Goal: Task Accomplishment & Management: Manage account settings

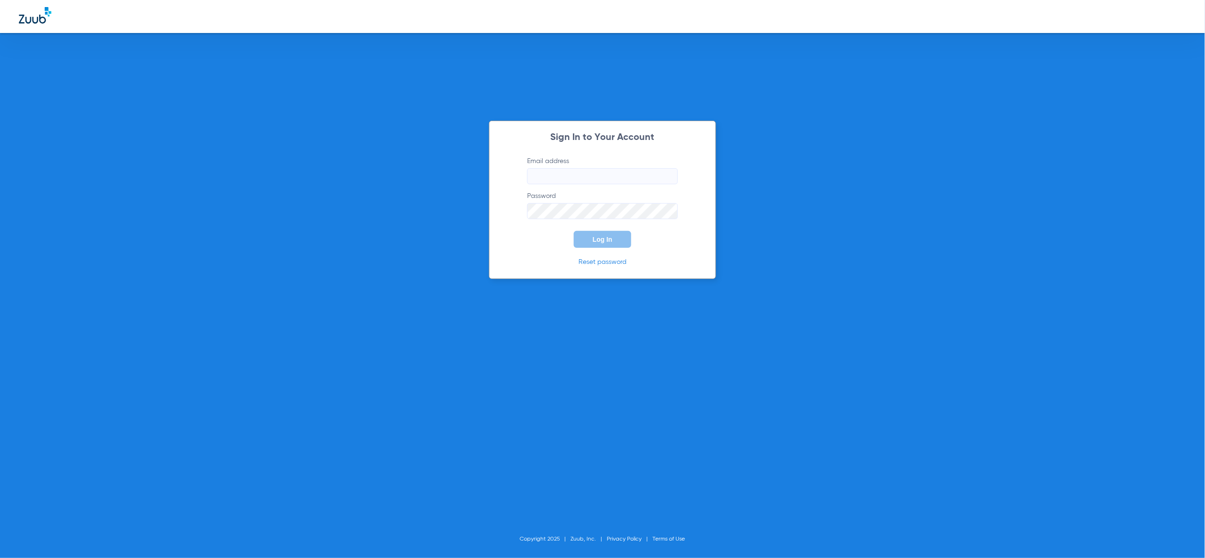
click at [633, 175] on input "Email address" at bounding box center [602, 176] width 151 height 16
type input "[PERSON_NAME][EMAIL_ADDRESS][PERSON_NAME][DOMAIN_NAME]"
click at [602, 245] on button "Log In" at bounding box center [602, 239] width 57 height 17
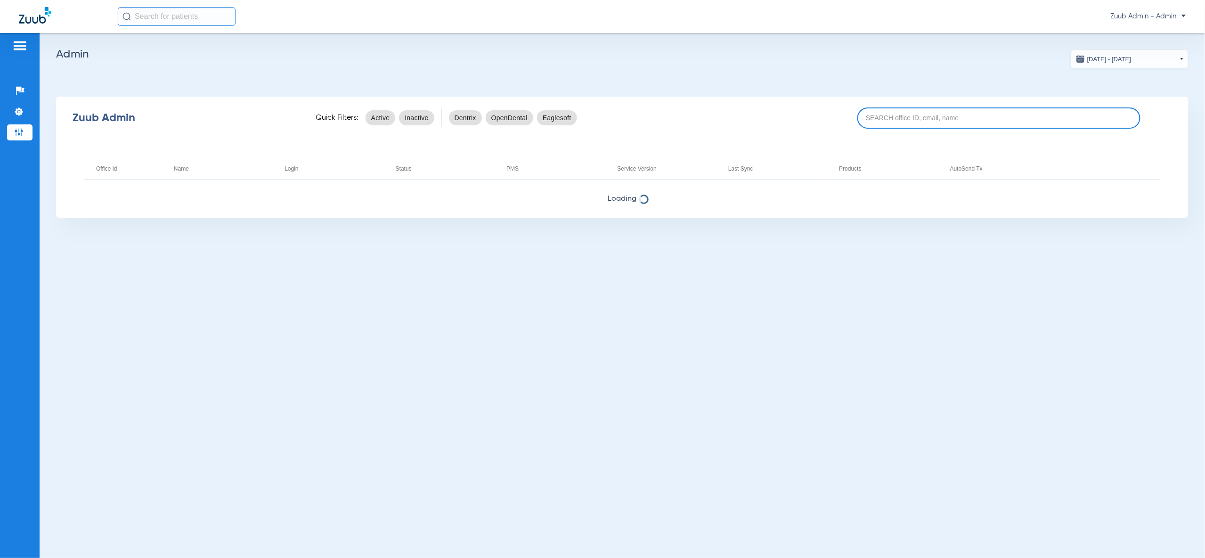
click at [883, 114] on input at bounding box center [998, 117] width 283 height 21
paste input "17007076"
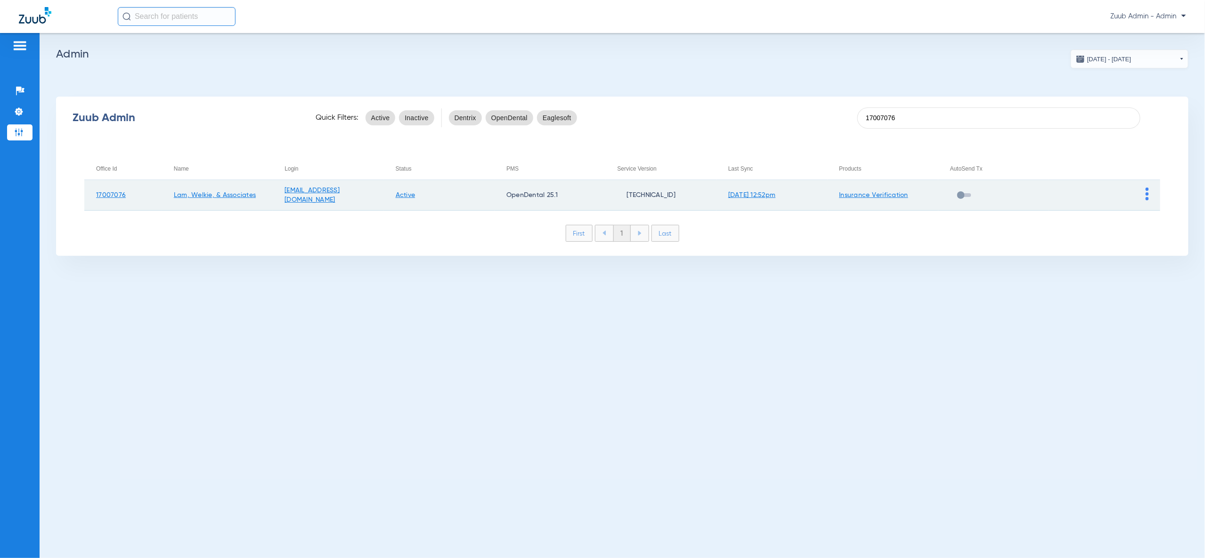
type input "17007076"
click at [1151, 194] on td at bounding box center [1104, 195] width 111 height 31
click at [1149, 194] on img at bounding box center [1147, 193] width 3 height 13
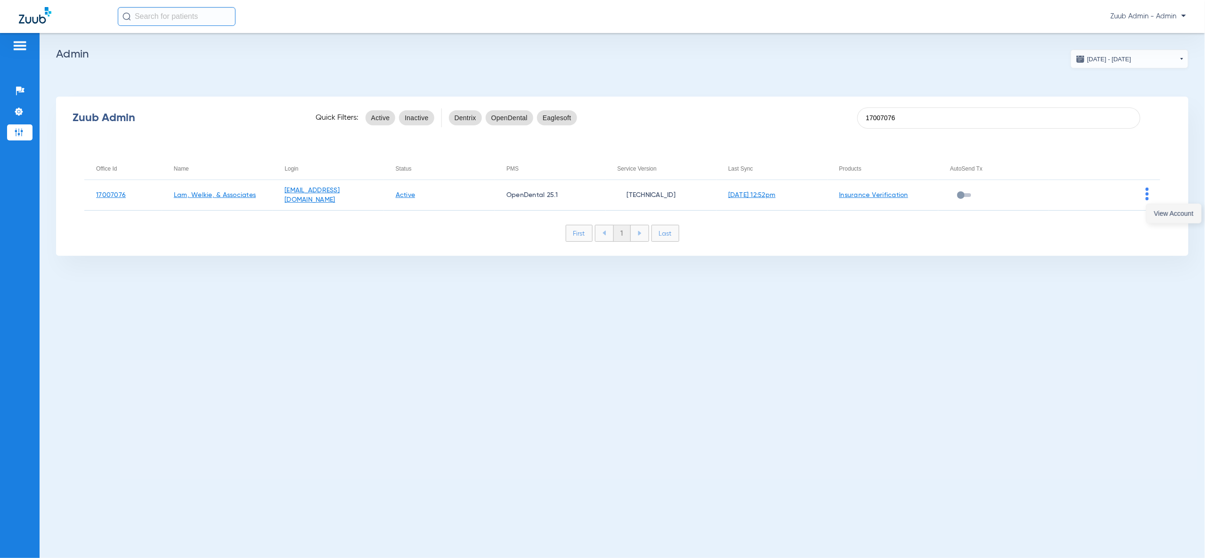
click at [1171, 212] on span "View Account" at bounding box center [1174, 213] width 40 height 7
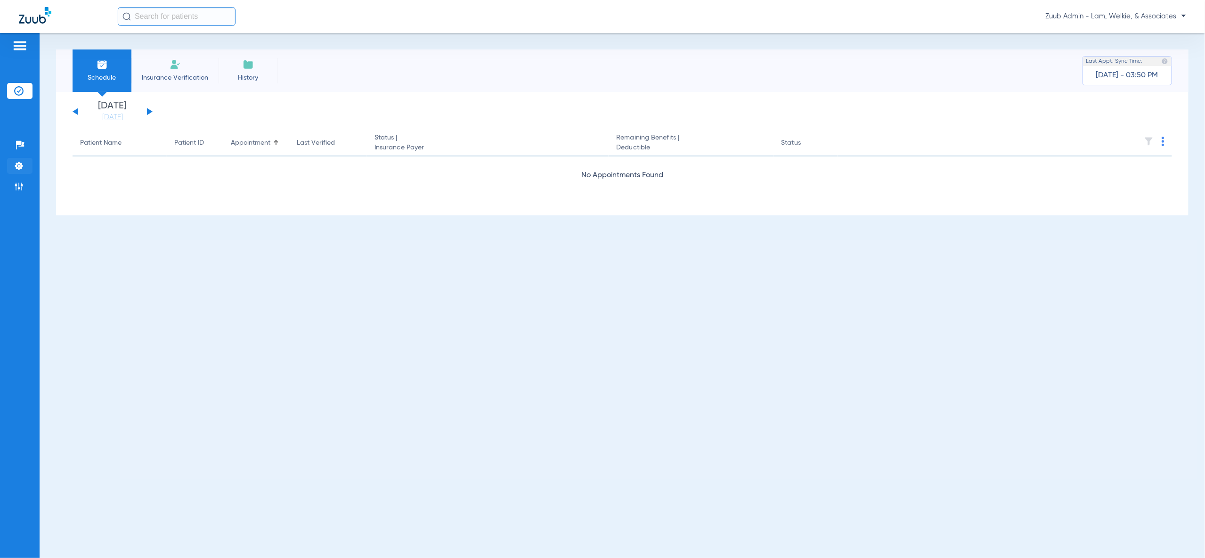
click at [18, 165] on img at bounding box center [18, 165] width 9 height 9
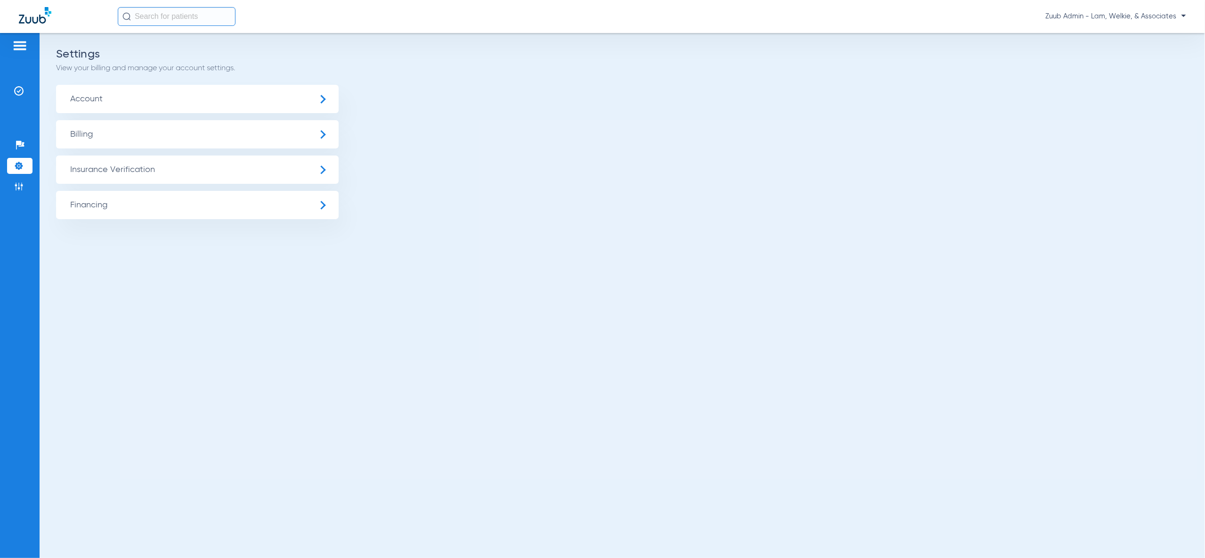
click at [124, 165] on span "Insurance Verification" at bounding box center [197, 169] width 283 height 28
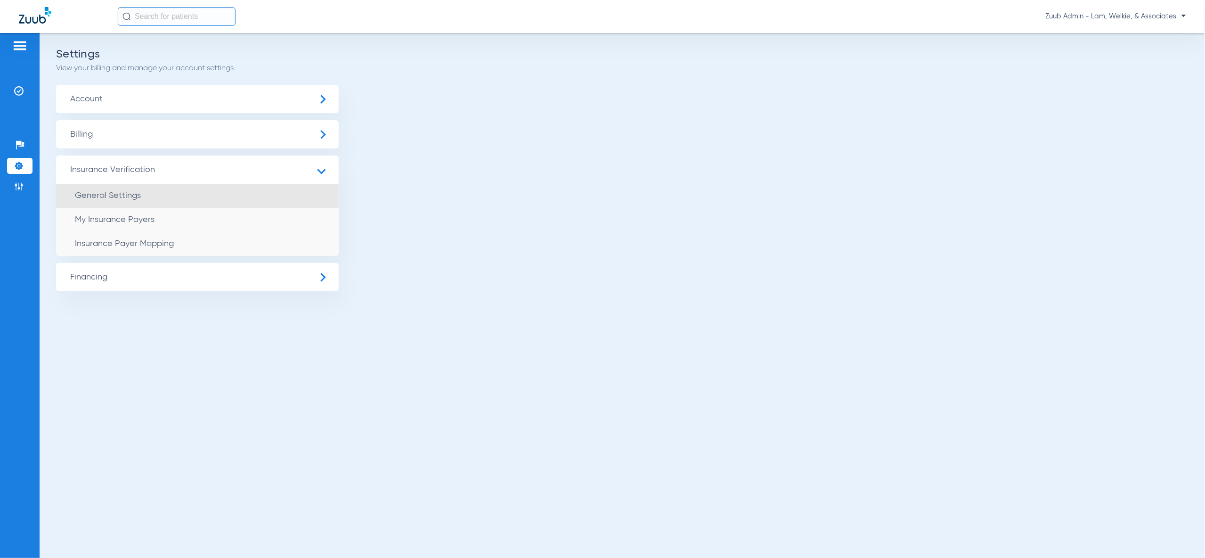
click at [146, 186] on li "General Settings" at bounding box center [197, 196] width 283 height 24
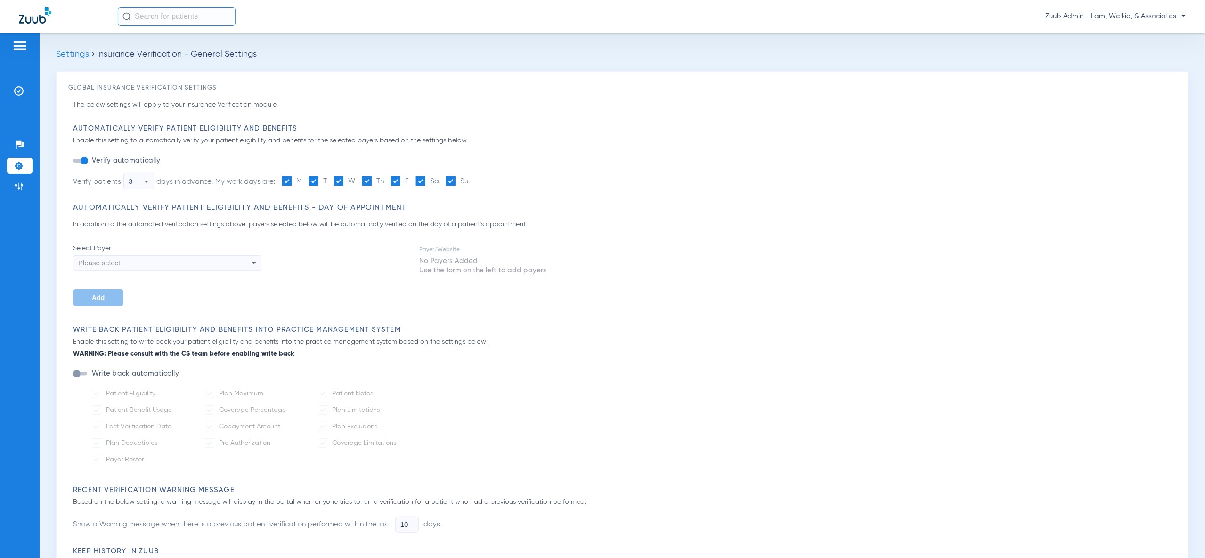
type input "1"
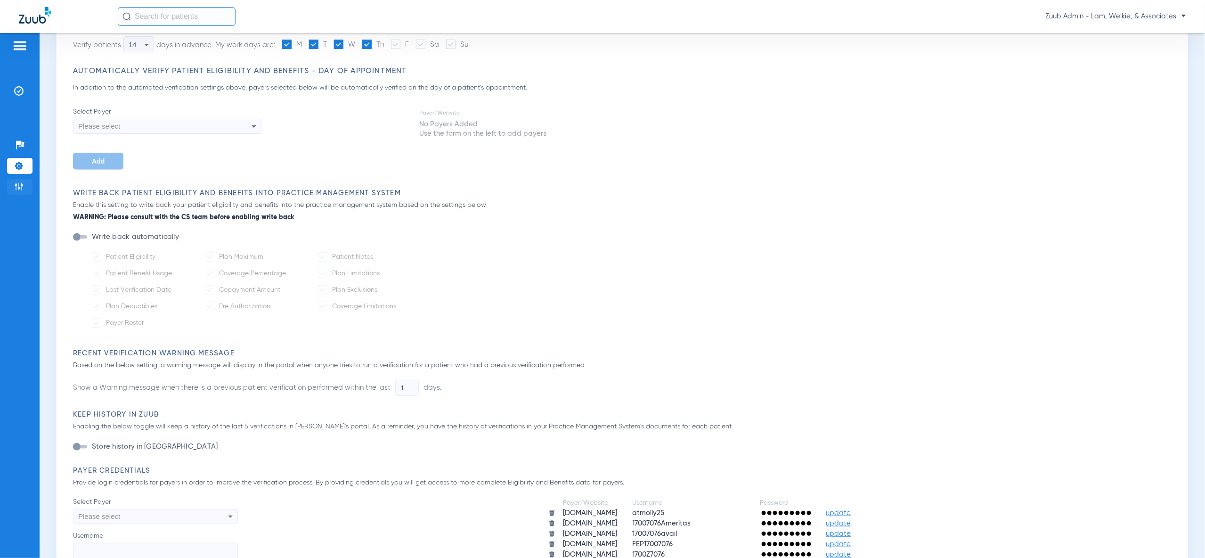
scroll to position [135, 0]
click at [21, 186] on img at bounding box center [18, 186] width 9 height 9
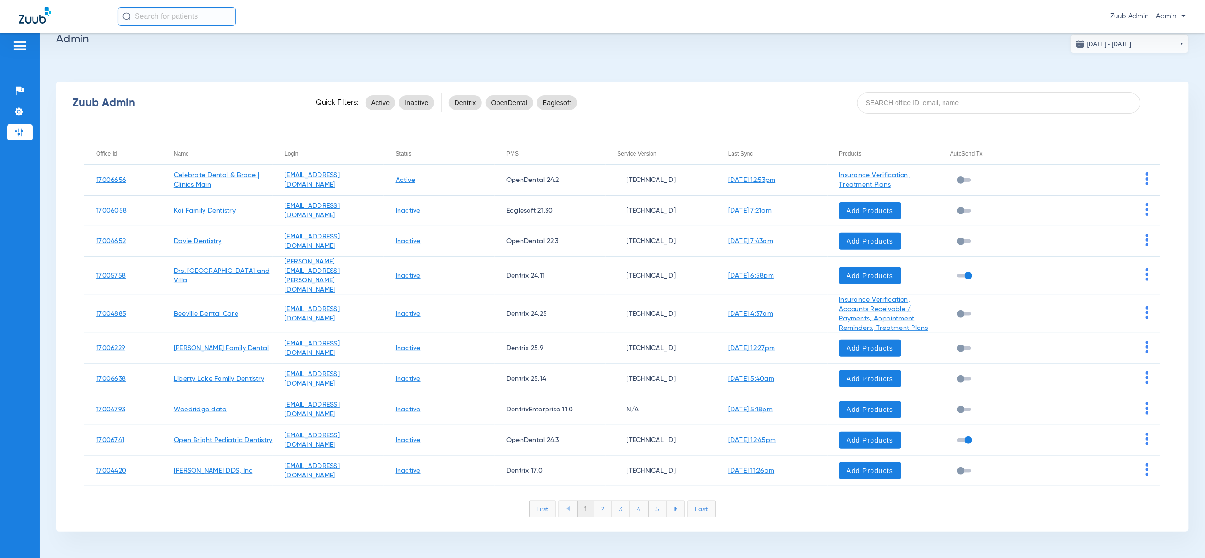
scroll to position [8, 0]
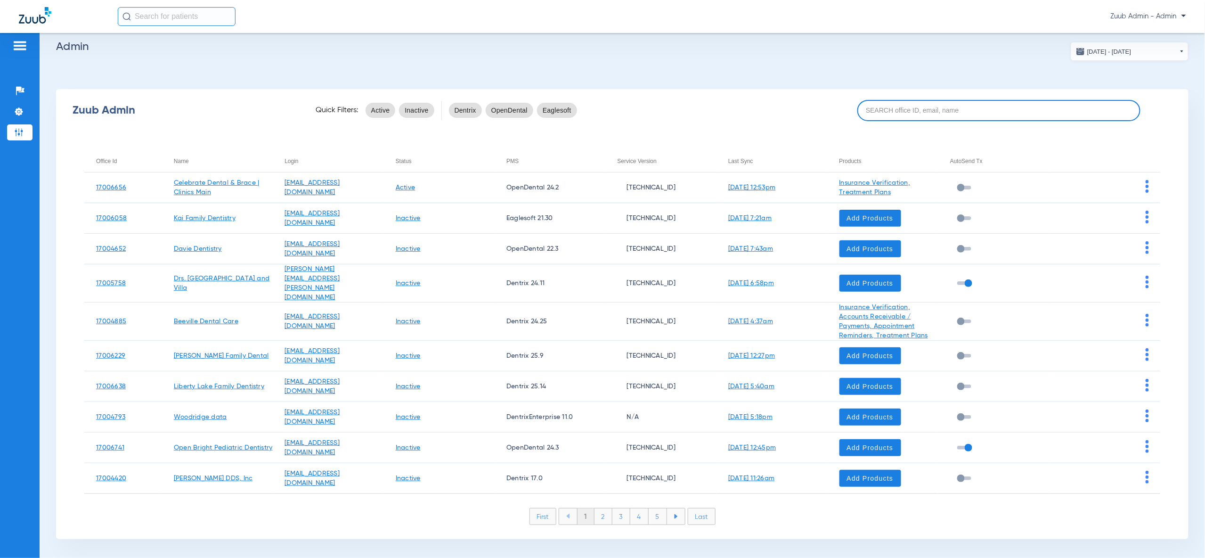
click at [977, 106] on input at bounding box center [998, 110] width 283 height 21
paste input "17006499"
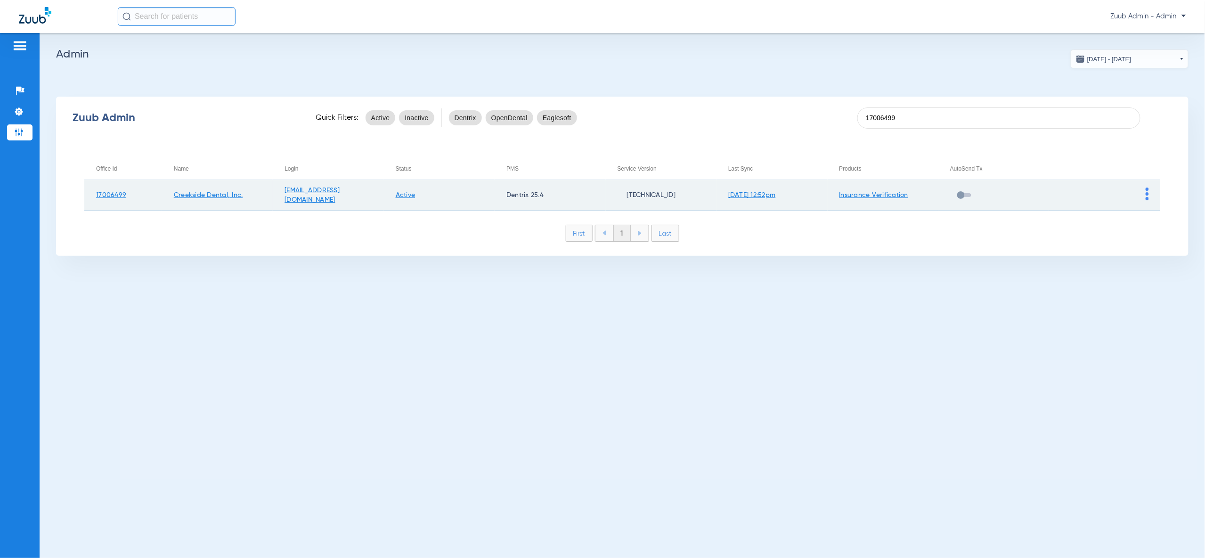
type input "17006499"
click at [1147, 193] on img at bounding box center [1147, 193] width 3 height 13
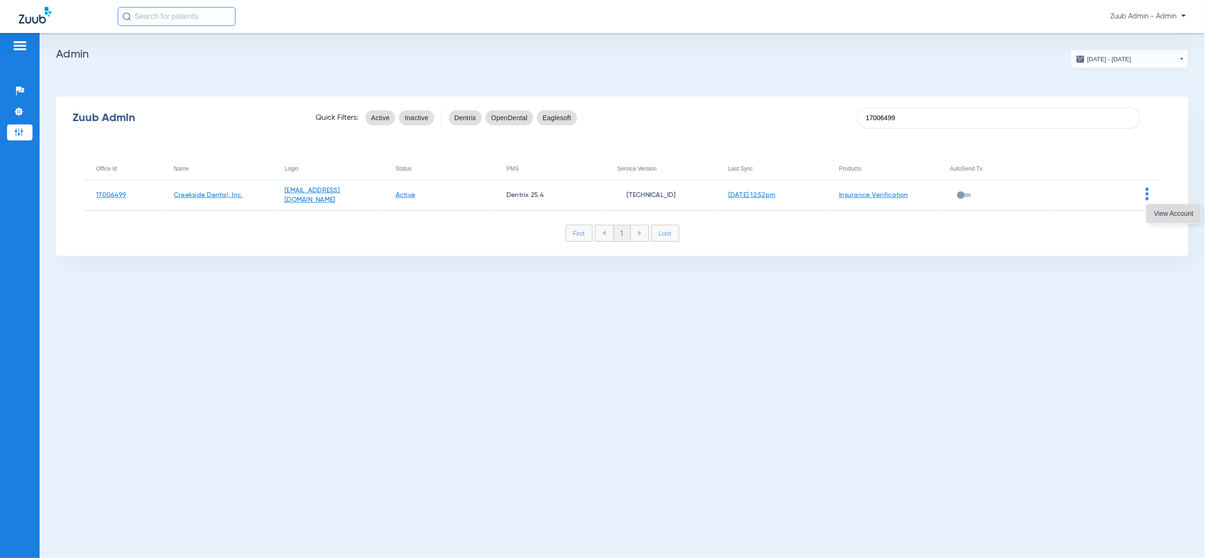
click at [1169, 211] on span "View Account" at bounding box center [1174, 213] width 40 height 7
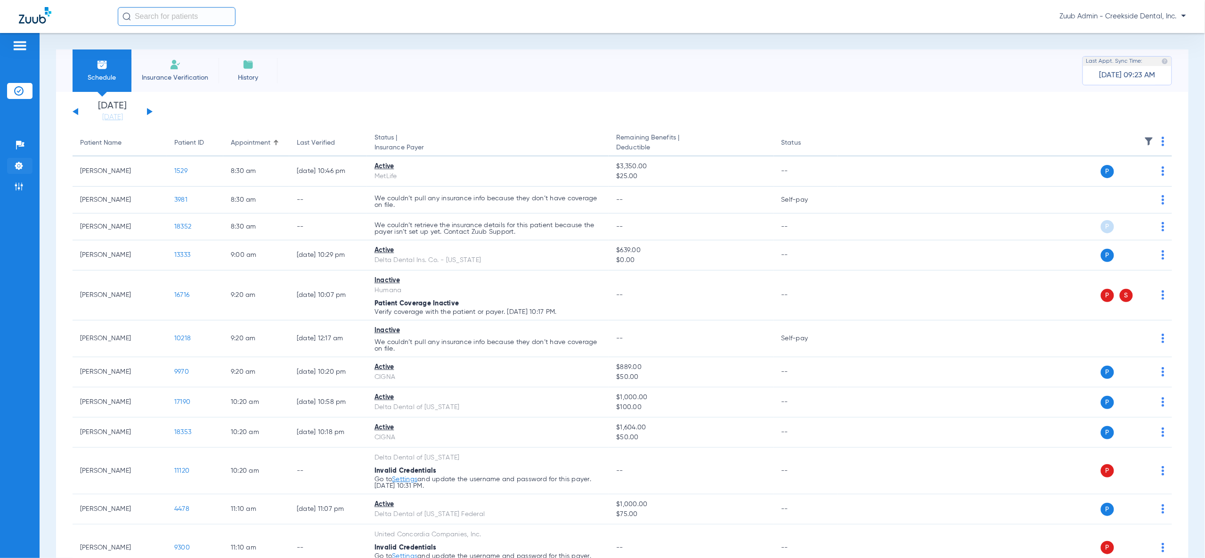
click at [22, 165] on img at bounding box center [18, 165] width 9 height 9
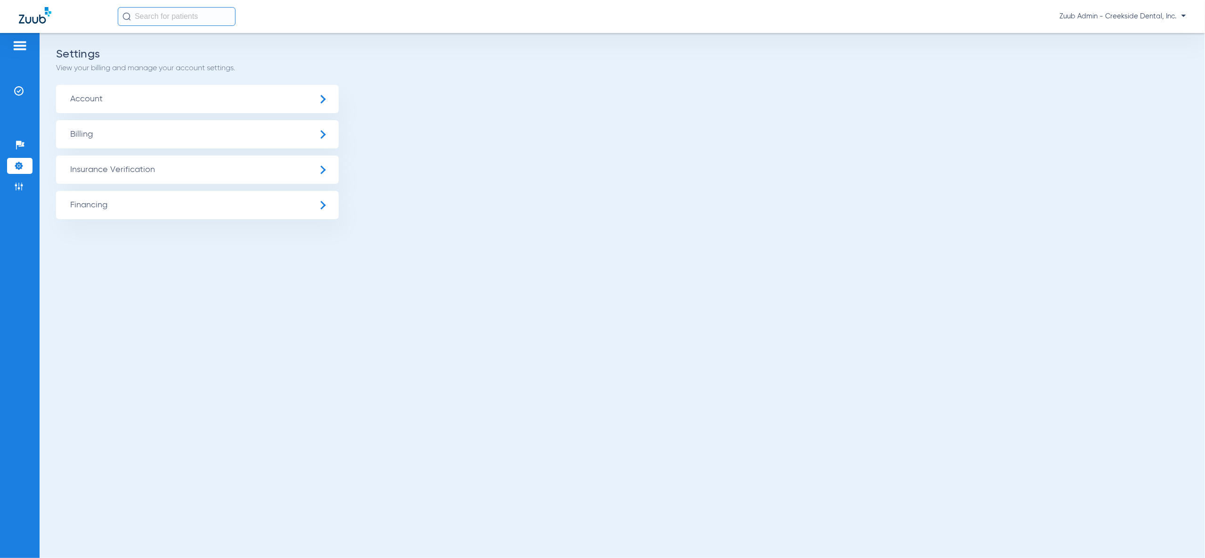
click at [123, 171] on span "Insurance Verification" at bounding box center [197, 169] width 283 height 28
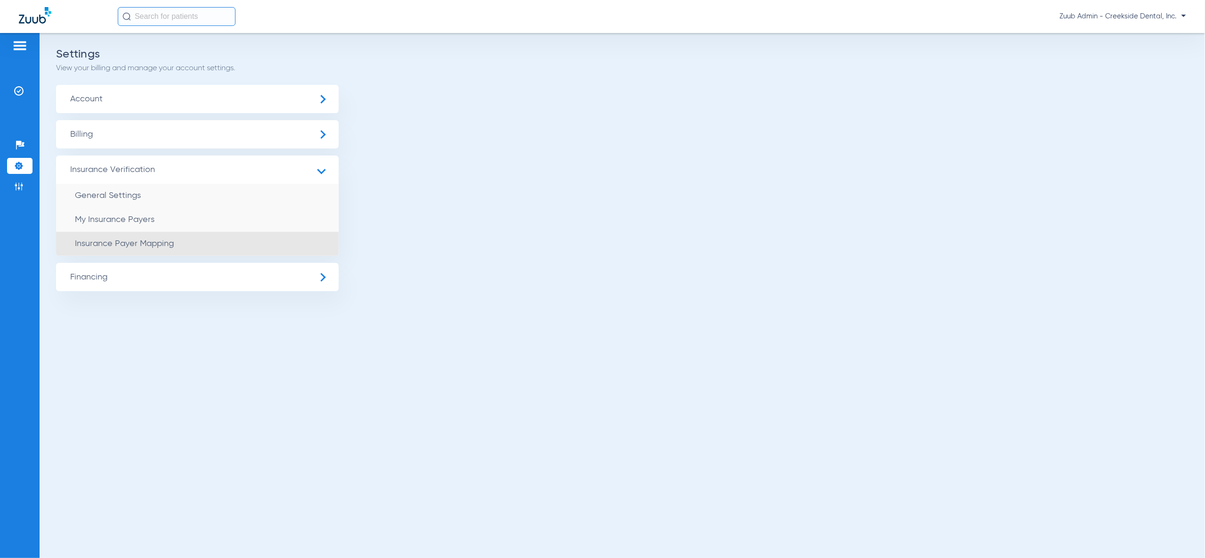
click at [149, 244] on span "Insurance Payer Mapping" at bounding box center [124, 243] width 99 height 8
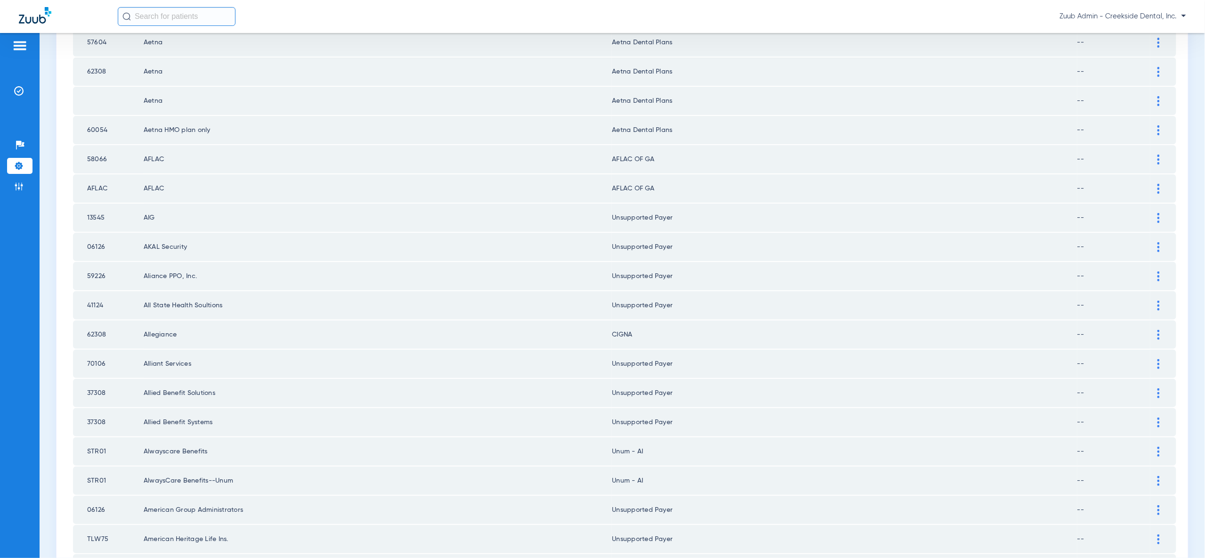
scroll to position [1097, 0]
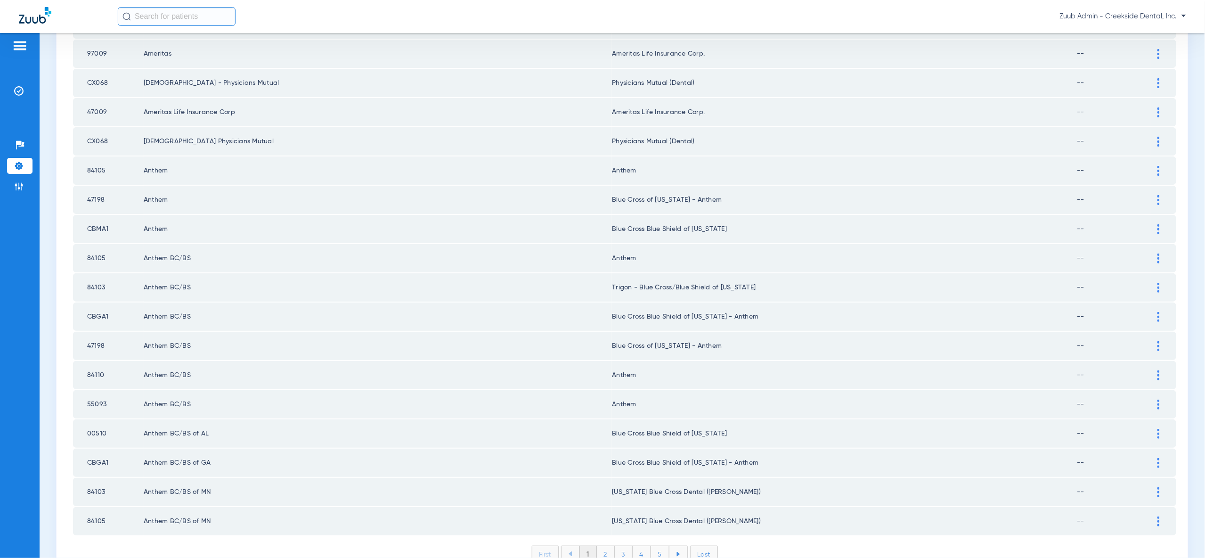
click at [664, 546] on li "5" at bounding box center [660, 554] width 18 height 16
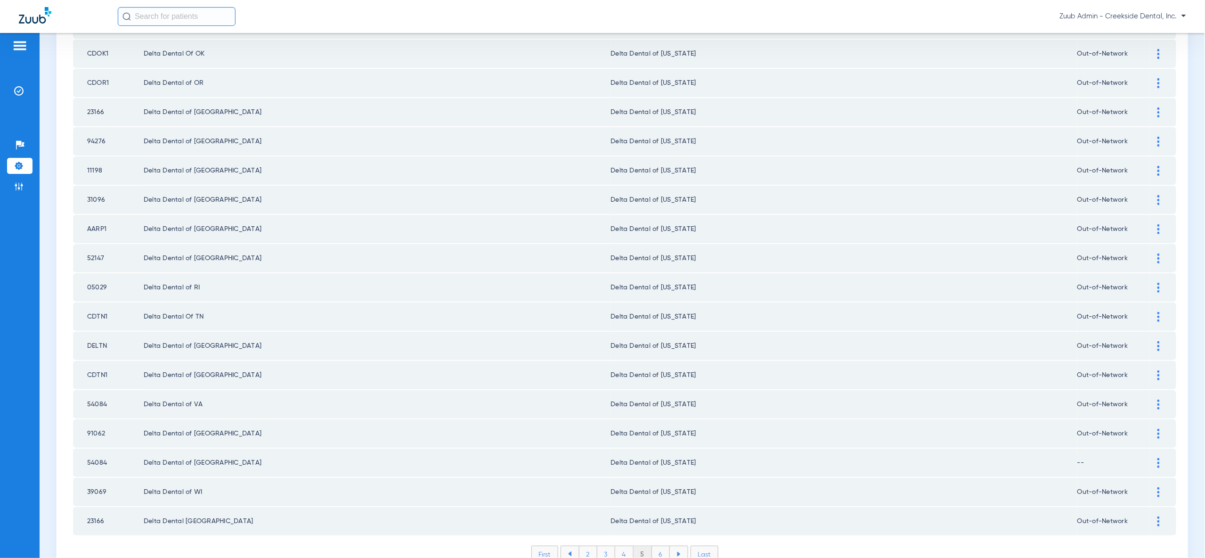
click at [666, 546] on li "6" at bounding box center [661, 554] width 18 height 16
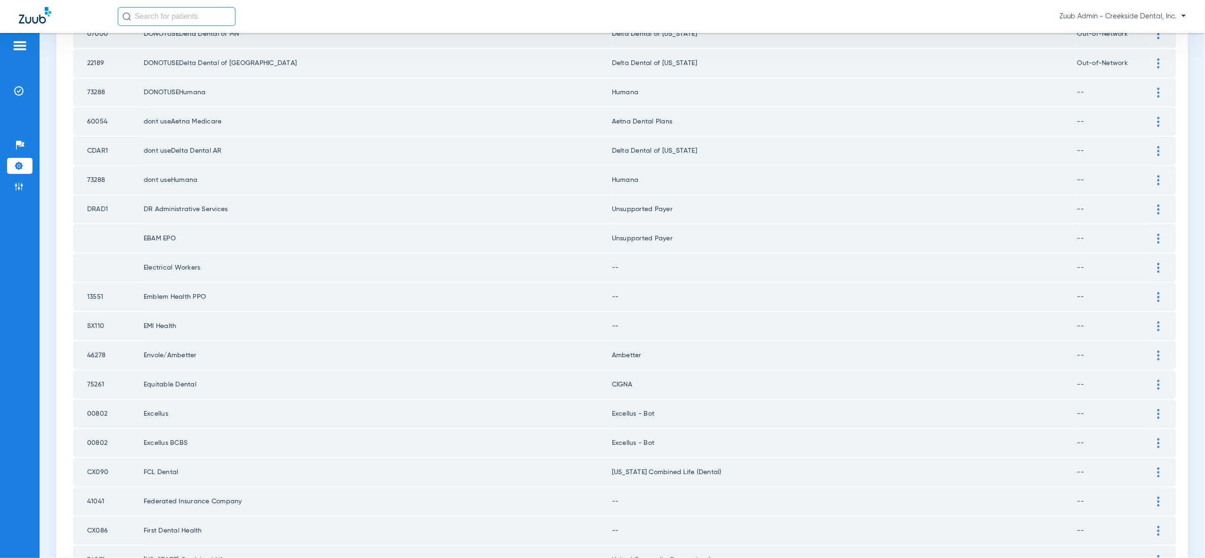
scroll to position [558, 0]
drag, startPoint x: 1161, startPoint y: 250, endPoint x: 1154, endPoint y: 266, distance: 17.5
click at [1161, 267] on div at bounding box center [1158, 272] width 16 height 10
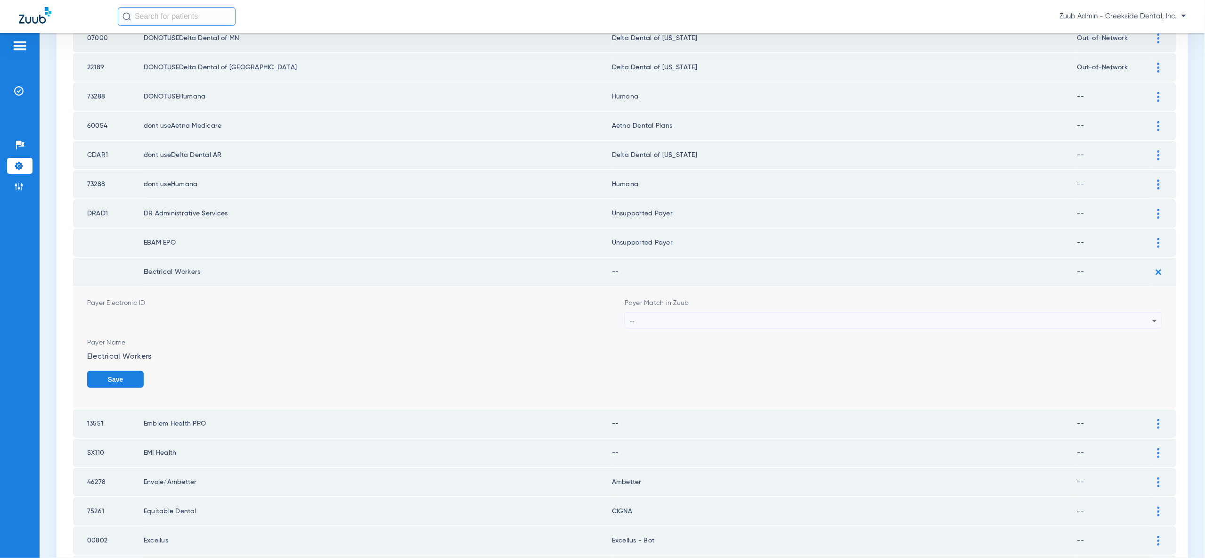
click at [1140, 313] on div "--" at bounding box center [891, 321] width 522 height 16
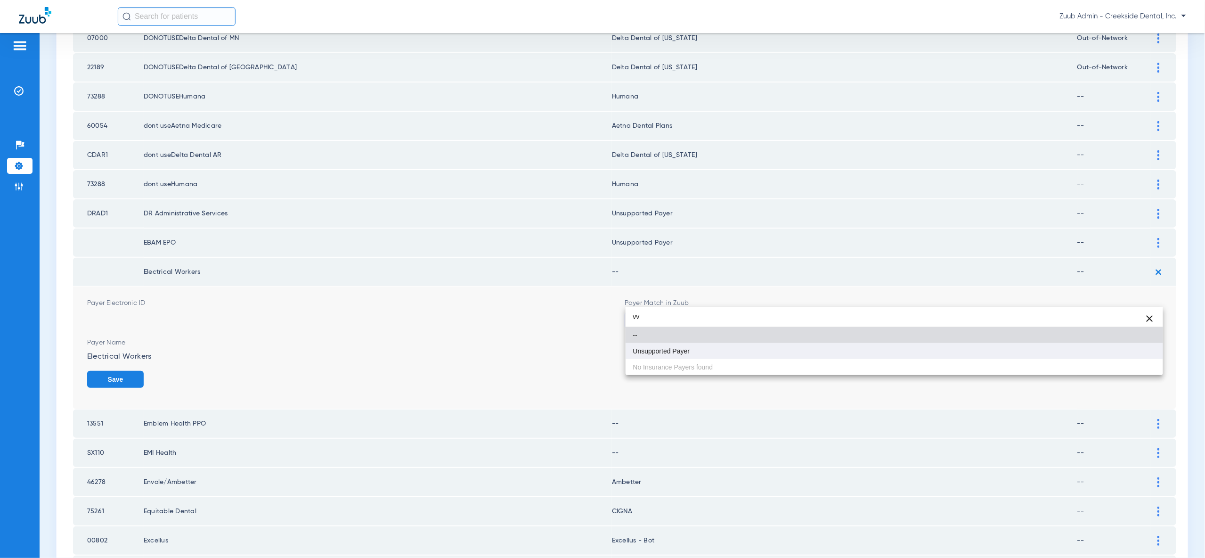
type input "vv"
click at [1130, 351] on mat-option "Unsupported Payer" at bounding box center [894, 351] width 537 height 16
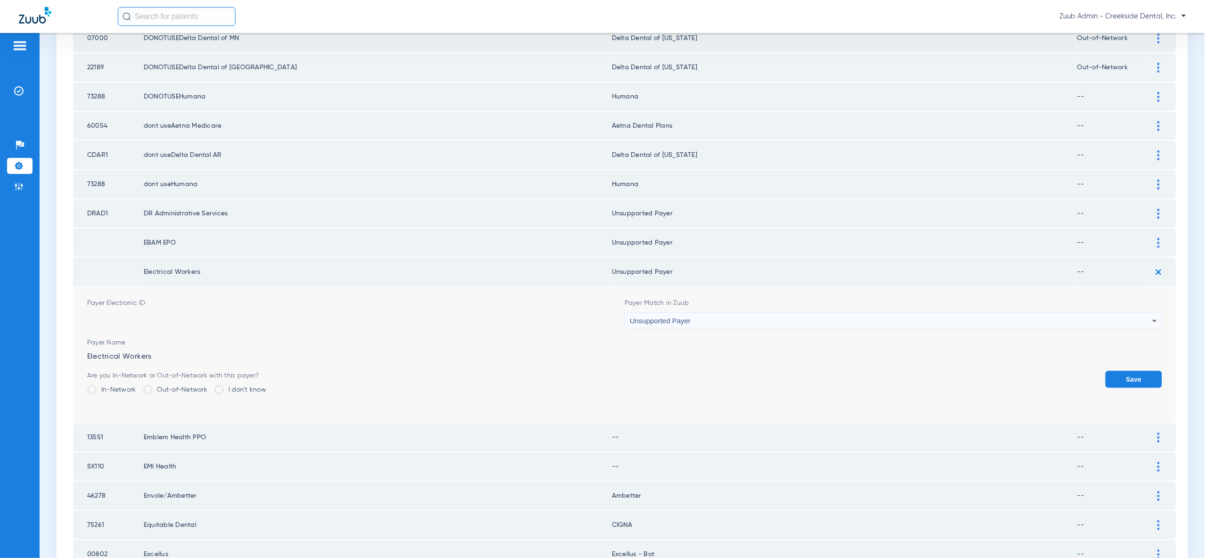
drag, startPoint x: 1132, startPoint y: 358, endPoint x: 1150, endPoint y: 333, distance: 30.4
click at [1133, 371] on button "Save" at bounding box center [1134, 379] width 57 height 17
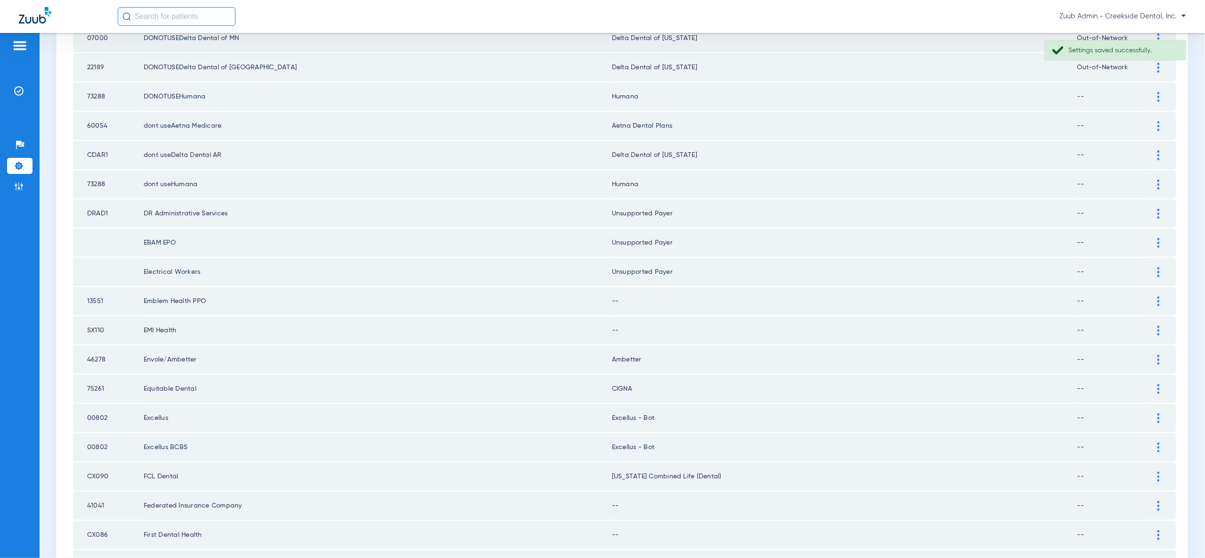
click at [1160, 296] on img at bounding box center [1158, 301] width 2 height 10
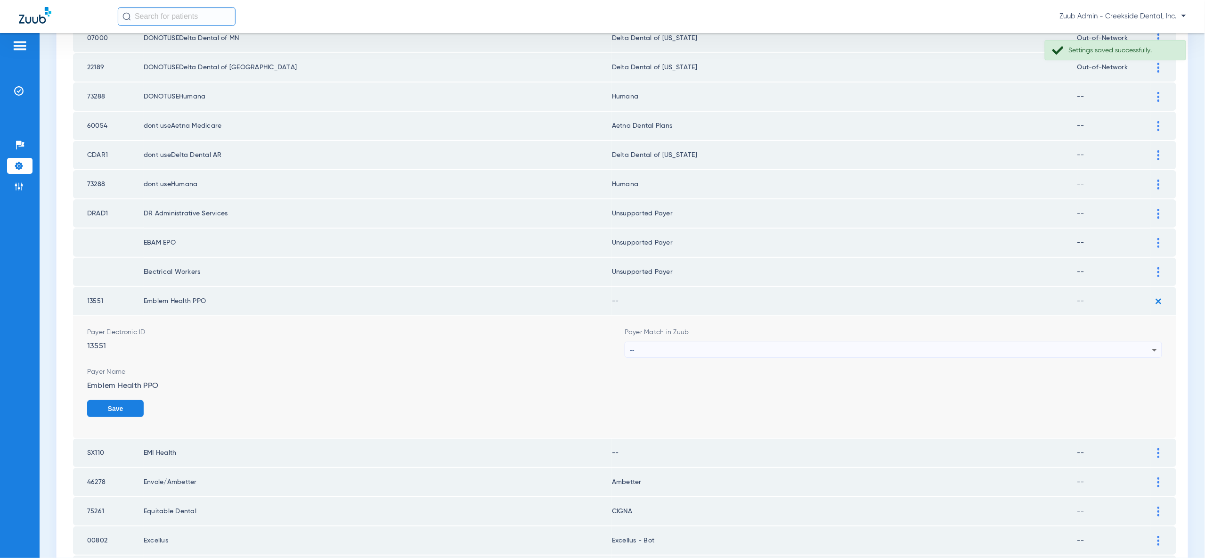
click at [1146, 342] on div "--" at bounding box center [891, 350] width 522 height 16
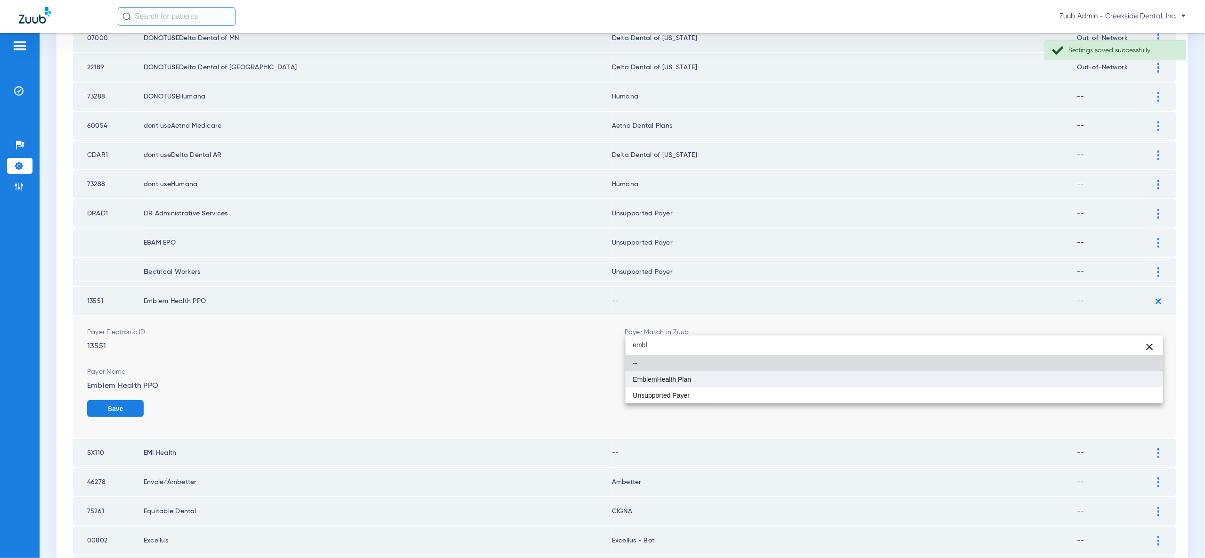
type input "embl"
click at [1142, 380] on mat-option "EmblemHealth Plan" at bounding box center [894, 379] width 537 height 16
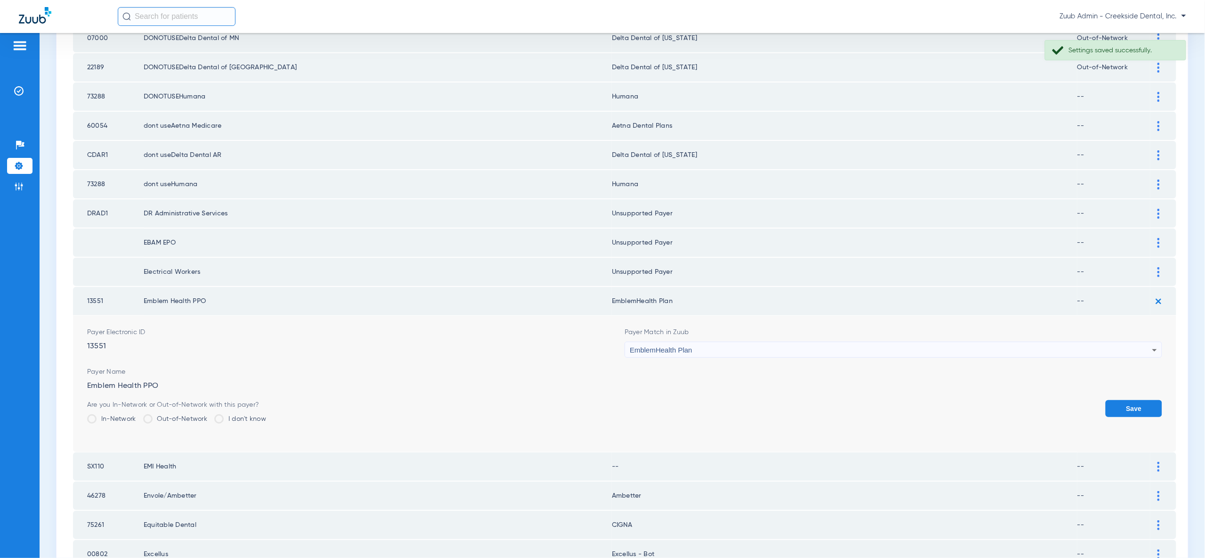
drag, startPoint x: 1143, startPoint y: 383, endPoint x: 1143, endPoint y: 339, distance: 44.3
click at [1142, 400] on button "Save" at bounding box center [1134, 408] width 57 height 17
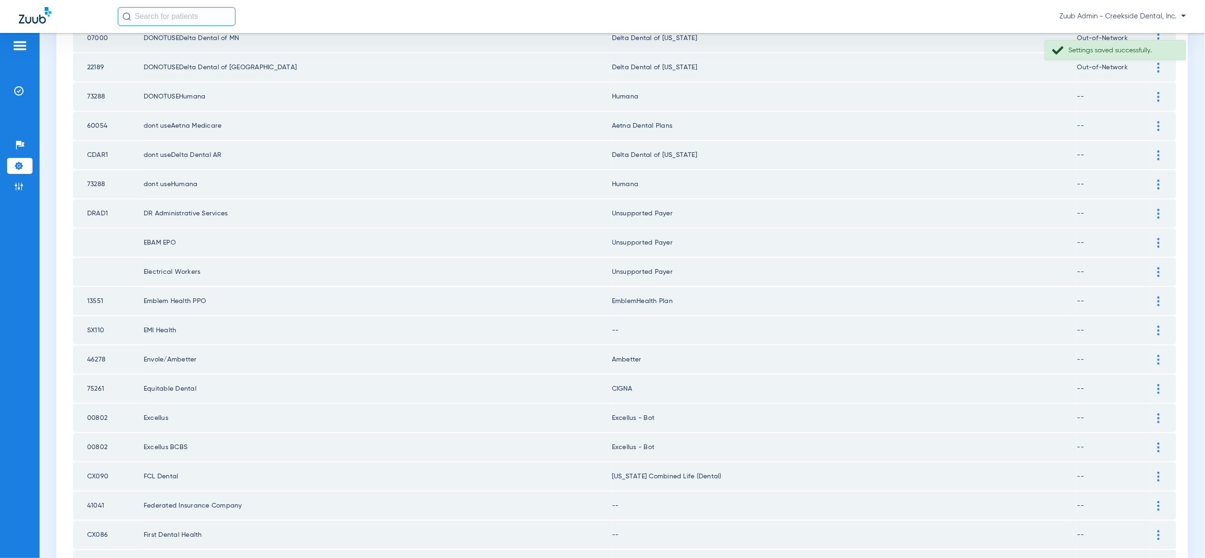
click at [1158, 326] on img at bounding box center [1158, 331] width 2 height 10
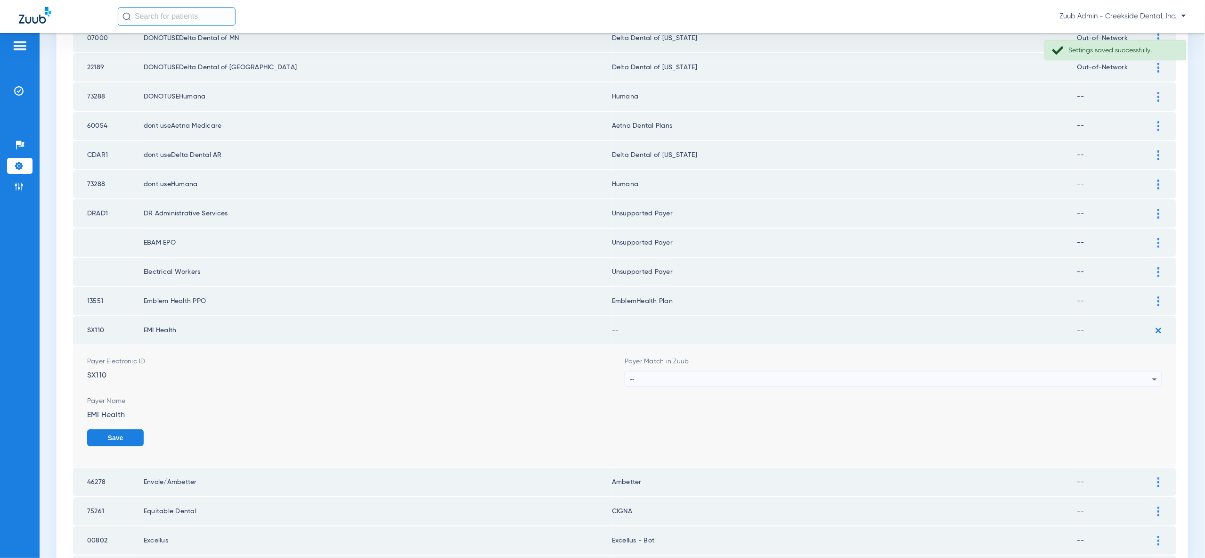
click at [1147, 371] on div "--" at bounding box center [891, 379] width 522 height 16
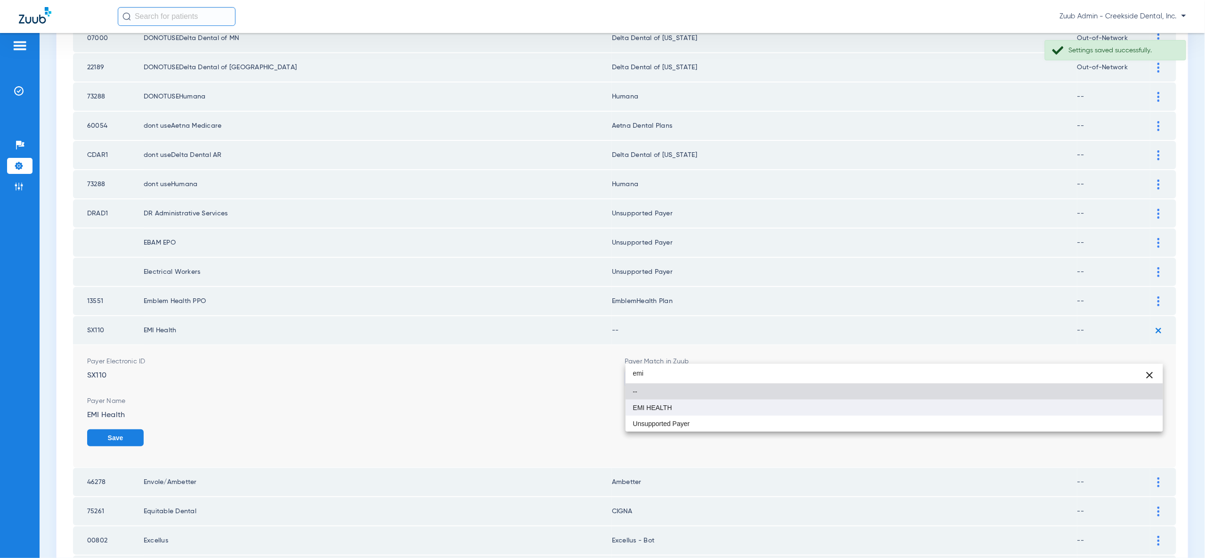
type input "emi"
click at [1129, 407] on mat-option "EMI HEALTH" at bounding box center [894, 407] width 537 height 16
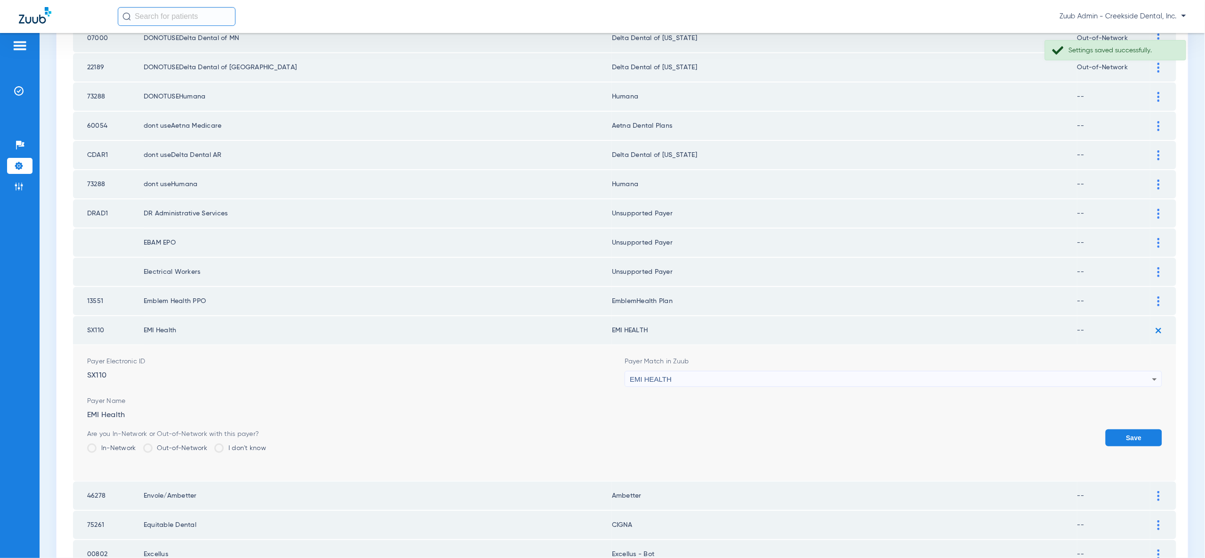
click at [1133, 429] on button "Save" at bounding box center [1134, 437] width 57 height 17
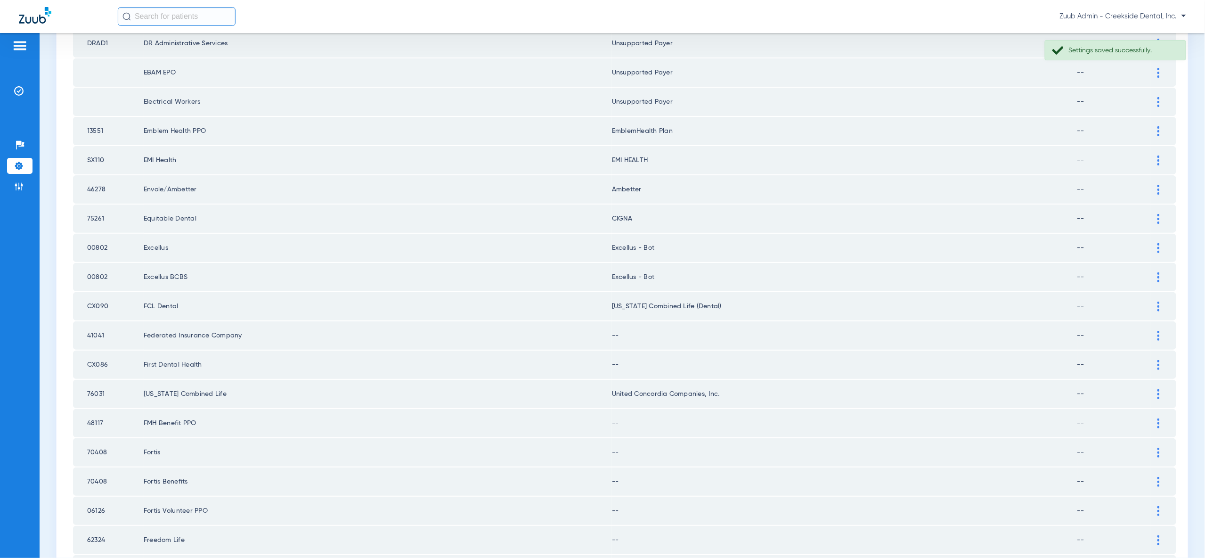
scroll to position [729, 0]
click at [1161, 300] on div at bounding box center [1158, 305] width 16 height 10
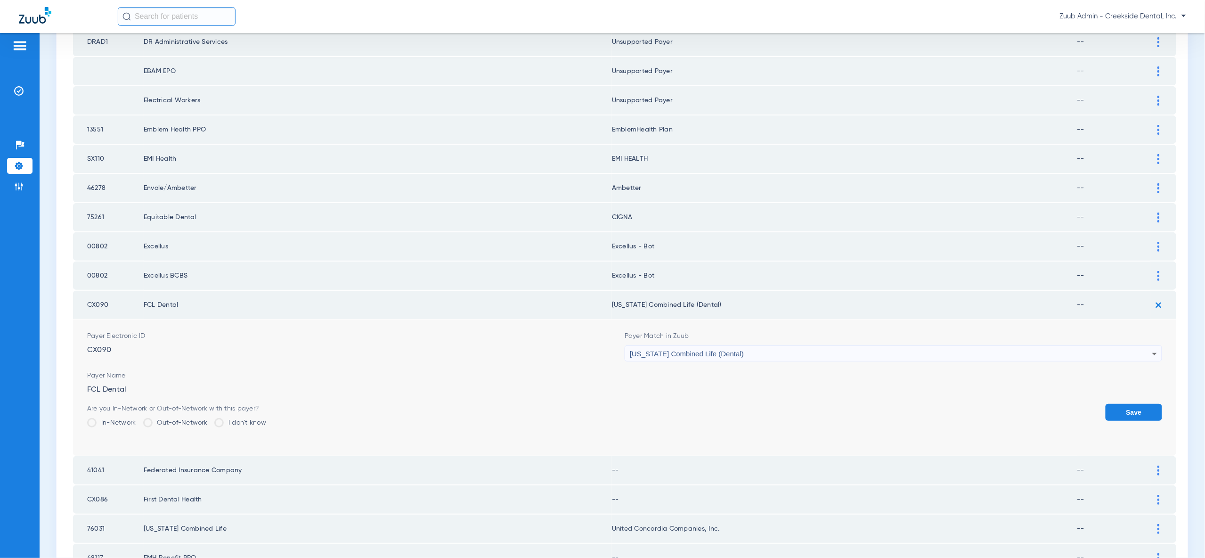
click at [1109, 346] on div "[US_STATE] Combined Life (Dental)" at bounding box center [891, 354] width 522 height 16
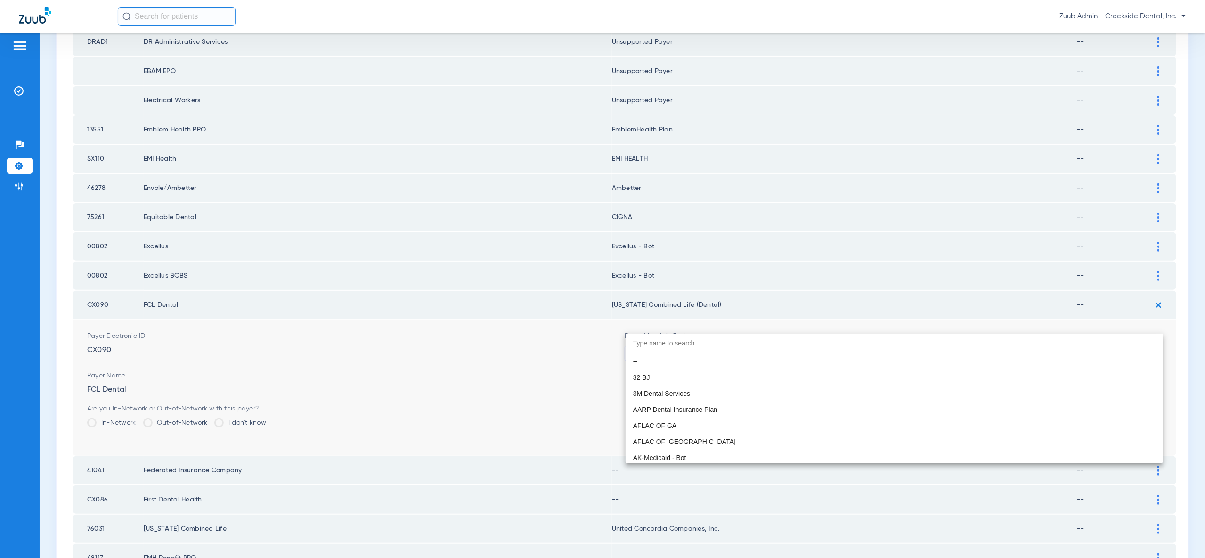
scroll to position [3253, 0]
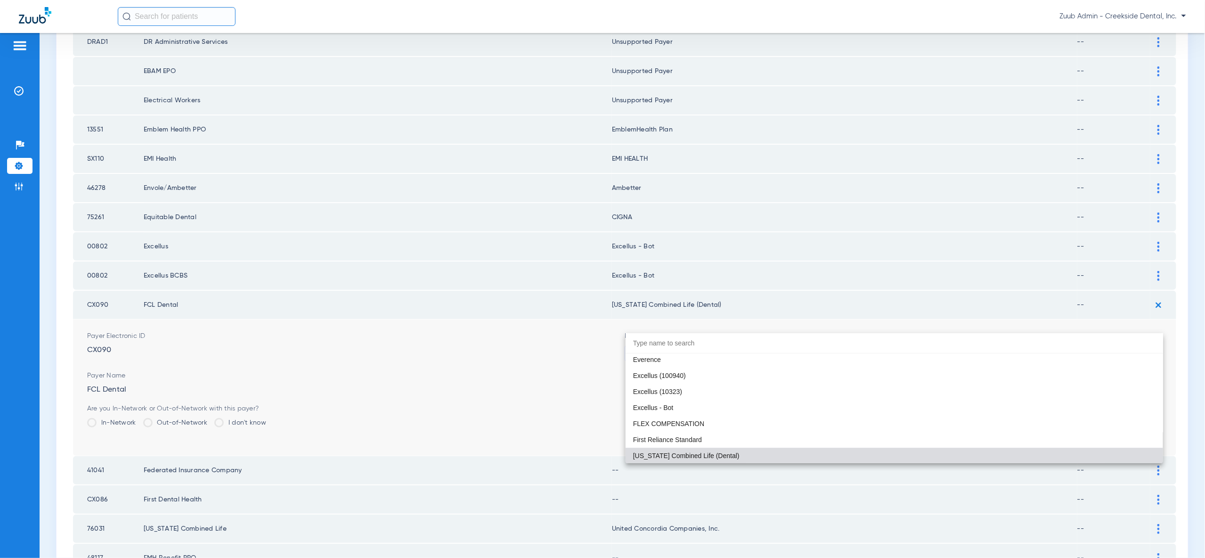
type input "u"
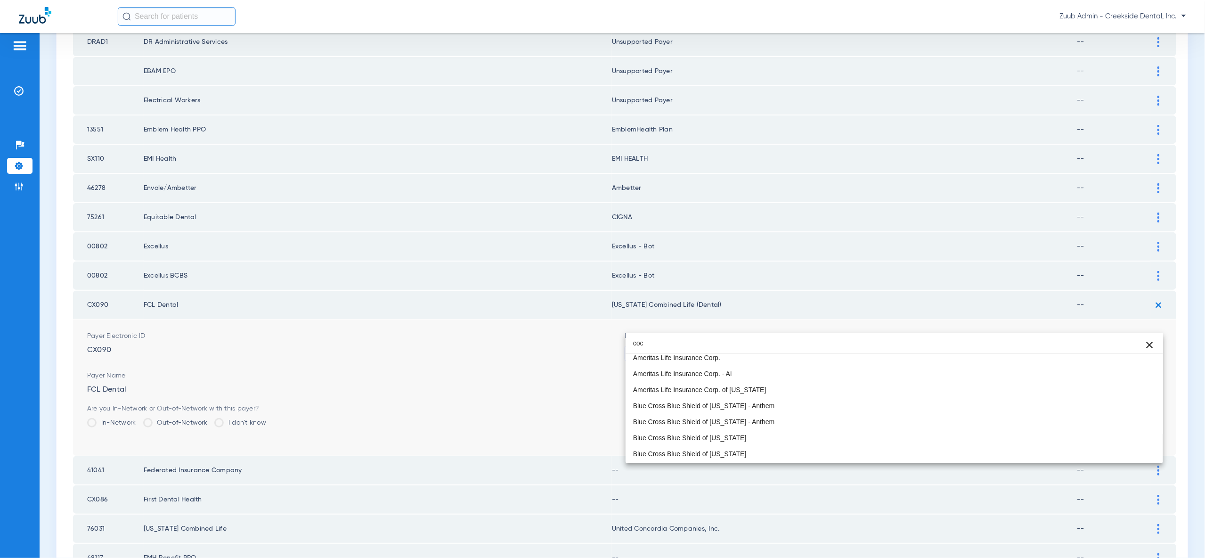
scroll to position [0, 0]
type input "conco"
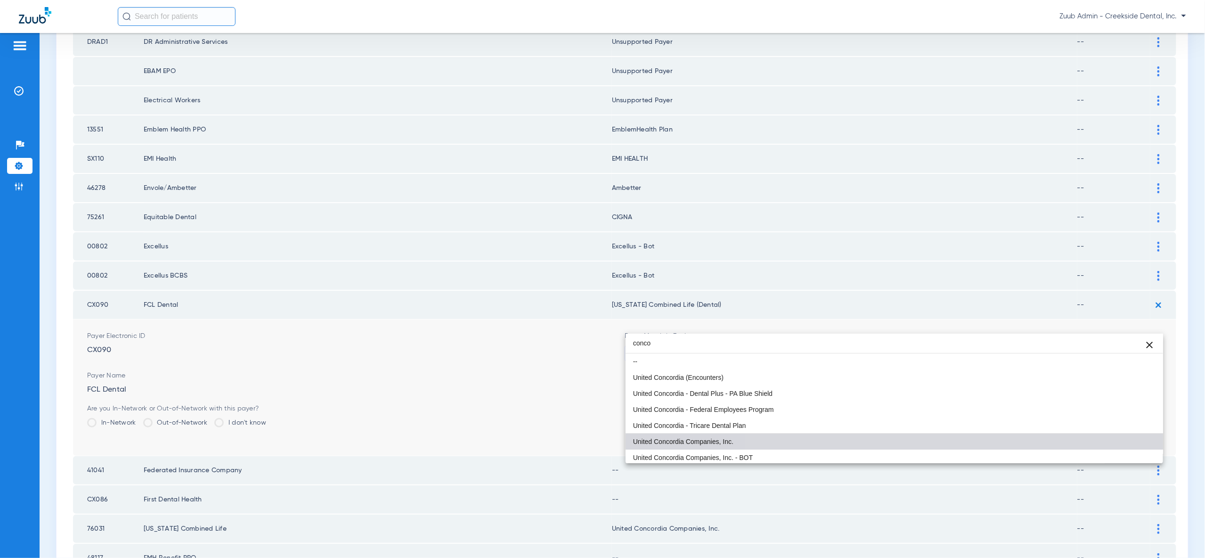
click at [1084, 438] on mat-option "United Concordia Companies, Inc." at bounding box center [894, 441] width 537 height 16
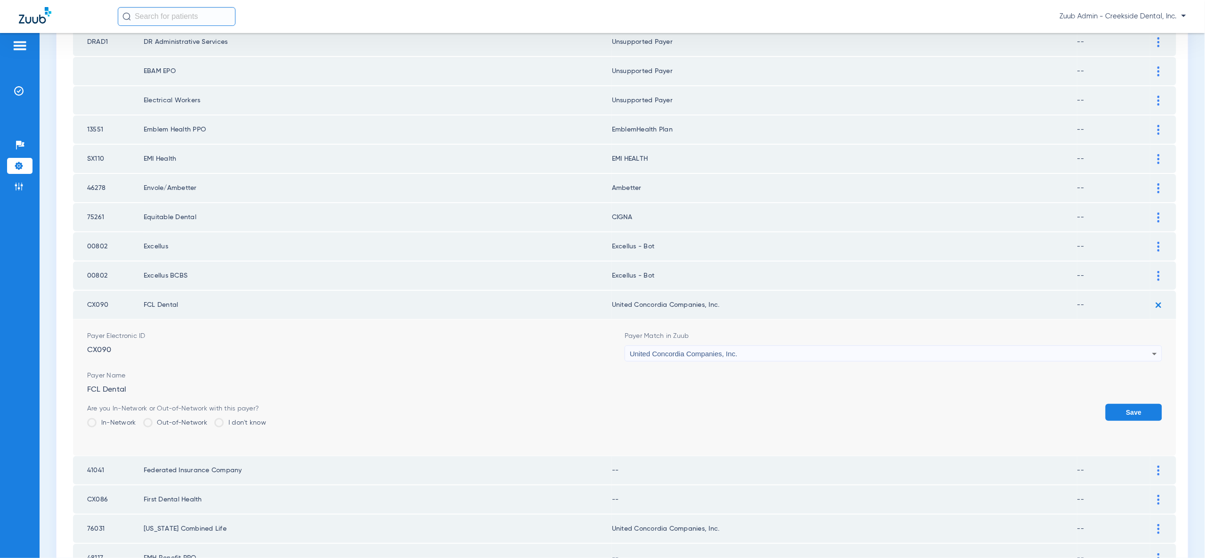
click at [1116, 404] on button "Save" at bounding box center [1134, 412] width 57 height 17
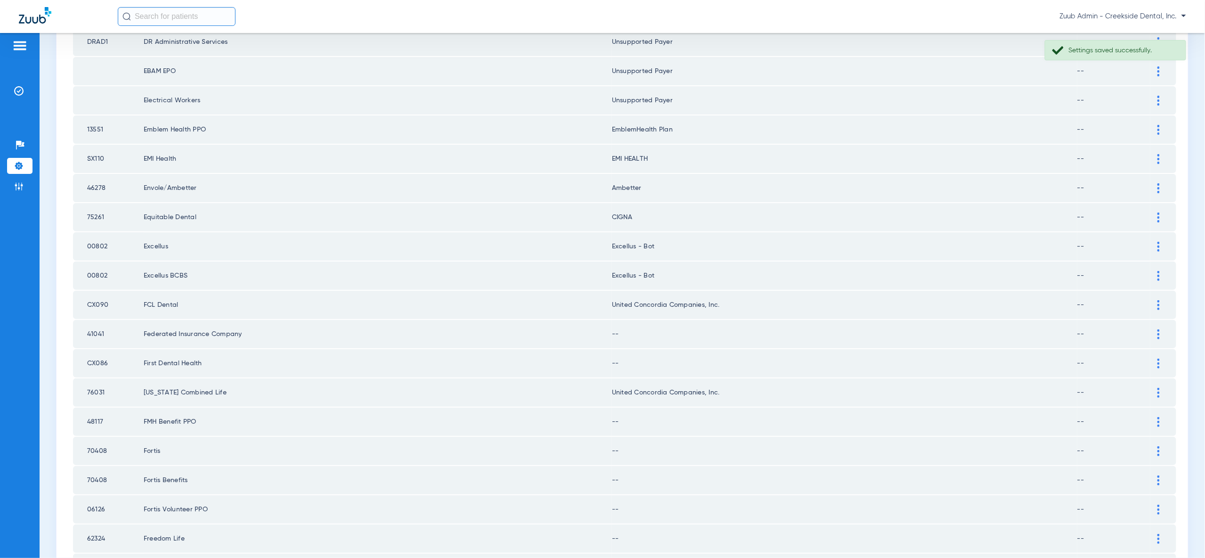
click at [1161, 329] on div at bounding box center [1158, 334] width 16 height 10
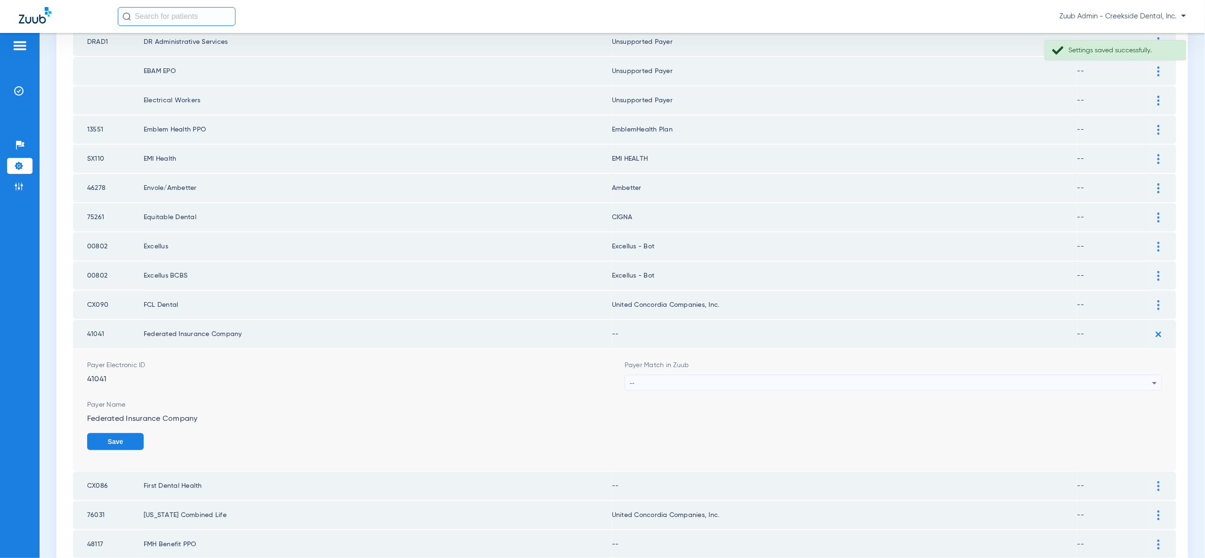
click at [1119, 375] on div "--" at bounding box center [891, 383] width 522 height 16
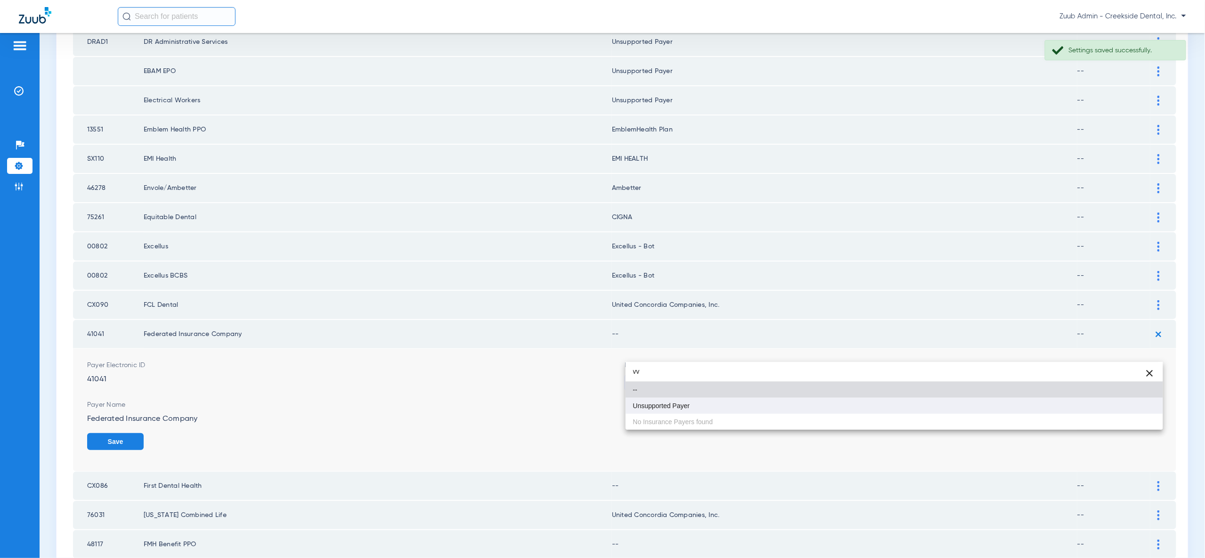
type input "vv"
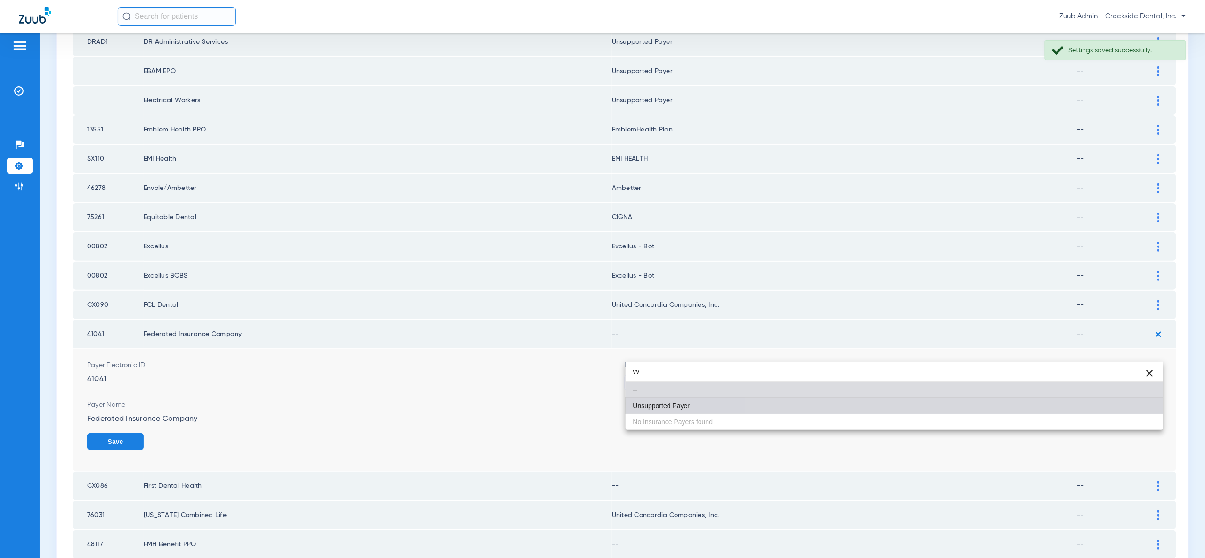
click at [1123, 404] on mat-option "Unsupported Payer" at bounding box center [894, 406] width 537 height 16
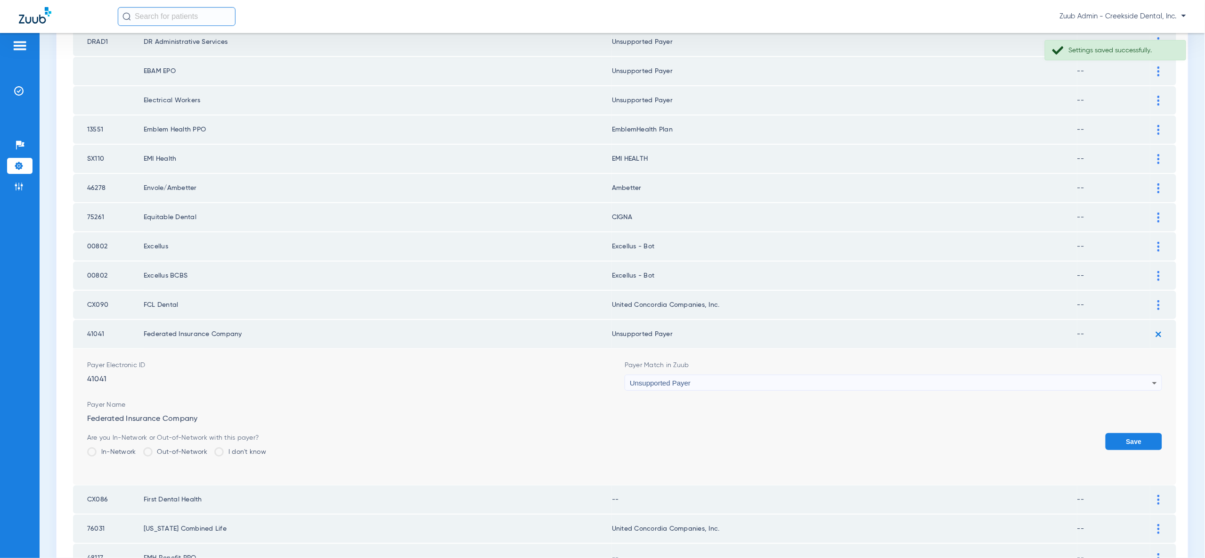
drag, startPoint x: 1131, startPoint y: 406, endPoint x: 1138, endPoint y: 400, distance: 9.0
click at [1132, 433] on button "Save" at bounding box center [1134, 441] width 57 height 17
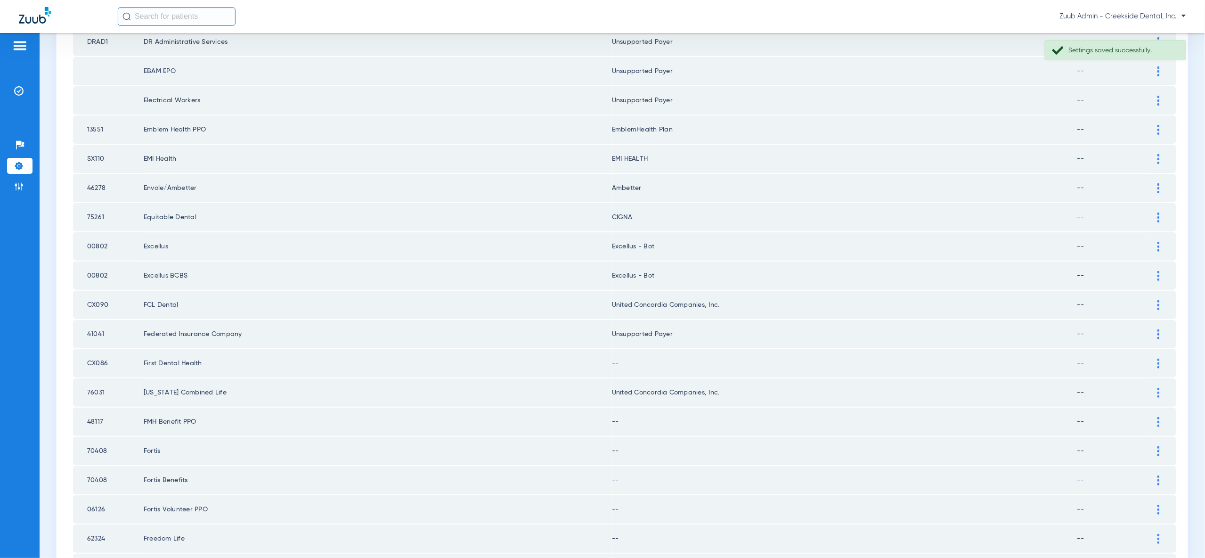
click at [1161, 358] on div at bounding box center [1158, 363] width 16 height 10
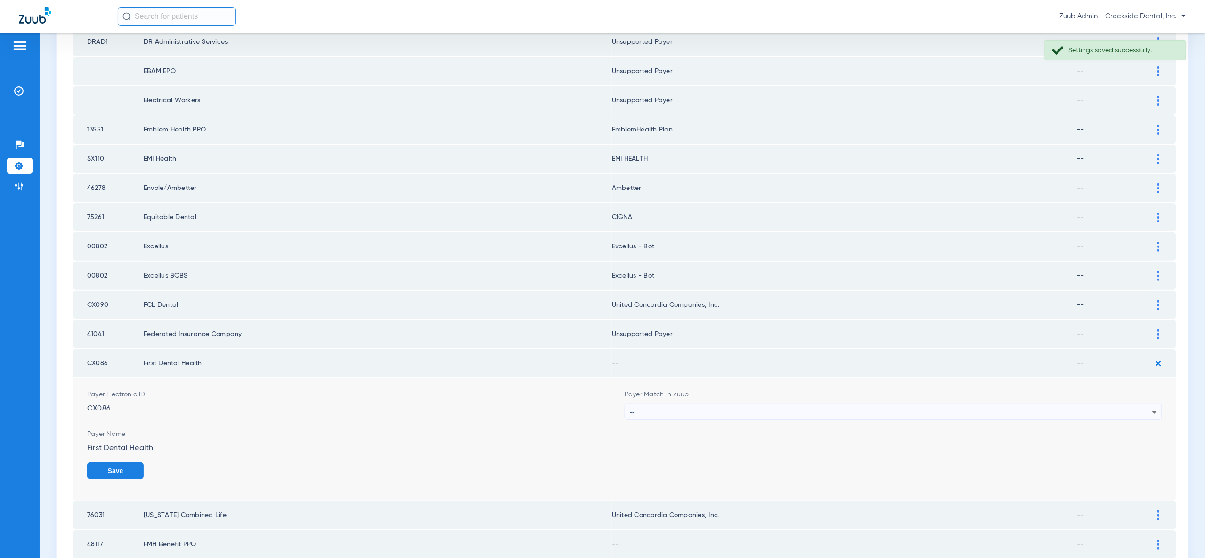
click at [1143, 404] on div "--" at bounding box center [891, 412] width 522 height 16
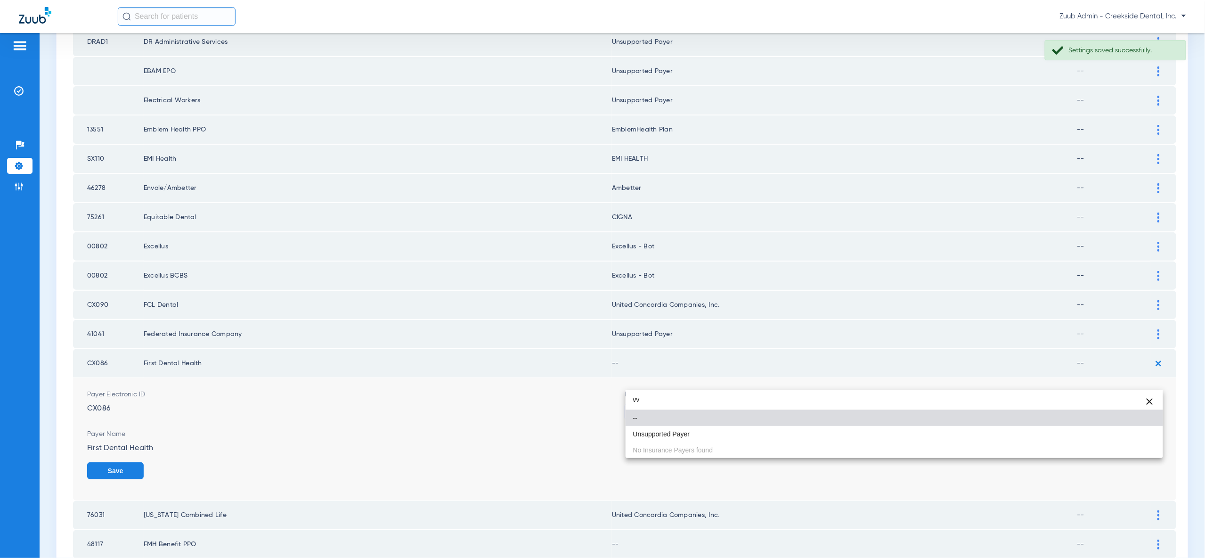
type input "vv"
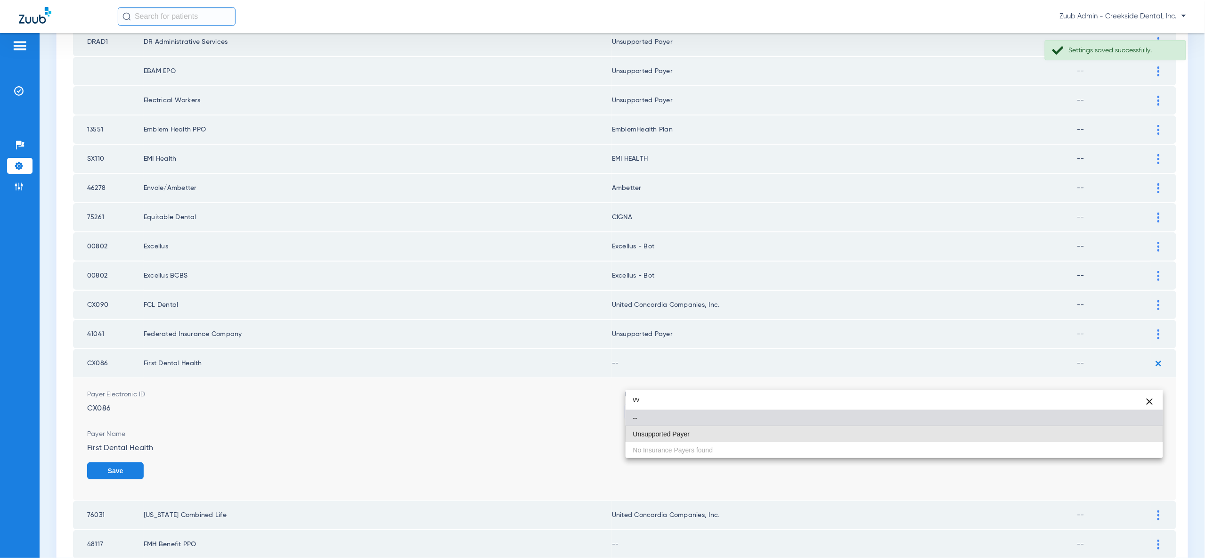
click at [1120, 426] on mat-option "Unsupported Payer" at bounding box center [894, 434] width 537 height 16
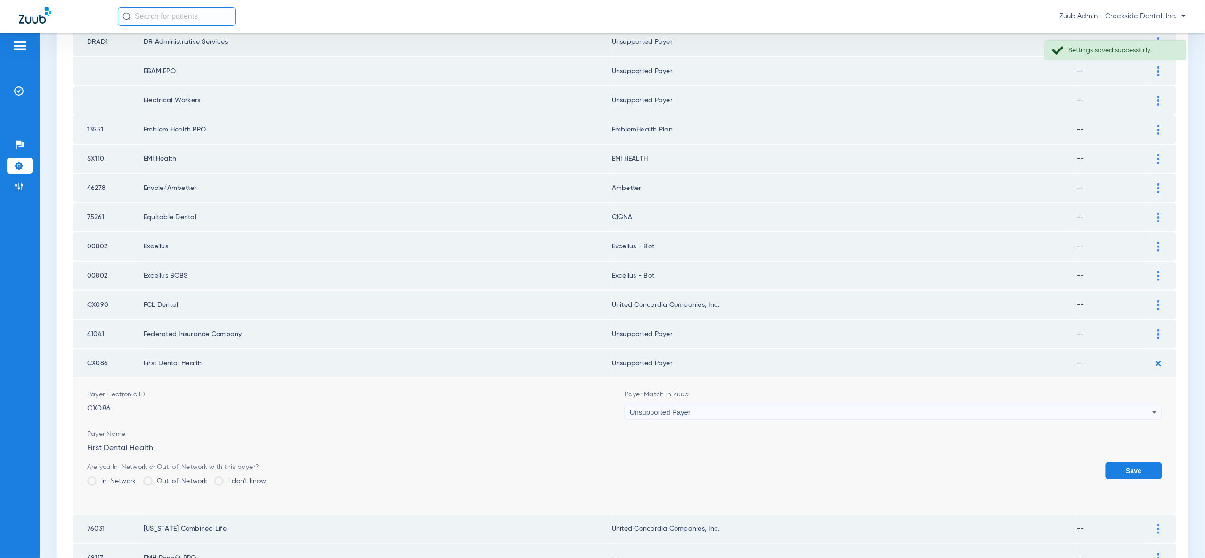
drag, startPoint x: 1133, startPoint y: 438, endPoint x: 1149, endPoint y: 407, distance: 33.9
click at [1133, 462] on button "Save" at bounding box center [1134, 470] width 57 height 17
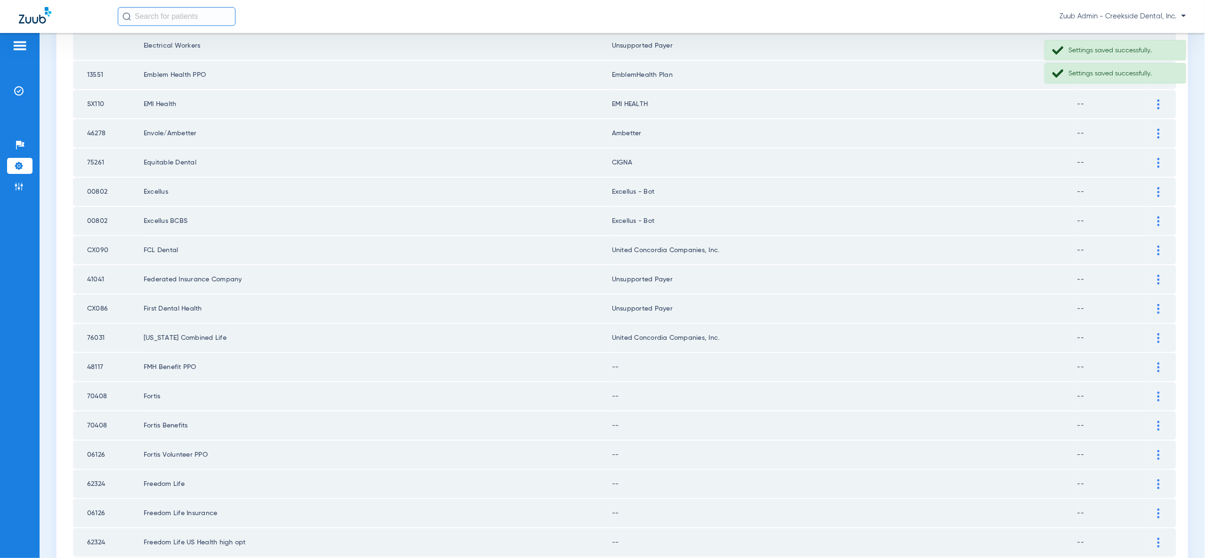
scroll to position [786, 0]
click at [1160, 360] on div at bounding box center [1158, 365] width 16 height 10
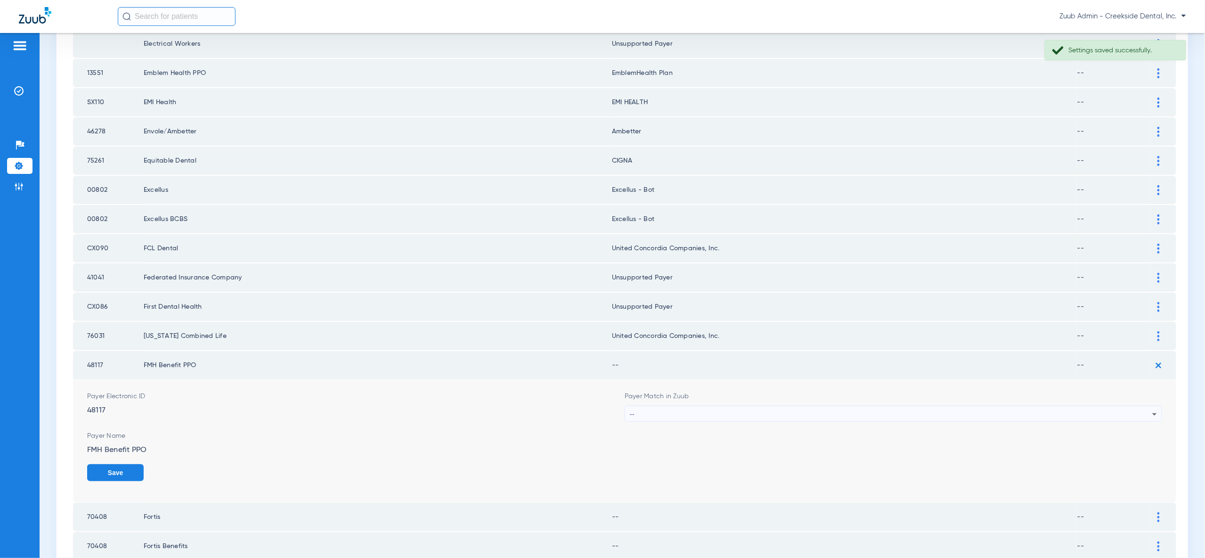
click at [1153, 408] on icon at bounding box center [1154, 413] width 11 height 11
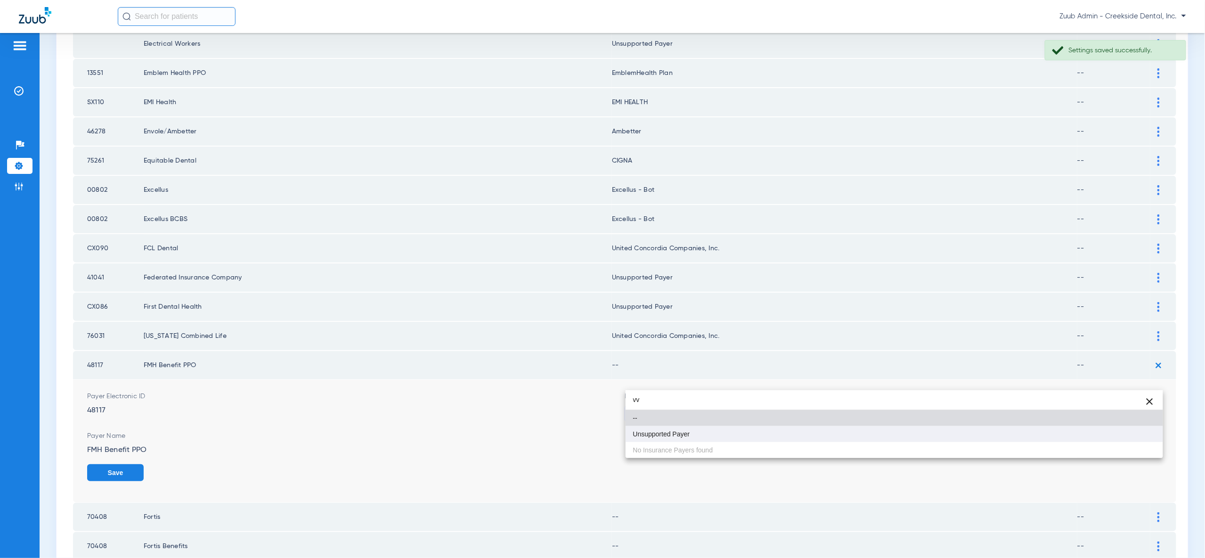
type input "vv"
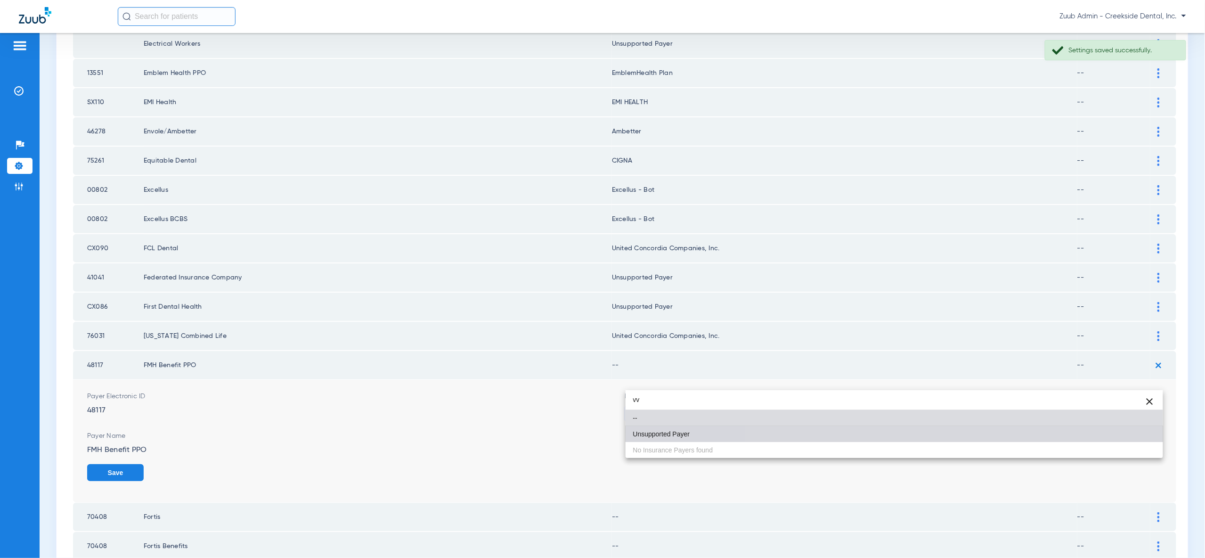
click at [1137, 430] on mat-option "Unsupported Payer" at bounding box center [894, 434] width 537 height 16
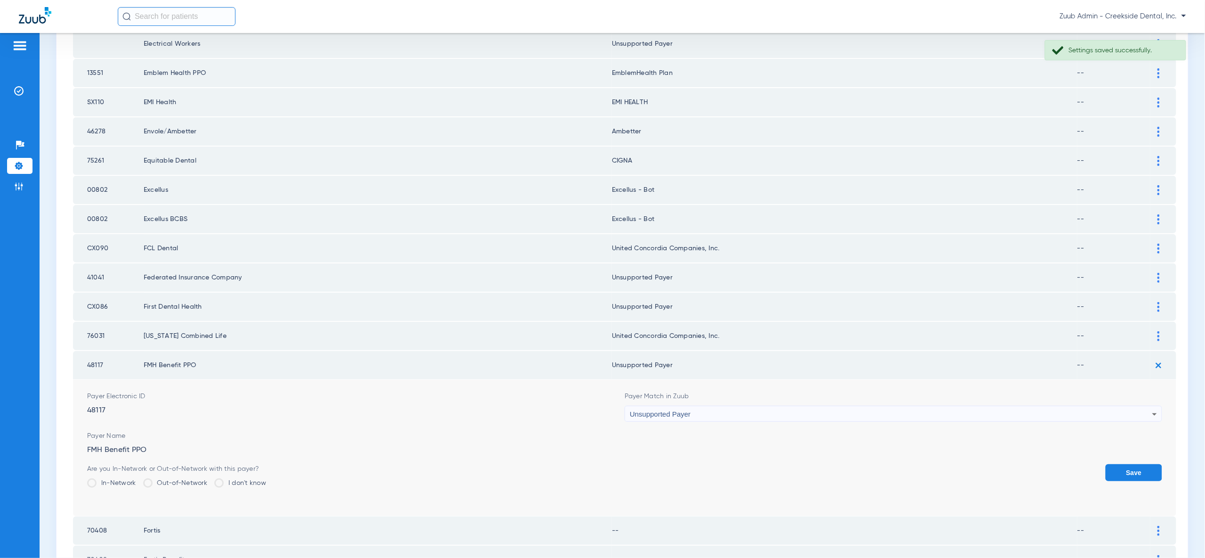
drag, startPoint x: 1140, startPoint y: 435, endPoint x: 1148, endPoint y: 407, distance: 29.8
click at [1139, 464] on button "Save" at bounding box center [1134, 472] width 57 height 17
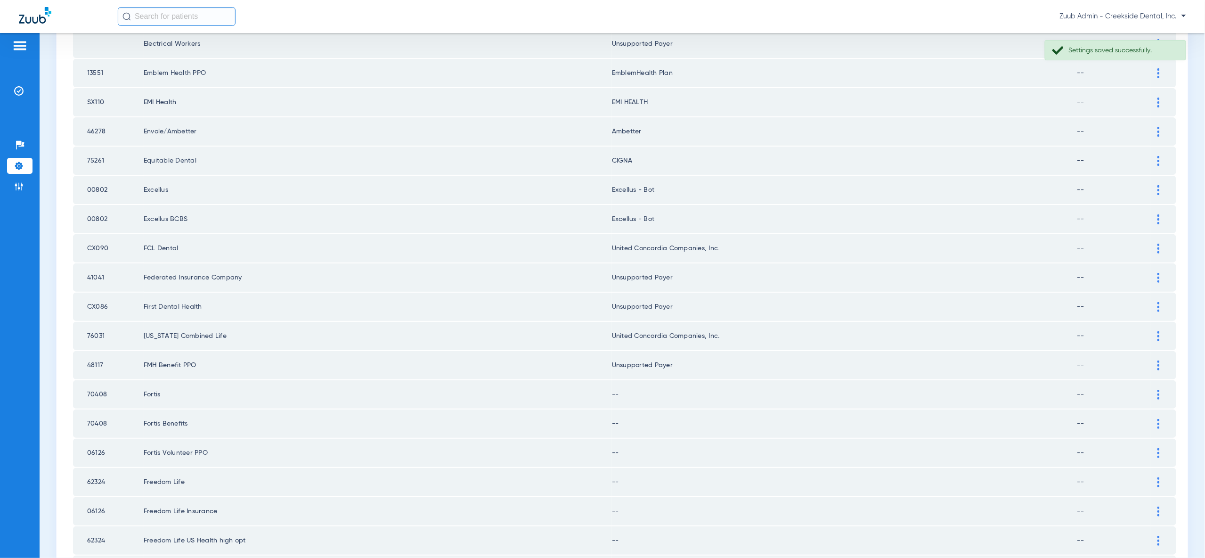
click at [1156, 390] on div at bounding box center [1158, 395] width 16 height 10
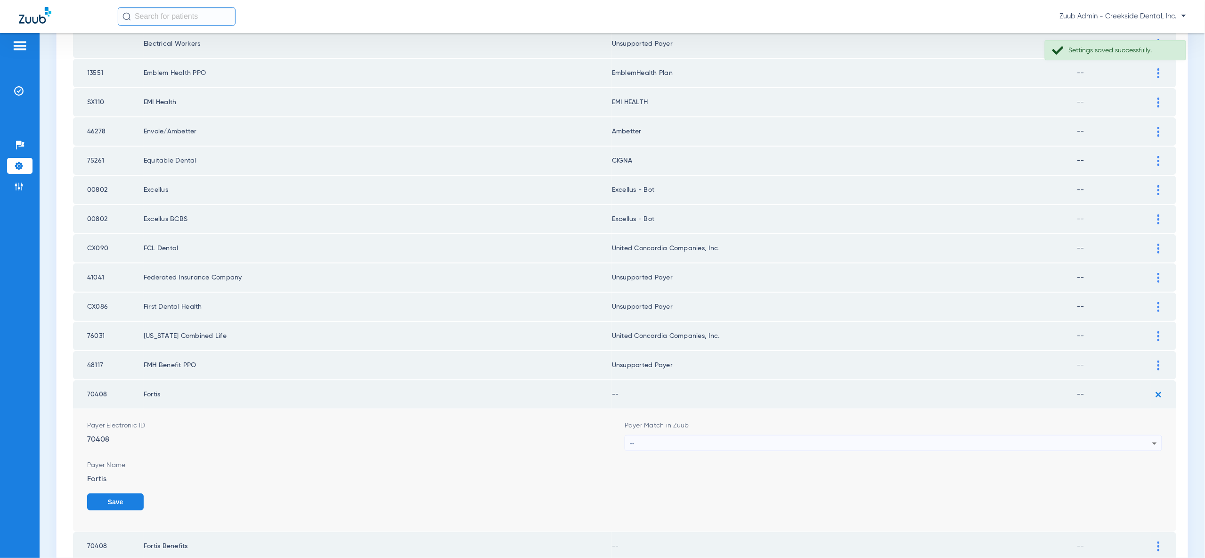
click at [1149, 438] on icon at bounding box center [1154, 443] width 11 height 11
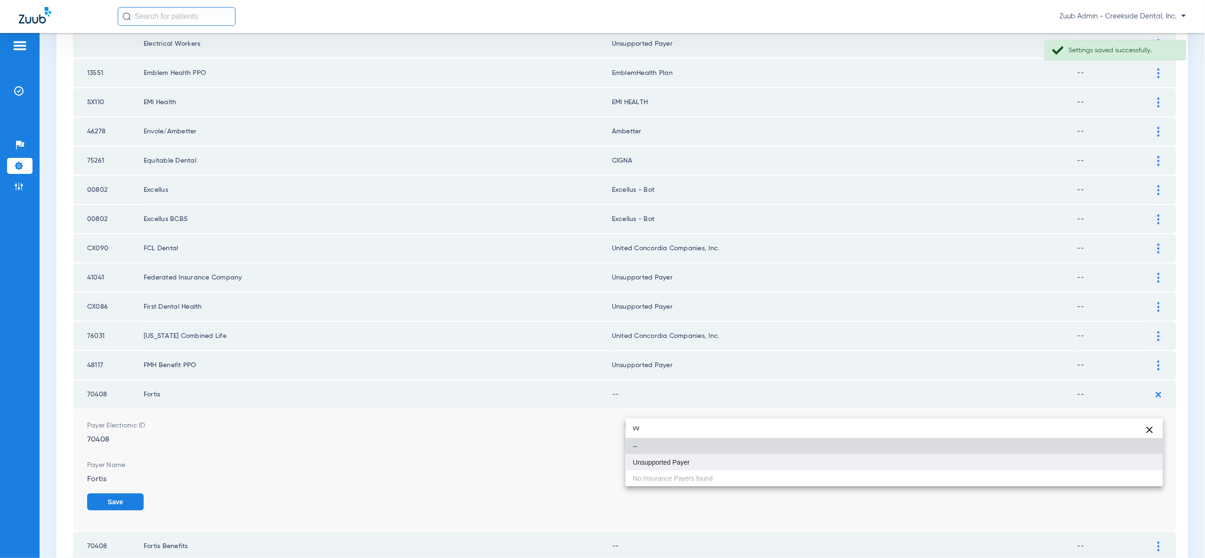
type input "vv"
drag, startPoint x: 1146, startPoint y: 461, endPoint x: 1130, endPoint y: 472, distance: 18.9
click at [1146, 461] on mat-option "Unsupported Payer" at bounding box center [894, 462] width 537 height 16
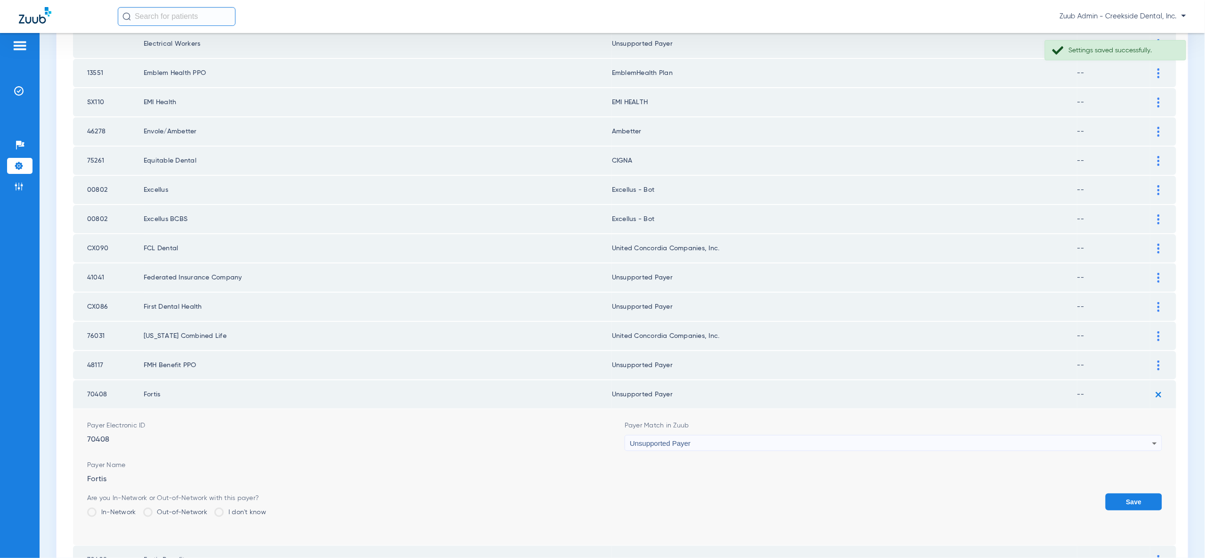
click at [1130, 493] on button "Save" at bounding box center [1134, 501] width 57 height 17
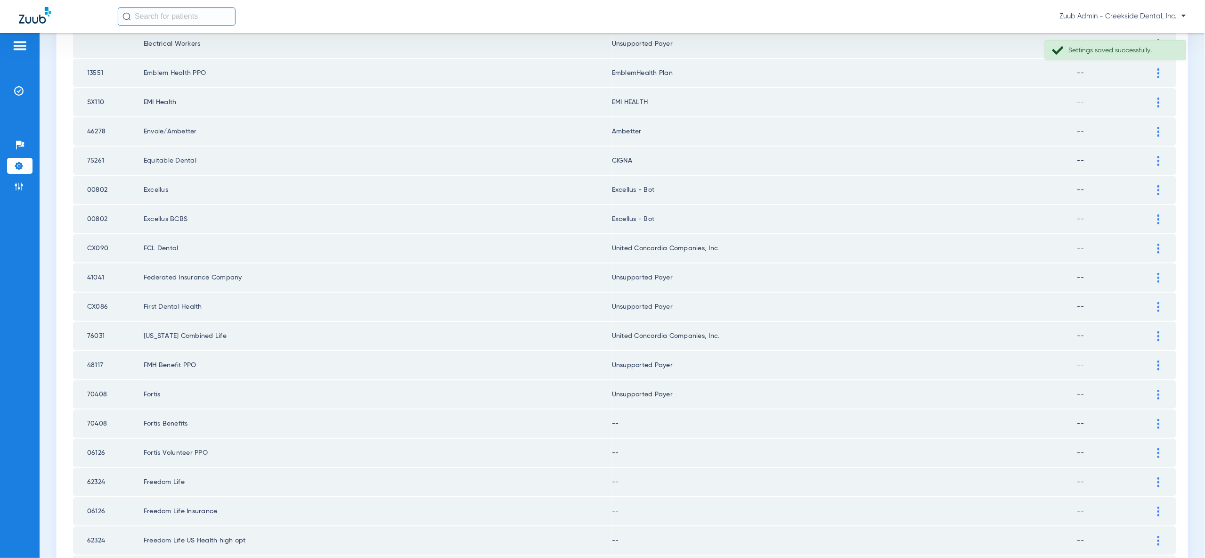
click at [1158, 419] on img at bounding box center [1158, 424] width 2 height 10
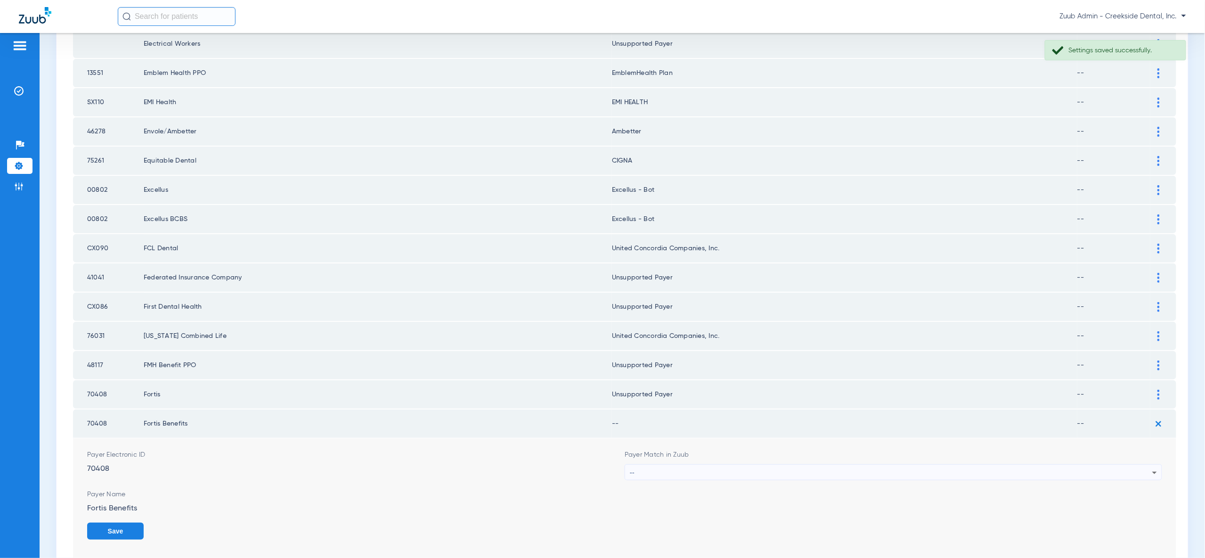
click at [1146, 464] on div "--" at bounding box center [891, 472] width 522 height 16
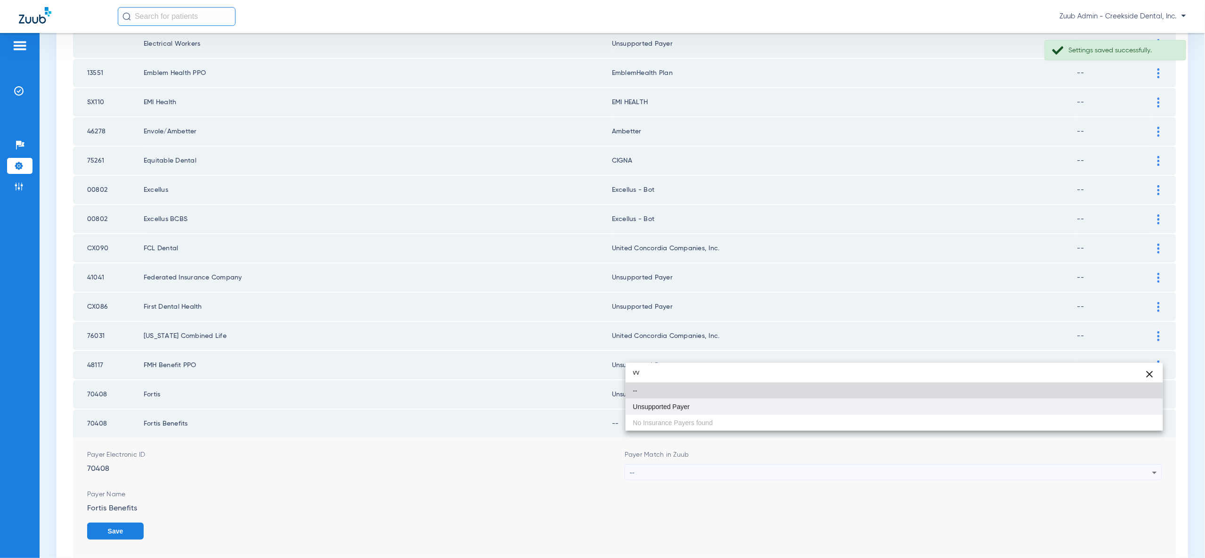
type input "vv"
click at [1146, 404] on mat-option "Unsupported Payer" at bounding box center [894, 407] width 537 height 16
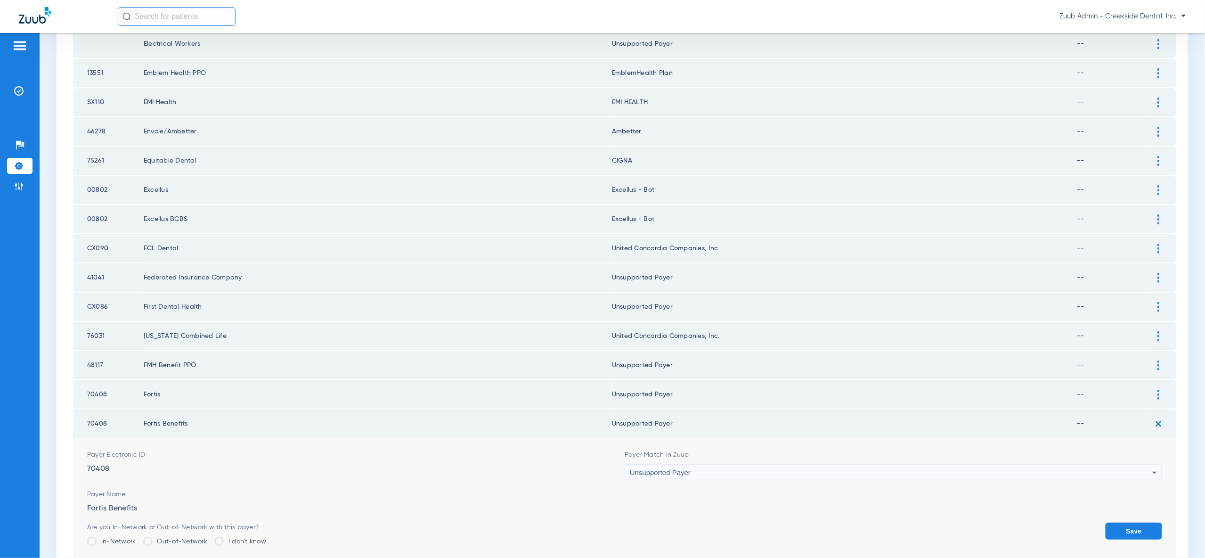
click at [1138, 522] on button "Save" at bounding box center [1134, 530] width 57 height 17
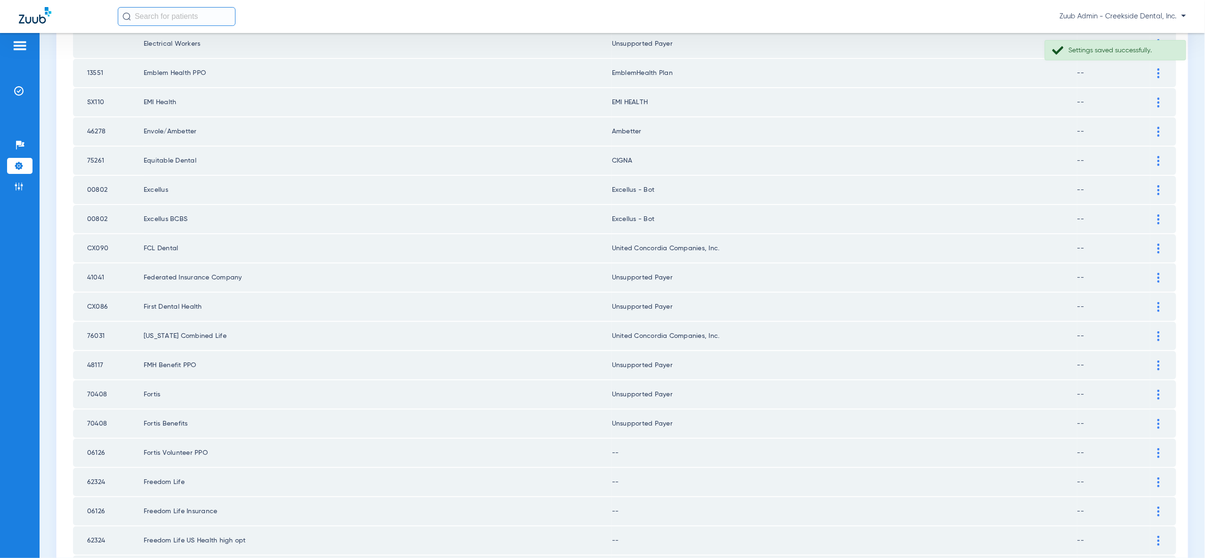
click at [1158, 448] on img at bounding box center [1158, 453] width 2 height 10
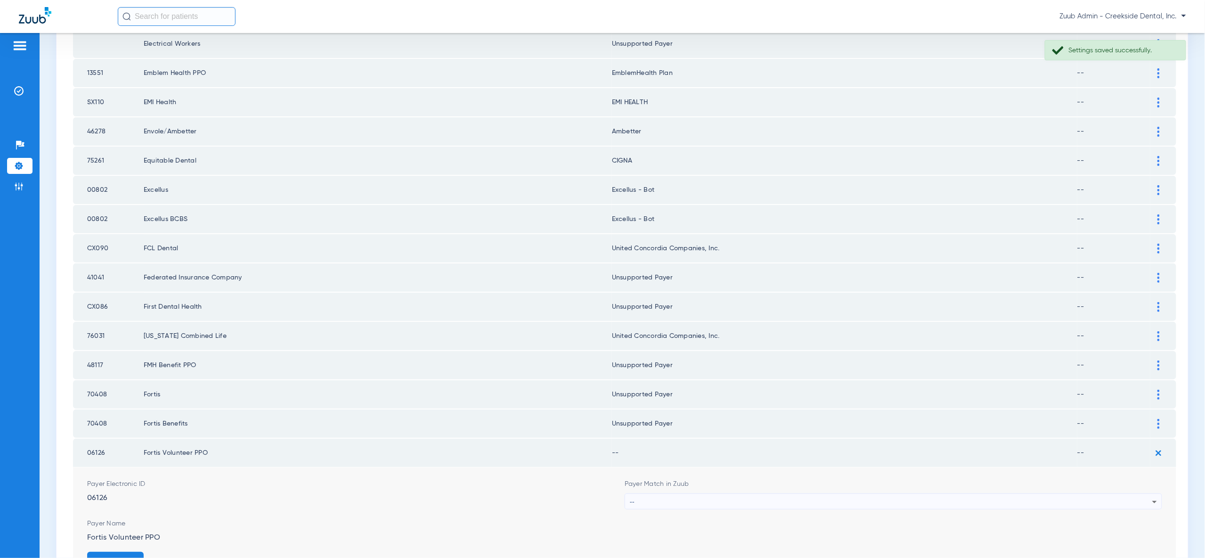
click at [1146, 494] on div "--" at bounding box center [891, 502] width 522 height 16
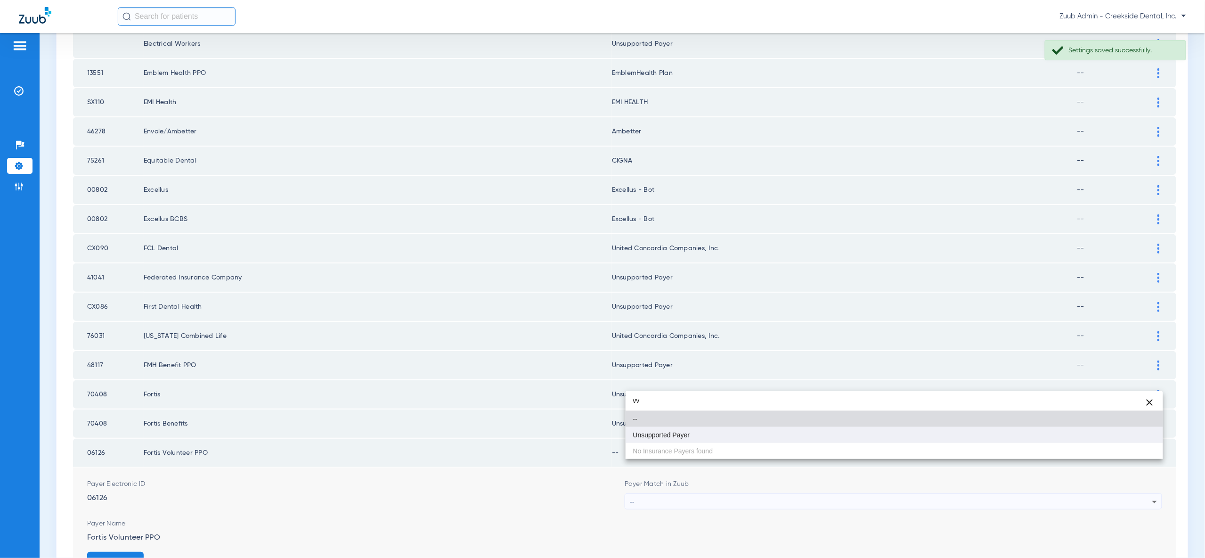
type input "vv"
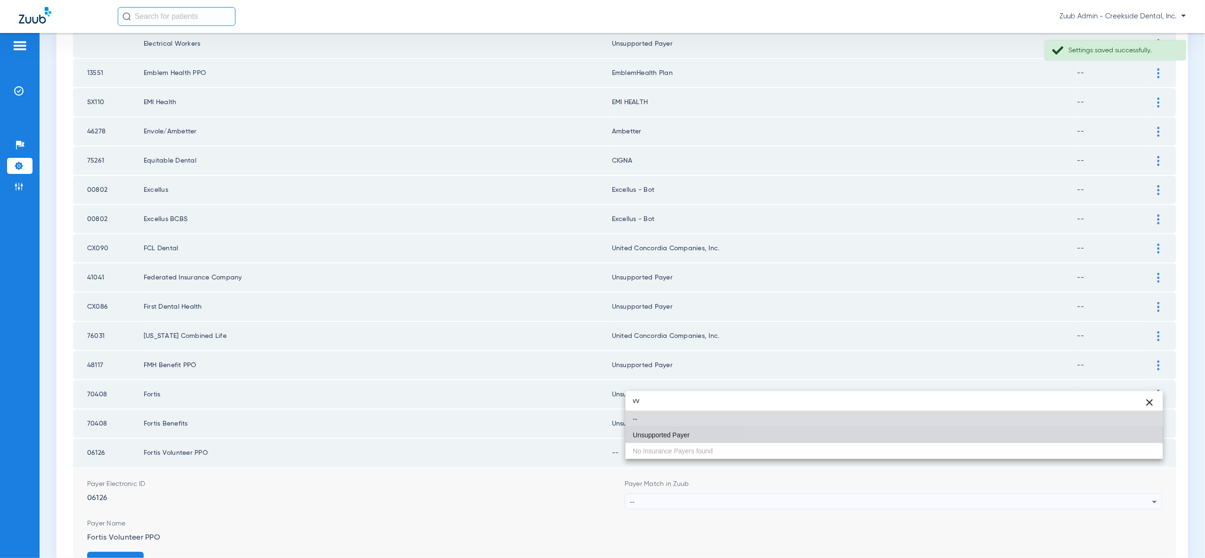
click at [1142, 432] on mat-option "Unsupported Payer" at bounding box center [894, 435] width 537 height 16
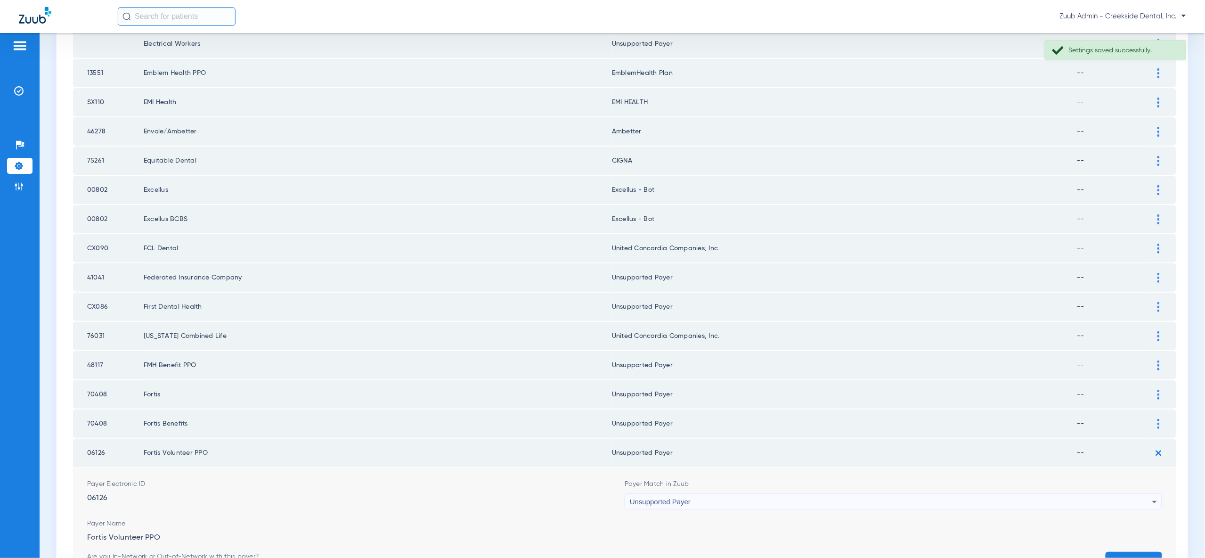
click at [1148, 552] on button "Save" at bounding box center [1134, 560] width 57 height 17
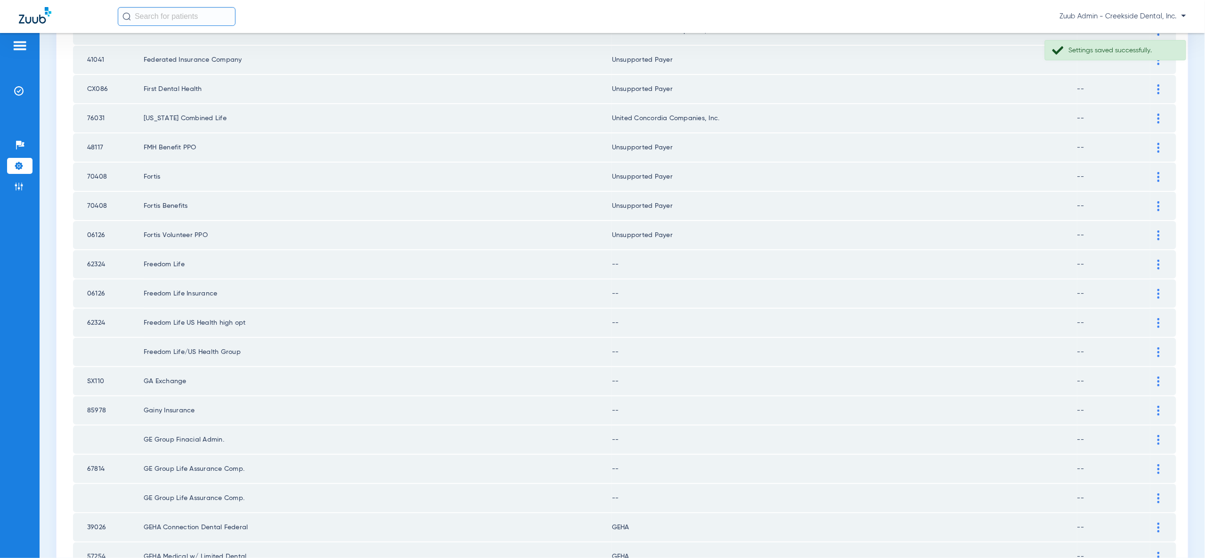
scroll to position [1097, 0]
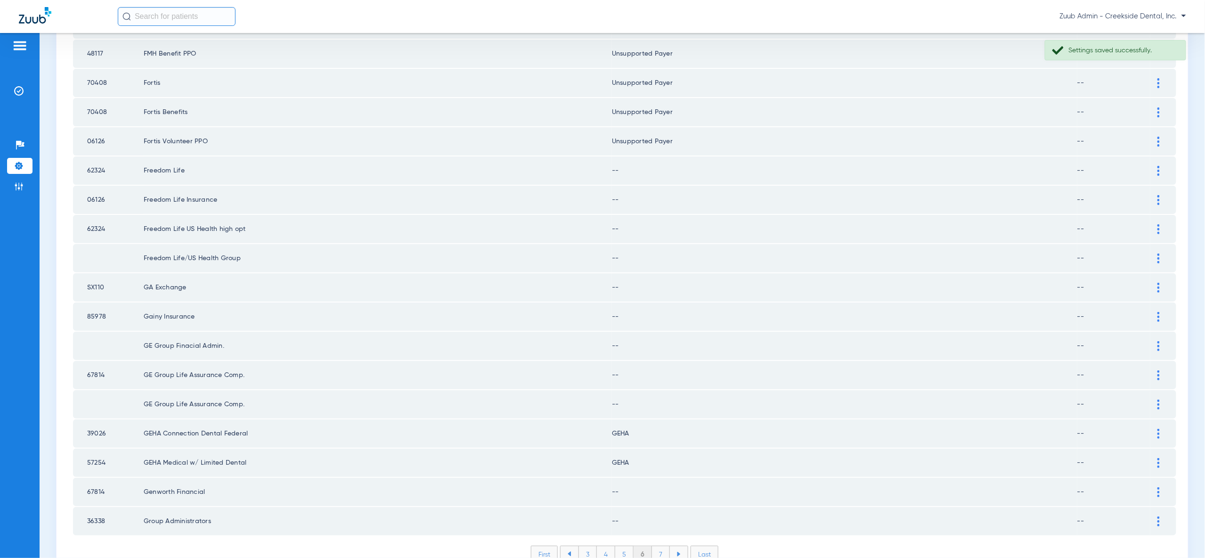
click at [1158, 166] on img at bounding box center [1158, 171] width 2 height 10
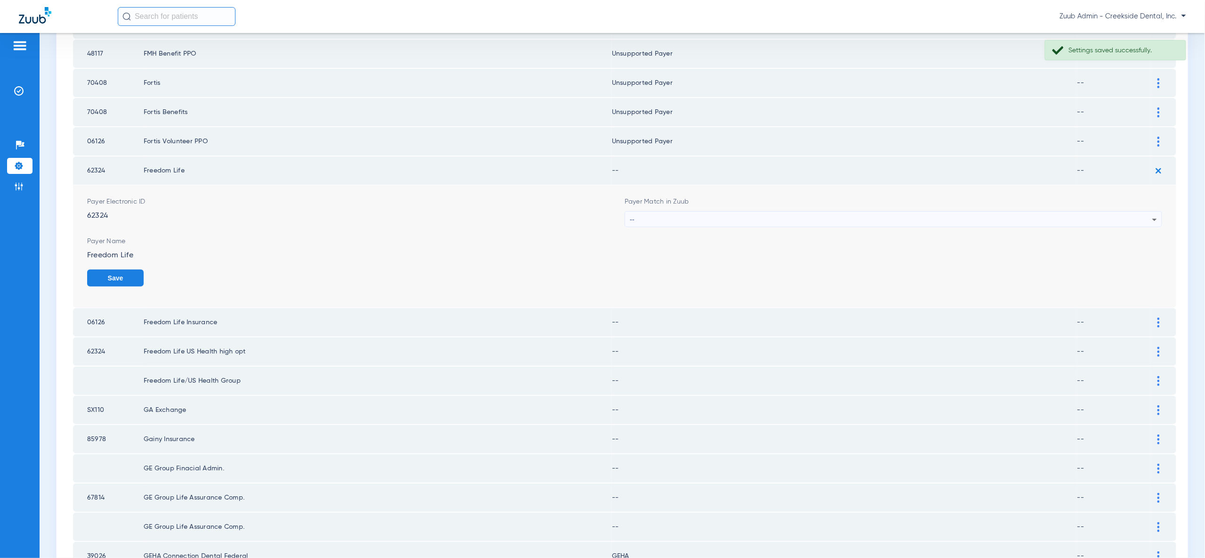
click at [1146, 212] on div "--" at bounding box center [891, 220] width 522 height 16
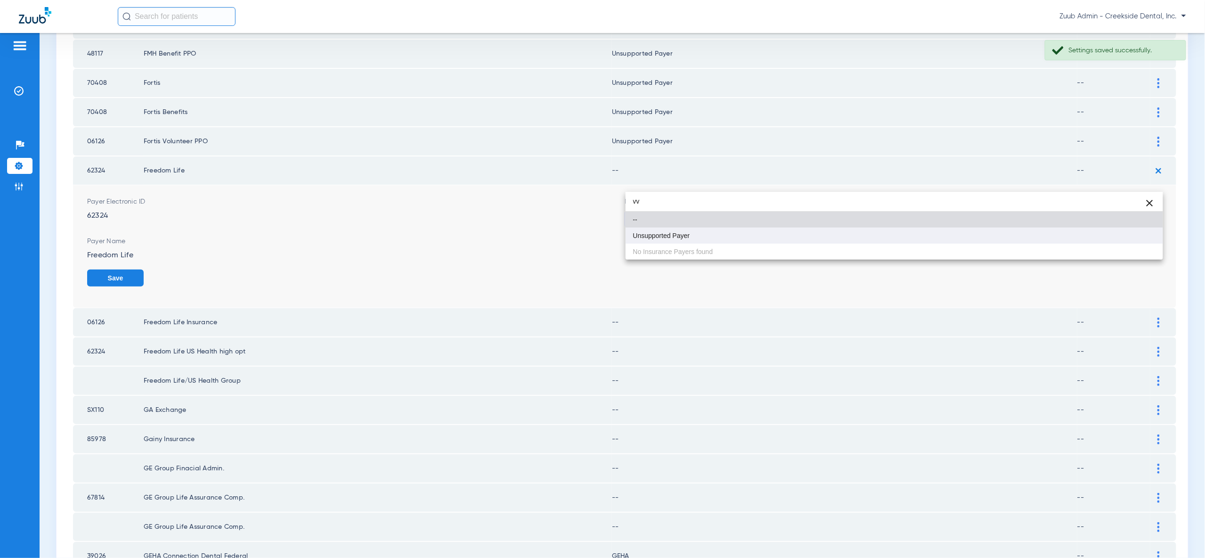
type input "vv"
click at [1132, 239] on mat-option "Unsupported Payer" at bounding box center [894, 236] width 537 height 16
click at [144, 269] on button "Save" at bounding box center [115, 277] width 57 height 17
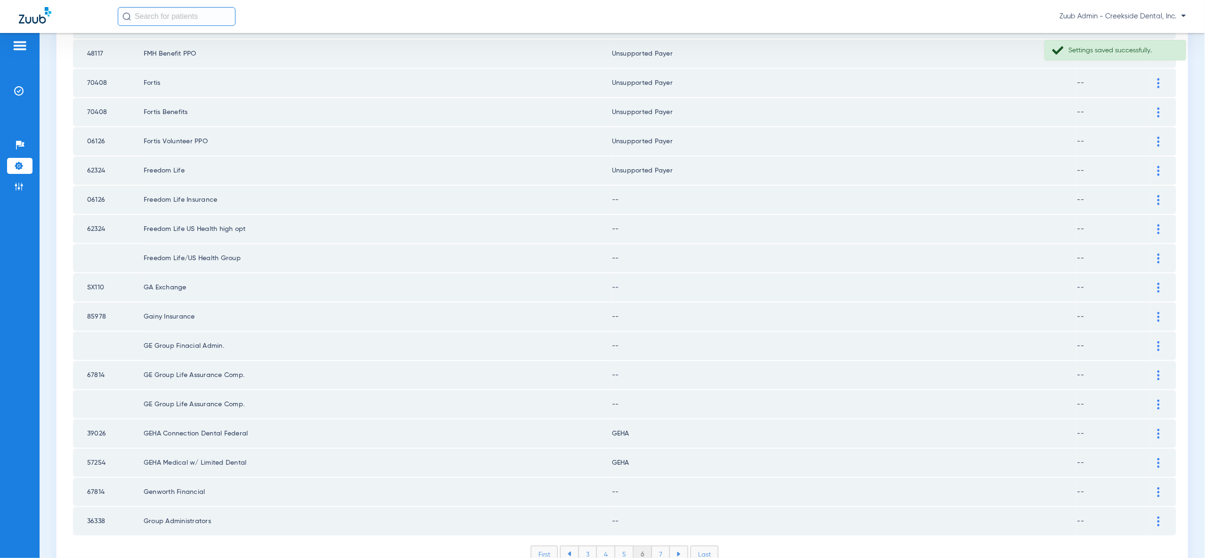
drag, startPoint x: 1160, startPoint y: 167, endPoint x: 1158, endPoint y: 172, distance: 6.0
click at [1160, 195] on div at bounding box center [1158, 200] width 16 height 10
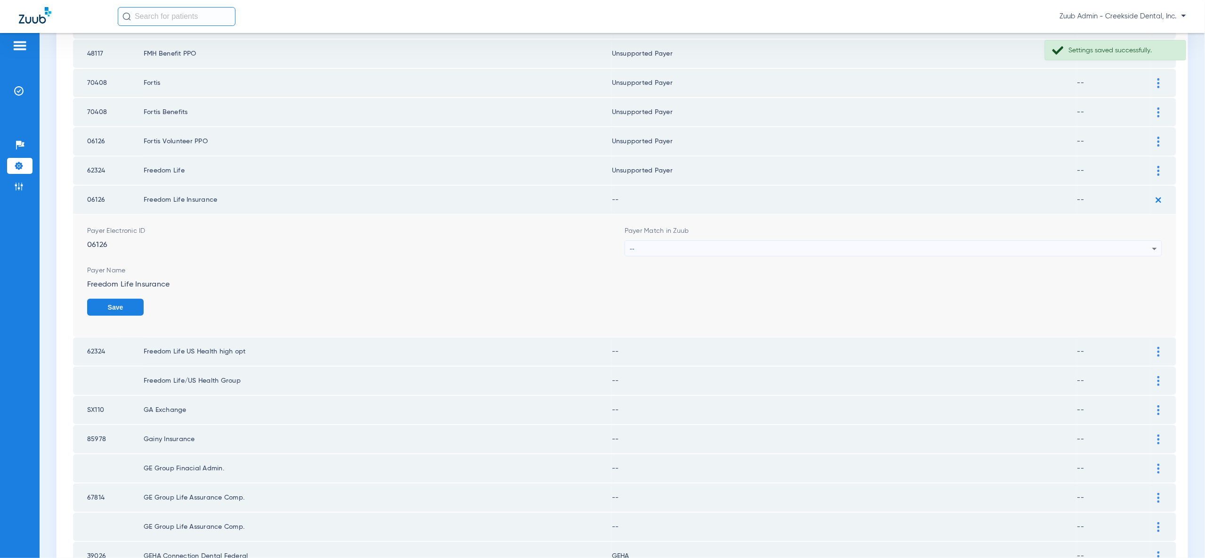
click at [1148, 241] on div "--" at bounding box center [891, 249] width 522 height 16
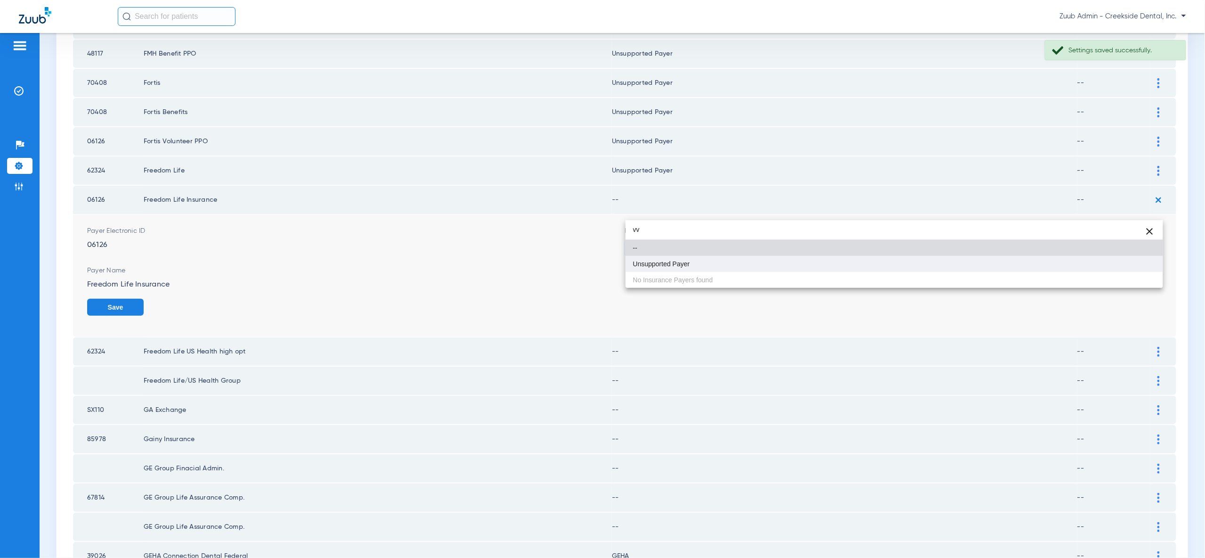
type input "vv"
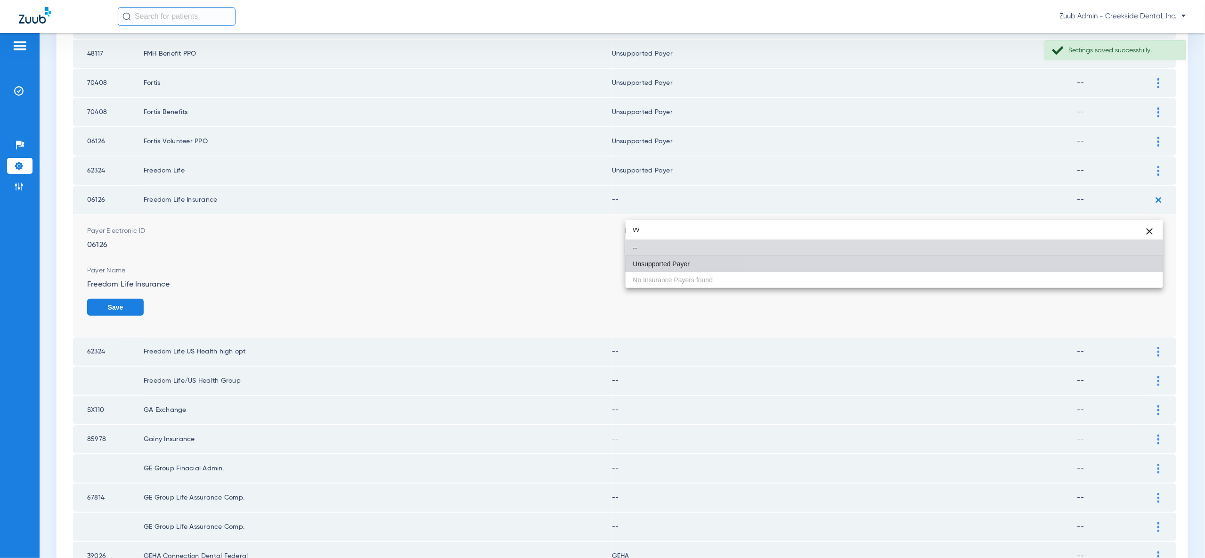
click at [1143, 270] on mat-option "Unsupported Payer" at bounding box center [894, 264] width 537 height 16
click at [144, 299] on button "Save" at bounding box center [115, 307] width 57 height 17
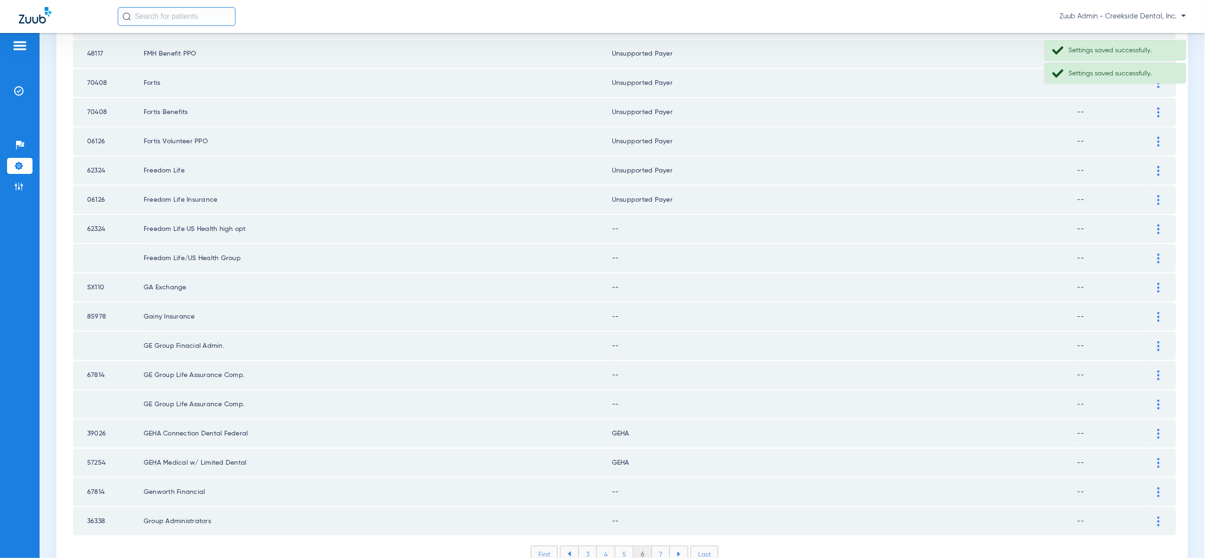
drag, startPoint x: 1161, startPoint y: 190, endPoint x: 1162, endPoint y: 207, distance: 16.5
click at [1161, 224] on div at bounding box center [1158, 229] width 16 height 10
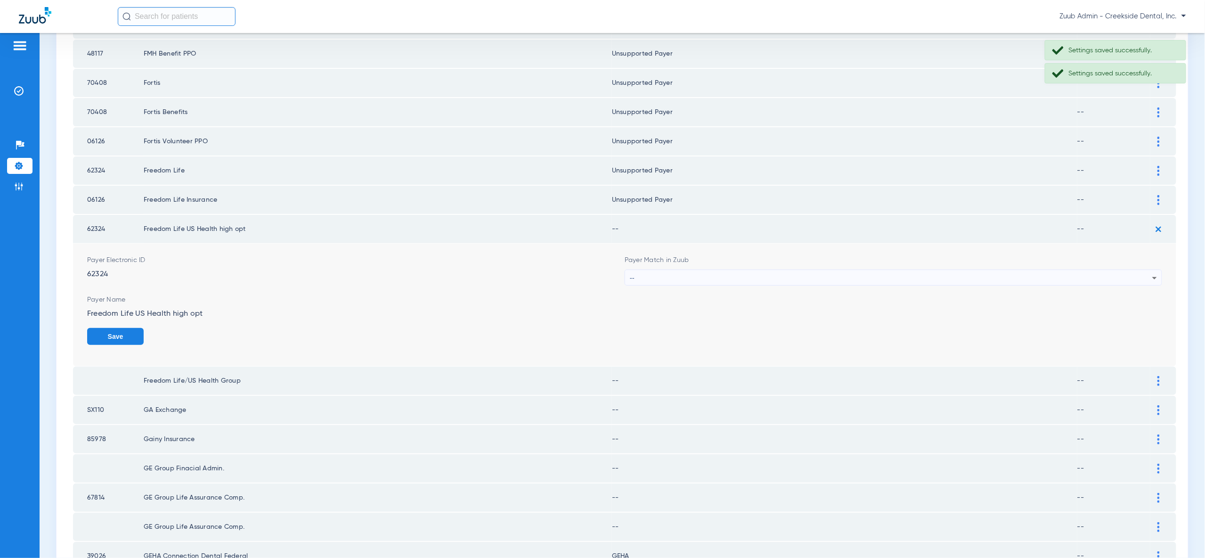
click at [1157, 272] on icon at bounding box center [1154, 277] width 11 height 11
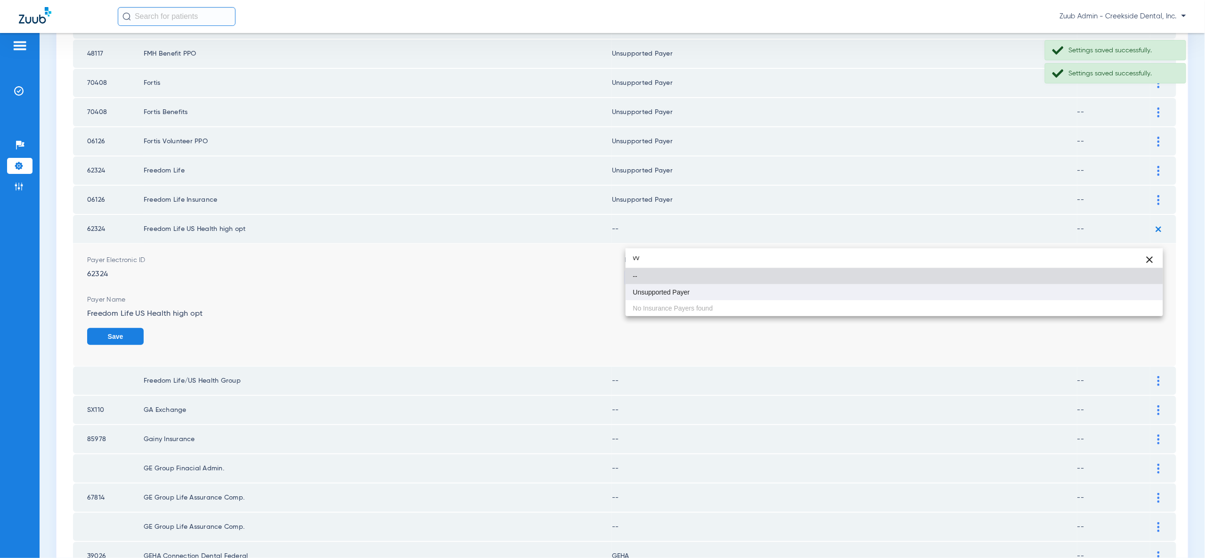
type input "vv"
click at [1148, 289] on mat-option "Unsupported Payer" at bounding box center [894, 292] width 537 height 16
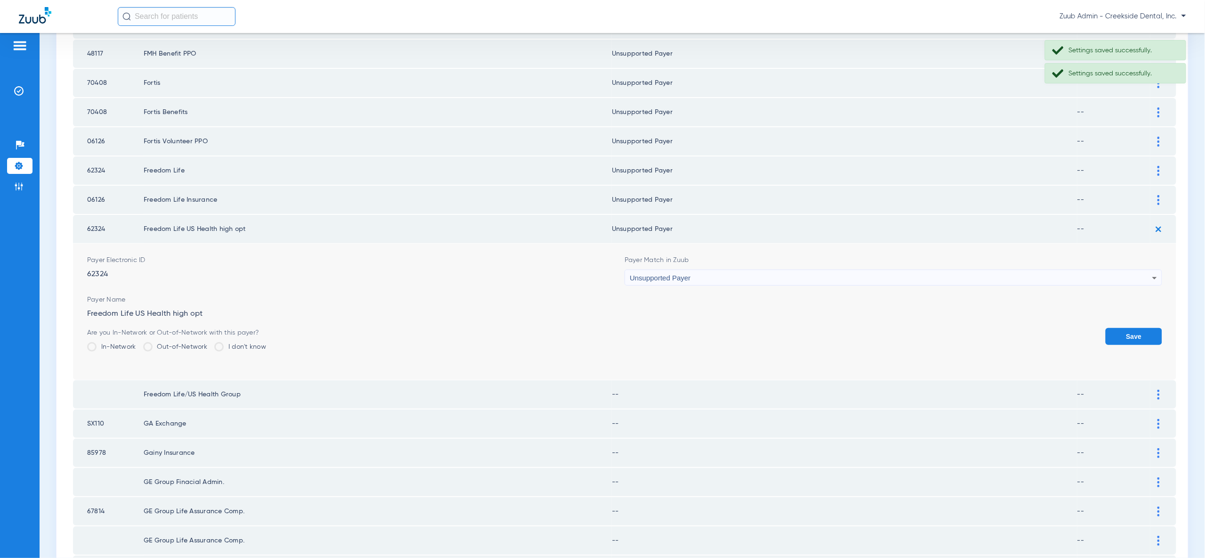
drag, startPoint x: 1148, startPoint y: 299, endPoint x: 1153, endPoint y: 266, distance: 33.5
click at [1148, 328] on button "Save" at bounding box center [1134, 336] width 57 height 17
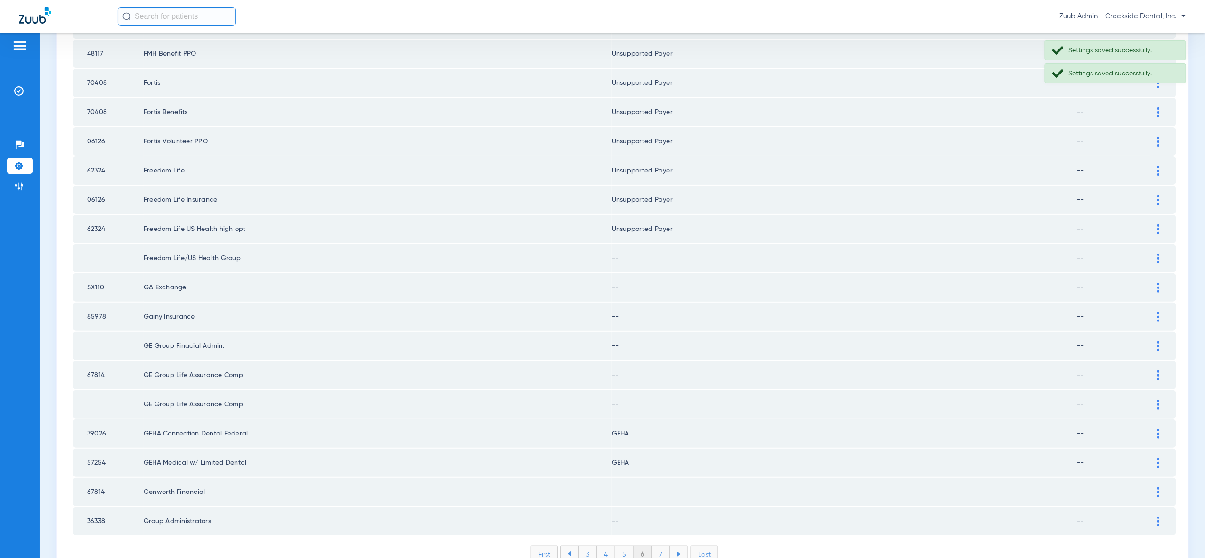
click at [1158, 253] on img at bounding box center [1158, 258] width 2 height 10
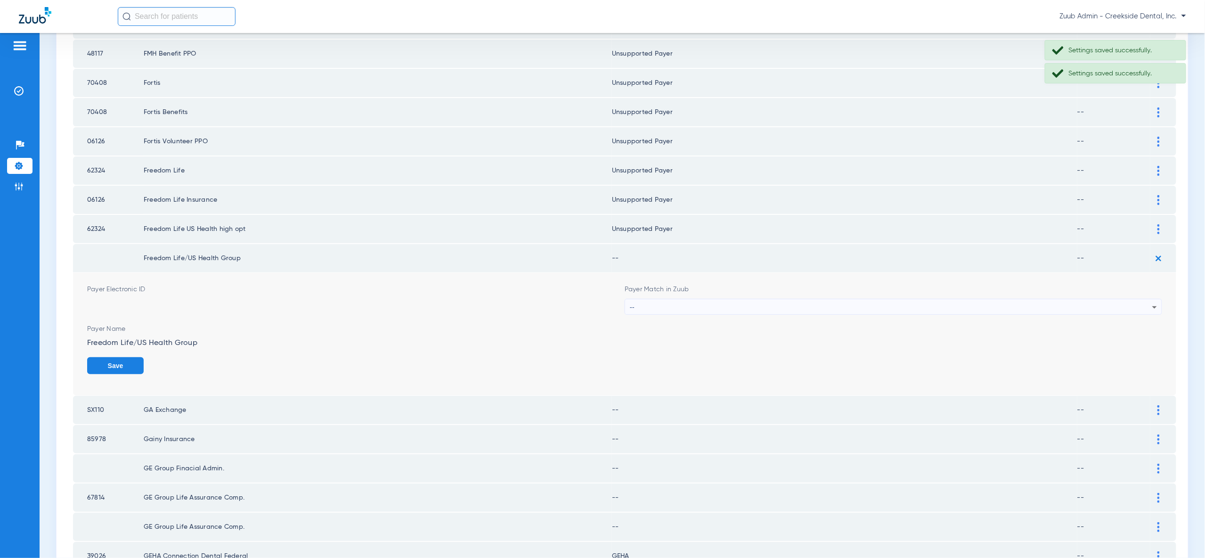
click at [1147, 299] on div "--" at bounding box center [891, 307] width 522 height 16
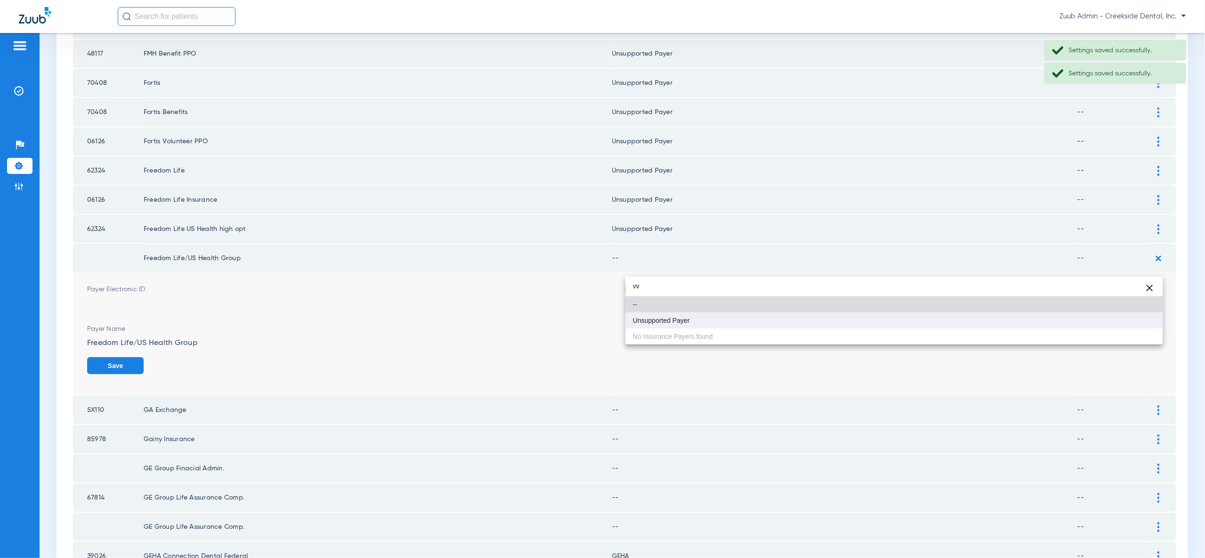
type input "vv"
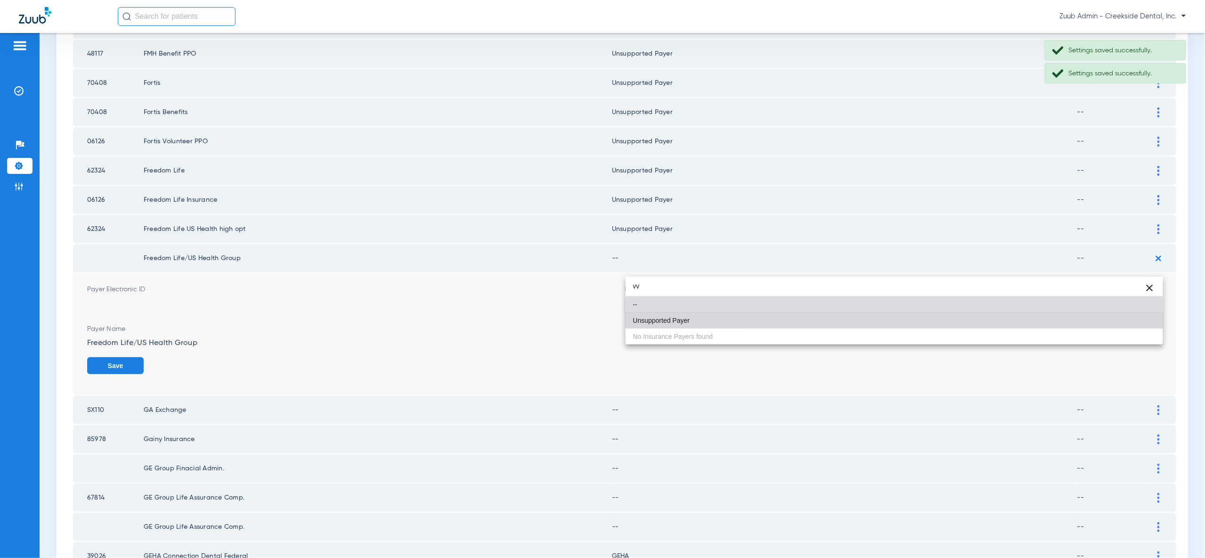
click at [1137, 317] on mat-option "Unsupported Payer" at bounding box center [894, 320] width 537 height 16
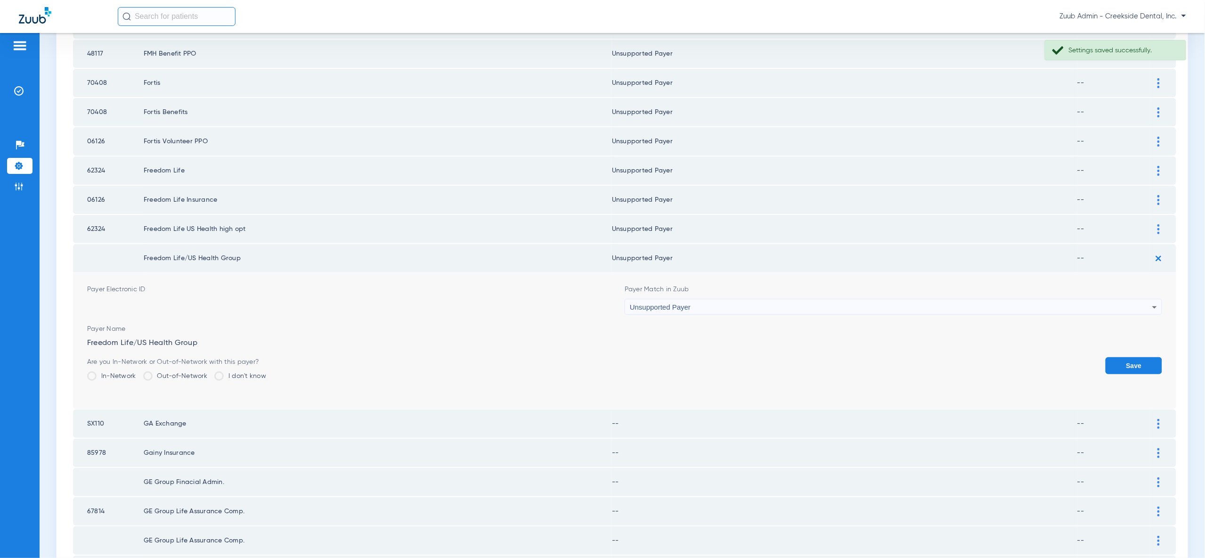
click at [1138, 357] on button "Save" at bounding box center [1134, 365] width 57 height 17
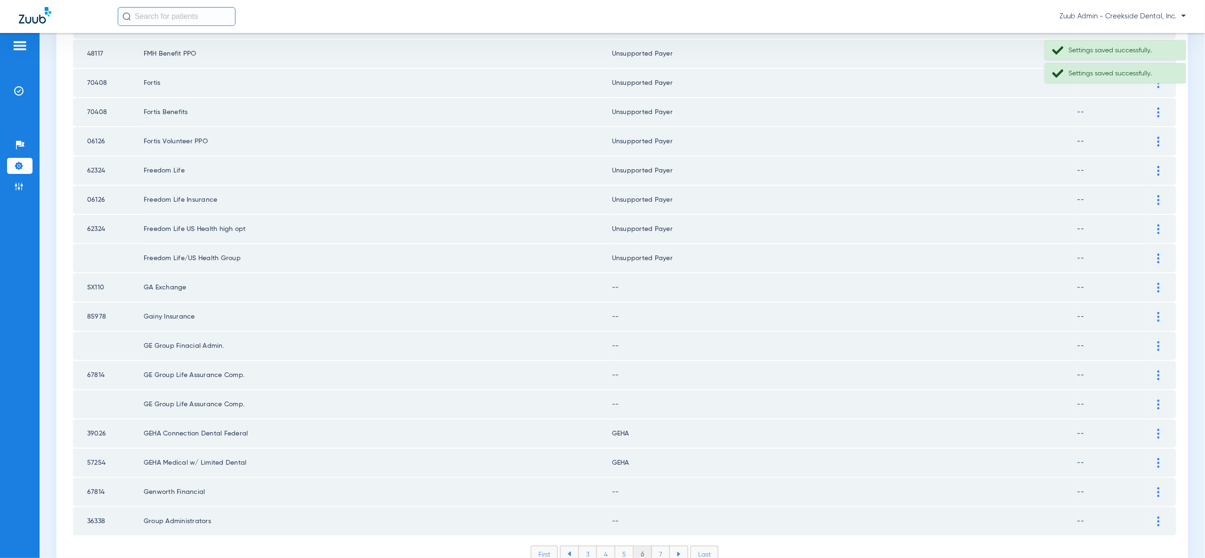
click at [1157, 283] on img at bounding box center [1158, 288] width 2 height 10
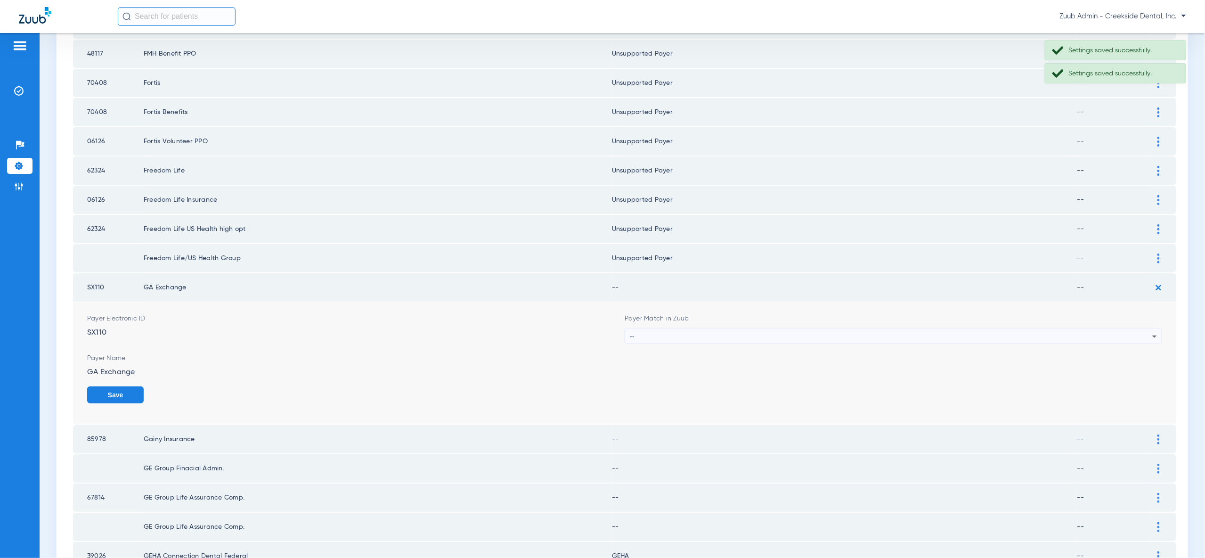
click at [1143, 328] on div "--" at bounding box center [891, 336] width 522 height 16
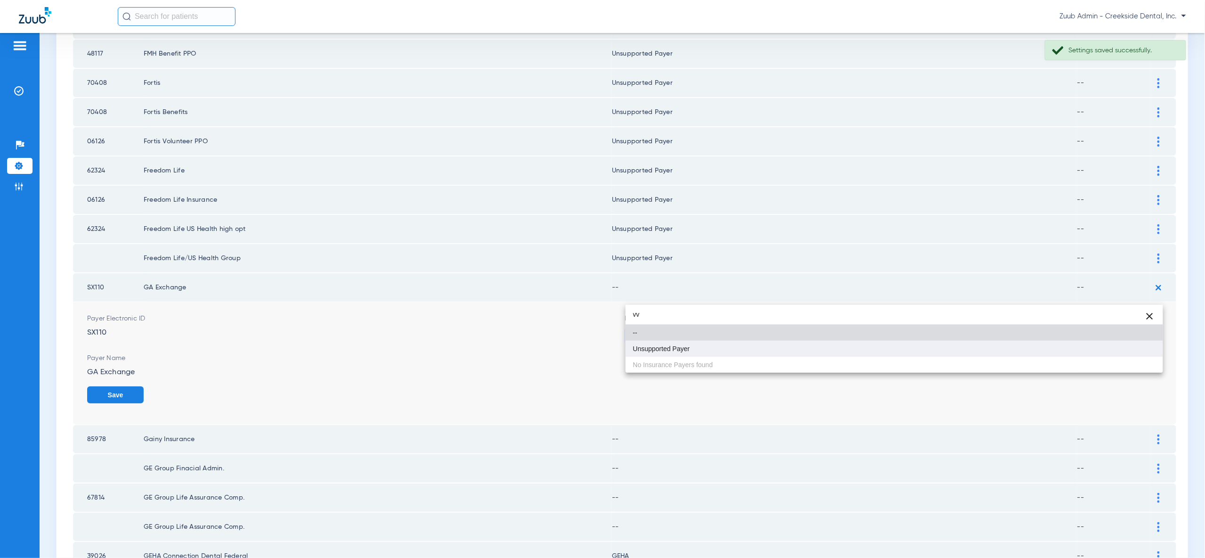
type input "vv"
click at [1119, 346] on mat-option "Unsupported Payer" at bounding box center [894, 349] width 537 height 16
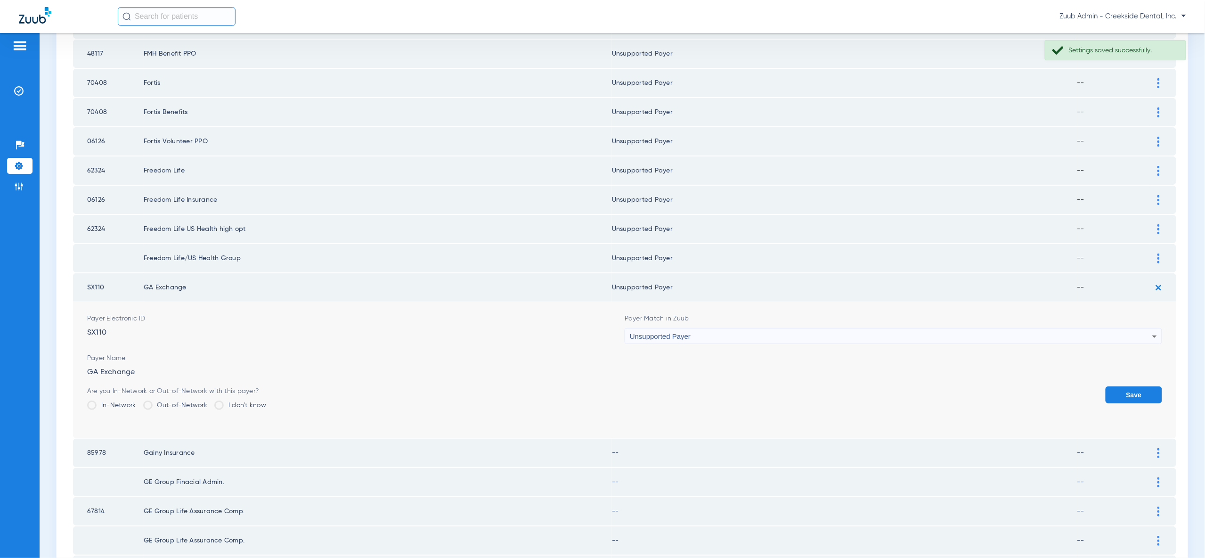
click at [1123, 386] on button "Save" at bounding box center [1134, 394] width 57 height 17
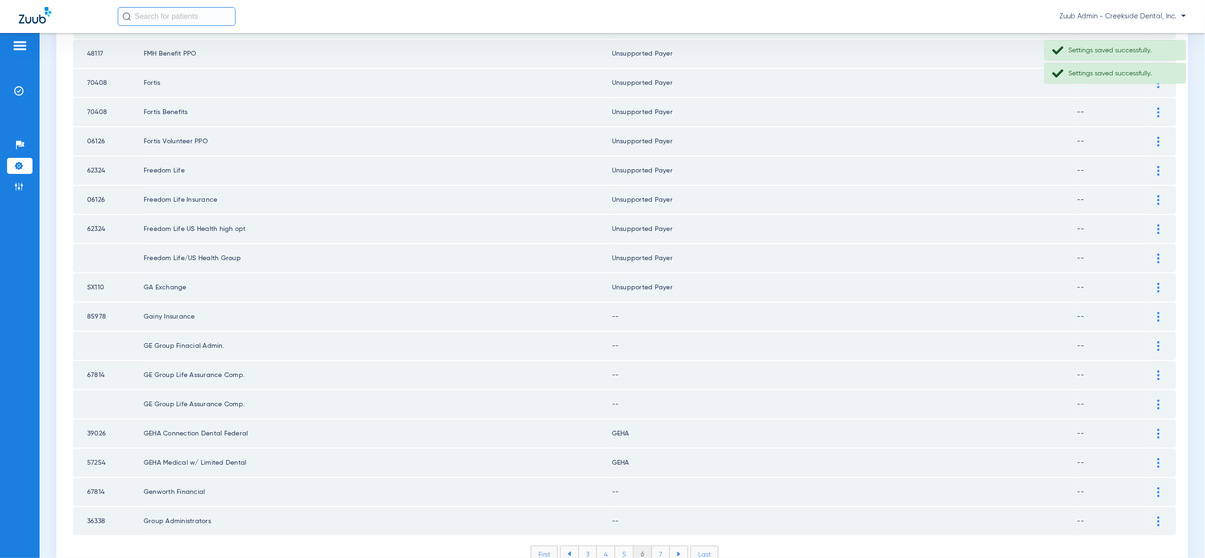
click at [1159, 312] on img at bounding box center [1158, 317] width 2 height 10
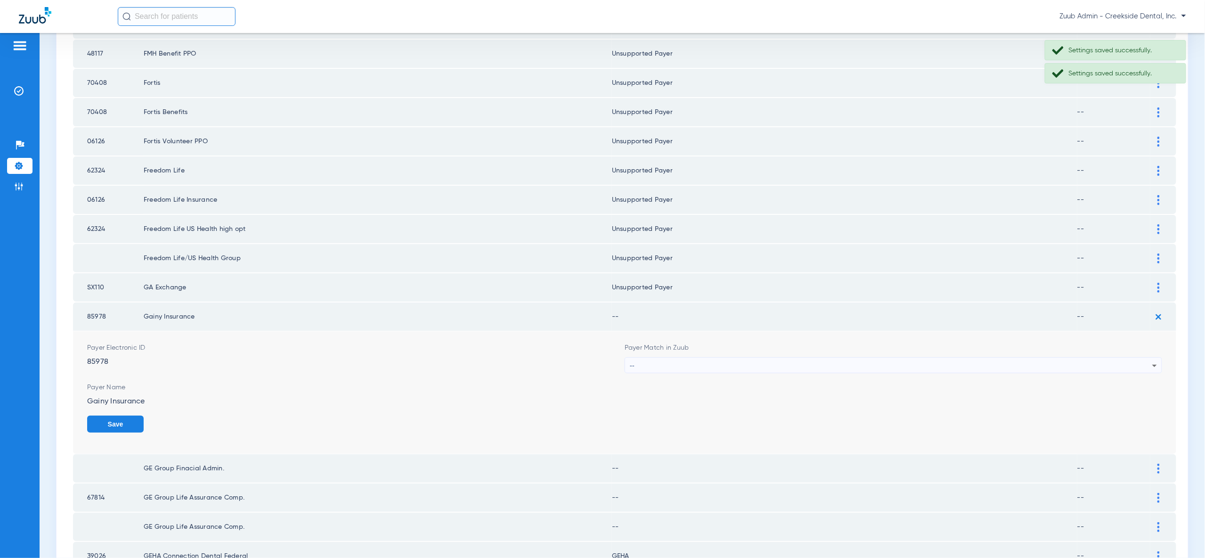
click at [1149, 360] on icon at bounding box center [1154, 365] width 11 height 11
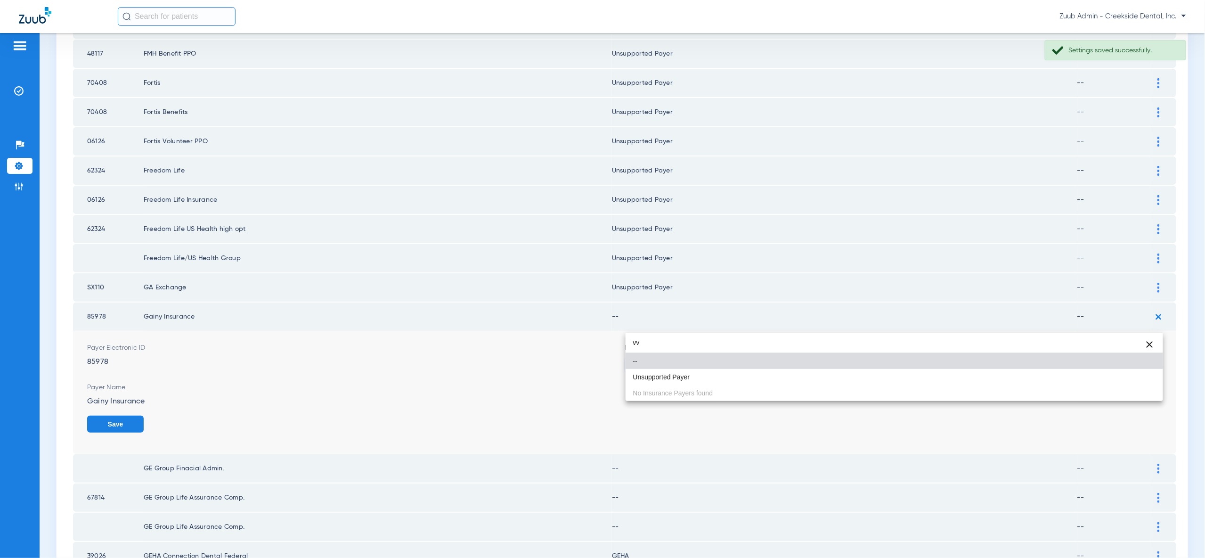
type input "vv"
drag, startPoint x: 1146, startPoint y: 365, endPoint x: 1153, endPoint y: 374, distance: 12.2
click at [1148, 366] on mat-option "--" at bounding box center [894, 361] width 537 height 16
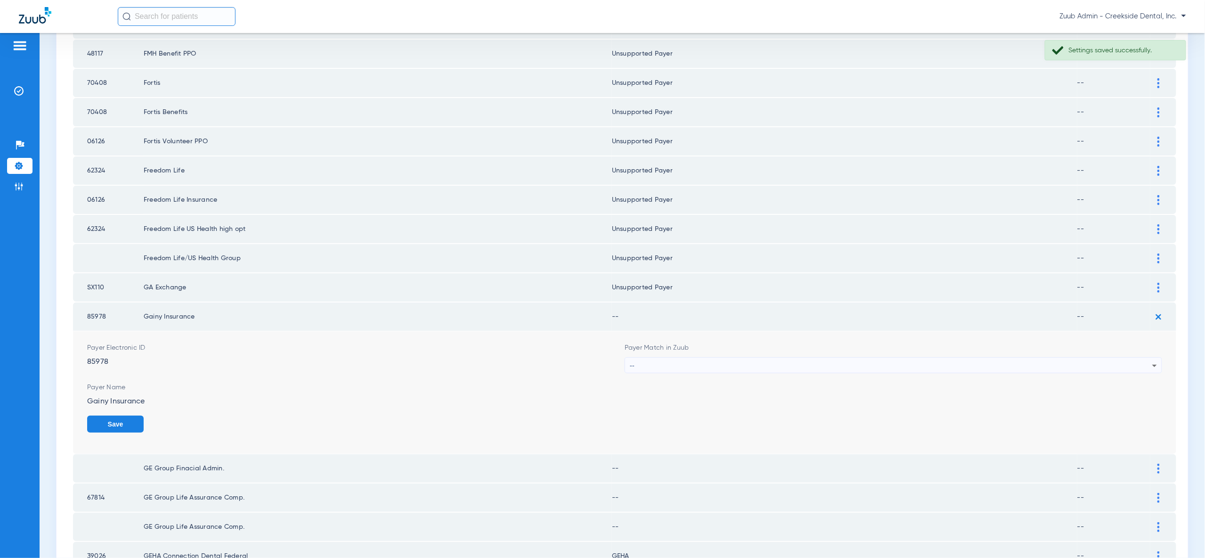
click at [1153, 360] on icon at bounding box center [1154, 365] width 11 height 11
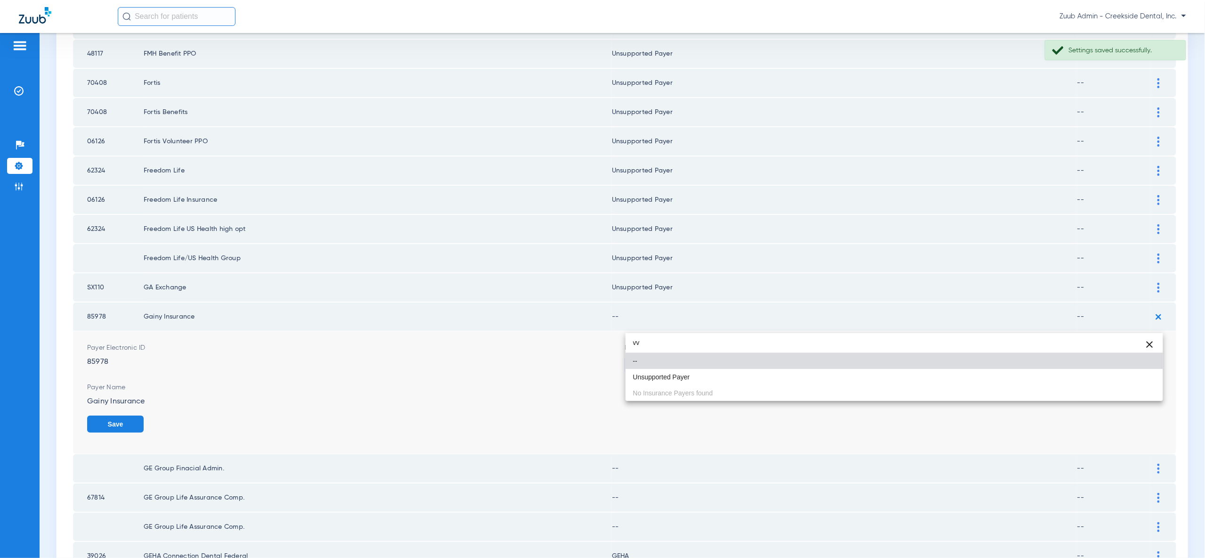
type input "vv"
click at [1148, 377] on mat-option "Unsupported Payer" at bounding box center [894, 377] width 537 height 16
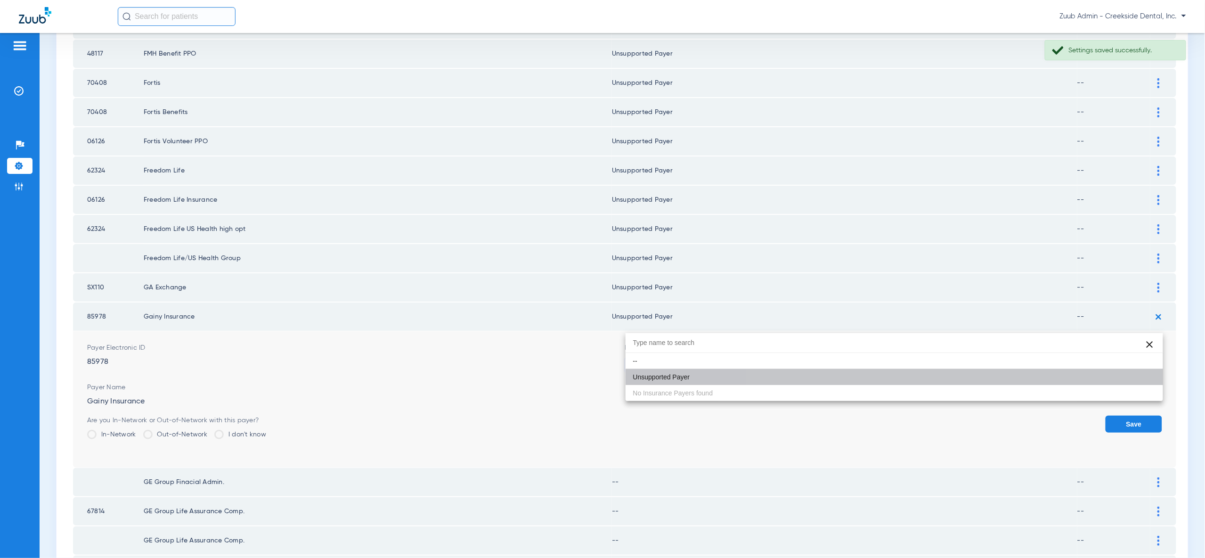
click at [1146, 415] on button "Save" at bounding box center [1134, 423] width 57 height 17
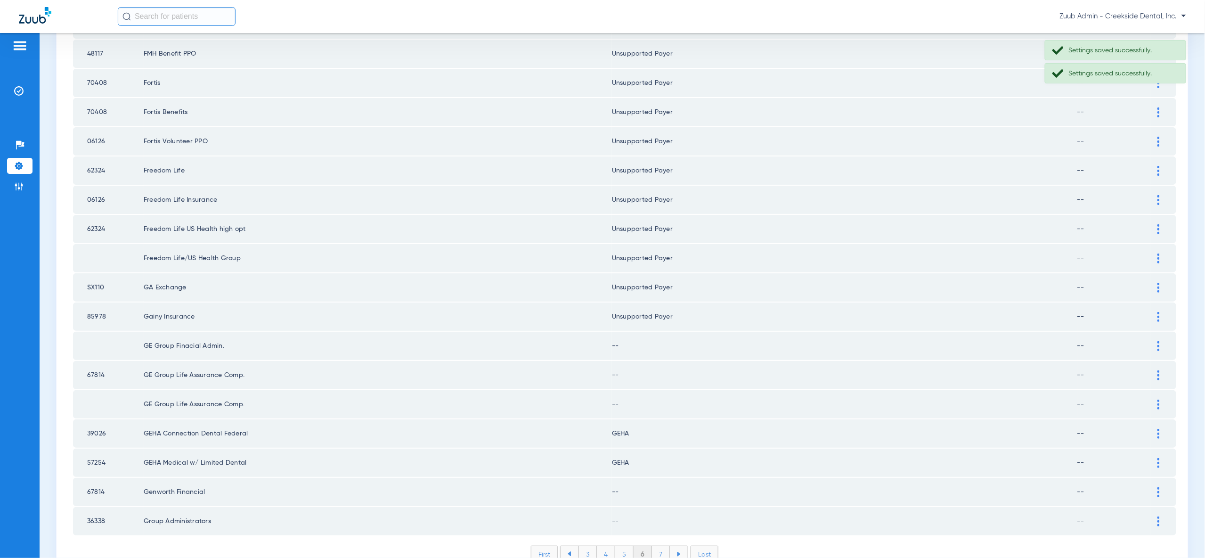
click at [1158, 341] on img at bounding box center [1158, 346] width 2 height 10
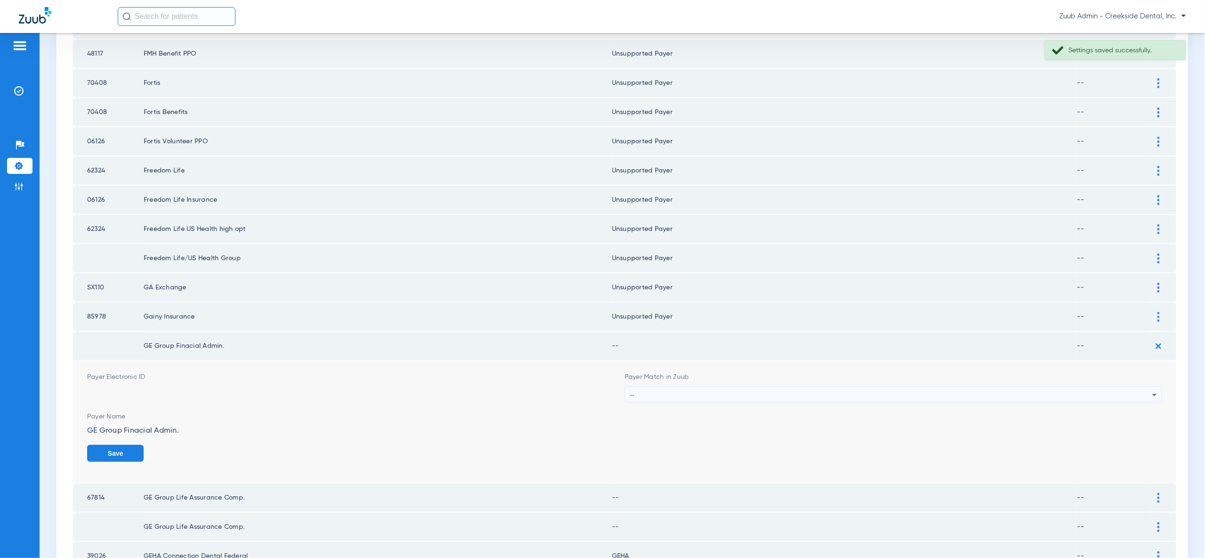
click at [1148, 387] on div "--" at bounding box center [891, 395] width 522 height 16
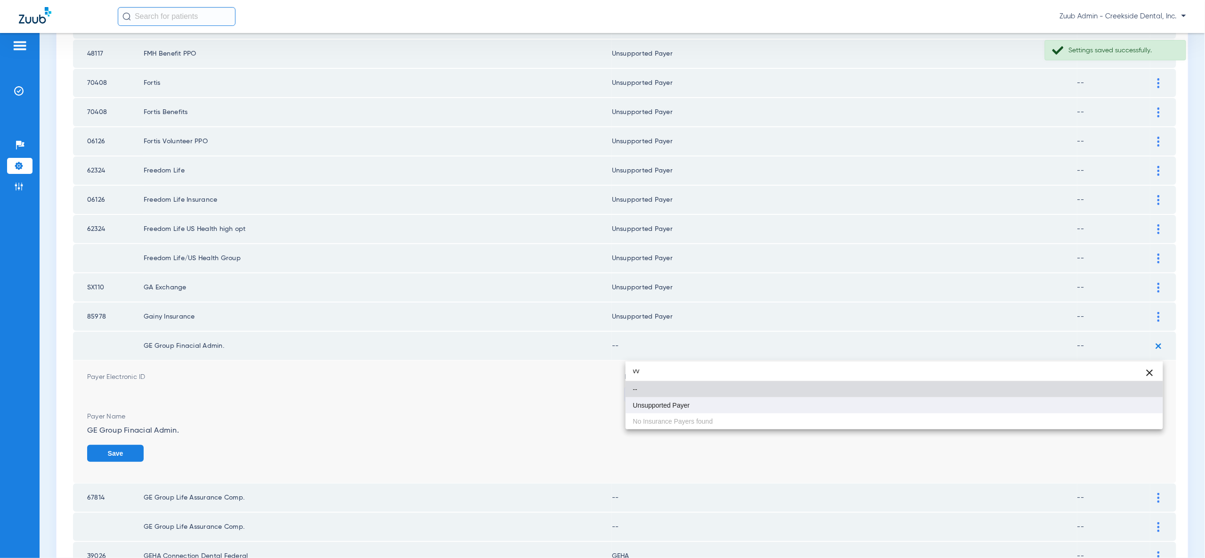
type input "vv"
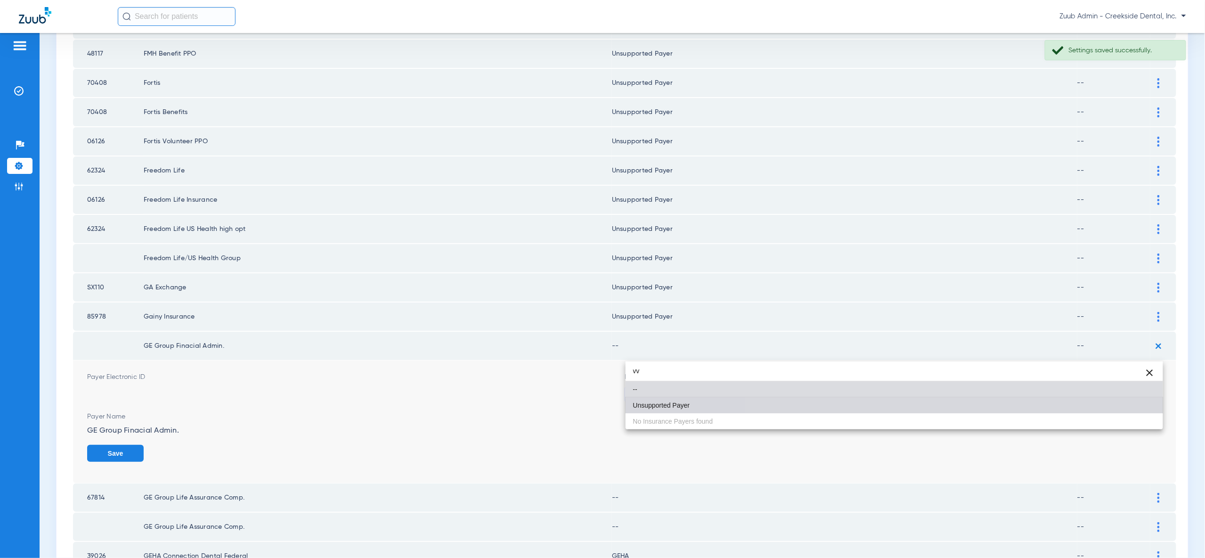
click at [1144, 402] on mat-option "Unsupported Payer" at bounding box center [894, 405] width 537 height 16
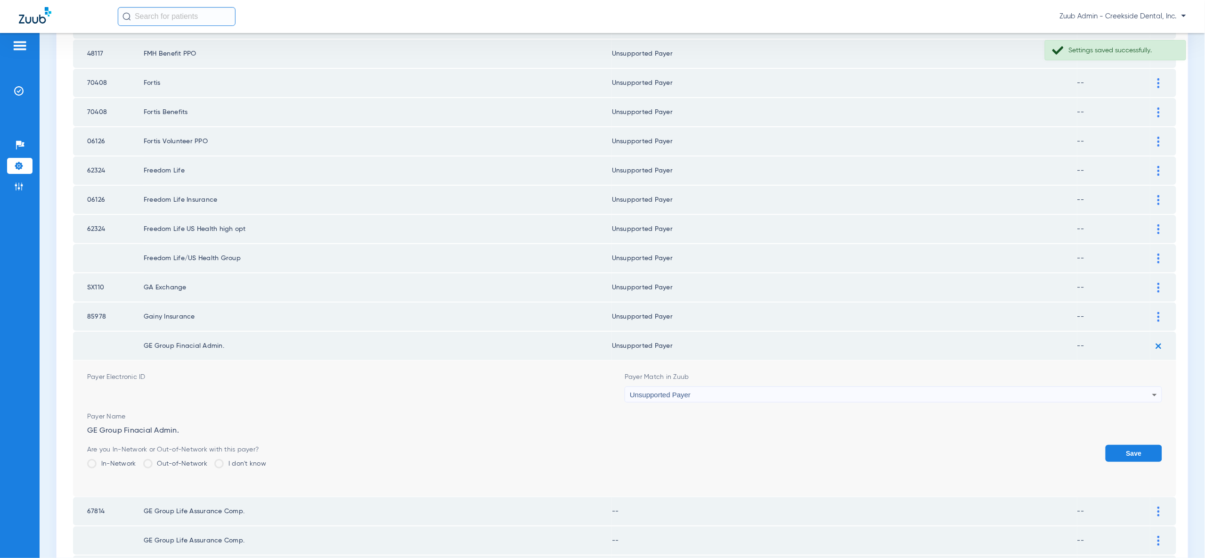
click at [1145, 445] on button "Save" at bounding box center [1134, 453] width 57 height 17
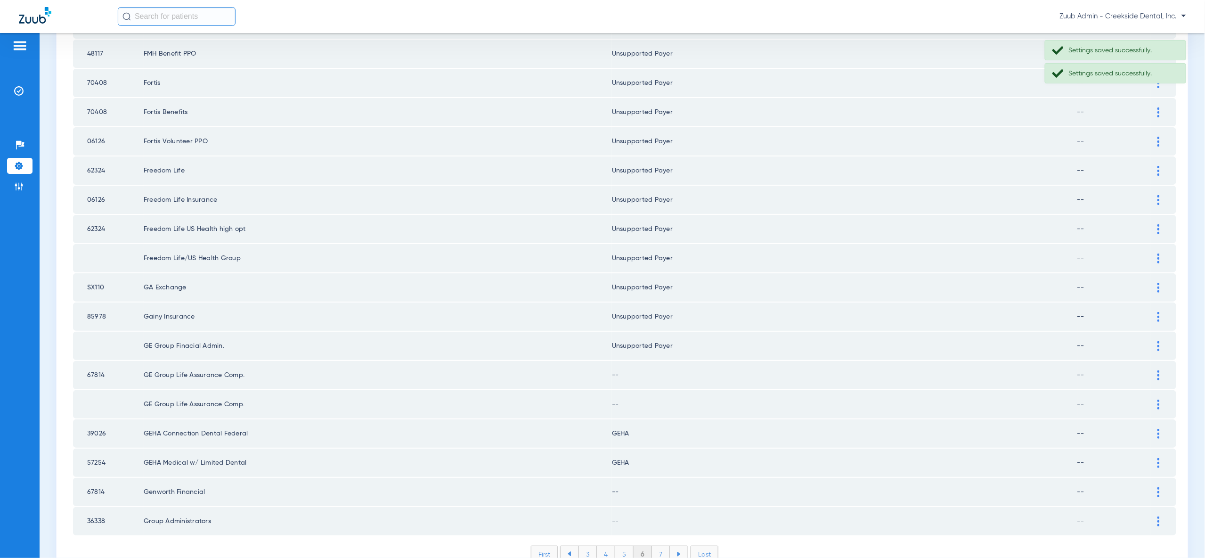
click at [1156, 370] on div at bounding box center [1158, 375] width 16 height 10
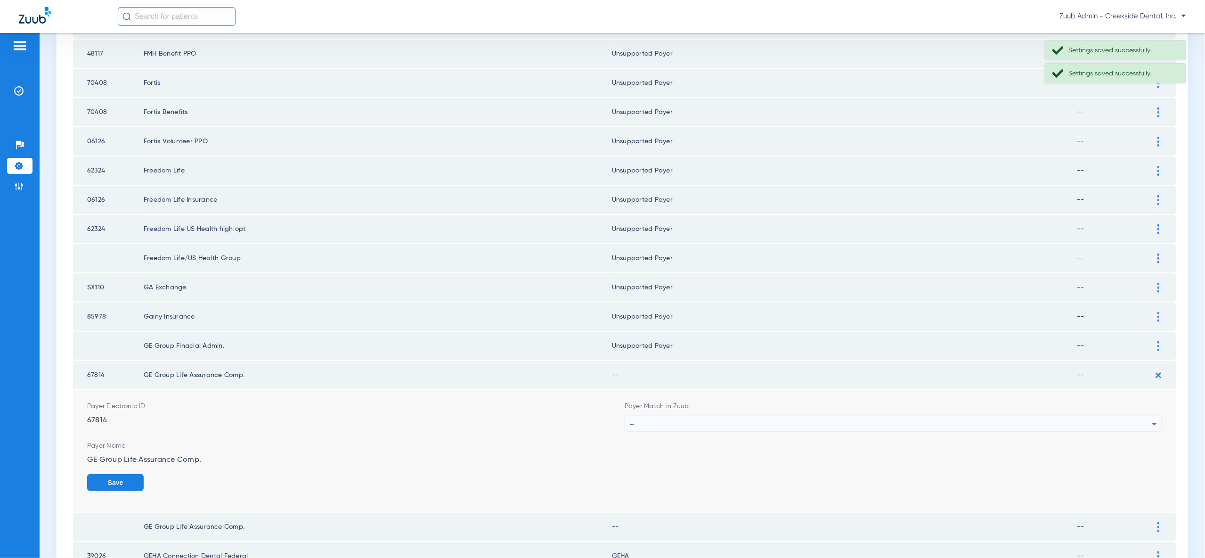
click at [1145, 416] on div "--" at bounding box center [891, 424] width 522 height 16
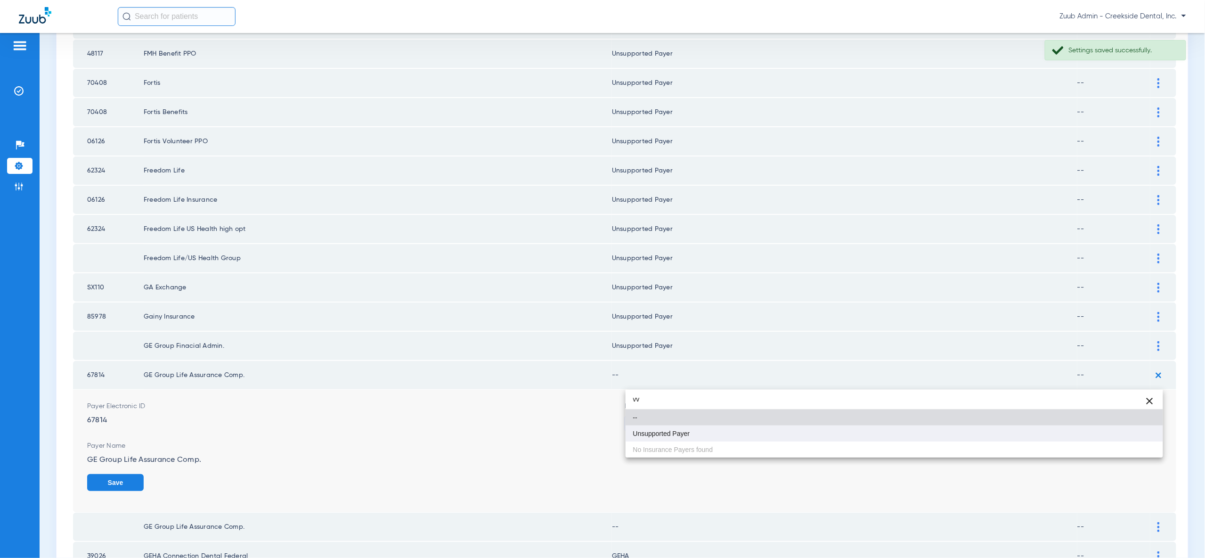
type input "vv"
click at [1140, 432] on mat-option "Unsupported Payer" at bounding box center [894, 433] width 537 height 16
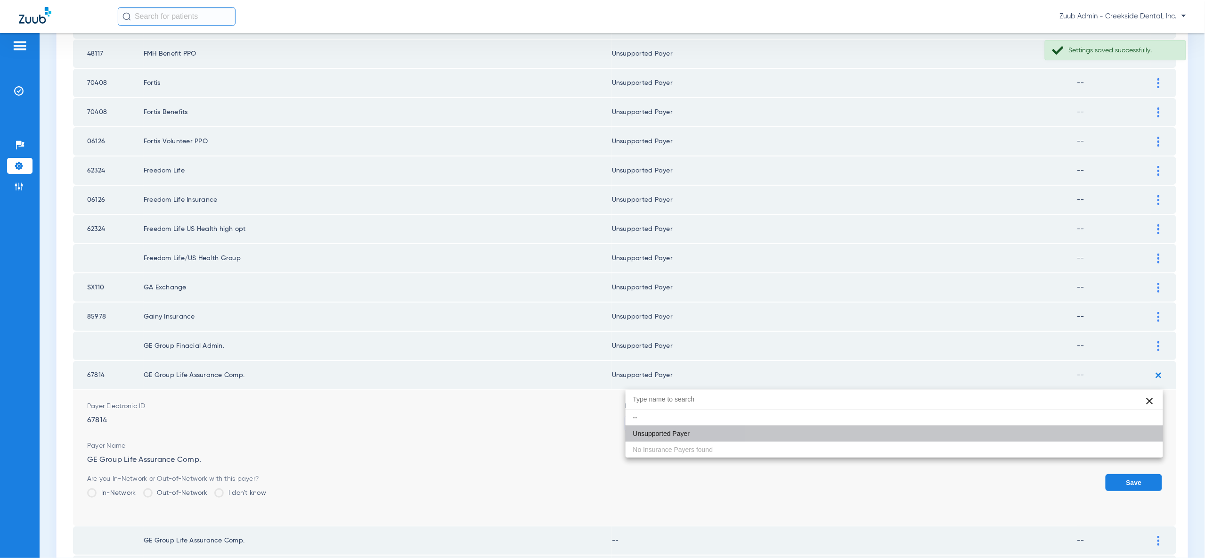
click at [1140, 474] on button "Save" at bounding box center [1134, 482] width 57 height 17
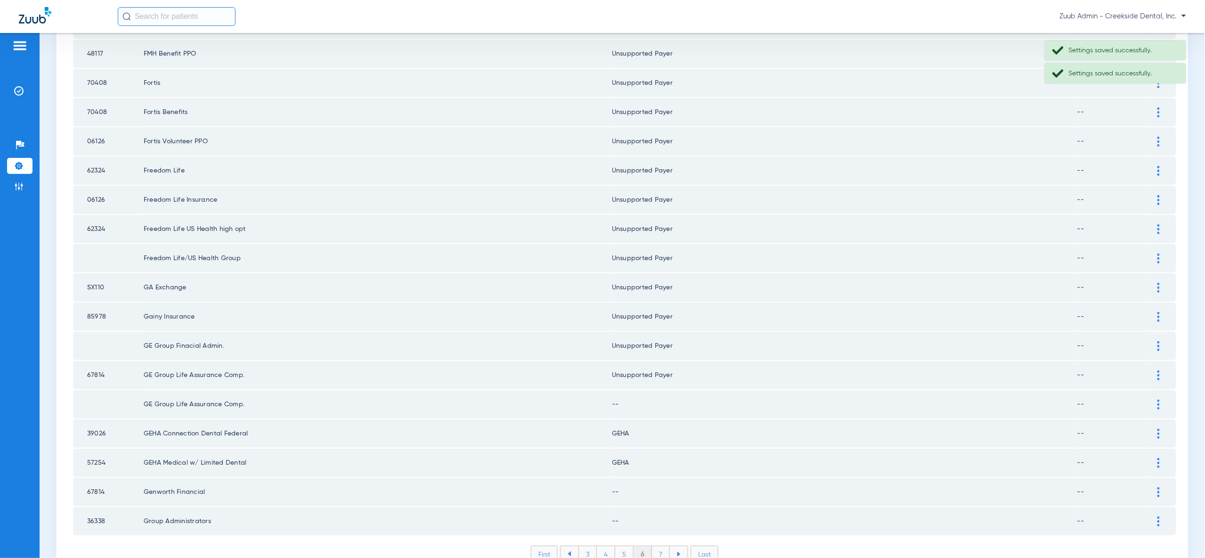
click at [1158, 399] on img at bounding box center [1158, 404] width 2 height 10
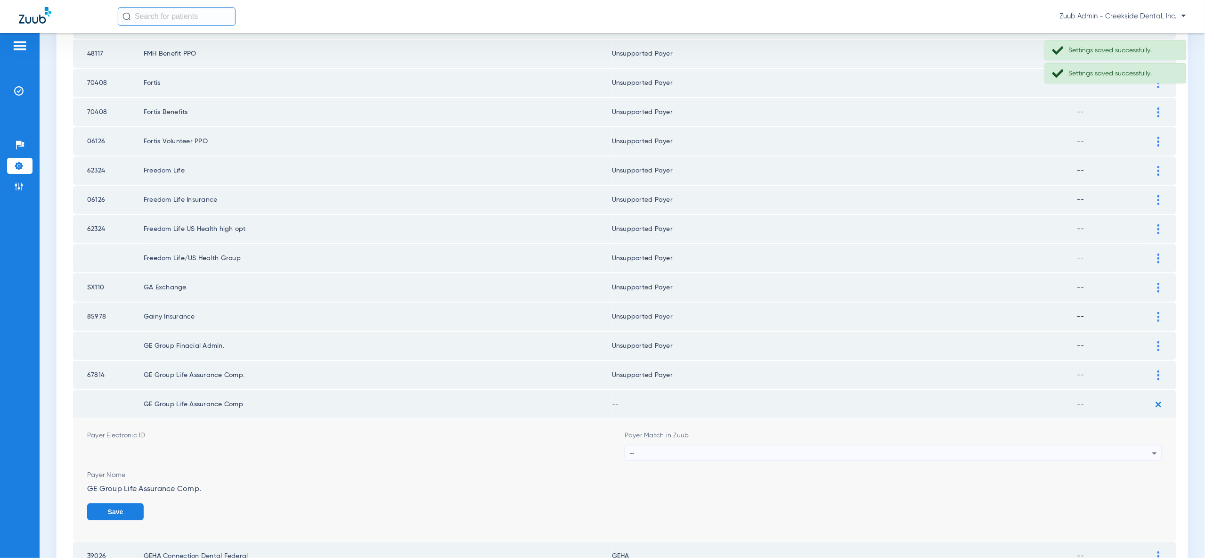
click at [1141, 445] on div "--" at bounding box center [891, 453] width 522 height 16
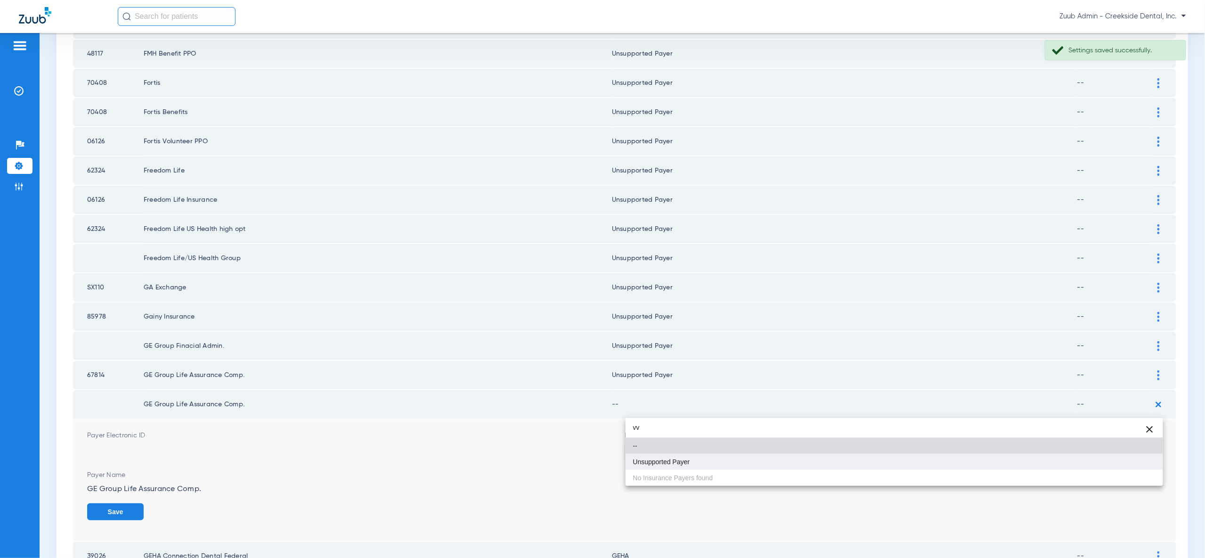
type input "vv"
click at [1135, 457] on mat-option "Unsupported Payer" at bounding box center [894, 462] width 537 height 16
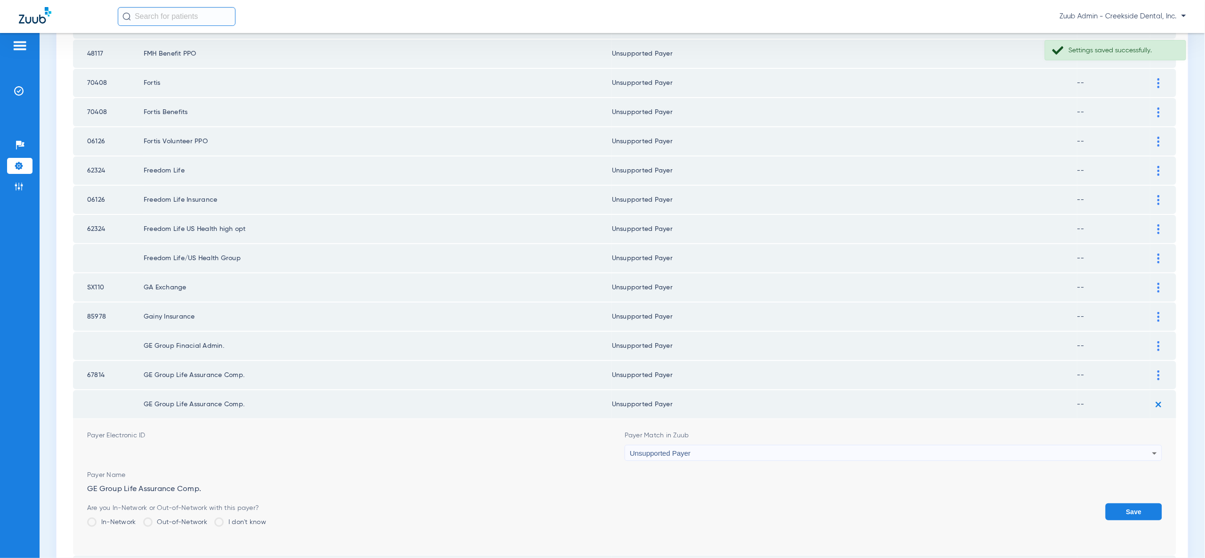
drag, startPoint x: 1138, startPoint y: 470, endPoint x: 1163, endPoint y: 431, distance: 46.6
click at [1138, 503] on button "Save" at bounding box center [1134, 511] width 57 height 17
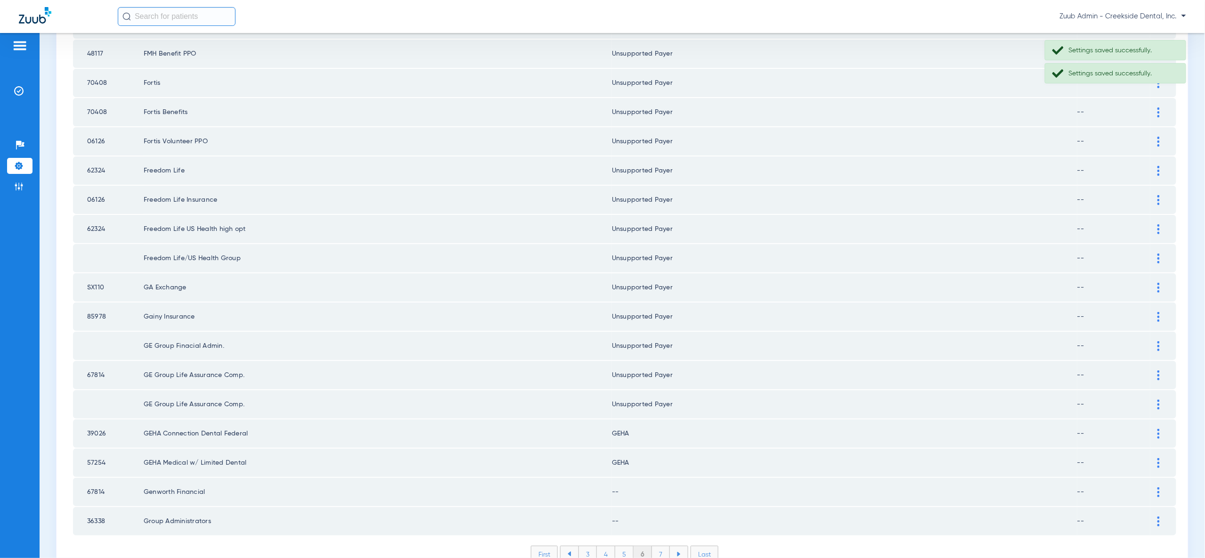
drag, startPoint x: 1161, startPoint y: 439, endPoint x: 1160, endPoint y: 450, distance: 11.8
click at [1161, 478] on td at bounding box center [1163, 492] width 26 height 28
click at [1160, 487] on img at bounding box center [1158, 492] width 2 height 10
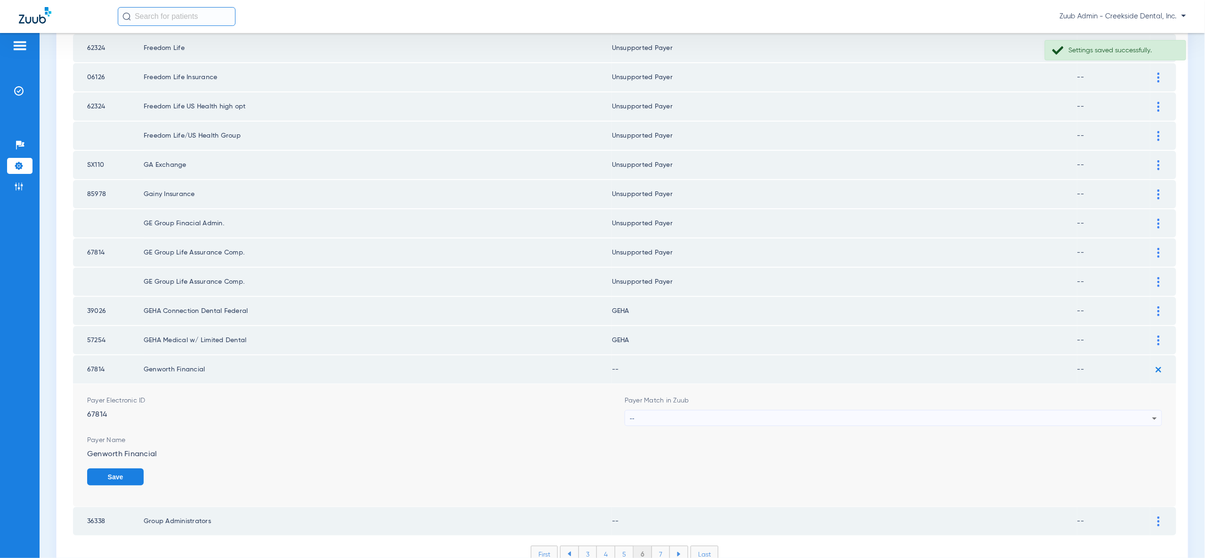
drag, startPoint x: 1156, startPoint y: 476, endPoint x: 1138, endPoint y: 461, distance: 24.1
click at [1156, 516] on div at bounding box center [1158, 521] width 16 height 10
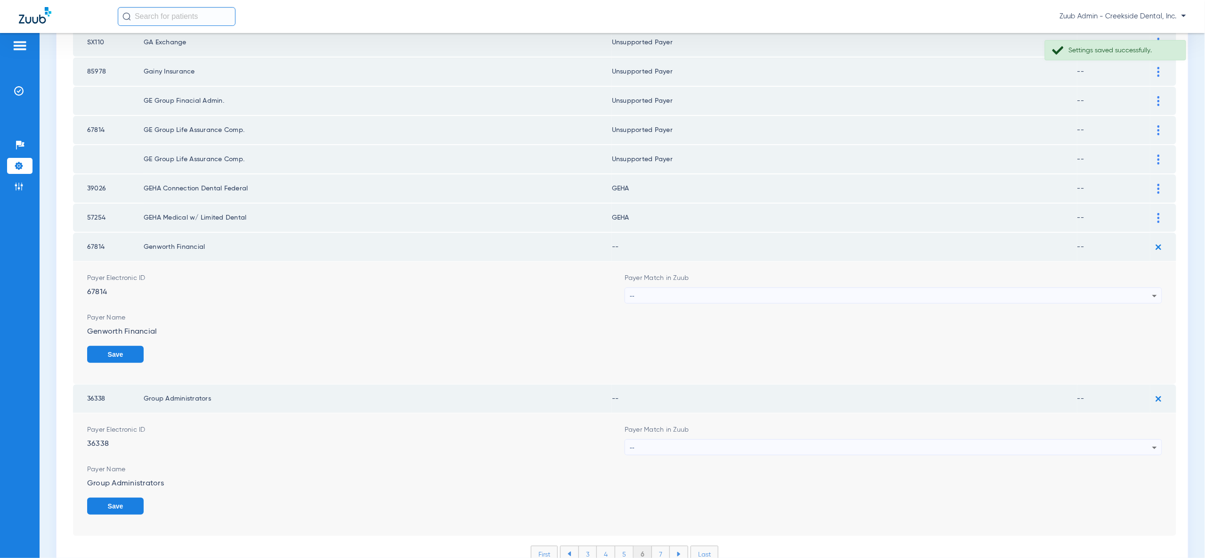
click at [1127, 288] on div "--" at bounding box center [891, 296] width 522 height 16
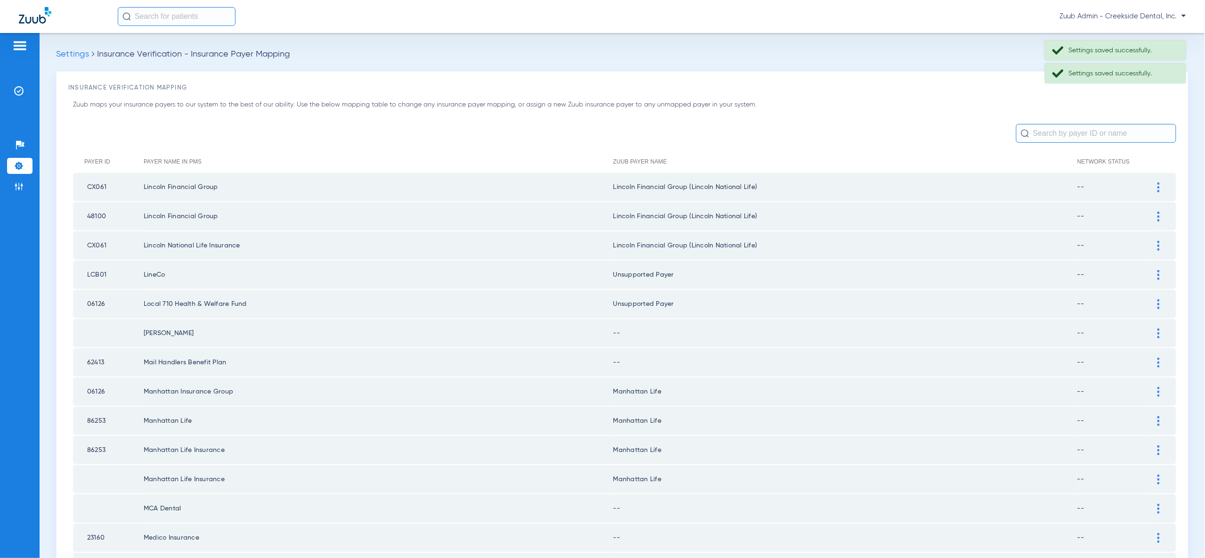
click at [1156, 328] on div at bounding box center [1158, 333] width 16 height 10
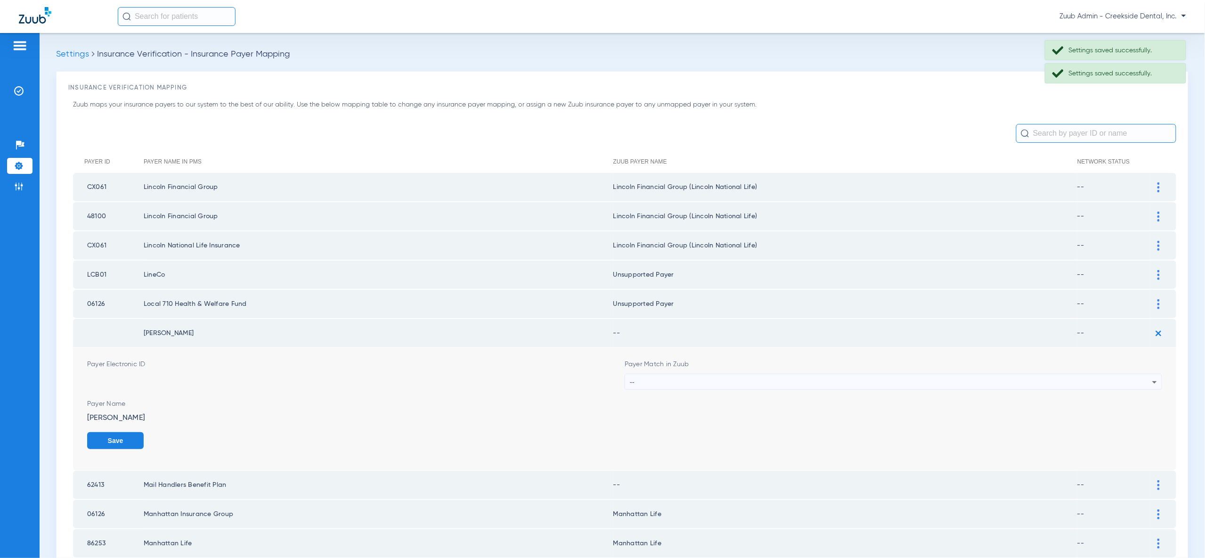
click at [1144, 381] on div "--" at bounding box center [891, 382] width 522 height 16
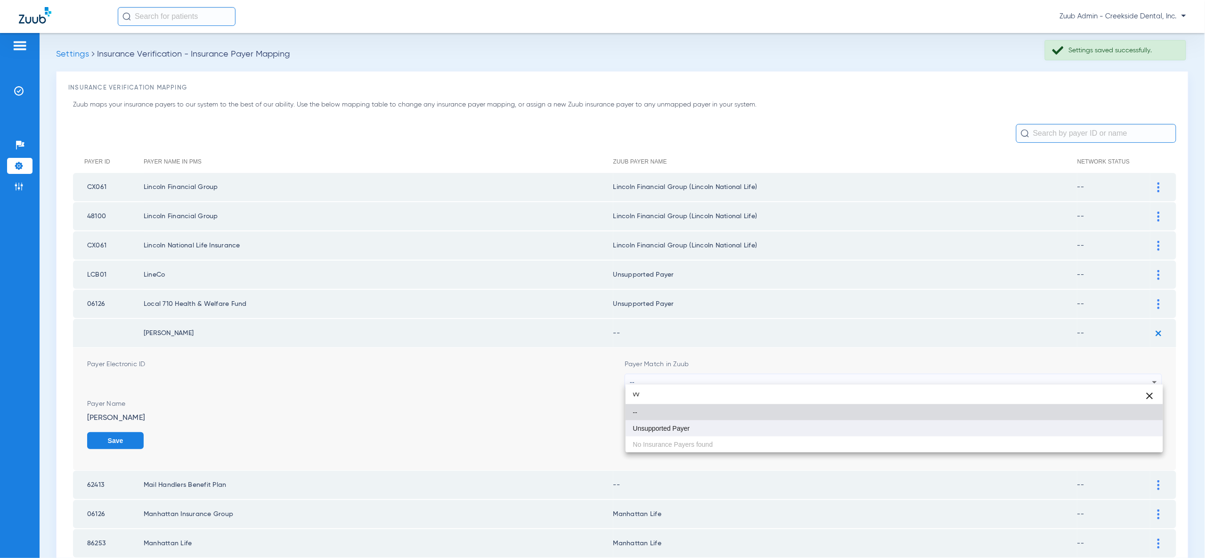
type input "vv"
click at [1143, 426] on mat-option "Unsupported Payer" at bounding box center [894, 428] width 537 height 16
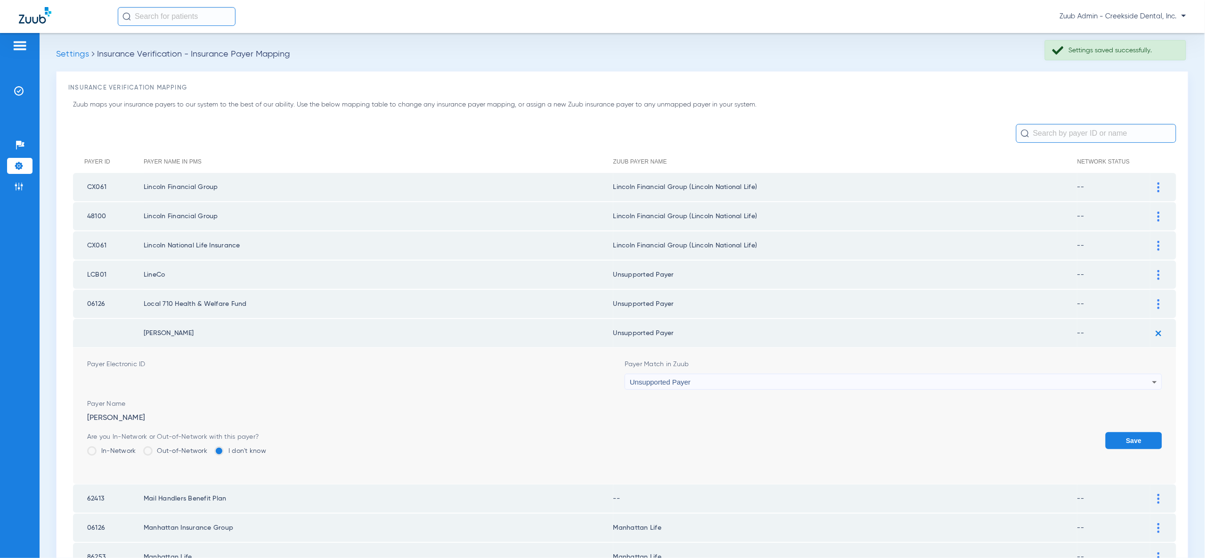
drag, startPoint x: 1143, startPoint y: 437, endPoint x: 1143, endPoint y: 432, distance: 4.7
click at [1143, 435] on button "Save" at bounding box center [1134, 440] width 57 height 17
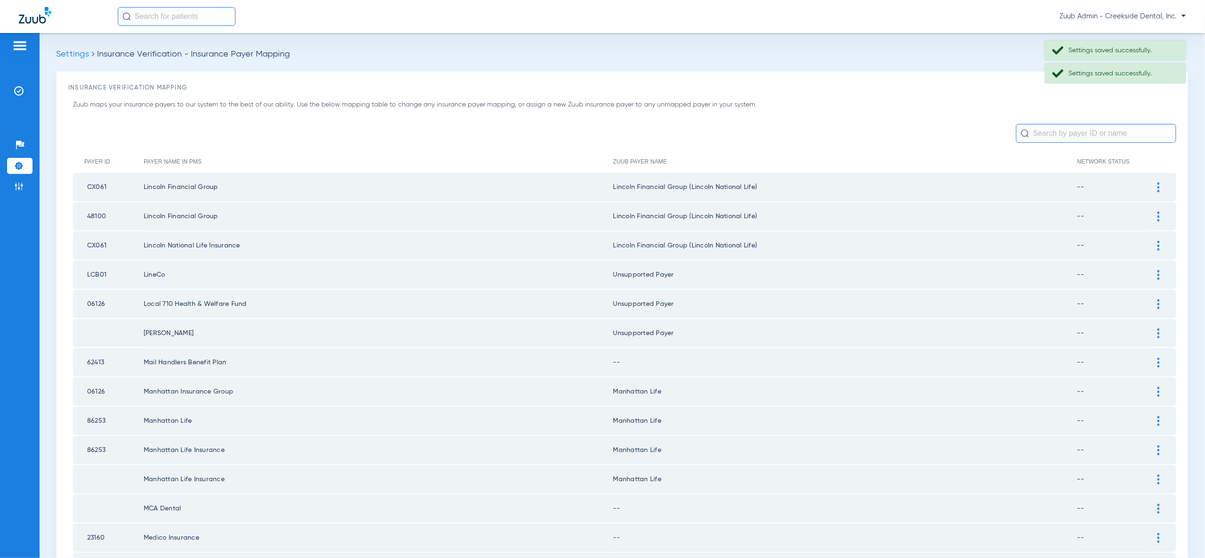
click at [1158, 358] on img at bounding box center [1158, 363] width 2 height 10
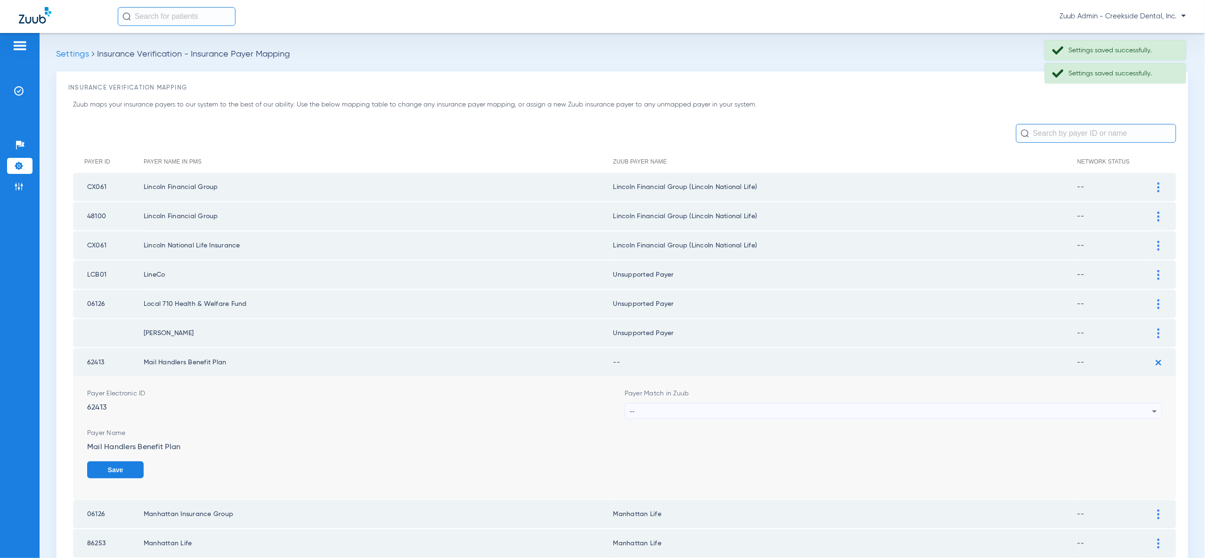
click at [1146, 408] on div "--" at bounding box center [891, 411] width 522 height 16
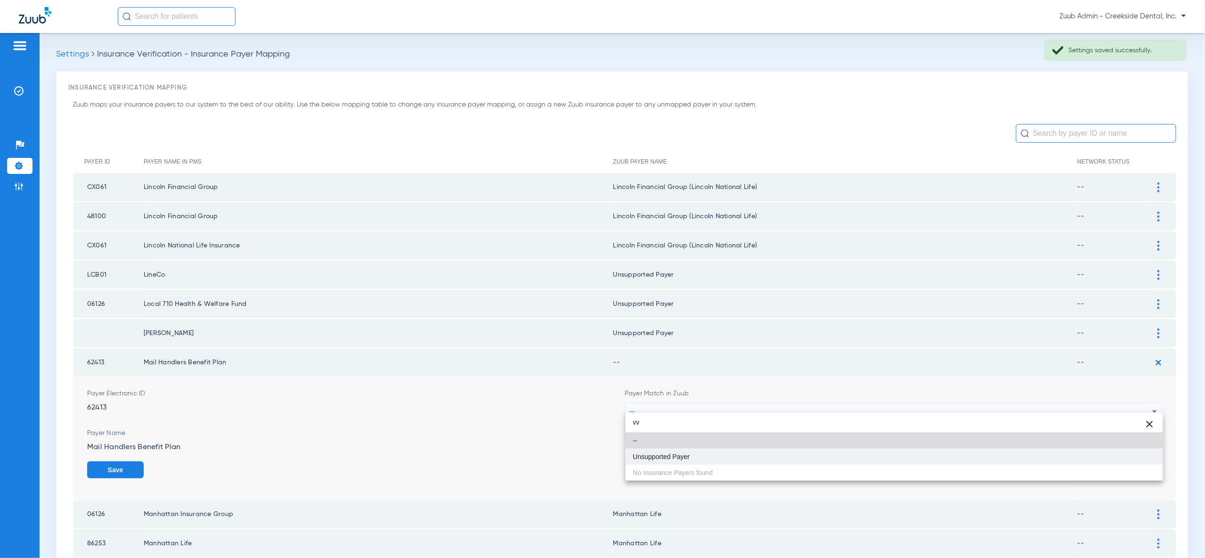
type input "vv"
click at [1148, 456] on mat-option "Unsupported Payer" at bounding box center [894, 456] width 537 height 16
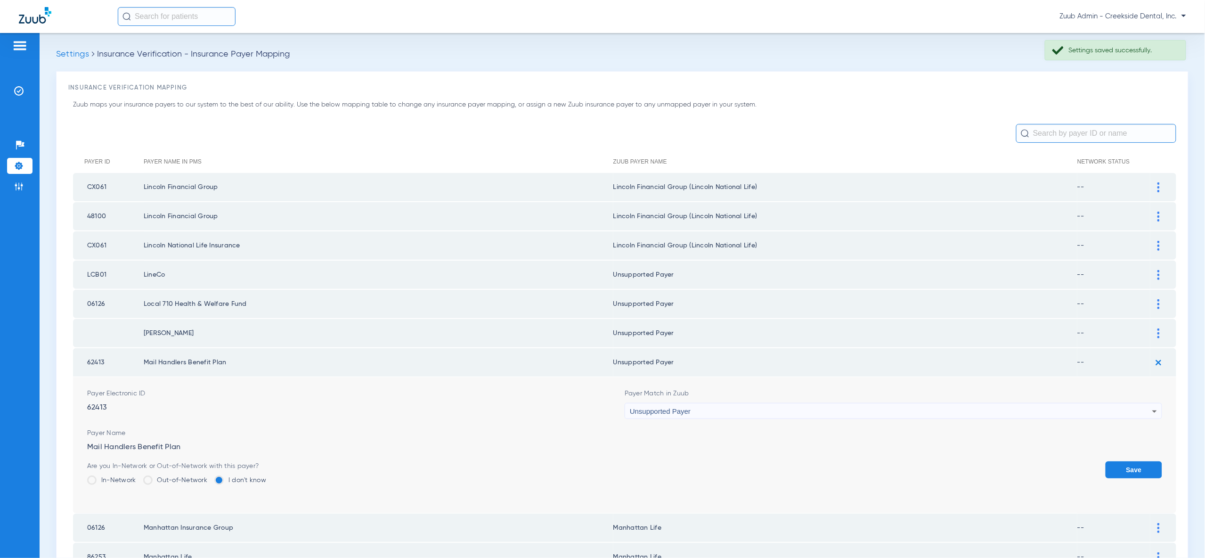
click at [1148, 461] on button "Save" at bounding box center [1134, 469] width 57 height 17
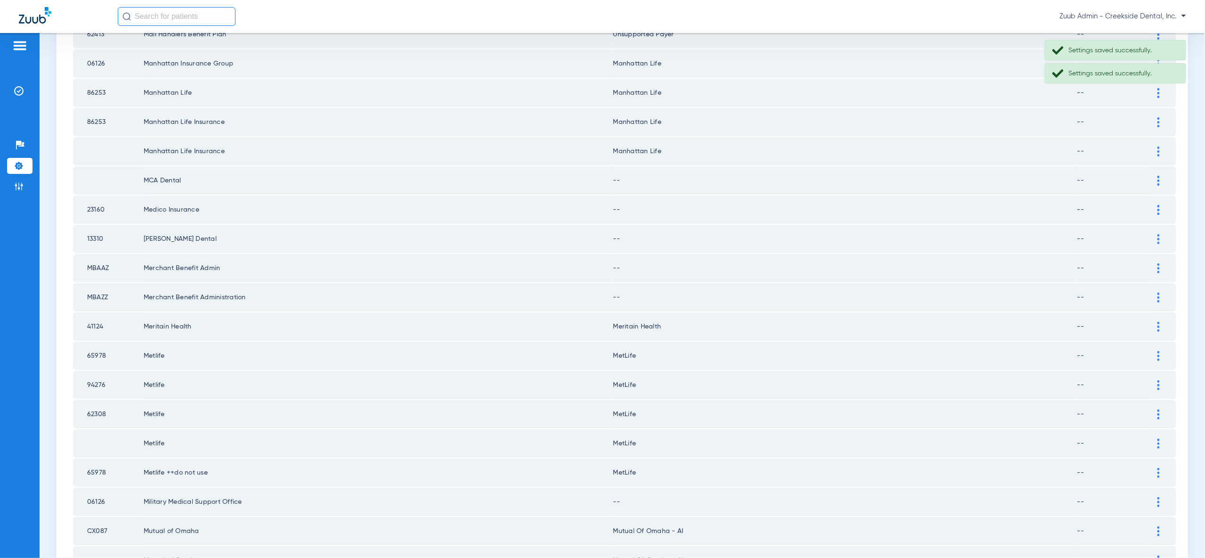
scroll to position [329, 0]
drag, startPoint x: 1158, startPoint y: 168, endPoint x: 1168, endPoint y: 191, distance: 24.9
click at [1158, 175] on img at bounding box center [1158, 180] width 2 height 10
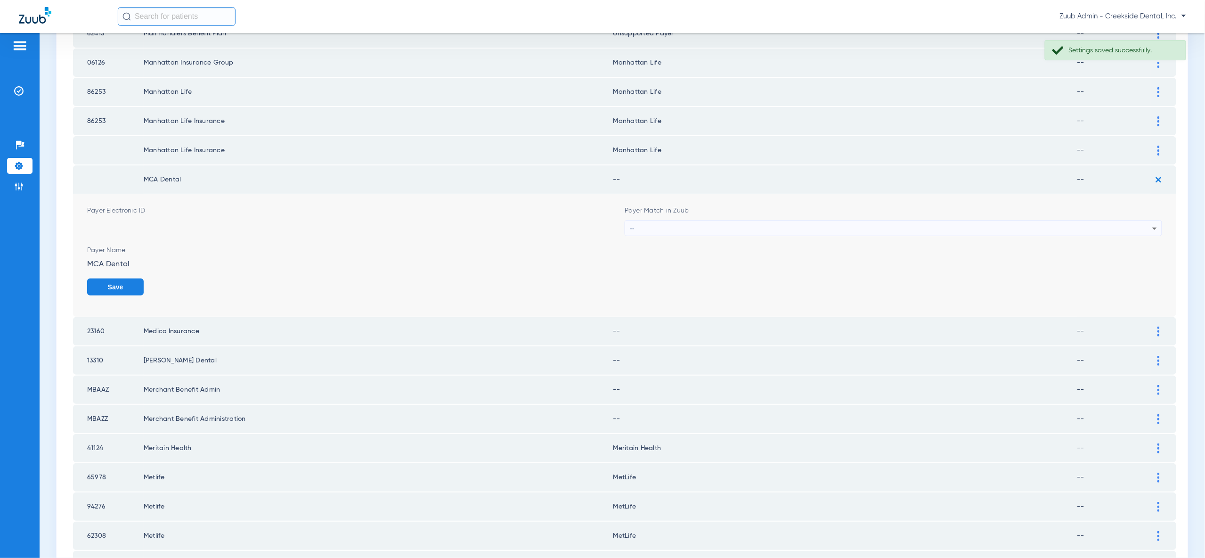
click at [1150, 223] on icon at bounding box center [1154, 228] width 11 height 11
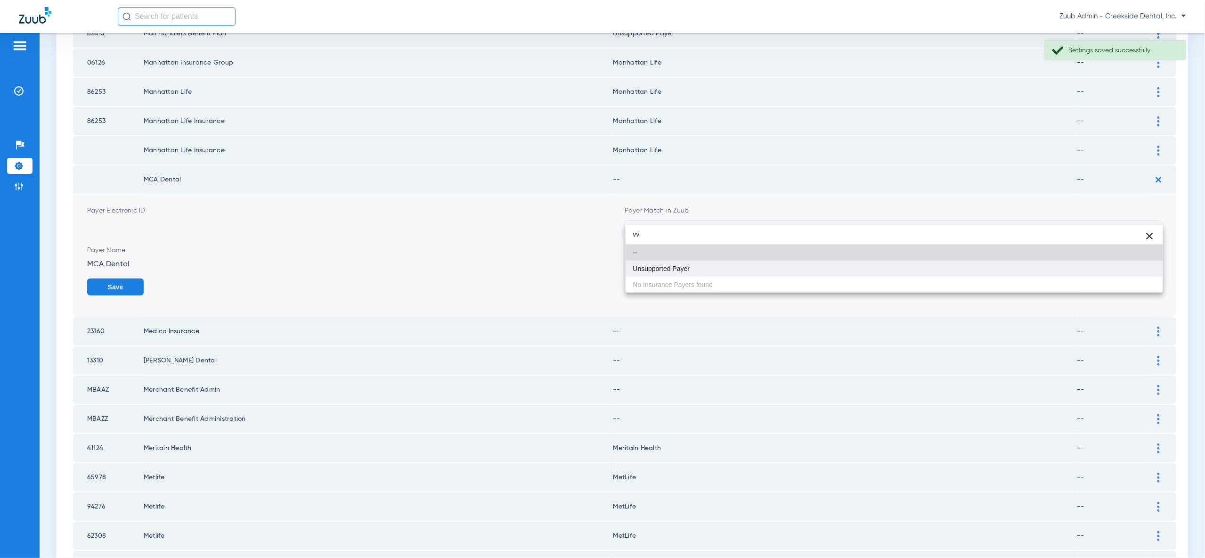
type input "vv"
click at [1146, 269] on mat-option "Unsupported Payer" at bounding box center [894, 268] width 537 height 16
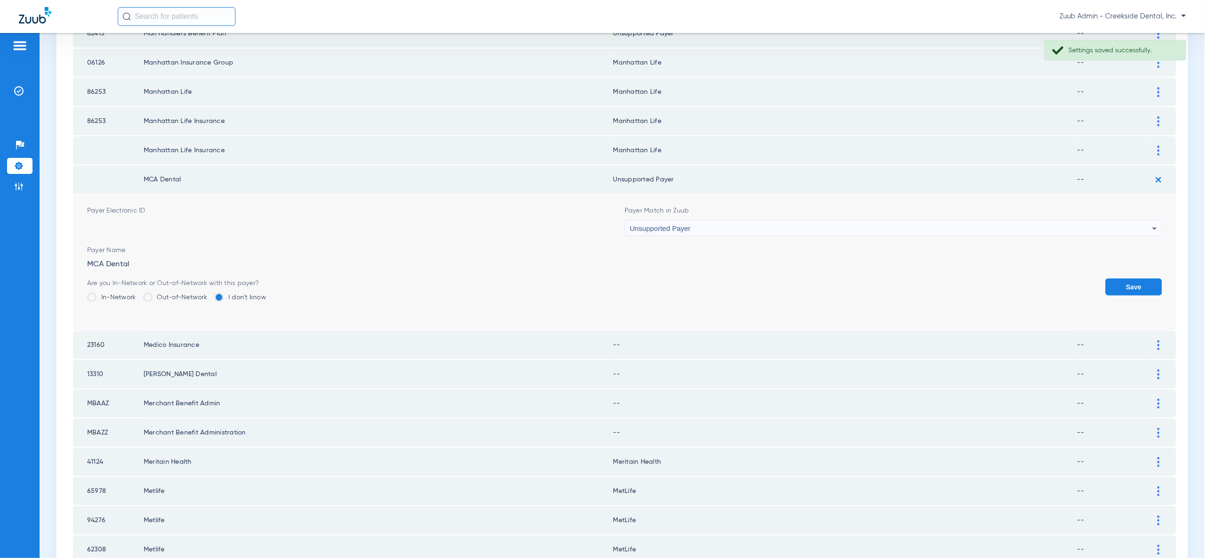
click at [1144, 278] on button "Save" at bounding box center [1134, 286] width 57 height 17
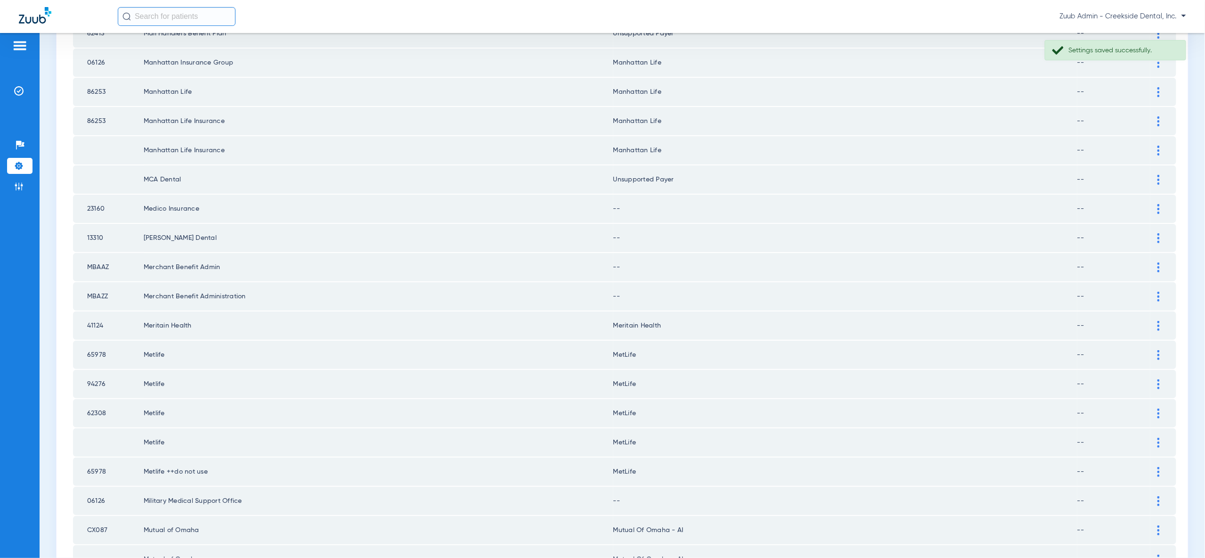
click at [1160, 204] on div at bounding box center [1158, 209] width 16 height 10
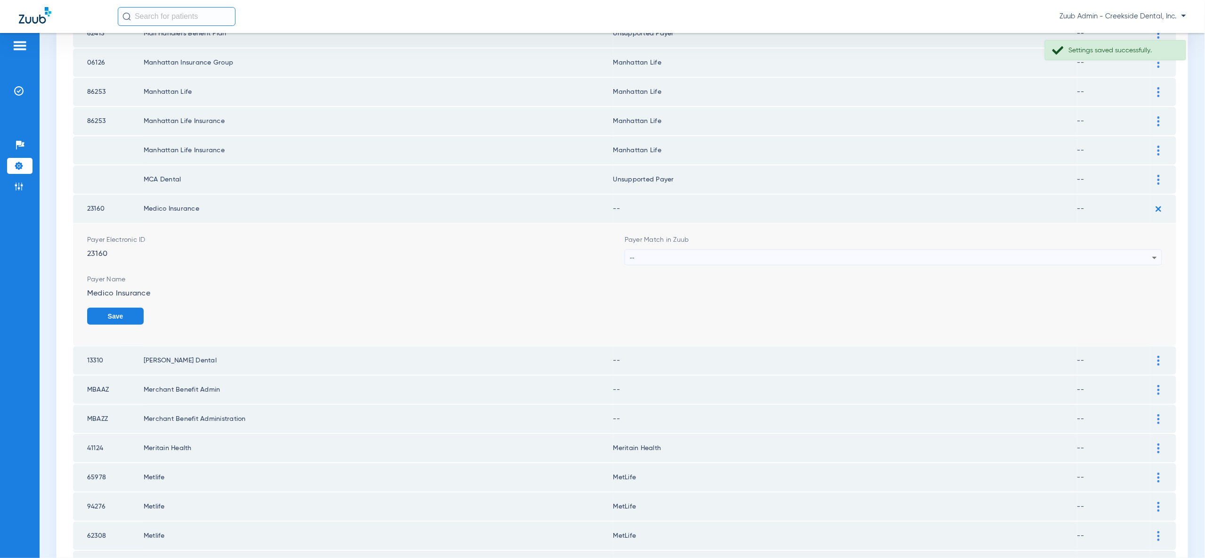
click at [1151, 252] on icon at bounding box center [1154, 257] width 11 height 11
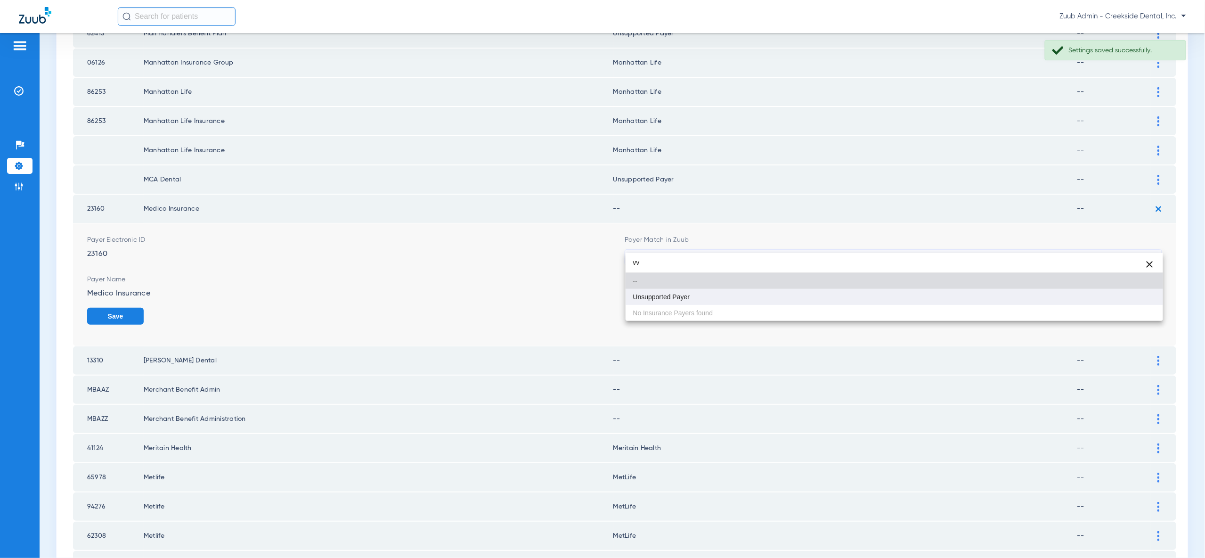
type input "vv"
click at [1145, 298] on mat-option "Unsupported Payer" at bounding box center [894, 297] width 537 height 16
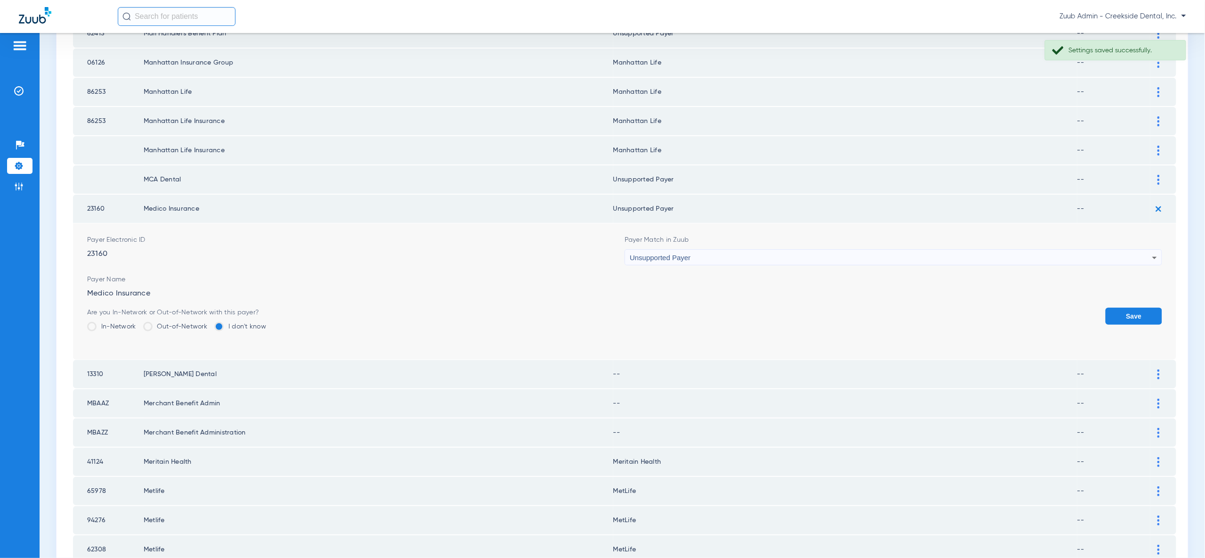
click at [1145, 308] on button "Save" at bounding box center [1134, 316] width 57 height 17
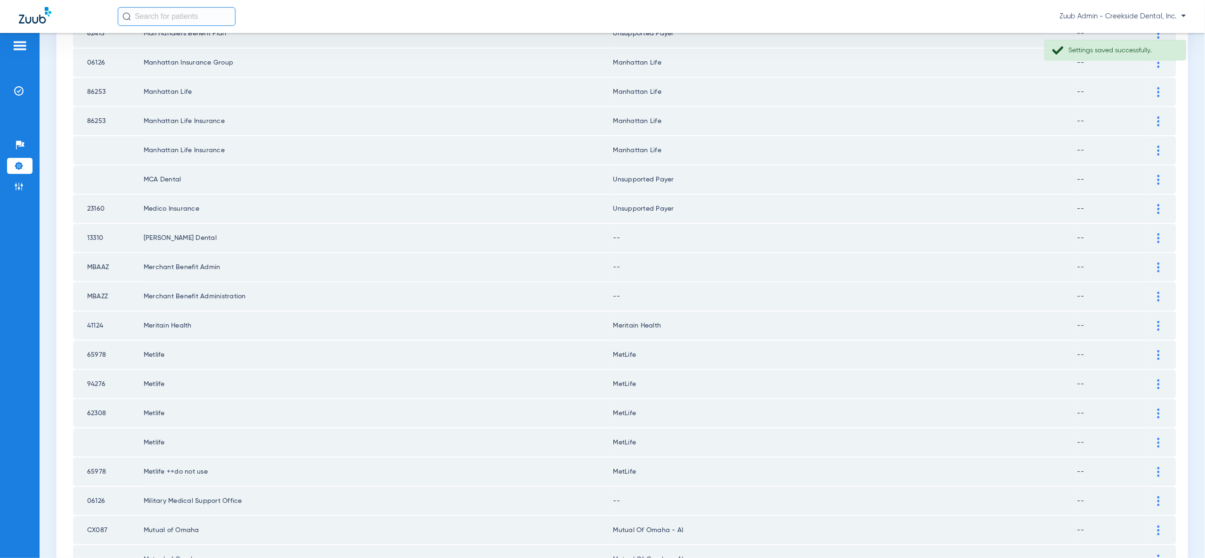
click at [1159, 233] on img at bounding box center [1158, 238] width 2 height 10
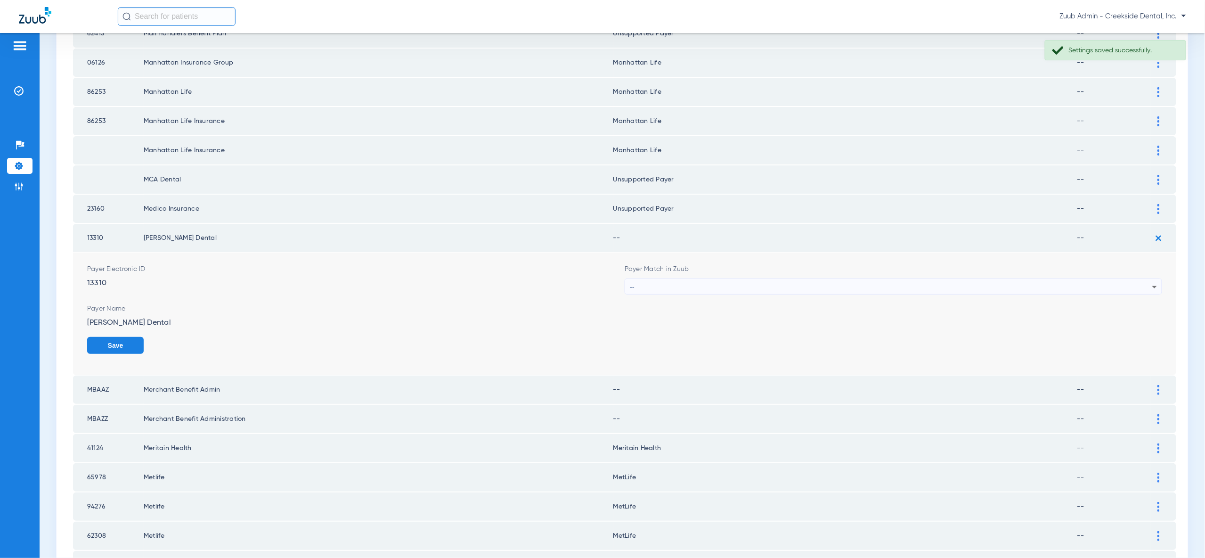
click at [1150, 281] on icon at bounding box center [1154, 286] width 11 height 11
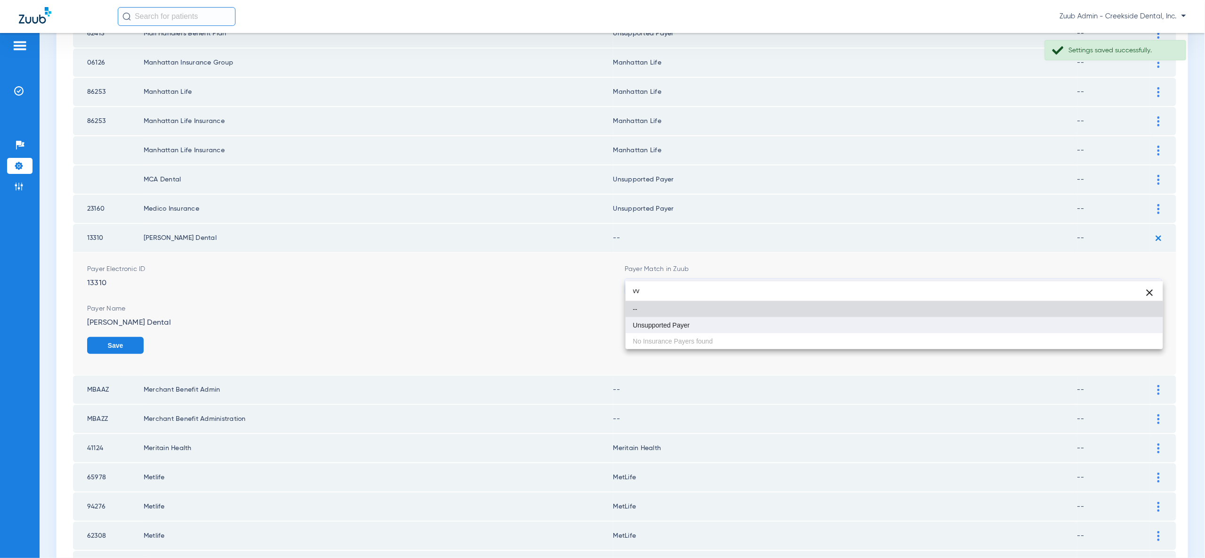
type input "vv"
click at [1145, 327] on mat-option "Unsupported Payer" at bounding box center [894, 325] width 537 height 16
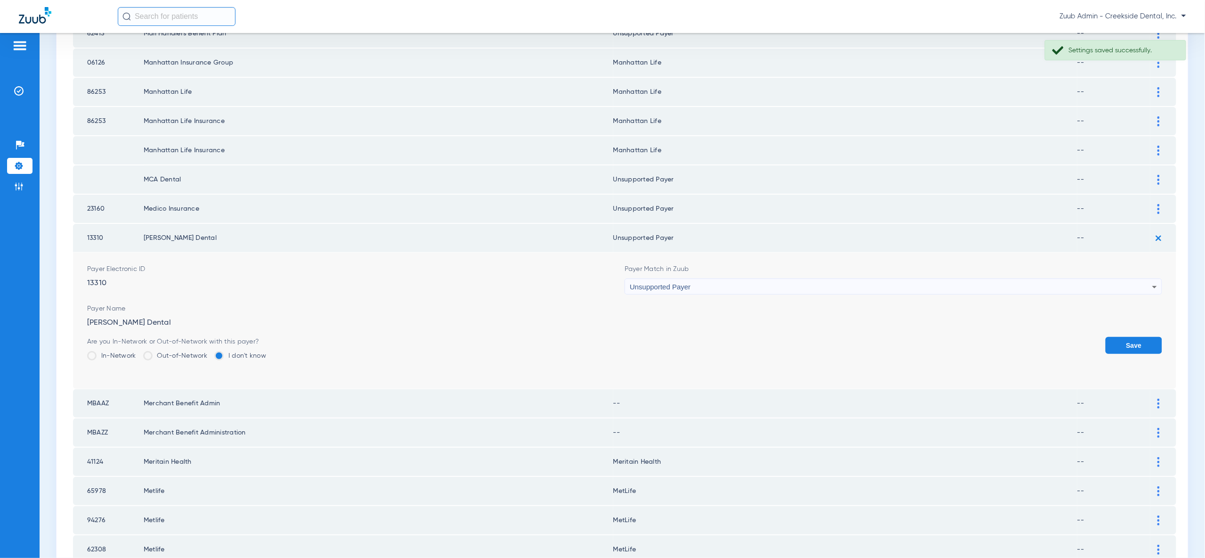
click at [1148, 337] on button "Save" at bounding box center [1134, 345] width 57 height 17
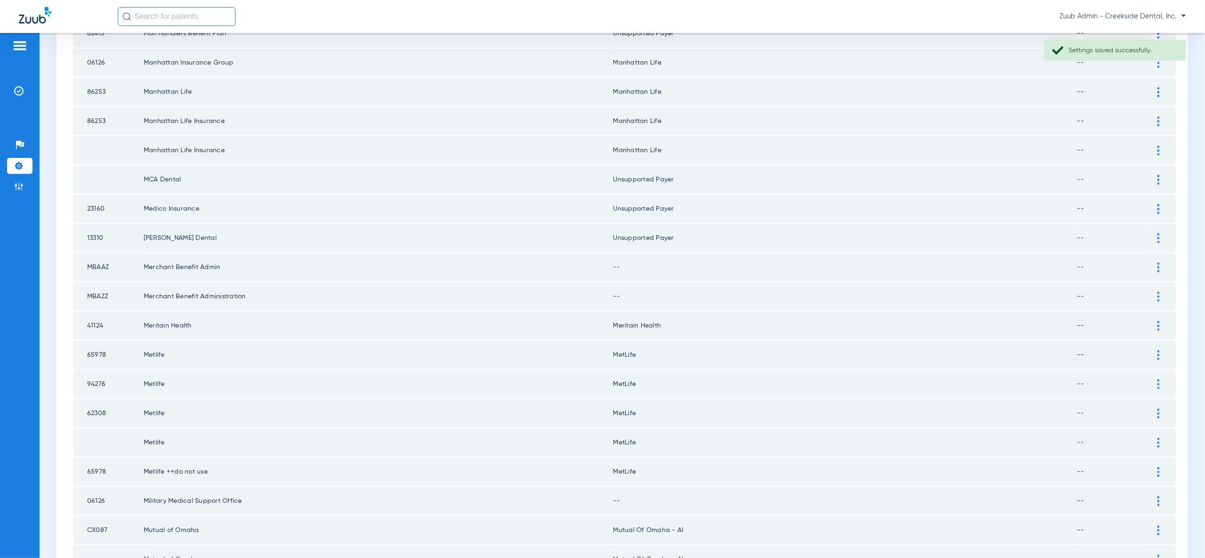
click at [1161, 262] on div at bounding box center [1158, 267] width 16 height 10
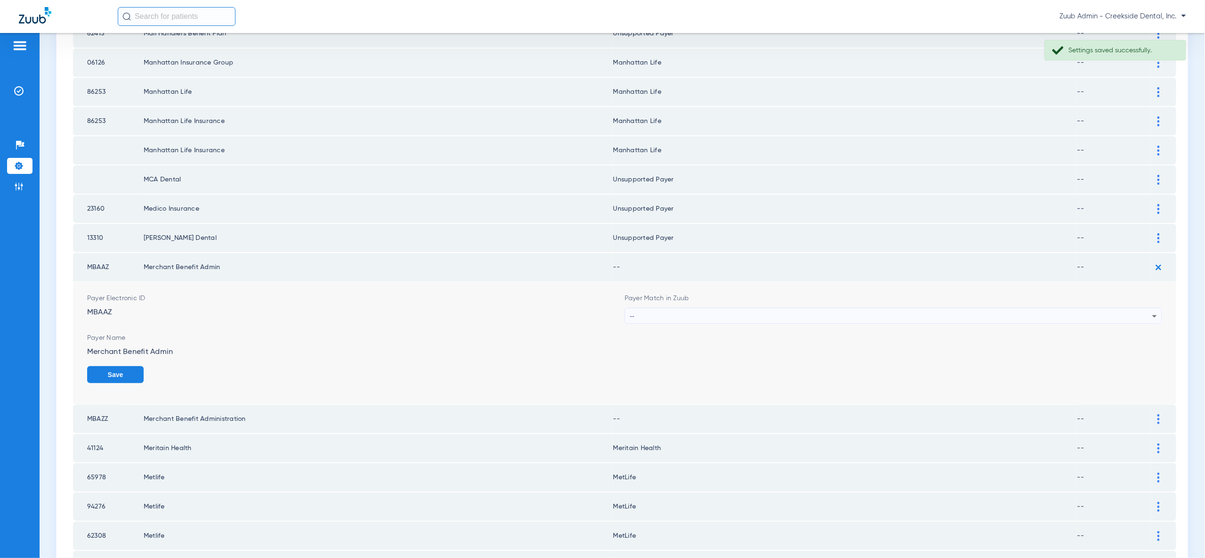
click at [1151, 310] on icon at bounding box center [1154, 315] width 11 height 11
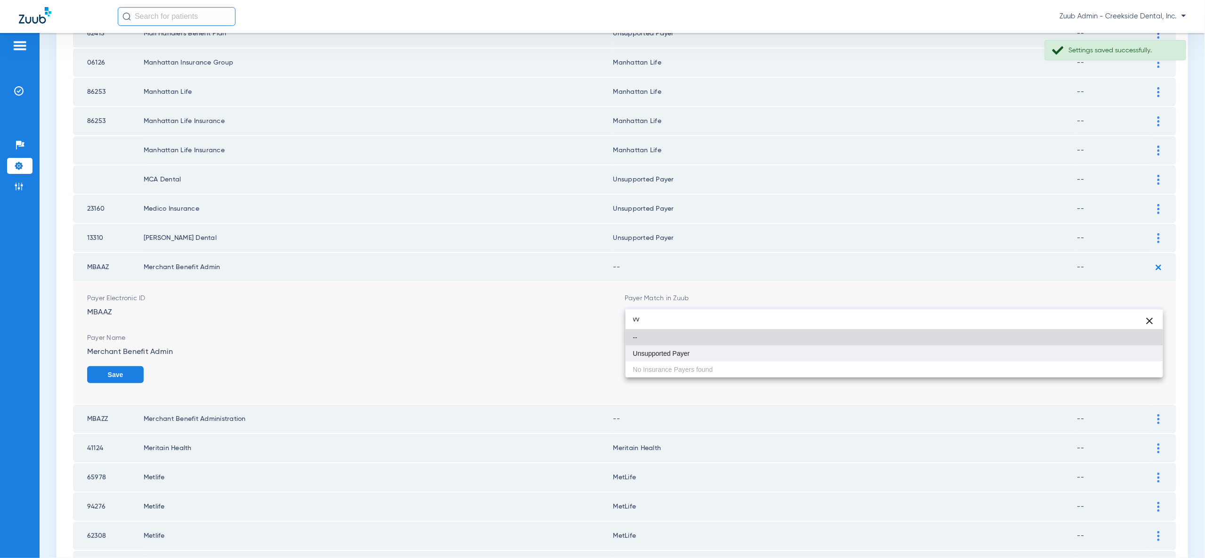
type input "vv"
click at [1150, 350] on mat-option "Unsupported Payer" at bounding box center [894, 353] width 537 height 16
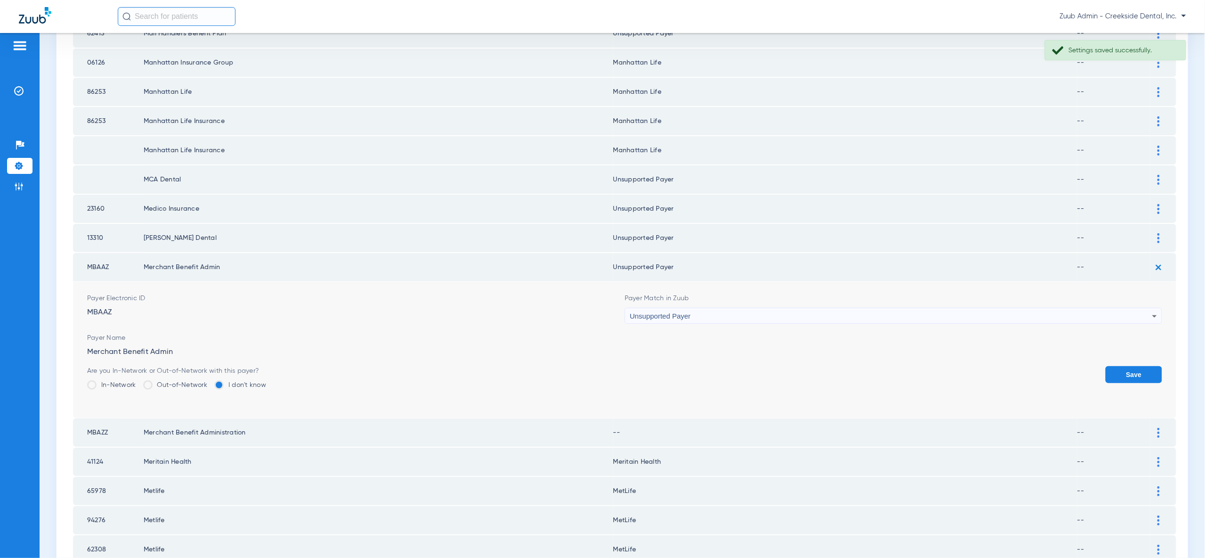
drag, startPoint x: 1147, startPoint y: 358, endPoint x: 1148, endPoint y: 331, distance: 27.8
click at [1148, 366] on button "Save" at bounding box center [1134, 374] width 57 height 17
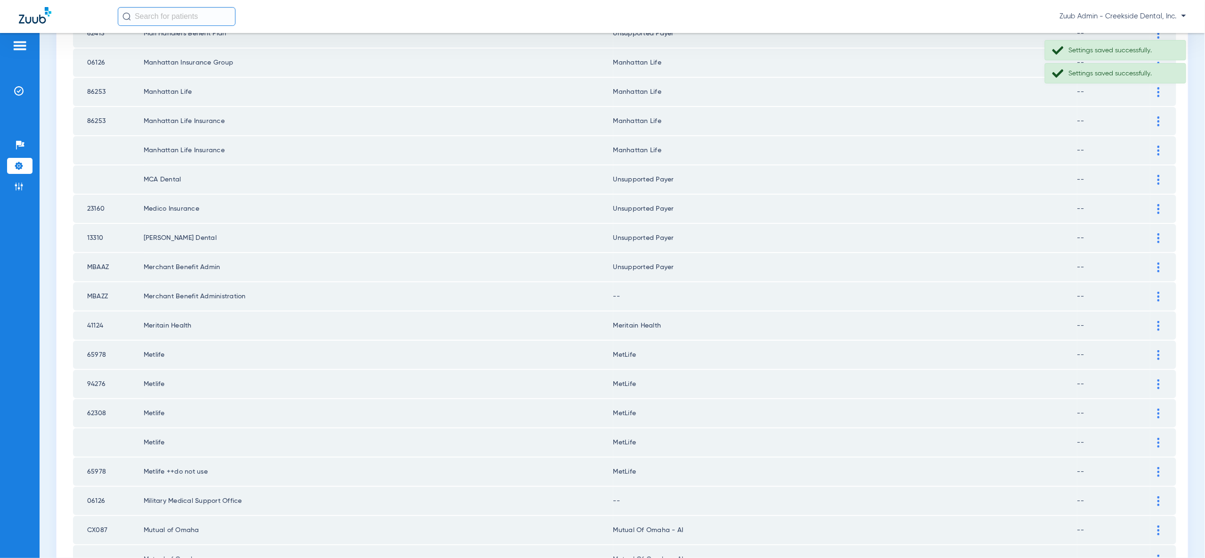
click at [1161, 292] on div at bounding box center [1158, 297] width 16 height 10
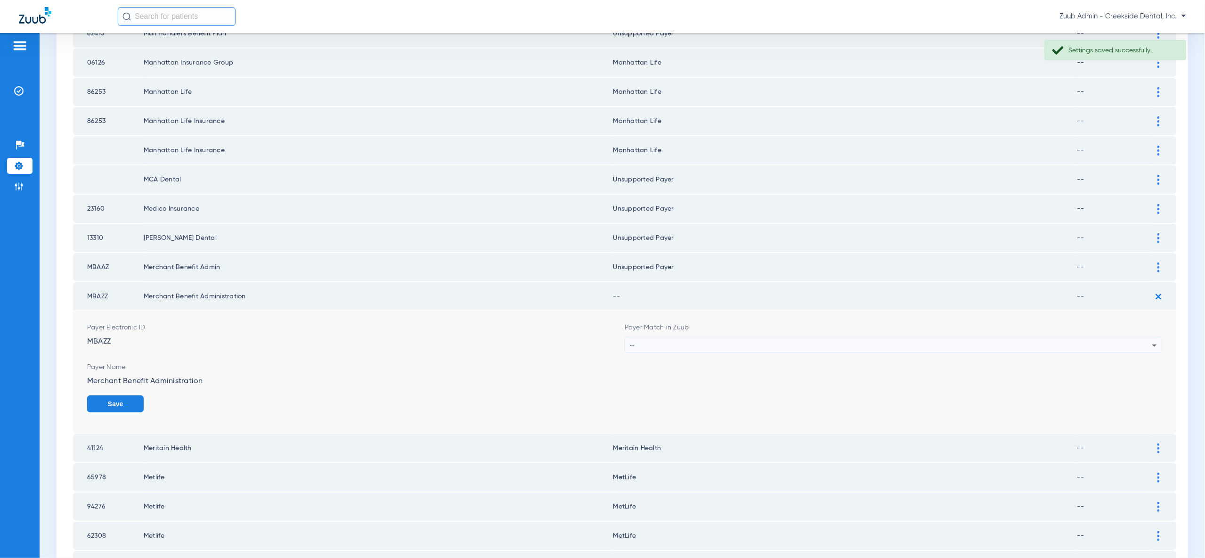
click at [1150, 340] on icon at bounding box center [1154, 345] width 11 height 11
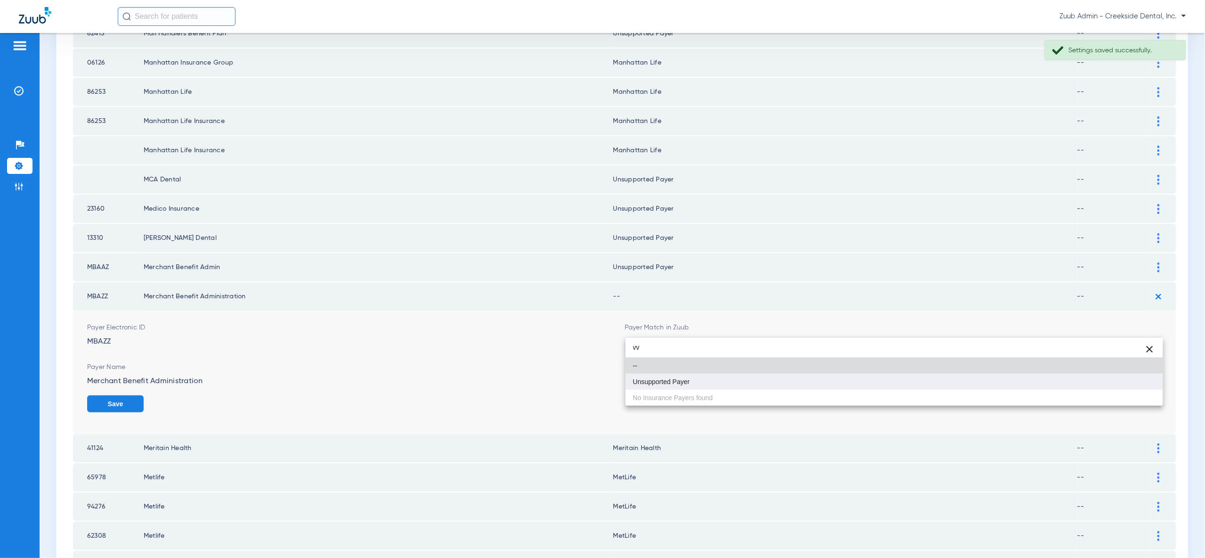
type input "vv"
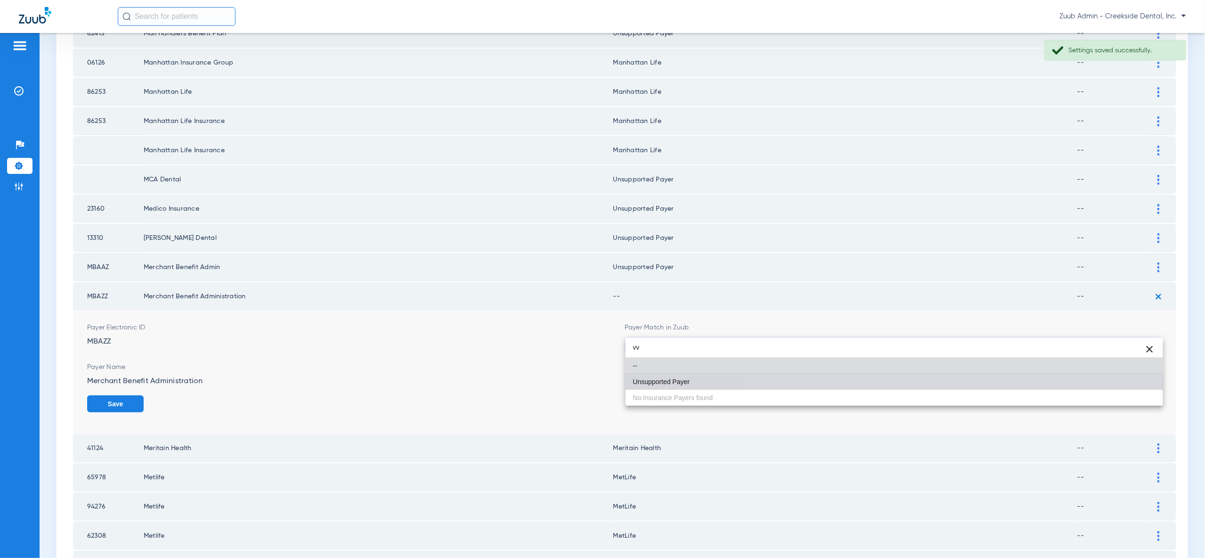
click at [1142, 383] on mat-option "Unsupported Payer" at bounding box center [894, 382] width 537 height 16
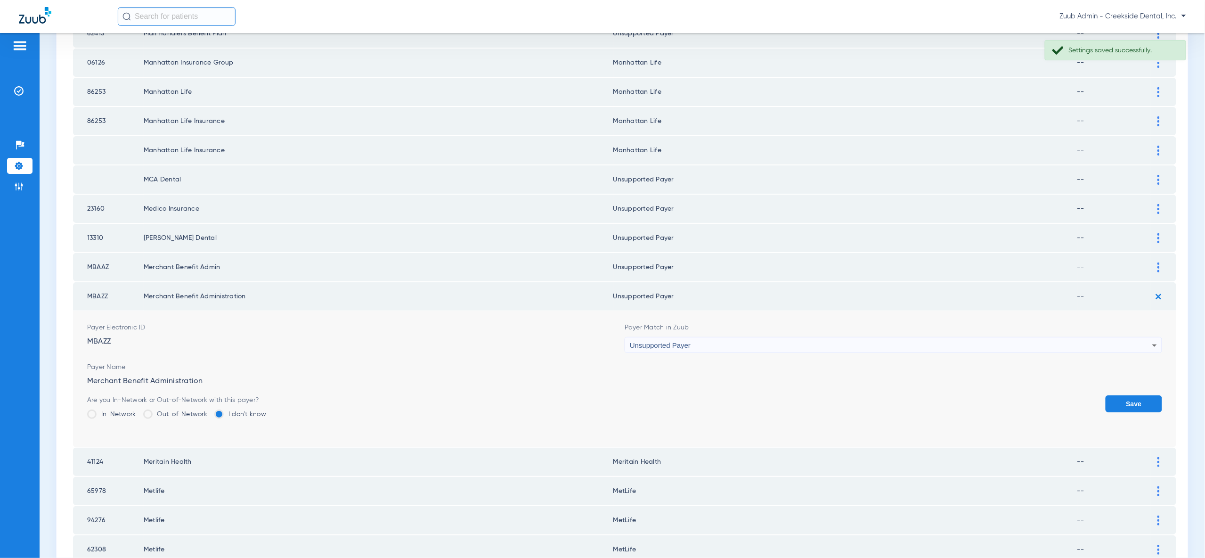
click at [1142, 395] on button "Save" at bounding box center [1134, 403] width 57 height 17
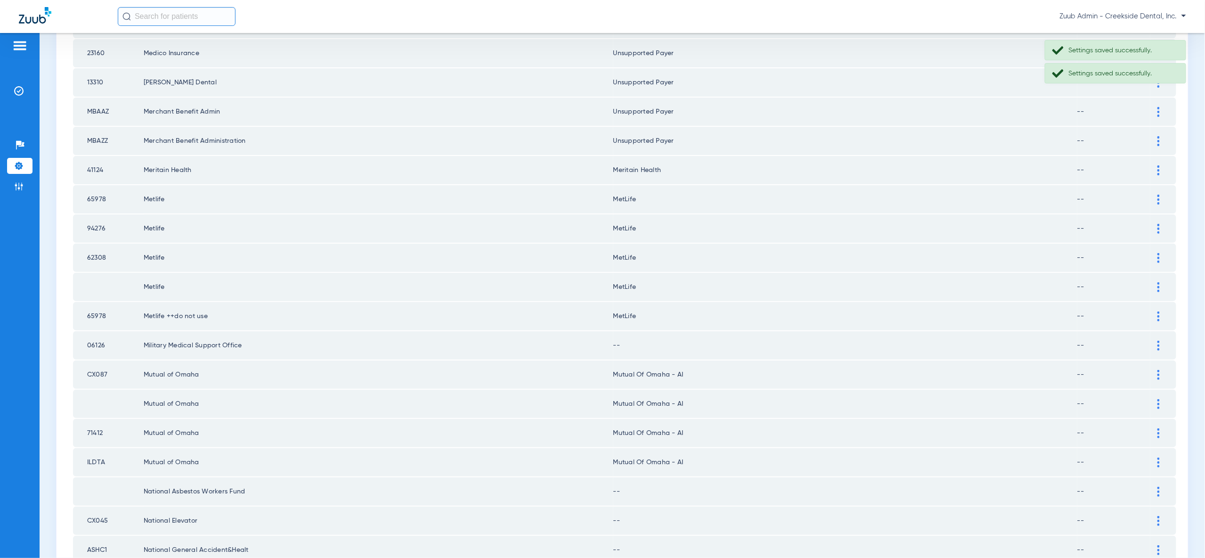
scroll to position [485, 0]
click at [1158, 340] on img at bounding box center [1158, 345] width 2 height 10
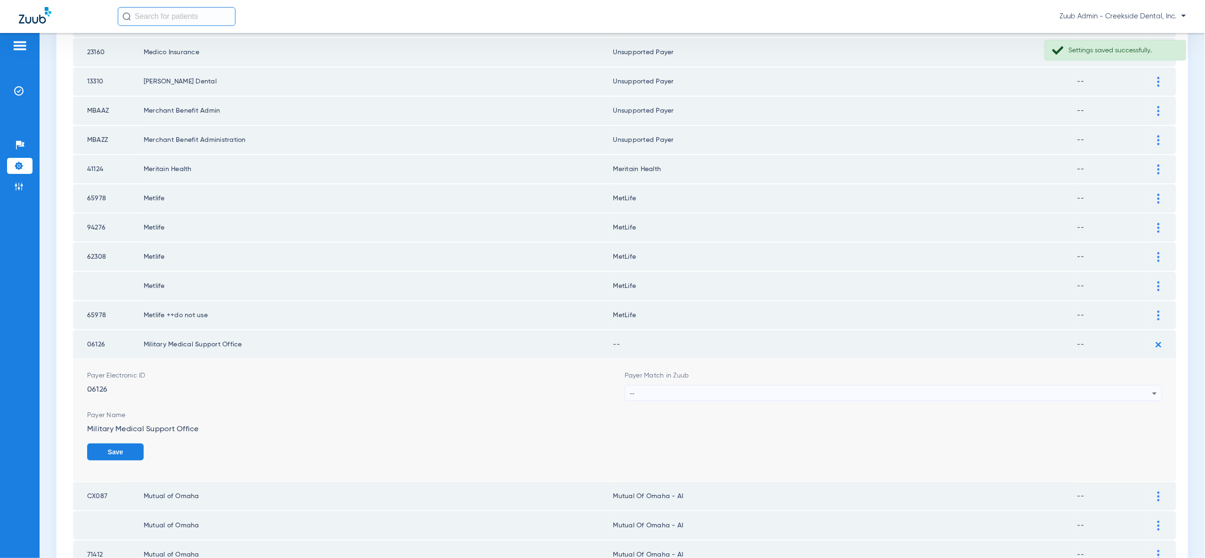
click at [1149, 388] on icon at bounding box center [1154, 393] width 11 height 11
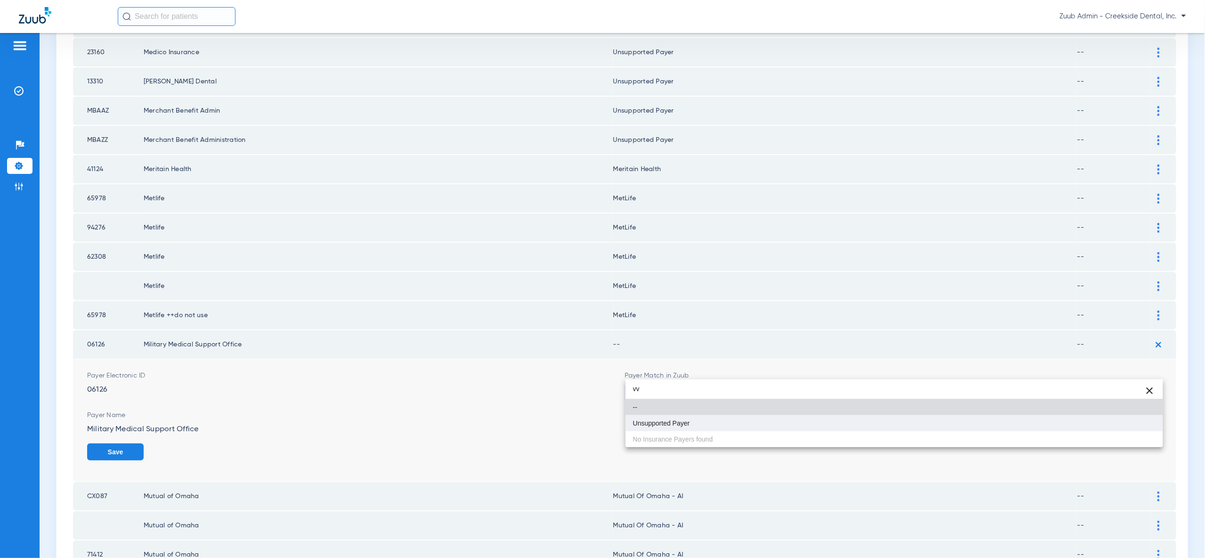
type input "vv"
click at [1142, 428] on mat-option "Unsupported Payer" at bounding box center [894, 423] width 537 height 16
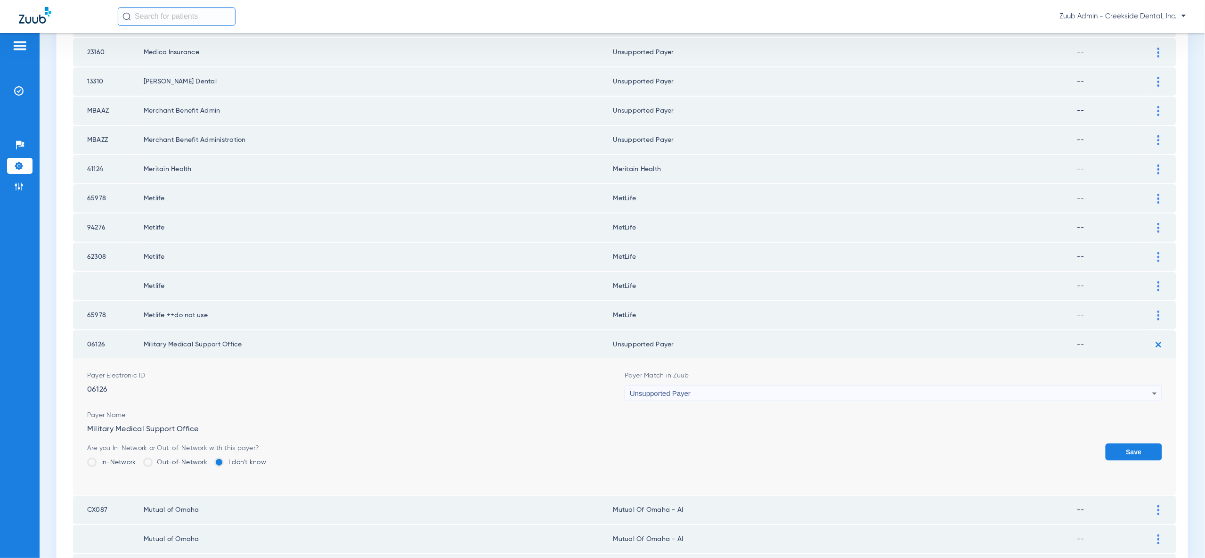
click at [1142, 443] on button "Save" at bounding box center [1134, 451] width 57 height 17
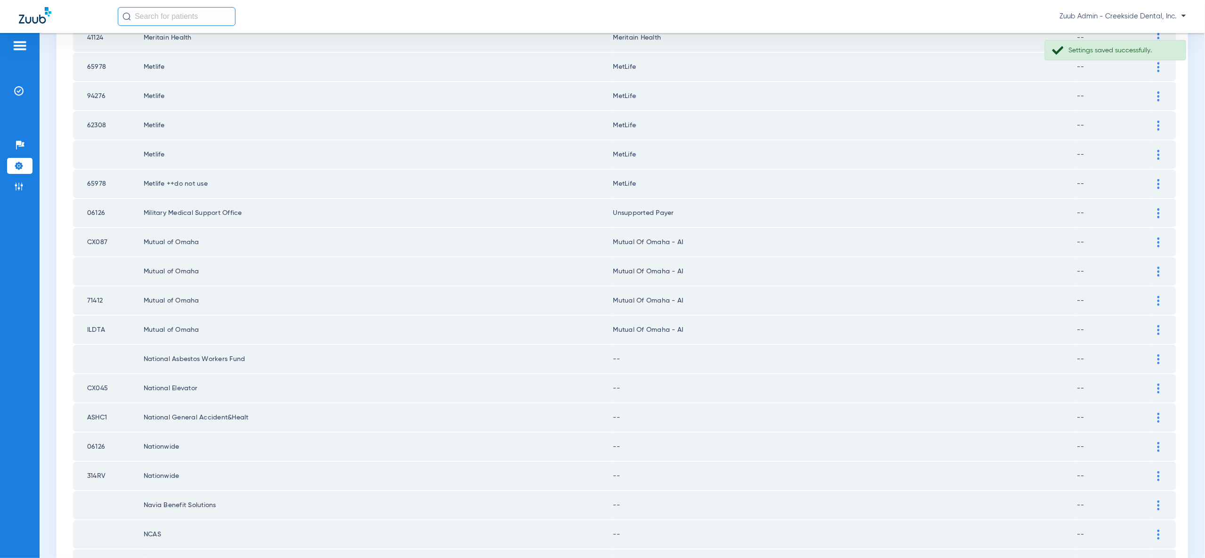
scroll to position [619, 0]
click at [1159, 352] on img at bounding box center [1158, 357] width 2 height 10
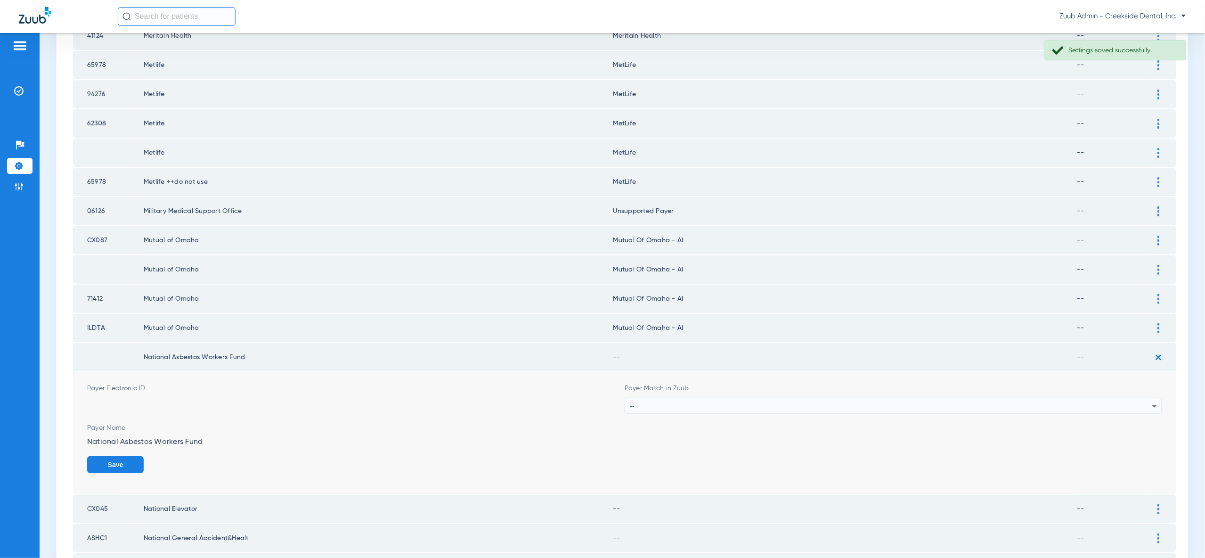
click at [1150, 400] on icon at bounding box center [1154, 405] width 11 height 11
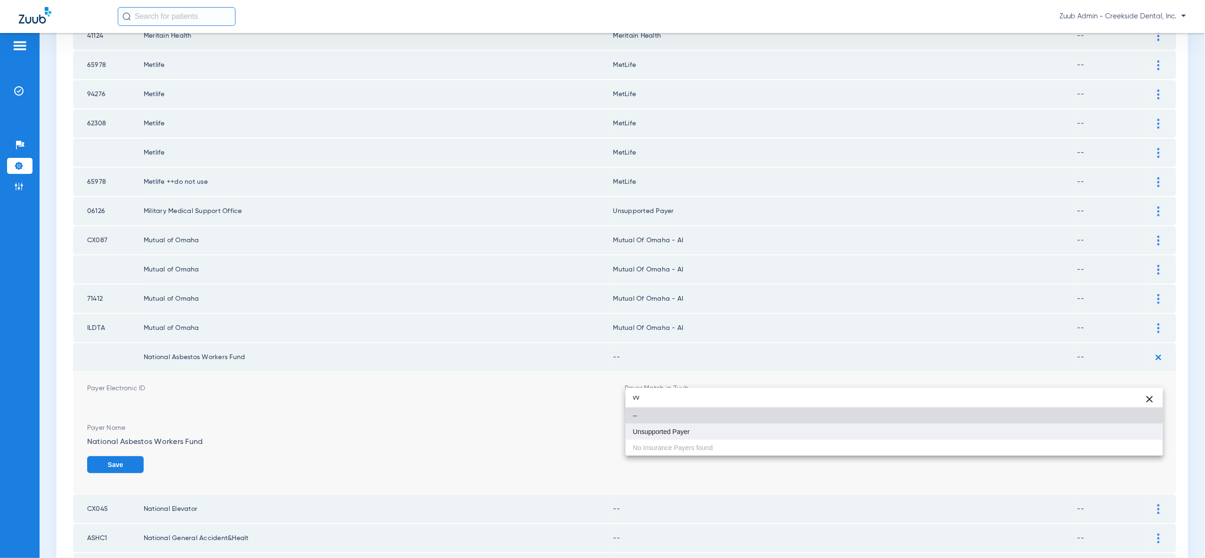
type input "vv"
click at [1152, 434] on mat-option "Unsupported Payer" at bounding box center [894, 431] width 537 height 16
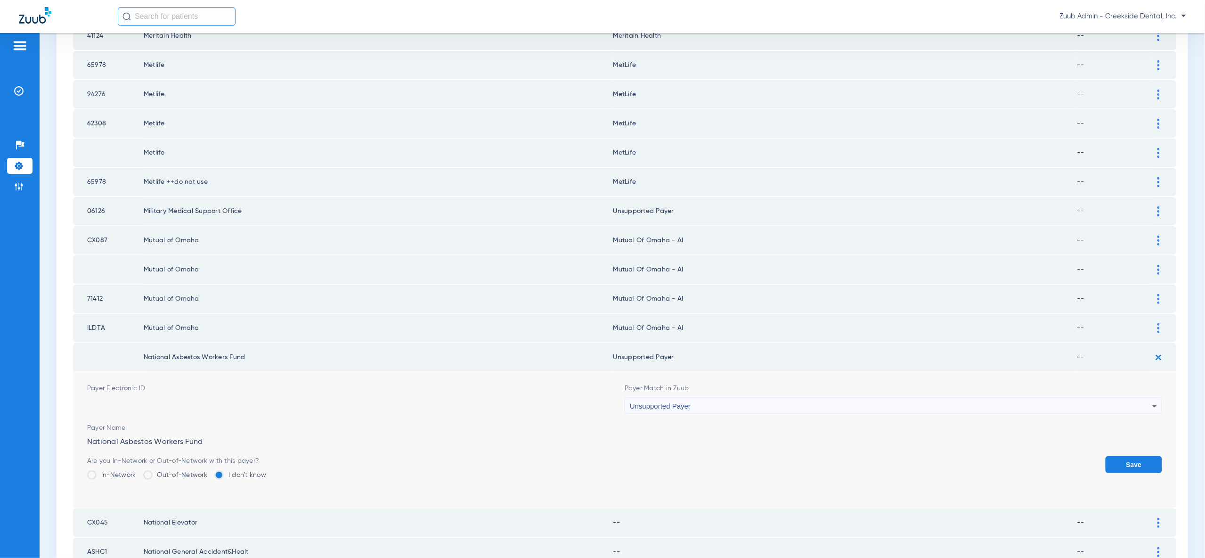
drag, startPoint x: 1140, startPoint y: 432, endPoint x: 1148, endPoint y: 397, distance: 36.1
click at [1140, 456] on button "Save" at bounding box center [1134, 464] width 57 height 17
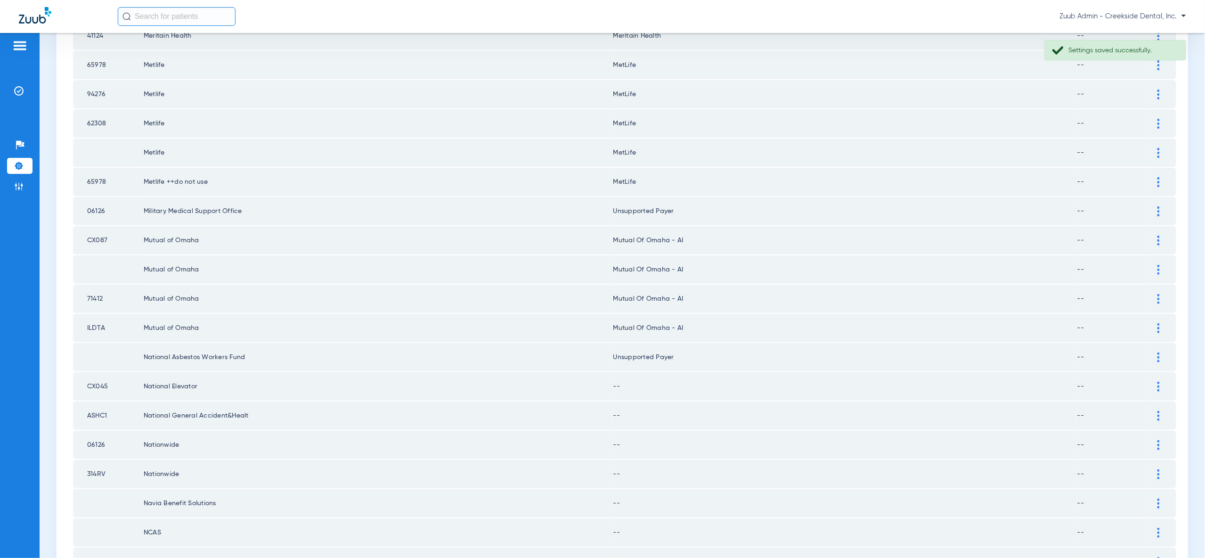
click at [1160, 382] on div at bounding box center [1158, 387] width 16 height 10
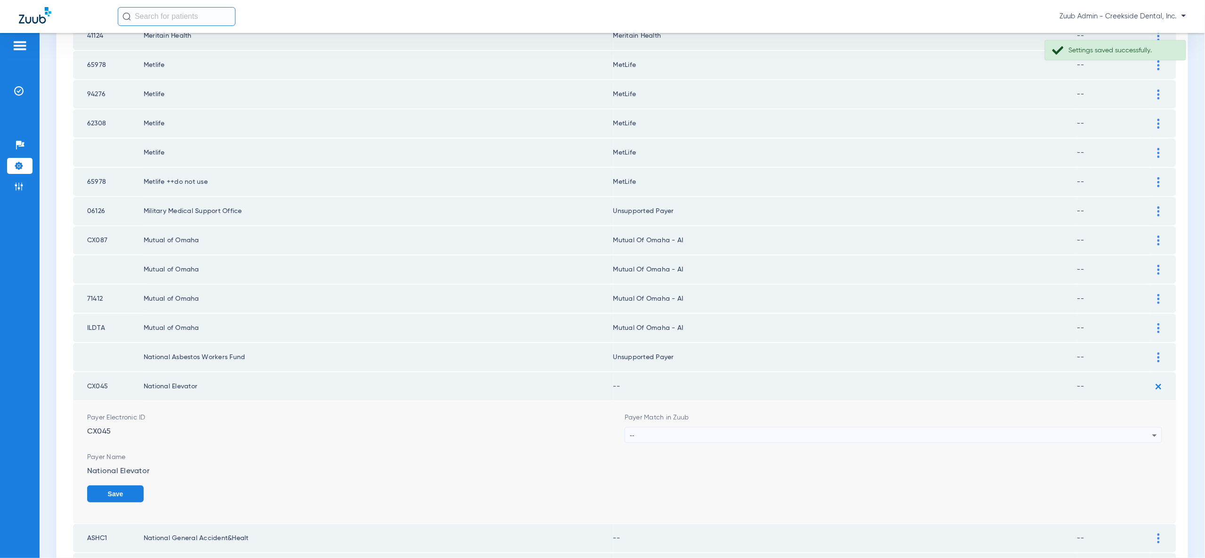
click at [1137, 427] on div "--" at bounding box center [891, 435] width 522 height 16
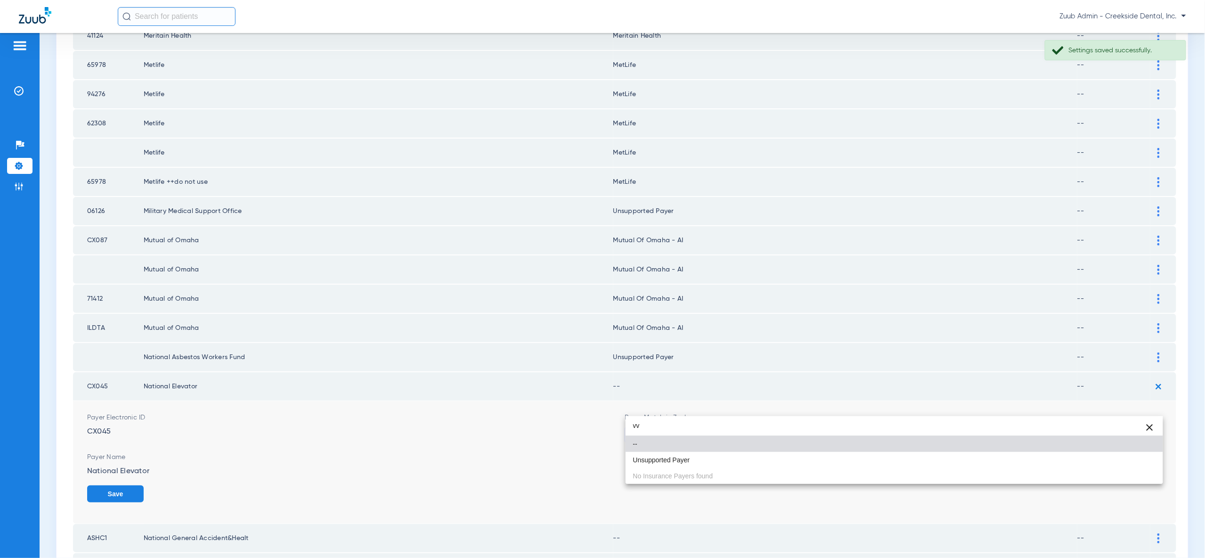
type input "vv"
click at [1136, 456] on mat-option "Unsupported Payer" at bounding box center [894, 460] width 537 height 16
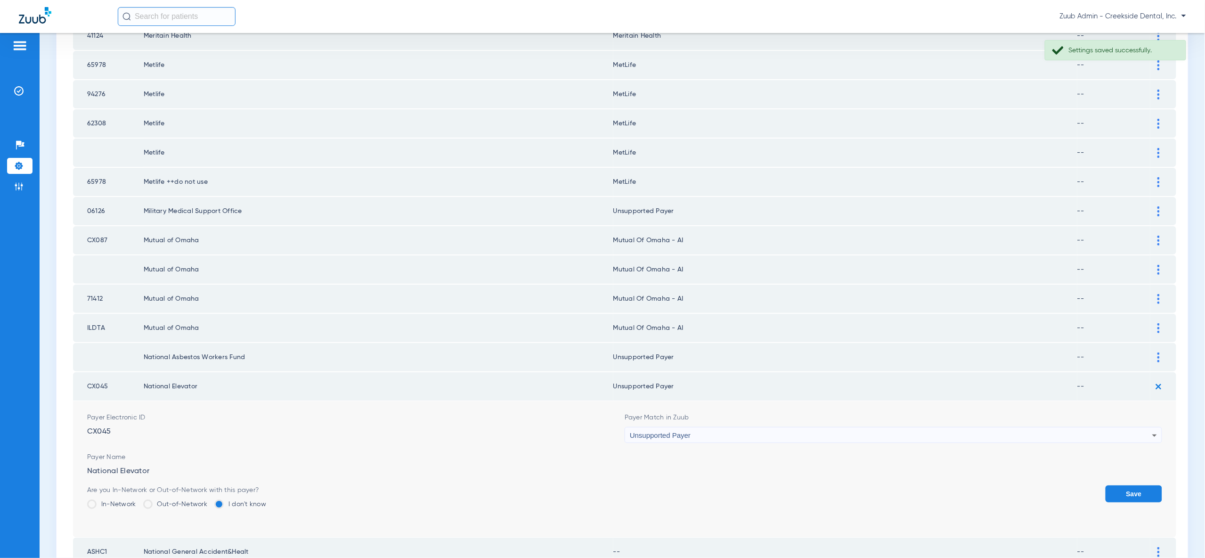
drag, startPoint x: 1141, startPoint y: 464, endPoint x: 1146, endPoint y: 423, distance: 42.1
click at [1141, 485] on button "Save" at bounding box center [1134, 493] width 57 height 17
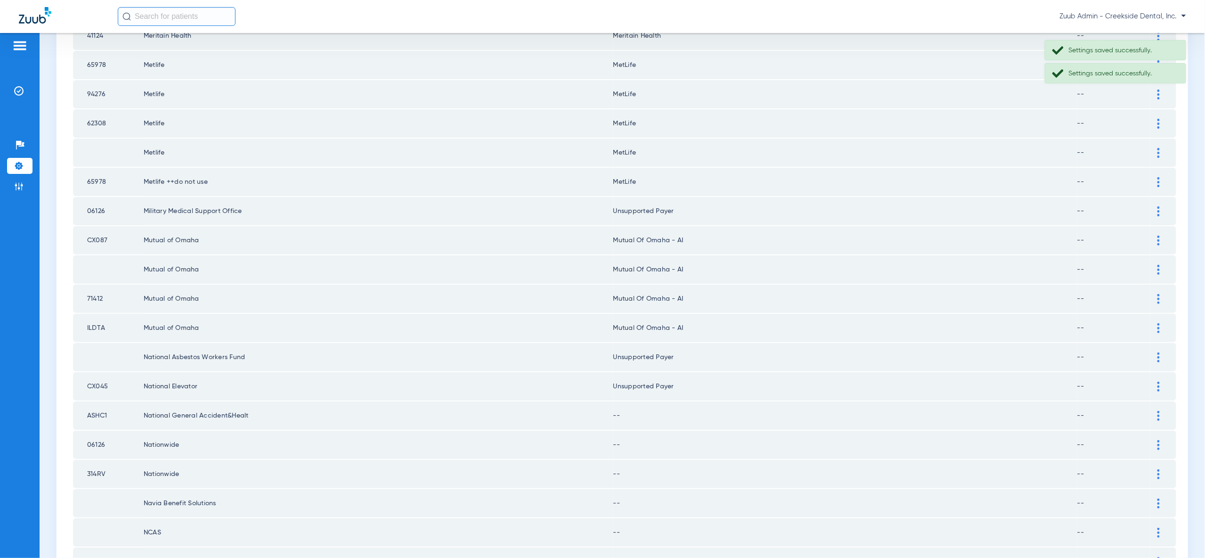
click at [1159, 411] on img at bounding box center [1158, 416] width 2 height 10
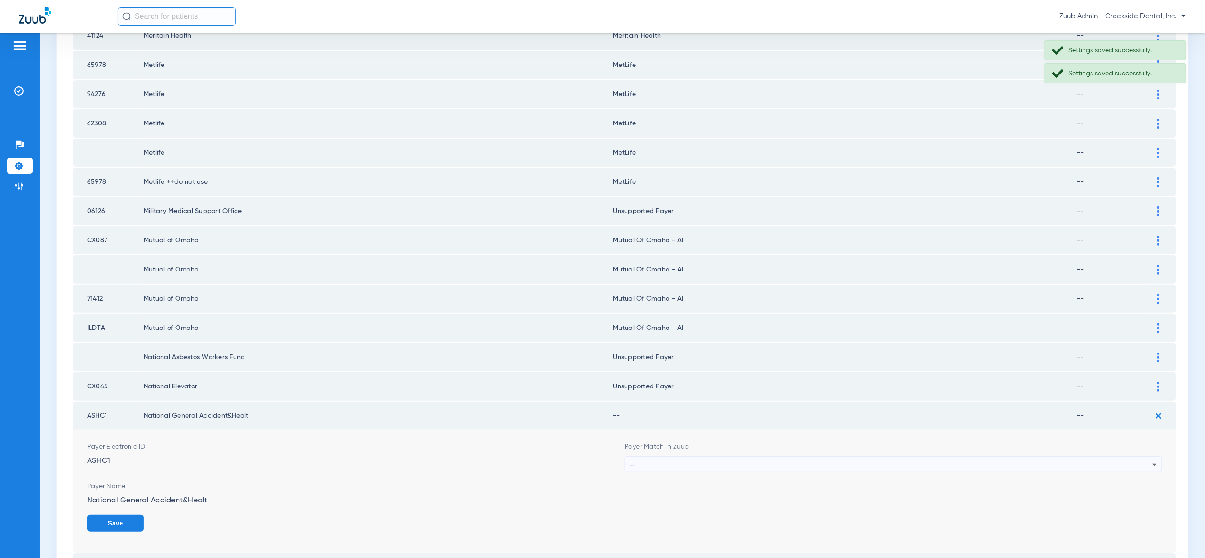
click at [1147, 456] on div "--" at bounding box center [891, 464] width 522 height 16
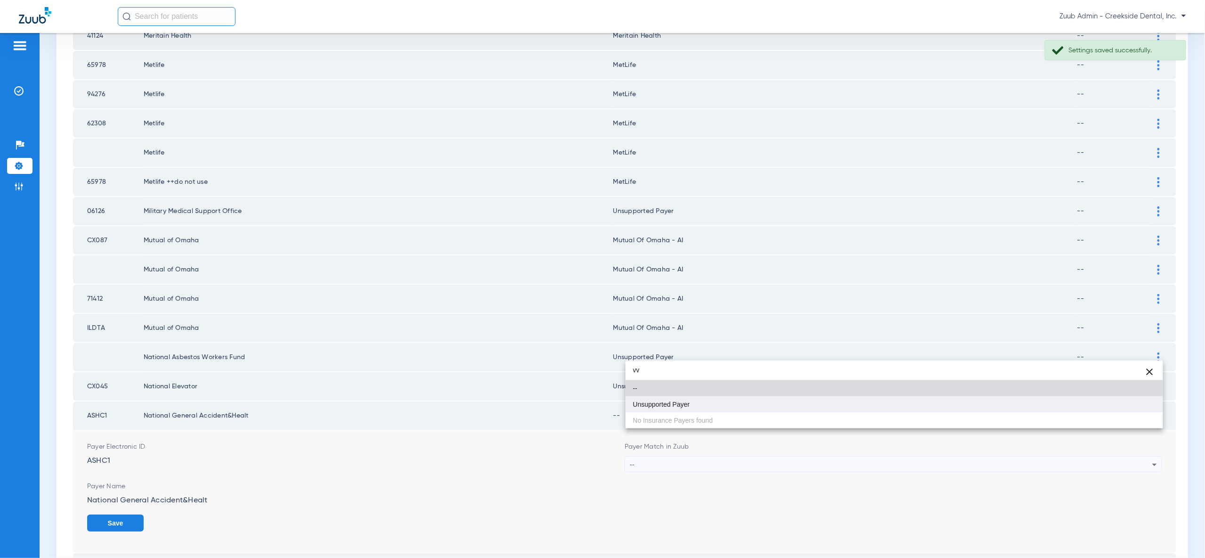
type input "vv"
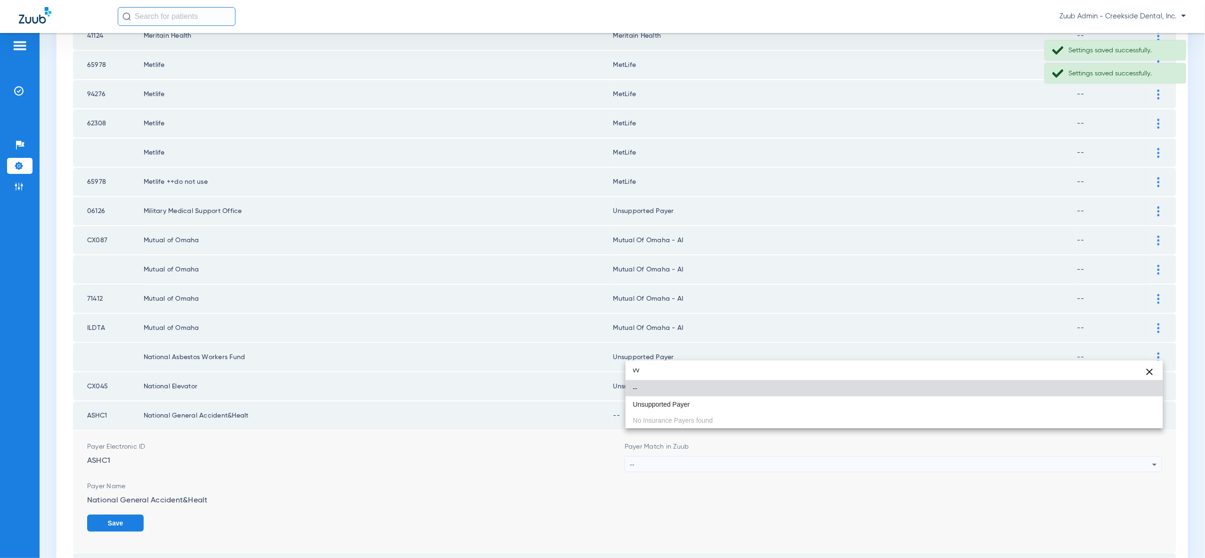
click at [1140, 403] on mat-option "Unsupported Payer" at bounding box center [894, 404] width 537 height 16
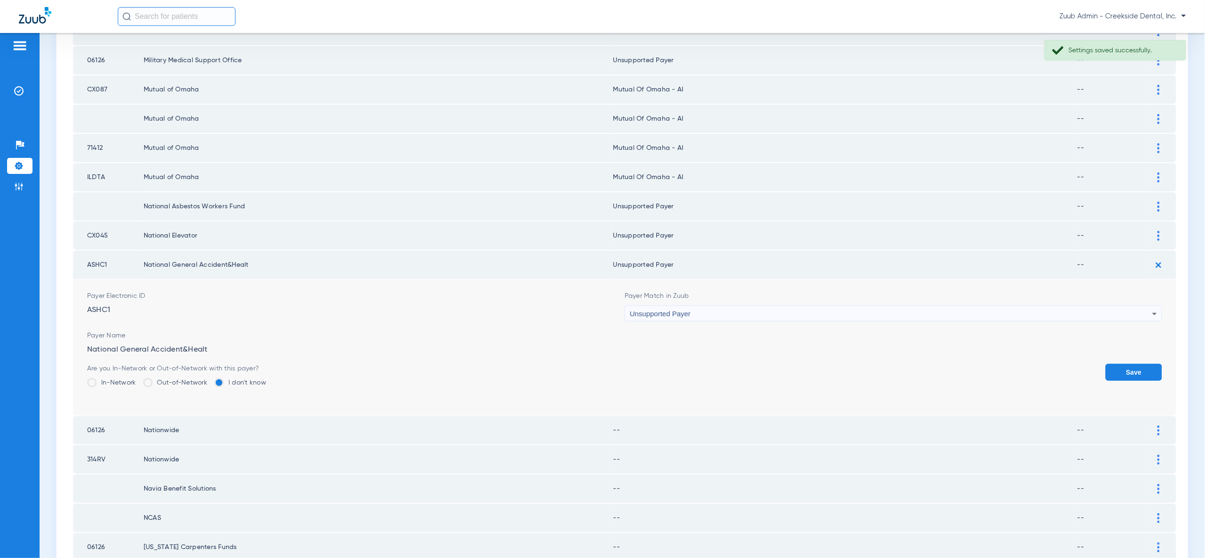
scroll to position [775, 0]
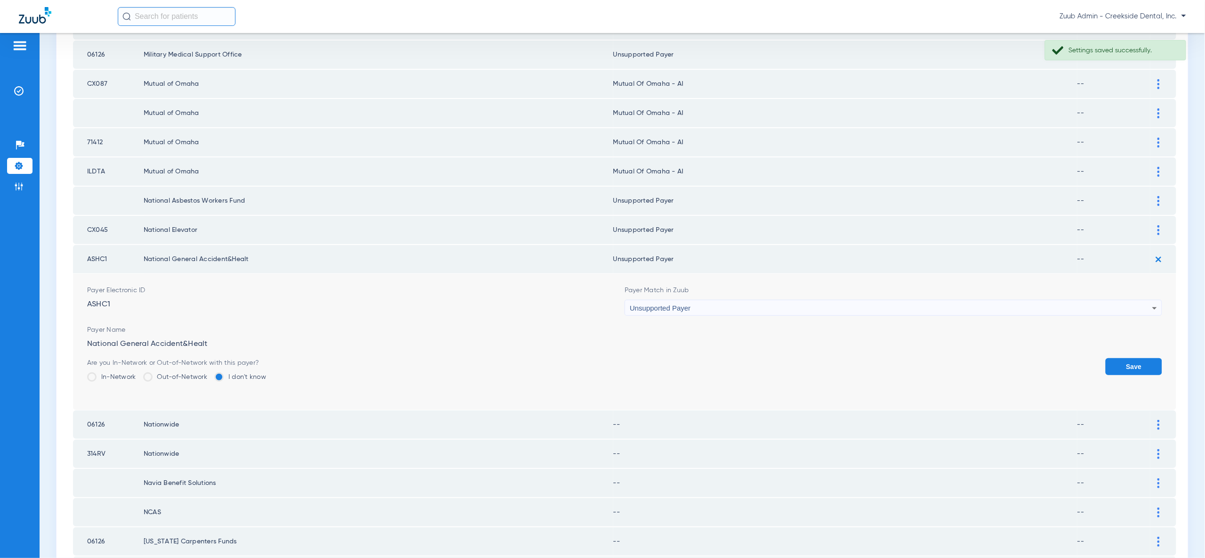
click at [1145, 358] on button "Save" at bounding box center [1134, 366] width 57 height 17
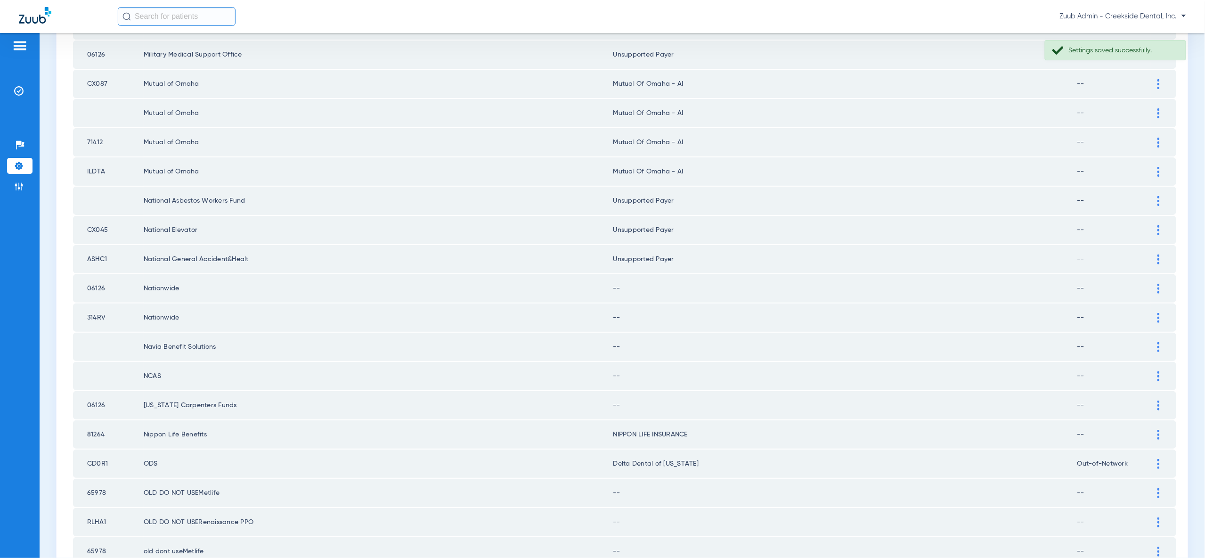
click at [1158, 284] on img at bounding box center [1158, 289] width 2 height 10
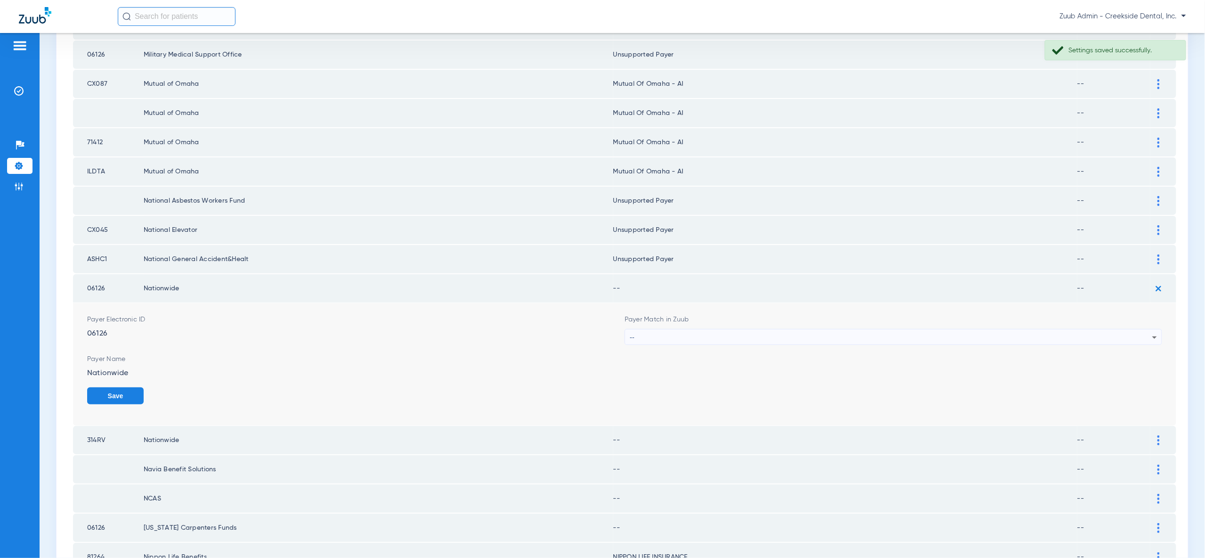
click at [1155, 317] on form "Payer Electronic ID 06126 Payer Match in Zuub -- Payer Name Nationwide Save" at bounding box center [624, 364] width 1075 height 122
click at [1155, 332] on icon at bounding box center [1154, 337] width 11 height 11
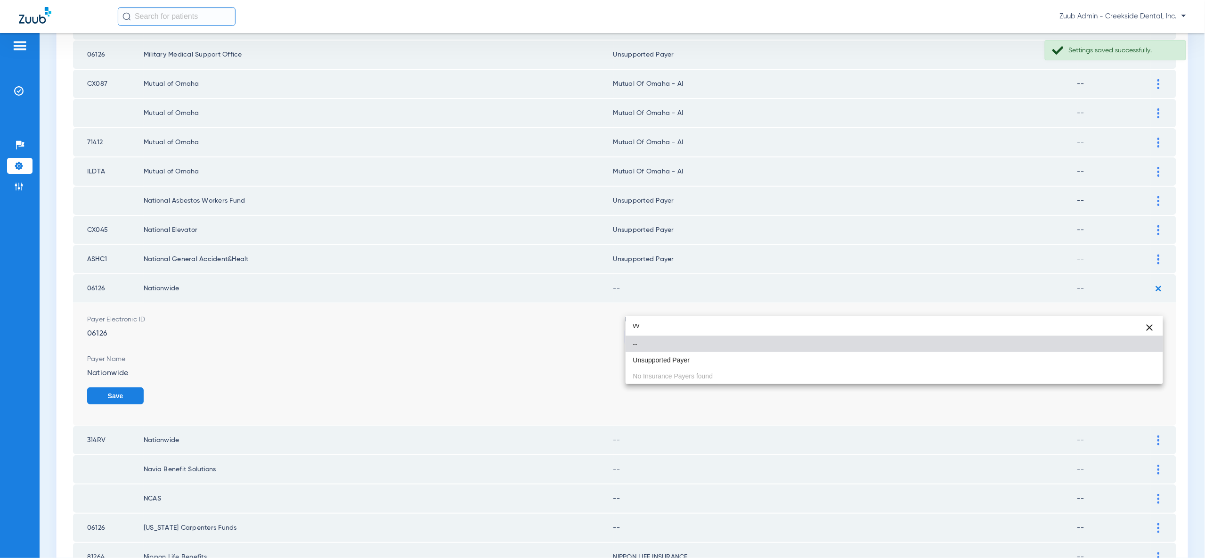
type input "vv"
click at [1144, 363] on mat-option "Unsupported Payer" at bounding box center [894, 360] width 537 height 16
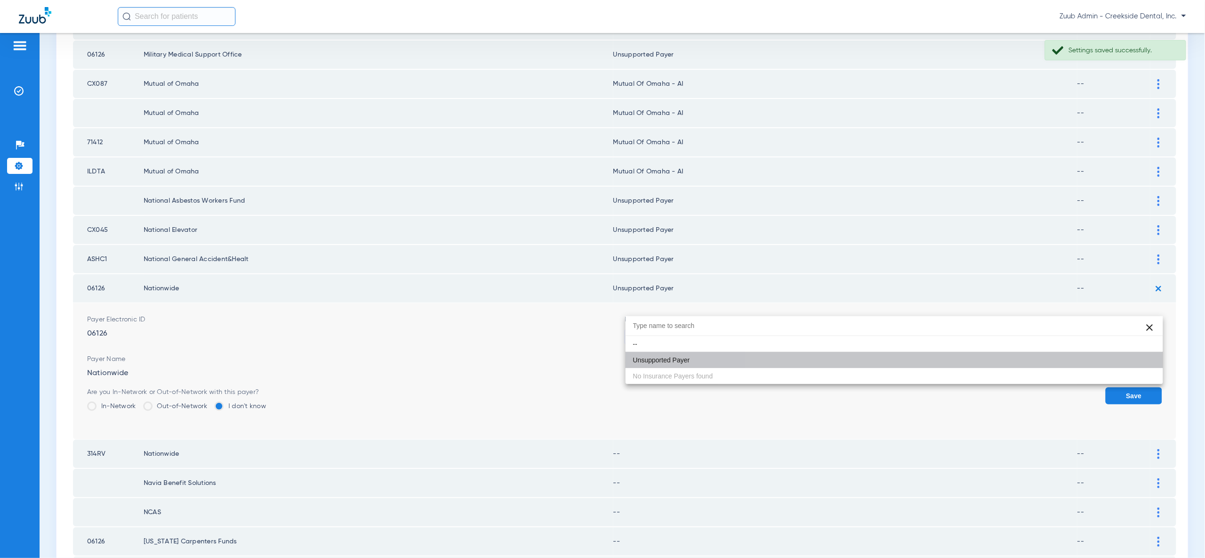
click at [1144, 387] on button "Save" at bounding box center [1134, 395] width 57 height 17
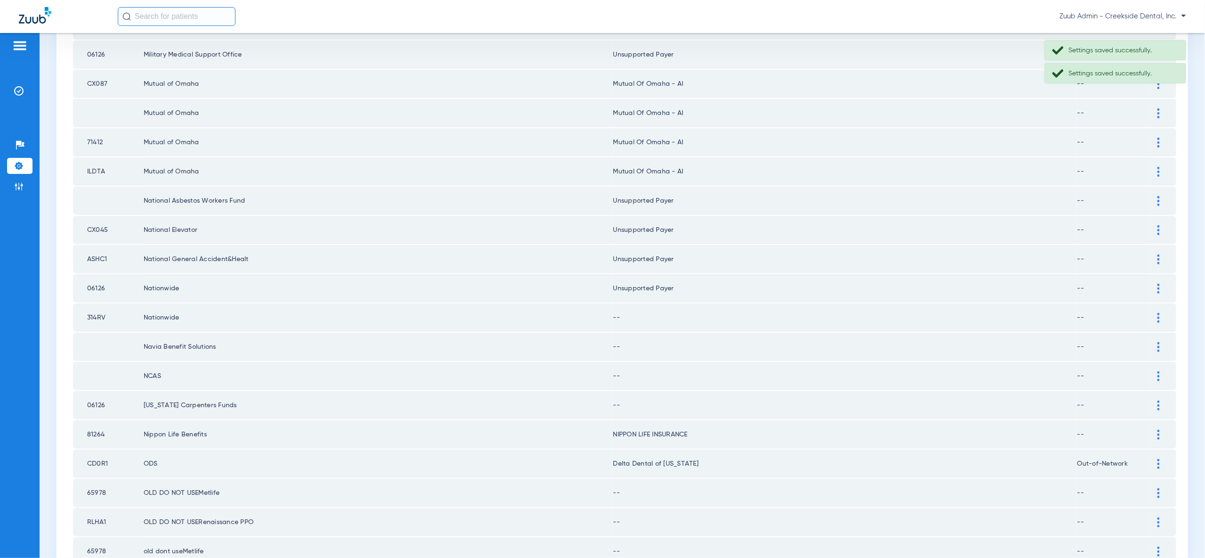
click at [1159, 313] on img at bounding box center [1158, 318] width 2 height 10
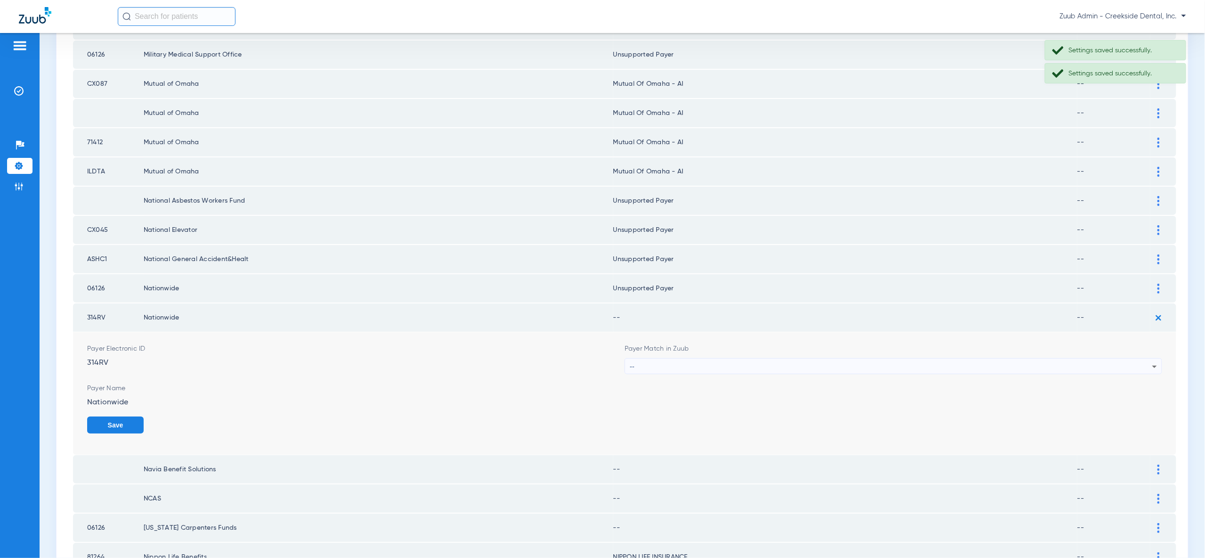
click at [1149, 361] on icon at bounding box center [1154, 366] width 11 height 11
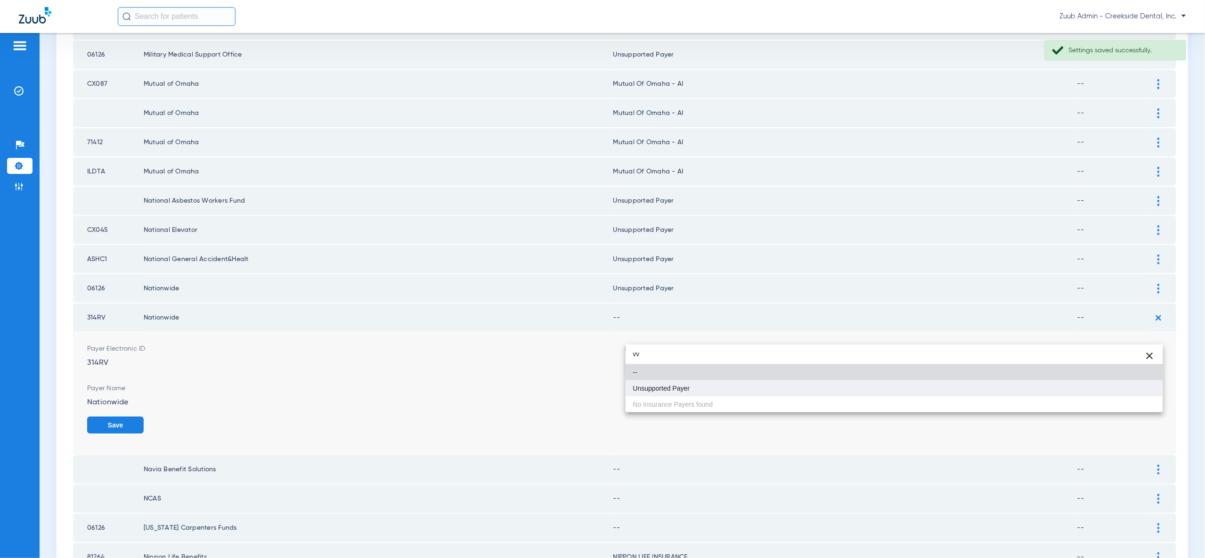
type input "vv"
click at [1148, 388] on mat-option "Unsupported Payer" at bounding box center [894, 388] width 537 height 16
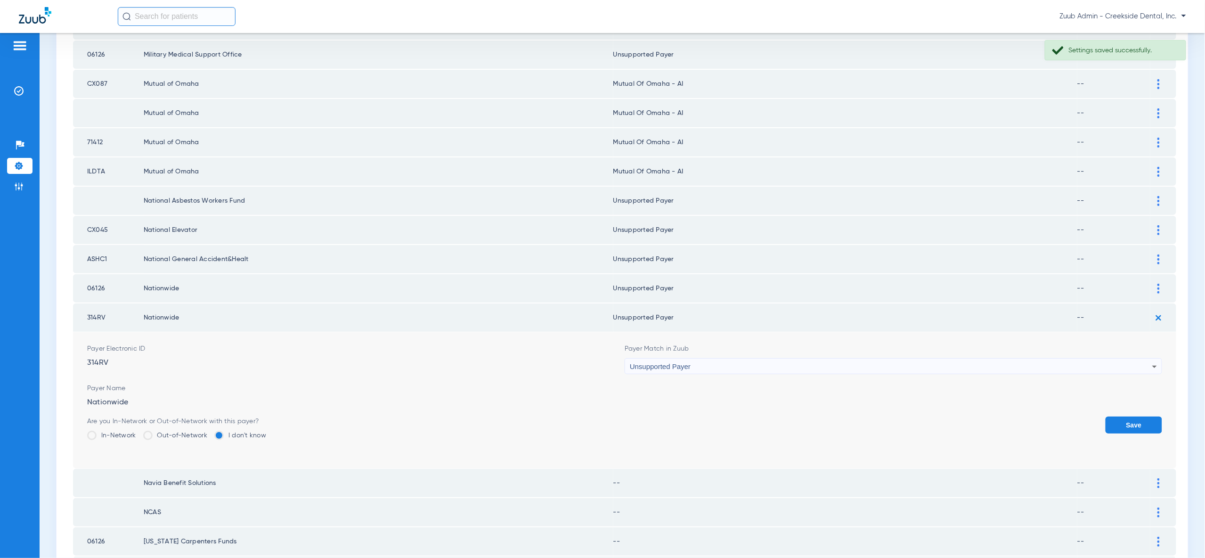
drag, startPoint x: 1148, startPoint y: 388, endPoint x: 1147, endPoint y: 361, distance: 26.4
click at [1147, 416] on button "Save" at bounding box center [1134, 424] width 57 height 17
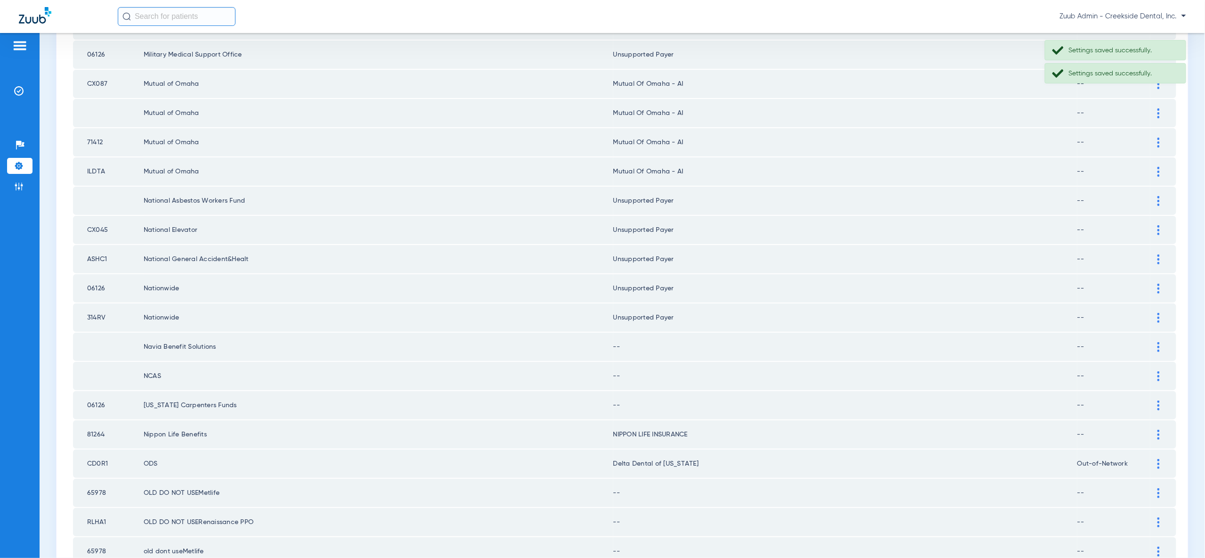
click at [1153, 342] on div at bounding box center [1158, 347] width 16 height 10
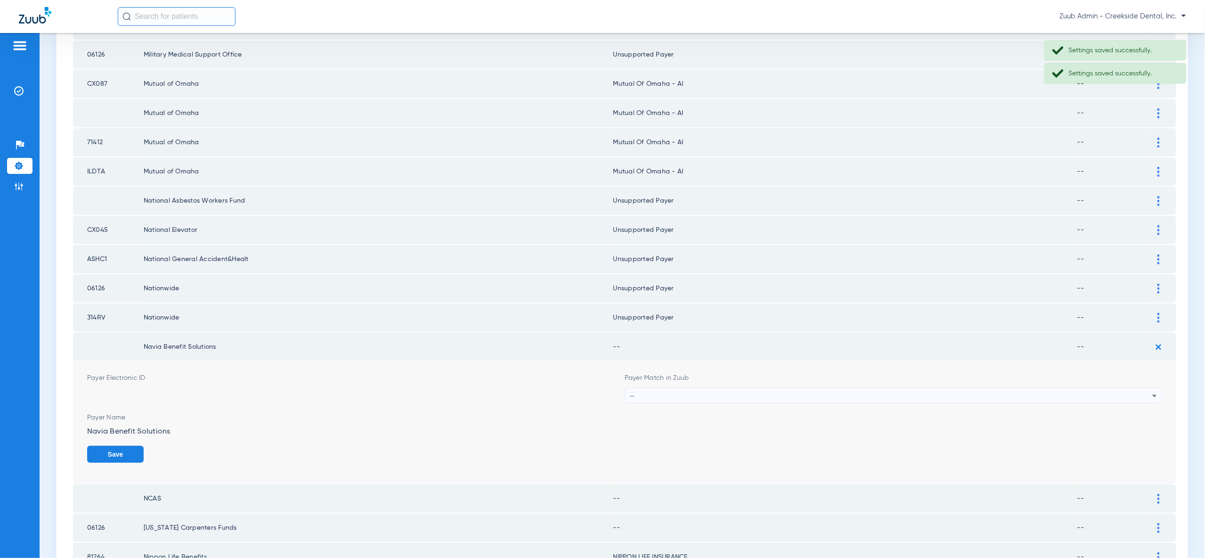
click at [1145, 388] on div "--" at bounding box center [891, 396] width 522 height 16
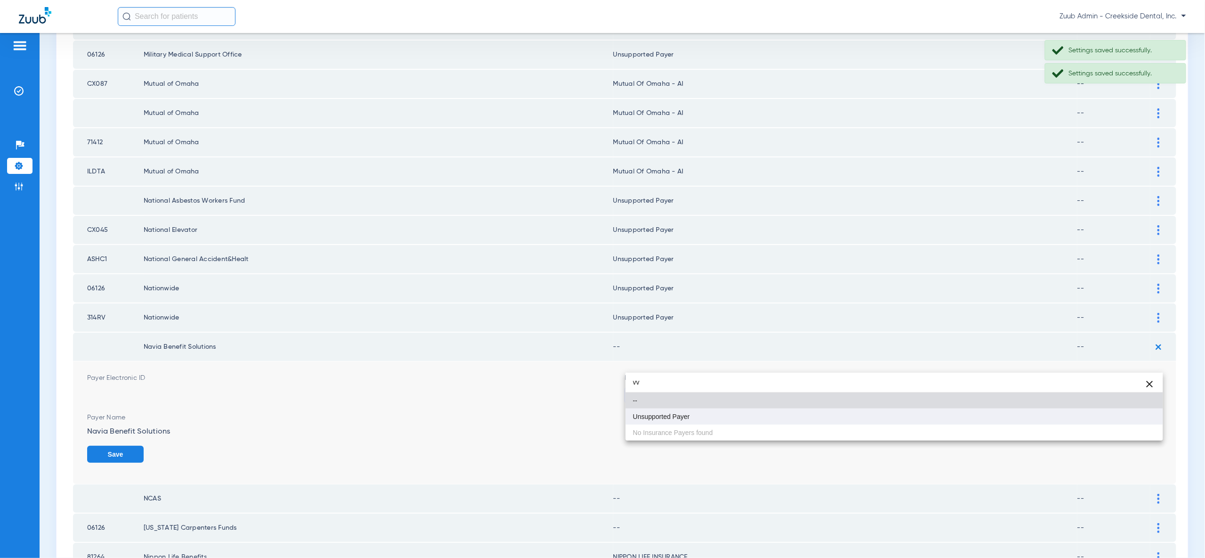
type input "vv"
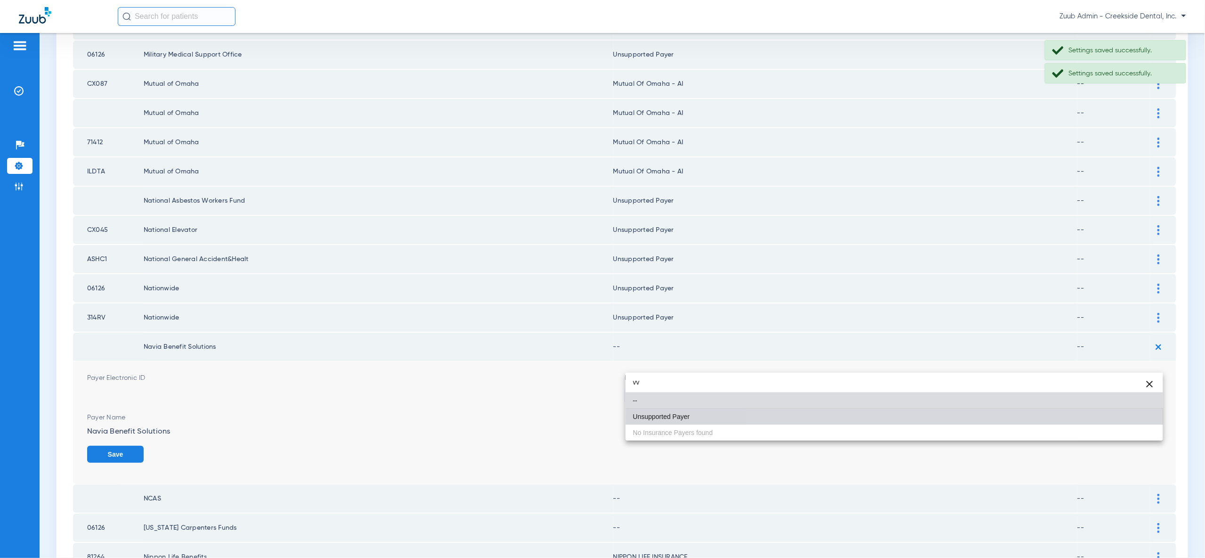
click at [1137, 416] on mat-option "Unsupported Payer" at bounding box center [894, 416] width 537 height 16
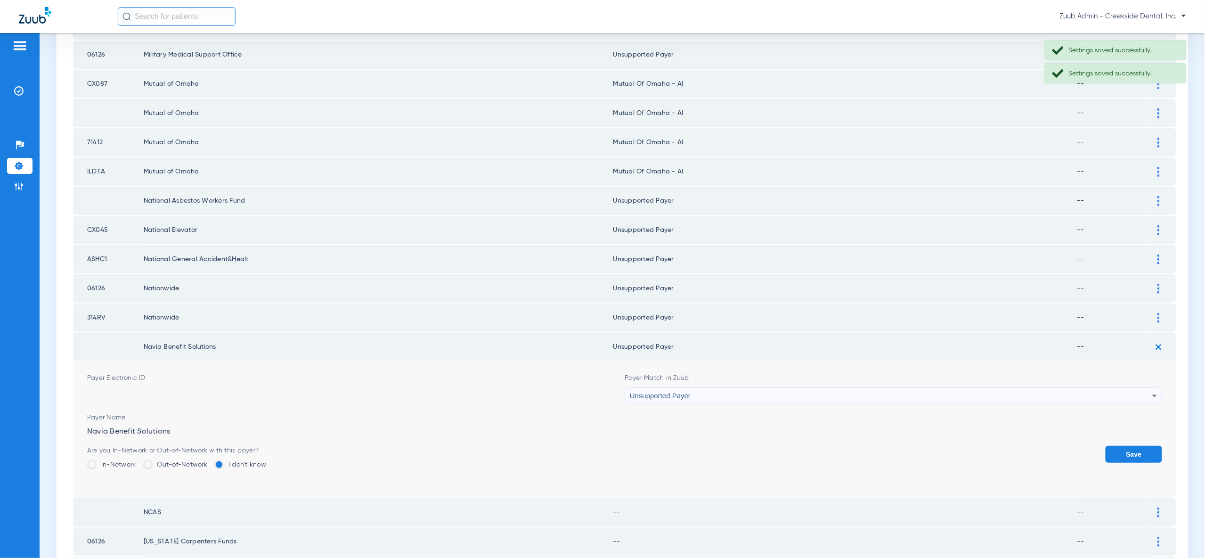
click at [1137, 446] on button "Save" at bounding box center [1134, 454] width 57 height 17
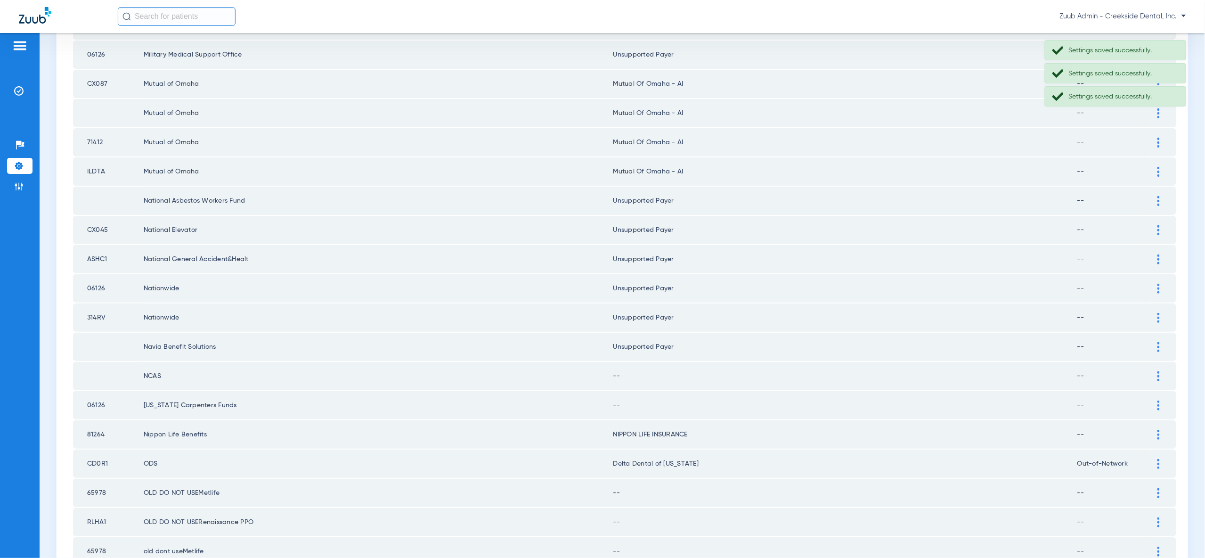
click at [1158, 371] on img at bounding box center [1158, 376] width 2 height 10
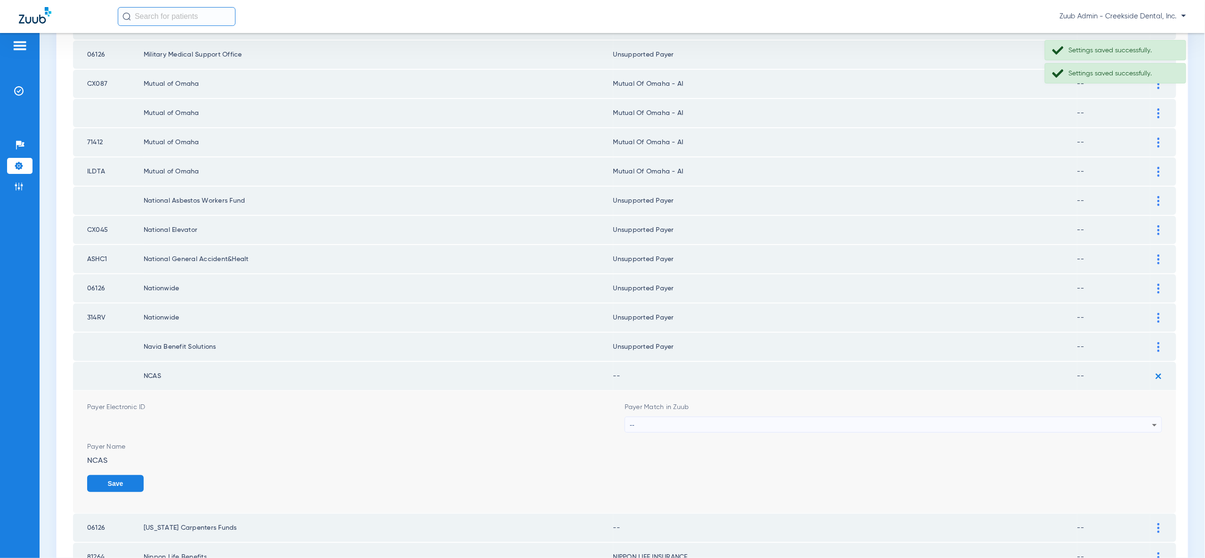
click at [1146, 417] on div "--" at bounding box center [891, 425] width 522 height 16
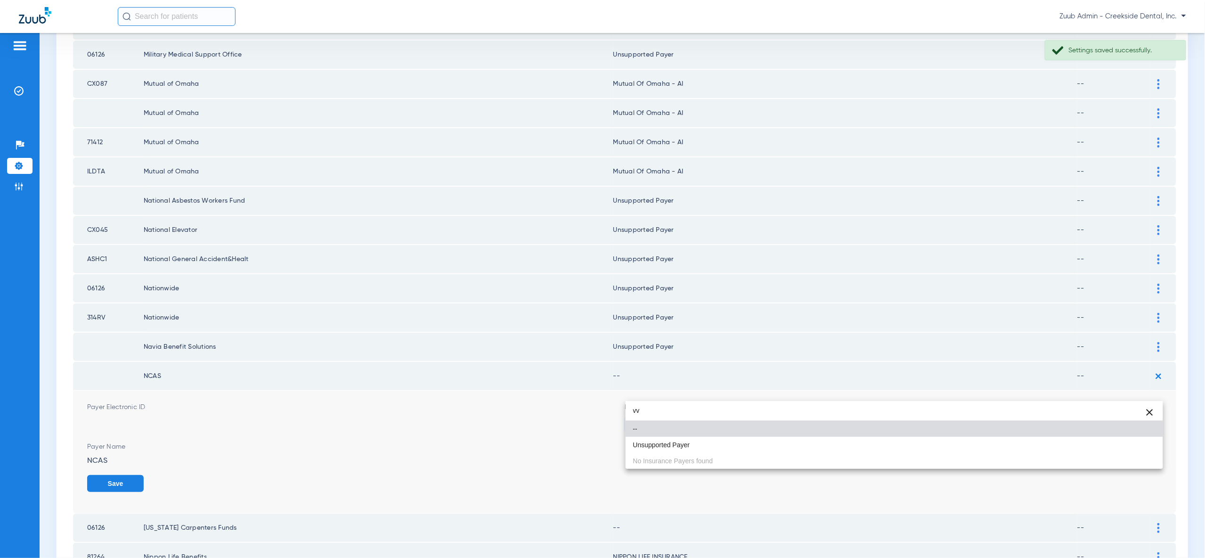
type input "vv"
click at [1143, 443] on mat-option "Unsupported Payer" at bounding box center [894, 445] width 537 height 16
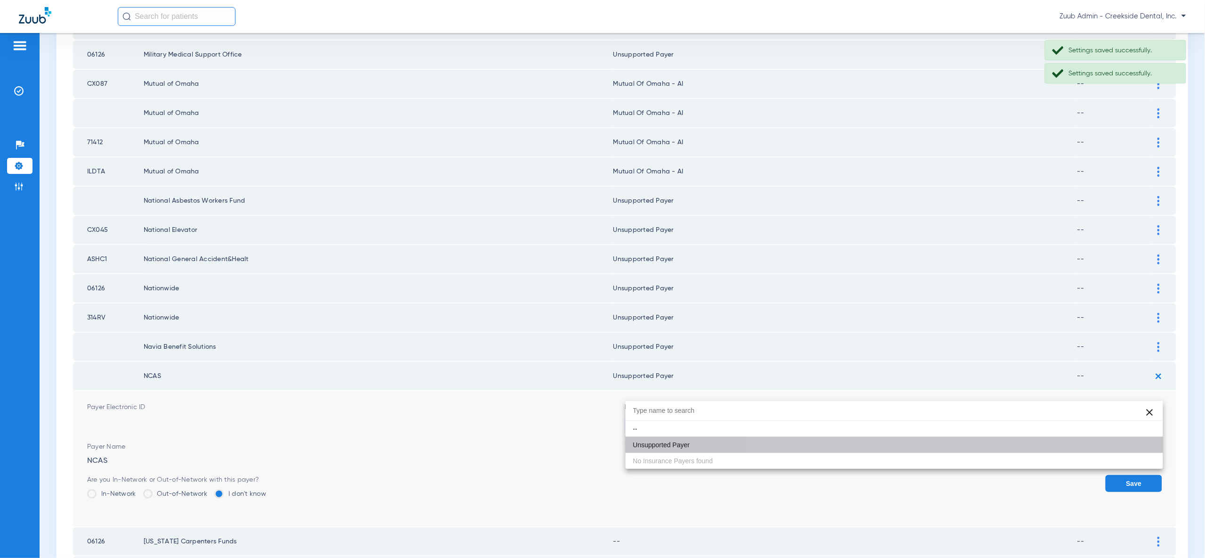
click at [1145, 475] on button "Save" at bounding box center [1134, 483] width 57 height 17
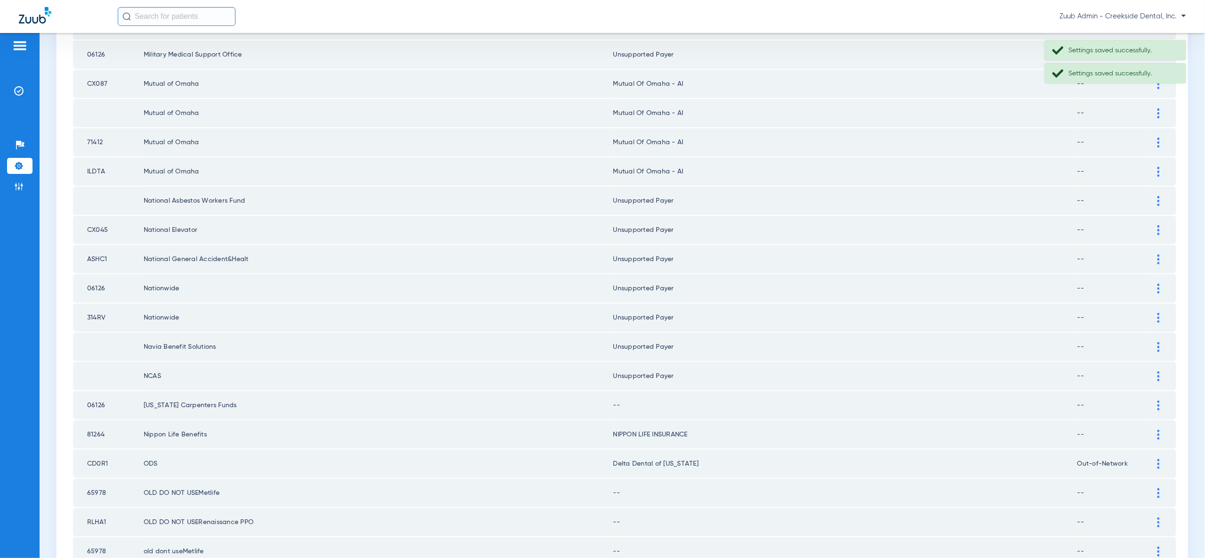
click at [1157, 400] on img at bounding box center [1158, 405] width 2 height 10
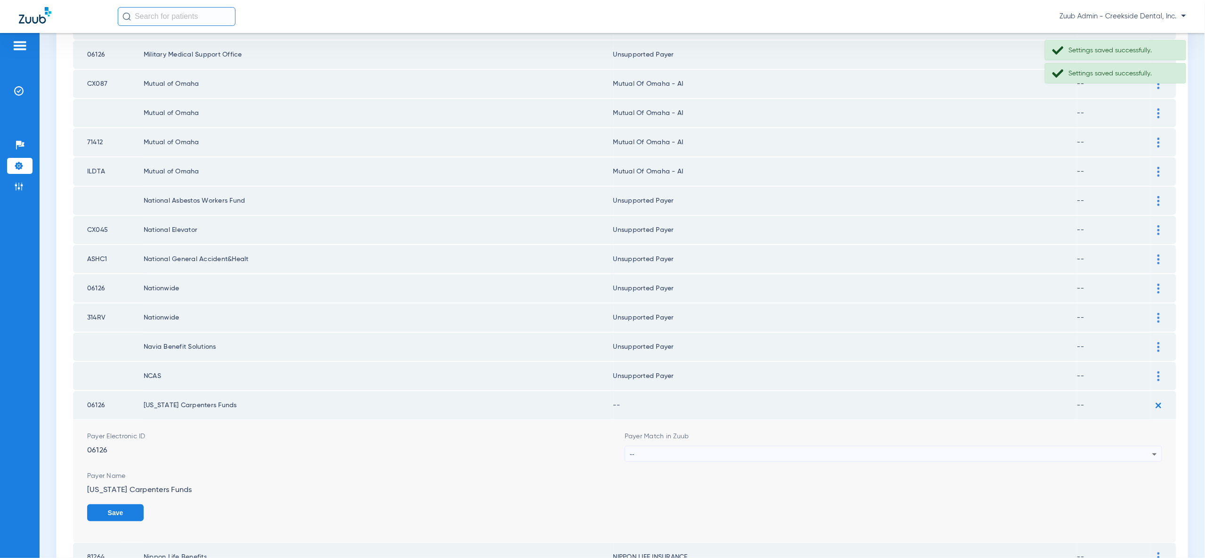
click at [1142, 446] on div "--" at bounding box center [891, 454] width 522 height 16
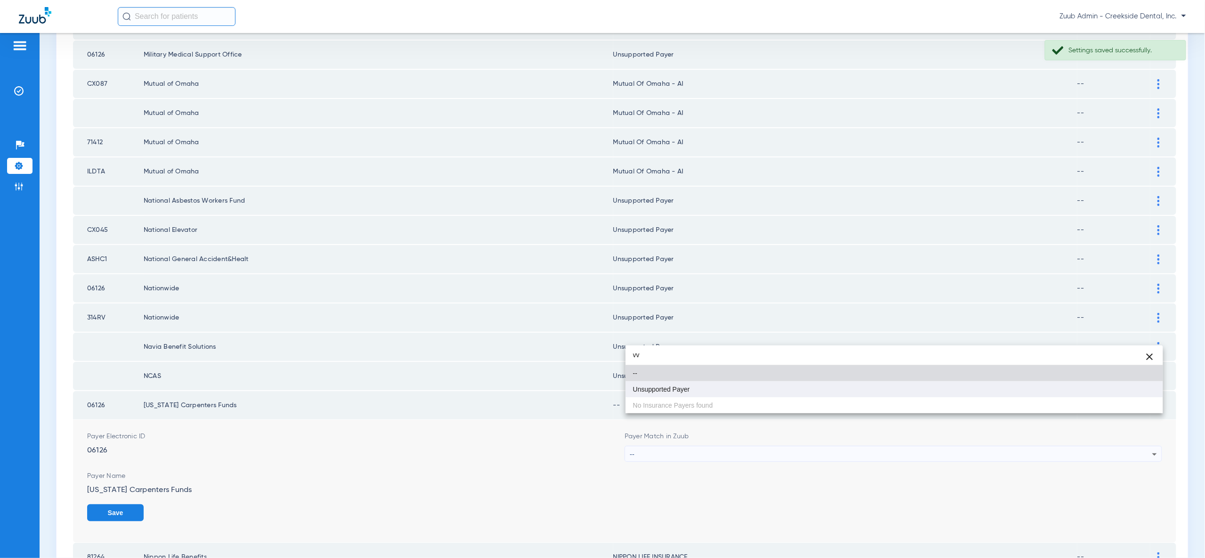
type input "vv"
click at [1145, 391] on mat-option "Unsupported Payer" at bounding box center [894, 389] width 537 height 16
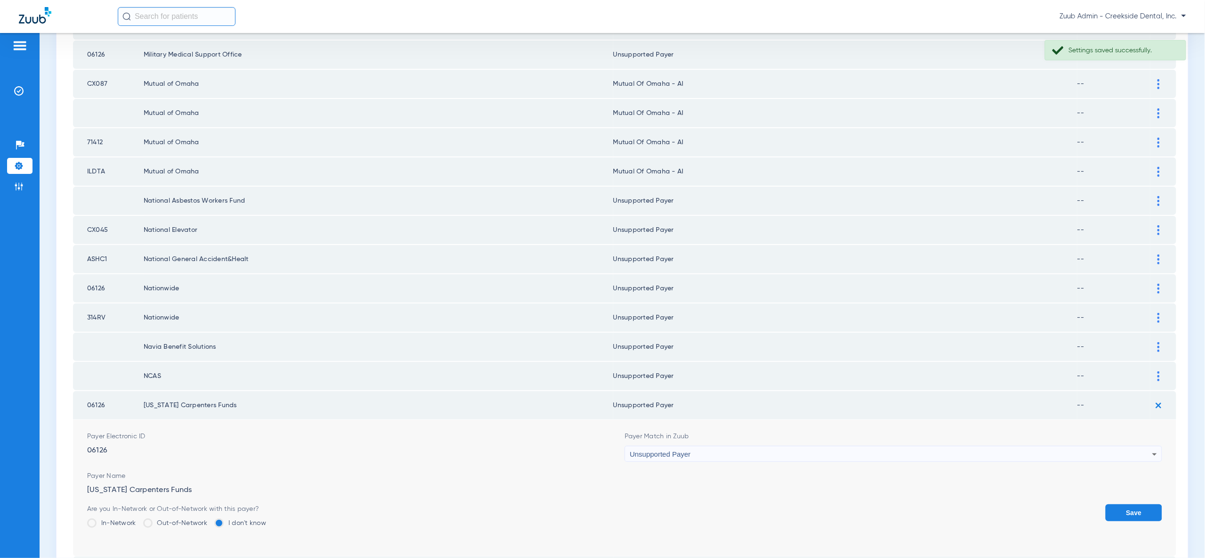
drag, startPoint x: 1145, startPoint y: 475, endPoint x: 1124, endPoint y: 455, distance: 29.6
click at [1145, 504] on button "Save" at bounding box center [1134, 512] width 57 height 17
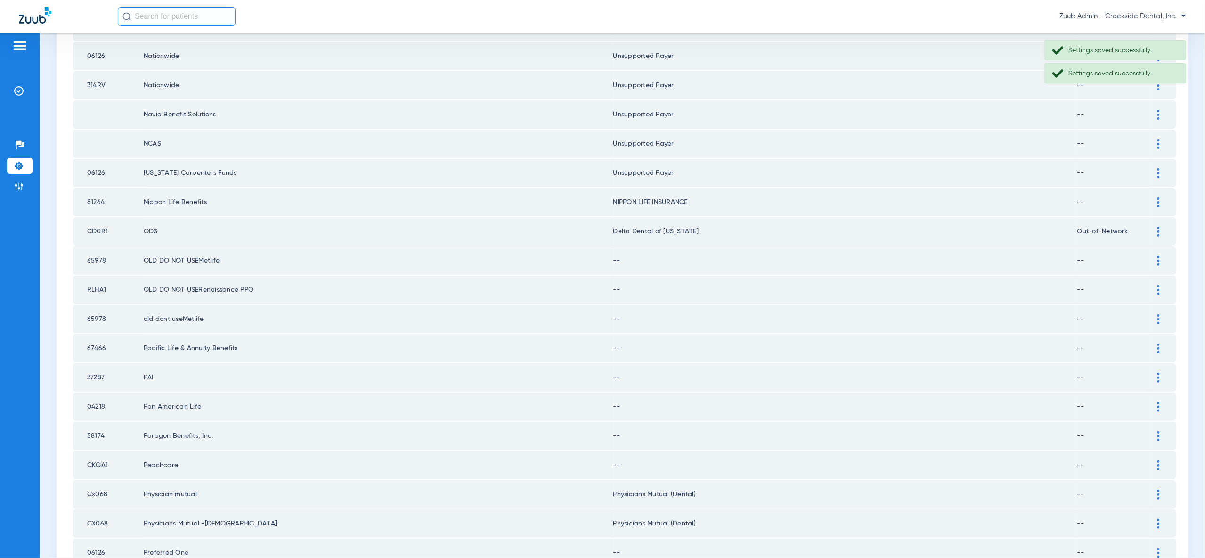
scroll to position [1008, 0]
click at [1156, 255] on div at bounding box center [1158, 260] width 16 height 10
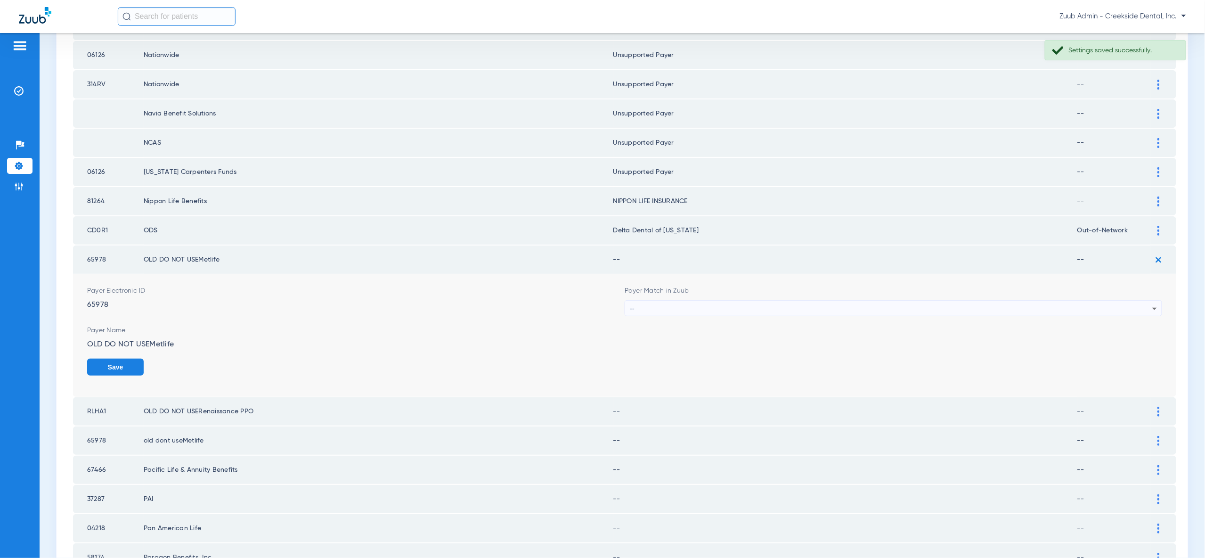
click at [1139, 301] on div "--" at bounding box center [891, 309] width 522 height 16
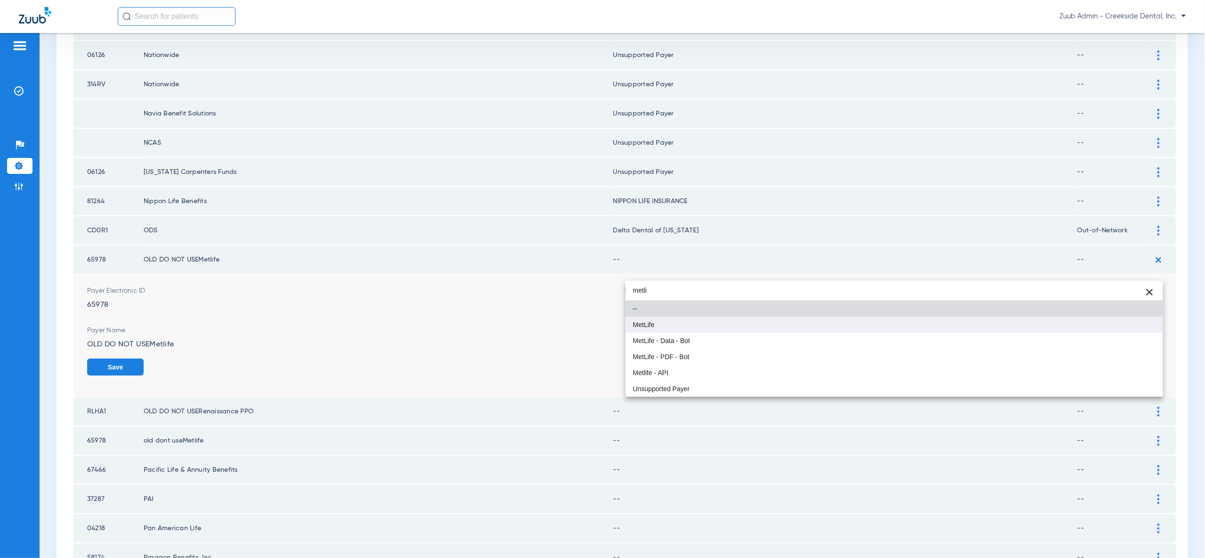
type input "metli"
click at [1130, 326] on mat-option "MetLife" at bounding box center [894, 325] width 537 height 16
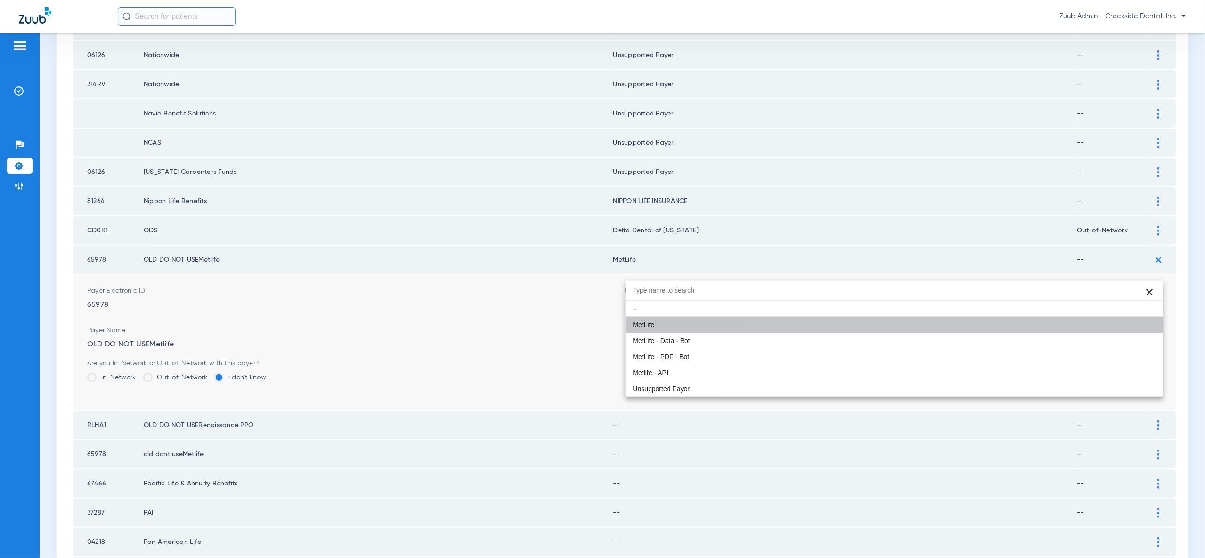
click at [1130, 358] on button "Save" at bounding box center [1134, 366] width 57 height 17
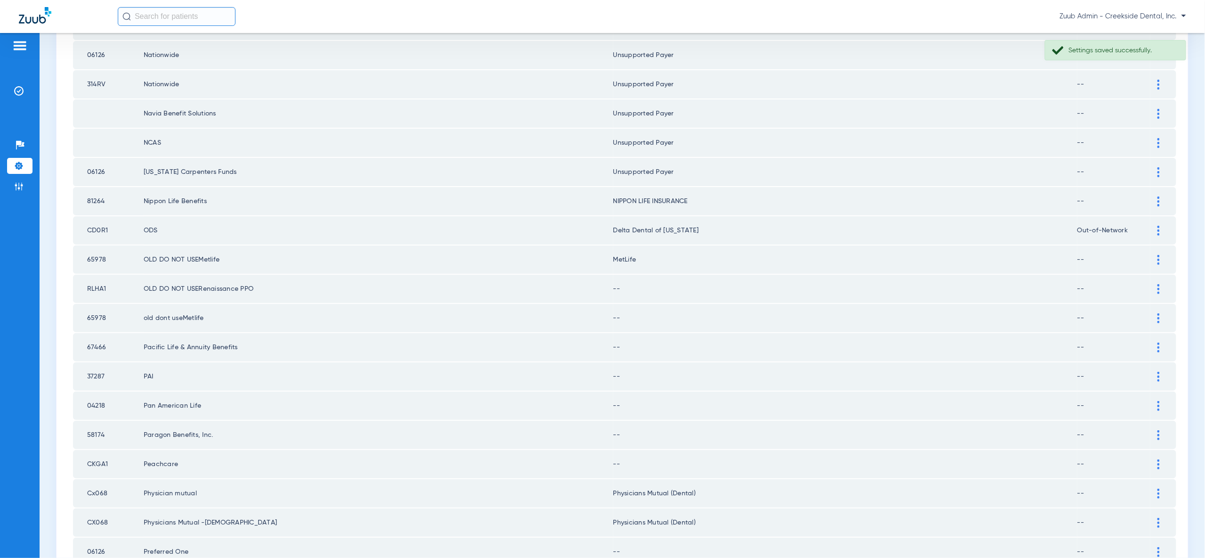
click at [1160, 284] on img at bounding box center [1158, 289] width 2 height 10
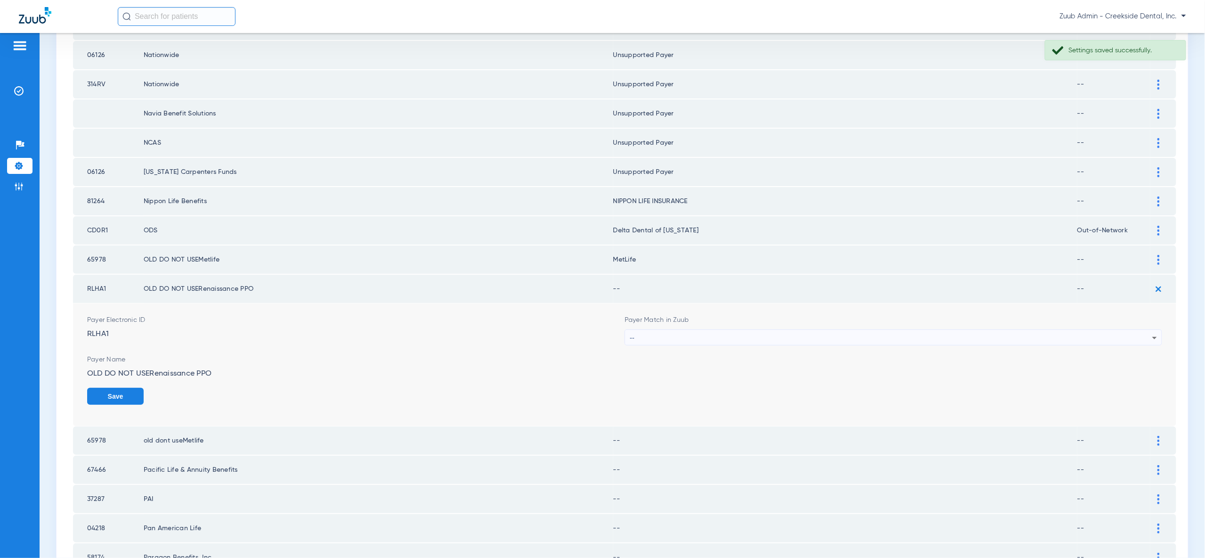
click at [1152, 332] on icon at bounding box center [1154, 337] width 11 height 11
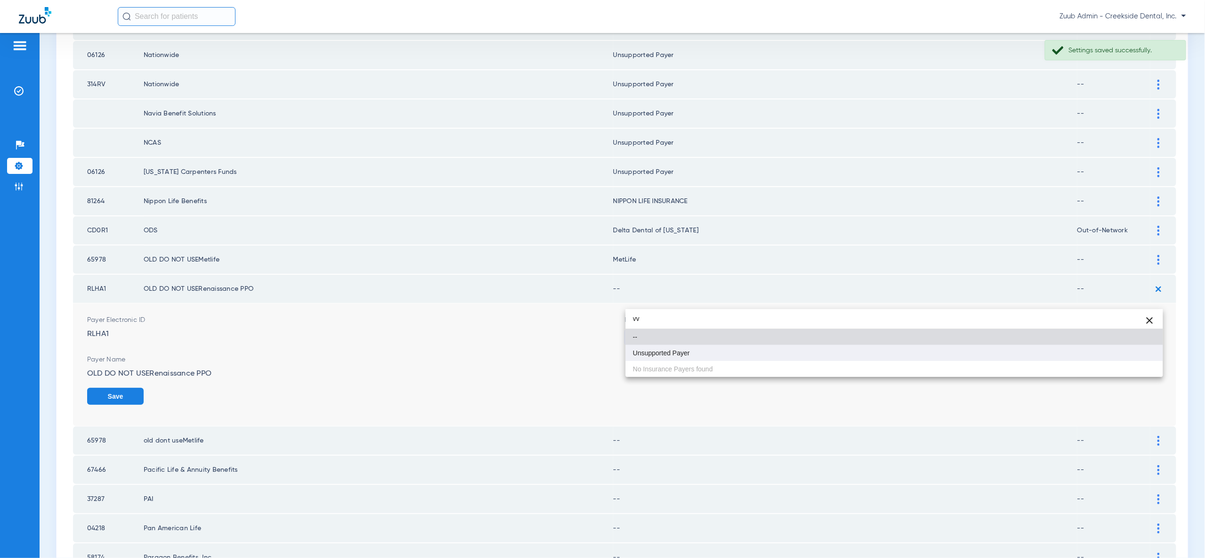
type input "vv"
drag, startPoint x: 1152, startPoint y: 347, endPoint x: 1150, endPoint y: 358, distance: 10.9
click at [1152, 347] on mat-option "Unsupported Payer" at bounding box center [894, 353] width 537 height 16
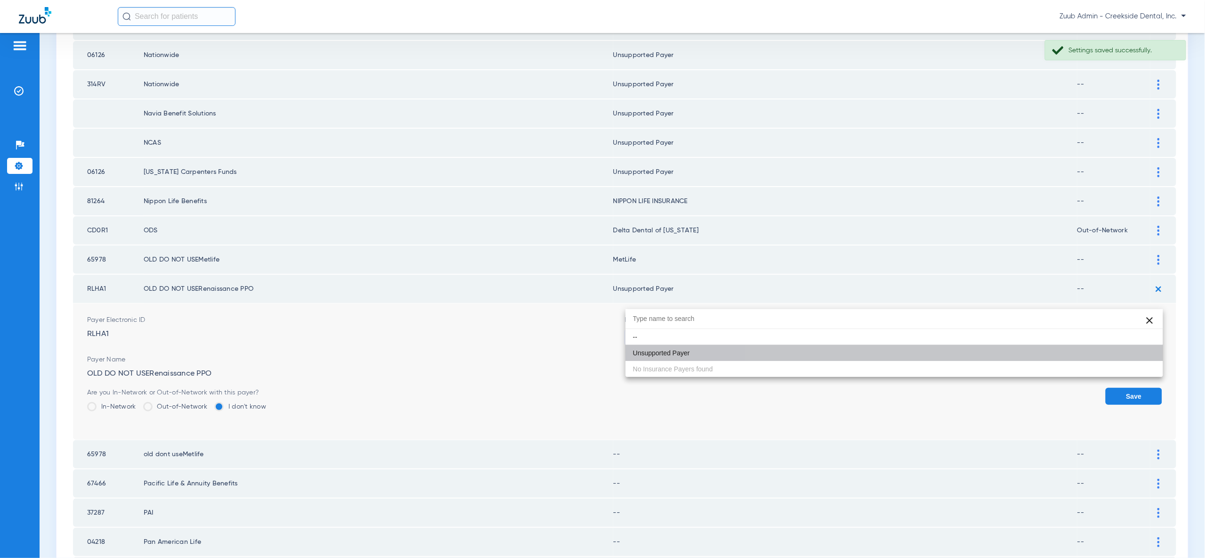
drag, startPoint x: 1150, startPoint y: 358, endPoint x: 1149, endPoint y: 340, distance: 17.5
click at [1150, 388] on button "Save" at bounding box center [1134, 396] width 57 height 17
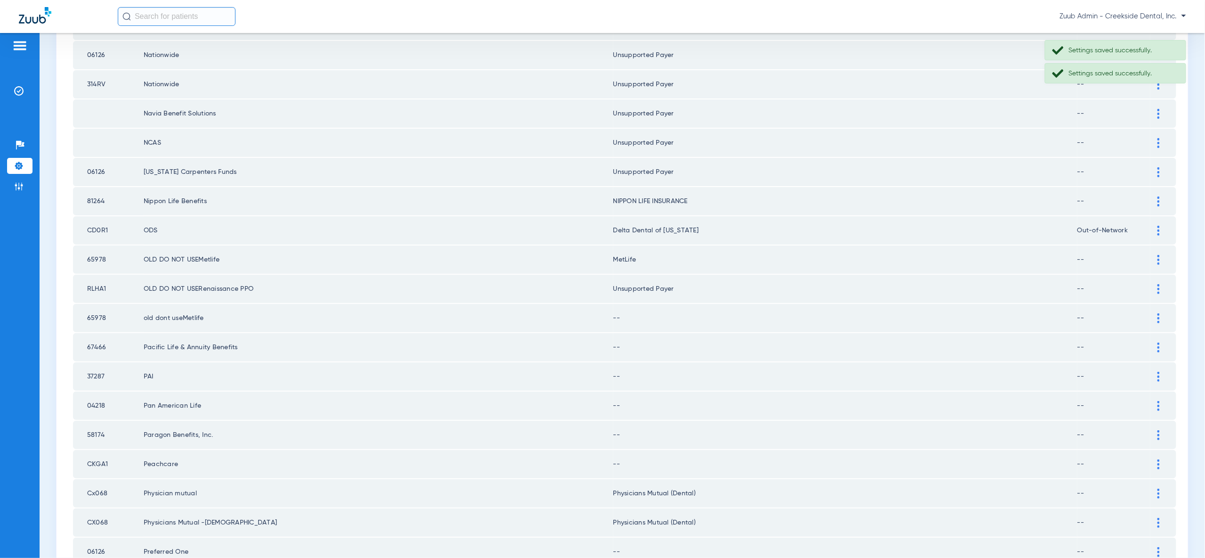
drag, startPoint x: 1157, startPoint y: 282, endPoint x: 1157, endPoint y: 302, distance: 20.7
click at [1157, 313] on img at bounding box center [1158, 318] width 2 height 10
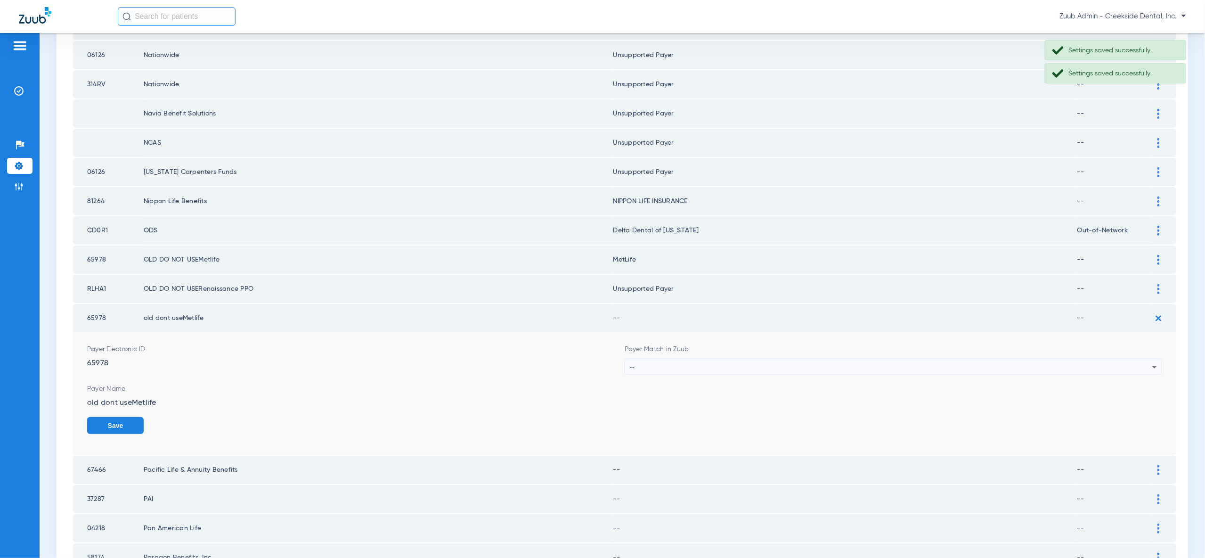
click at [1149, 361] on icon at bounding box center [1154, 366] width 11 height 11
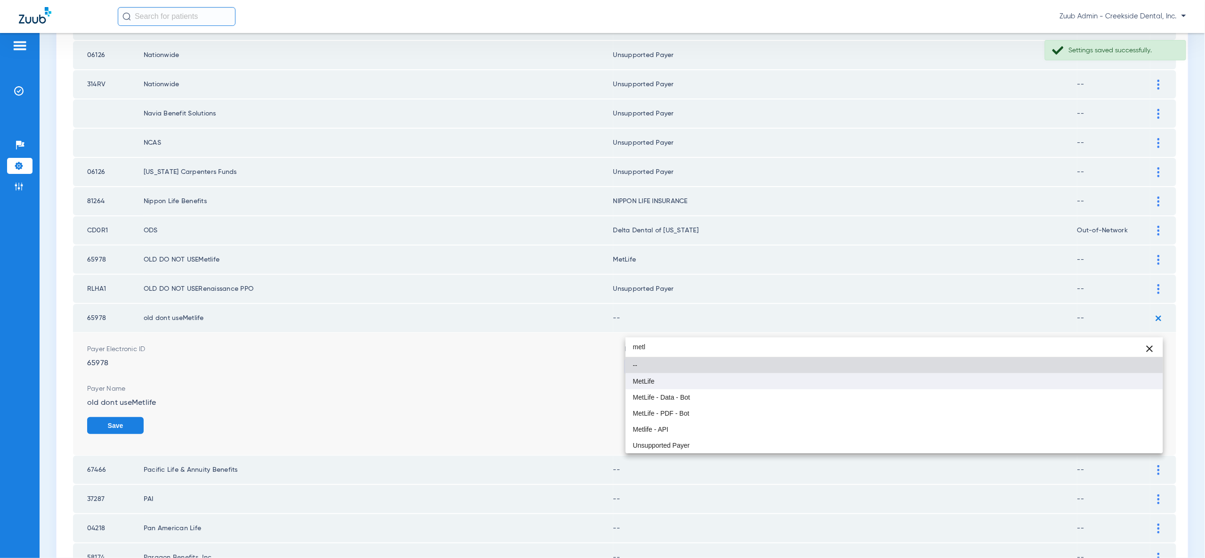
type input "metl"
click at [1134, 379] on mat-option "MetLife" at bounding box center [894, 381] width 537 height 16
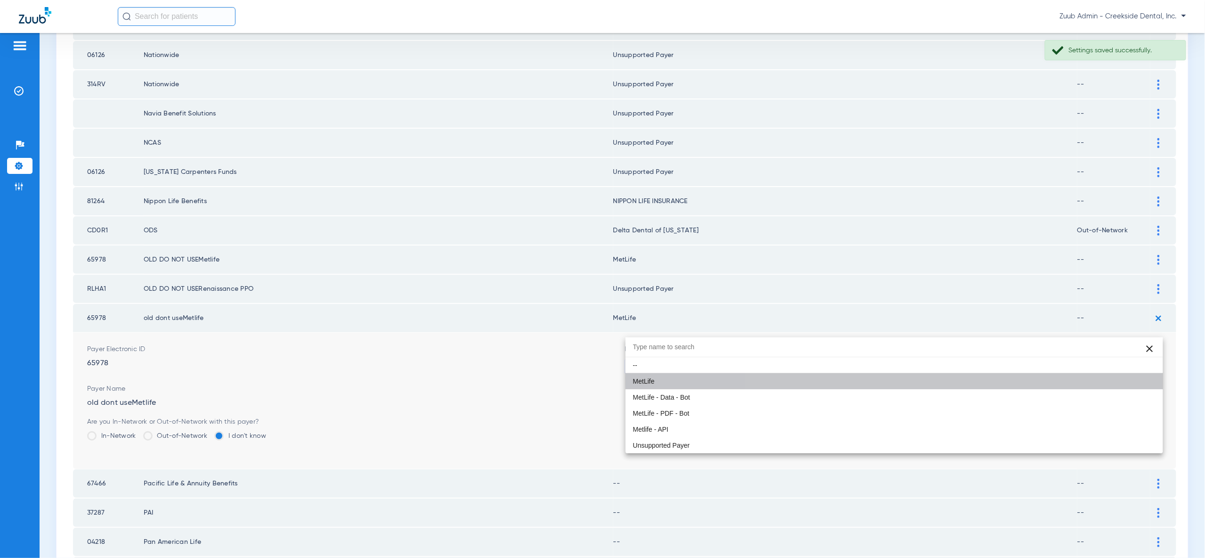
click at [1137, 417] on button "Save" at bounding box center [1134, 425] width 57 height 17
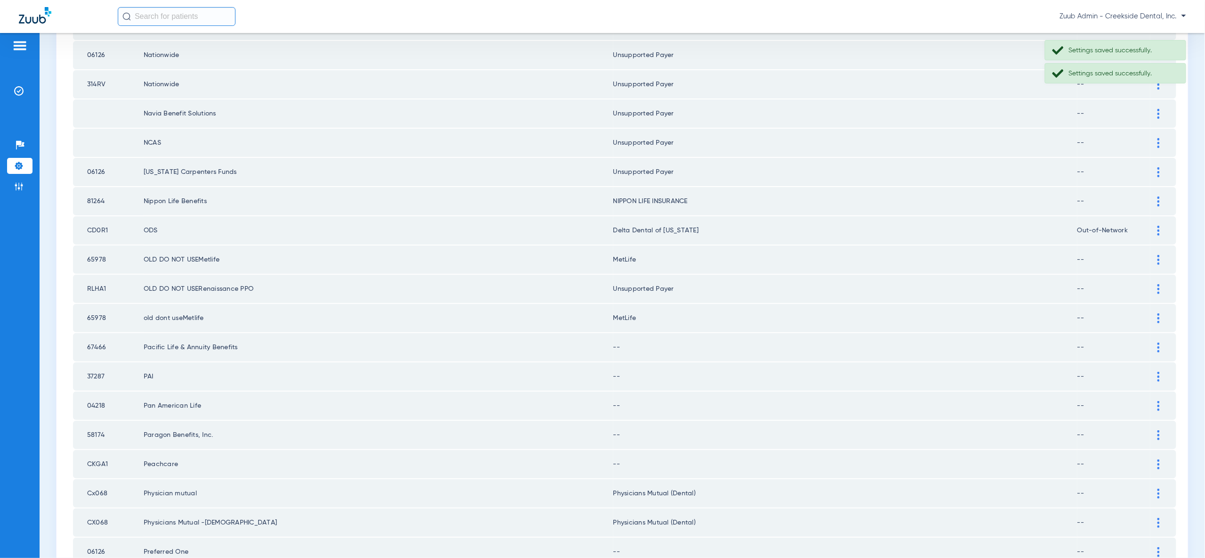
click at [1156, 342] on div at bounding box center [1158, 347] width 16 height 10
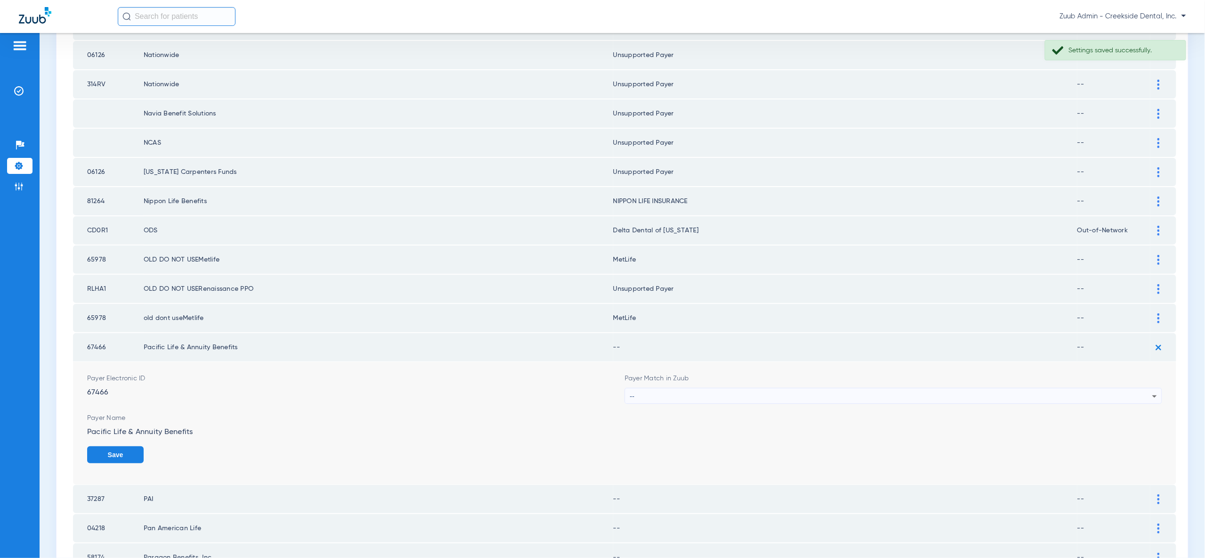
click at [1151, 391] on icon at bounding box center [1154, 396] width 11 height 11
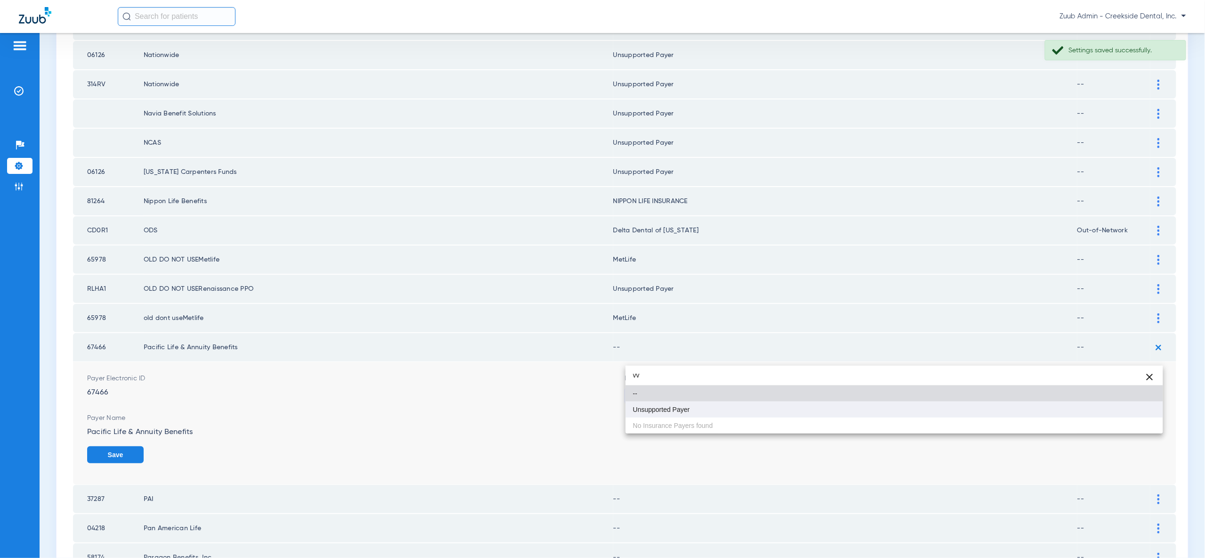
type input "vv"
click at [1136, 409] on mat-option "Unsupported Payer" at bounding box center [894, 409] width 537 height 16
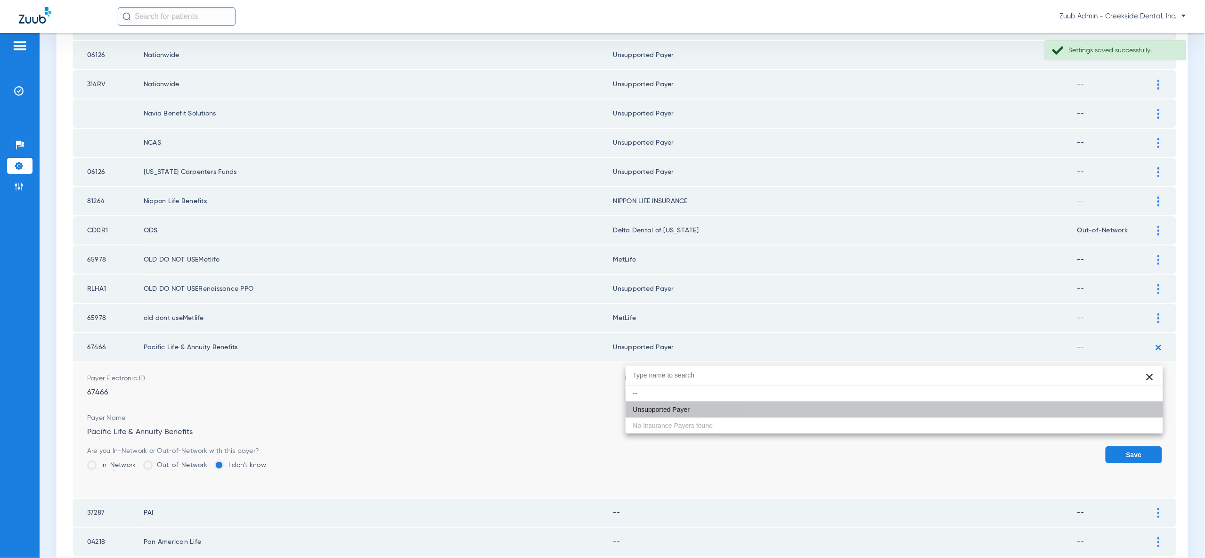
click at [1137, 446] on button "Save" at bounding box center [1134, 454] width 57 height 17
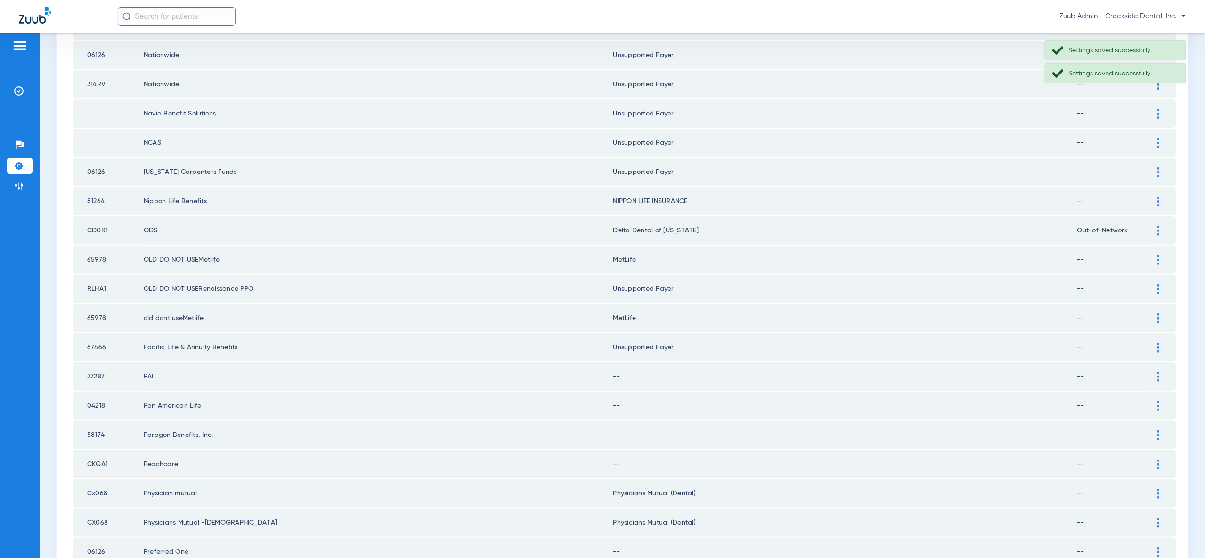
click at [1156, 372] on div at bounding box center [1158, 377] width 16 height 10
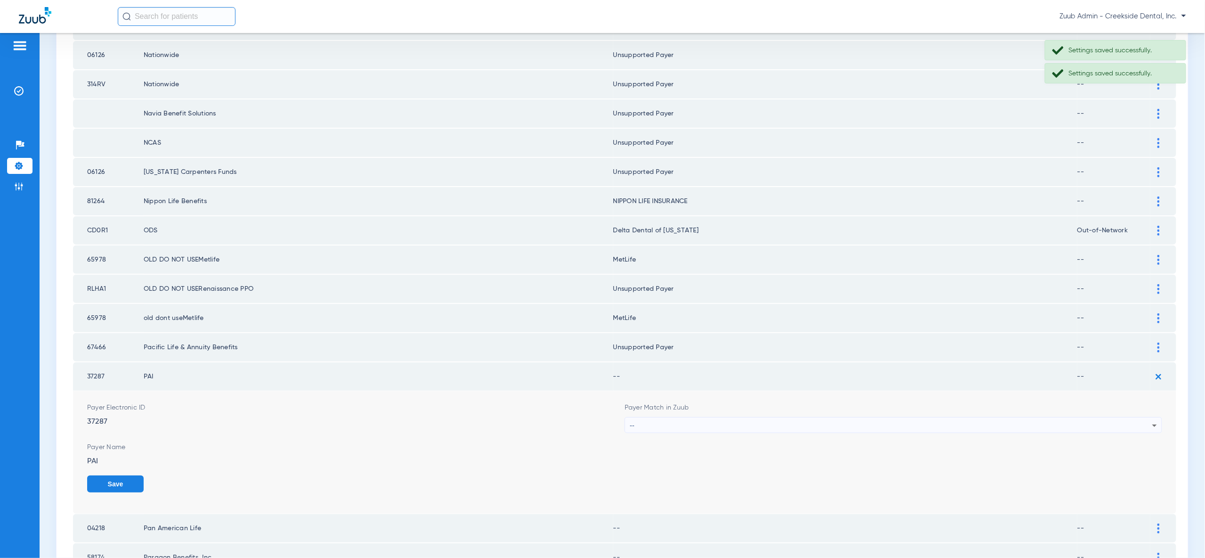
click at [1147, 417] on div "--" at bounding box center [891, 425] width 522 height 16
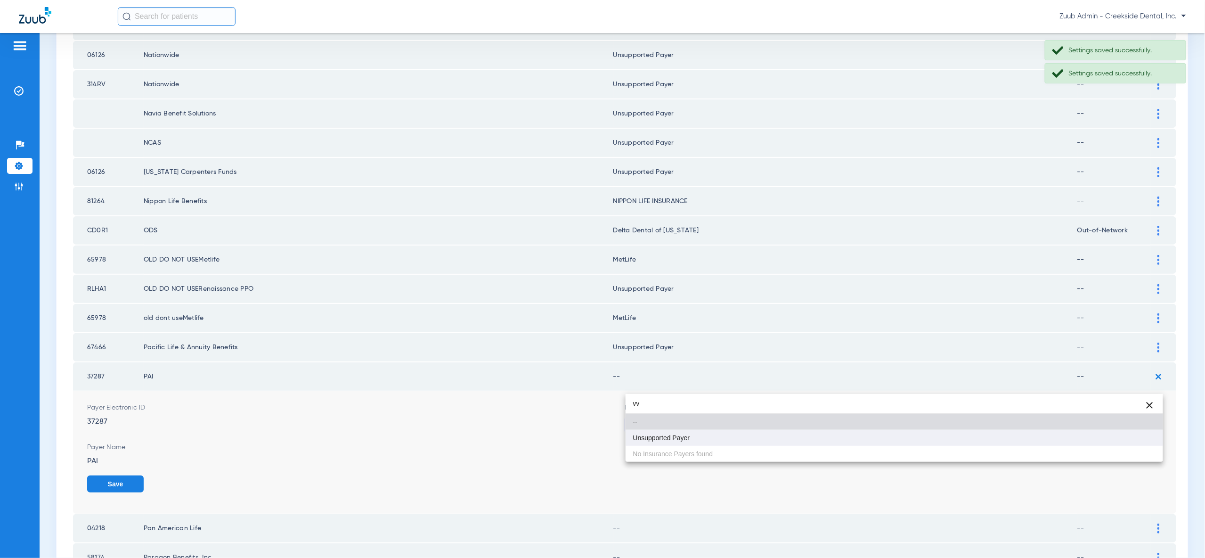
type input "vv"
click at [1141, 443] on mat-option "Unsupported Payer" at bounding box center [894, 438] width 537 height 16
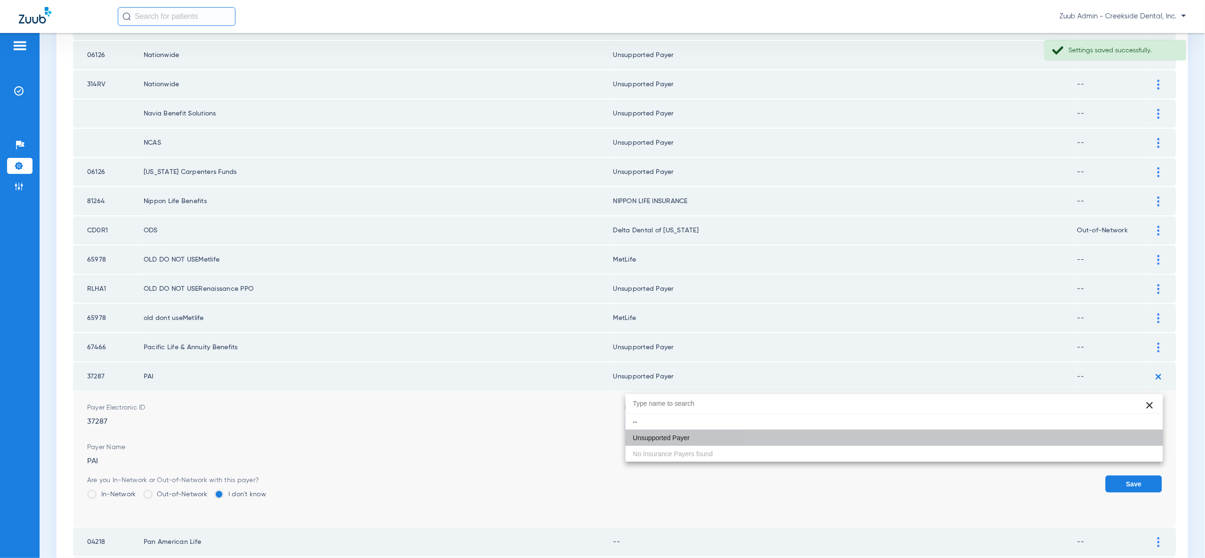
click at [1141, 475] on button "Save" at bounding box center [1134, 483] width 57 height 17
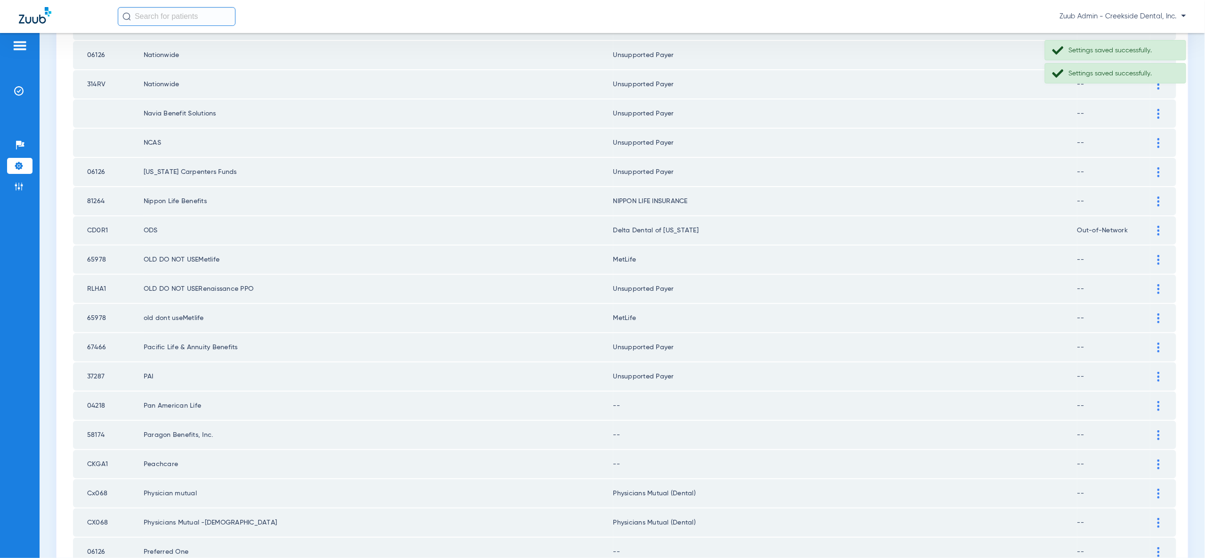
drag, startPoint x: 1157, startPoint y: 364, endPoint x: 1158, endPoint y: 388, distance: 24.1
click at [1157, 401] on img at bounding box center [1158, 406] width 2 height 10
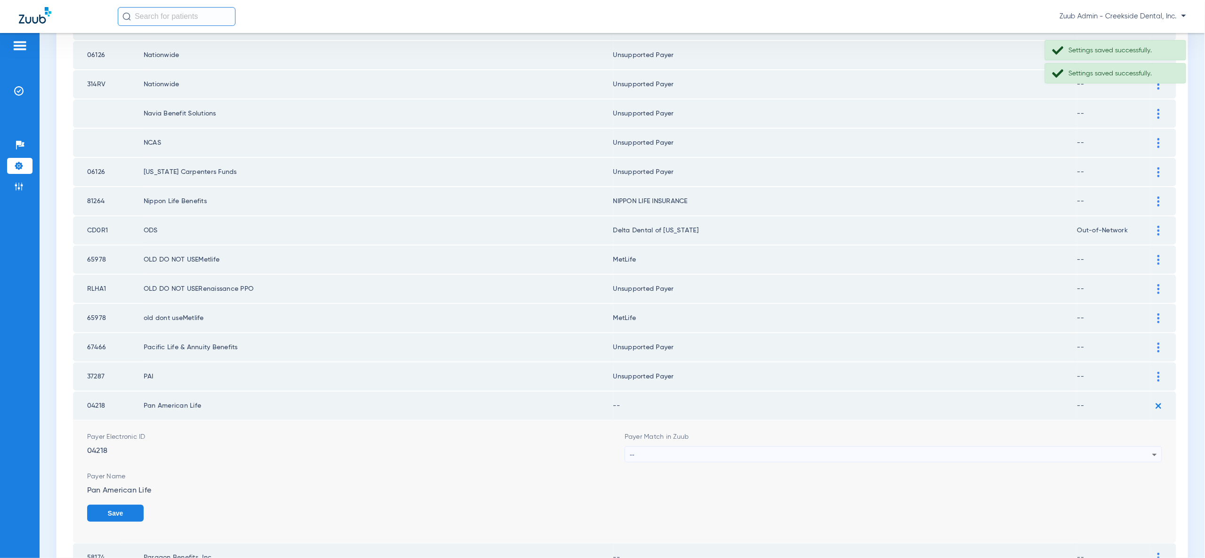
click at [1147, 447] on div "--" at bounding box center [891, 455] width 522 height 16
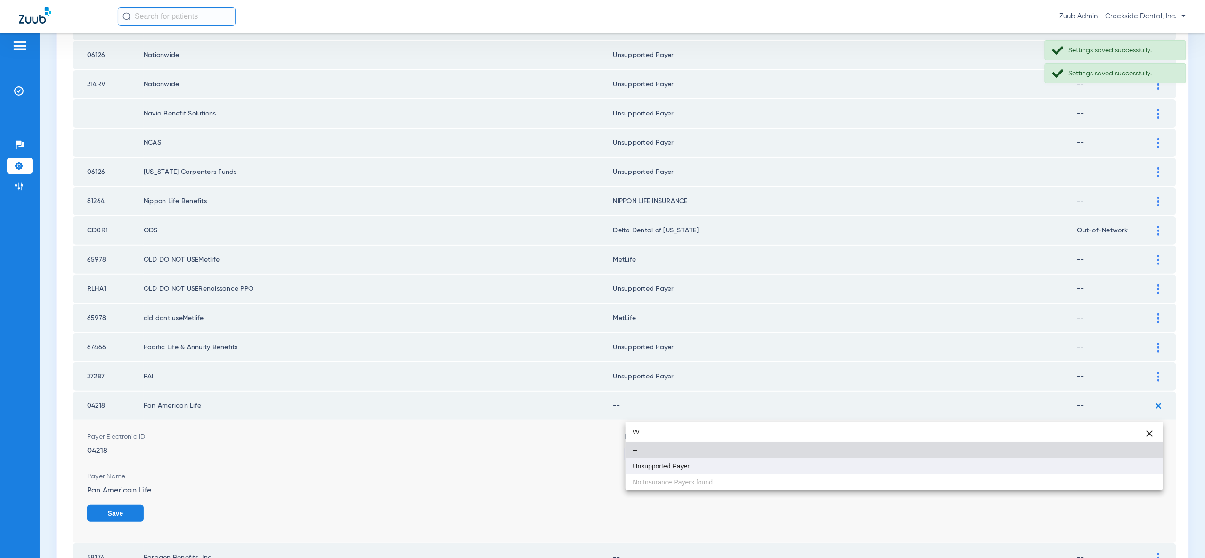
type input "vv"
click at [1143, 467] on mat-option "Unsupported Payer" at bounding box center [894, 466] width 537 height 16
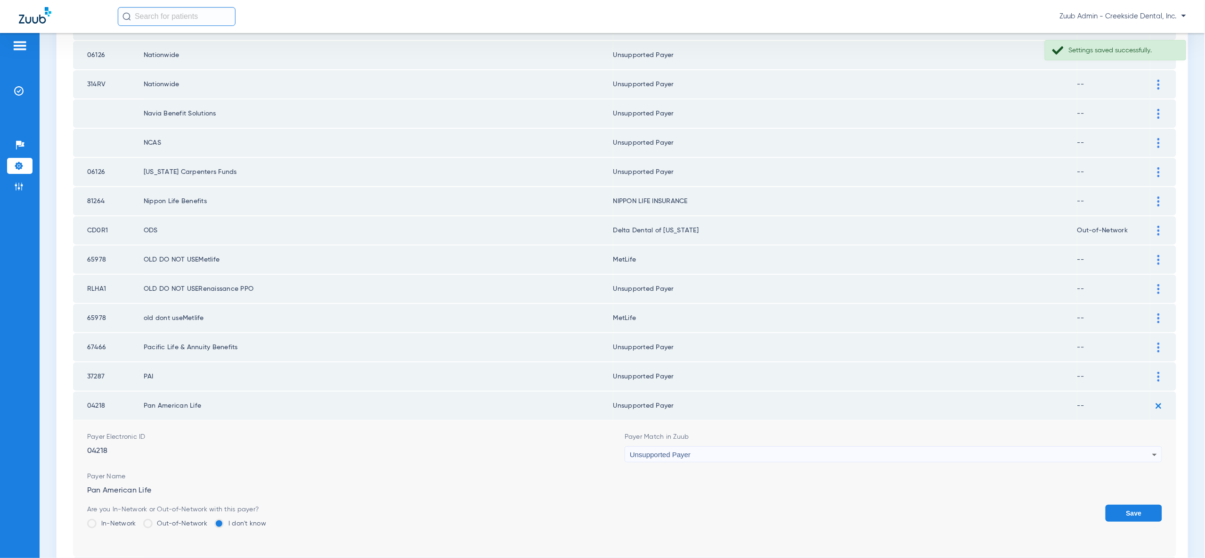
drag, startPoint x: 1144, startPoint y: 472, endPoint x: 1145, endPoint y: 459, distance: 12.3
click at [1144, 505] on button "Save" at bounding box center [1134, 513] width 57 height 17
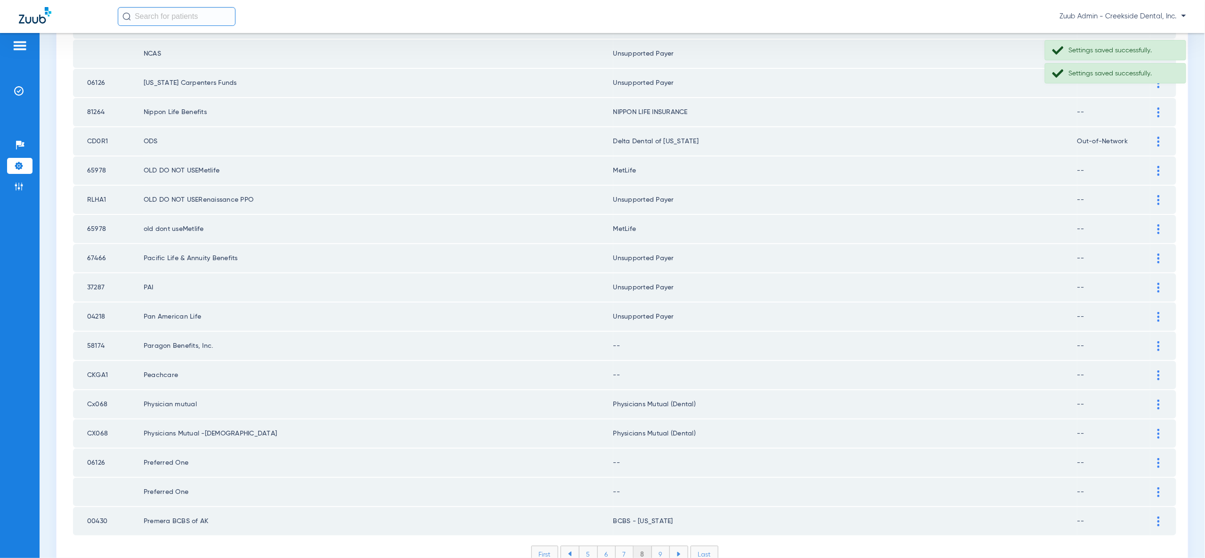
scroll to position [1095, 0]
click at [1160, 343] on div at bounding box center [1158, 348] width 16 height 10
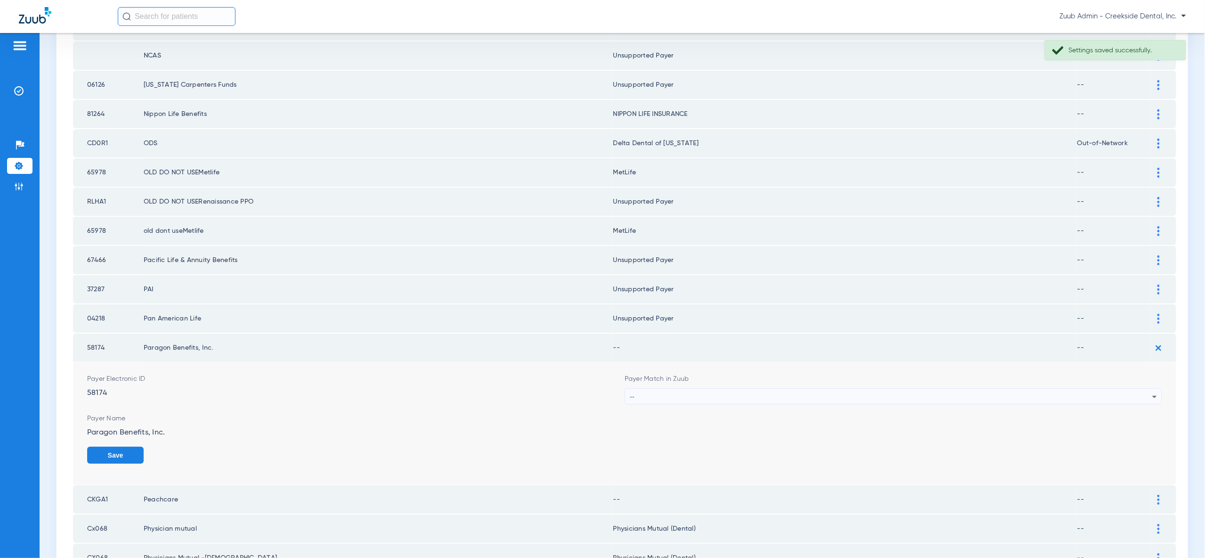
click at [1157, 391] on icon at bounding box center [1154, 396] width 11 height 11
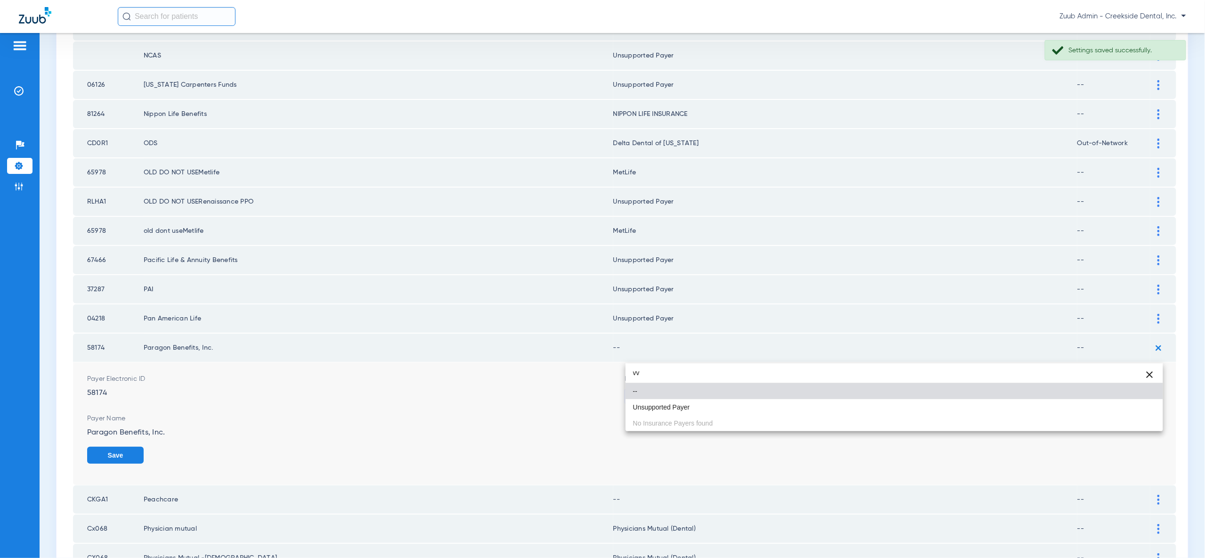
type input "vv"
click at [1147, 407] on mat-option "Unsupported Payer" at bounding box center [894, 407] width 537 height 16
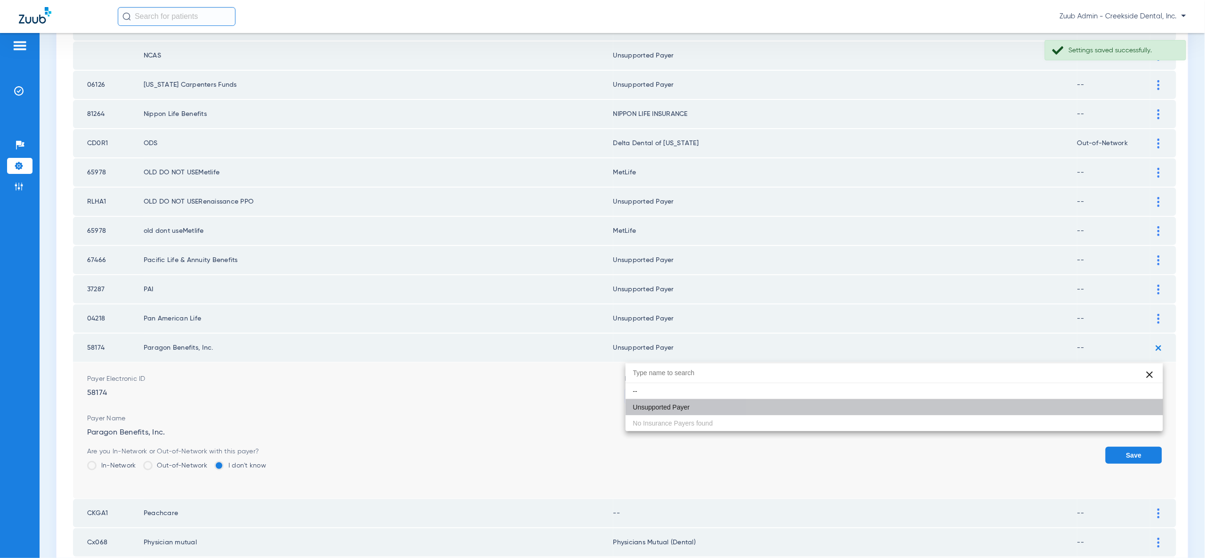
click at [1147, 447] on button "Save" at bounding box center [1134, 455] width 57 height 17
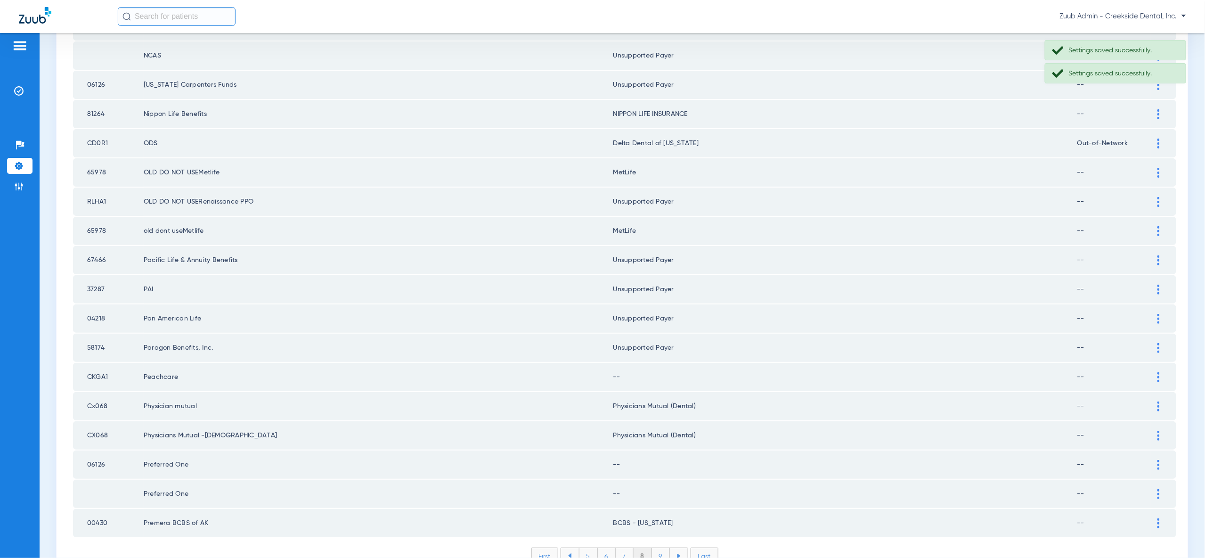
click at [1156, 372] on div at bounding box center [1158, 377] width 16 height 10
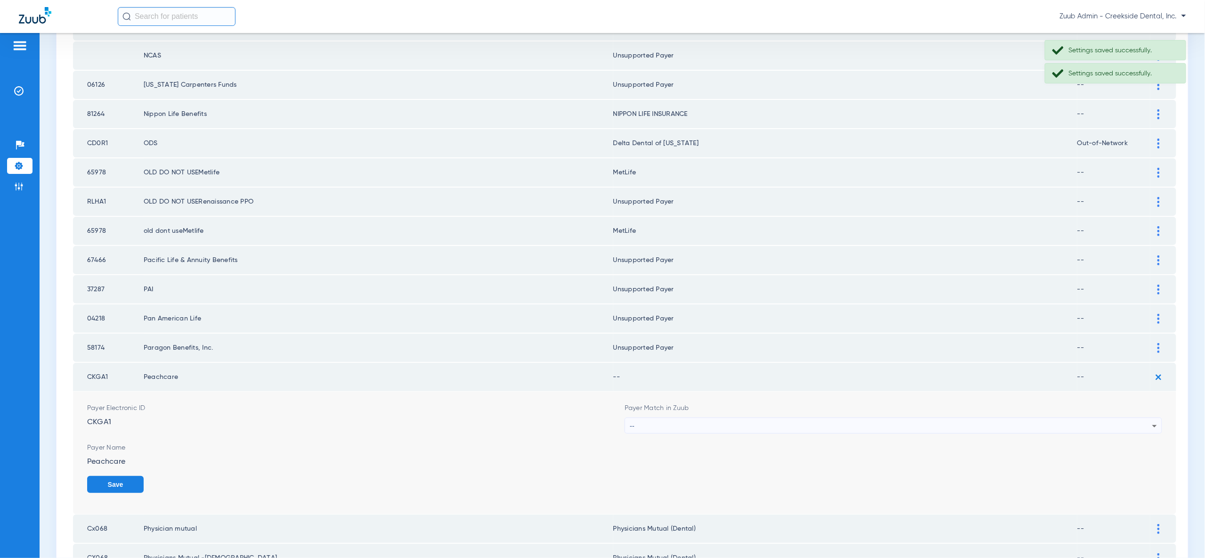
click at [1145, 418] on div "--" at bounding box center [891, 426] width 522 height 16
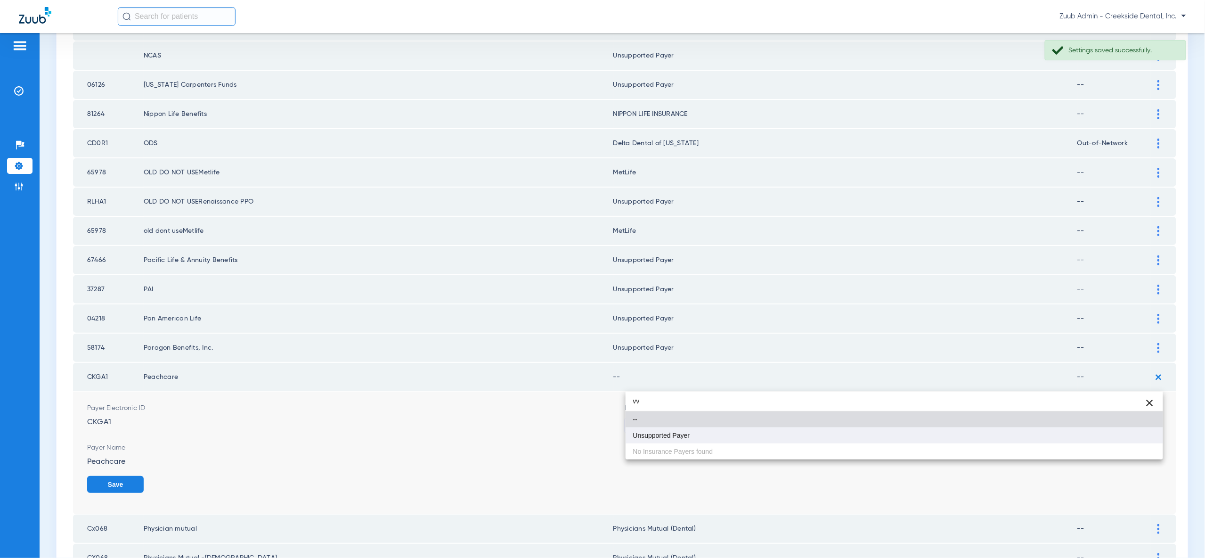
type input "vv"
click at [1147, 439] on mat-option "Unsupported Payer" at bounding box center [894, 435] width 537 height 16
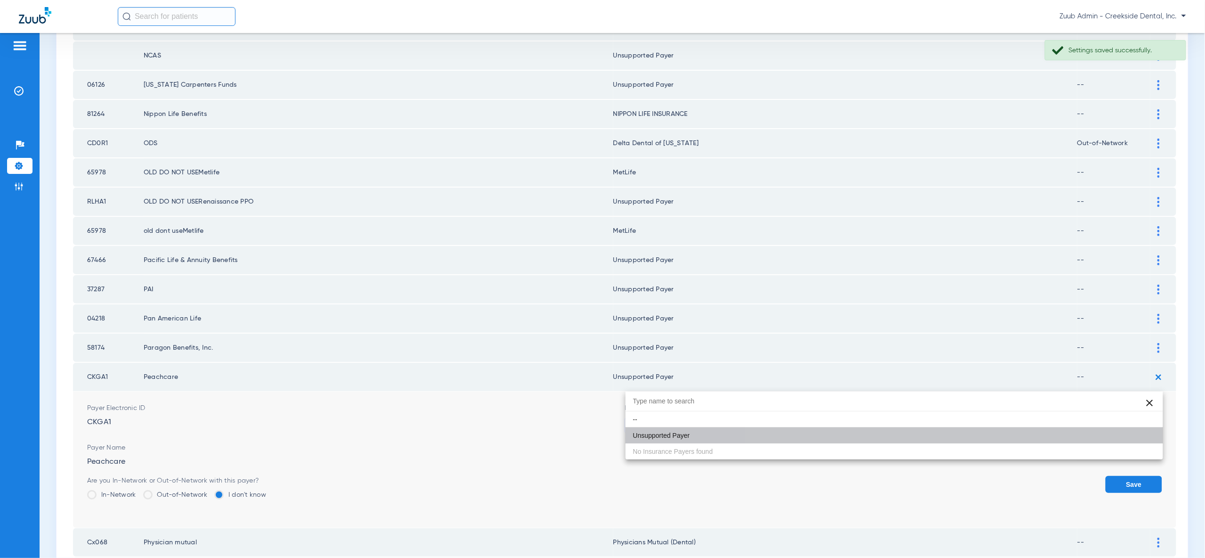
click at [1149, 476] on button "Save" at bounding box center [1134, 484] width 57 height 17
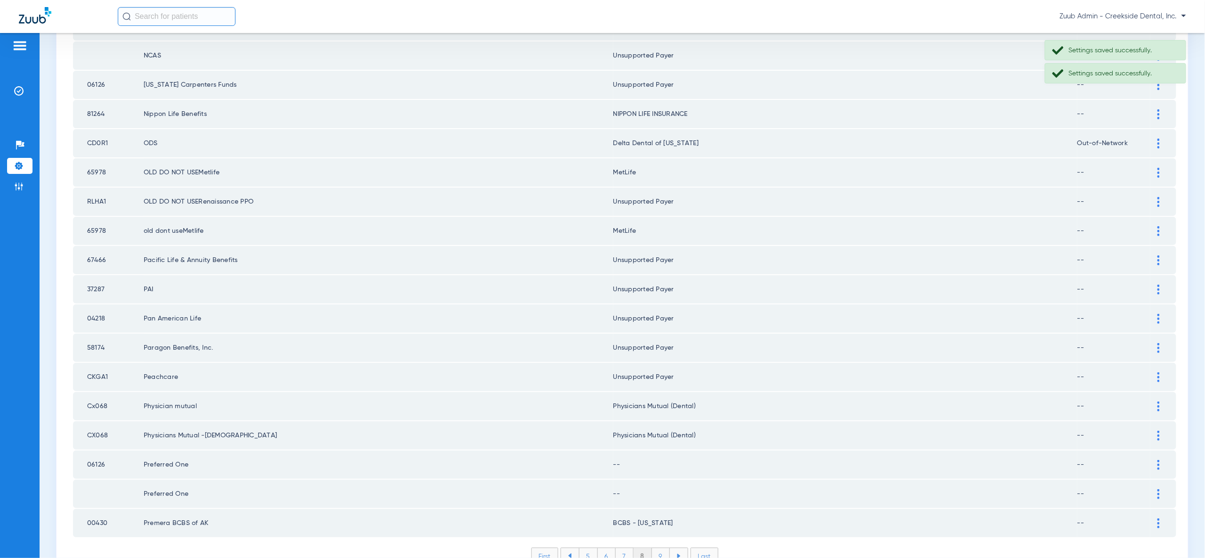
click at [1157, 460] on img at bounding box center [1158, 465] width 2 height 10
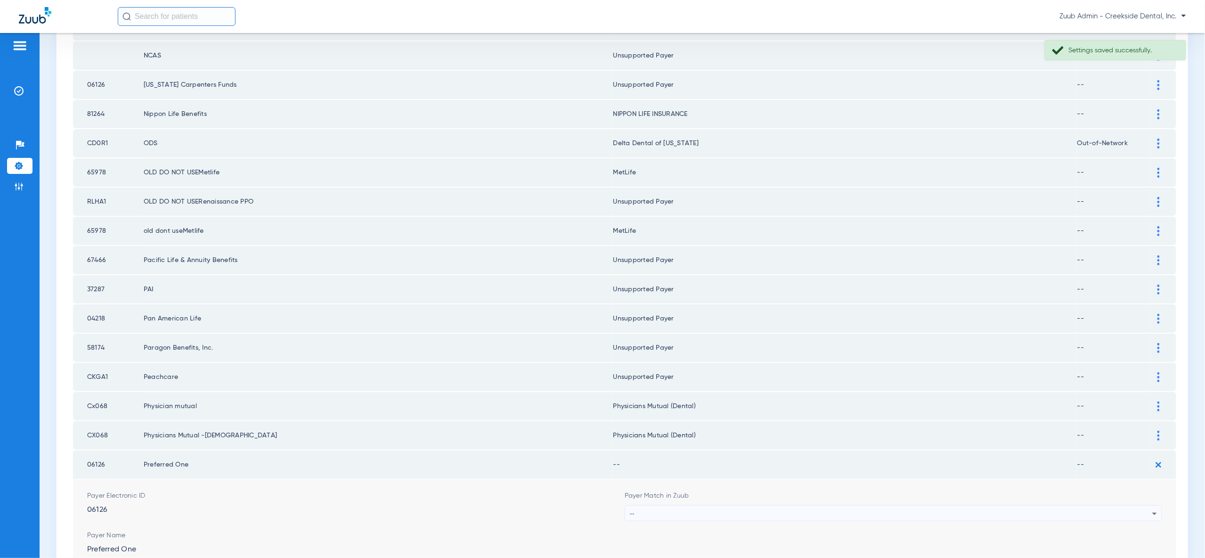
scroll to position [1220, 0]
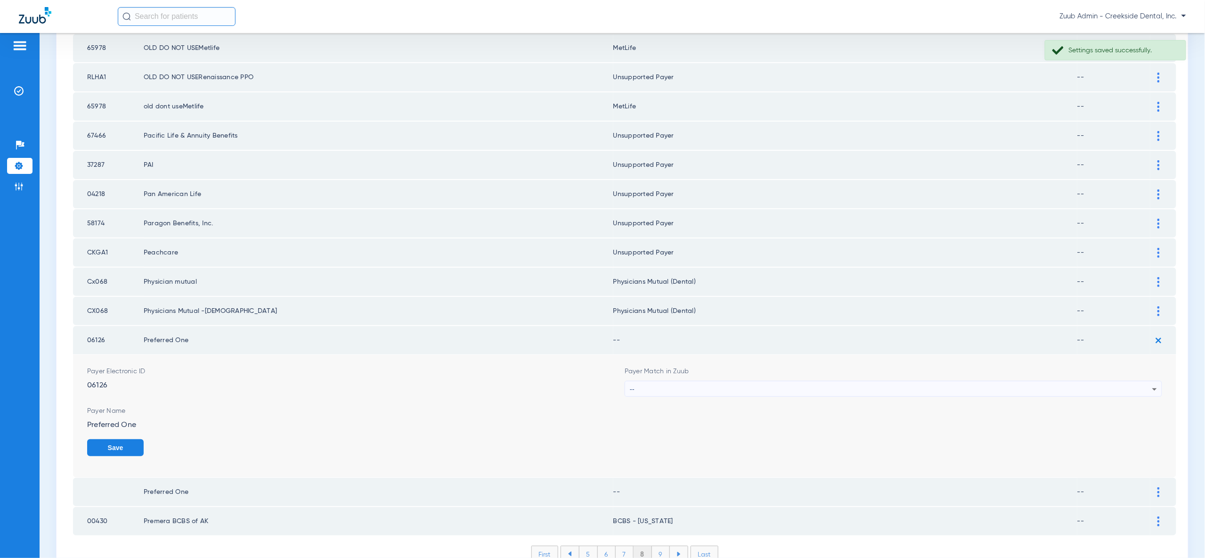
click at [1157, 487] on img at bounding box center [1158, 492] width 2 height 10
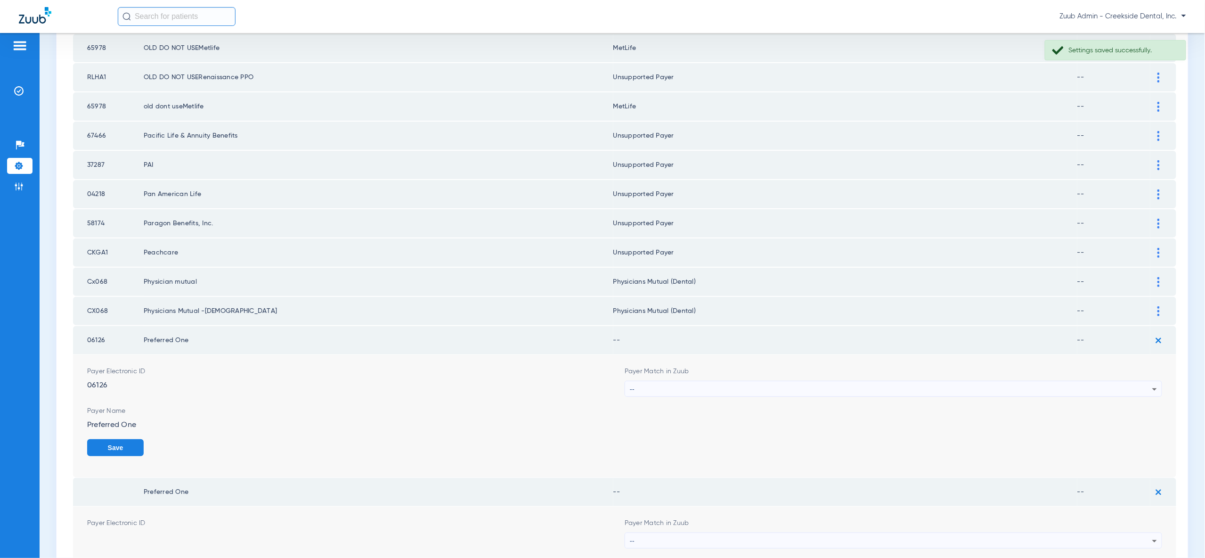
scroll to position [1342, 0]
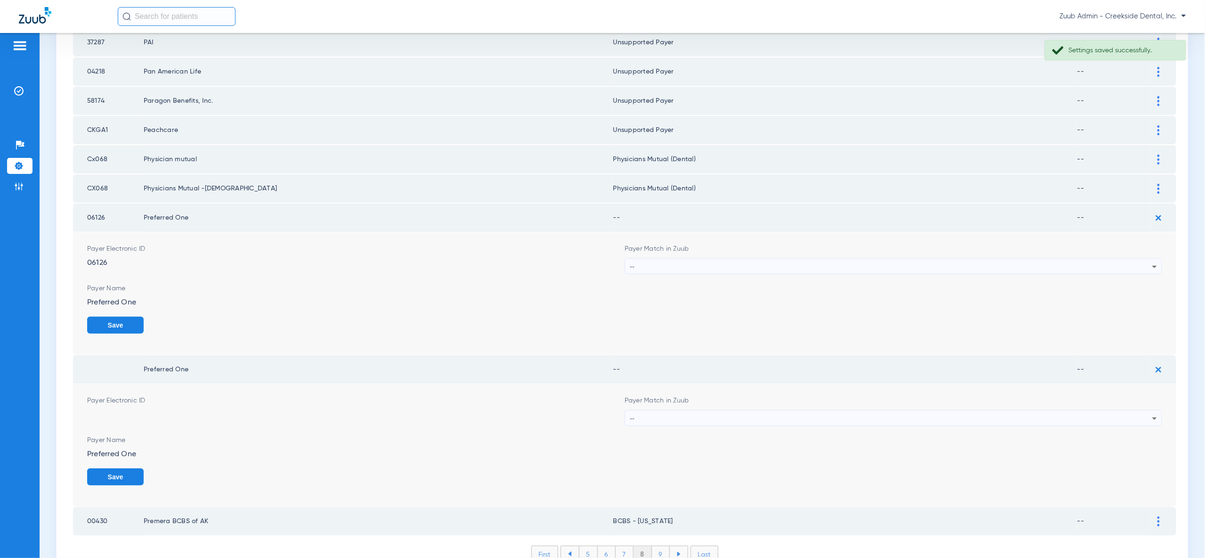
click at [1151, 261] on icon at bounding box center [1154, 266] width 11 height 11
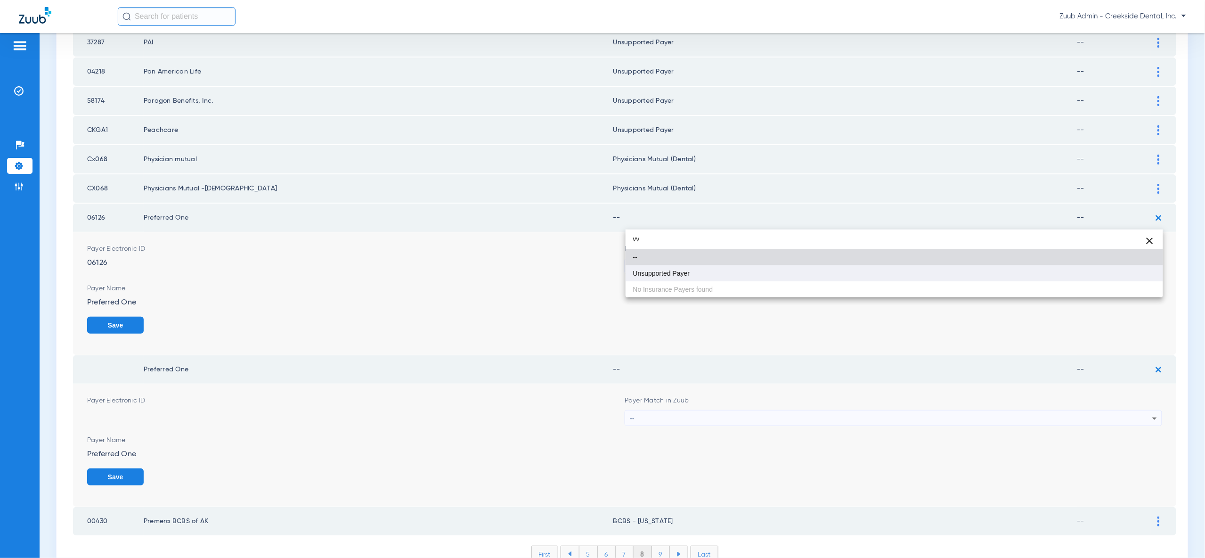
type input "vv"
click at [1135, 276] on mat-option "Unsupported Payer" at bounding box center [894, 273] width 537 height 16
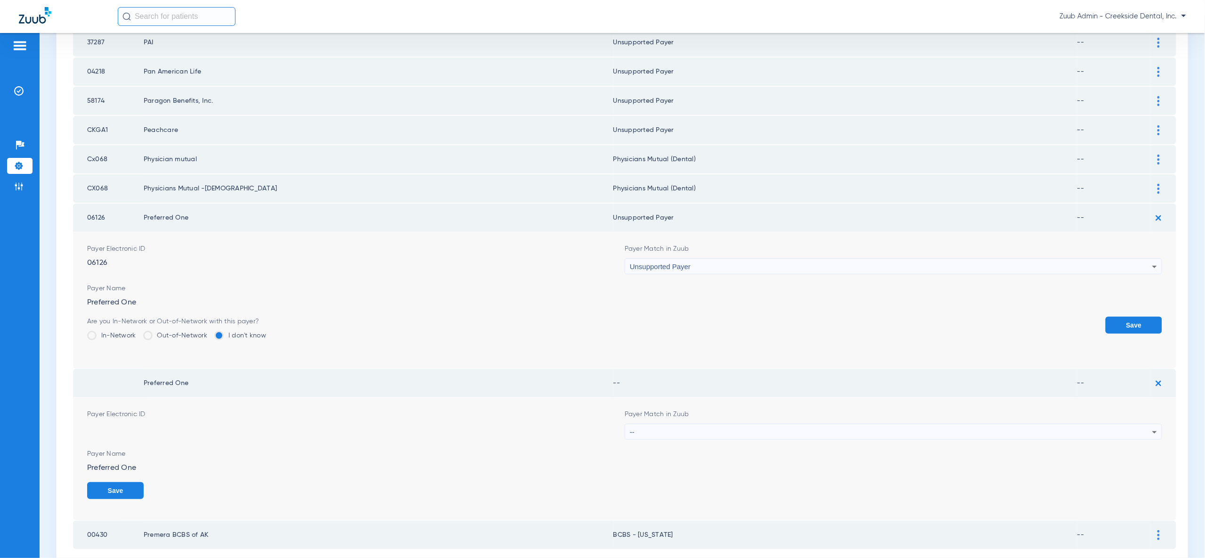
drag, startPoint x: 1146, startPoint y: 284, endPoint x: 1150, endPoint y: 303, distance: 19.8
click at [1146, 317] on button "Save" at bounding box center [1134, 325] width 57 height 17
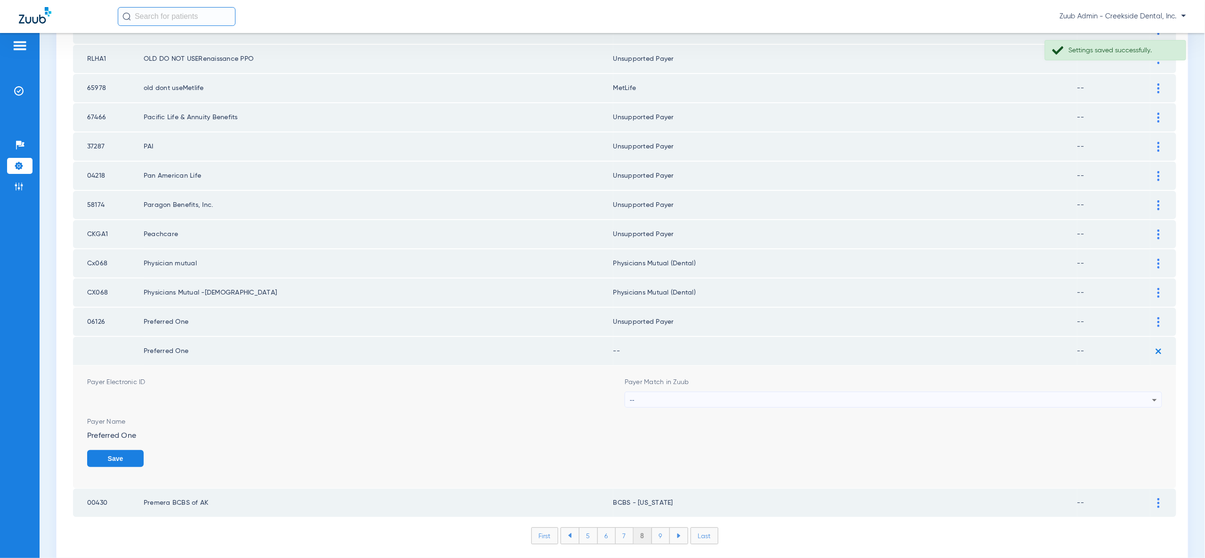
scroll to position [1220, 0]
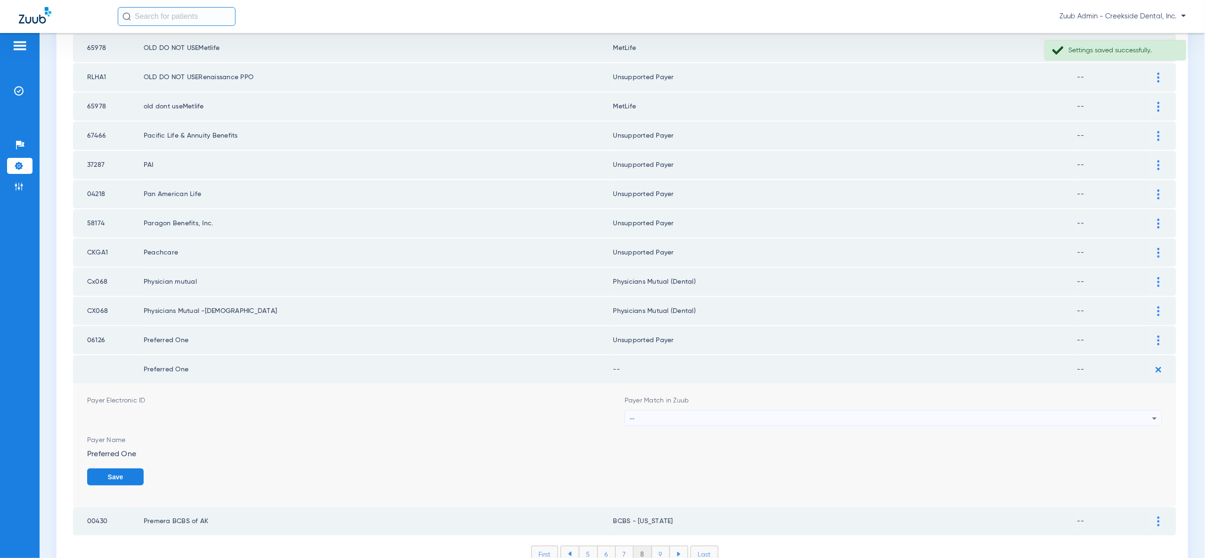
click at [1135, 410] on div "--" at bounding box center [891, 418] width 522 height 16
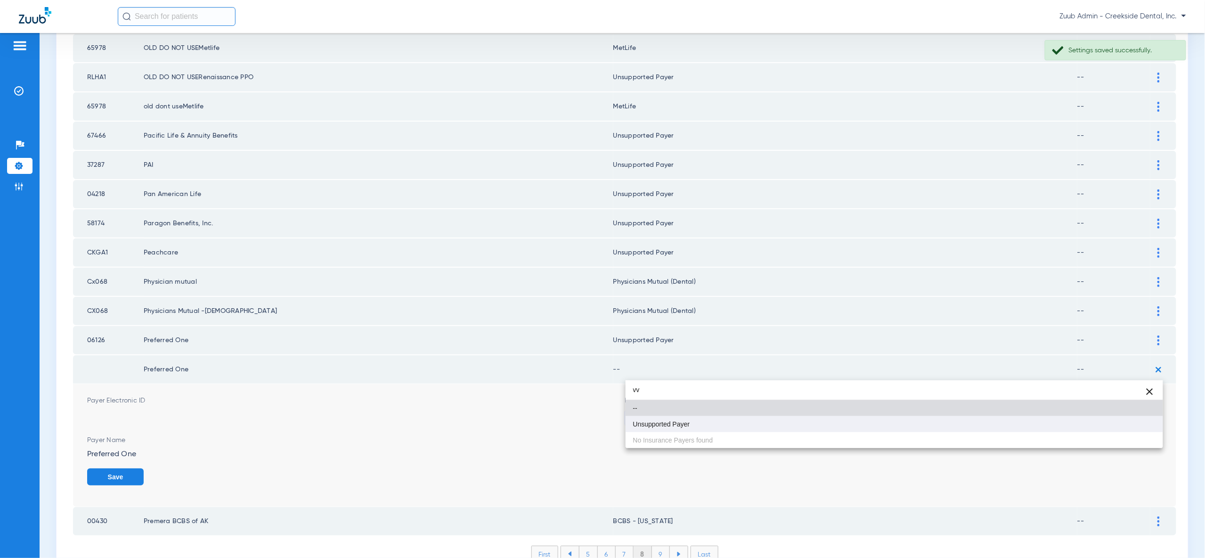
type input "vv"
drag, startPoint x: 1127, startPoint y: 423, endPoint x: 1130, endPoint y: 428, distance: 6.1
click at [1127, 423] on mat-option "Unsupported Payer" at bounding box center [894, 424] width 537 height 16
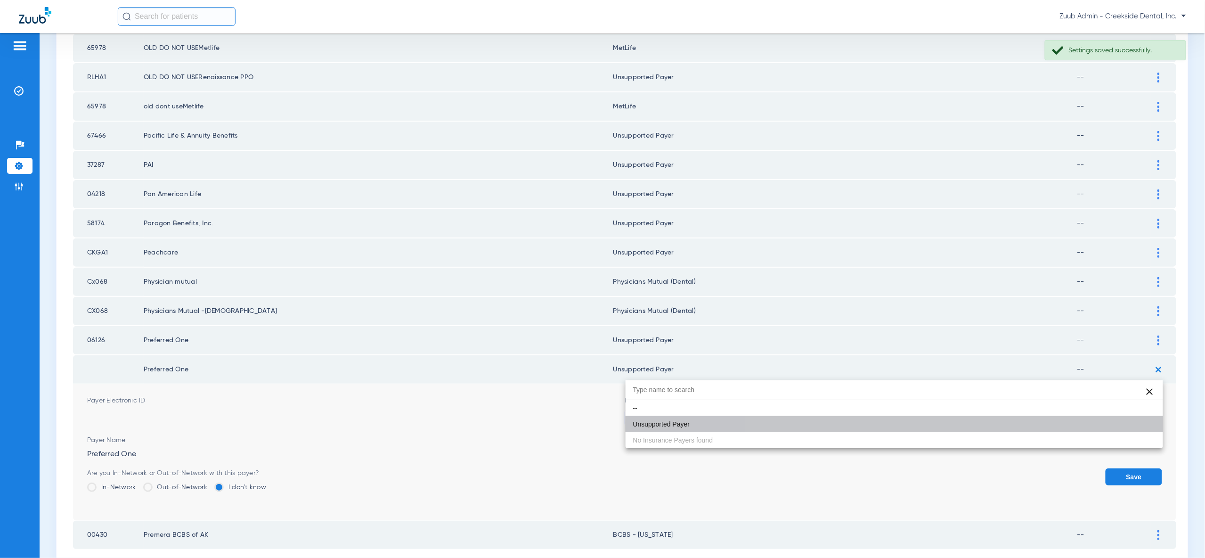
drag, startPoint x: 1130, startPoint y: 428, endPoint x: 1110, endPoint y: 430, distance: 20.3
click at [1130, 468] on button "Save" at bounding box center [1134, 476] width 57 height 17
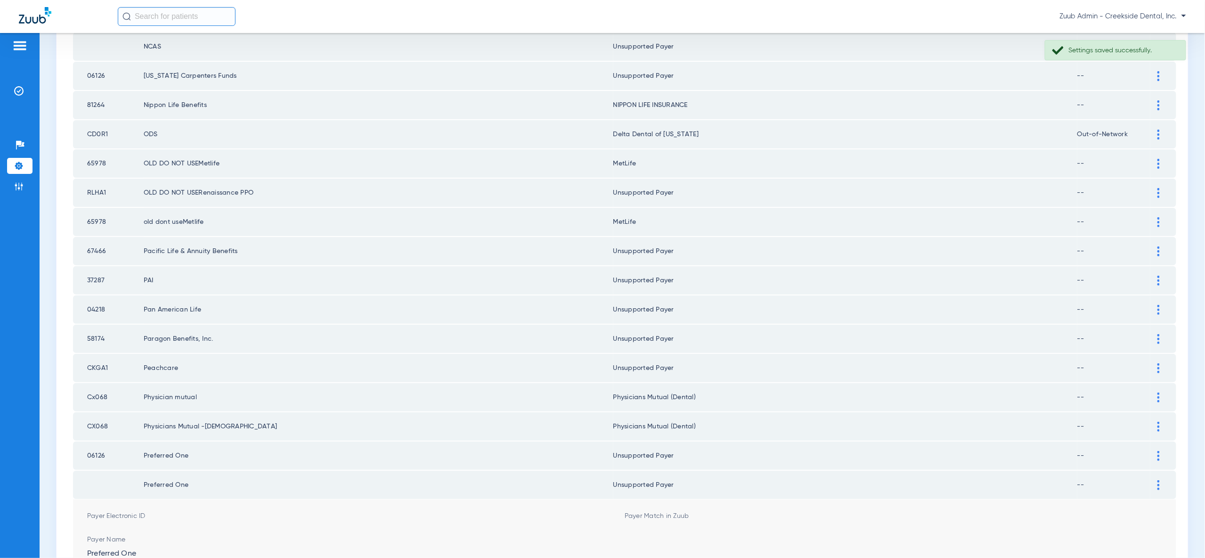
scroll to position [1097, 0]
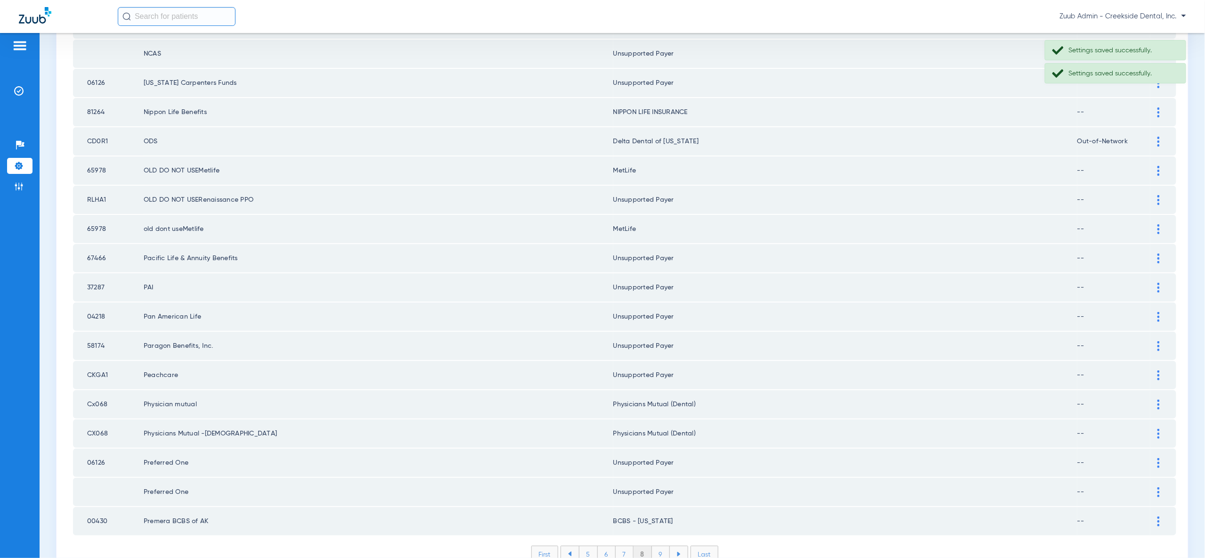
drag, startPoint x: 661, startPoint y: 506, endPoint x: 672, endPoint y: 494, distance: 16.3
click at [661, 546] on li "9" at bounding box center [661, 554] width 18 height 16
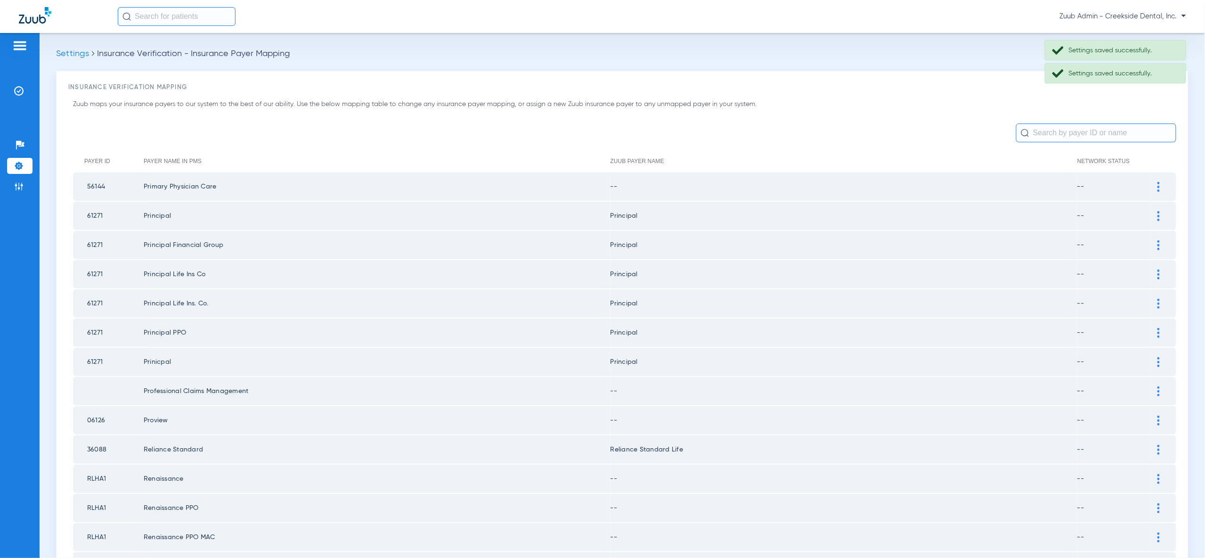
scroll to position [0, 0]
click at [1159, 187] on img at bounding box center [1158, 187] width 2 height 10
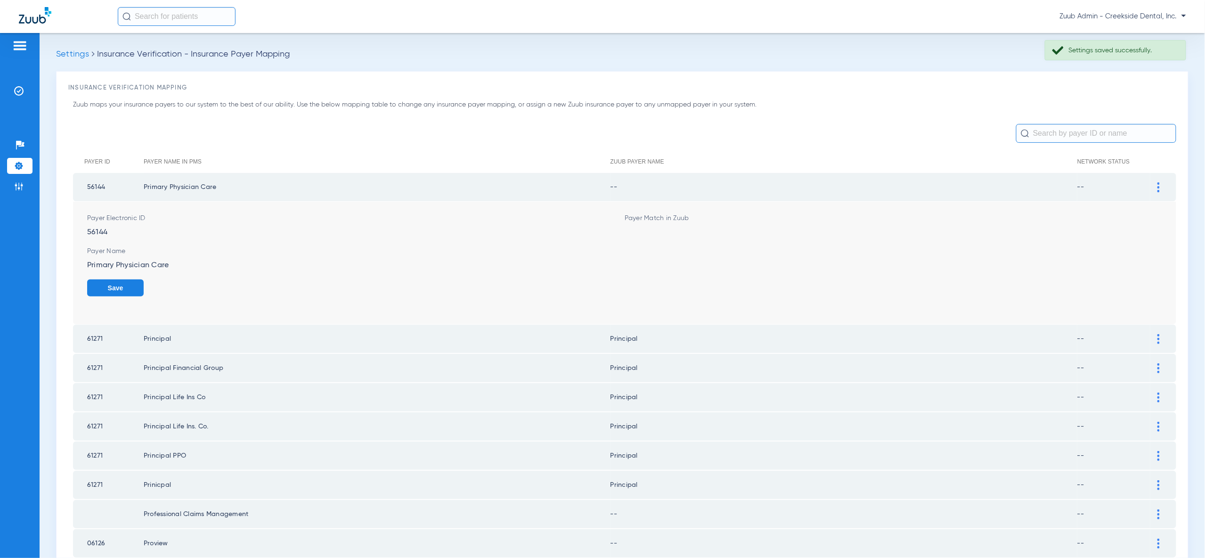
scroll to position [1, 0]
click at [1158, 238] on icon at bounding box center [1154, 234] width 11 height 11
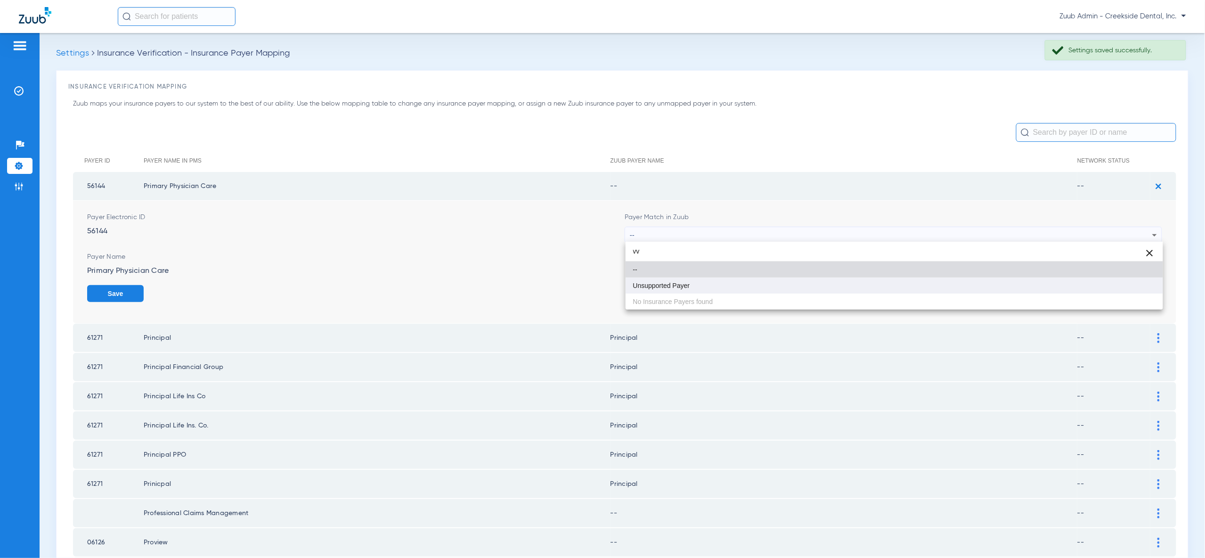
type input "vv"
click at [1140, 289] on mat-option "Unsupported Payer" at bounding box center [894, 285] width 537 height 16
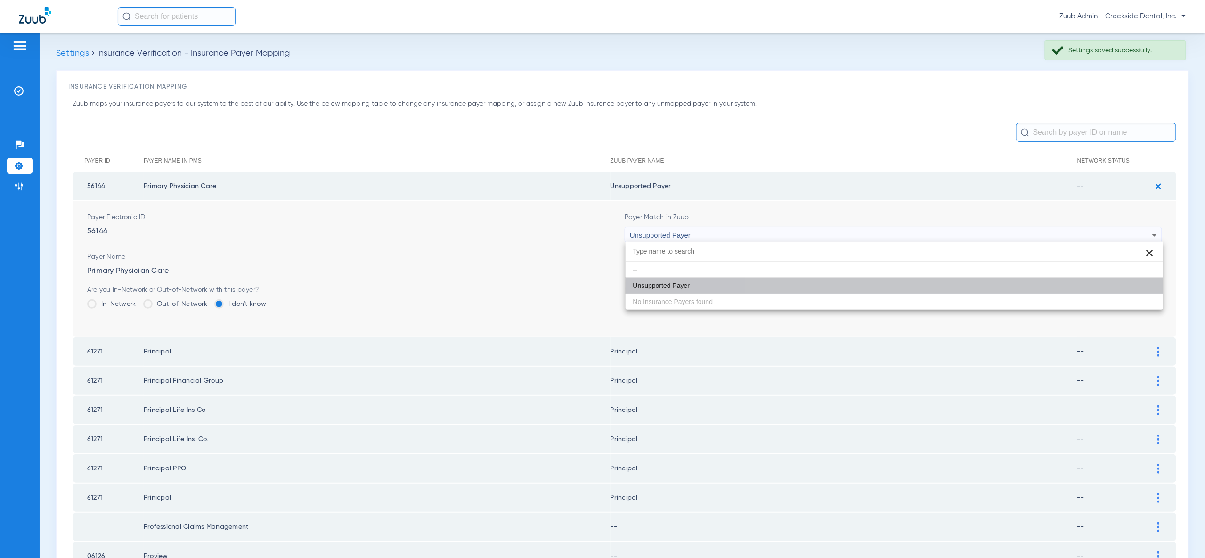
click at [1140, 289] on button "Save" at bounding box center [1134, 293] width 57 height 17
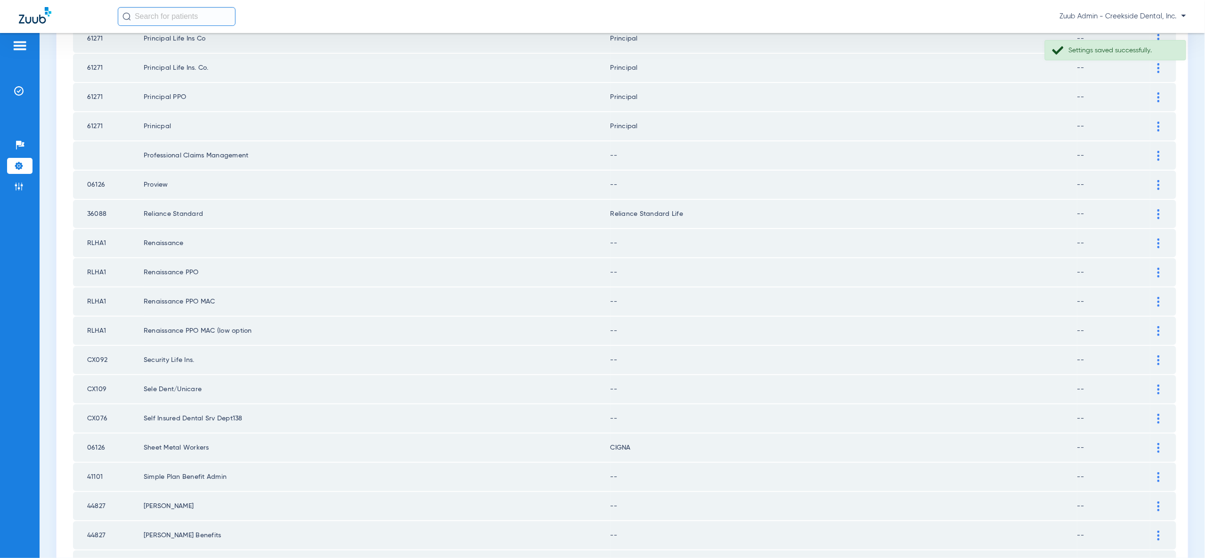
scroll to position [238, 0]
click at [1158, 150] on img at bounding box center [1158, 154] width 2 height 10
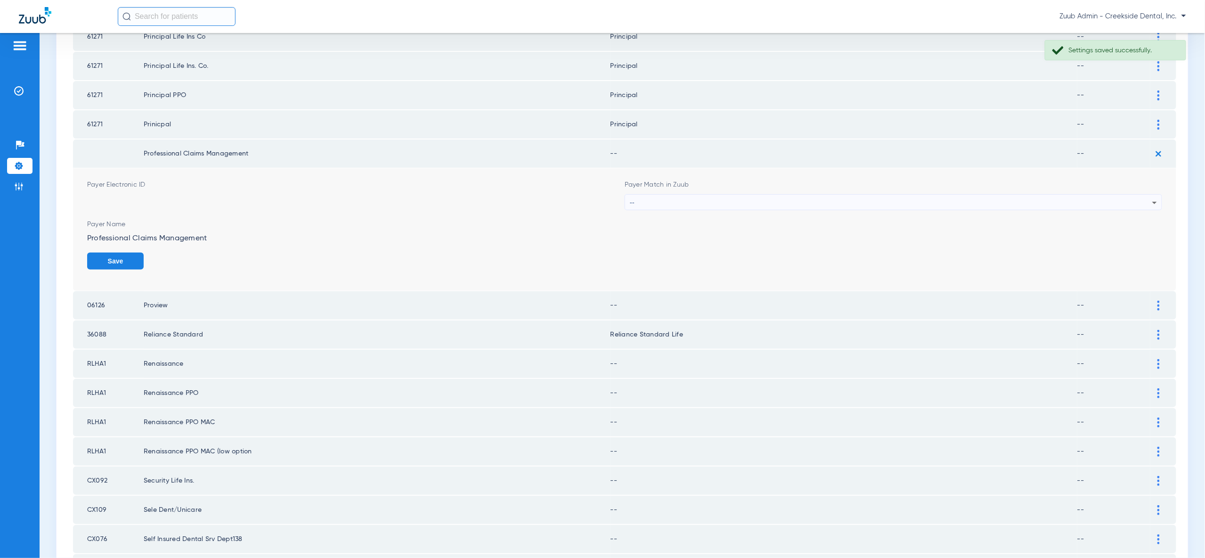
click at [1149, 197] on icon at bounding box center [1154, 202] width 11 height 11
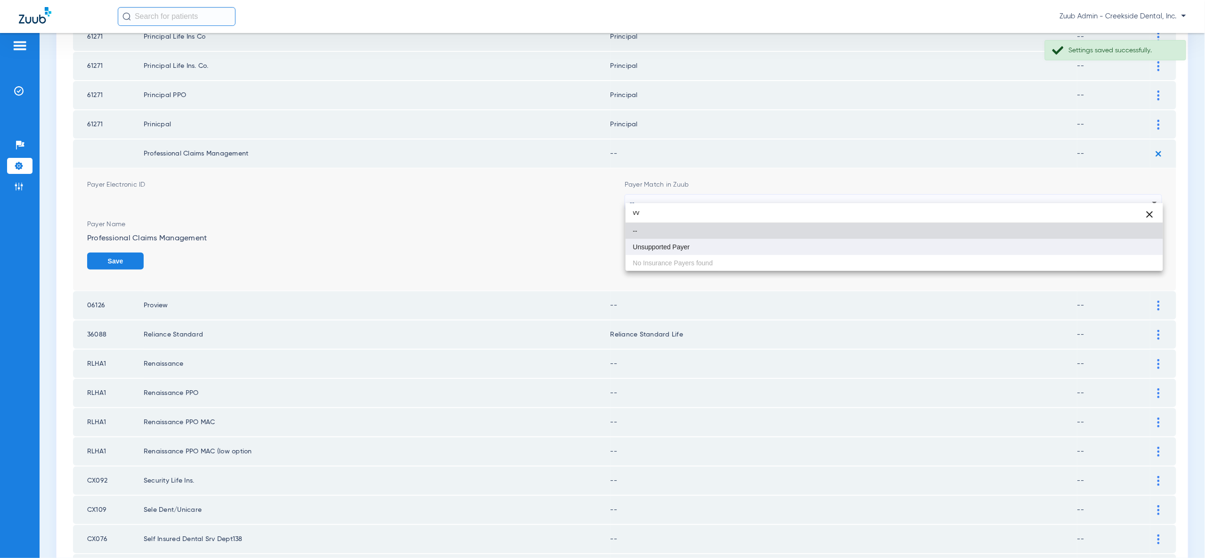
type input "vv"
click at [1141, 248] on mat-option "Unsupported Payer" at bounding box center [894, 247] width 537 height 16
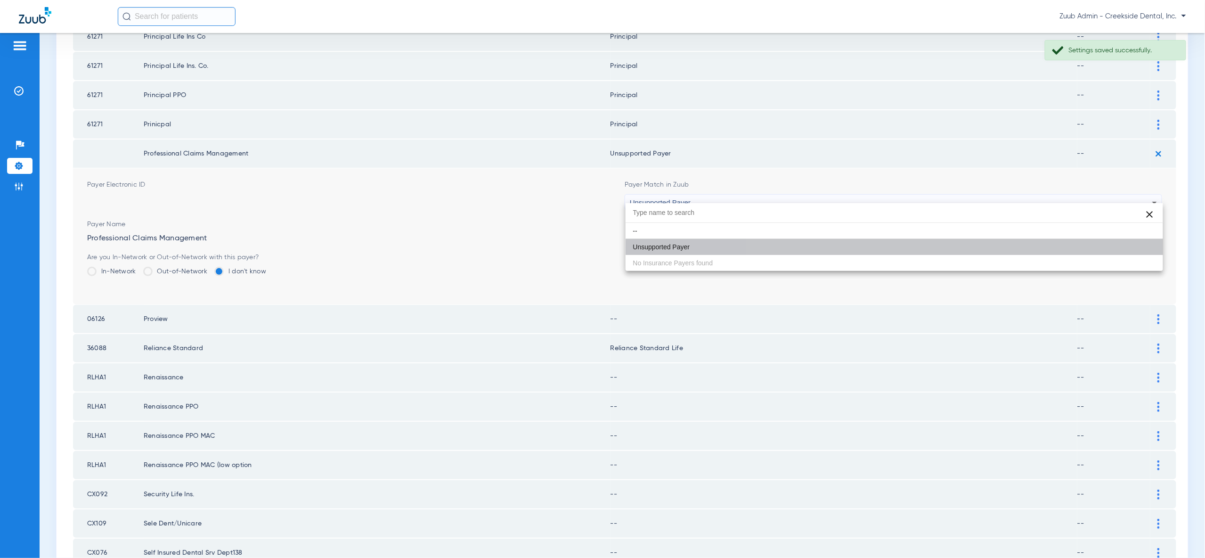
drag, startPoint x: 1141, startPoint y: 252, endPoint x: 1144, endPoint y: 234, distance: 17.7
click at [1141, 252] on button "Save" at bounding box center [1134, 260] width 57 height 17
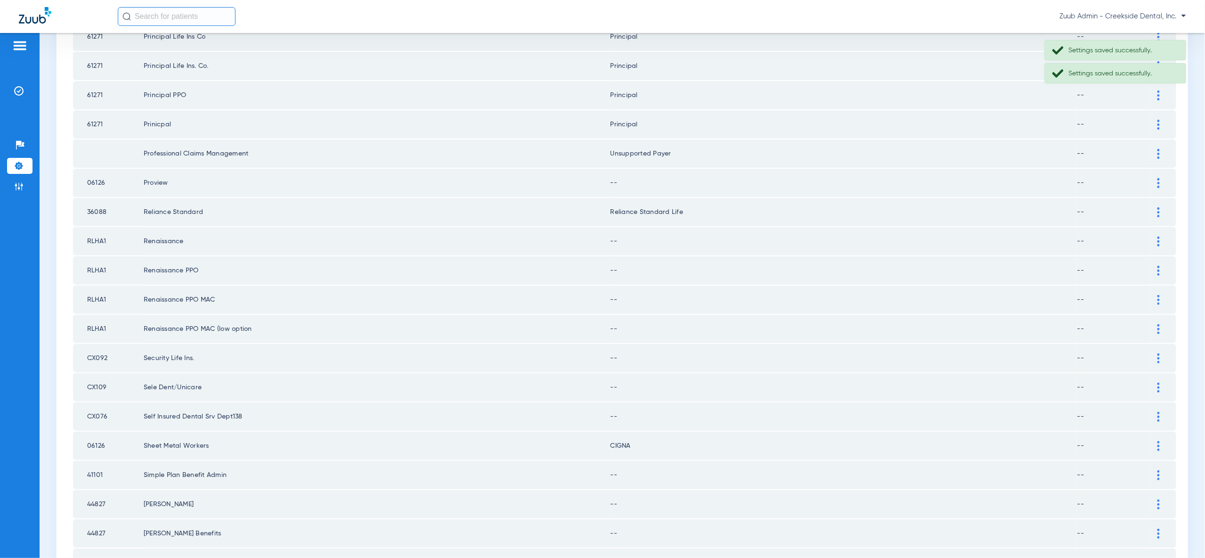
click at [1159, 178] on img at bounding box center [1158, 183] width 2 height 10
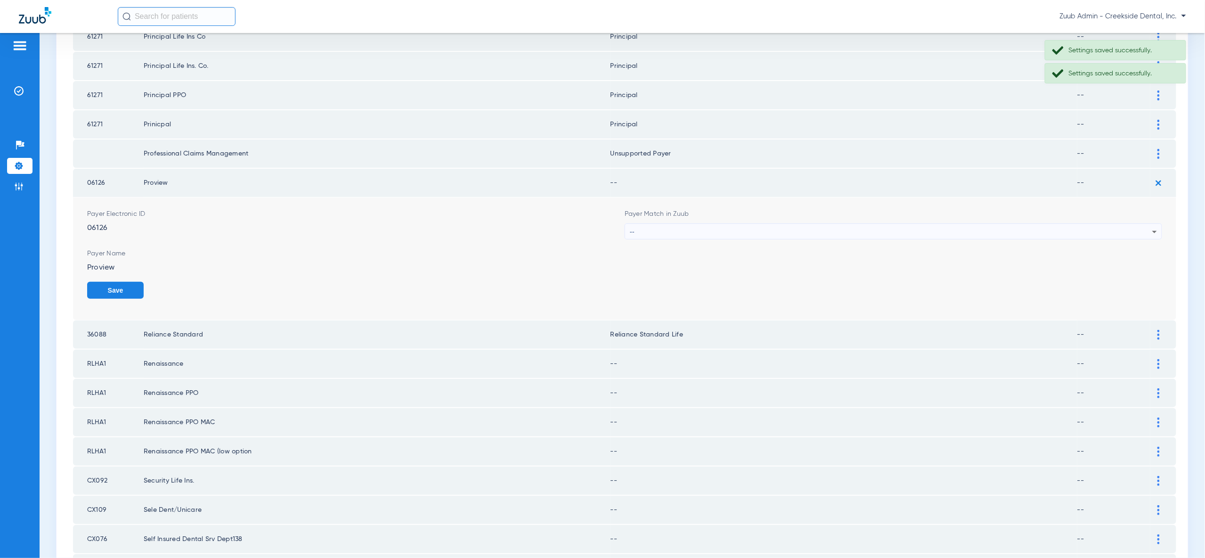
click at [1147, 225] on div "--" at bounding box center [891, 232] width 522 height 16
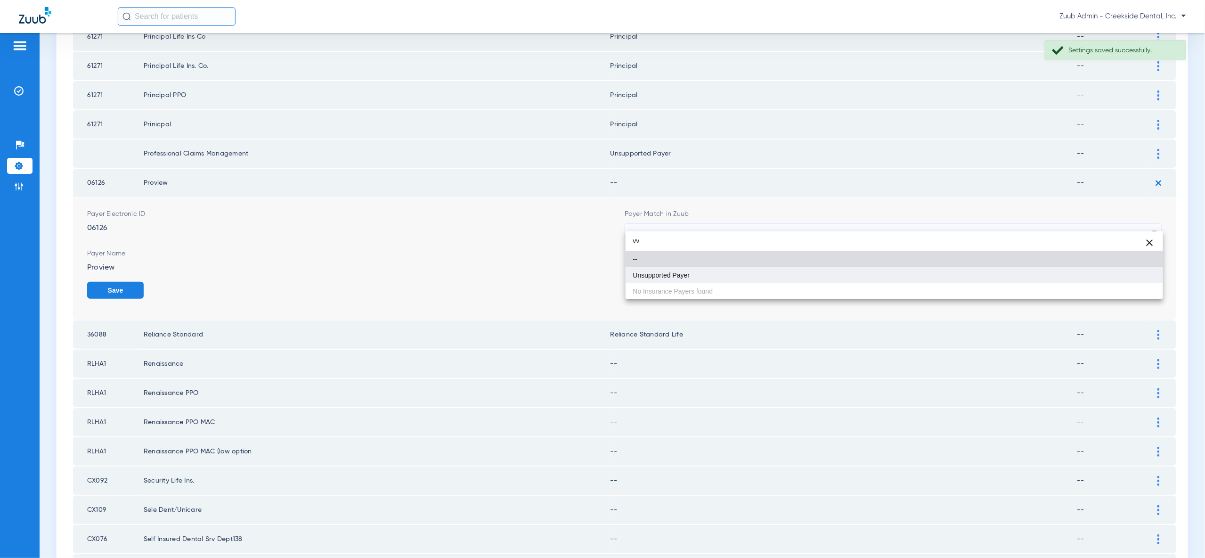
type input "vv"
click at [1138, 271] on mat-option "Unsupported Payer" at bounding box center [894, 275] width 537 height 16
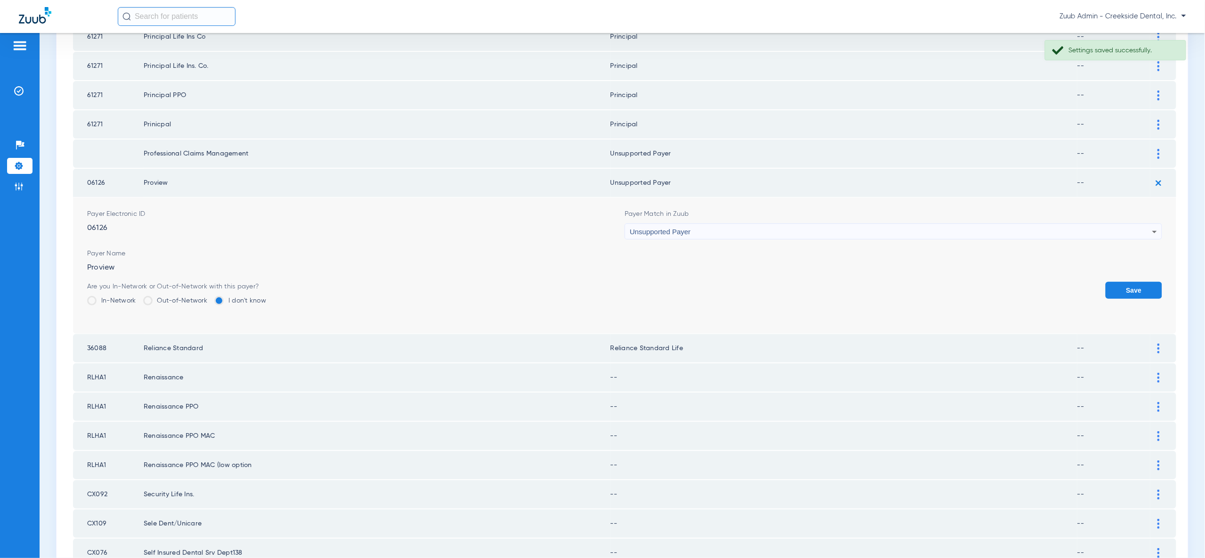
click at [1138, 282] on button "Save" at bounding box center [1134, 290] width 57 height 17
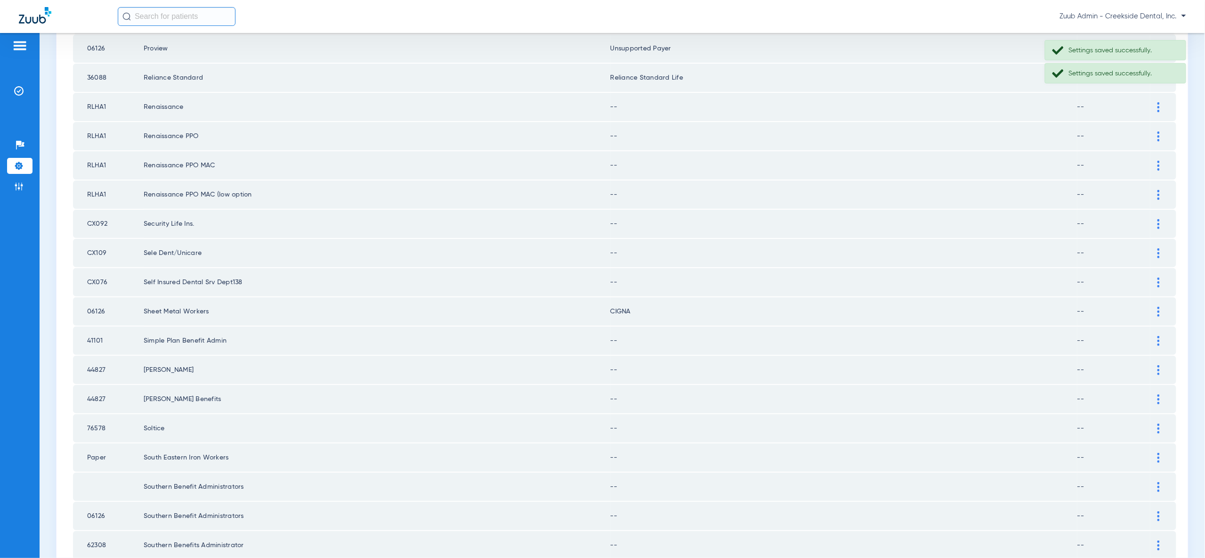
scroll to position [377, 0]
click at [1159, 98] on img at bounding box center [1158, 103] width 2 height 10
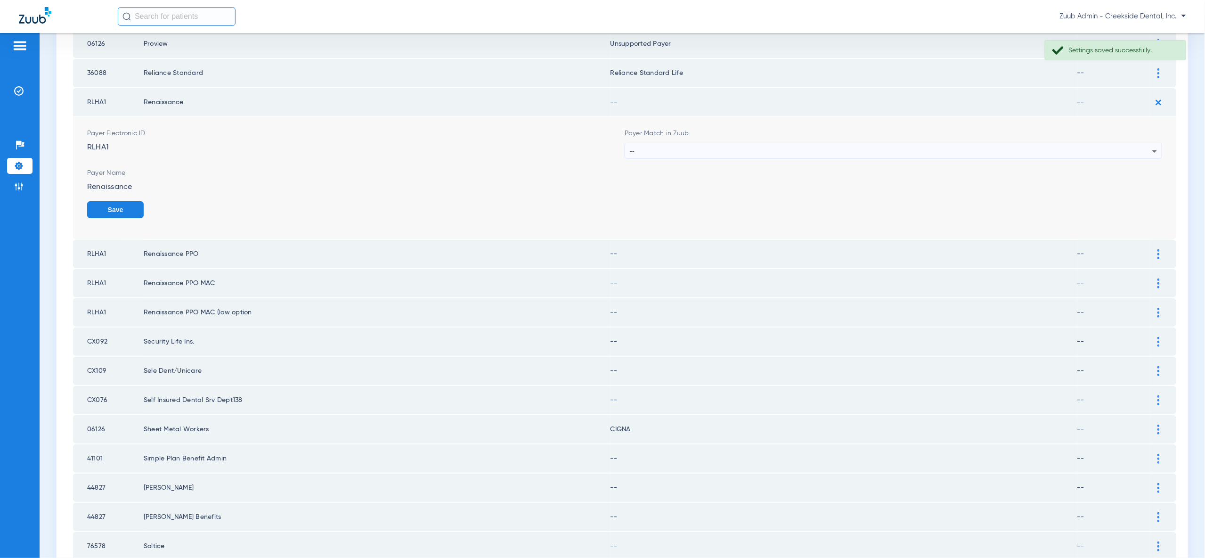
click at [1152, 146] on icon at bounding box center [1154, 151] width 11 height 11
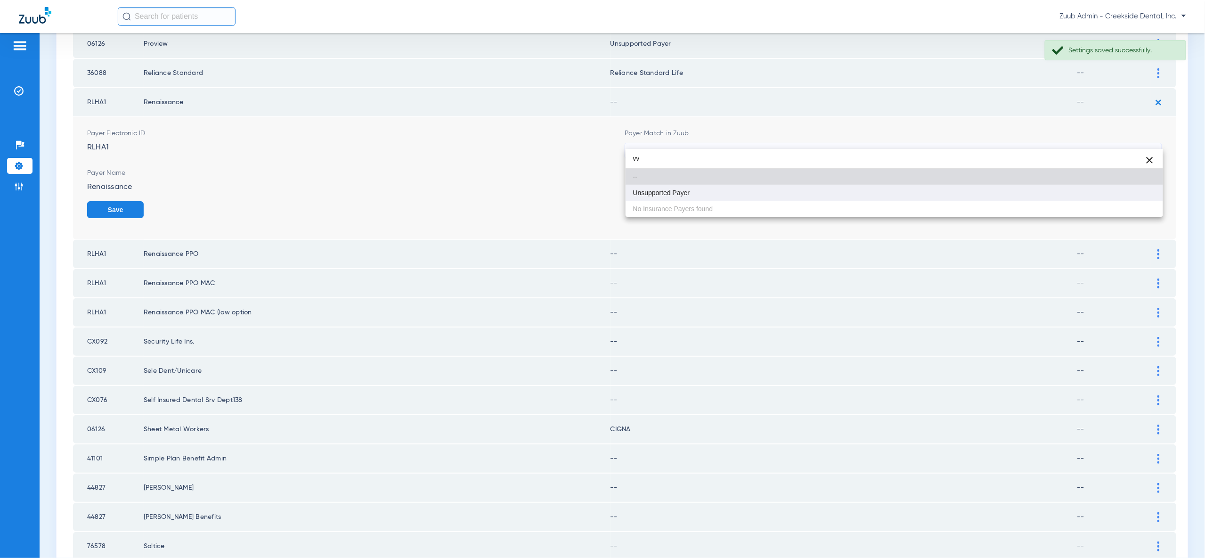
type input "vv"
click at [1142, 197] on mat-option "Unsupported Payer" at bounding box center [894, 193] width 537 height 16
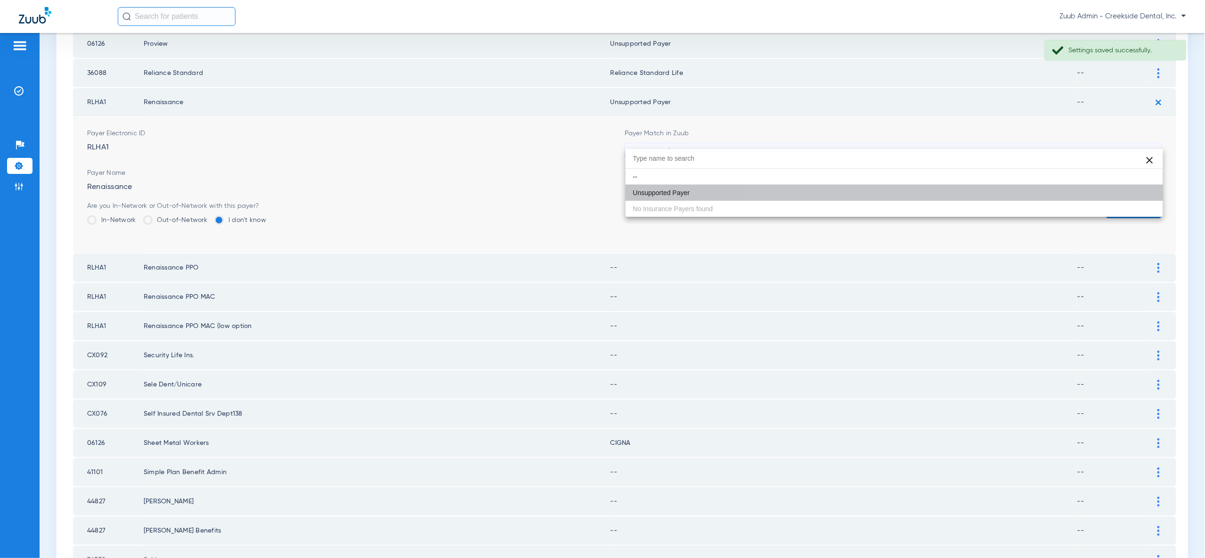
drag, startPoint x: 1142, startPoint y: 197, endPoint x: 1140, endPoint y: 187, distance: 10.2
click at [1142, 201] on button "Save" at bounding box center [1134, 209] width 57 height 17
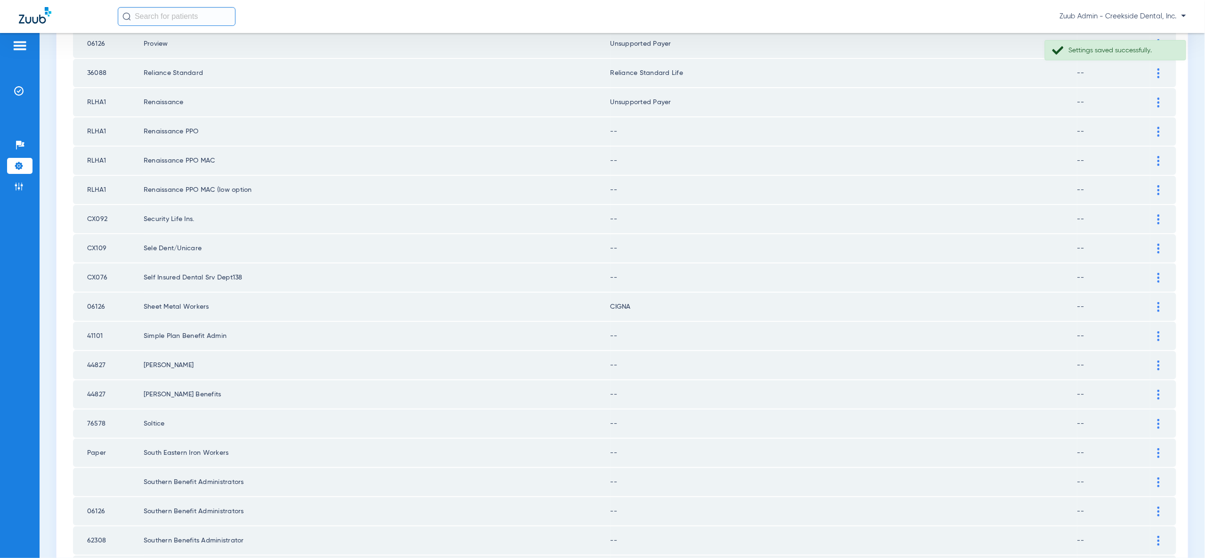
drag, startPoint x: 1156, startPoint y: 121, endPoint x: 1155, endPoint y: 132, distance: 11.9
click at [1156, 127] on div at bounding box center [1158, 132] width 16 height 10
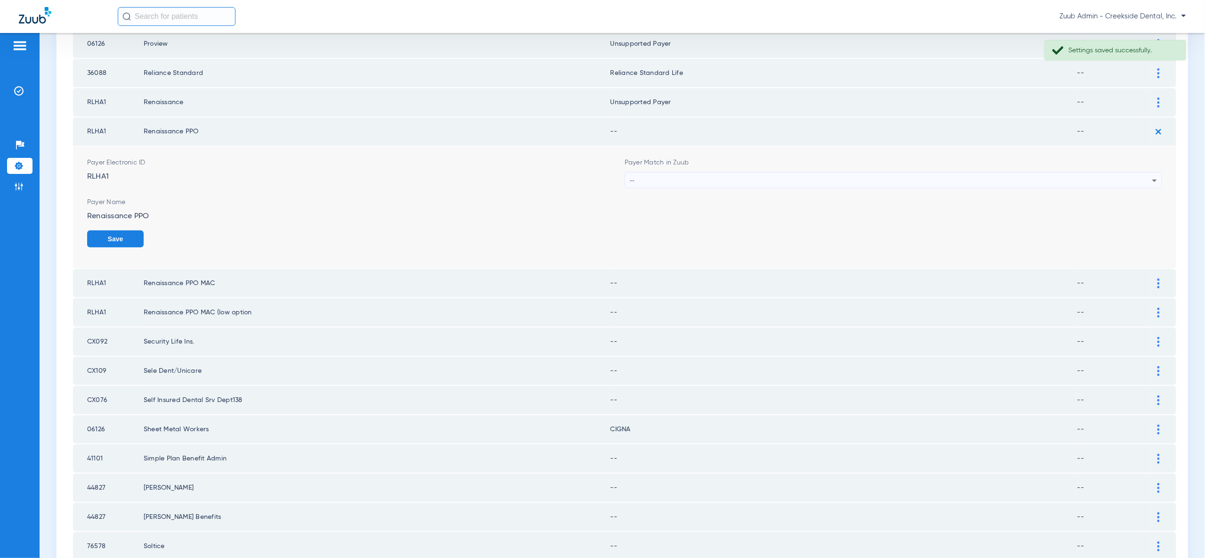
click at [1144, 172] on div "--" at bounding box center [891, 180] width 522 height 16
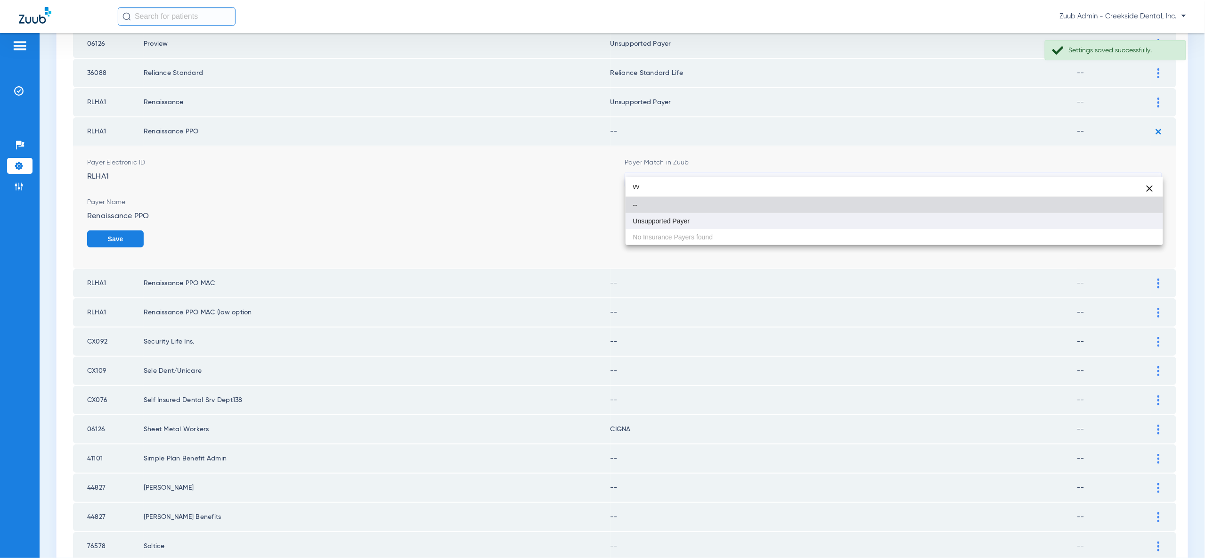
type input "vv"
click at [1122, 222] on mat-option "Unsupported Payer" at bounding box center [894, 221] width 537 height 16
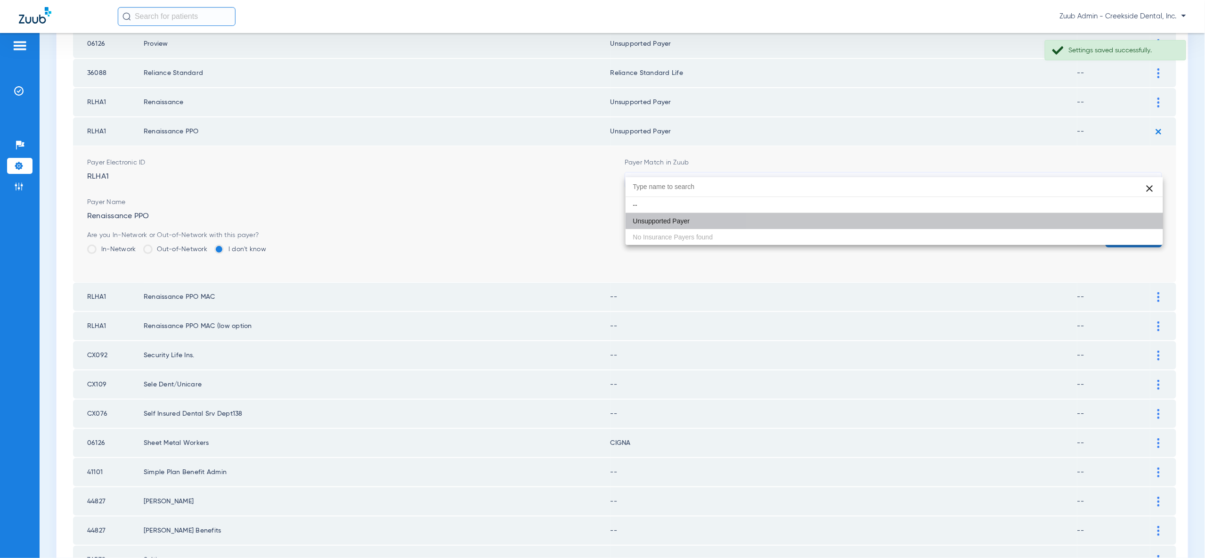
click at [1122, 230] on button "Save" at bounding box center [1134, 238] width 57 height 17
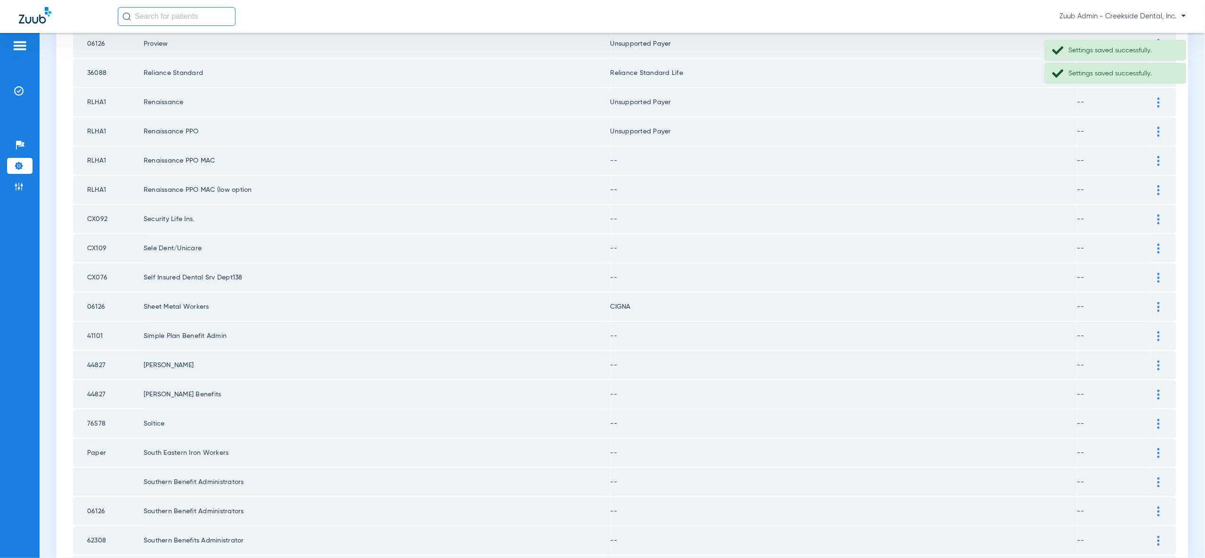
click at [1155, 156] on div at bounding box center [1158, 161] width 16 height 10
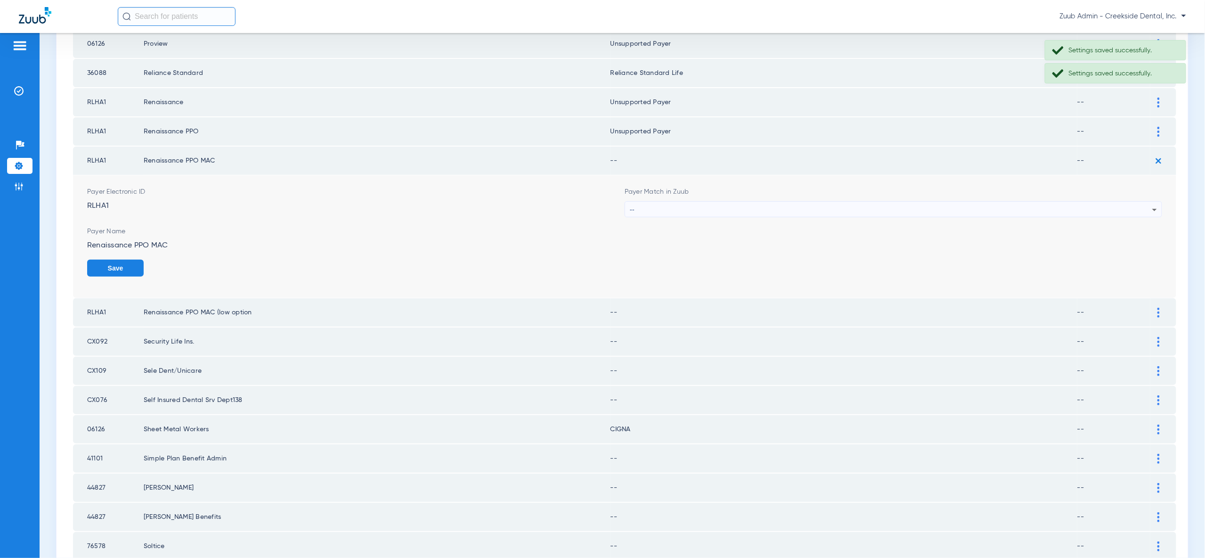
click at [1145, 202] on div "--" at bounding box center [891, 210] width 522 height 16
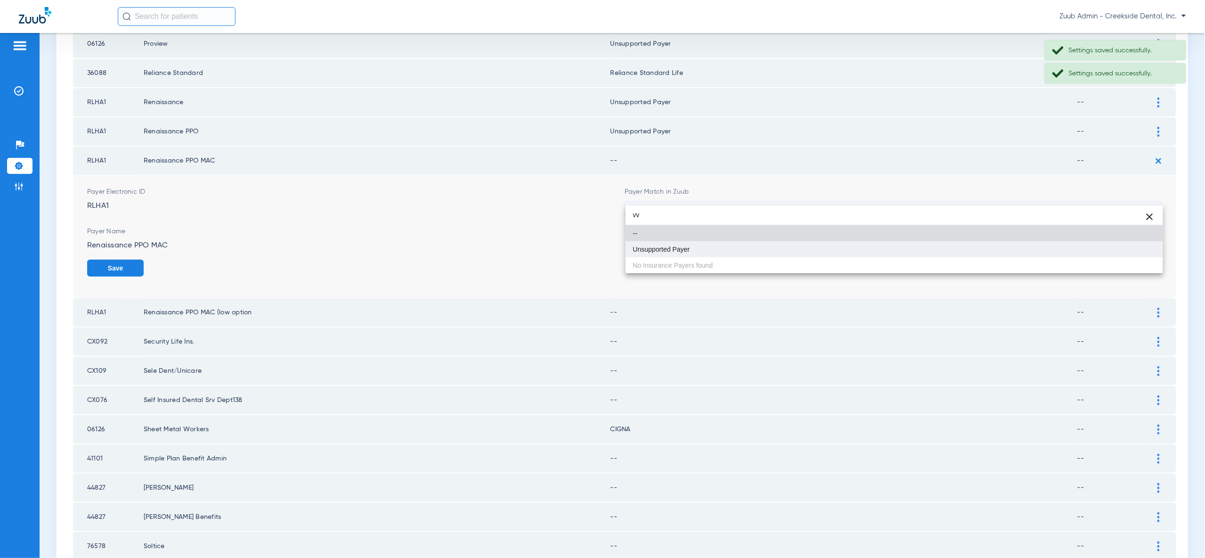
type input "vv"
click at [1137, 253] on mat-option "Unsupported Payer" at bounding box center [894, 249] width 537 height 16
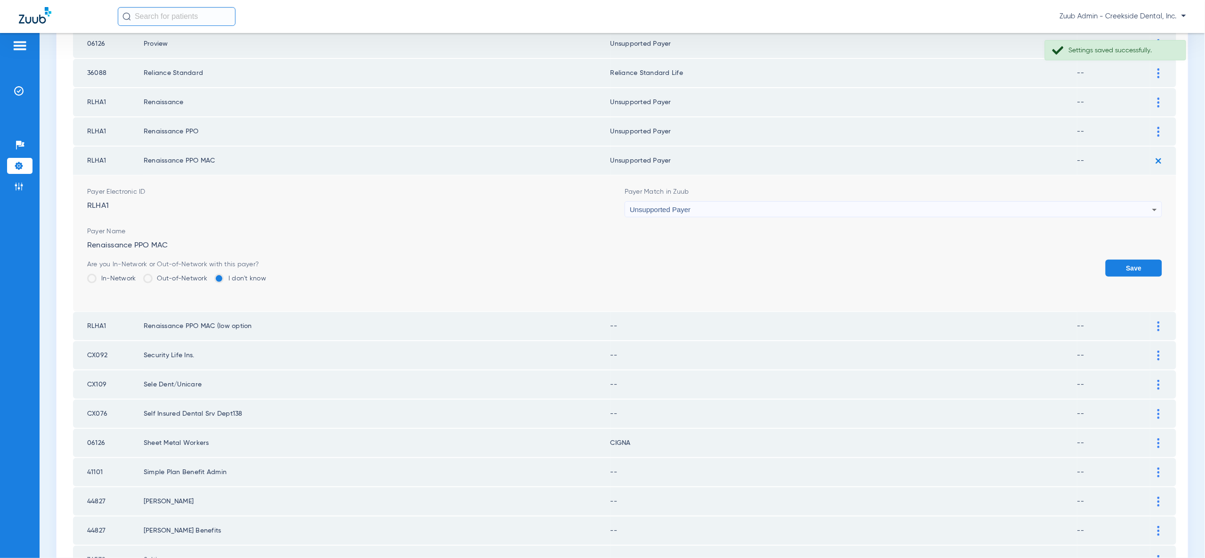
click at [1137, 260] on button "Save" at bounding box center [1134, 268] width 57 height 17
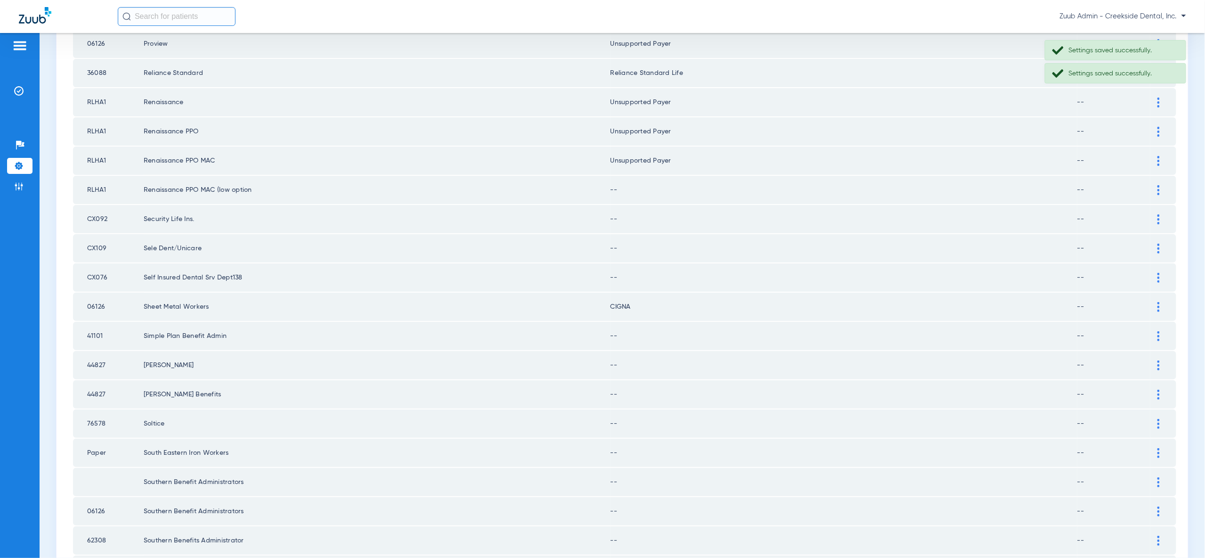
click at [1158, 185] on img at bounding box center [1158, 190] width 2 height 10
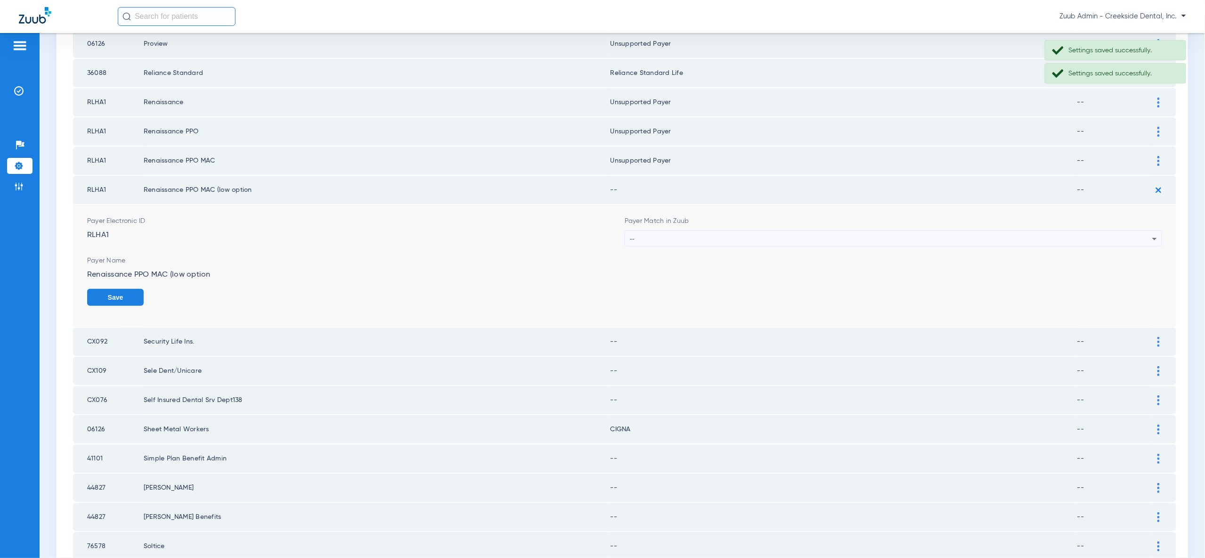
click at [1144, 231] on div "--" at bounding box center [891, 239] width 522 height 16
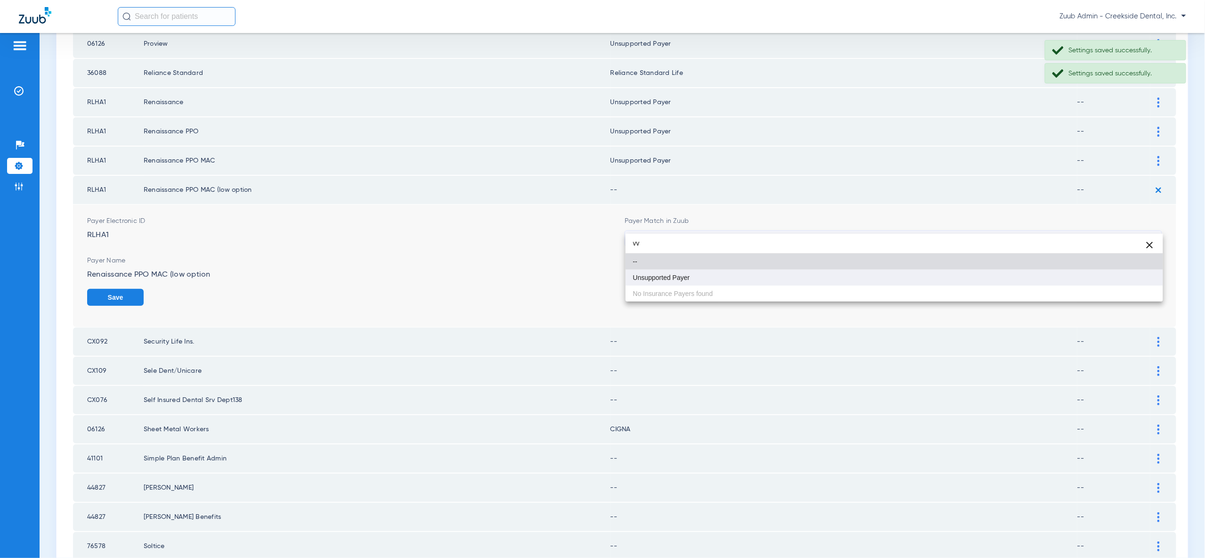
type input "vv"
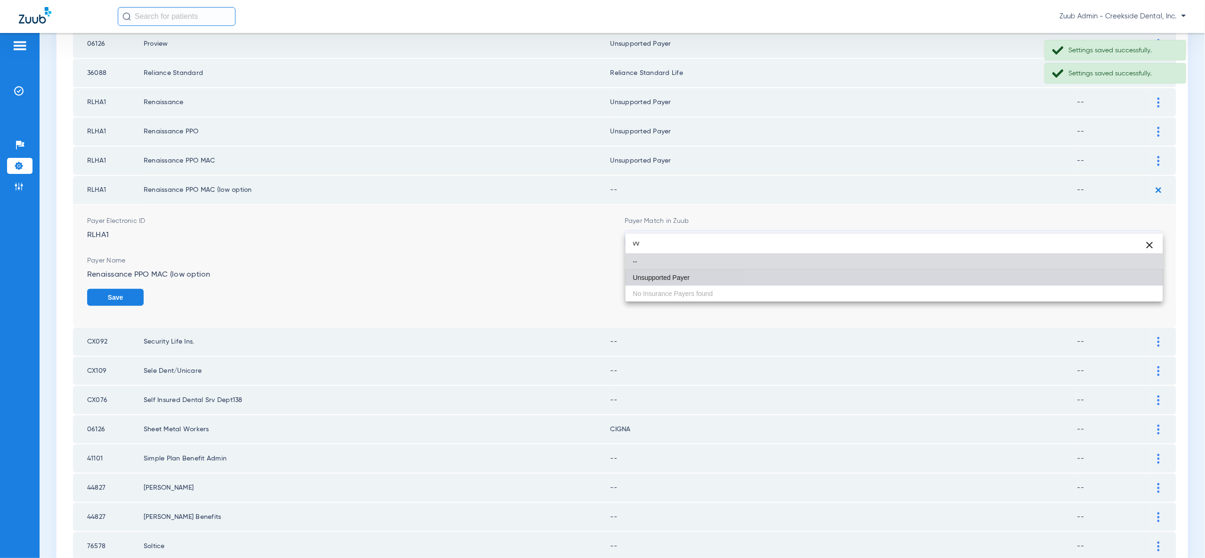
click at [1142, 274] on mat-option "Unsupported Payer" at bounding box center [894, 277] width 537 height 16
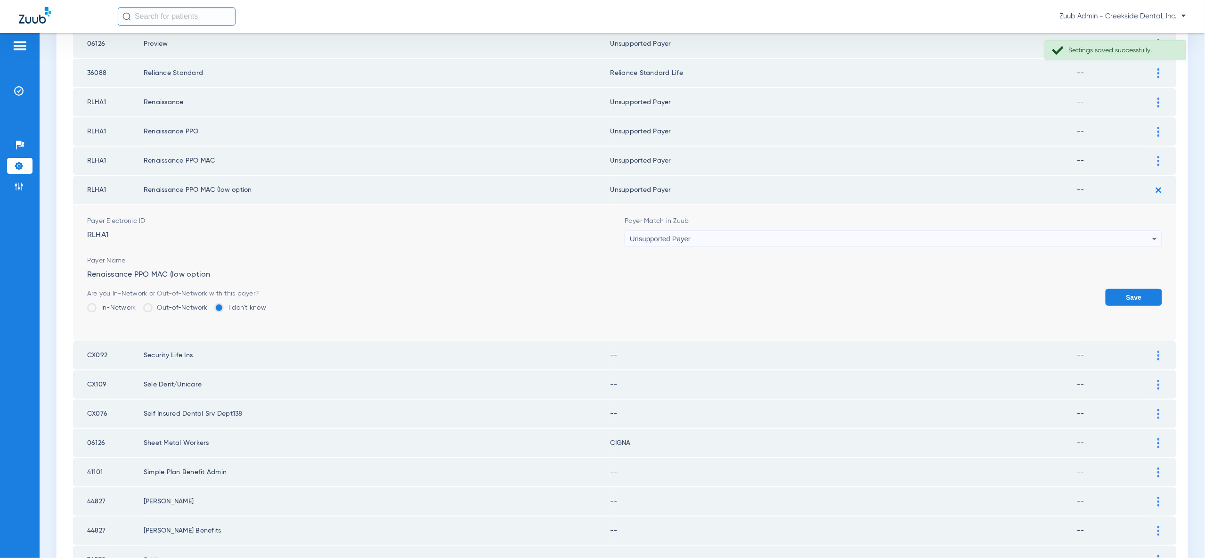
drag, startPoint x: 1141, startPoint y: 278, endPoint x: 1143, endPoint y: 274, distance: 4.8
click at [1141, 289] on button "Save" at bounding box center [1134, 297] width 57 height 17
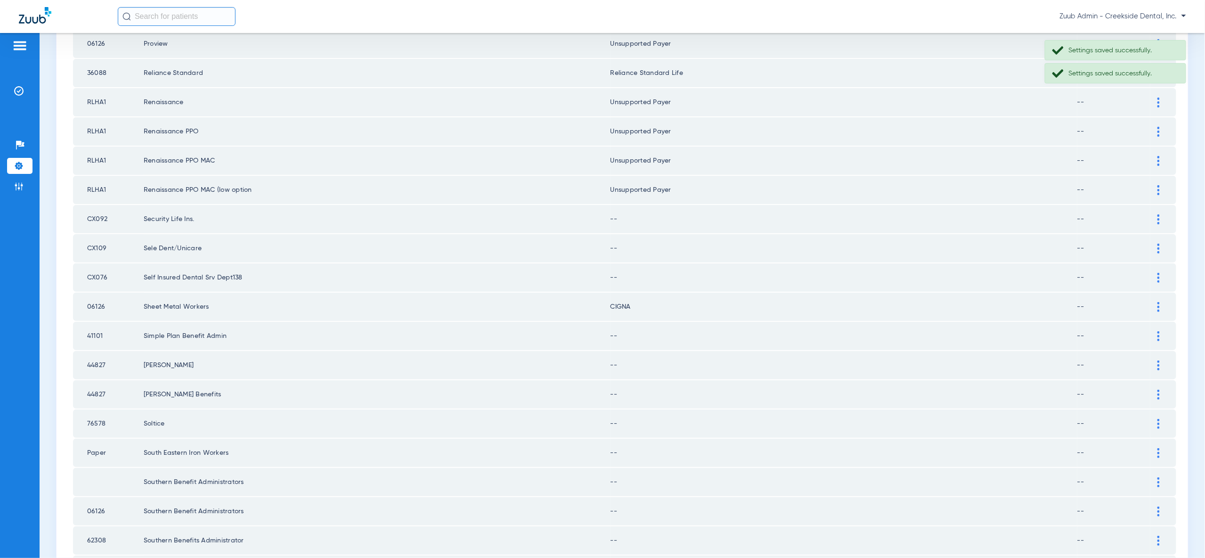
click at [1157, 214] on img at bounding box center [1158, 219] width 2 height 10
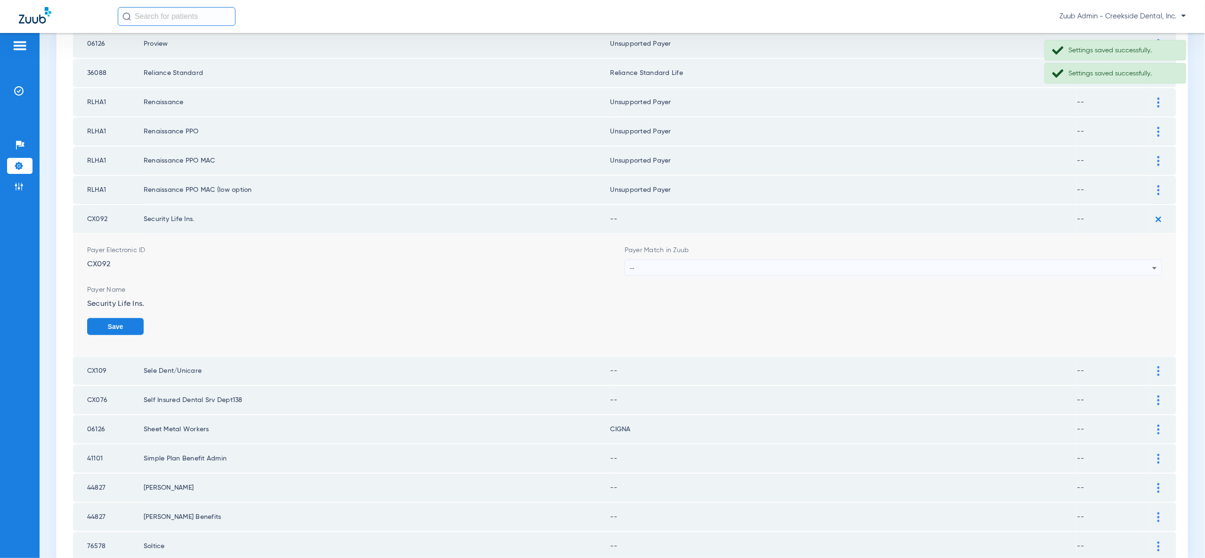
click at [1143, 260] on div "--" at bounding box center [891, 268] width 522 height 16
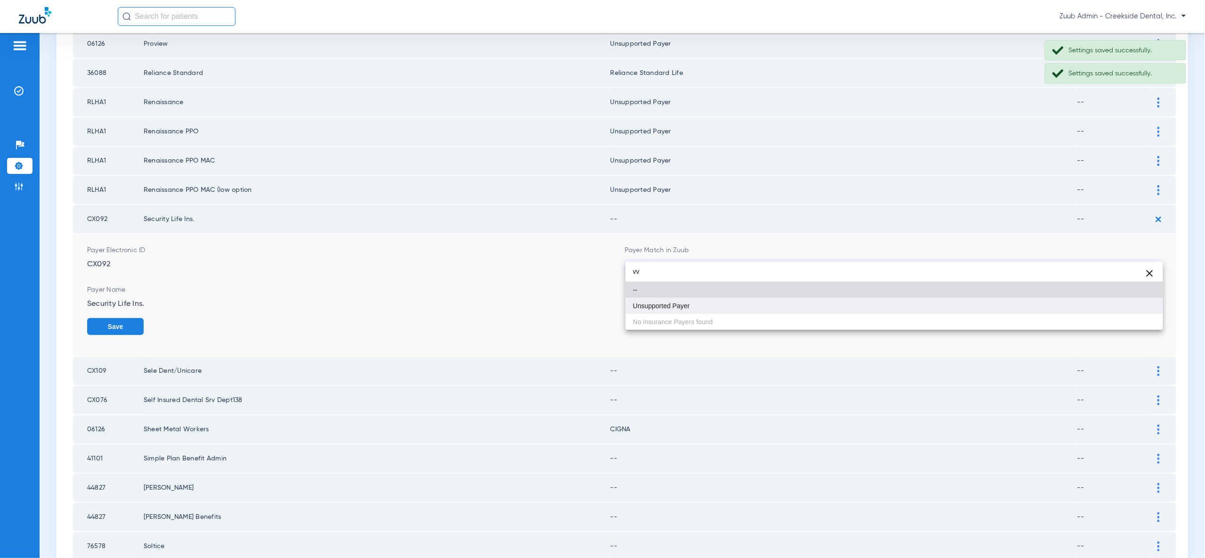
type input "vv"
click at [1133, 305] on mat-option "Unsupported Payer" at bounding box center [894, 306] width 537 height 16
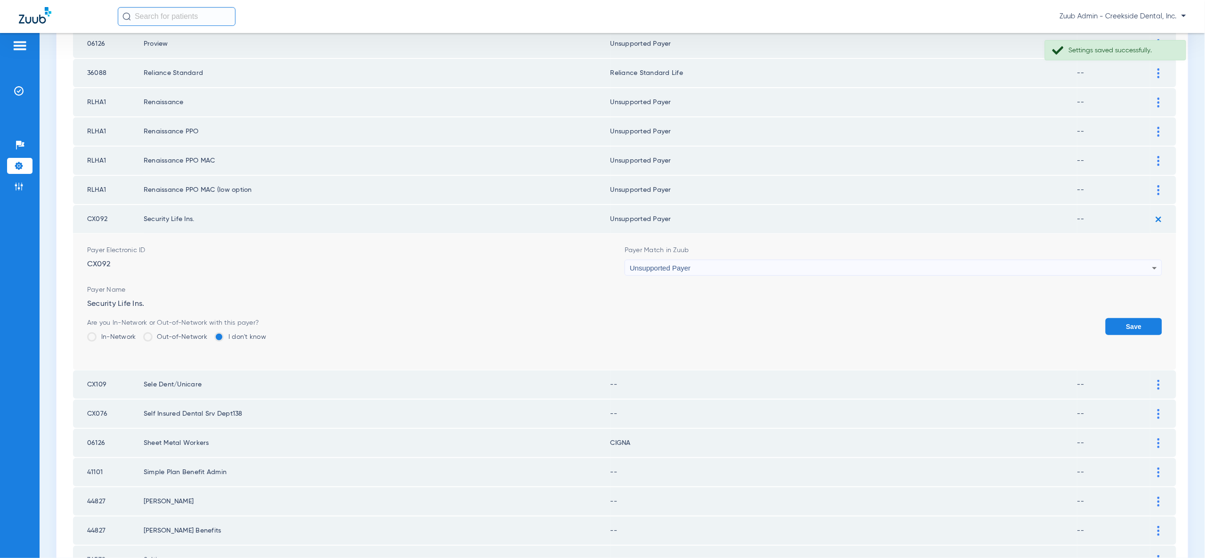
drag, startPoint x: 1137, startPoint y: 309, endPoint x: 1145, endPoint y: 278, distance: 32.2
click at [1137, 318] on button "Save" at bounding box center [1134, 326] width 57 height 17
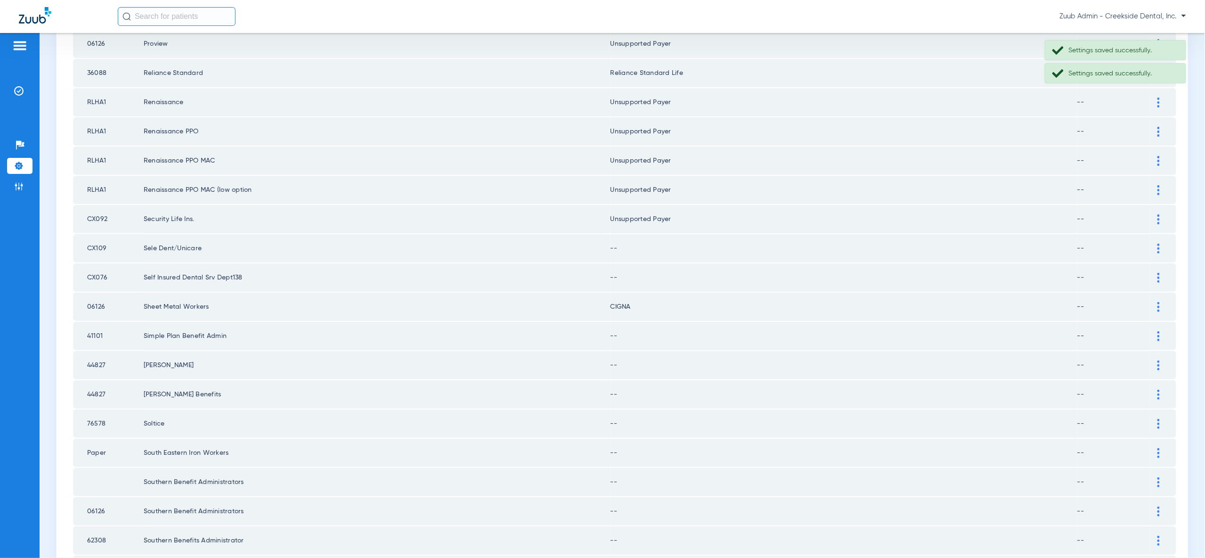
click at [1157, 244] on img at bounding box center [1158, 249] width 2 height 10
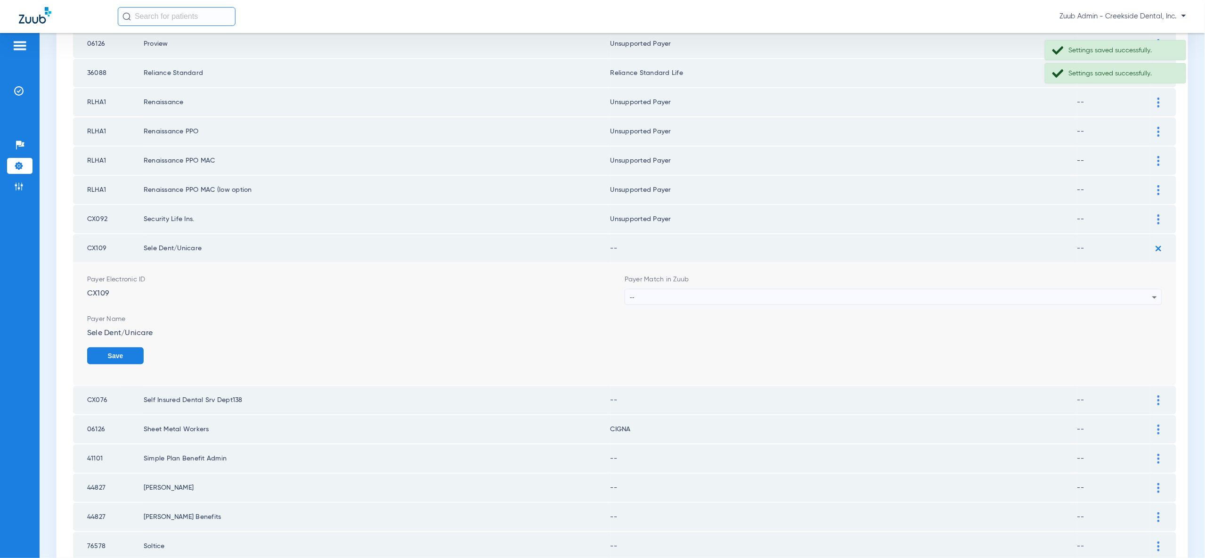
click at [1156, 292] on icon at bounding box center [1154, 297] width 11 height 11
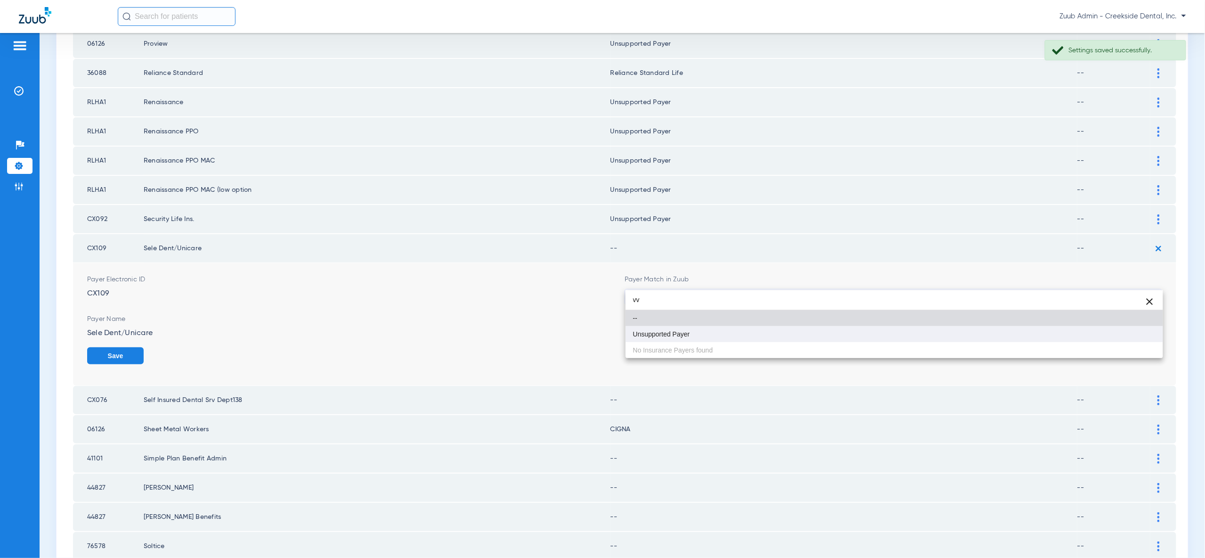
type input "vv"
click at [1142, 333] on mat-option "Unsupported Payer" at bounding box center [894, 334] width 537 height 16
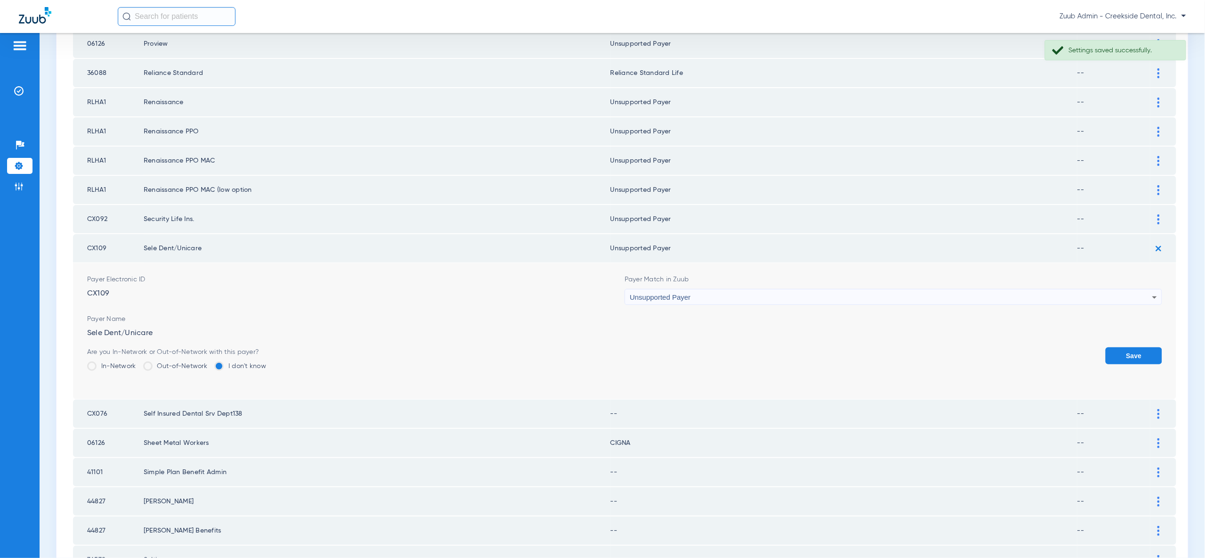
click at [1137, 347] on button "Save" at bounding box center [1134, 355] width 57 height 17
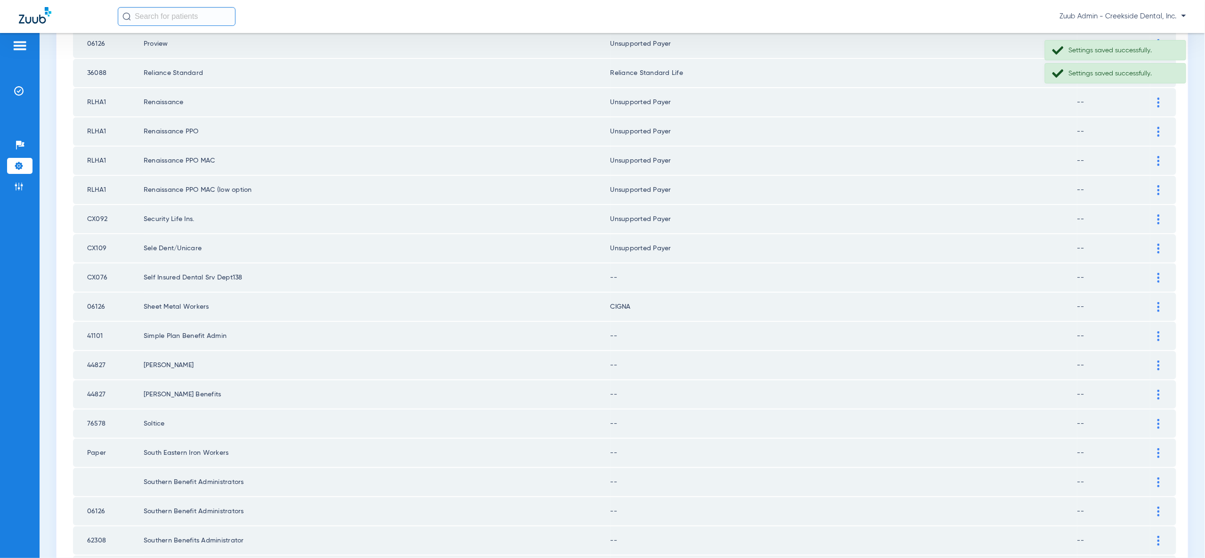
click at [1156, 273] on div at bounding box center [1158, 278] width 16 height 10
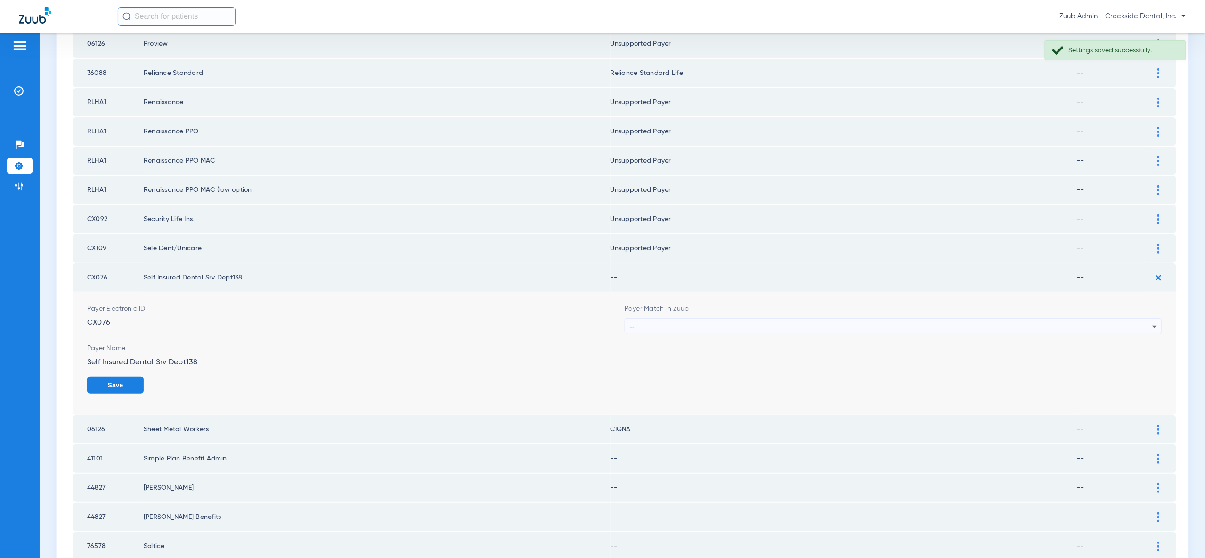
click at [1150, 321] on icon at bounding box center [1154, 326] width 11 height 11
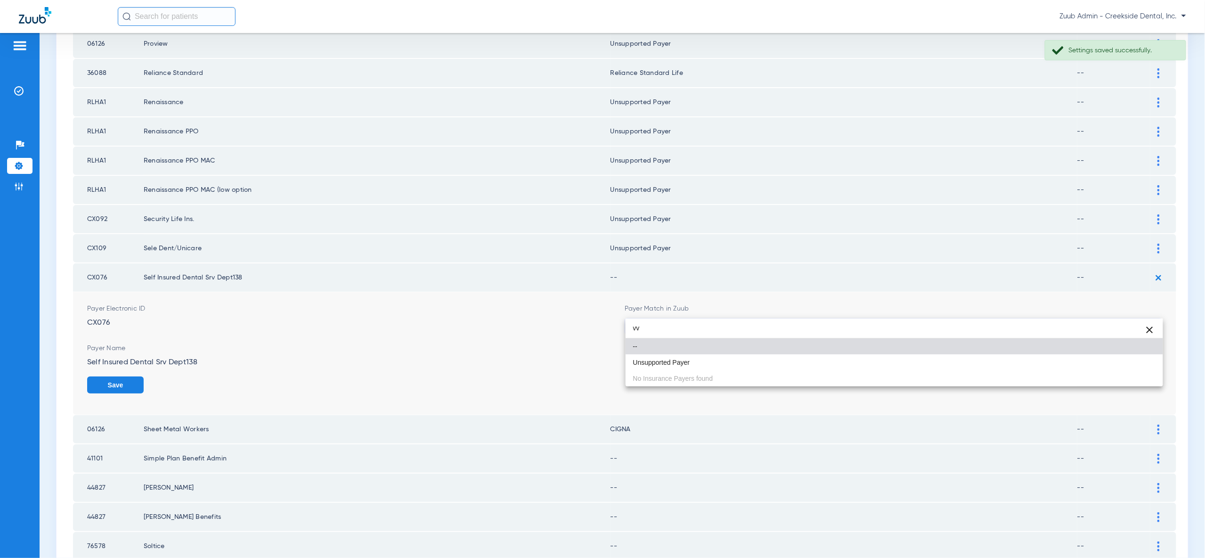
type input "vv"
click at [1132, 357] on mat-option "Unsupported Payer" at bounding box center [894, 362] width 537 height 16
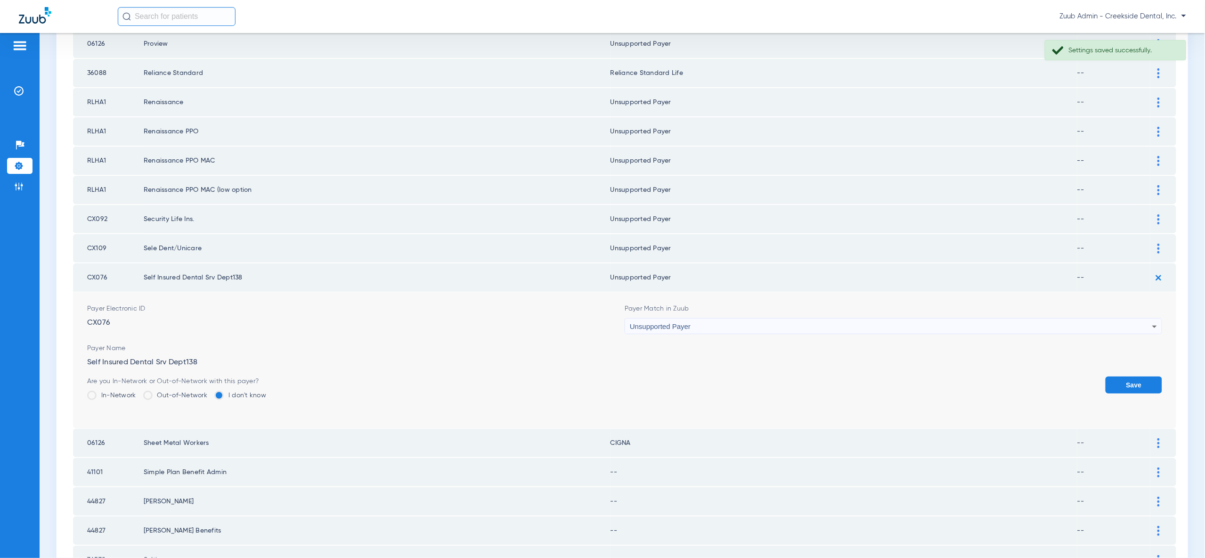
click at [1138, 376] on button "Save" at bounding box center [1134, 384] width 57 height 17
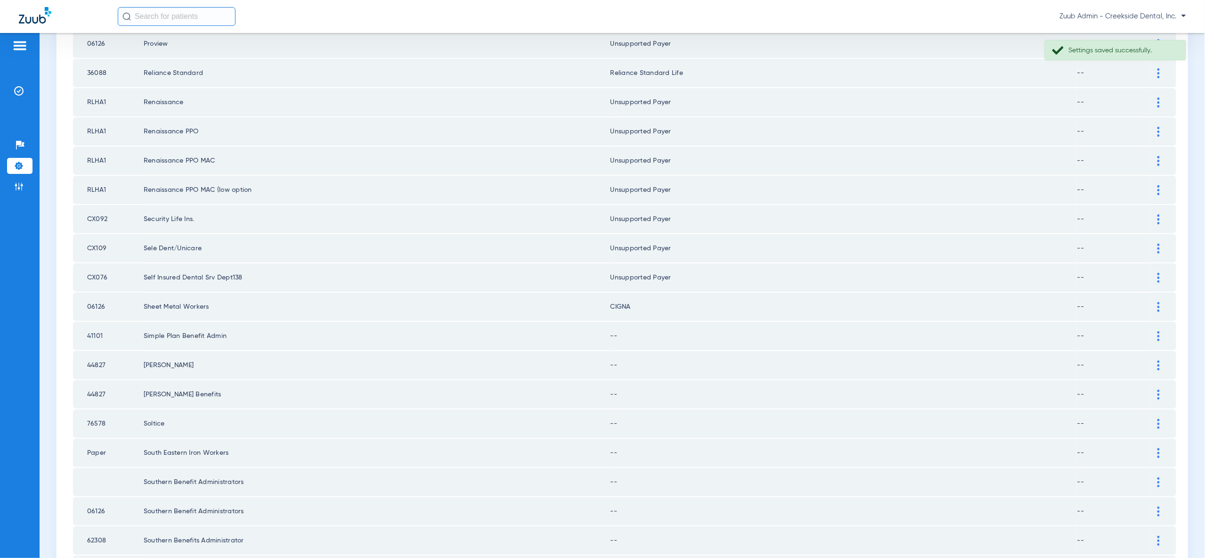
click at [1160, 331] on div at bounding box center [1158, 336] width 16 height 10
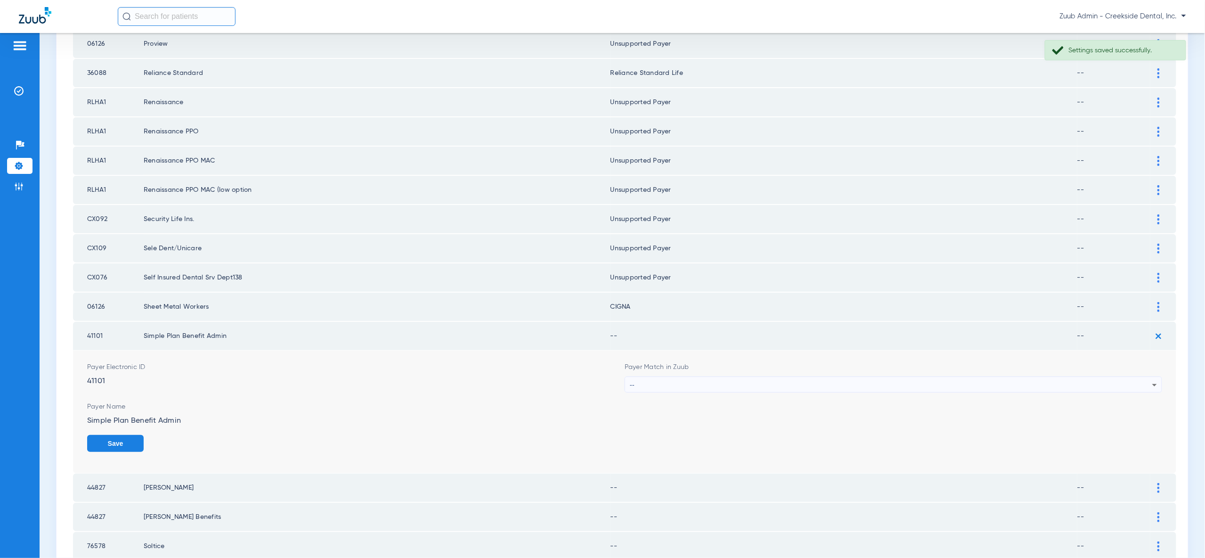
click at [1148, 377] on div "--" at bounding box center [891, 385] width 522 height 16
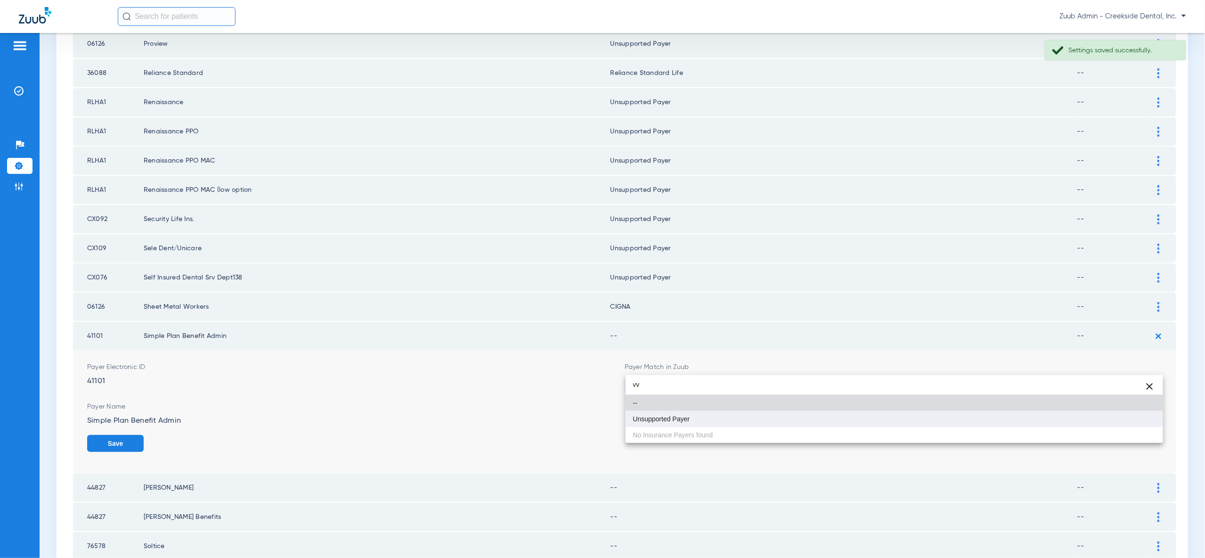
type input "vv"
click at [1143, 422] on mat-option "Unsupported Payer" at bounding box center [894, 419] width 537 height 16
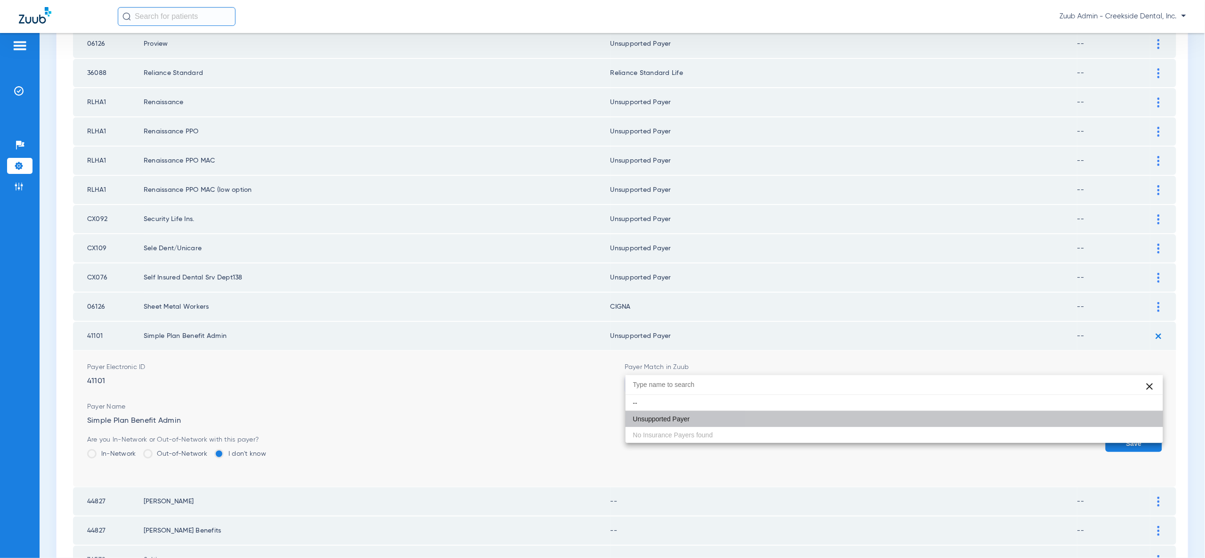
click at [1143, 435] on button "Save" at bounding box center [1134, 443] width 57 height 17
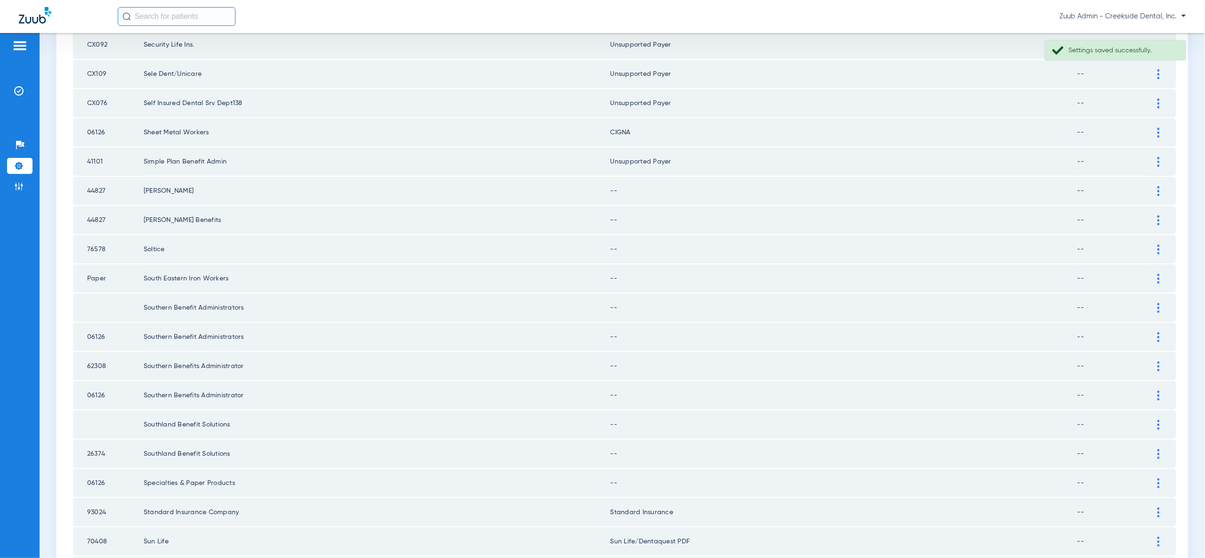
scroll to position [557, 0]
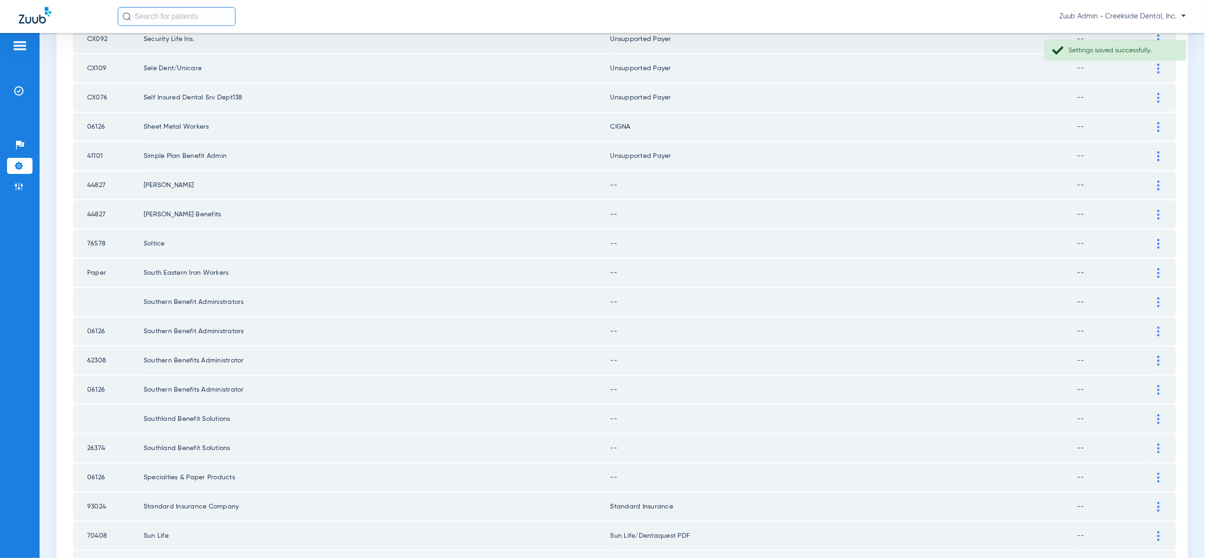
click at [1158, 180] on img at bounding box center [1158, 185] width 2 height 10
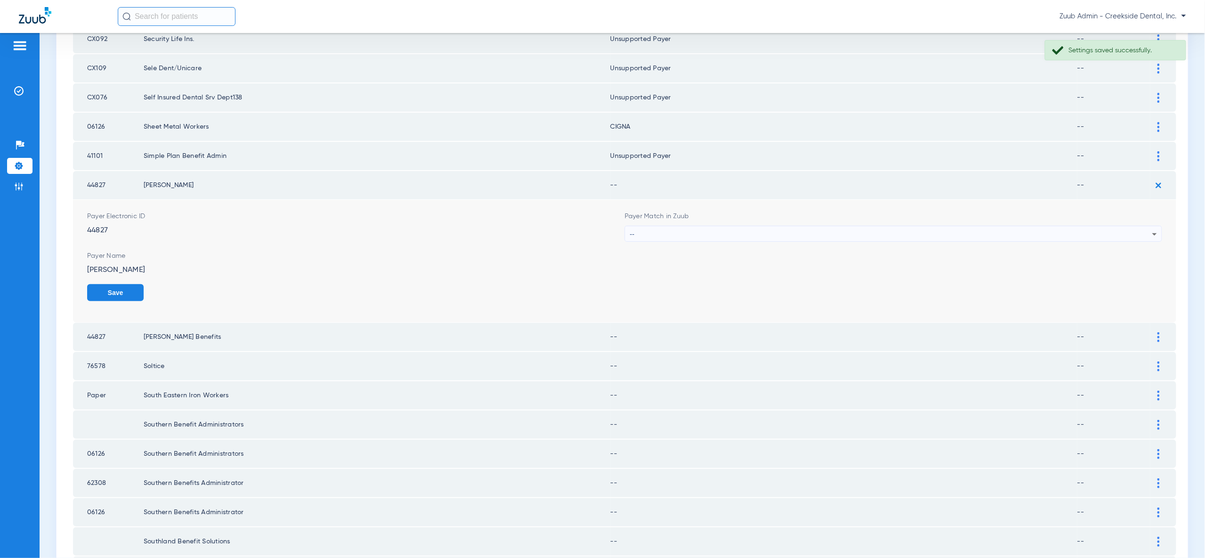
click at [1155, 228] on icon at bounding box center [1154, 233] width 11 height 11
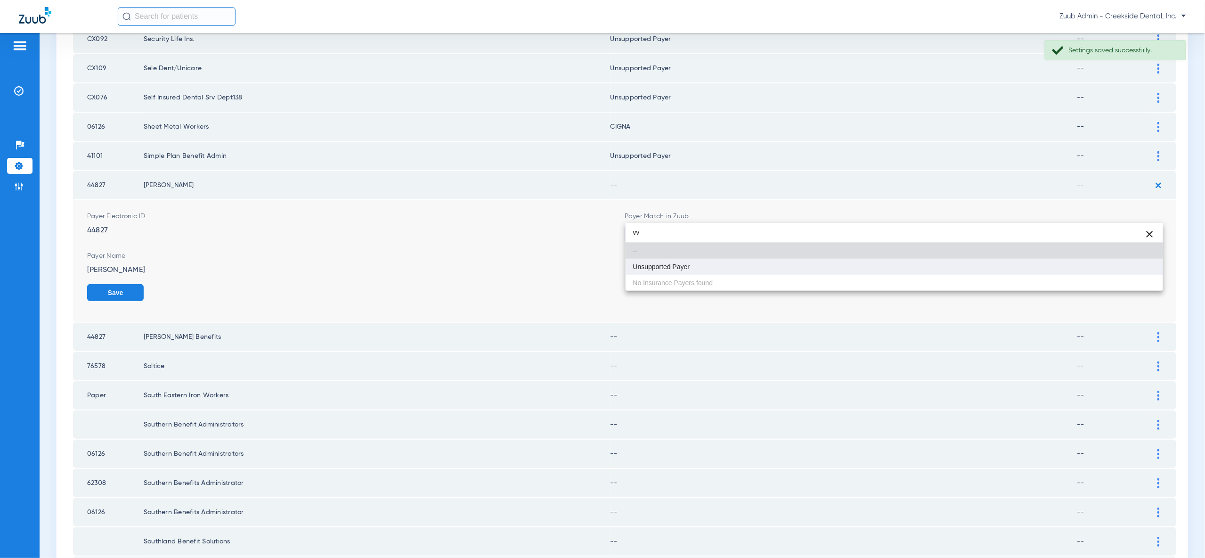
type input "vv"
click at [1131, 268] on mat-option "Unsupported Payer" at bounding box center [894, 267] width 537 height 16
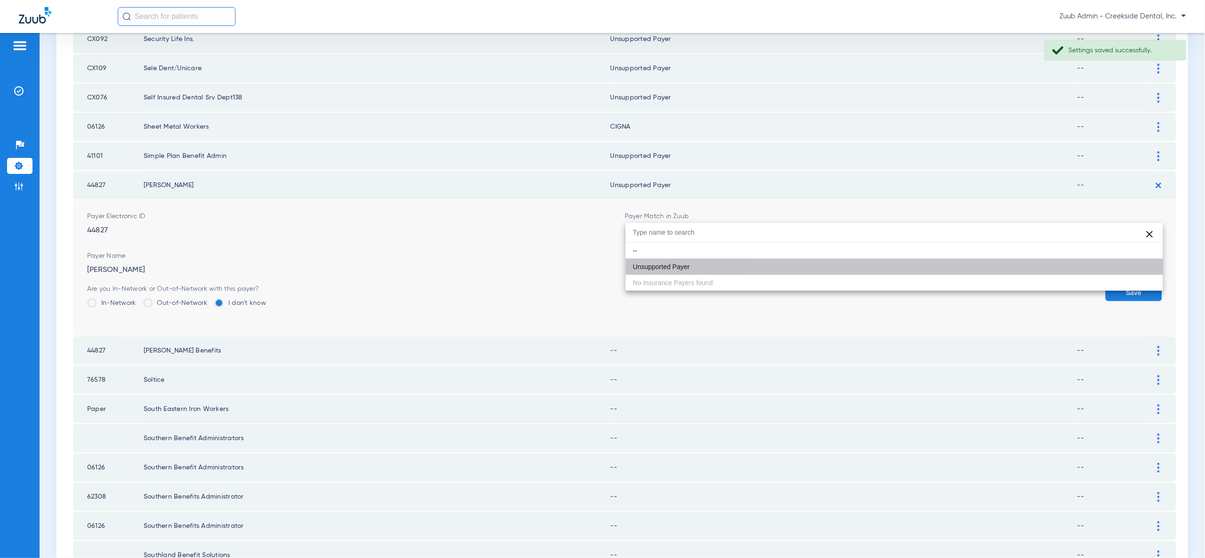
drag, startPoint x: 1131, startPoint y: 268, endPoint x: 1138, endPoint y: 249, distance: 20.3
click at [1131, 284] on button "Save" at bounding box center [1134, 292] width 57 height 17
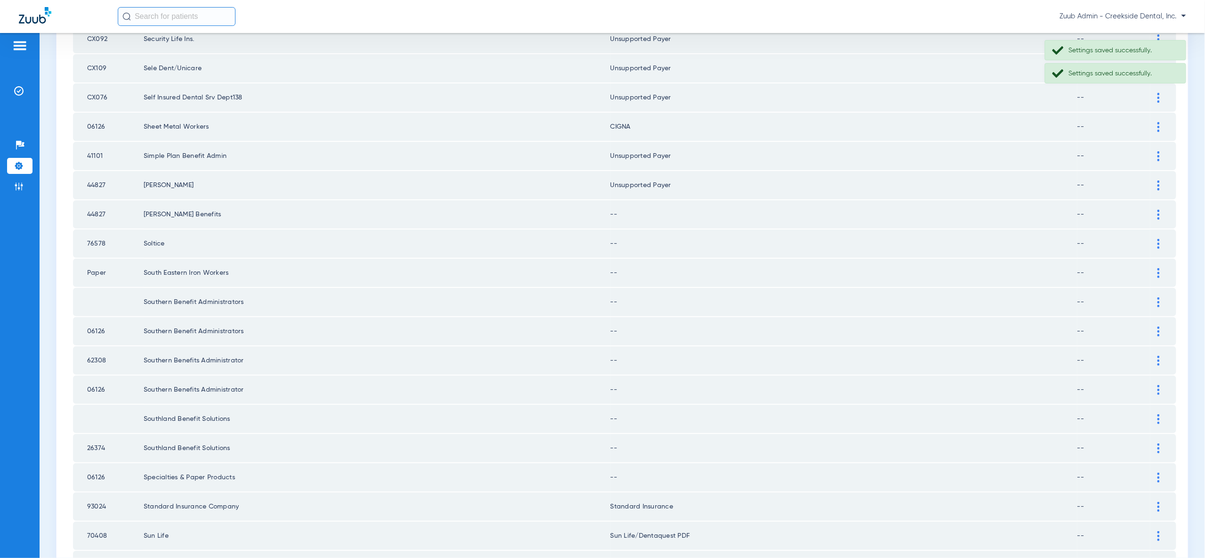
click at [1157, 210] on img at bounding box center [1158, 215] width 2 height 10
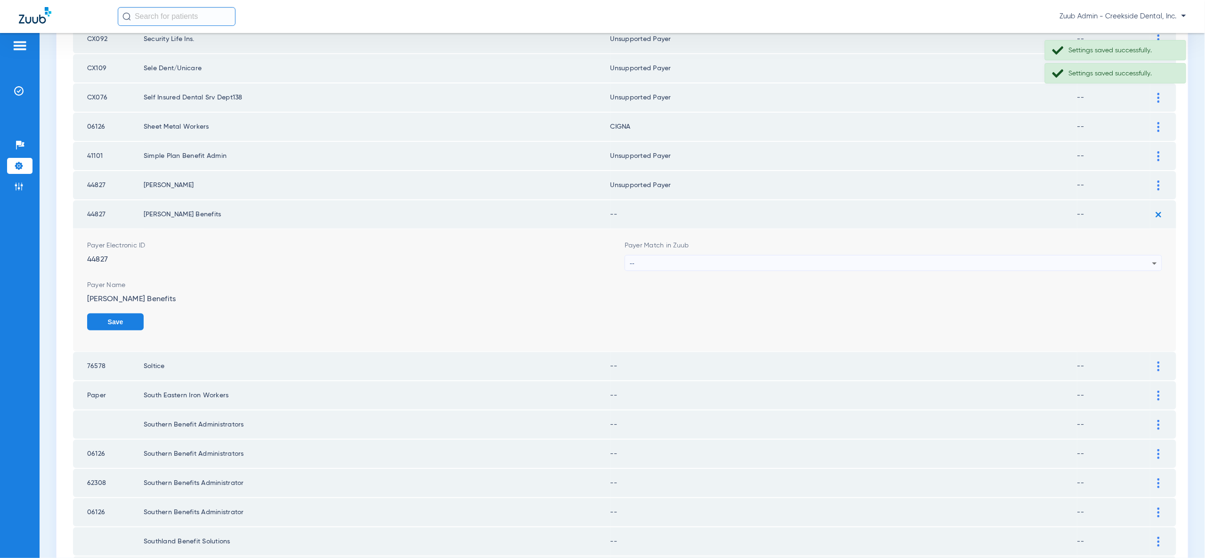
click at [1147, 255] on div "--" at bounding box center [891, 263] width 522 height 16
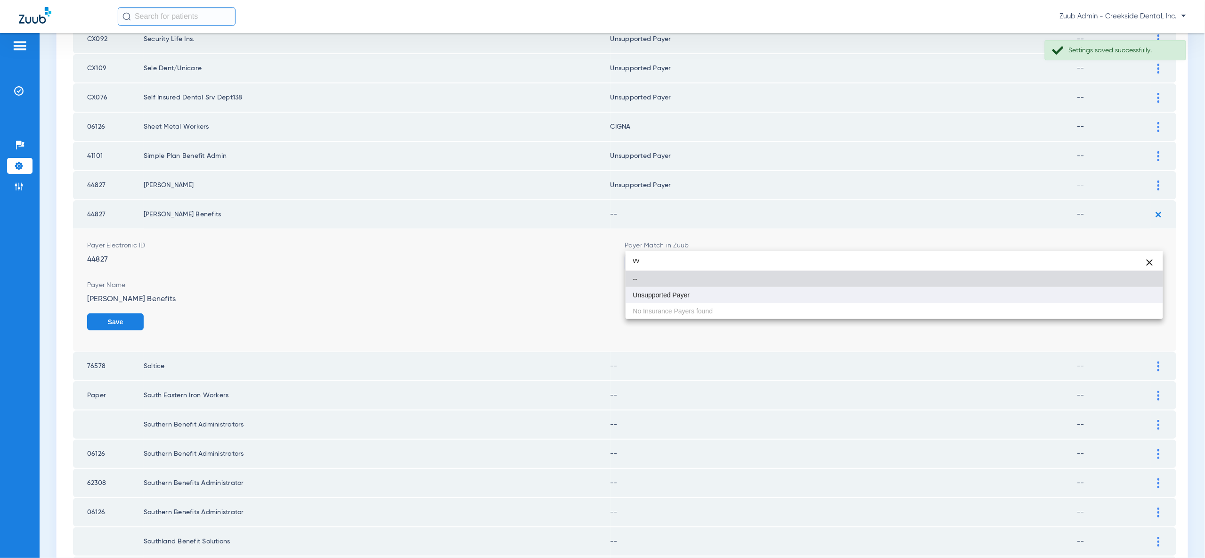
type input "vv"
click at [1152, 293] on mat-option "Unsupported Payer" at bounding box center [894, 295] width 537 height 16
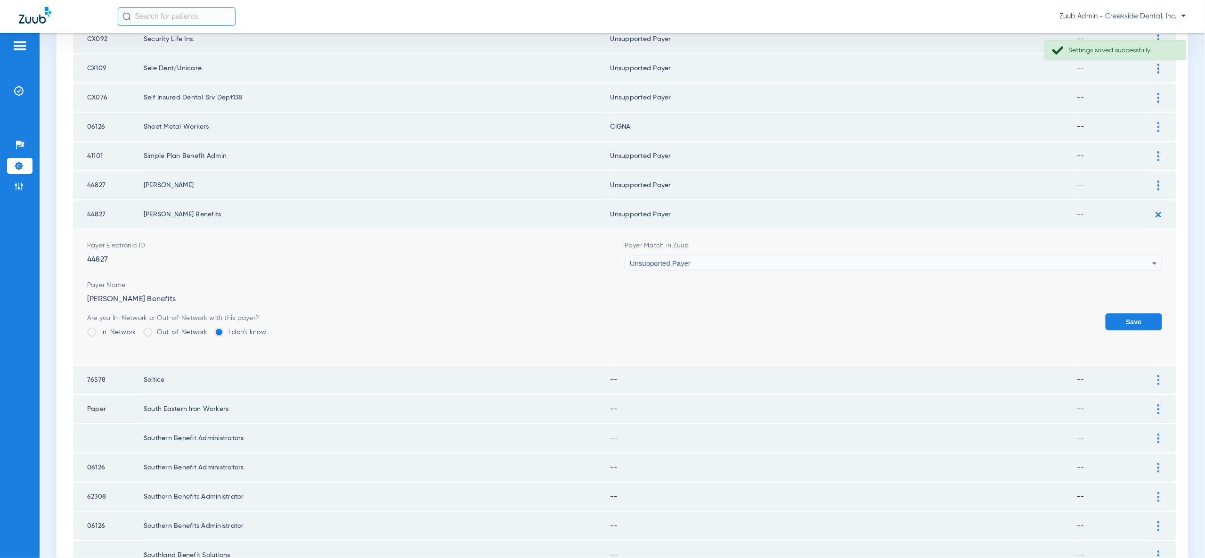
drag, startPoint x: 1151, startPoint y: 298, endPoint x: 1157, endPoint y: 245, distance: 53.1
click at [1151, 313] on button "Save" at bounding box center [1134, 321] width 57 height 17
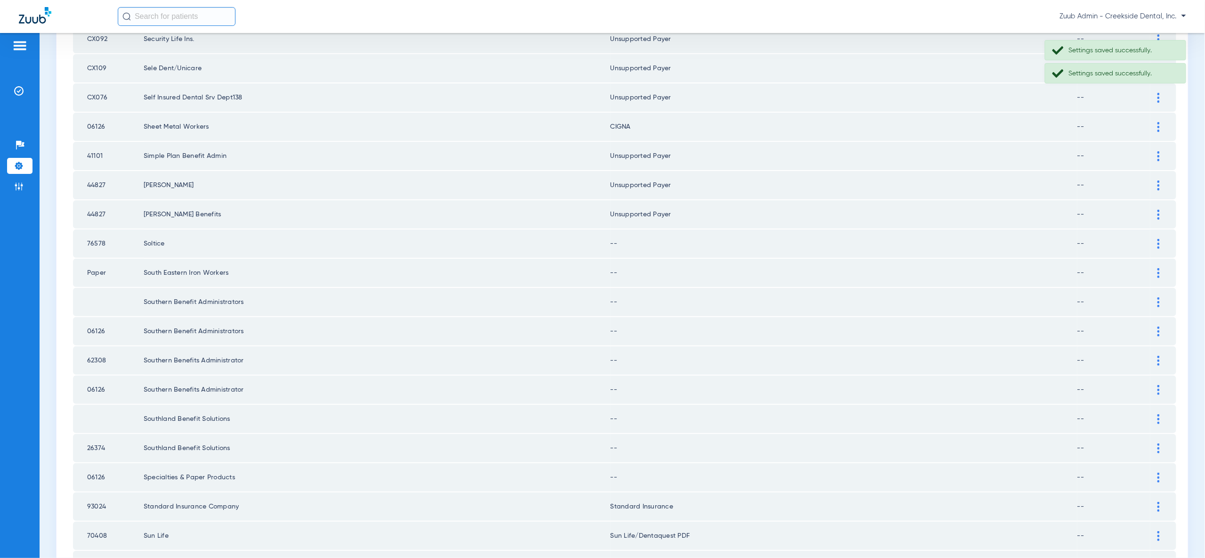
click at [1160, 239] on img at bounding box center [1158, 244] width 2 height 10
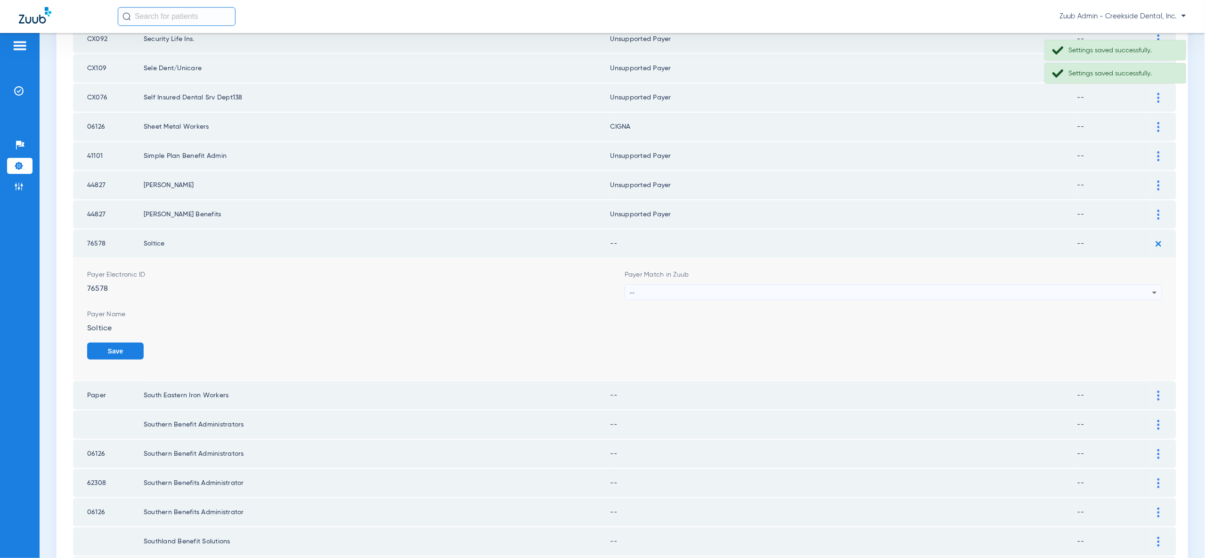
click at [1149, 287] on icon at bounding box center [1154, 292] width 11 height 11
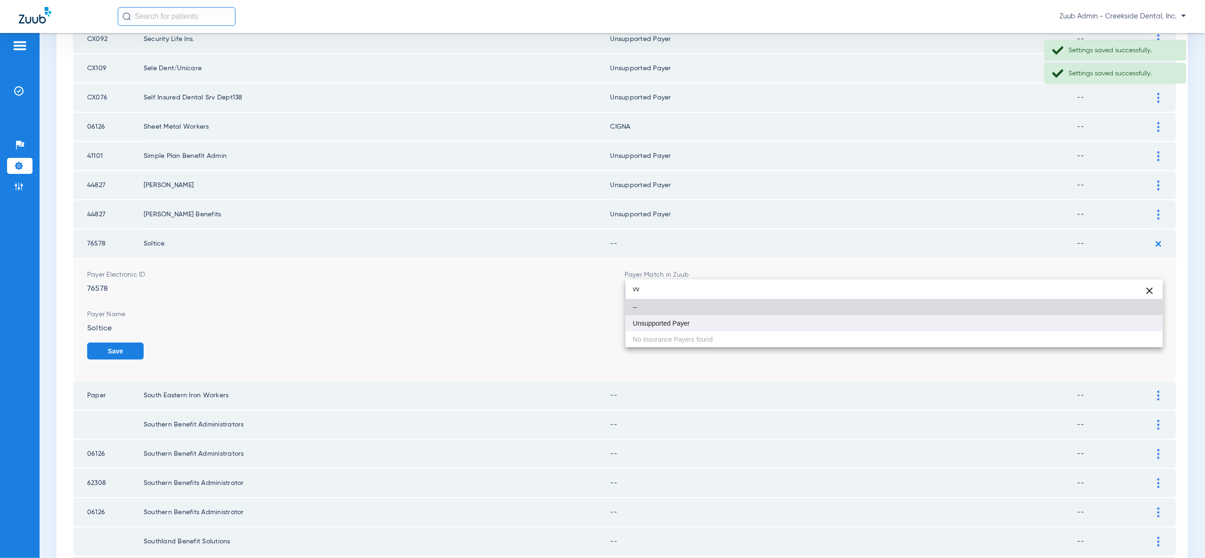
type input "vv"
drag, startPoint x: 1134, startPoint y: 319, endPoint x: 1136, endPoint y: 324, distance: 5.1
click at [1134, 321] on mat-option "Unsupported Payer" at bounding box center [894, 323] width 537 height 16
click at [144, 342] on button "Save" at bounding box center [115, 350] width 57 height 17
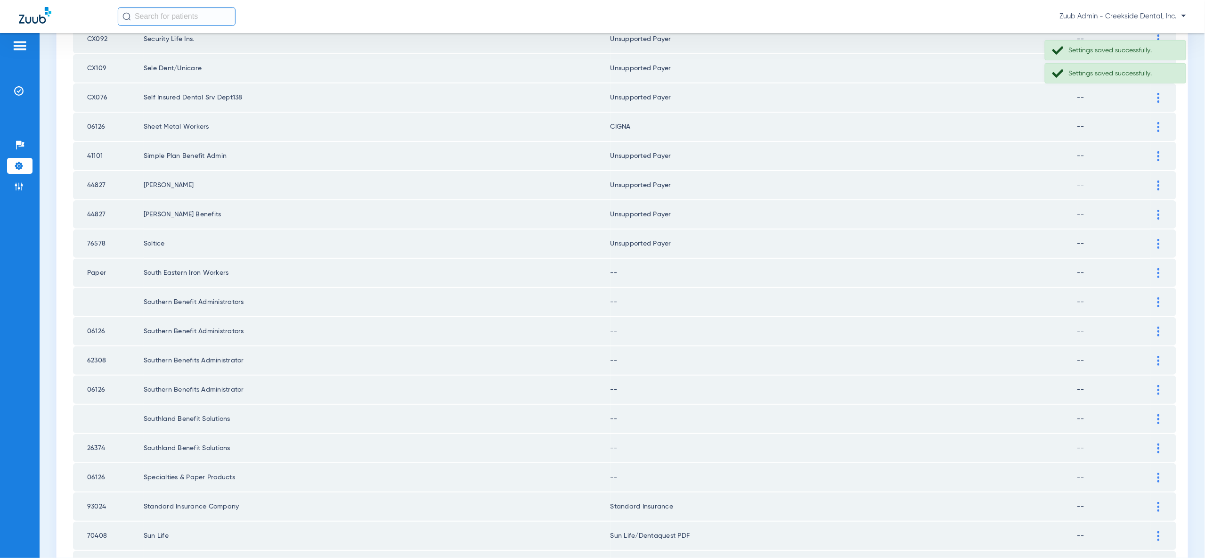
click at [1157, 268] on img at bounding box center [1158, 273] width 2 height 10
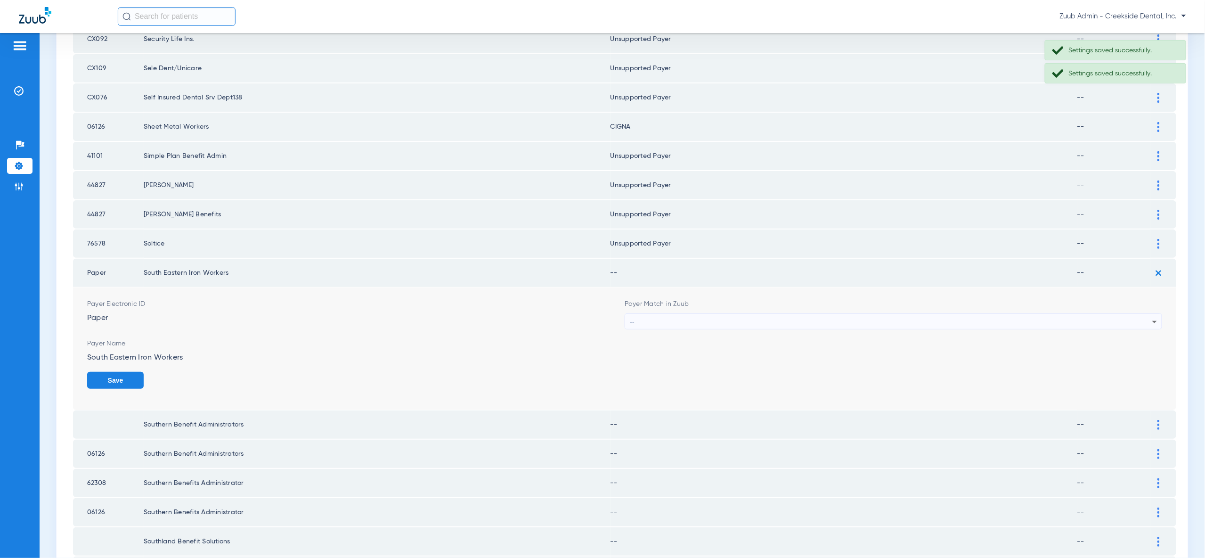
drag, startPoint x: 1129, startPoint y: 308, endPoint x: 1132, endPoint y: 303, distance: 5.1
click at [1132, 305] on form "Payer Electronic ID Paper Payer Match in Zuub -- Payer Name South Eastern Iron …" at bounding box center [624, 348] width 1075 height 122
click at [1132, 314] on div "--" at bounding box center [891, 322] width 522 height 16
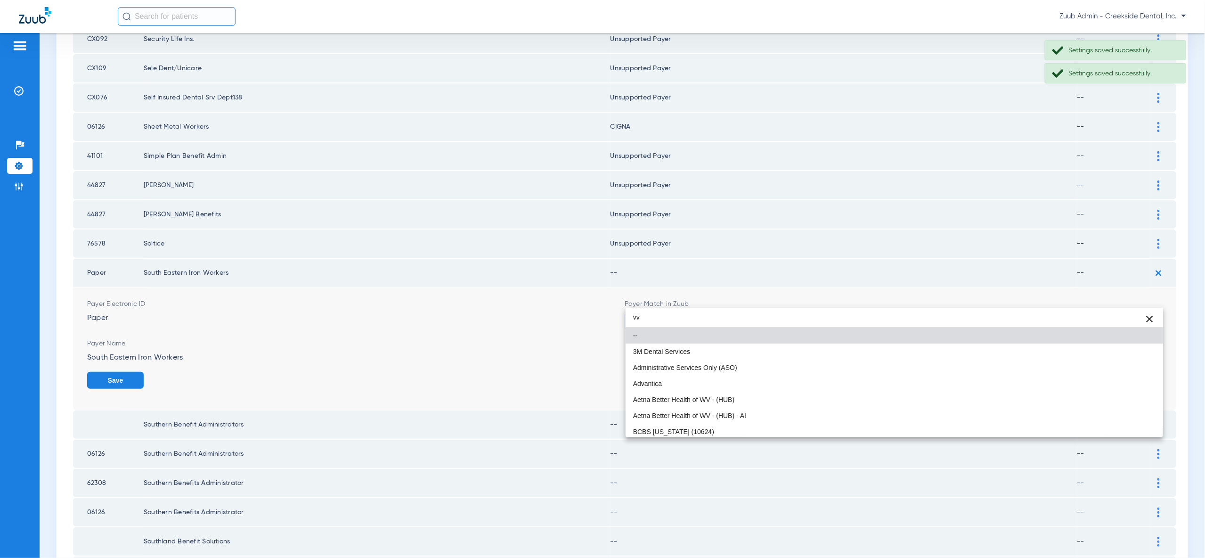
type input "vv"
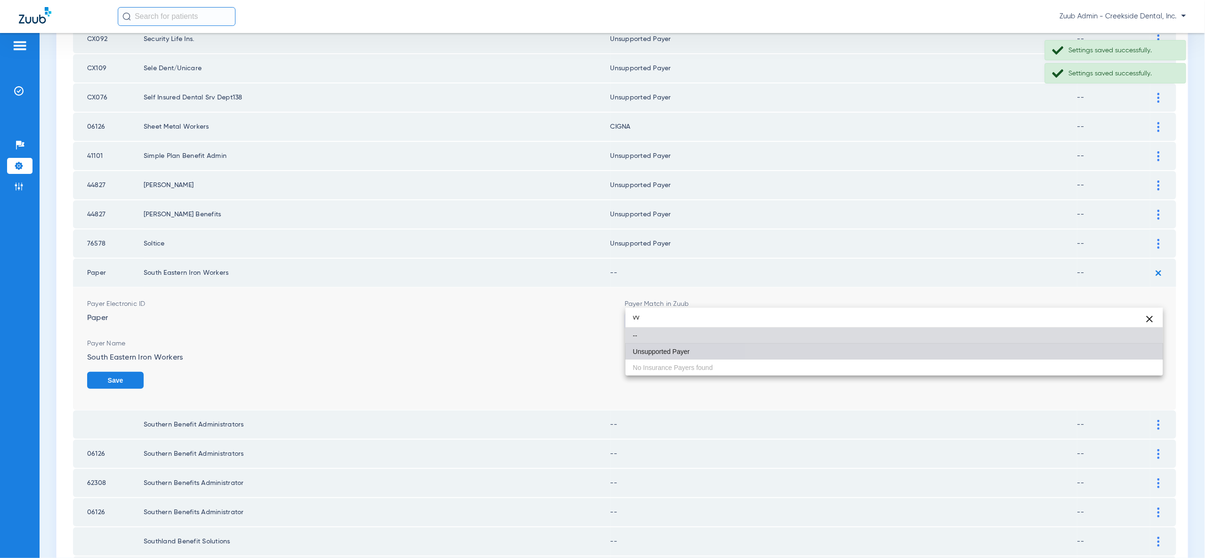
click at [1136, 355] on mat-option "Unsupported Payer" at bounding box center [894, 351] width 537 height 16
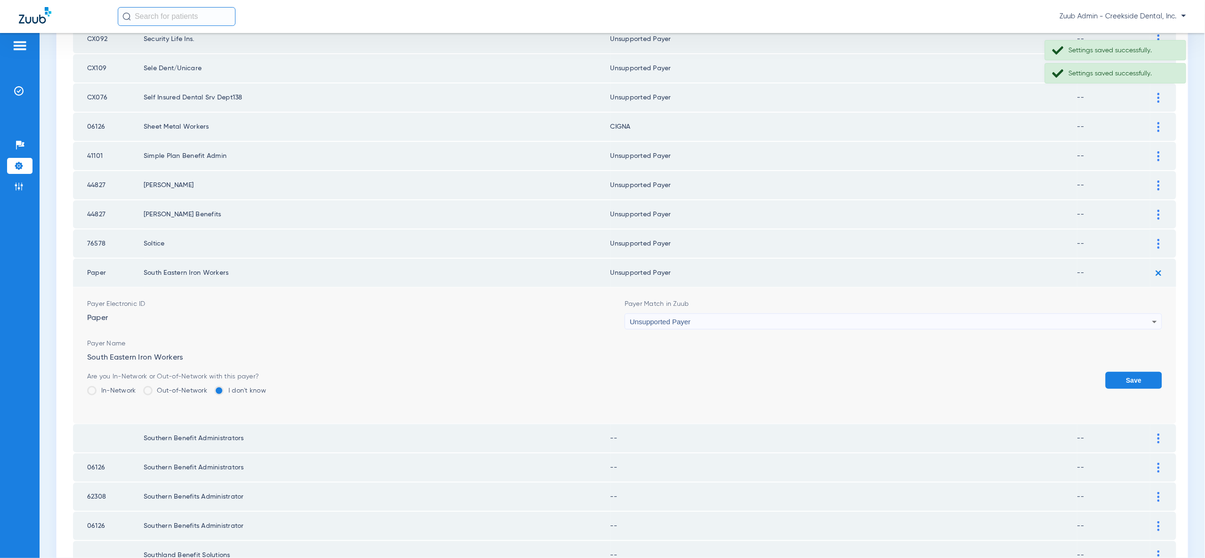
click at [1136, 372] on button "Save" at bounding box center [1134, 380] width 57 height 17
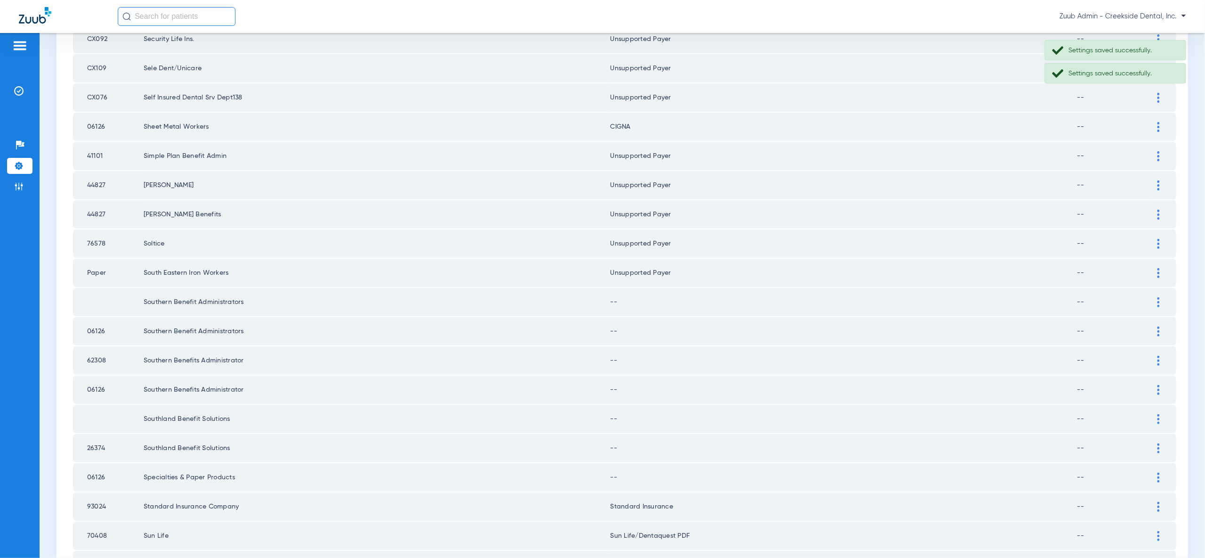
click at [1158, 297] on img at bounding box center [1158, 302] width 2 height 10
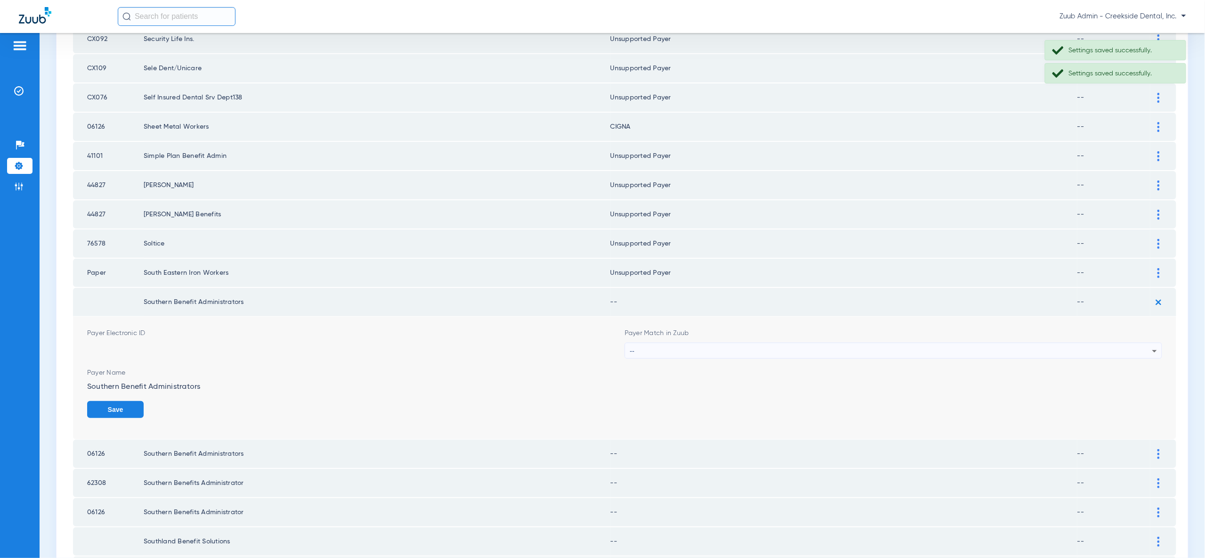
click at [1155, 345] on icon at bounding box center [1154, 350] width 11 height 11
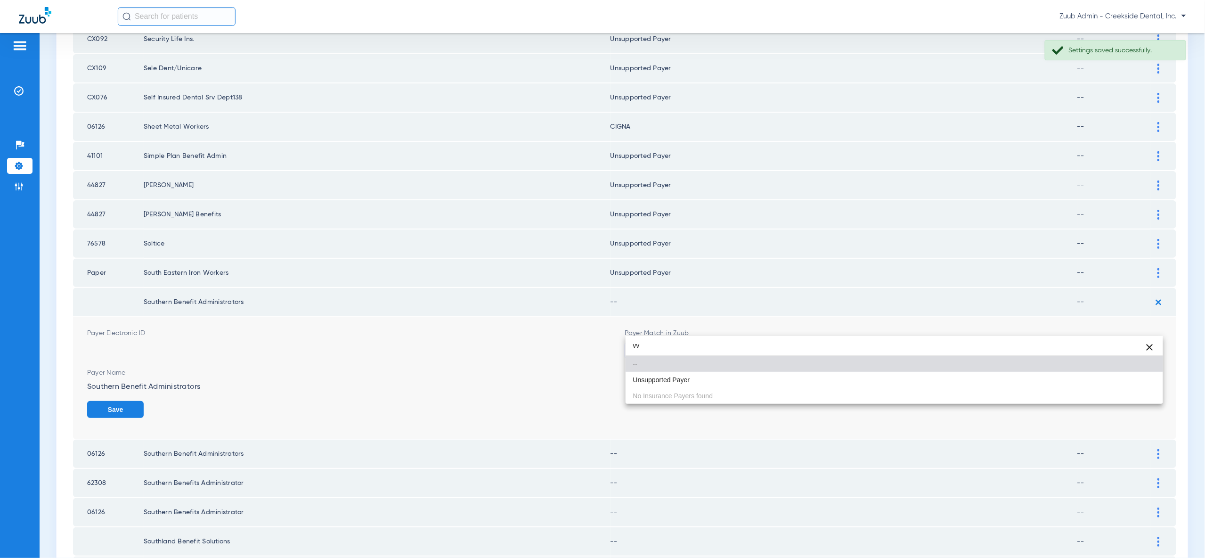
type input "vv"
click at [1138, 383] on mat-option "Unsupported Payer" at bounding box center [894, 380] width 537 height 16
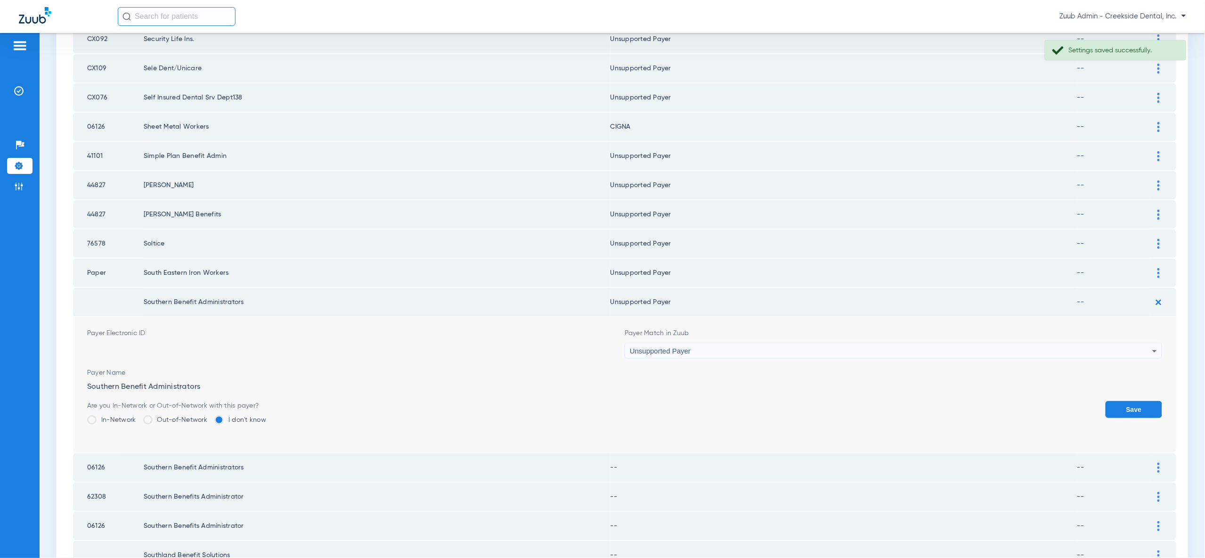
click at [1137, 401] on button "Save" at bounding box center [1134, 409] width 57 height 17
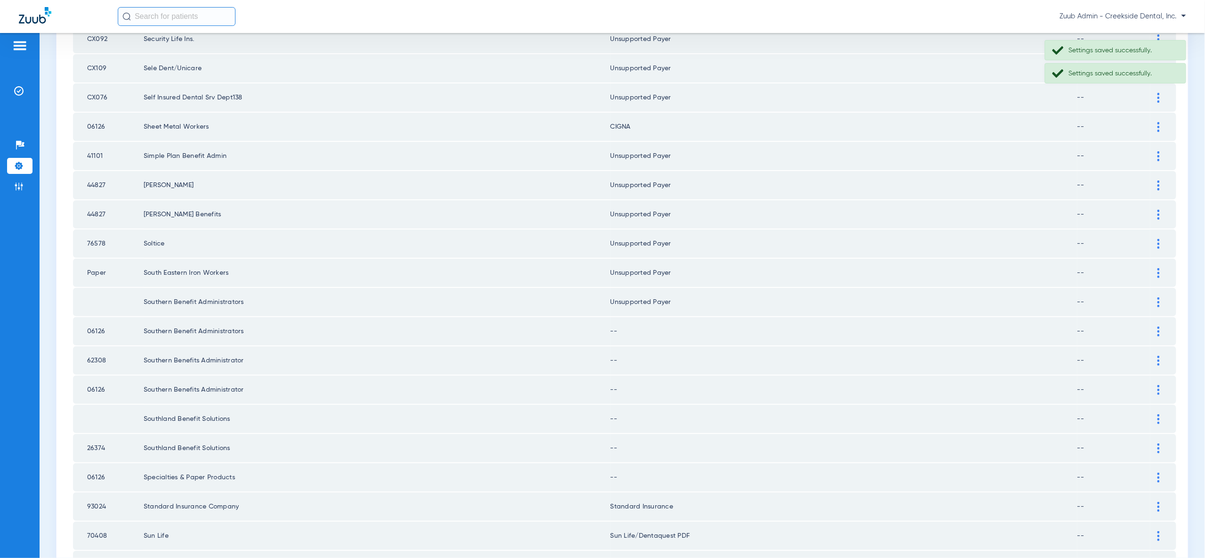
click at [1159, 326] on img at bounding box center [1158, 331] width 2 height 10
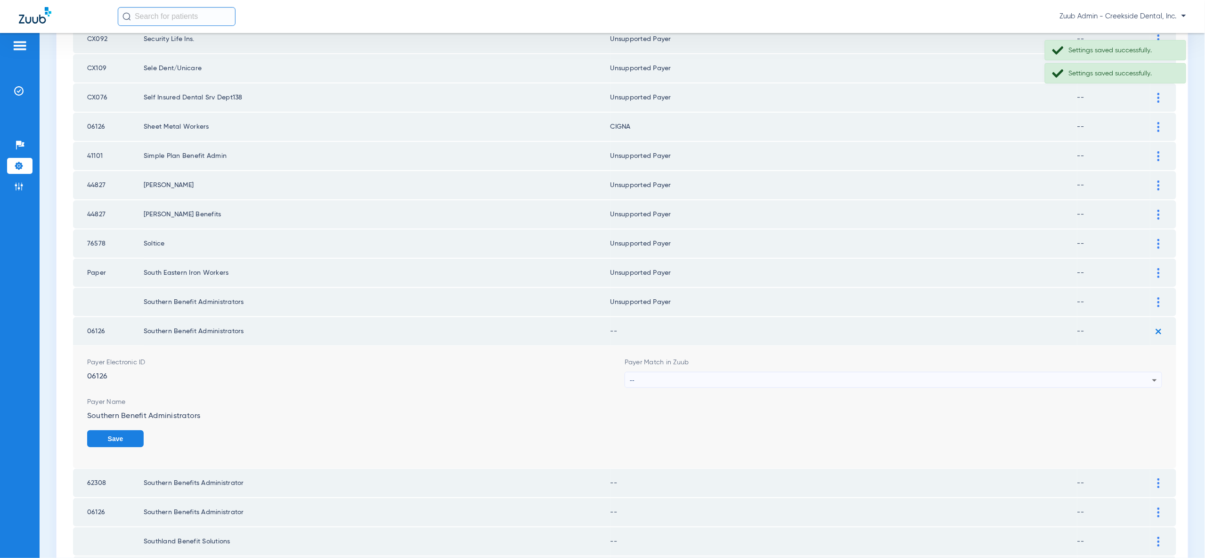
click at [1149, 374] on icon at bounding box center [1154, 379] width 11 height 11
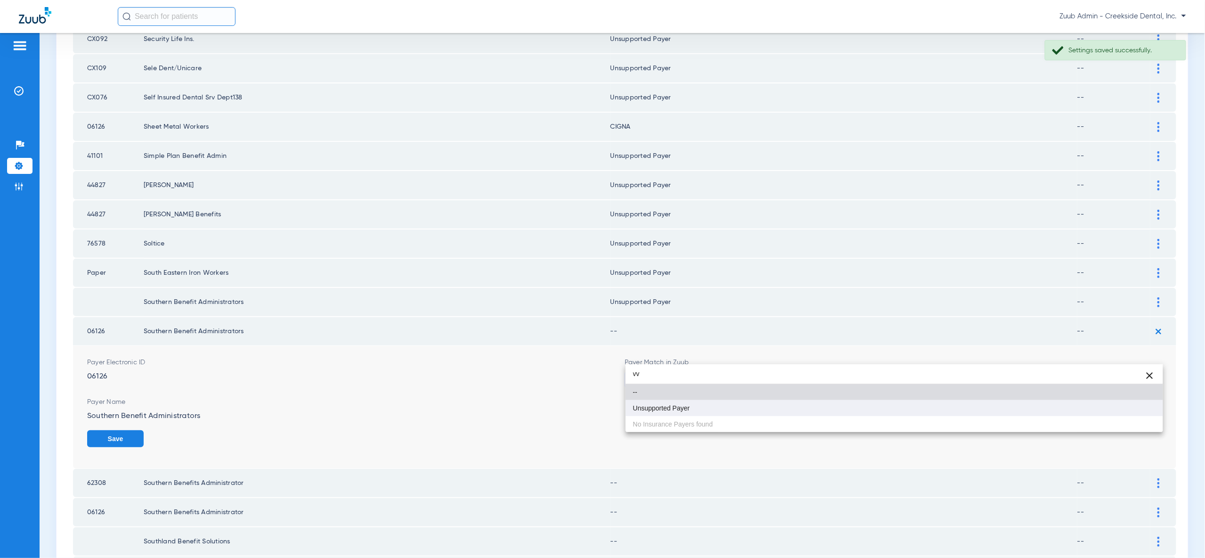
type input "vv"
click at [1140, 407] on mat-option "Unsupported Payer" at bounding box center [894, 408] width 537 height 16
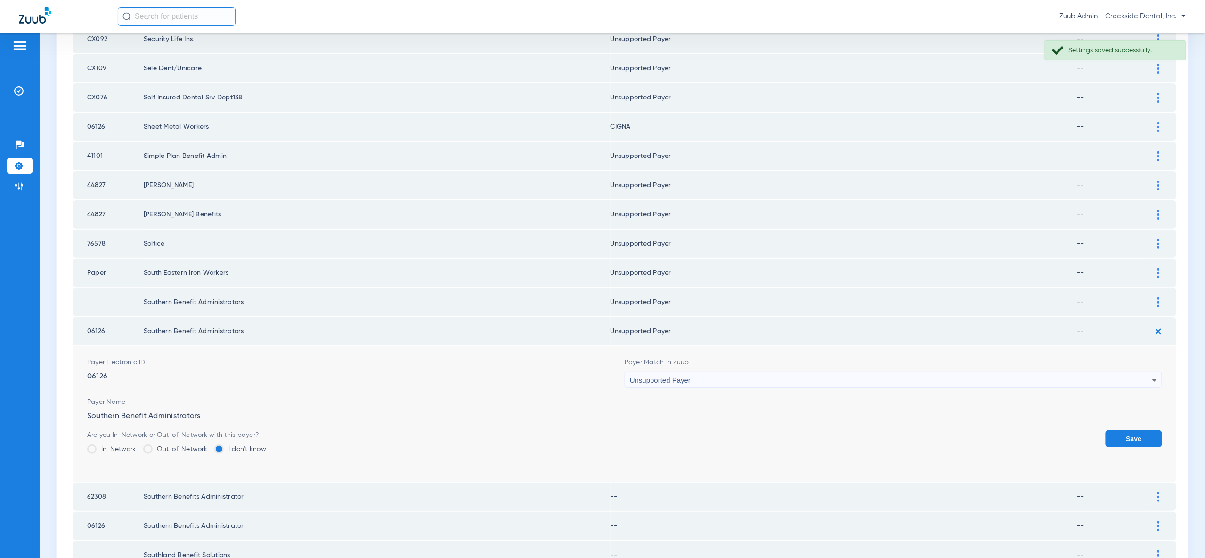
drag, startPoint x: 1144, startPoint y: 417, endPoint x: 1142, endPoint y: 390, distance: 27.4
click at [1144, 430] on button "Save" at bounding box center [1134, 438] width 57 height 17
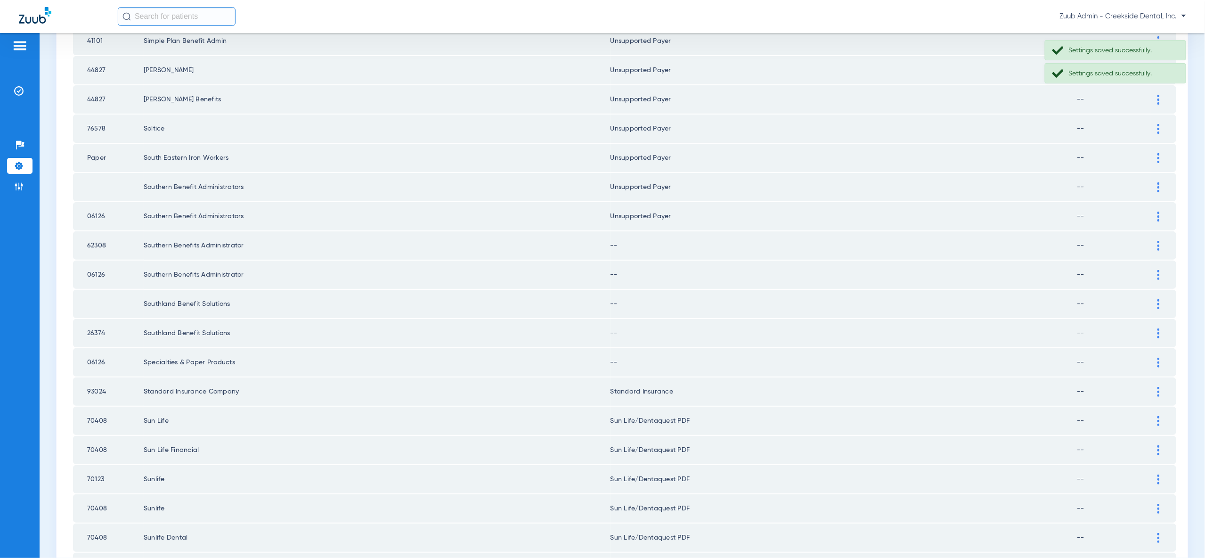
scroll to position [676, 0]
click at [1156, 237] on div at bounding box center [1158, 242] width 16 height 10
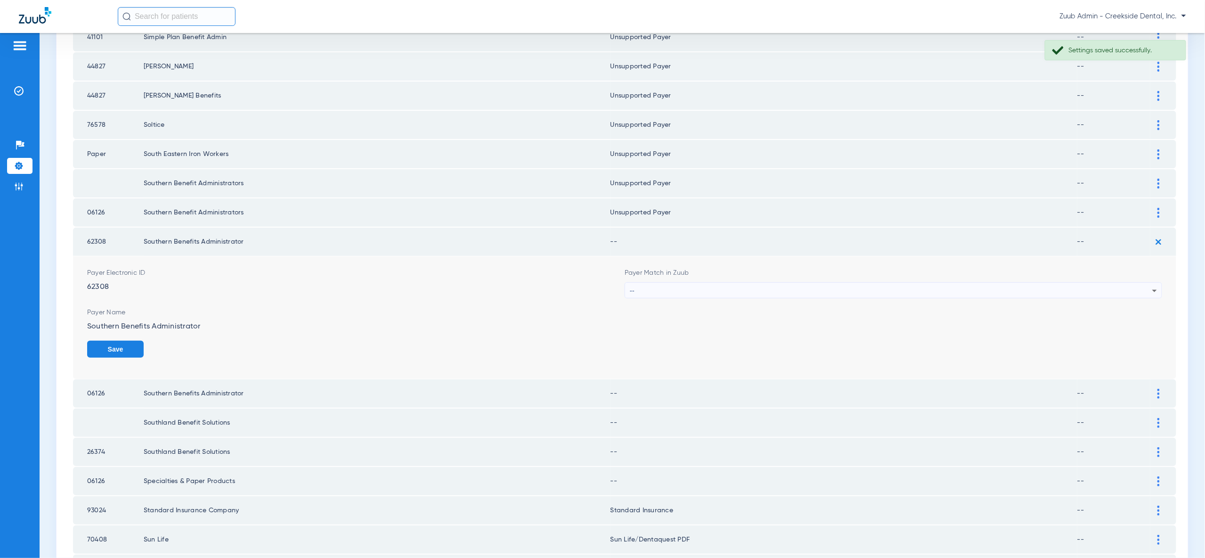
click at [1139, 283] on div "--" at bounding box center [891, 291] width 522 height 16
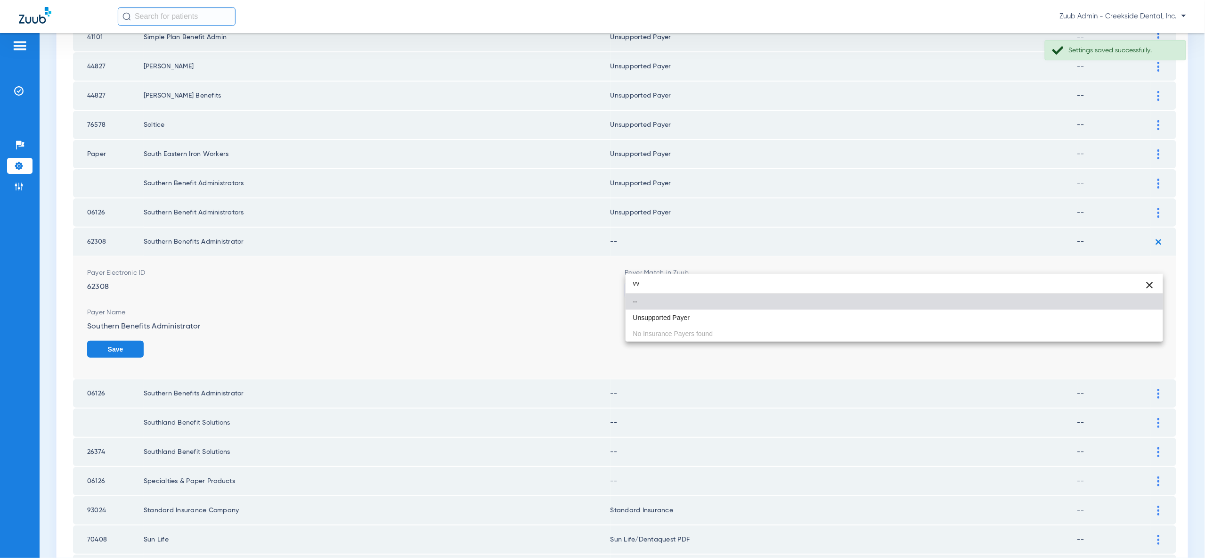
type input "vv"
click at [1138, 324] on mat-option "Unsupported Payer" at bounding box center [894, 317] width 537 height 16
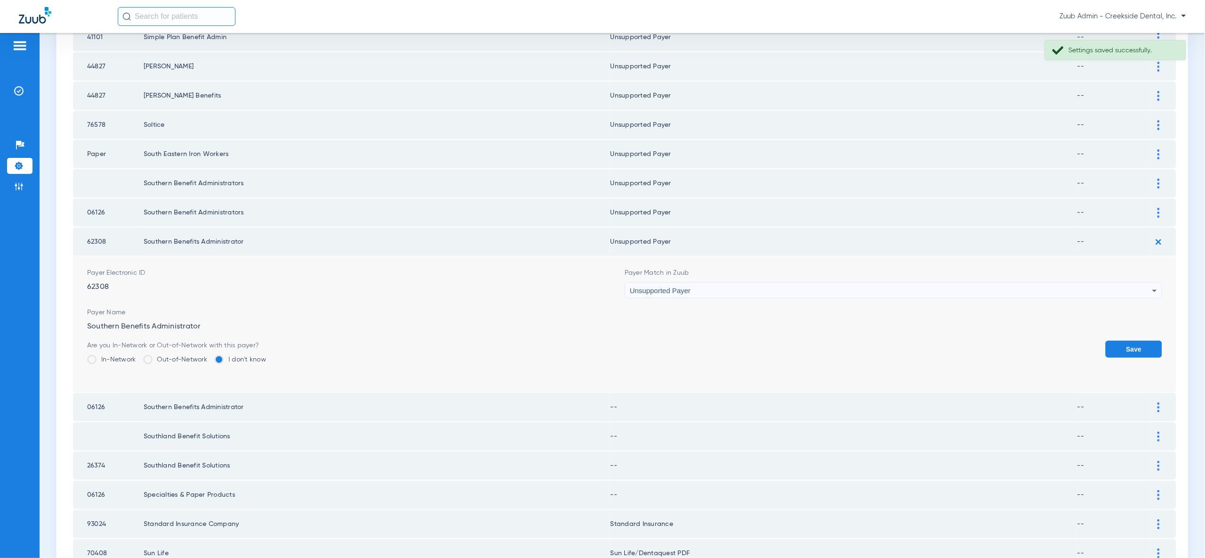
drag, startPoint x: 1138, startPoint y: 326, endPoint x: 1141, endPoint y: 321, distance: 6.3
click at [1138, 341] on button "Save" at bounding box center [1134, 349] width 57 height 17
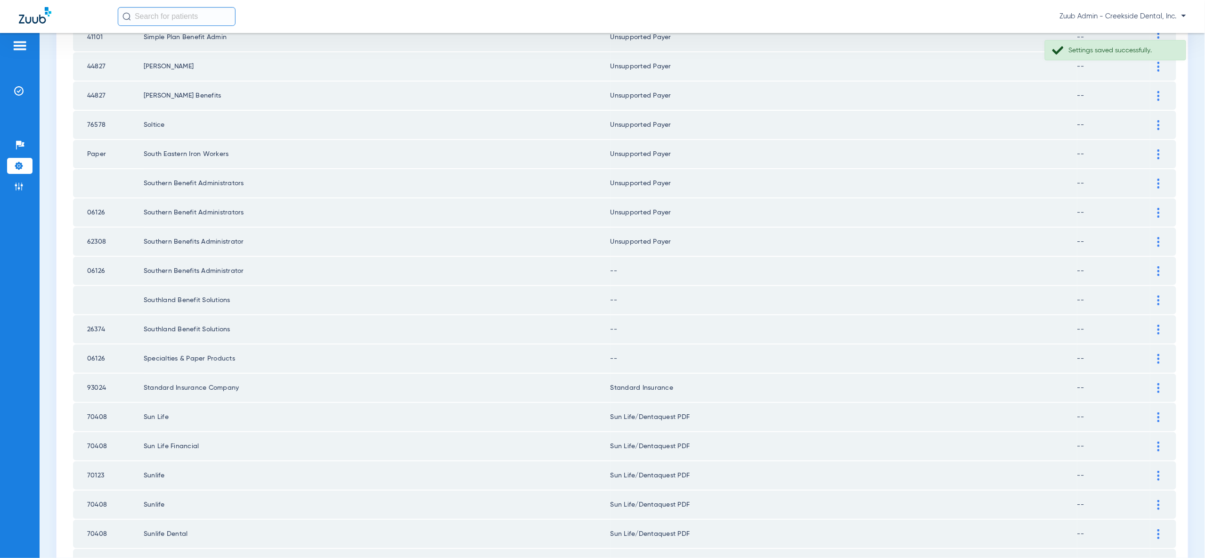
click at [1159, 266] on img at bounding box center [1158, 271] width 2 height 10
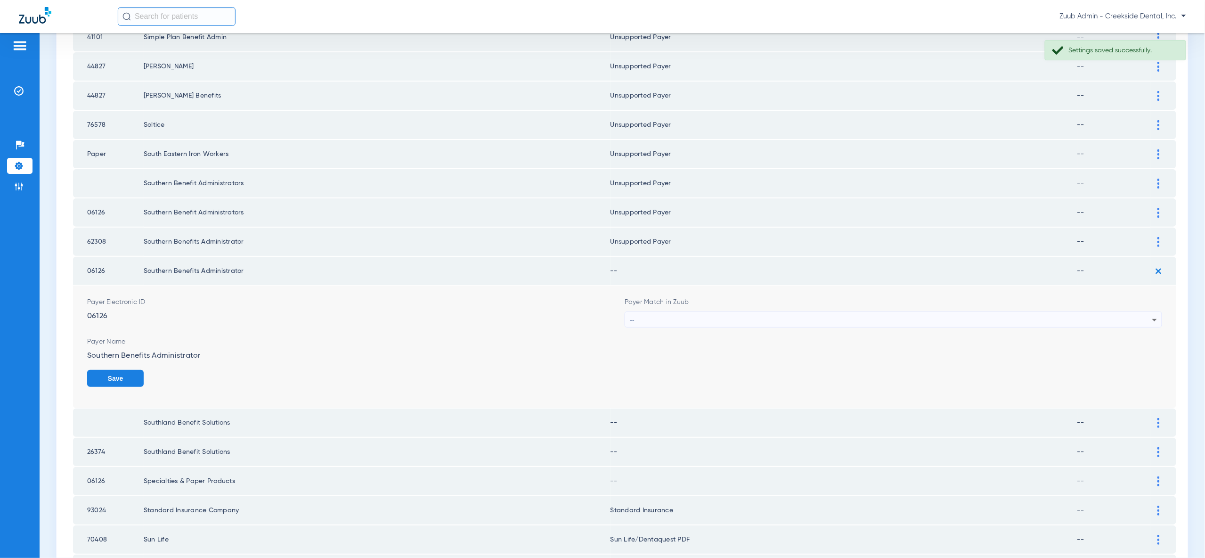
click at [1127, 312] on div "--" at bounding box center [891, 320] width 522 height 16
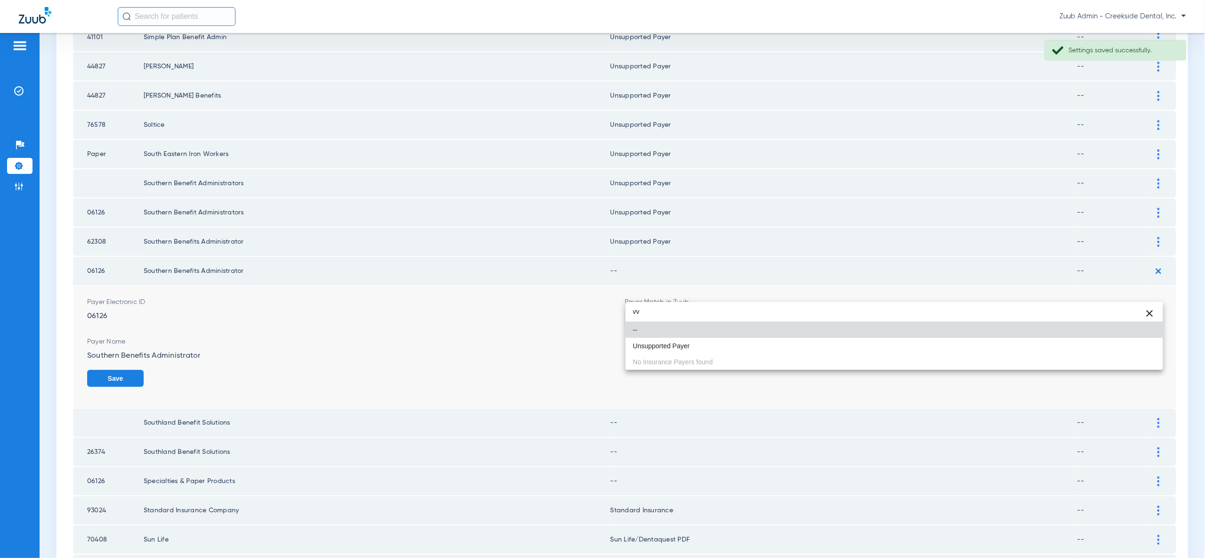
type input "vv"
click at [1121, 344] on mat-option "Unsupported Payer" at bounding box center [894, 346] width 537 height 16
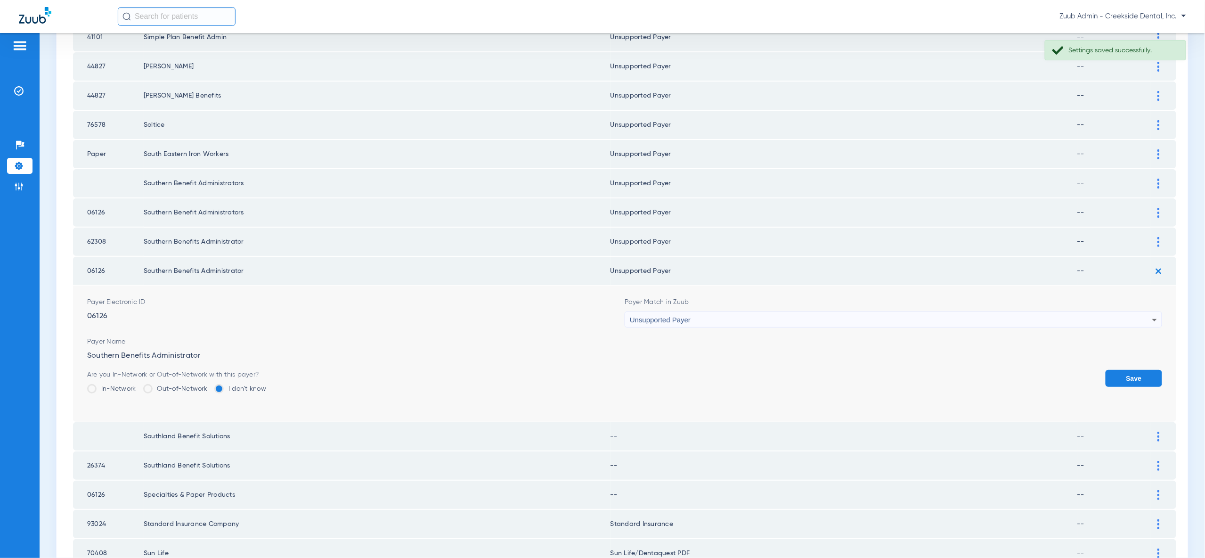
click at [1148, 370] on button "Save" at bounding box center [1134, 378] width 57 height 17
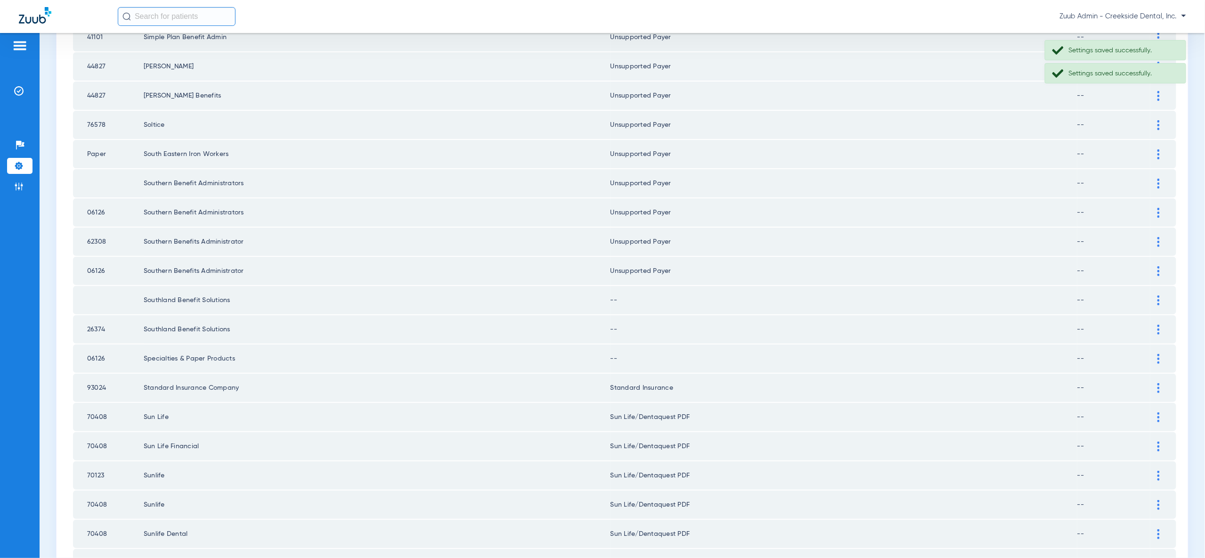
click at [1161, 295] on div at bounding box center [1158, 300] width 16 height 10
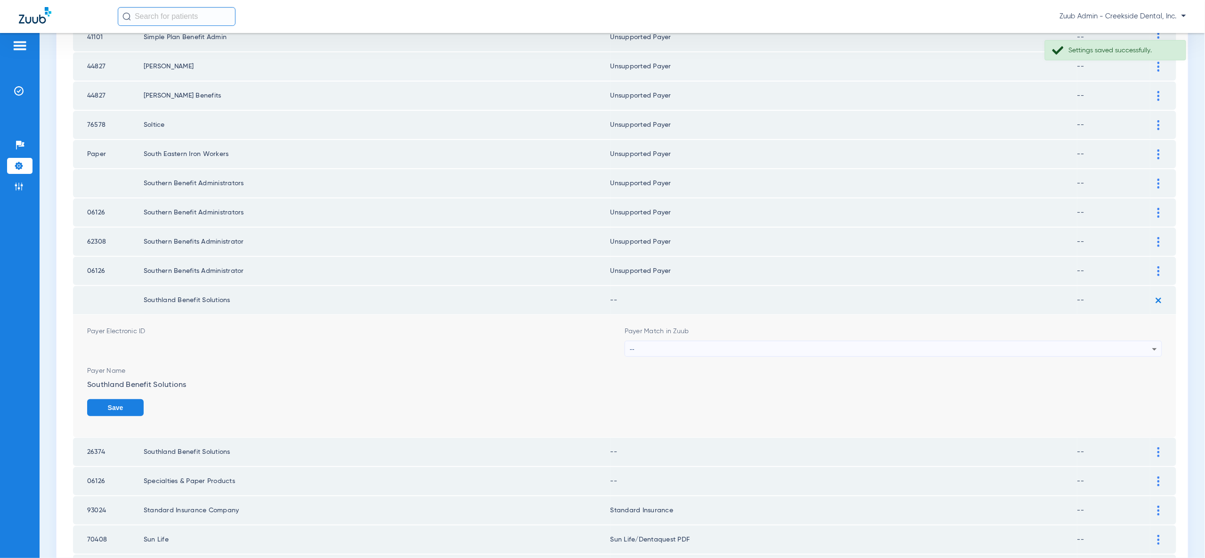
click at [1150, 343] on icon at bounding box center [1154, 348] width 11 height 11
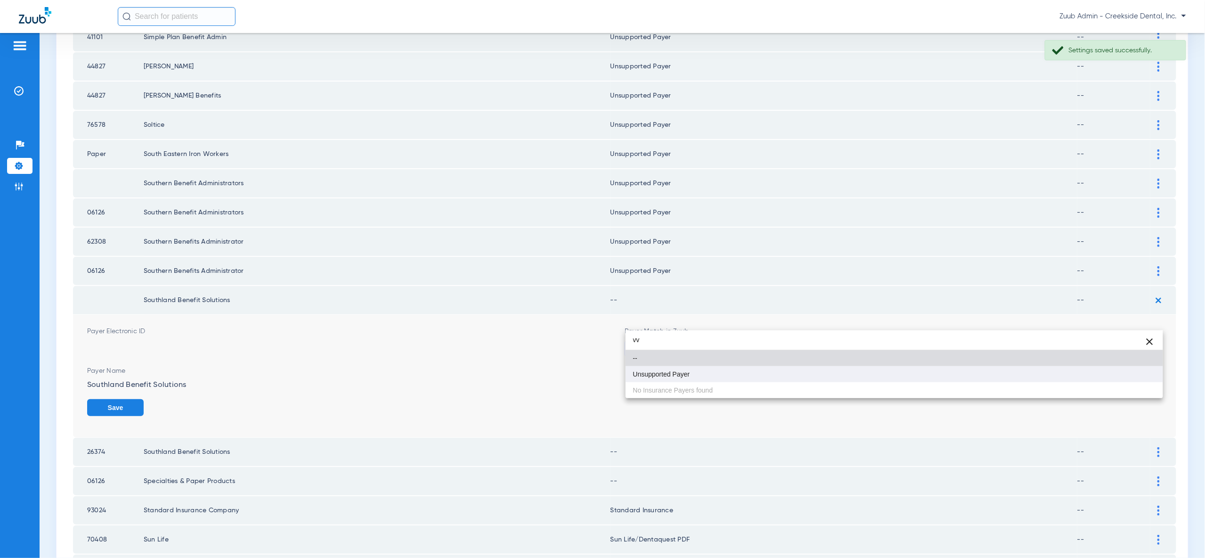
type input "vv"
click at [1139, 380] on mat-option "Unsupported Payer" at bounding box center [894, 374] width 537 height 16
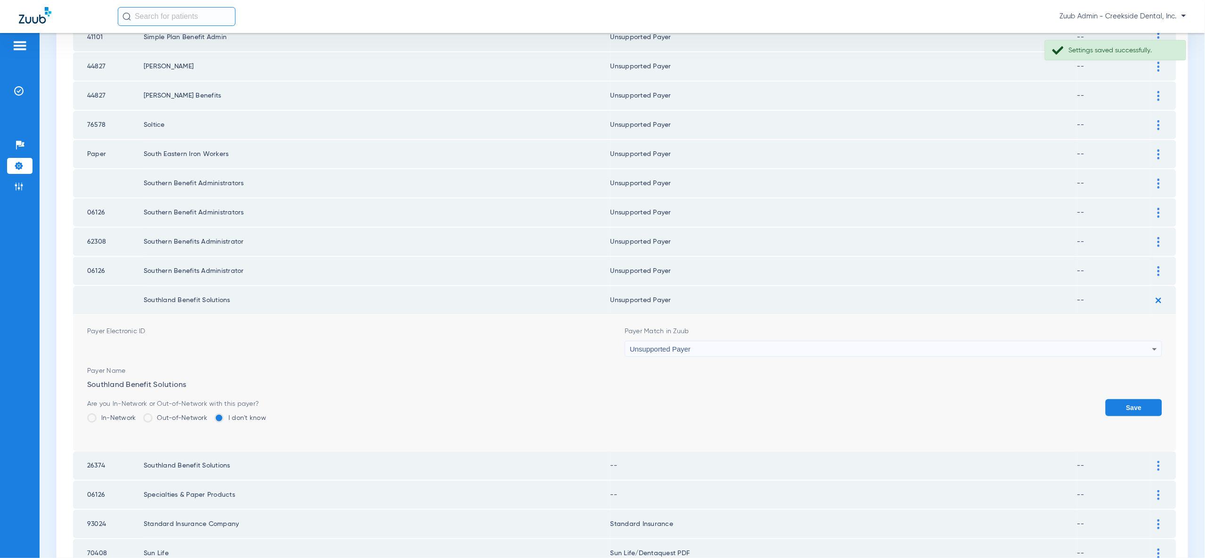
drag, startPoint x: 1153, startPoint y: 380, endPoint x: 1140, endPoint y: 351, distance: 31.6
click at [1152, 399] on button "Save" at bounding box center [1134, 407] width 57 height 17
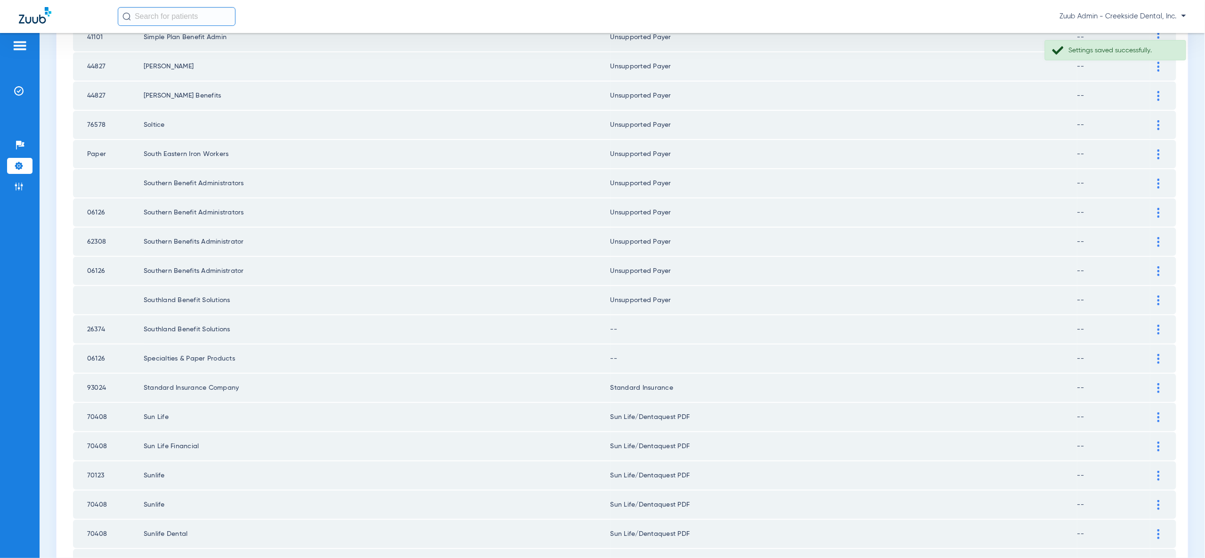
click at [1158, 325] on img at bounding box center [1158, 330] width 2 height 10
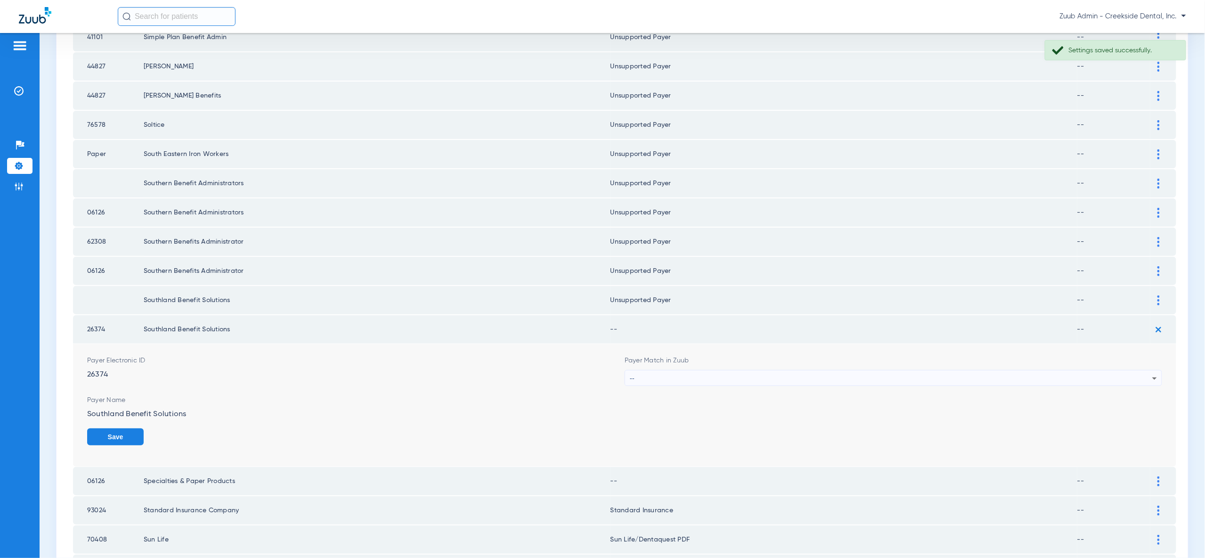
drag, startPoint x: 1138, startPoint y: 355, endPoint x: 1135, endPoint y: 350, distance: 5.9
click at [1138, 370] on div "--" at bounding box center [891, 378] width 522 height 16
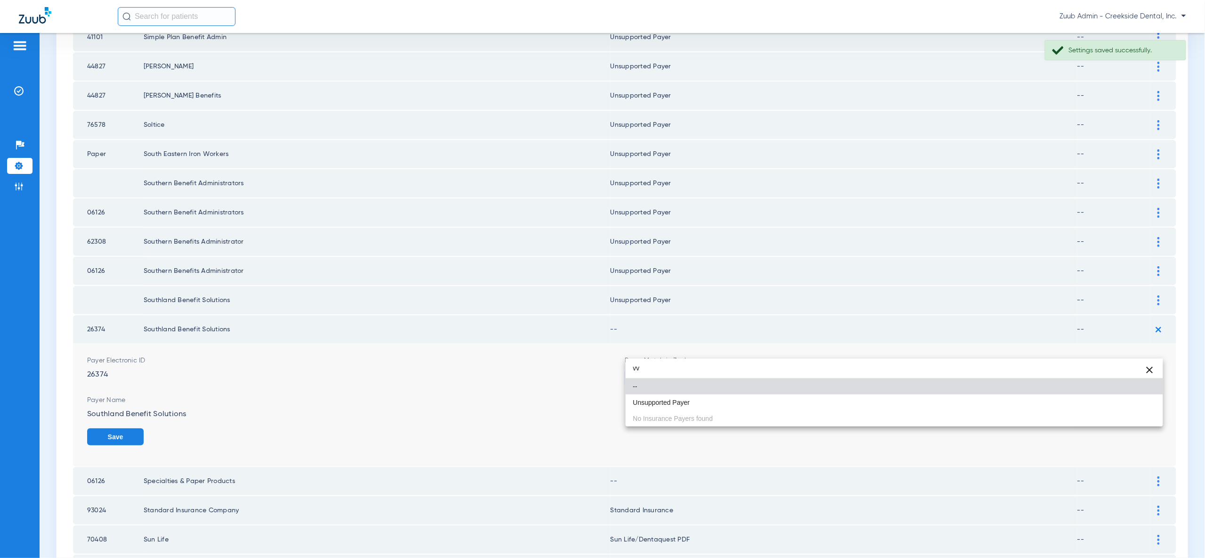
type input "vv"
click at [1118, 395] on mat-option "Unsupported Payer" at bounding box center [894, 402] width 537 height 16
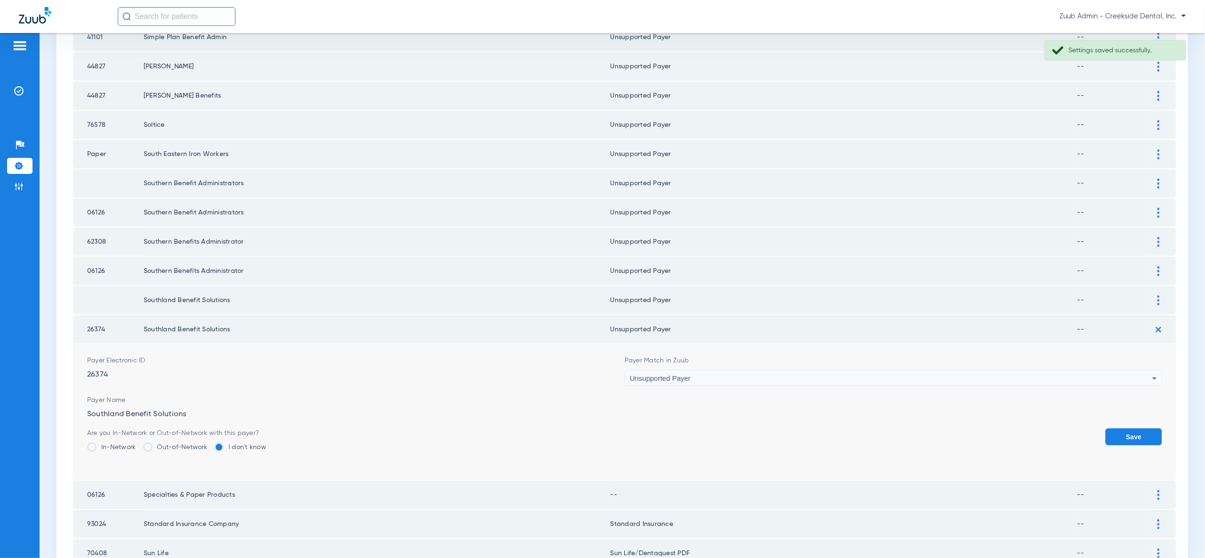
drag, startPoint x: 1133, startPoint y: 402, endPoint x: 1155, endPoint y: 345, distance: 61.0
click at [1133, 428] on button "Save" at bounding box center [1134, 436] width 57 height 17
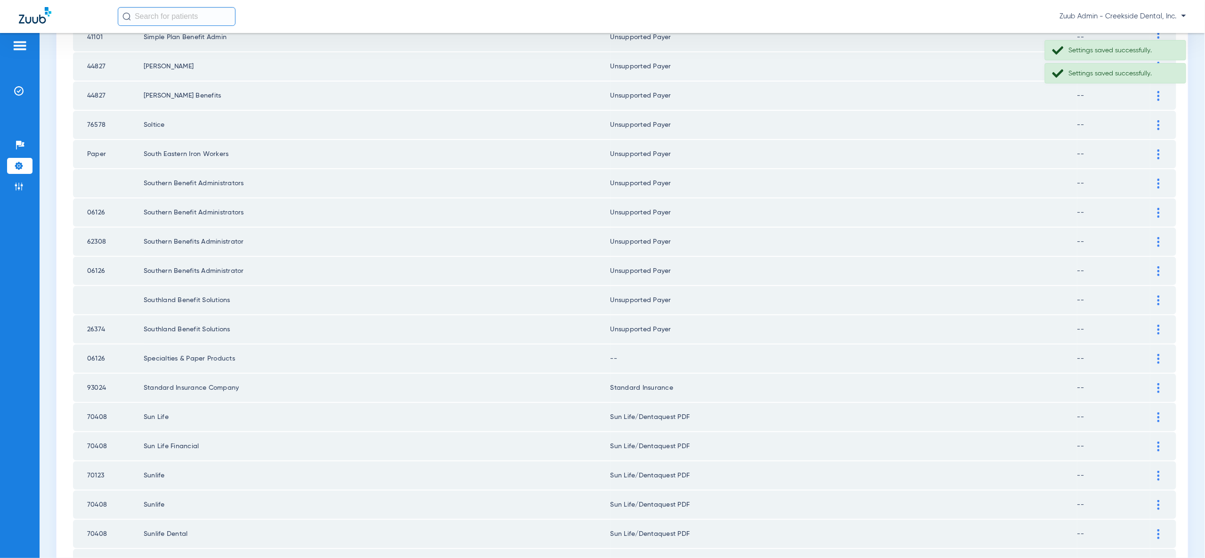
click at [1158, 354] on img at bounding box center [1158, 359] width 2 height 10
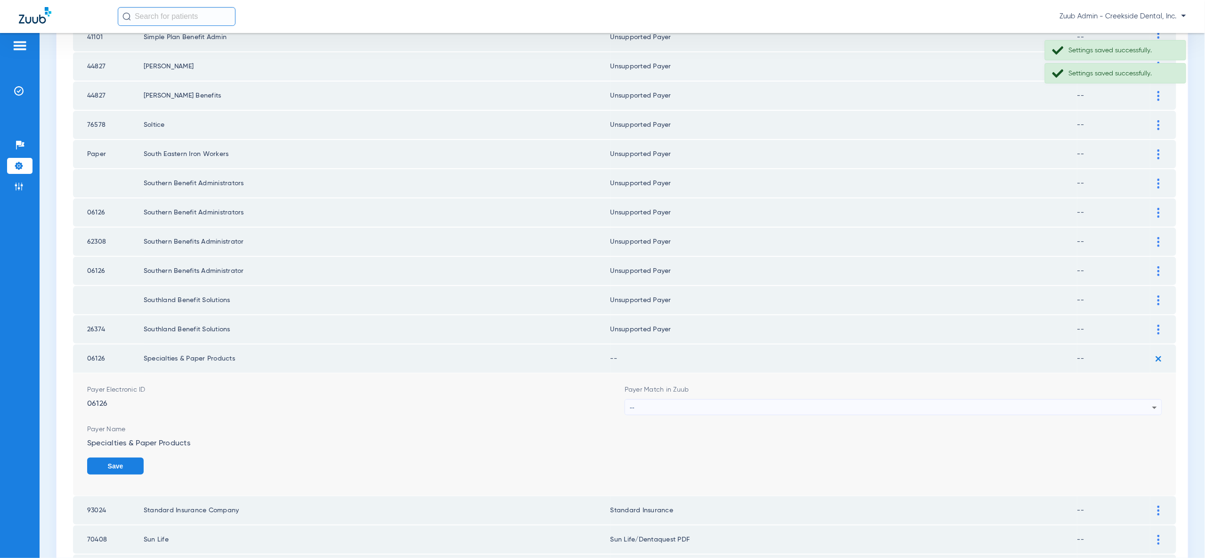
click at [1136, 399] on div "--" at bounding box center [891, 407] width 522 height 16
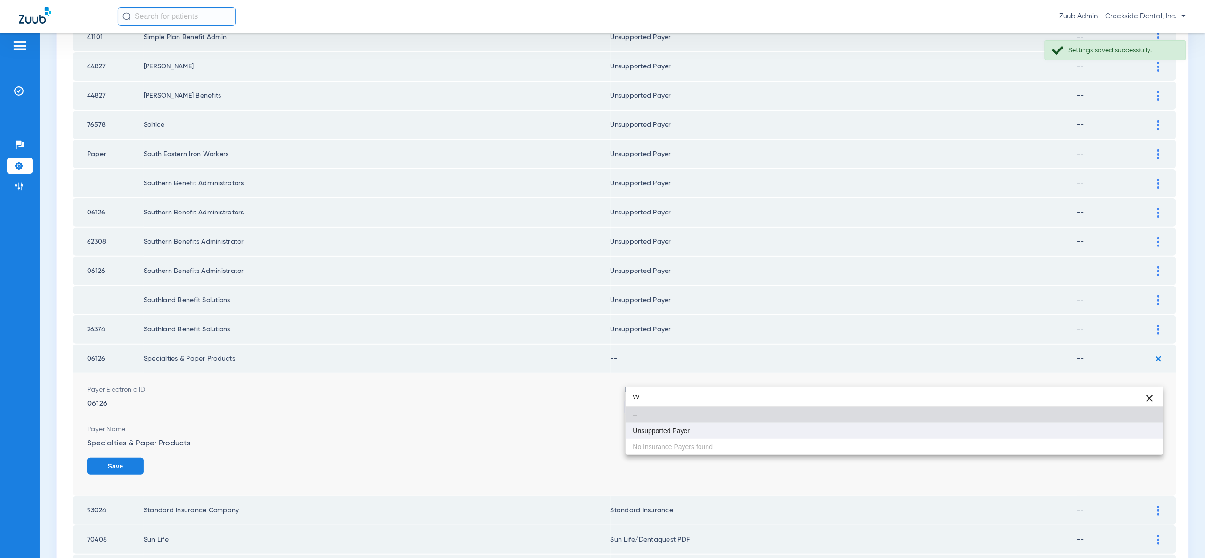
type input "vv"
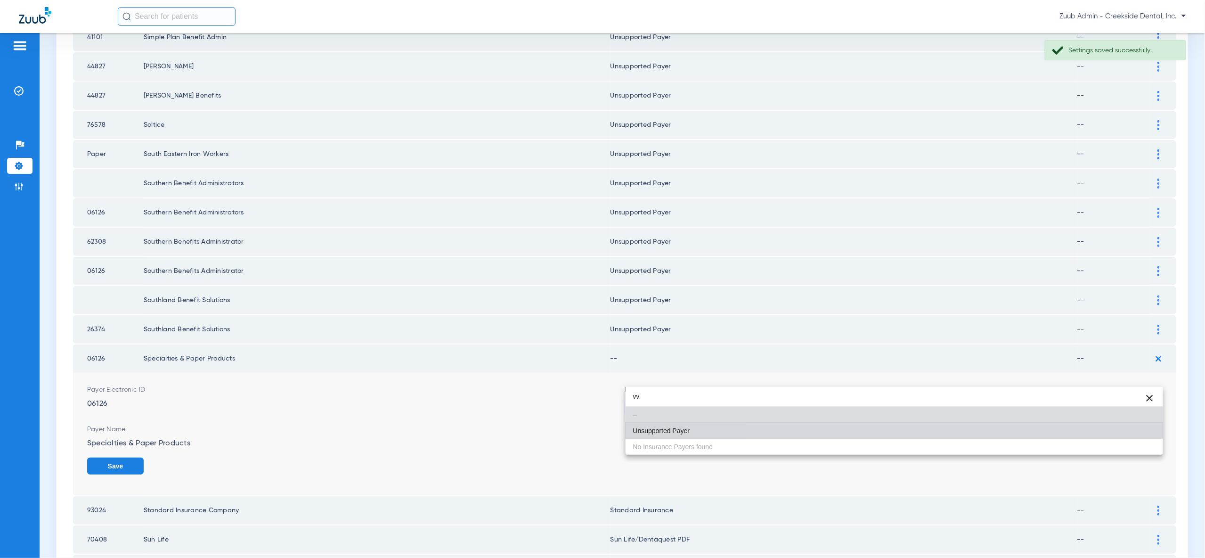
click at [1145, 430] on mat-option "Unsupported Payer" at bounding box center [894, 431] width 537 height 16
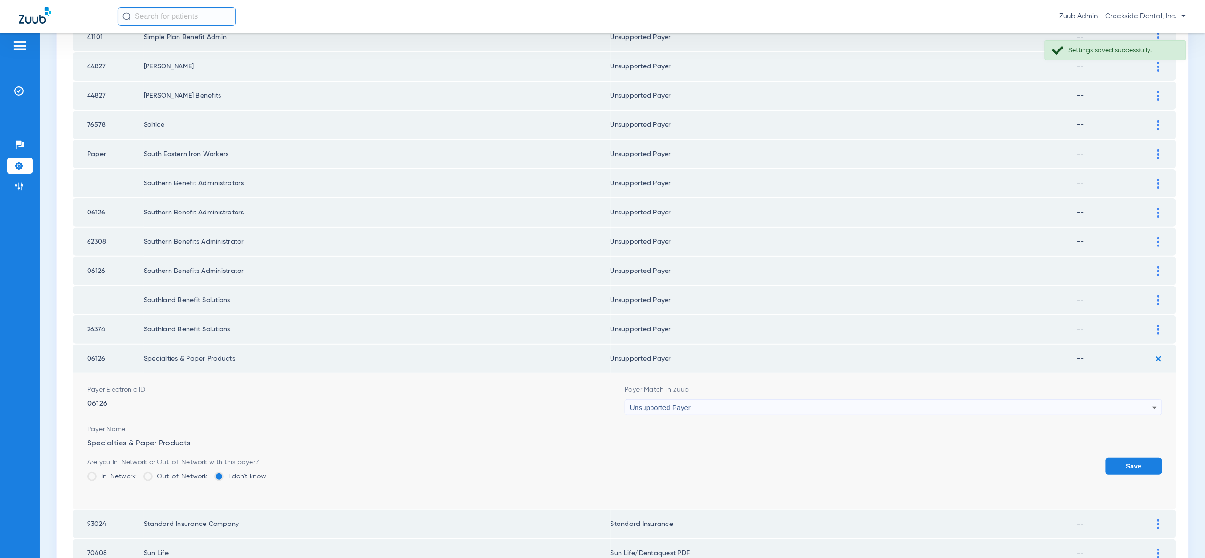
click at [1150, 457] on button "Save" at bounding box center [1134, 465] width 57 height 17
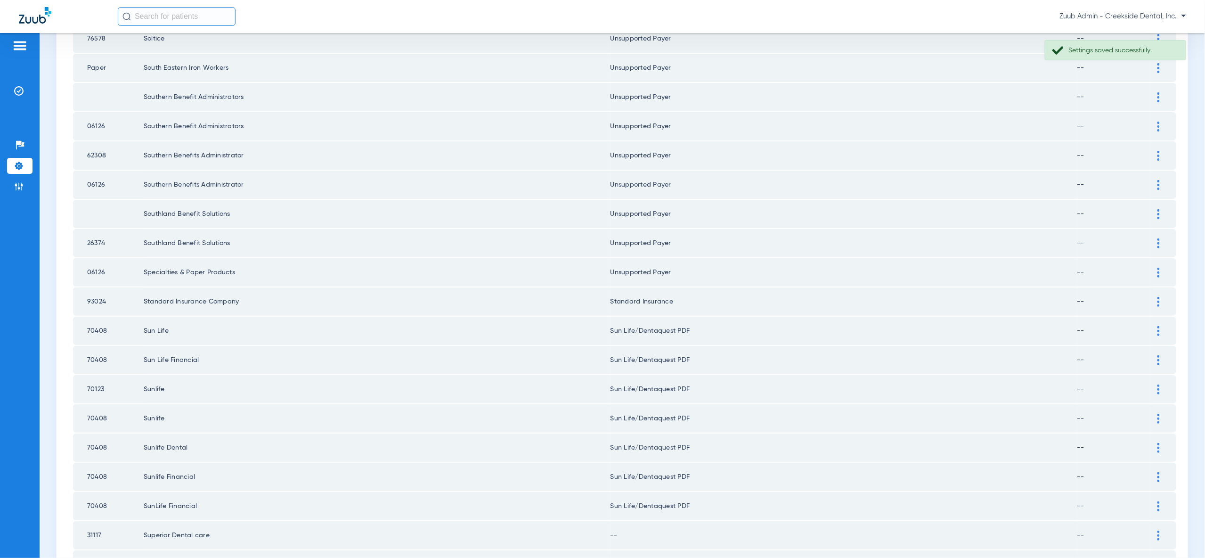
scroll to position [782, 0]
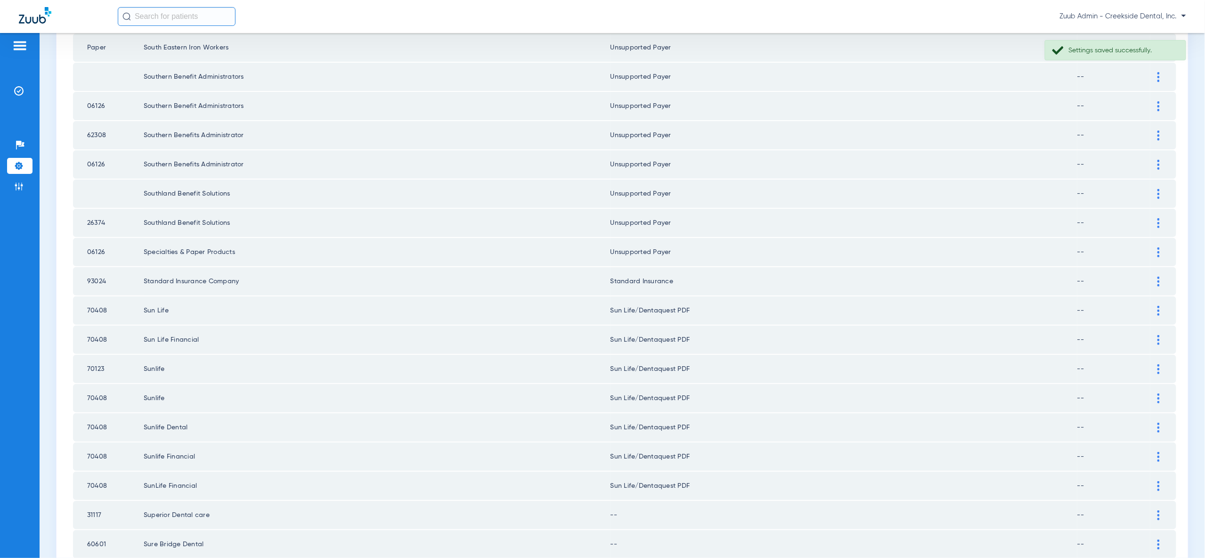
click at [1157, 306] on img at bounding box center [1158, 311] width 2 height 10
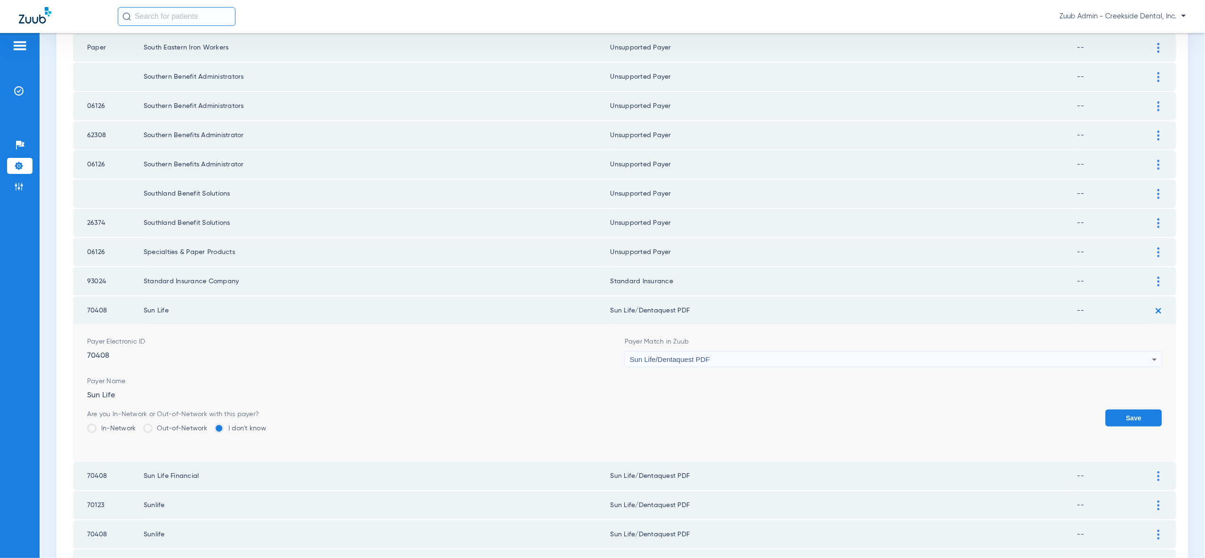
click at [1139, 351] on div "Sun Life/Dentaquest PDF" at bounding box center [891, 359] width 522 height 16
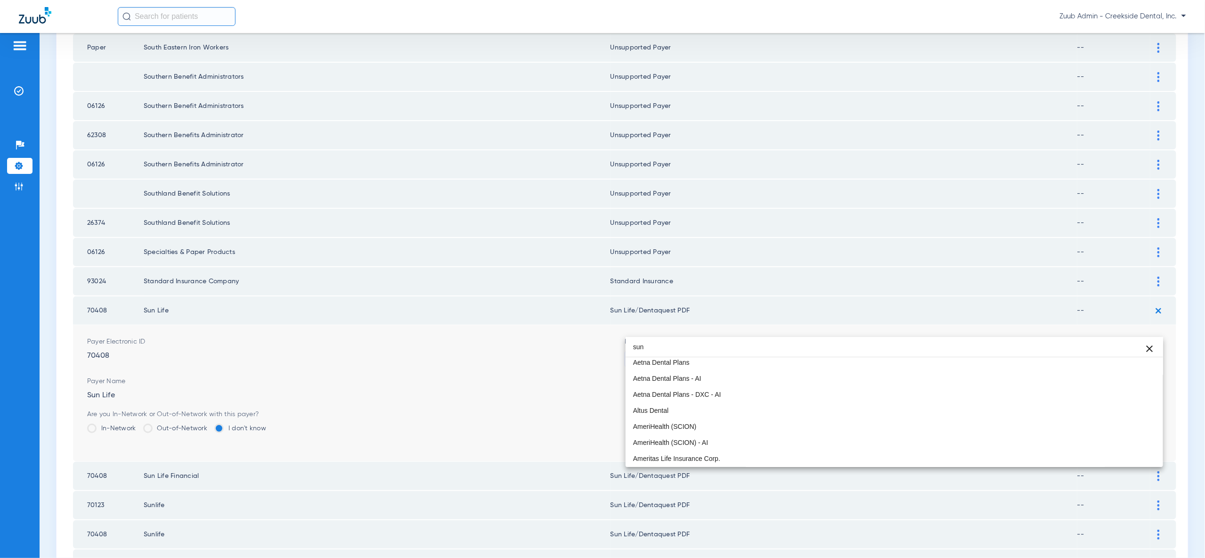
scroll to position [0, 0]
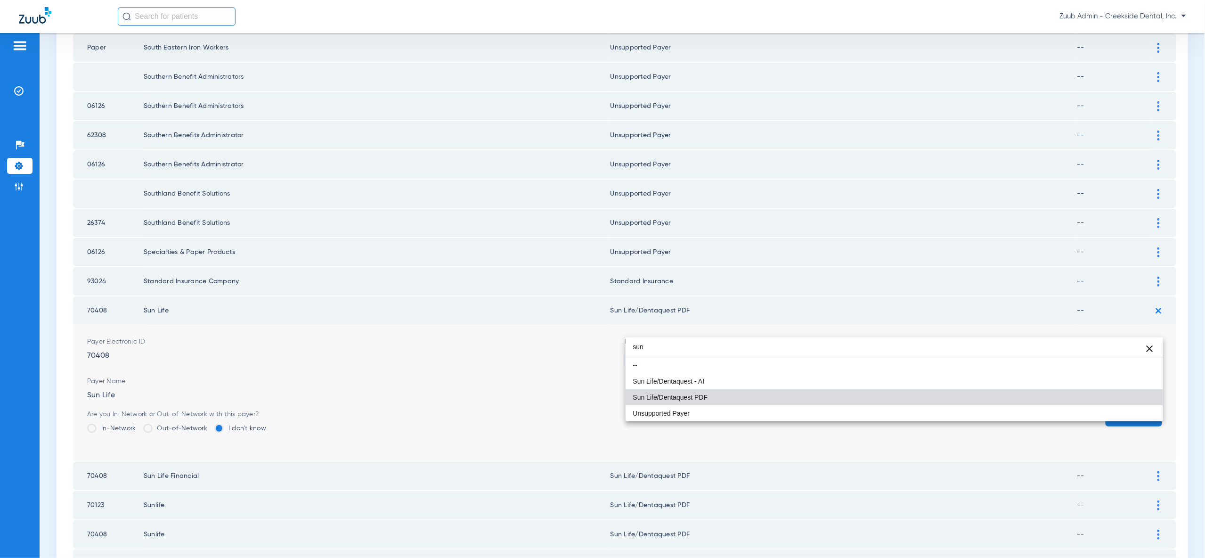
drag, startPoint x: 643, startPoint y: 348, endPoint x: 631, endPoint y: 347, distance: 12.3
click at [631, 347] on input "sun" at bounding box center [894, 346] width 537 height 19
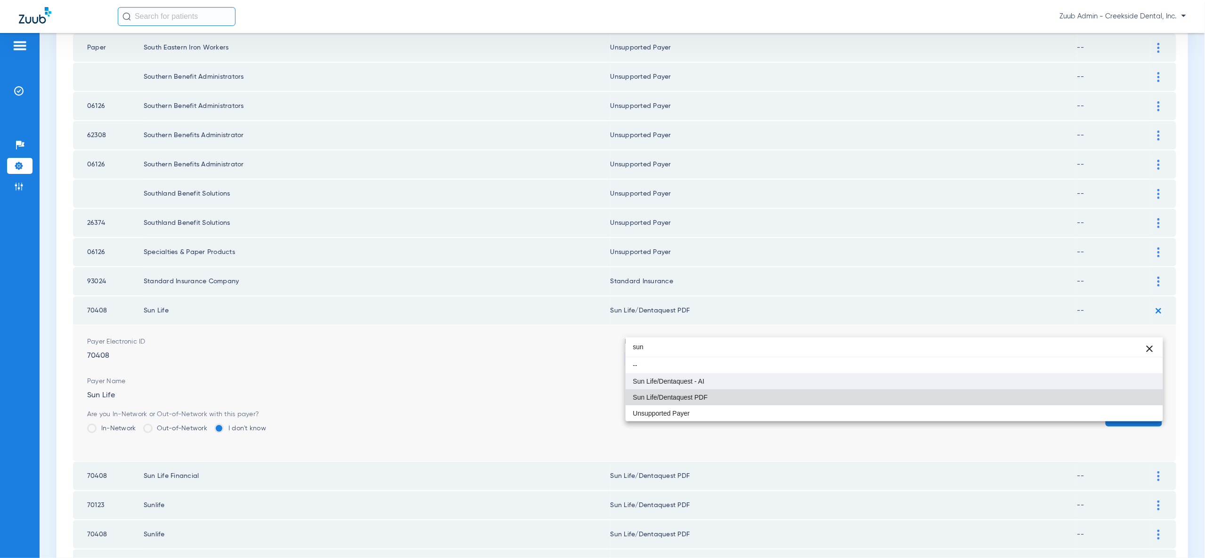
type input "sun"
click at [826, 374] on mat-option "Sun Life/Dentaquest - AI" at bounding box center [894, 381] width 537 height 16
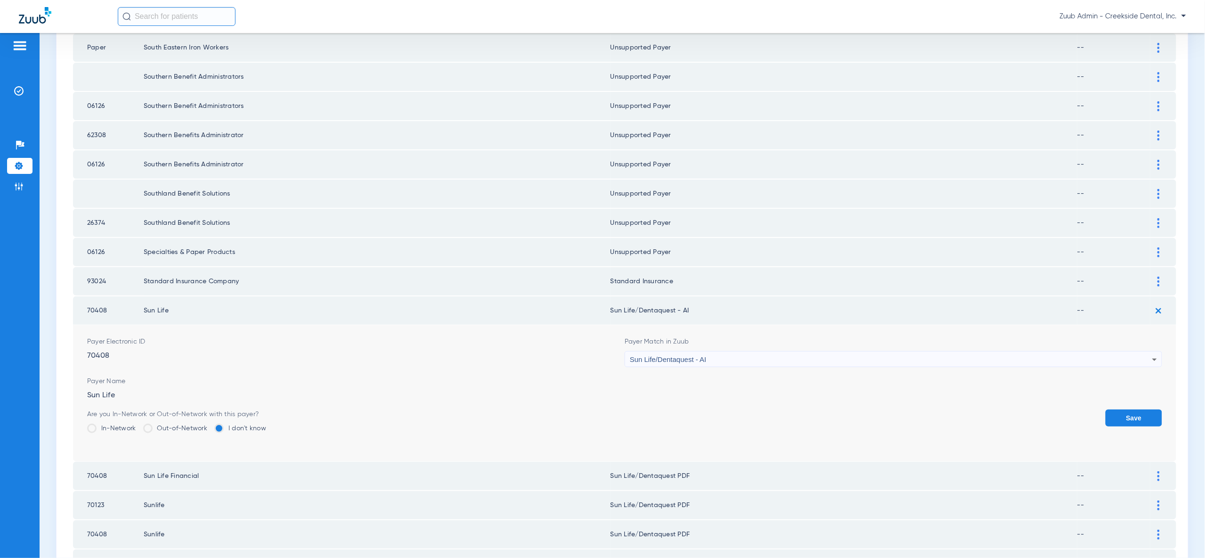
drag, startPoint x: 1123, startPoint y: 386, endPoint x: 1139, endPoint y: 369, distance: 23.7
click at [1123, 409] on button "Save" at bounding box center [1134, 417] width 57 height 17
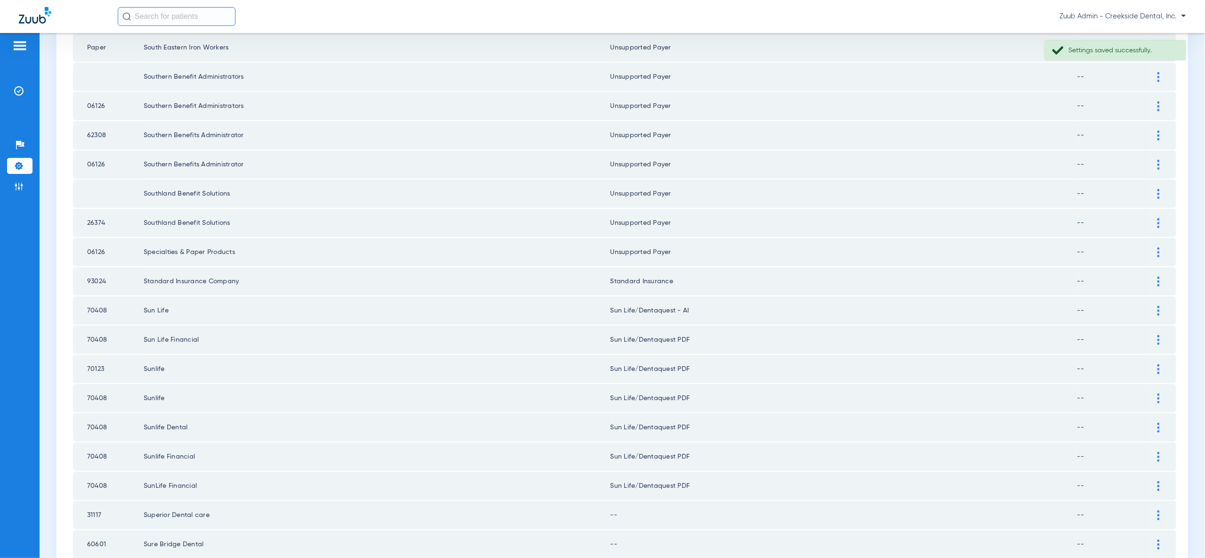
click at [1157, 335] on img at bounding box center [1158, 340] width 2 height 10
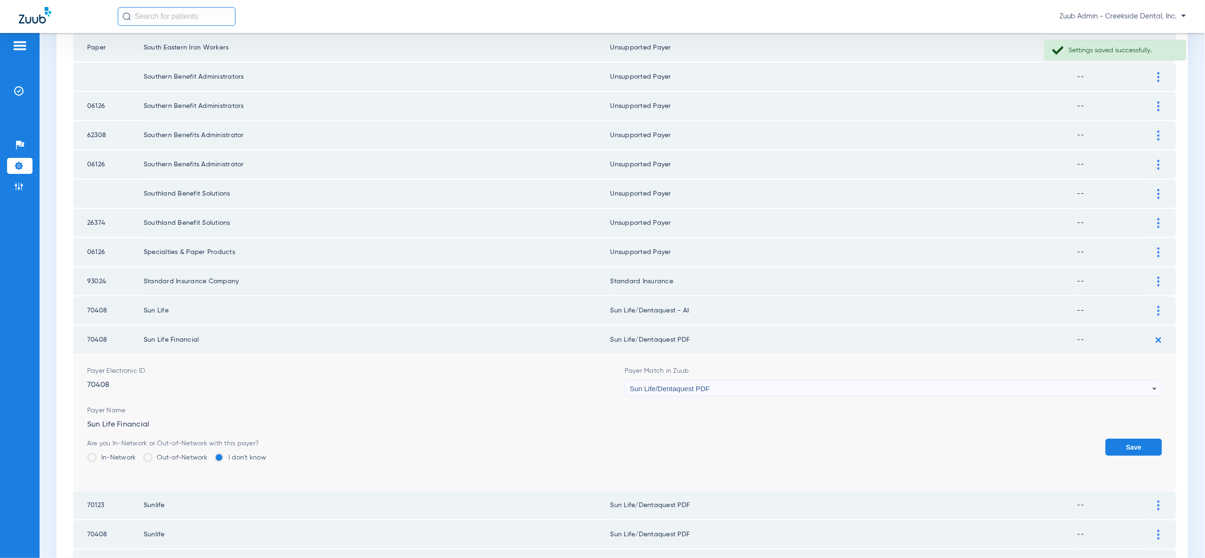
click at [1153, 383] on icon at bounding box center [1154, 388] width 11 height 11
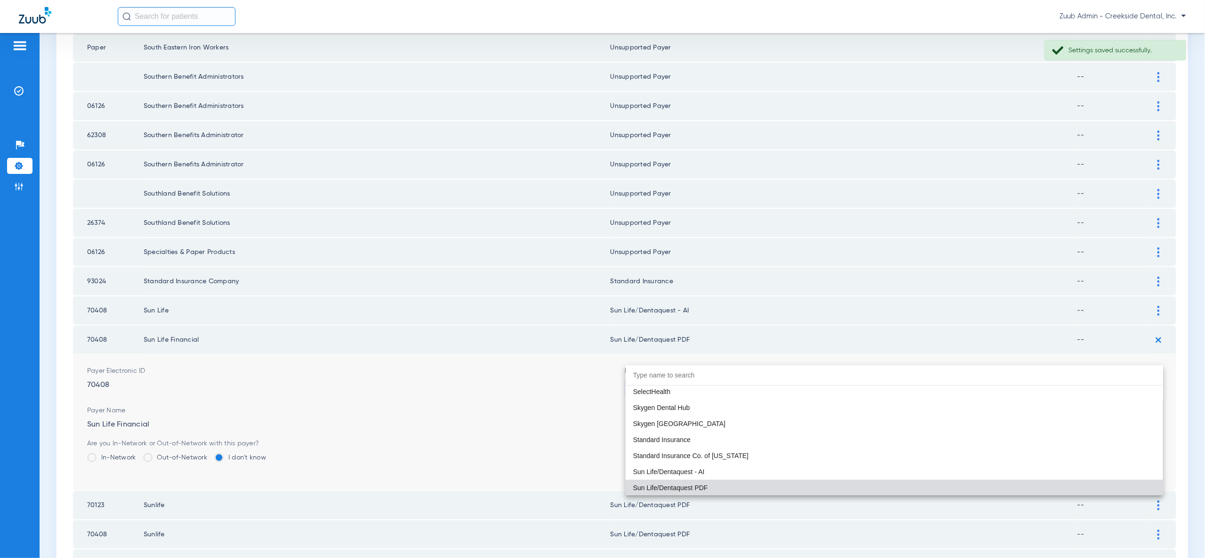
type input "v"
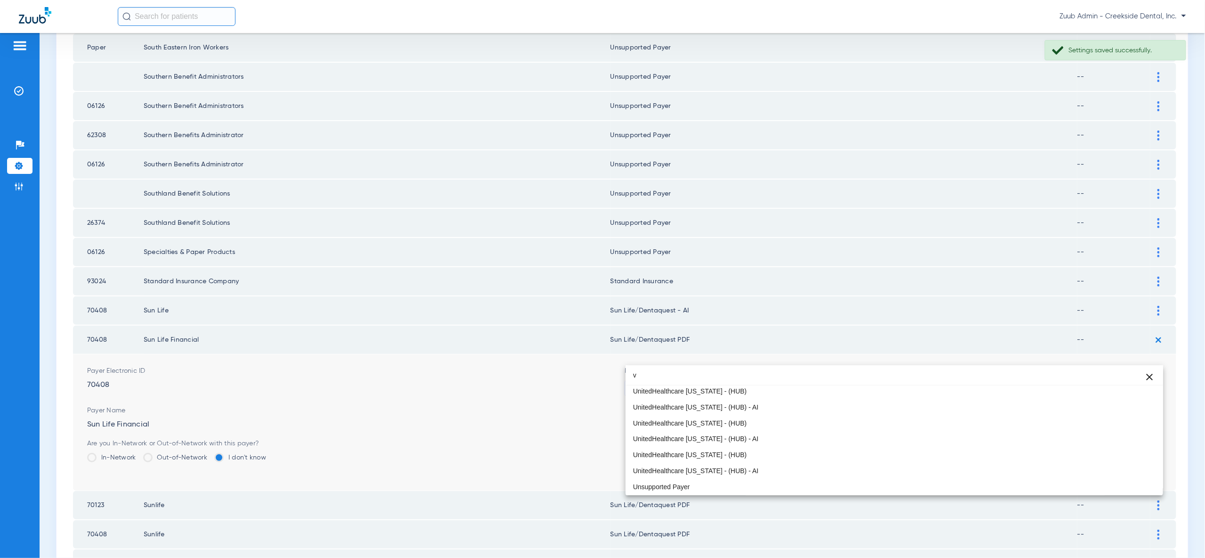
scroll to position [20, 0]
paste input "sun"
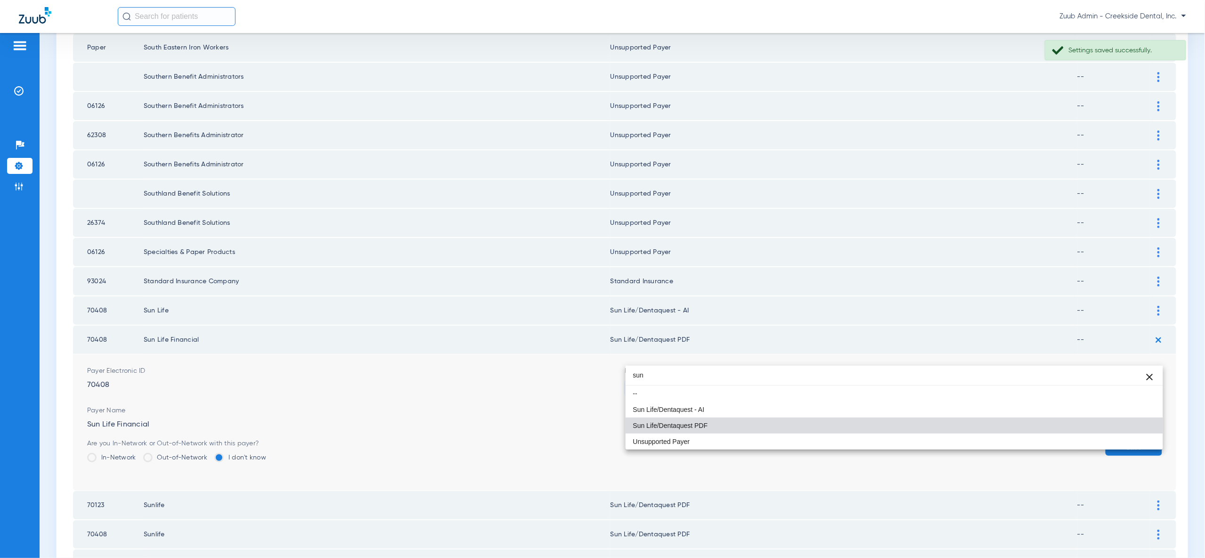
scroll to position [0, 0]
type input "sun"
click at [1065, 412] on mat-option "Sun Life/Dentaquest - AI" at bounding box center [894, 409] width 537 height 16
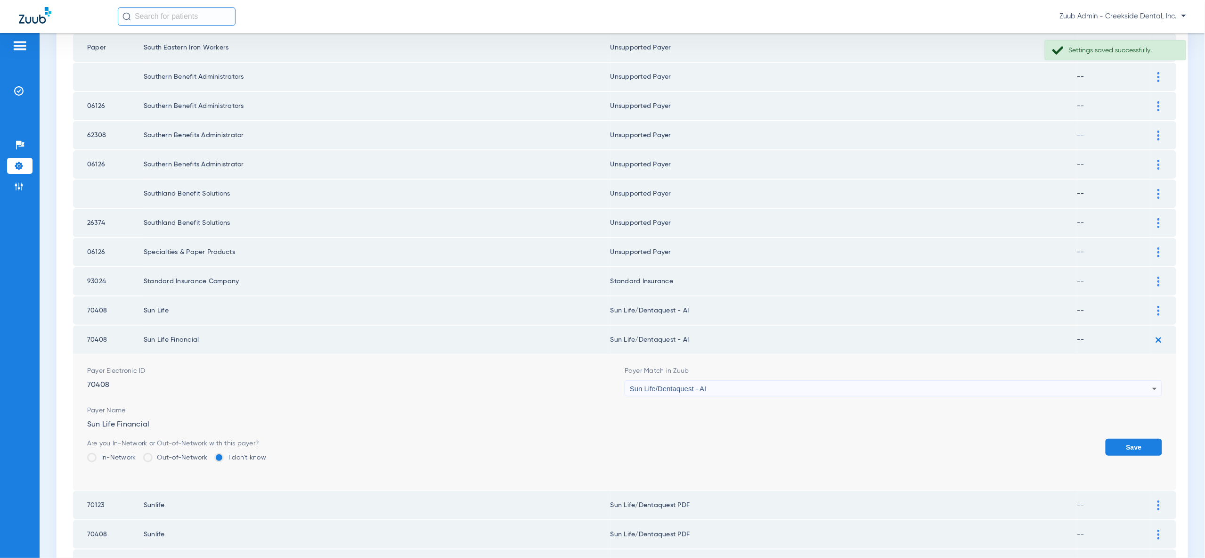
drag, startPoint x: 1130, startPoint y: 411, endPoint x: 1146, endPoint y: 388, distance: 28.5
click at [1130, 439] on button "Save" at bounding box center [1134, 447] width 57 height 17
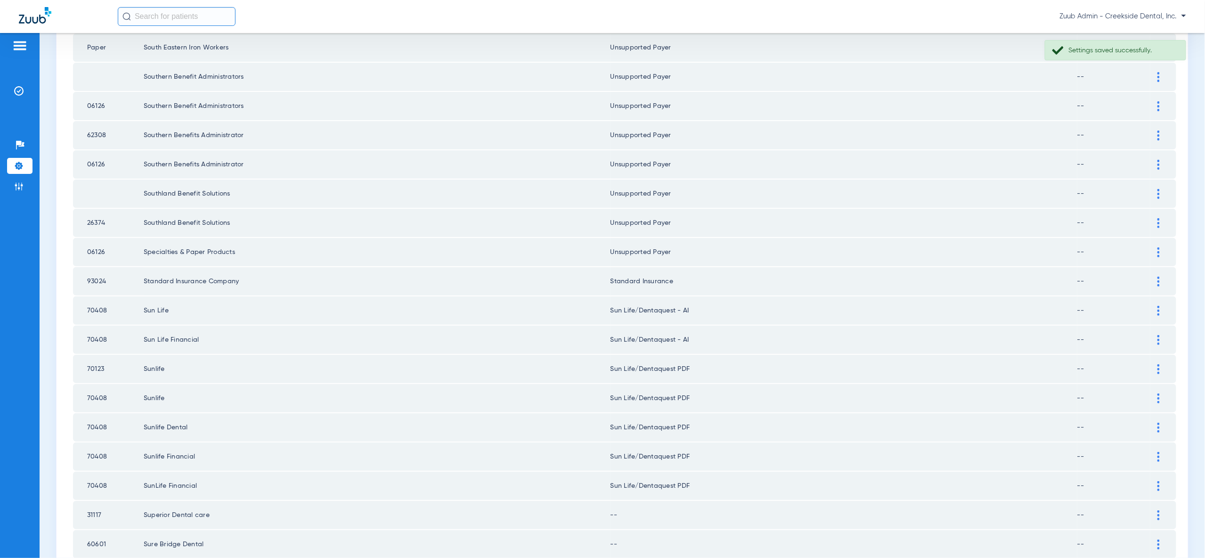
click at [1158, 364] on img at bounding box center [1158, 369] width 2 height 10
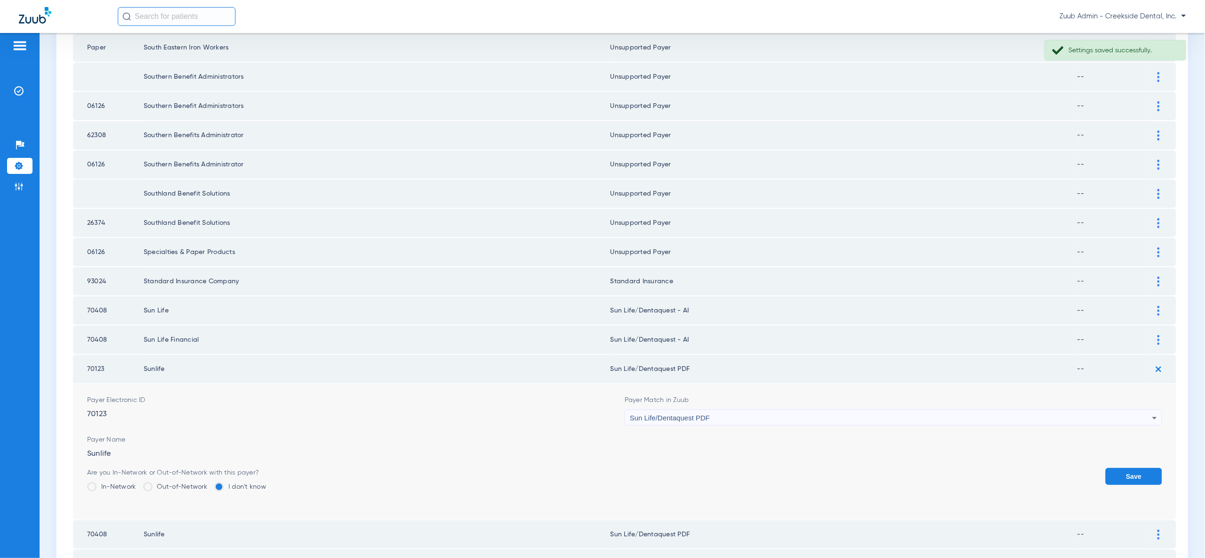
click at [1147, 410] on div "Sun Life/Dentaquest PDF" at bounding box center [891, 418] width 522 height 16
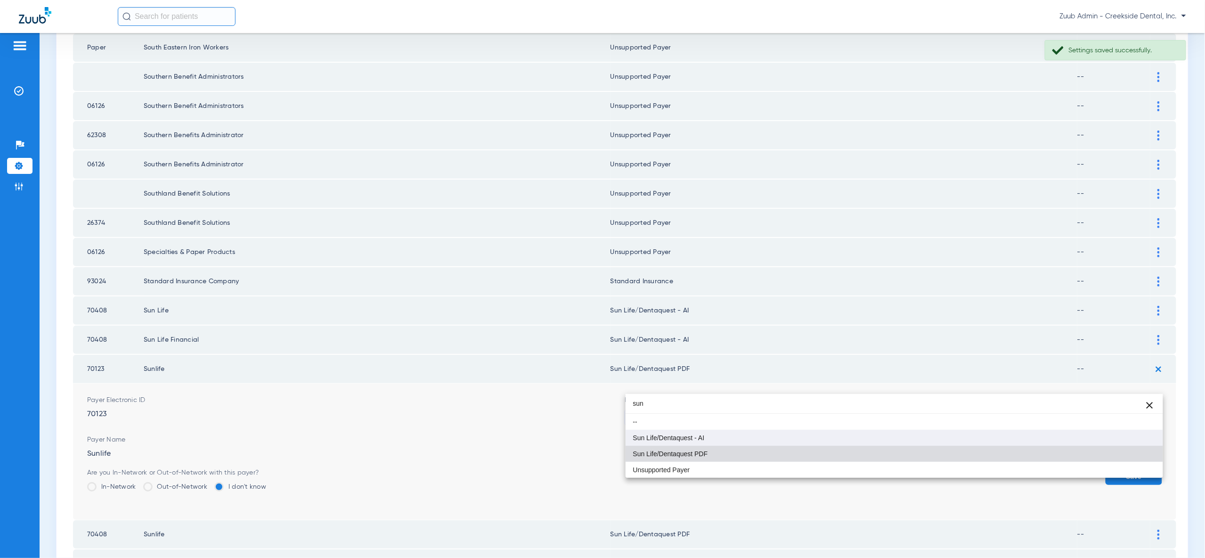
type input "sun"
click at [1141, 435] on mat-option "Sun Life/Dentaquest - AI" at bounding box center [894, 438] width 537 height 16
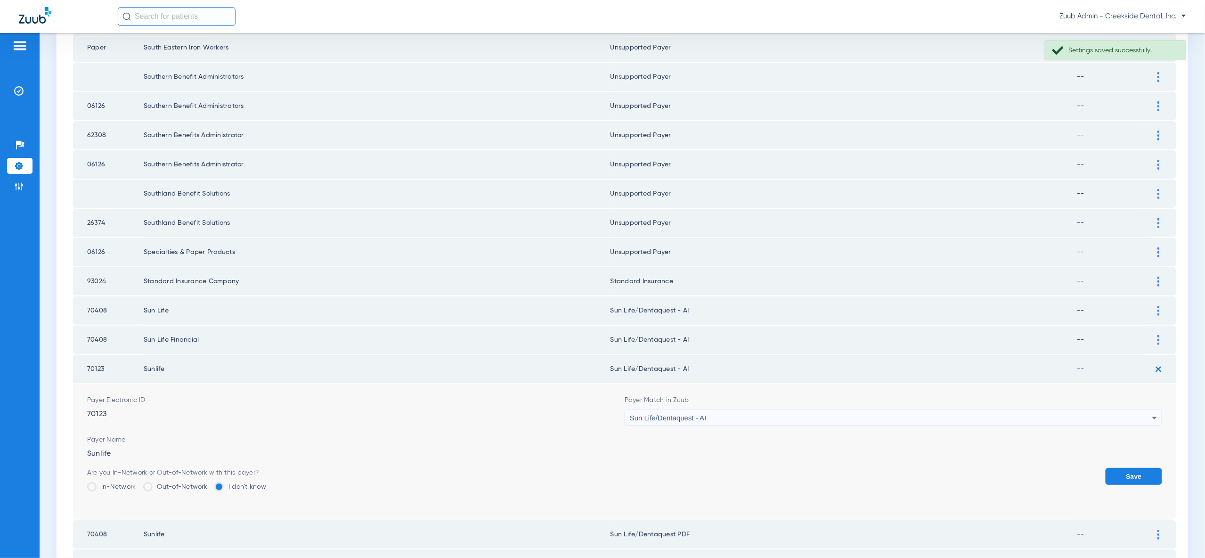
click at [1141, 468] on button "Save" at bounding box center [1134, 476] width 57 height 17
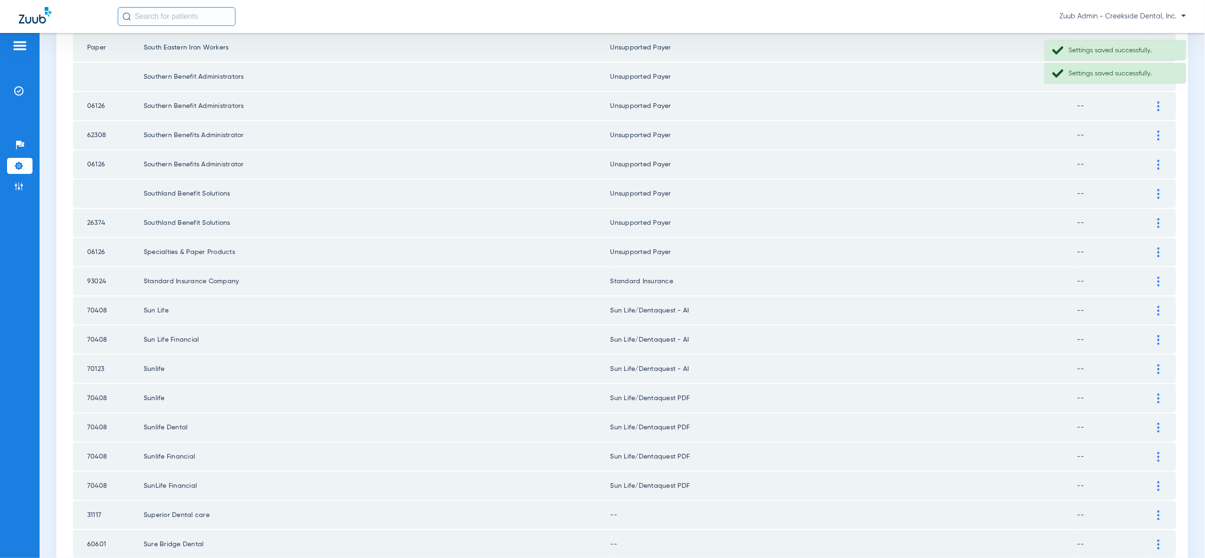
drag, startPoint x: 1157, startPoint y: 366, endPoint x: 1153, endPoint y: 400, distance: 34.2
click at [1157, 393] on img at bounding box center [1158, 398] width 2 height 10
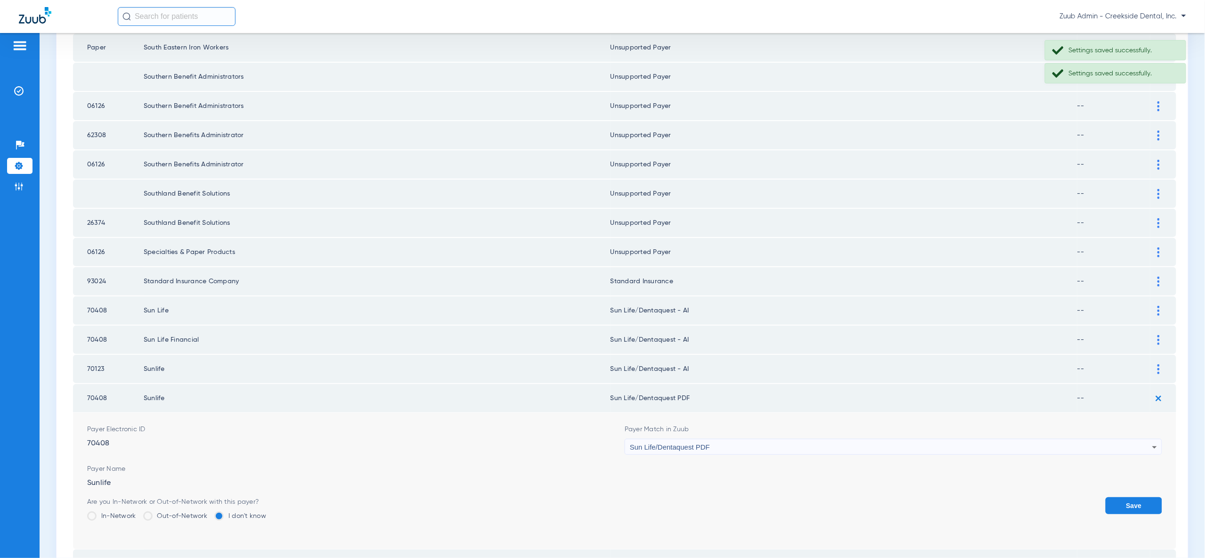
click at [1147, 439] on div "Sun Life/Dentaquest PDF" at bounding box center [891, 447] width 522 height 16
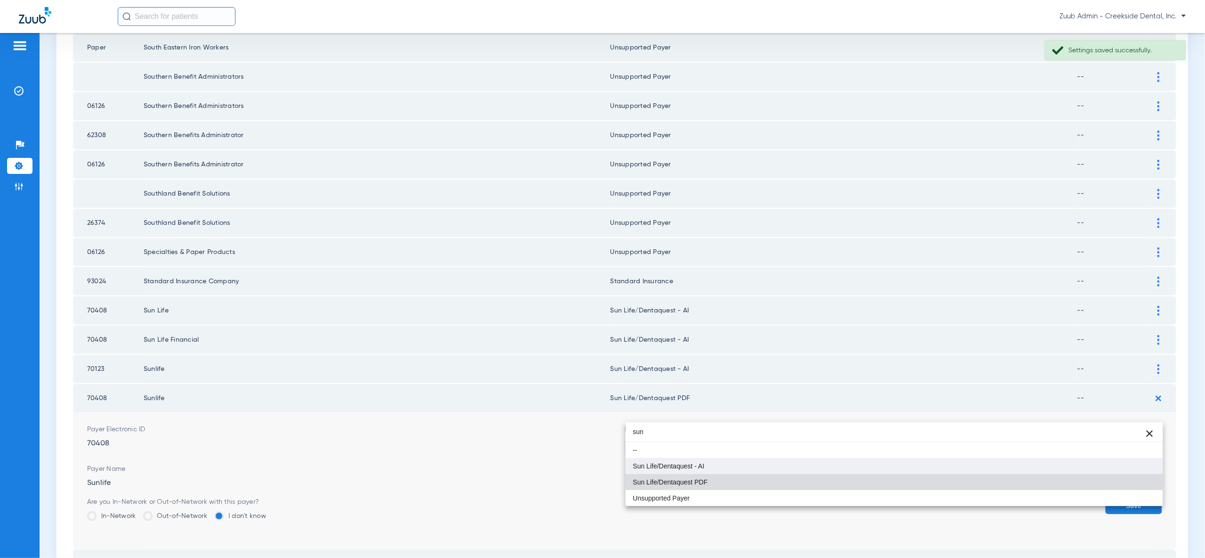
type input "sun"
click at [1147, 465] on mat-option "Sun Life/Dentaquest - AI" at bounding box center [894, 466] width 537 height 16
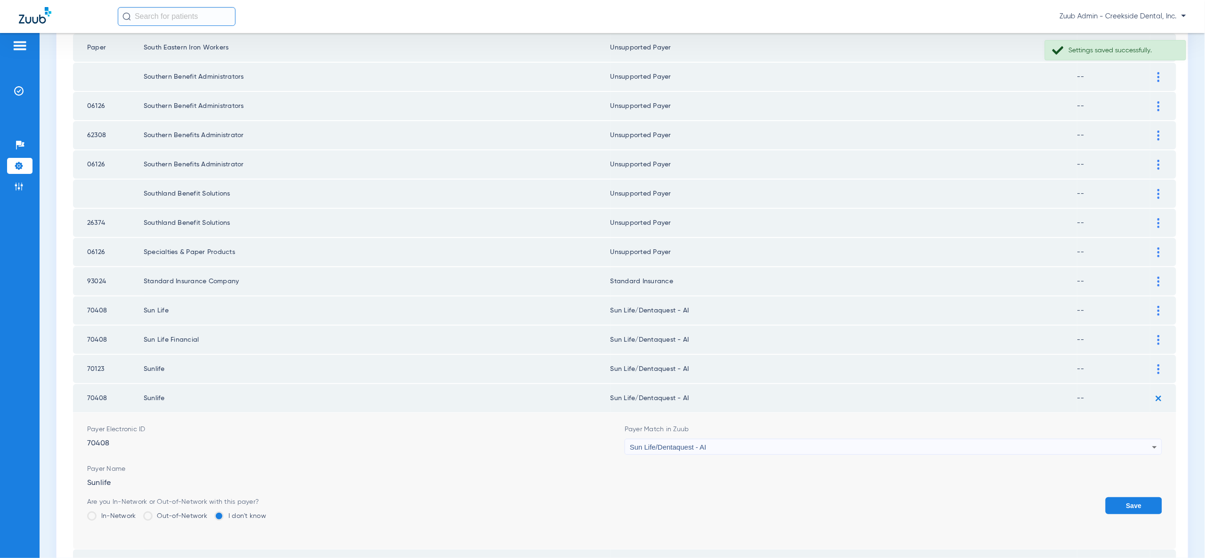
click at [1142, 497] on button "Save" at bounding box center [1134, 505] width 57 height 17
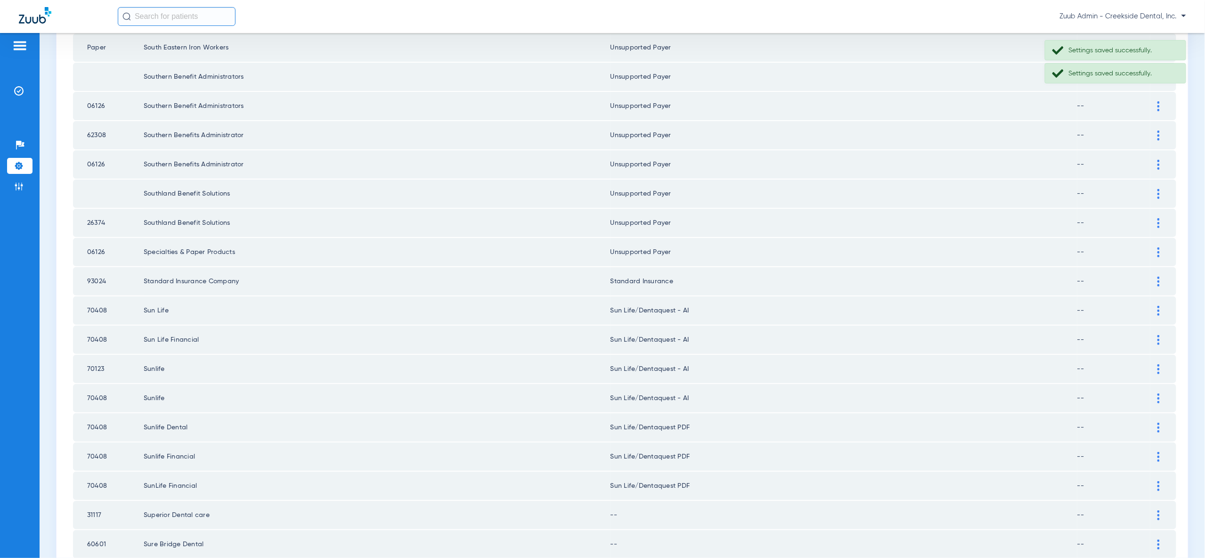
click at [1161, 423] on div at bounding box center [1158, 428] width 16 height 10
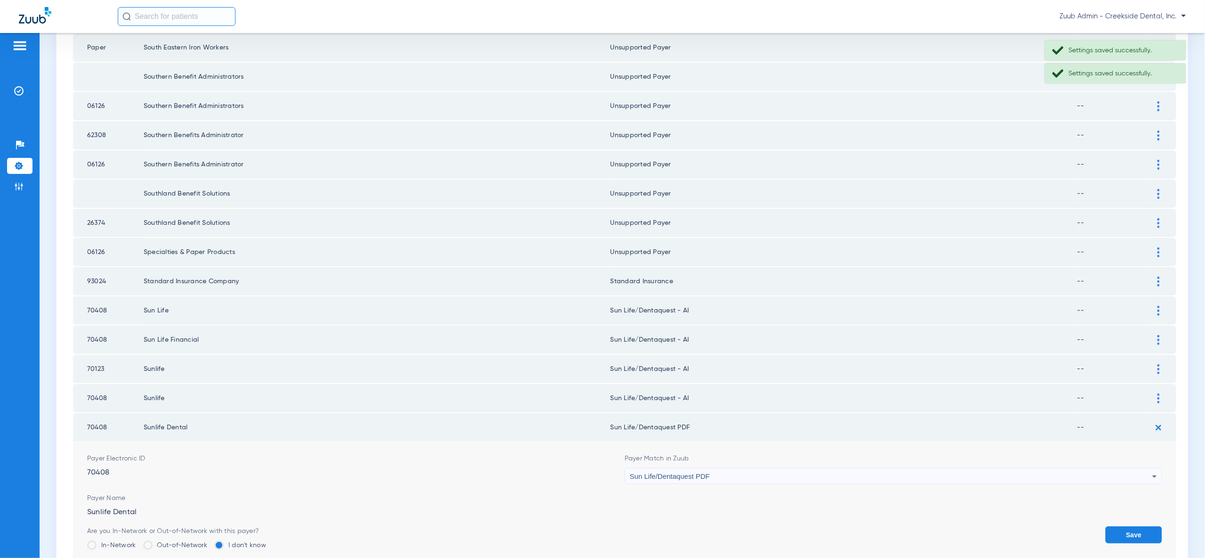
click at [1149, 471] on icon at bounding box center [1154, 476] width 11 height 11
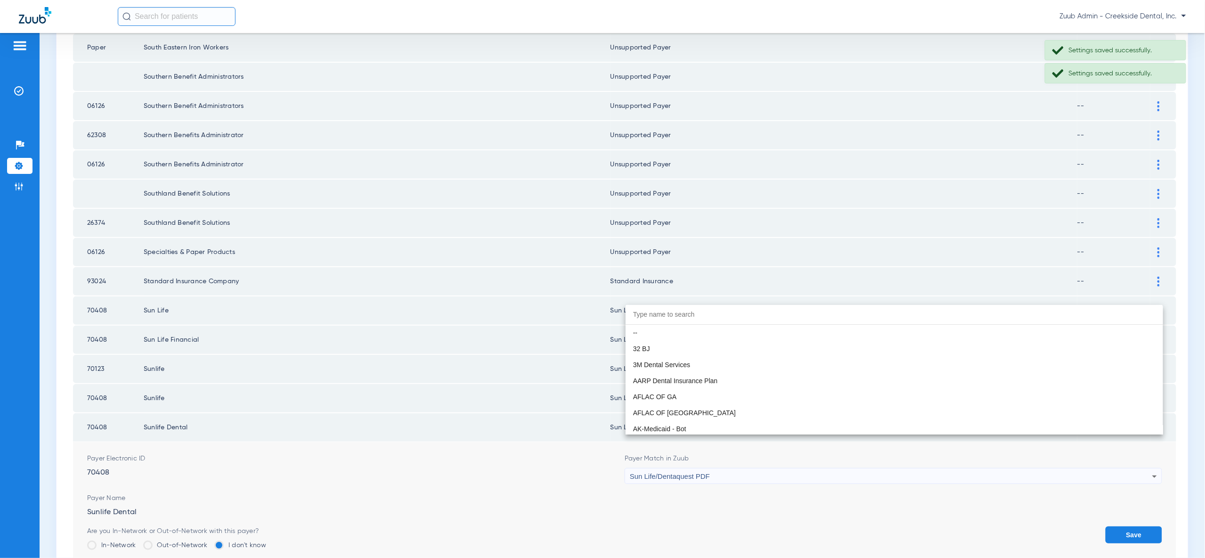
scroll to position [5592, 0]
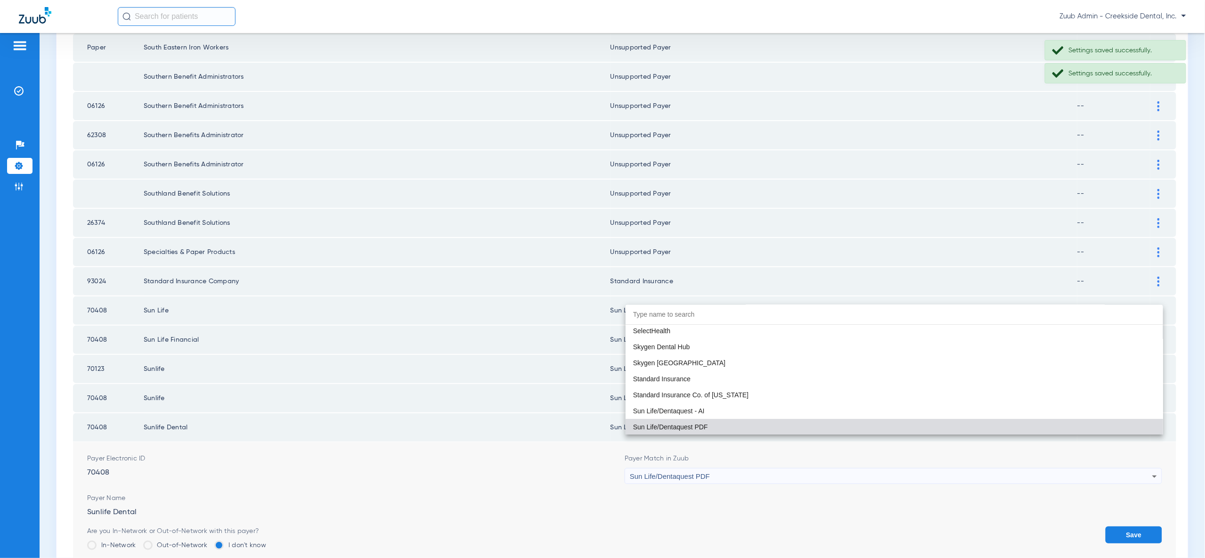
paste input "sun"
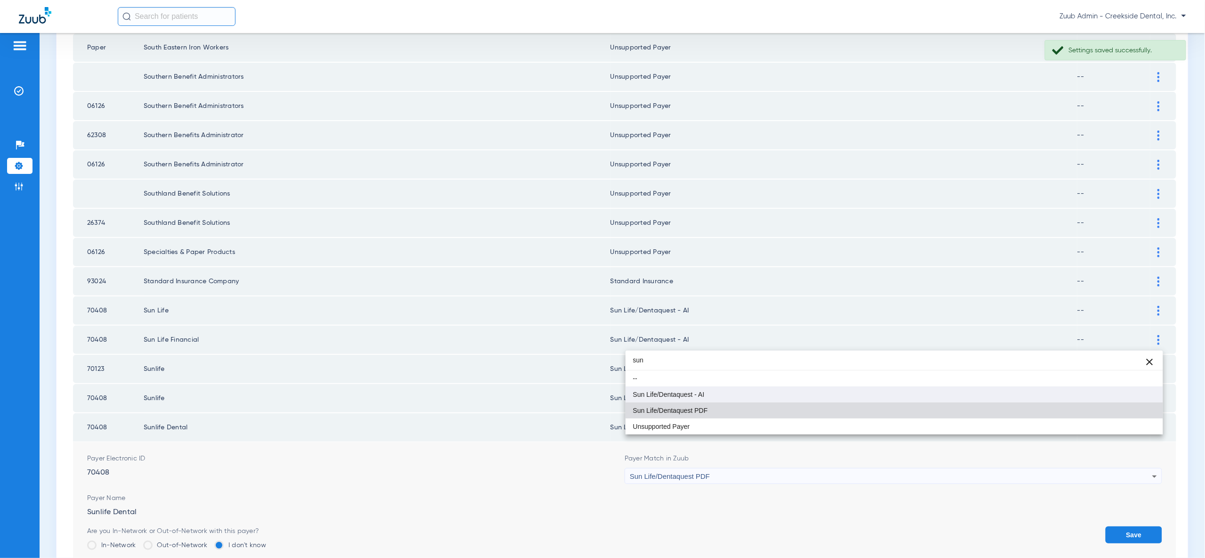
type input "sun"
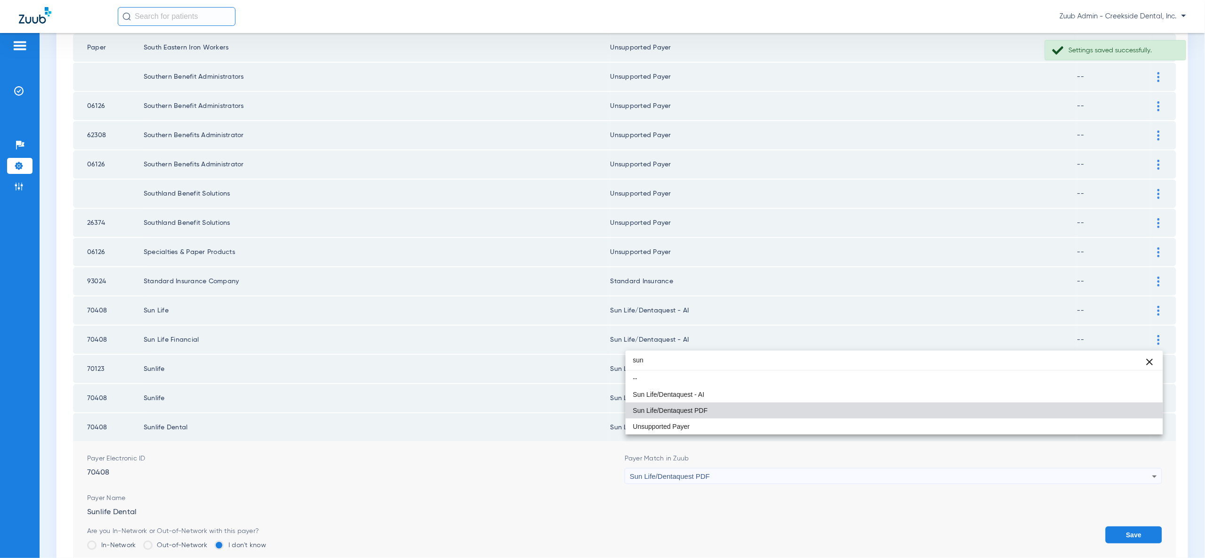
drag, startPoint x: 1115, startPoint y: 398, endPoint x: 1115, endPoint y: 412, distance: 14.1
click at [1115, 399] on mat-option "Sun Life/Dentaquest - AI" at bounding box center [894, 394] width 537 height 16
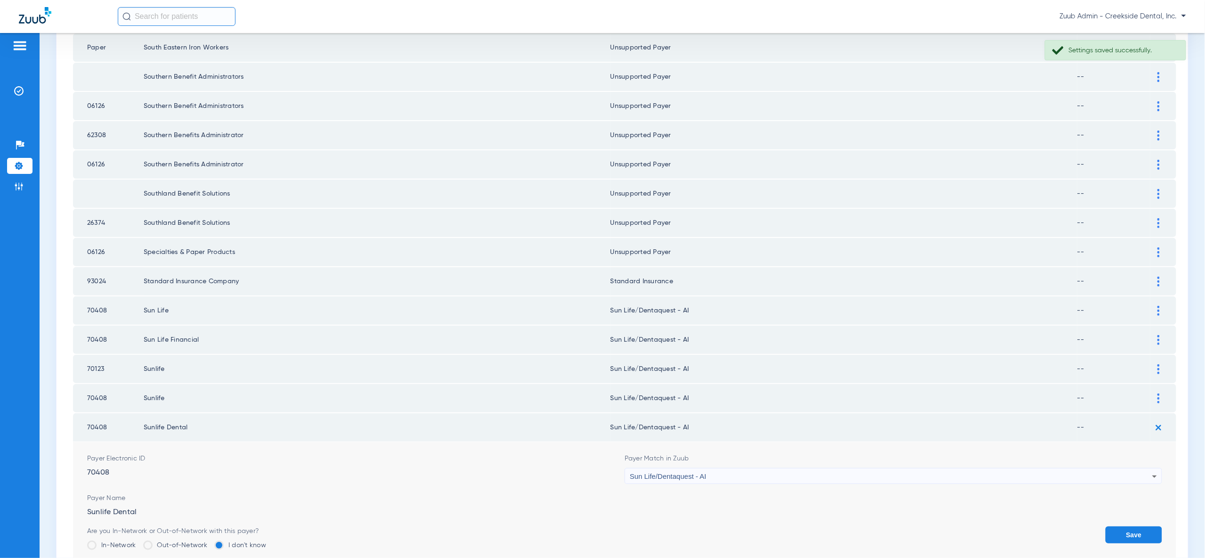
click at [1131, 526] on button "Save" at bounding box center [1134, 534] width 57 height 17
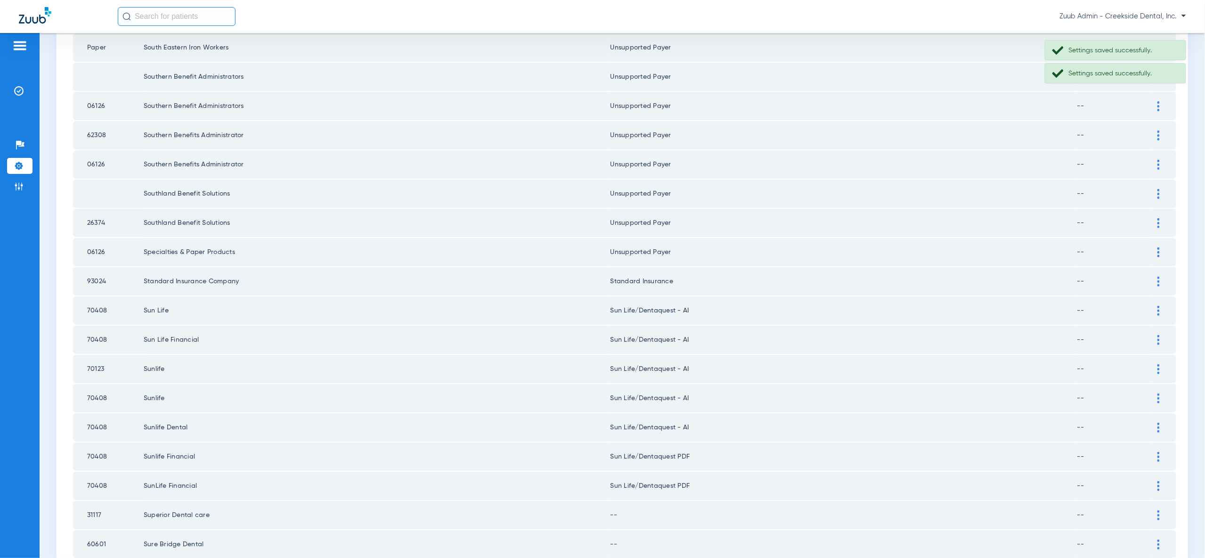
drag, startPoint x: 1156, startPoint y: 424, endPoint x: 1153, endPoint y: 435, distance: 11.2
click at [1156, 452] on div at bounding box center [1158, 457] width 16 height 10
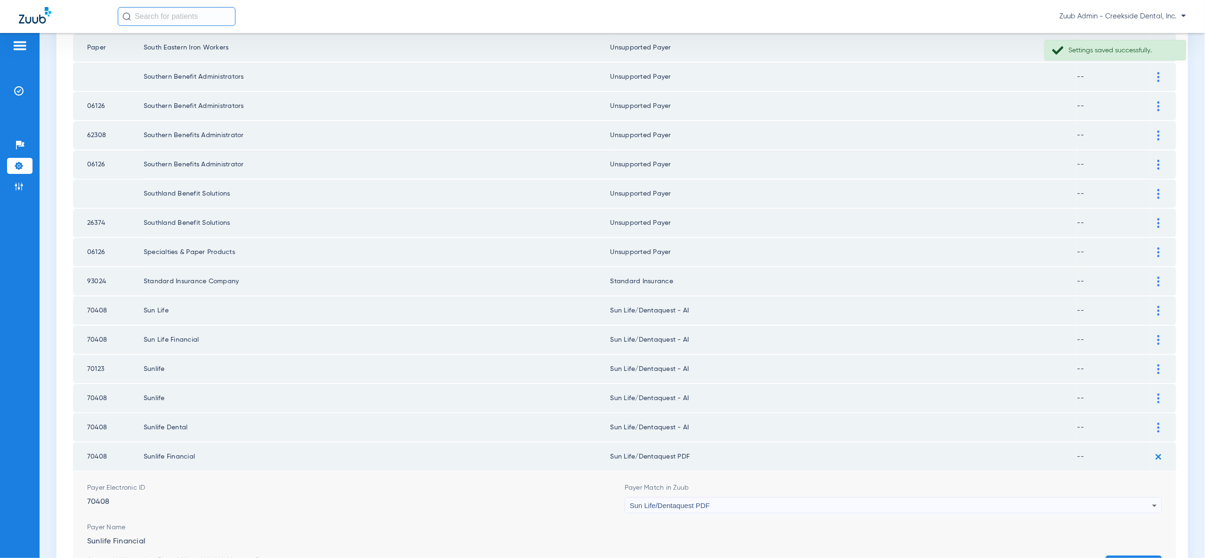
click at [1147, 497] on div "Sun Life/Dentaquest PDF" at bounding box center [891, 505] width 522 height 16
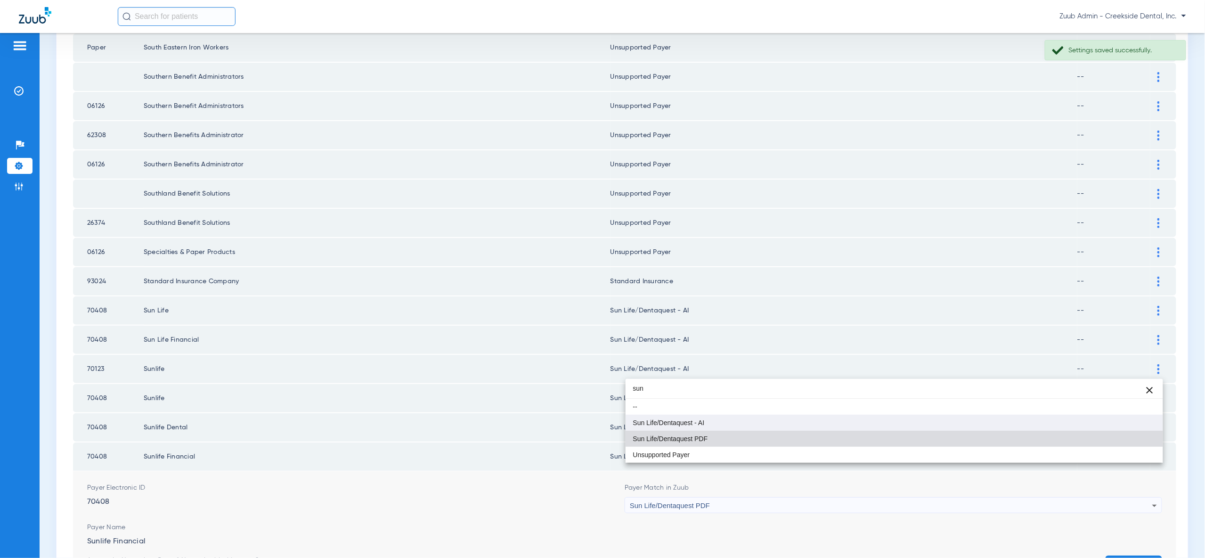
type input "sun"
drag, startPoint x: 1134, startPoint y: 424, endPoint x: 1134, endPoint y: 453, distance: 28.3
click at [1134, 424] on mat-option "Sun Life/Dentaquest - AI" at bounding box center [894, 423] width 537 height 16
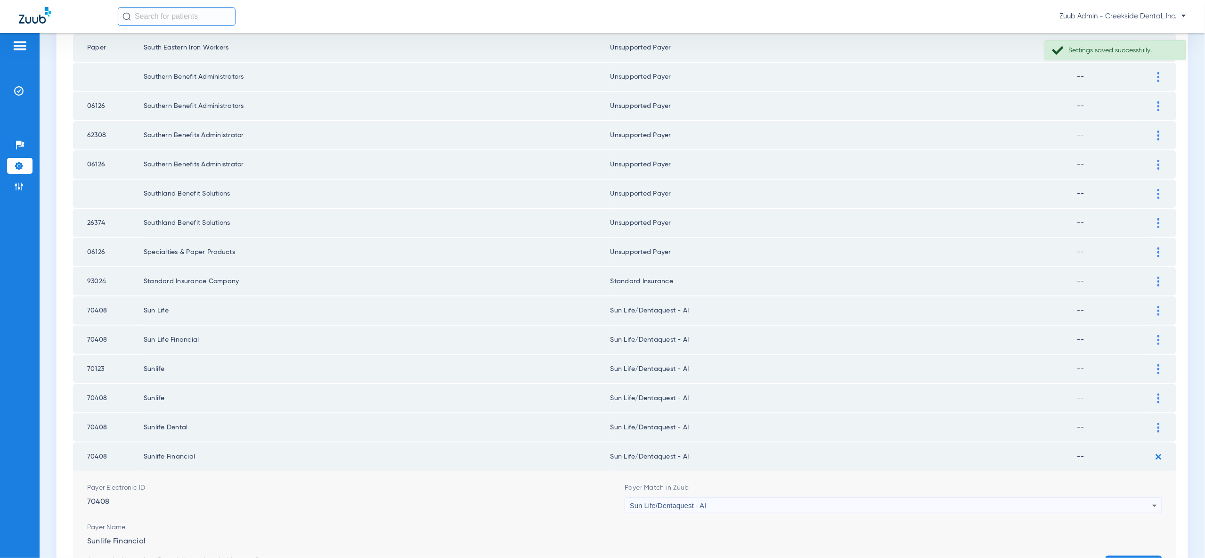
click at [1132, 555] on button "Save" at bounding box center [1134, 563] width 57 height 17
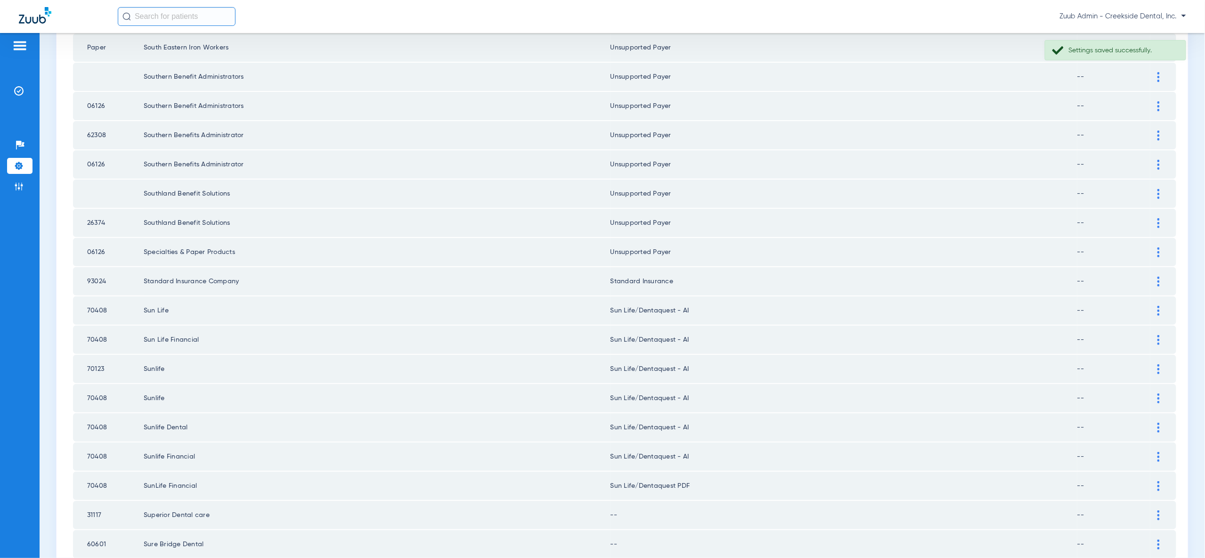
click at [1156, 481] on div at bounding box center [1158, 486] width 16 height 10
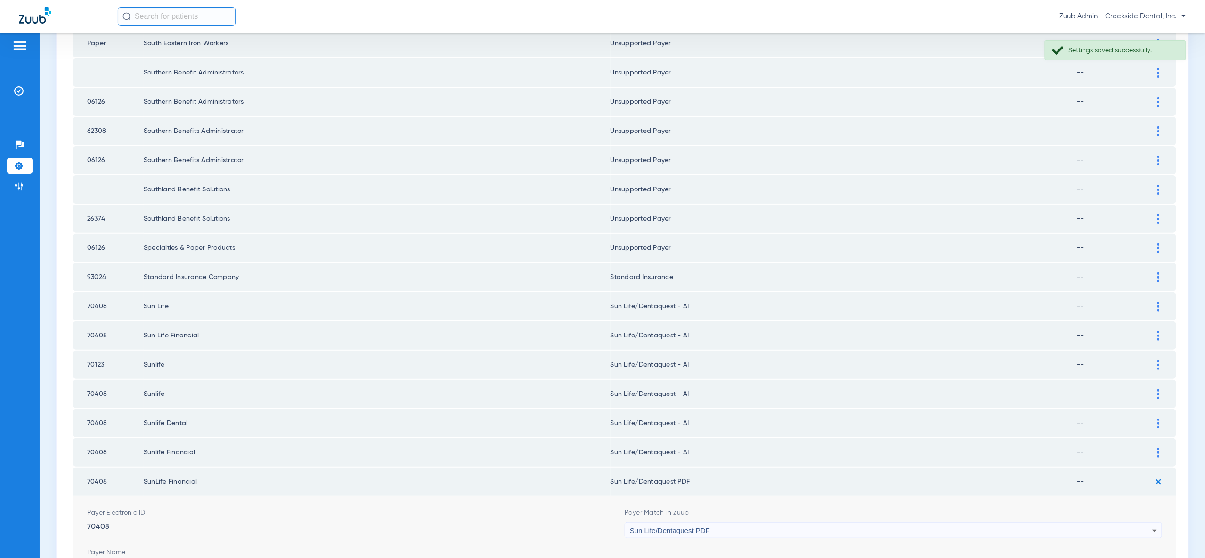
scroll to position [788, 0]
click at [1136, 521] on div "Sun Life/Dentaquest PDF" at bounding box center [891, 529] width 522 height 16
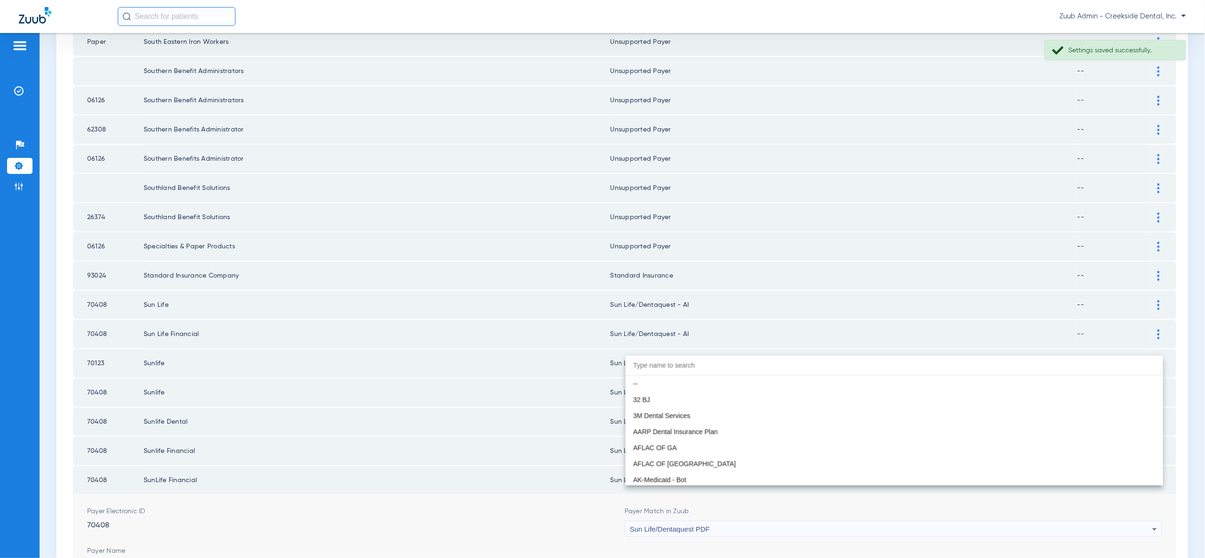
scroll to position [5592, 0]
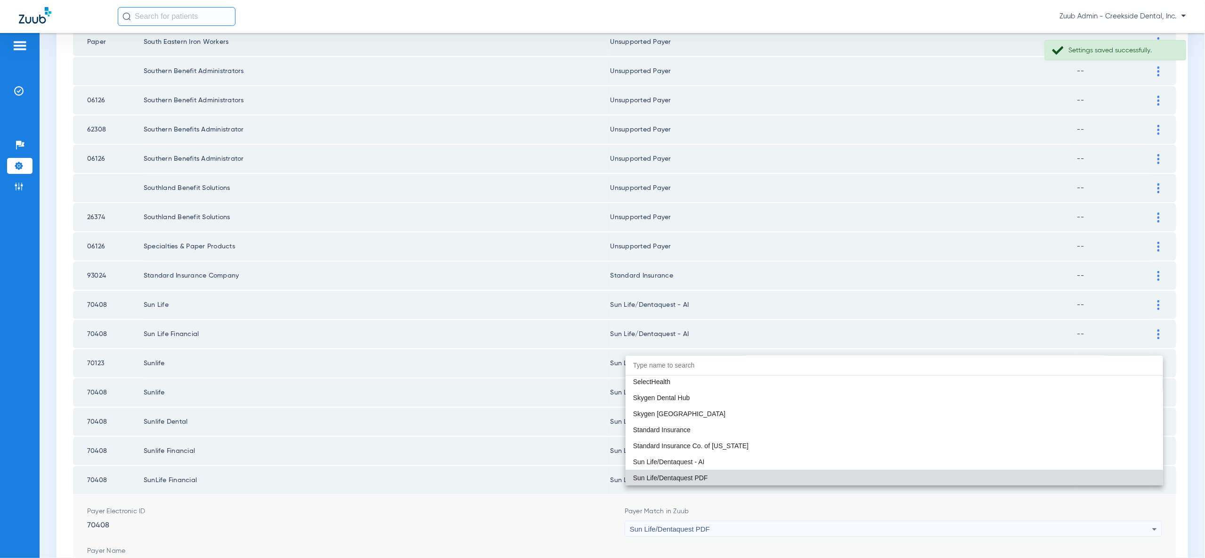
paste input "sun"
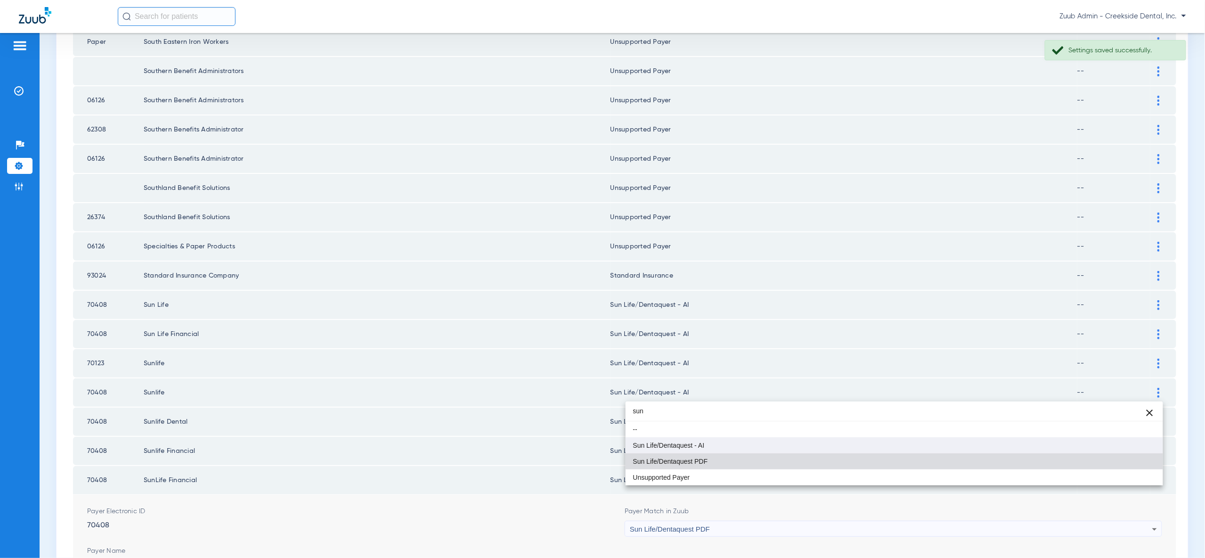
type input "sun"
click at [1121, 449] on mat-option "Sun Life/Dentaquest - AI" at bounding box center [894, 445] width 537 height 16
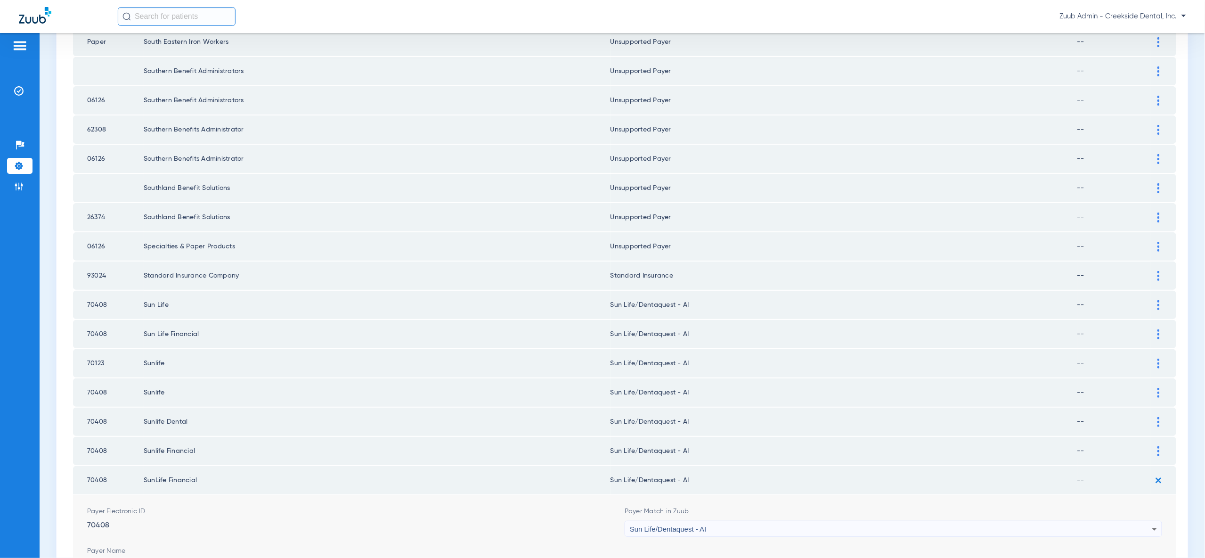
drag, startPoint x: 1134, startPoint y: 549, endPoint x: 1140, endPoint y: 547, distance: 5.7
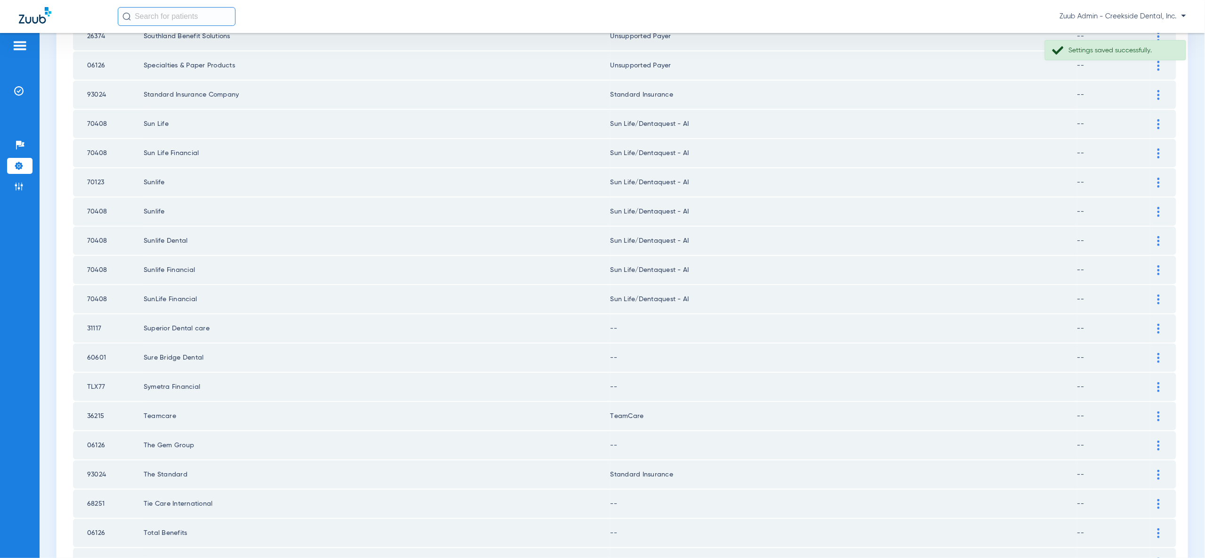
scroll to position [969, 0]
click at [1158, 323] on img at bounding box center [1158, 328] width 2 height 10
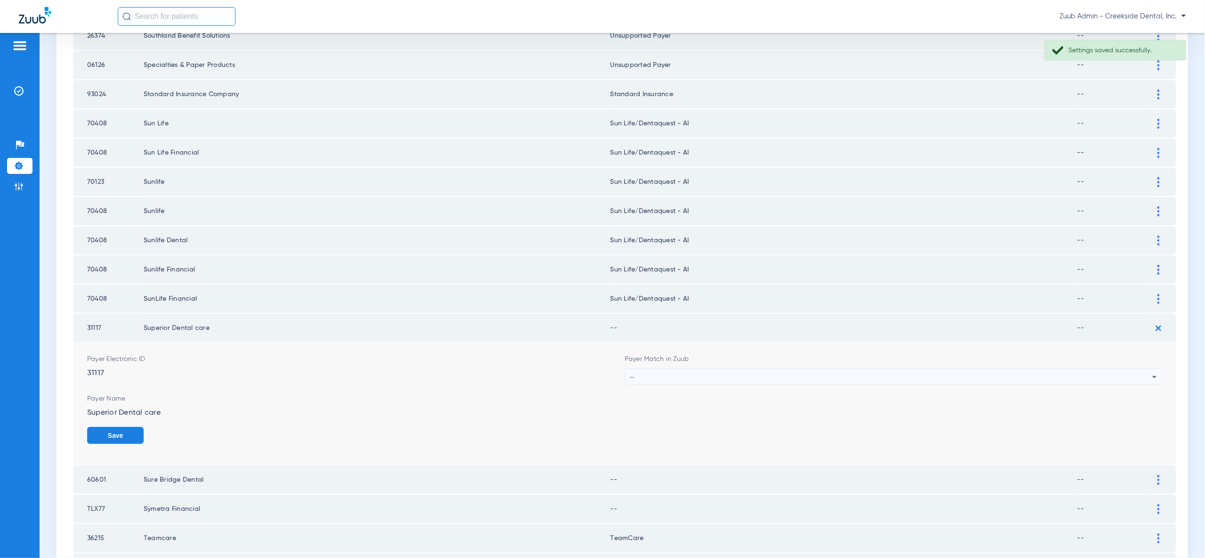
click at [1150, 371] on icon at bounding box center [1154, 376] width 11 height 11
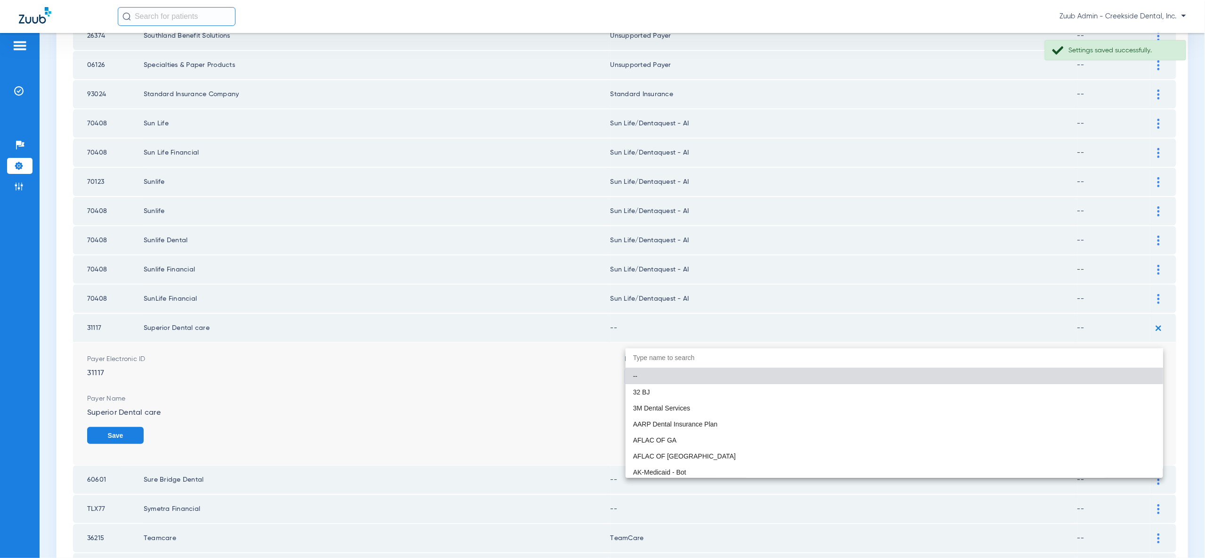
paste input "sun"
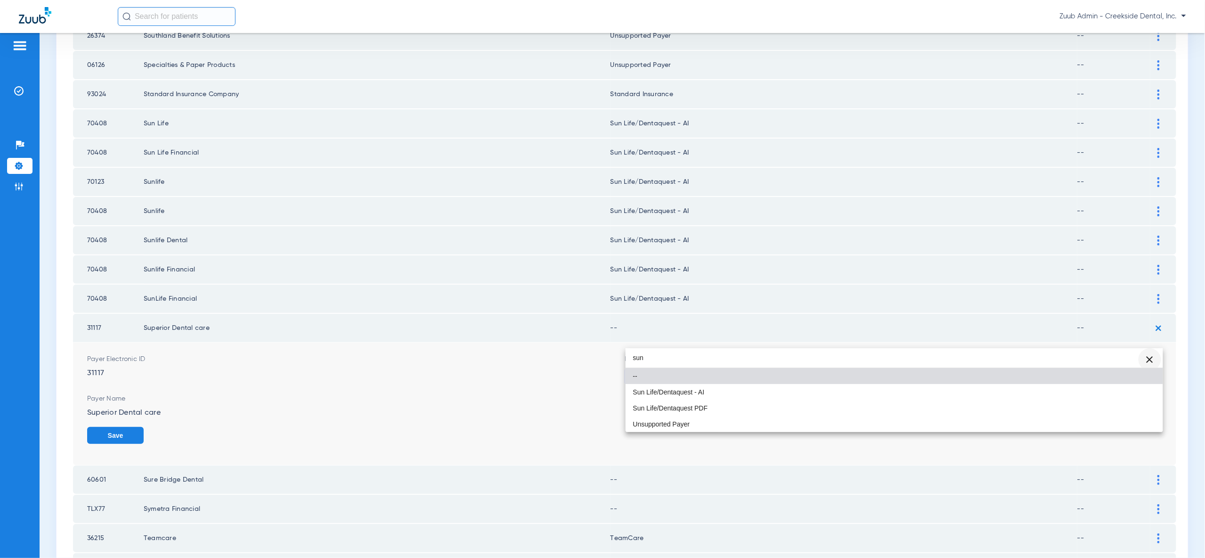
type input "sun"
click at [1148, 357] on span "Clear" at bounding box center [1150, 359] width 23 height 23
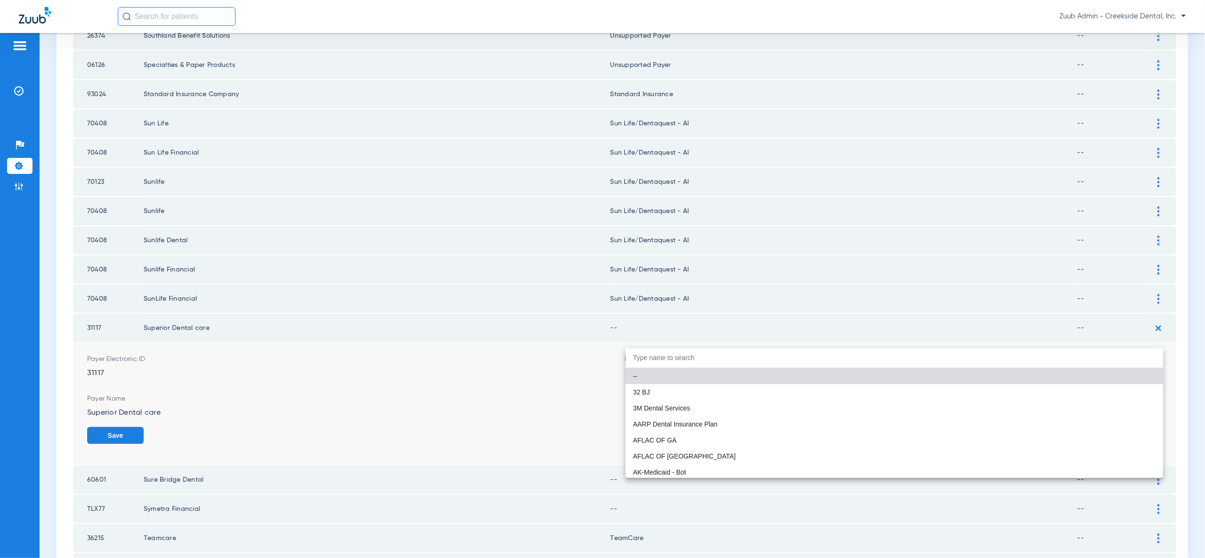
click at [1122, 357] on input "dropdown search" at bounding box center [894, 357] width 537 height 19
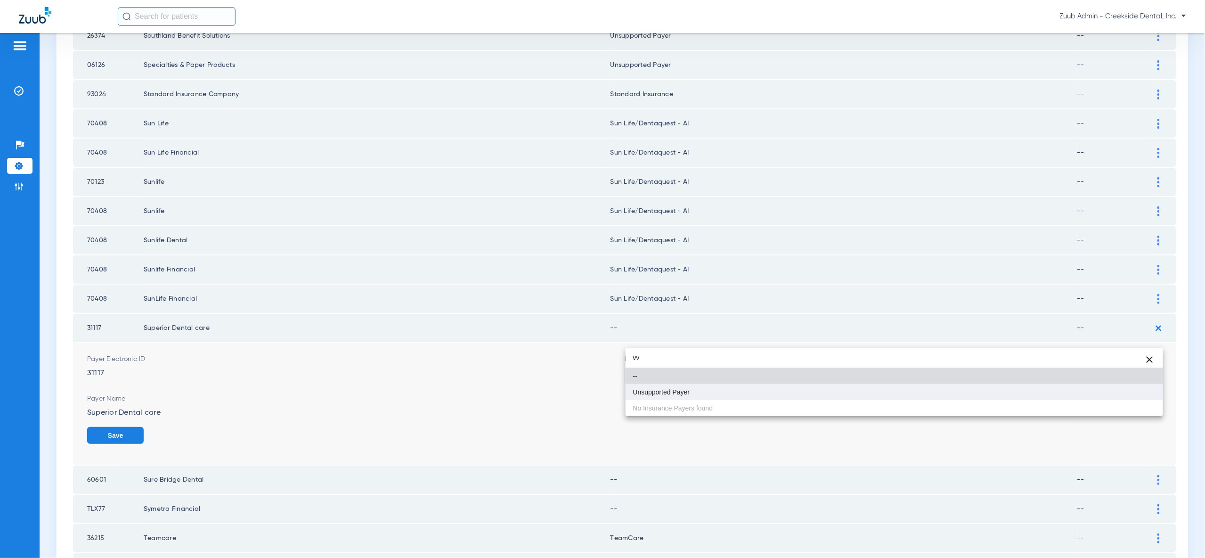
type input "vv"
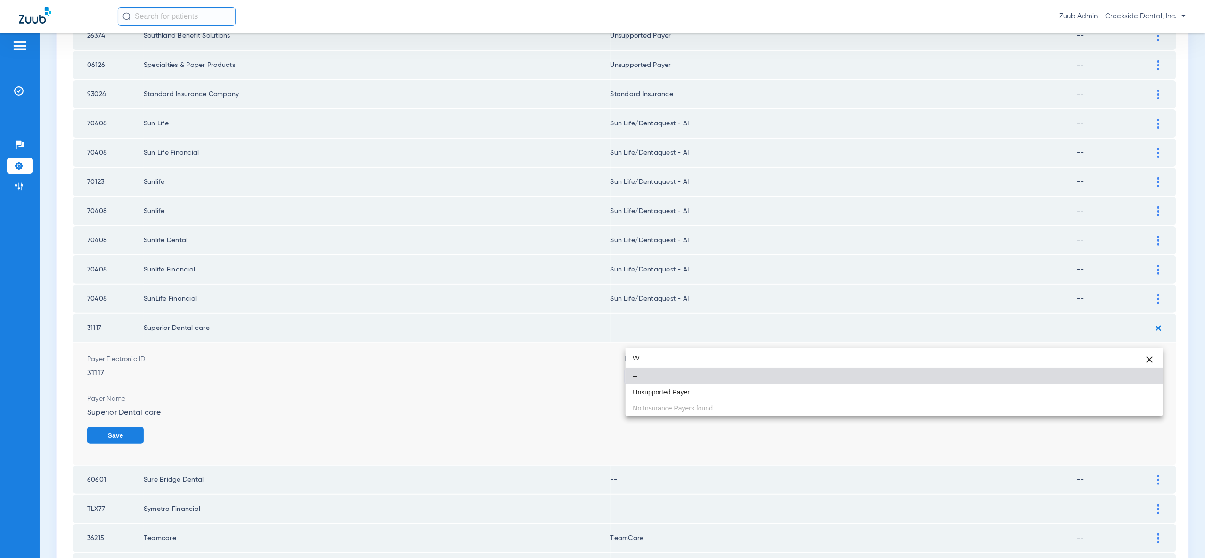
drag, startPoint x: 1133, startPoint y: 391, endPoint x: 1140, endPoint y: 401, distance: 12.3
click at [1133, 391] on mat-option "Unsupported Payer" at bounding box center [894, 392] width 537 height 16
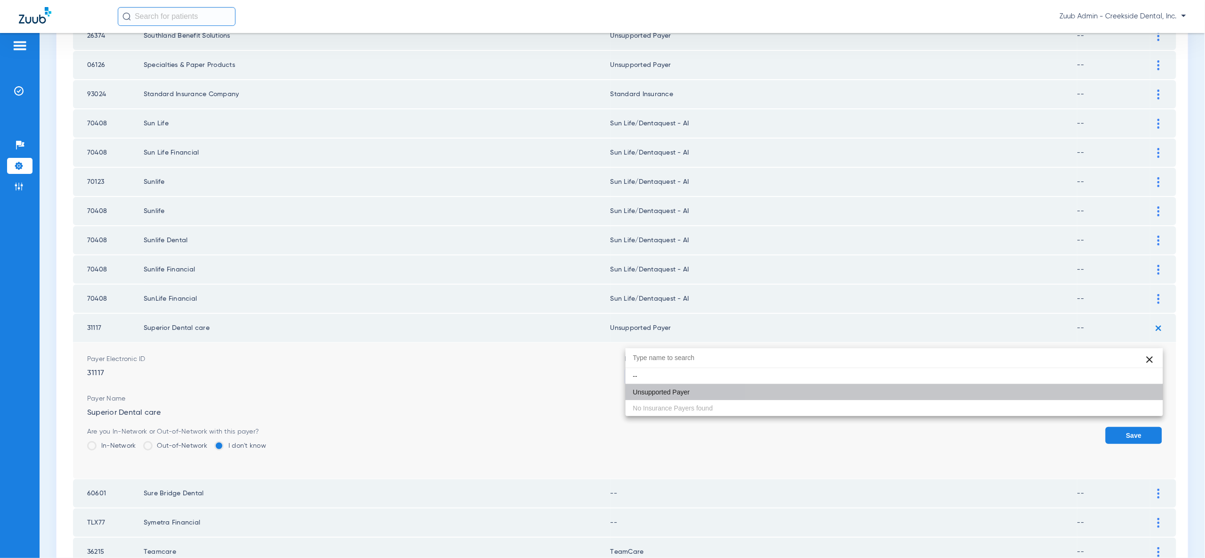
drag, startPoint x: 1140, startPoint y: 401, endPoint x: 1140, endPoint y: 396, distance: 5.2
click at [1140, 427] on button "Save" at bounding box center [1134, 435] width 57 height 17
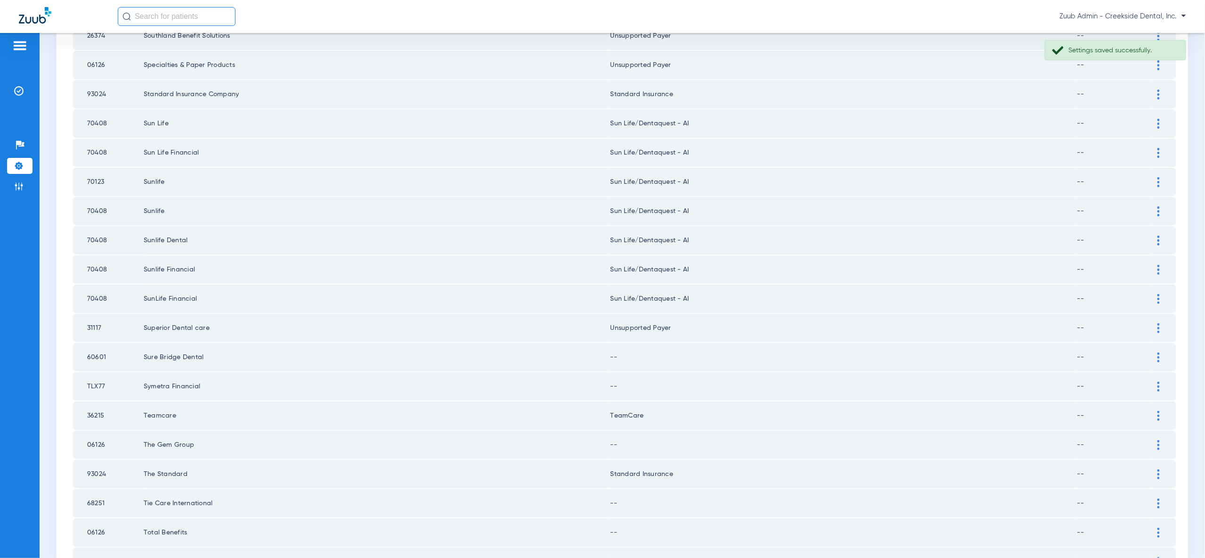
click at [1160, 352] on div at bounding box center [1158, 357] width 16 height 10
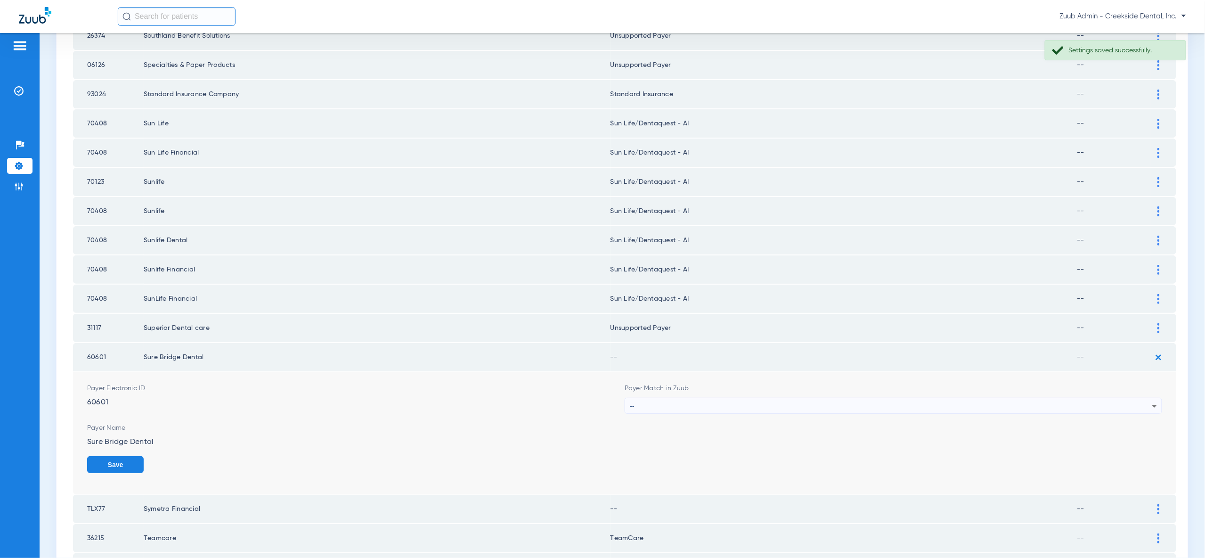
click at [1137, 398] on div "--" at bounding box center [891, 406] width 522 height 16
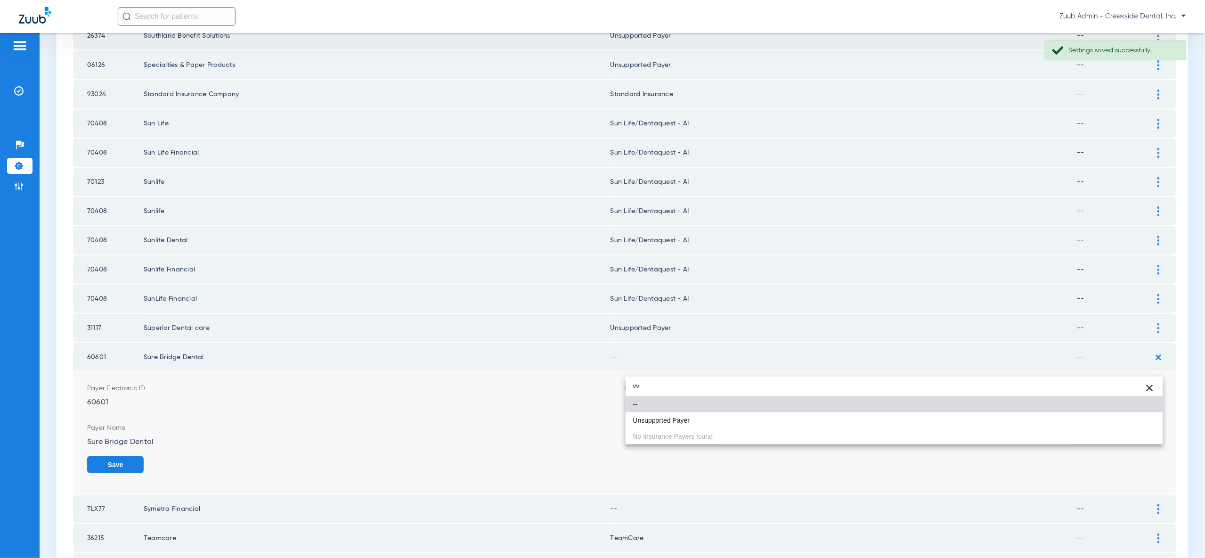
type input "vv"
click at [1135, 426] on mat-option "Unsupported Payer" at bounding box center [894, 420] width 537 height 16
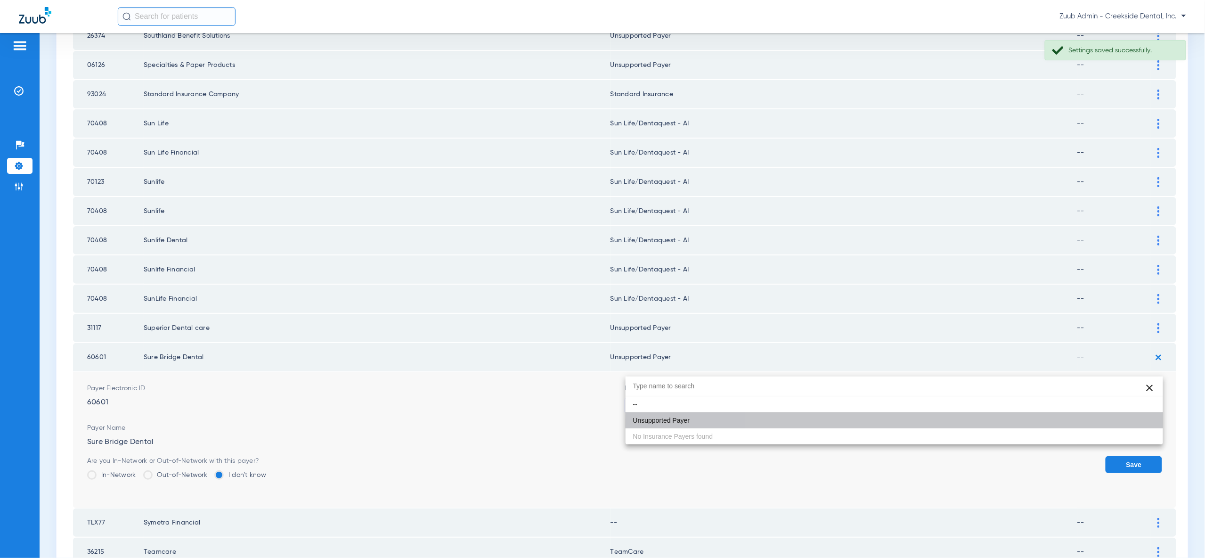
drag, startPoint x: 1136, startPoint y: 427, endPoint x: 1140, endPoint y: 388, distance: 39.7
click at [1136, 456] on button "Save" at bounding box center [1134, 464] width 57 height 17
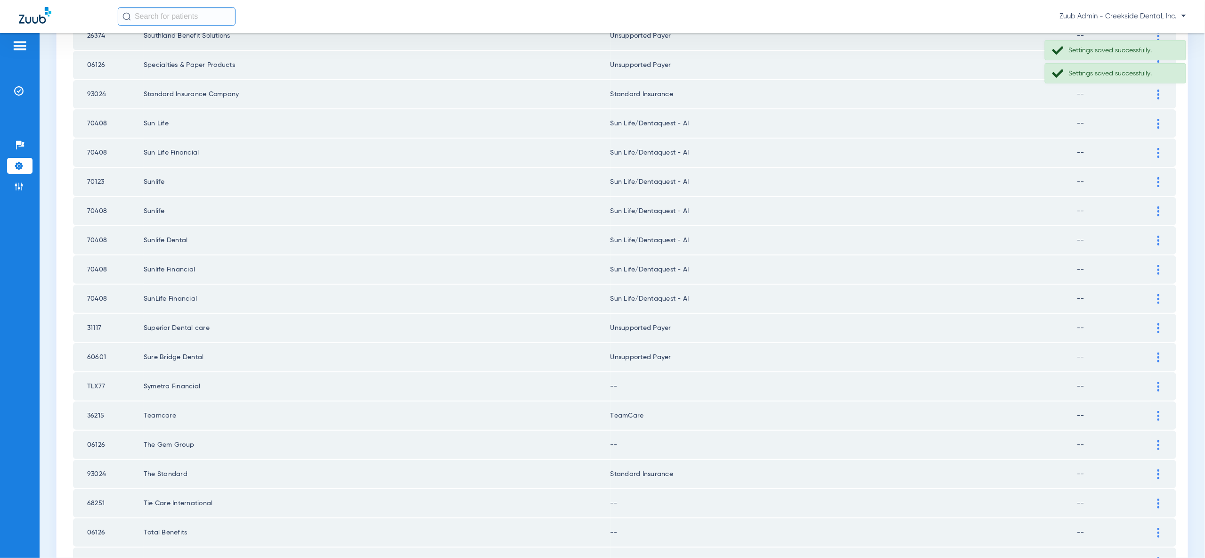
click at [1158, 382] on img at bounding box center [1158, 387] width 2 height 10
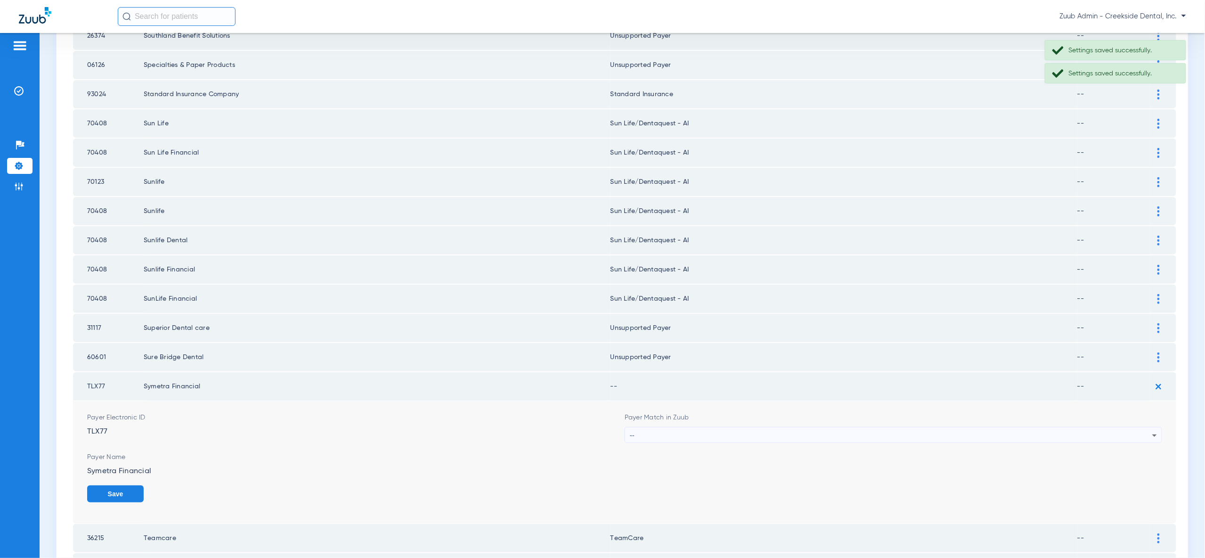
click at [1134, 427] on div "--" at bounding box center [891, 435] width 522 height 16
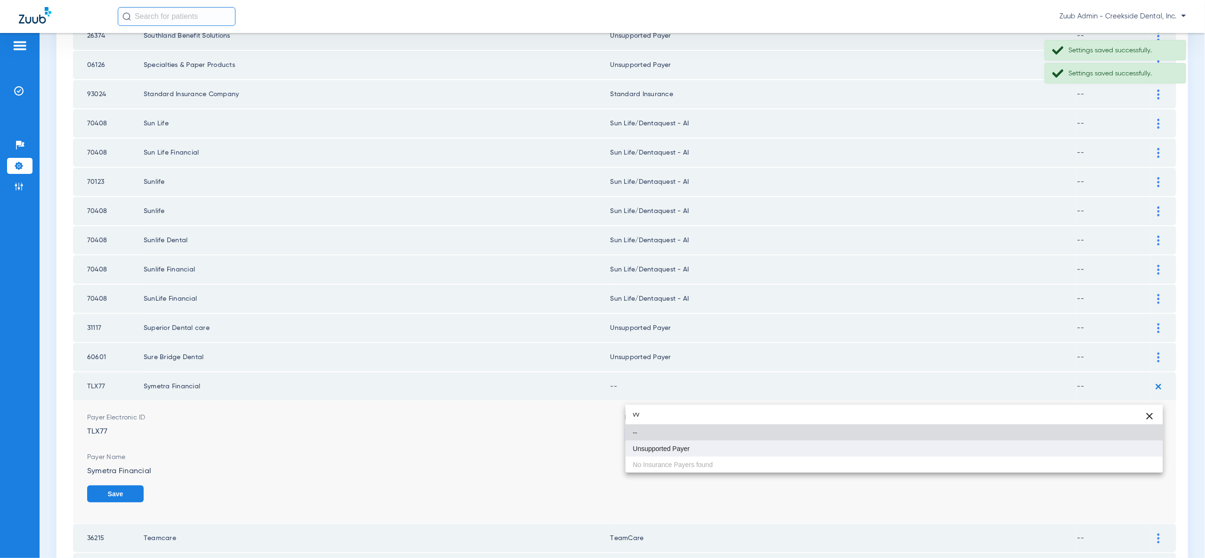
type input "vv"
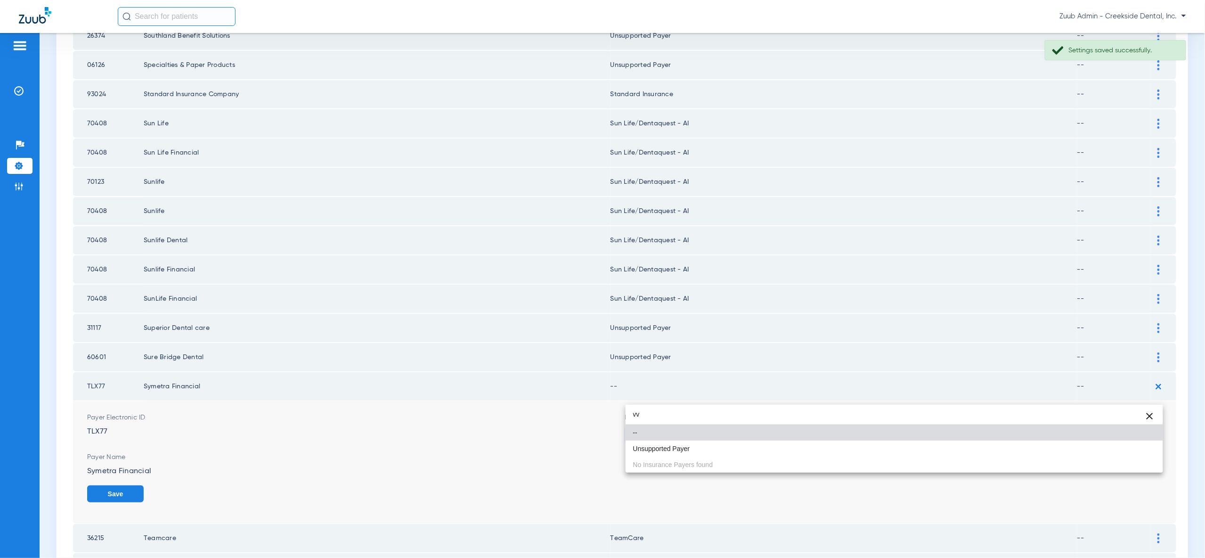
click at [1127, 444] on mat-option "Unsupported Payer" at bounding box center [894, 448] width 537 height 16
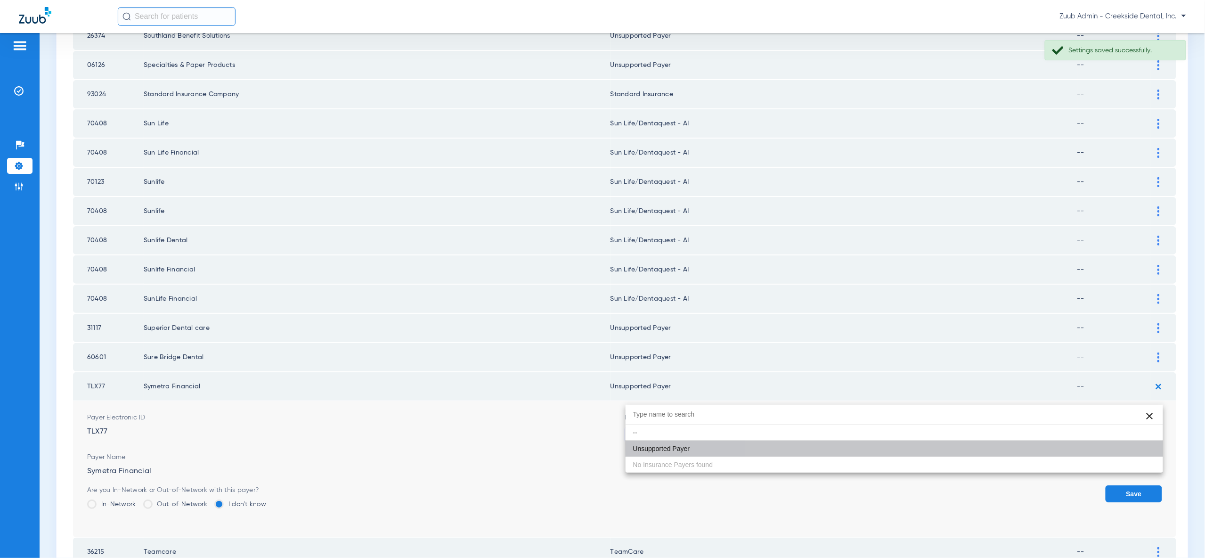
click at [1127, 445] on form "Payer Electronic ID TLX77 Payer Match in Zuub Unsupported Payer Payer Name Syme…" at bounding box center [624, 469] width 1075 height 136
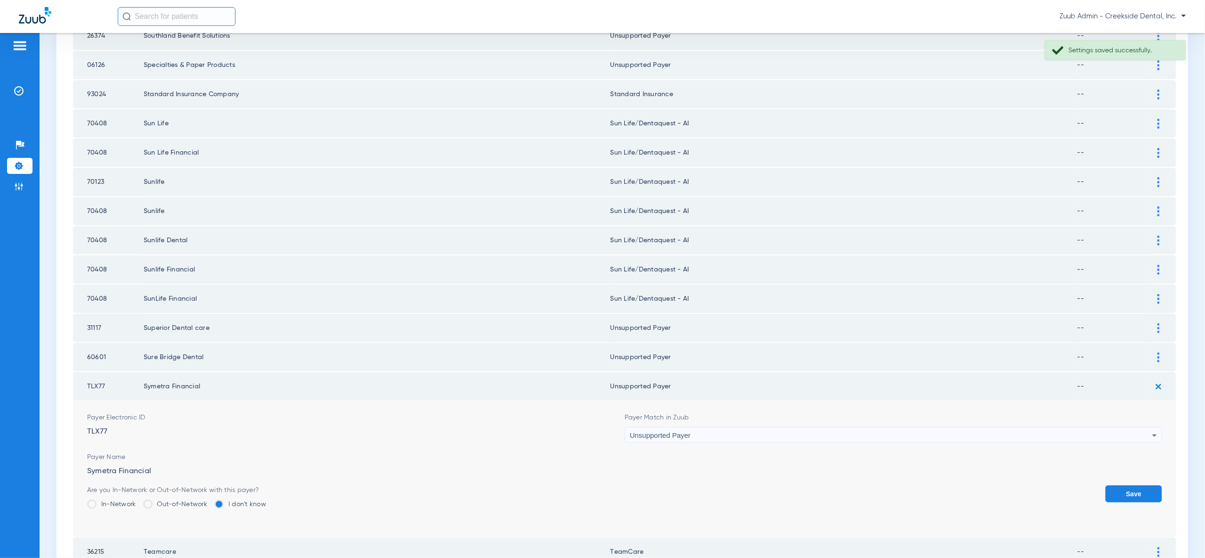
drag, startPoint x: 1127, startPoint y: 442, endPoint x: 1128, endPoint y: 449, distance: 7.1
click at [1127, 443] on form "Payer Electronic ID TLX77 Payer Match in Zuub Unsupported Payer Payer Name Syme…" at bounding box center [624, 469] width 1075 height 136
click at [1129, 485] on button "Save" at bounding box center [1134, 493] width 57 height 17
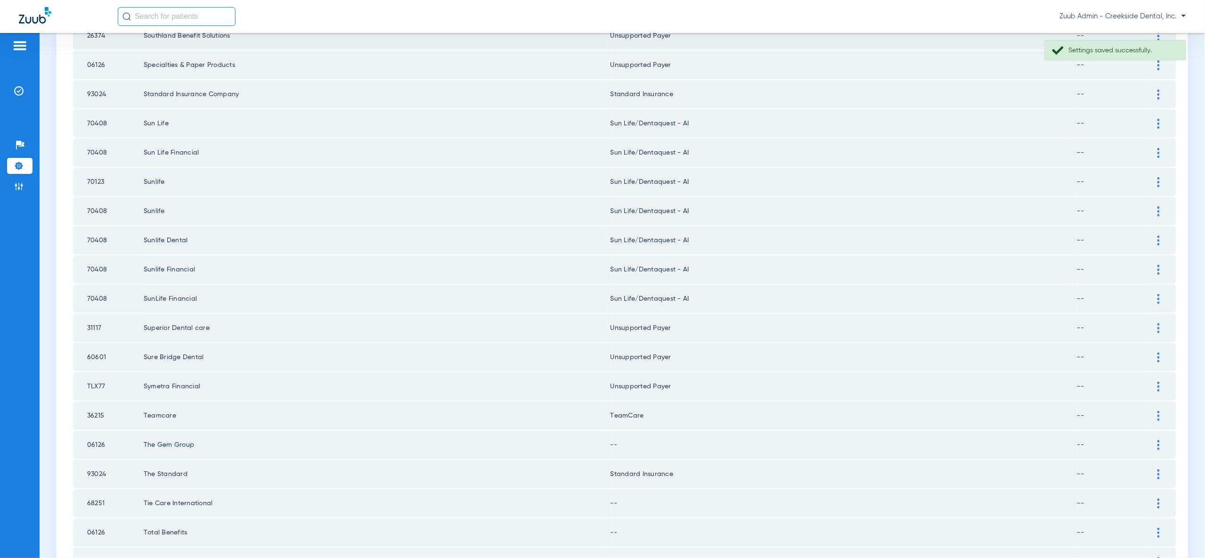
drag, startPoint x: 1162, startPoint y: 405, endPoint x: 1155, endPoint y: 426, distance: 22.8
click at [1163, 440] on div at bounding box center [1158, 445] width 16 height 10
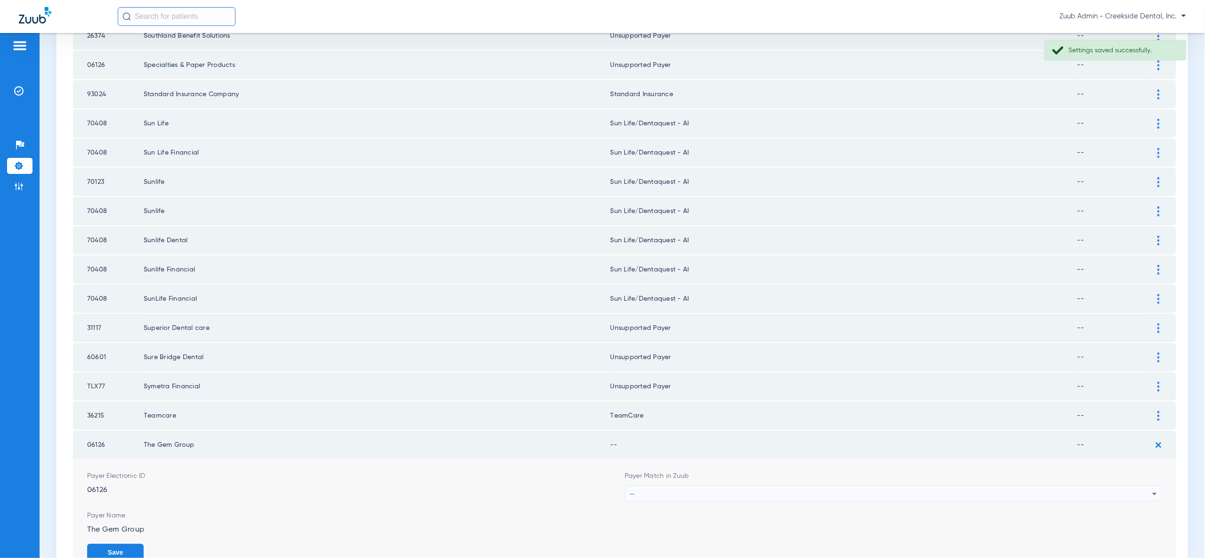
click at [1151, 488] on icon at bounding box center [1154, 493] width 11 height 11
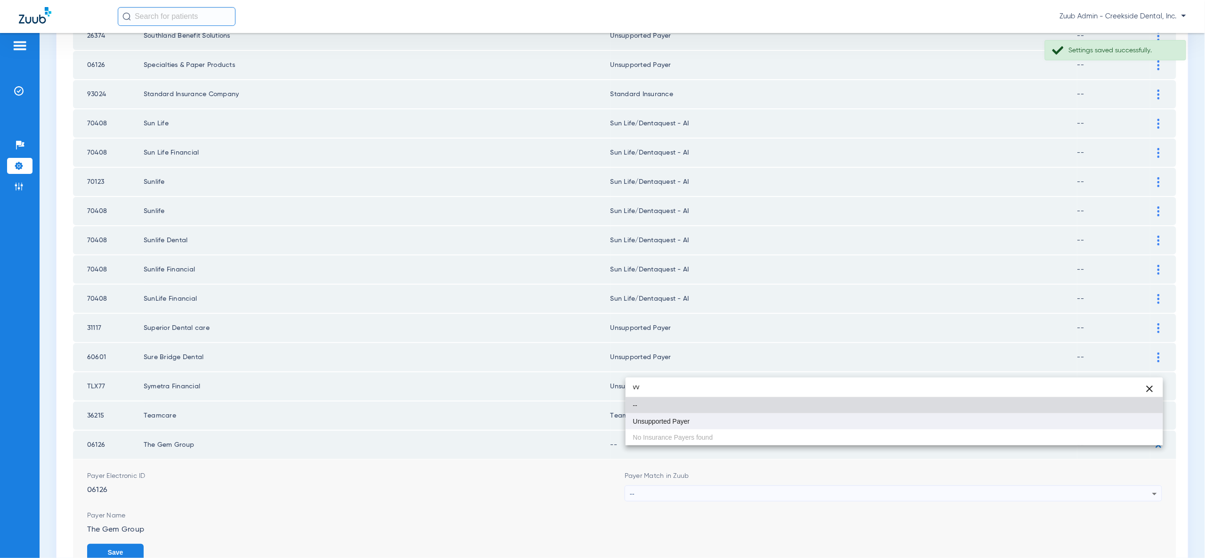
type input "vv"
click at [1143, 420] on mat-option "Unsupported Payer" at bounding box center [894, 421] width 537 height 16
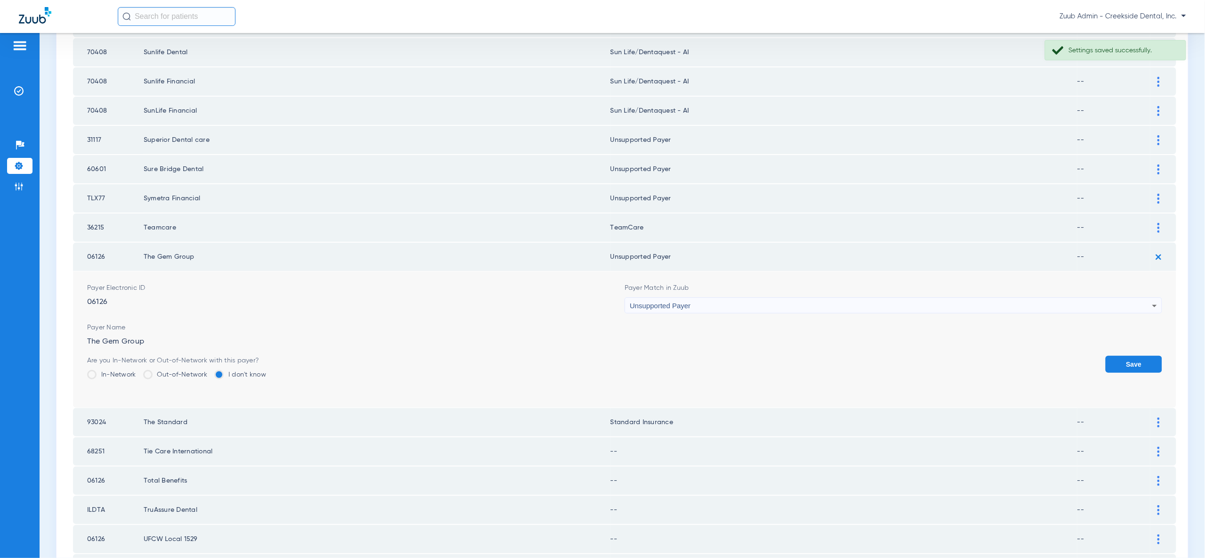
click at [1143, 356] on button "Save" at bounding box center [1134, 364] width 57 height 17
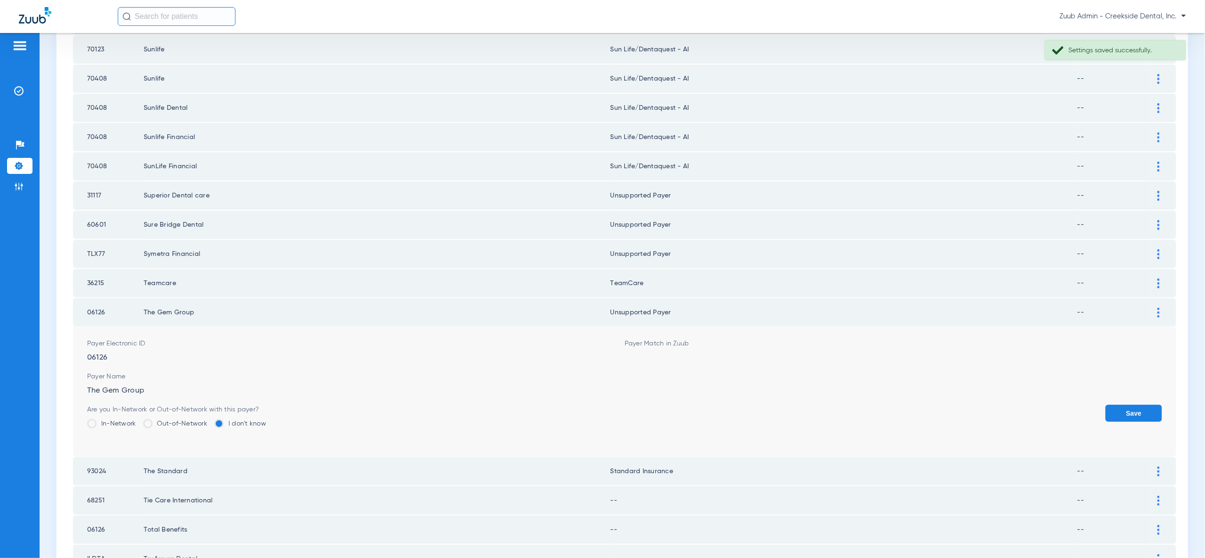
scroll to position [1097, 0]
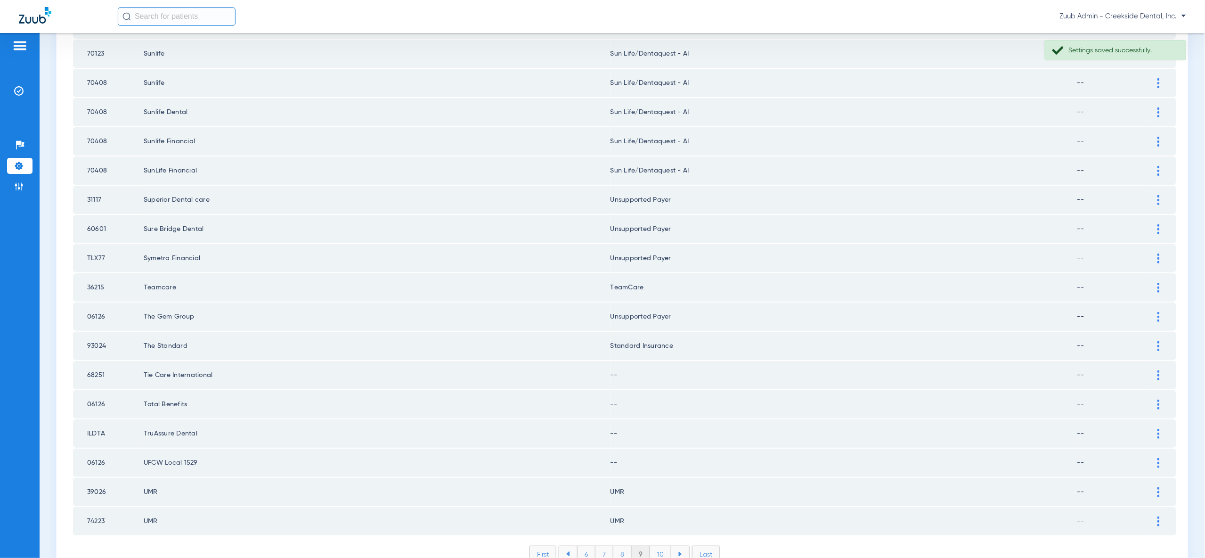
click at [1159, 370] on img at bounding box center [1158, 375] width 2 height 10
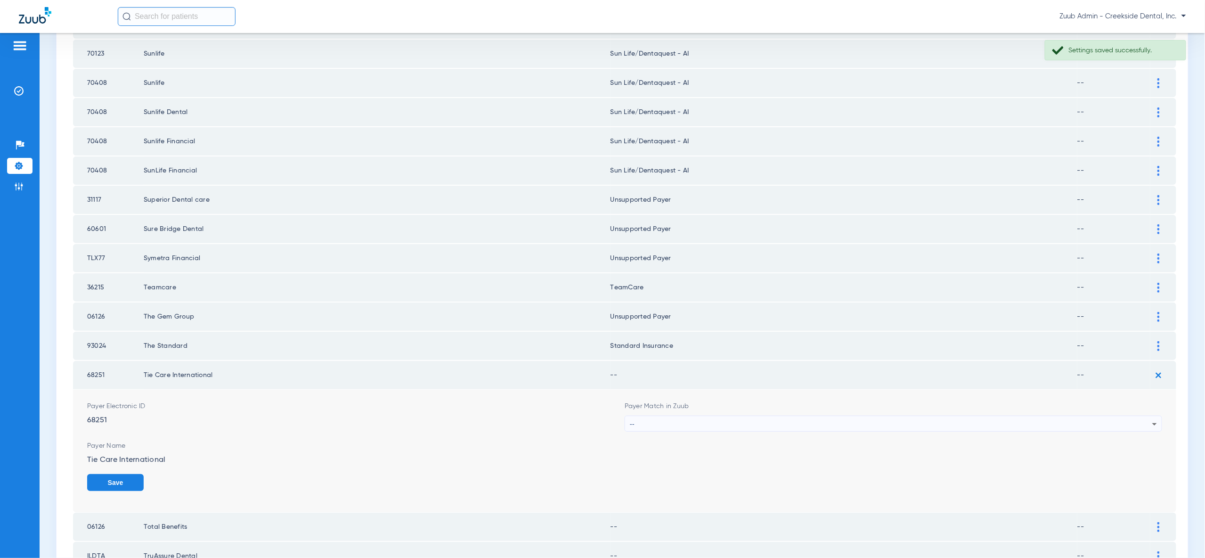
click at [1146, 416] on div "--" at bounding box center [891, 424] width 522 height 16
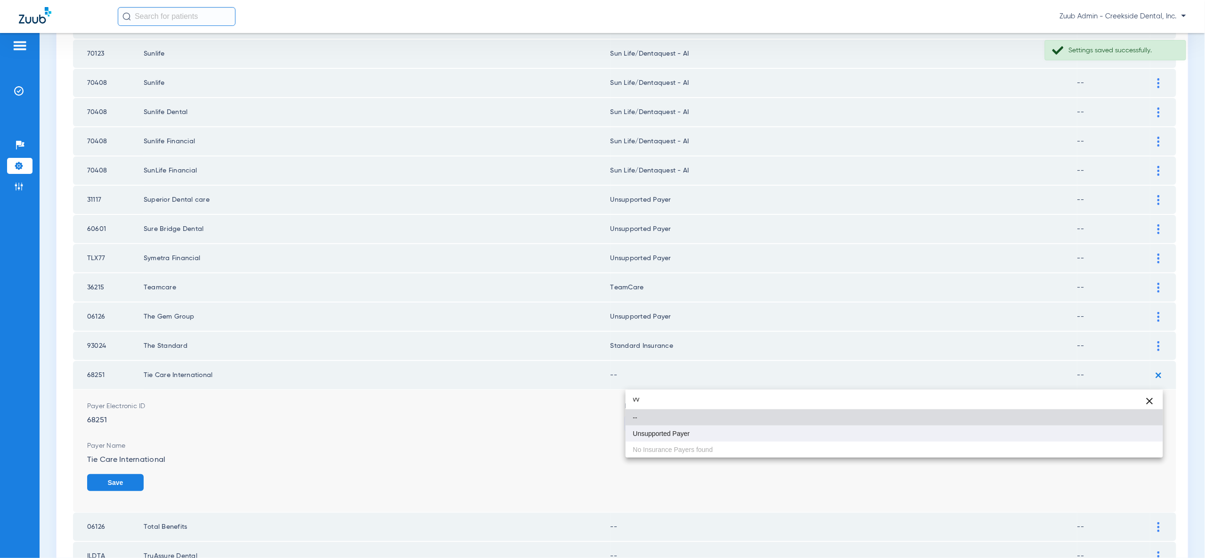
type input "vv"
click at [1139, 440] on mat-option "Unsupported Payer" at bounding box center [894, 433] width 537 height 16
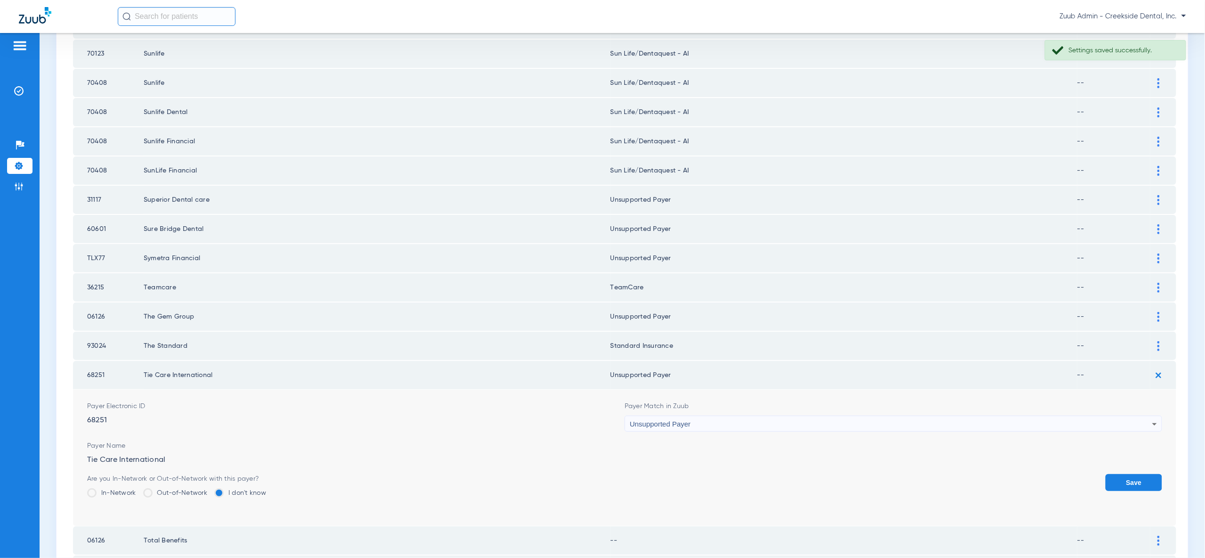
click at [1139, 474] on button "Save" at bounding box center [1134, 482] width 57 height 17
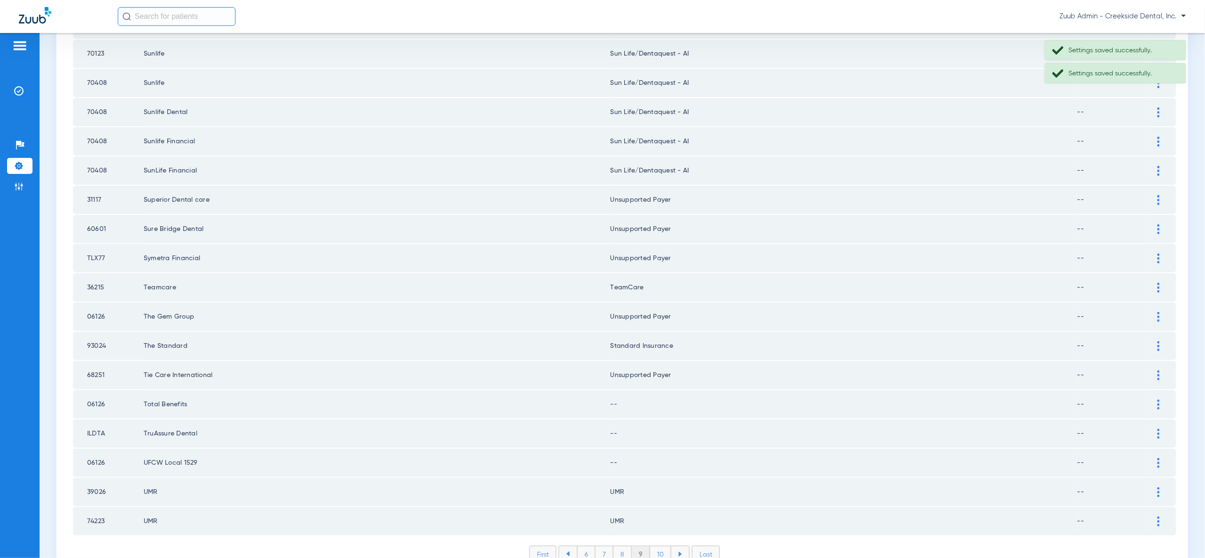
click at [1159, 399] on img at bounding box center [1158, 404] width 2 height 10
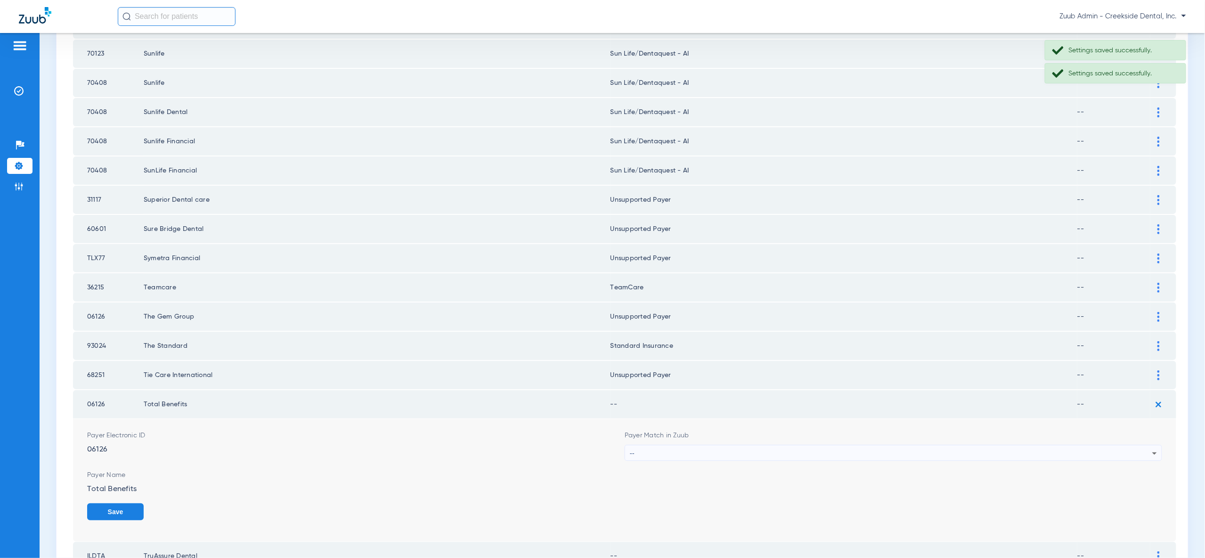
click at [1142, 445] on div "--" at bounding box center [891, 453] width 522 height 16
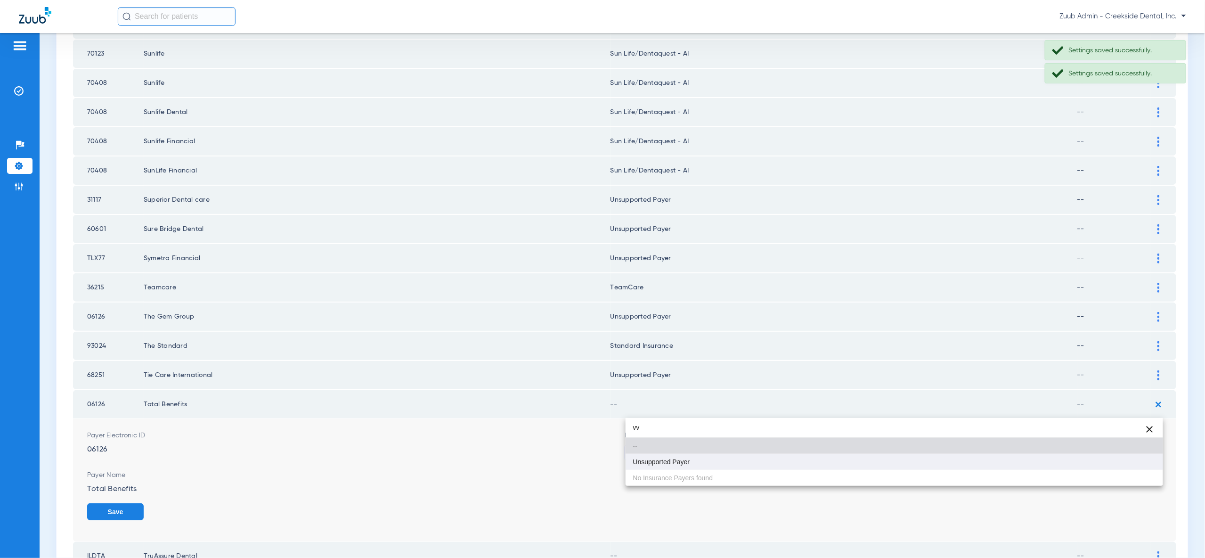
type input "vv"
click at [1135, 457] on mat-option "Unsupported Payer" at bounding box center [894, 462] width 537 height 16
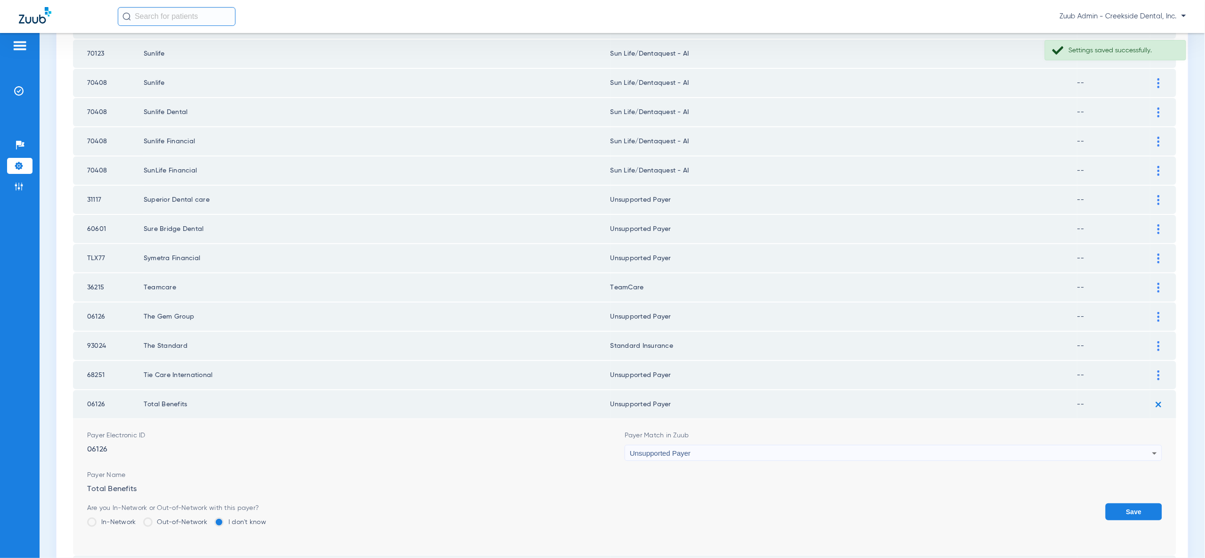
click at [1137, 503] on button "Save" at bounding box center [1134, 511] width 57 height 17
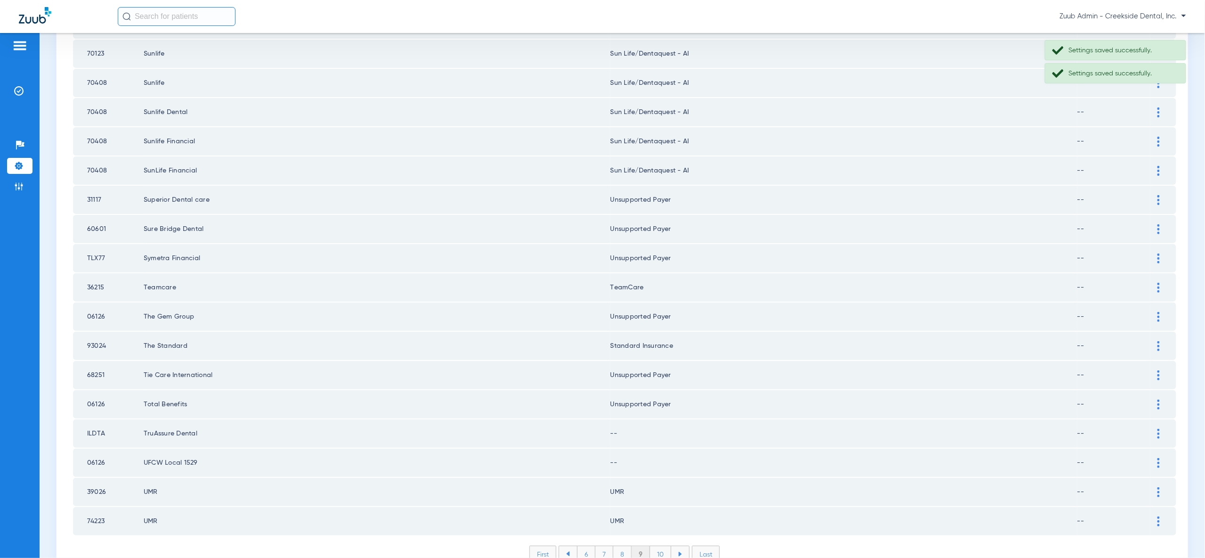
click at [1159, 429] on img at bounding box center [1158, 434] width 2 height 10
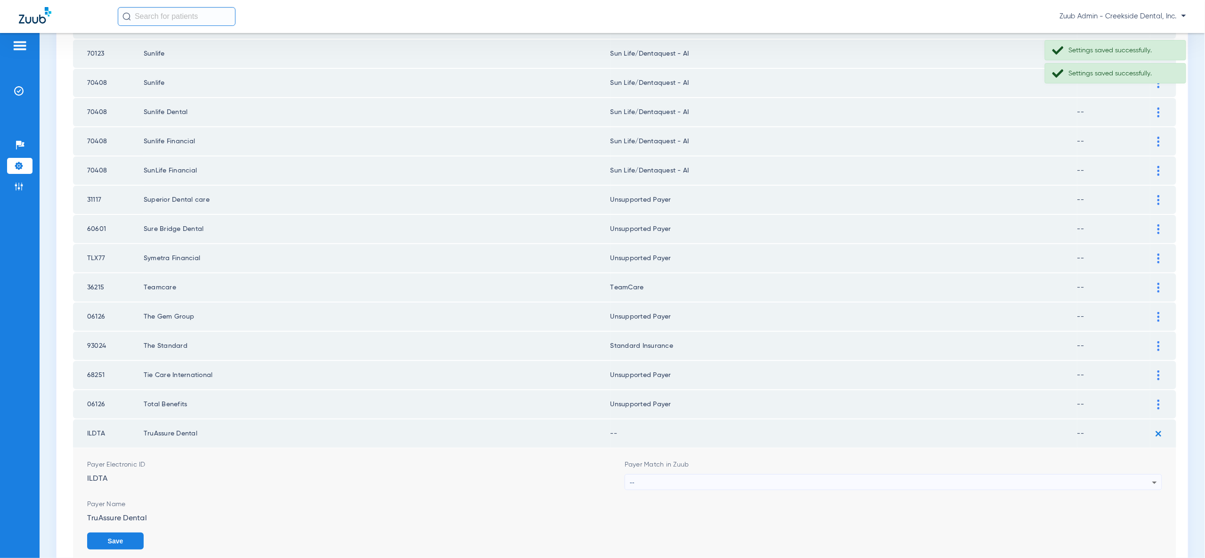
click at [1146, 474] on div "--" at bounding box center [891, 482] width 522 height 16
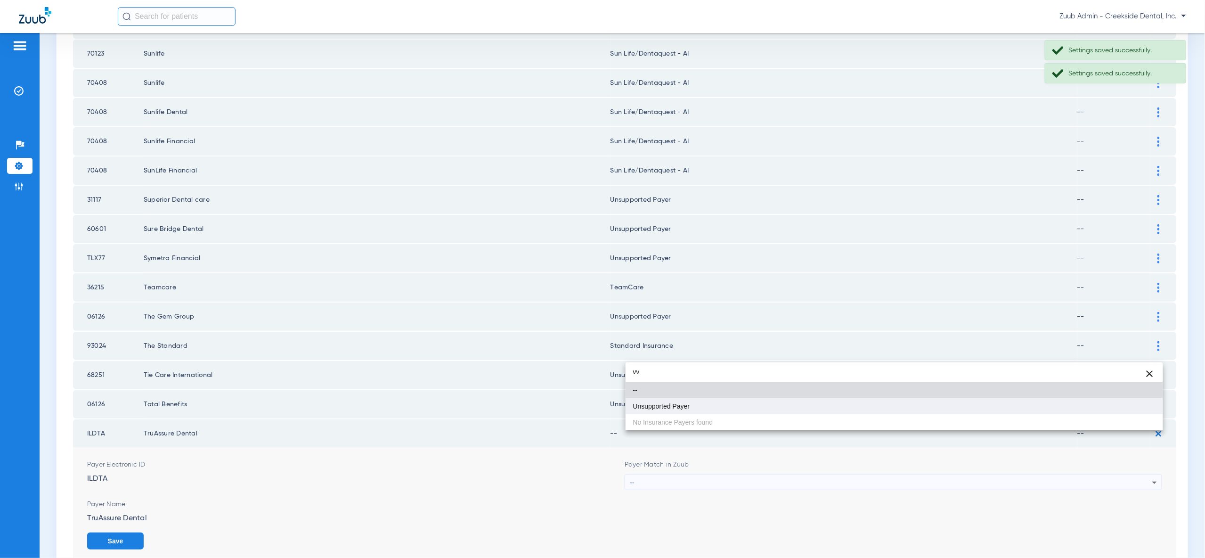
type input "vv"
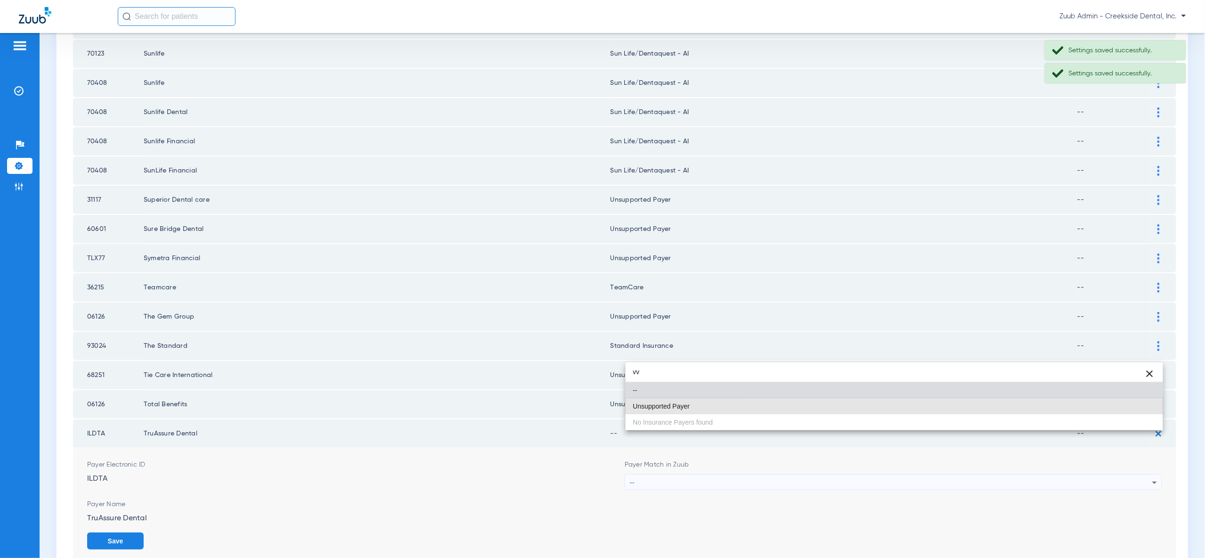
drag, startPoint x: 1145, startPoint y: 410, endPoint x: 1148, endPoint y: 472, distance: 62.2
click at [1146, 410] on mat-option "Unsupported Payer" at bounding box center [894, 406] width 537 height 16
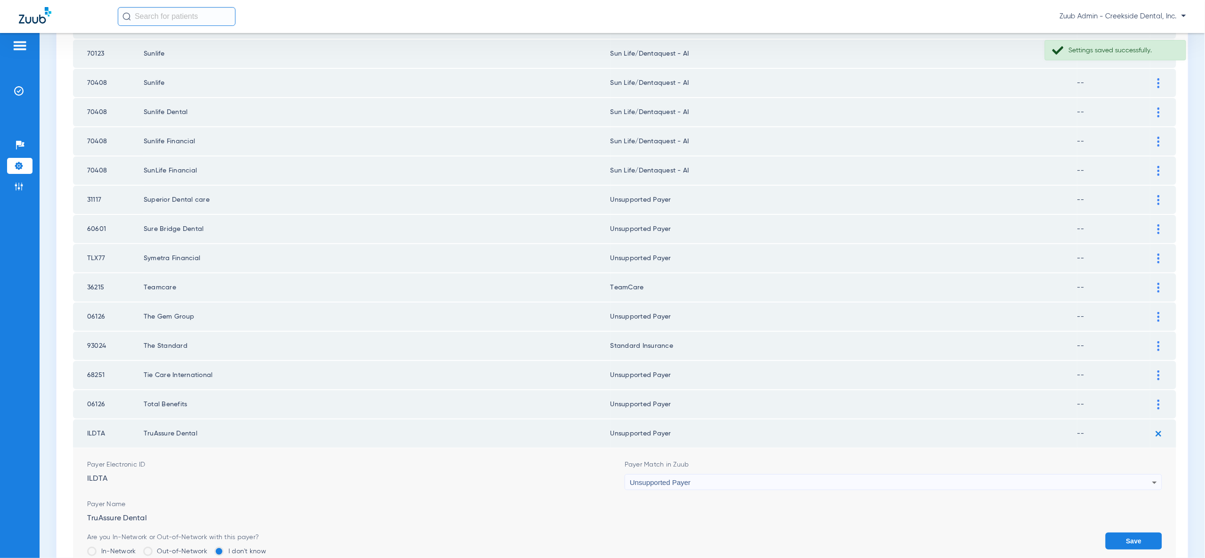
drag, startPoint x: 1146, startPoint y: 491, endPoint x: 1148, endPoint y: 479, distance: 11.9
click at [1146, 532] on button "Save" at bounding box center [1134, 540] width 57 height 17
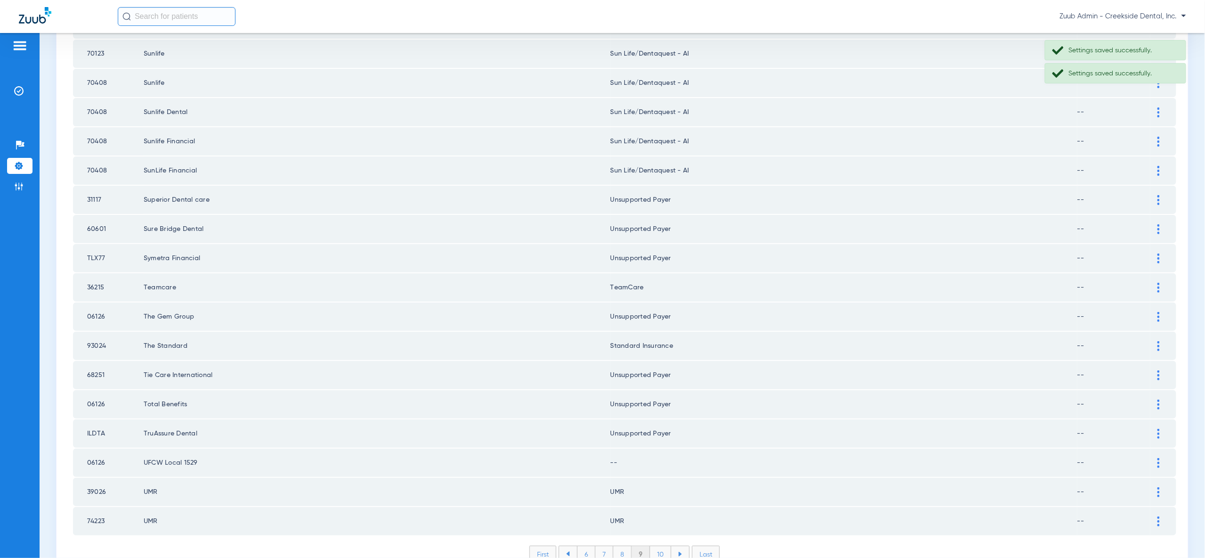
click at [1158, 458] on img at bounding box center [1158, 463] width 2 height 10
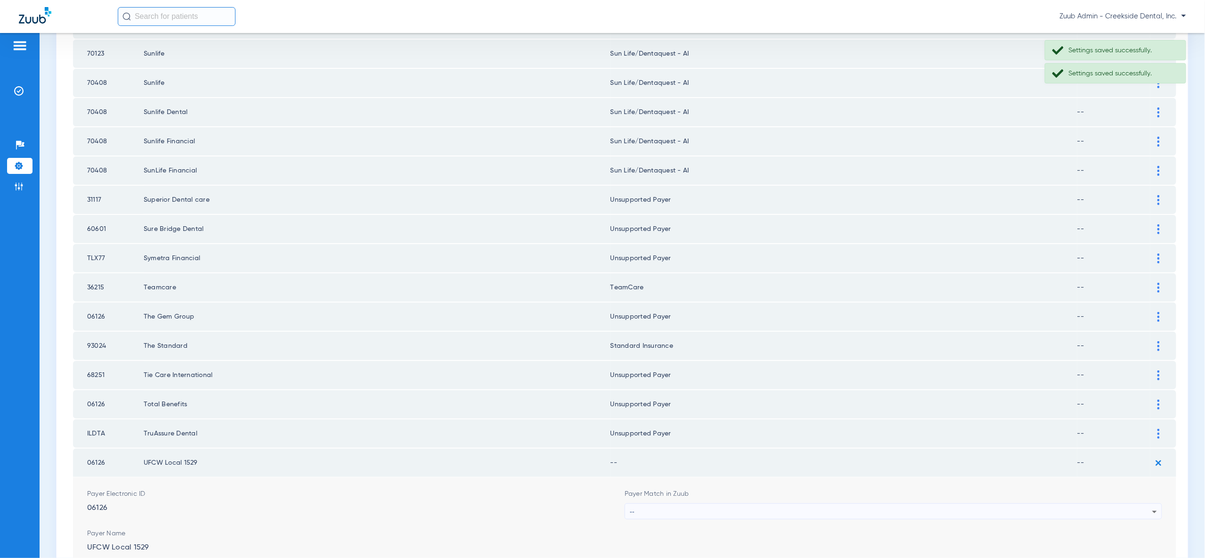
click at [1135, 504] on div "--" at bounding box center [891, 512] width 522 height 16
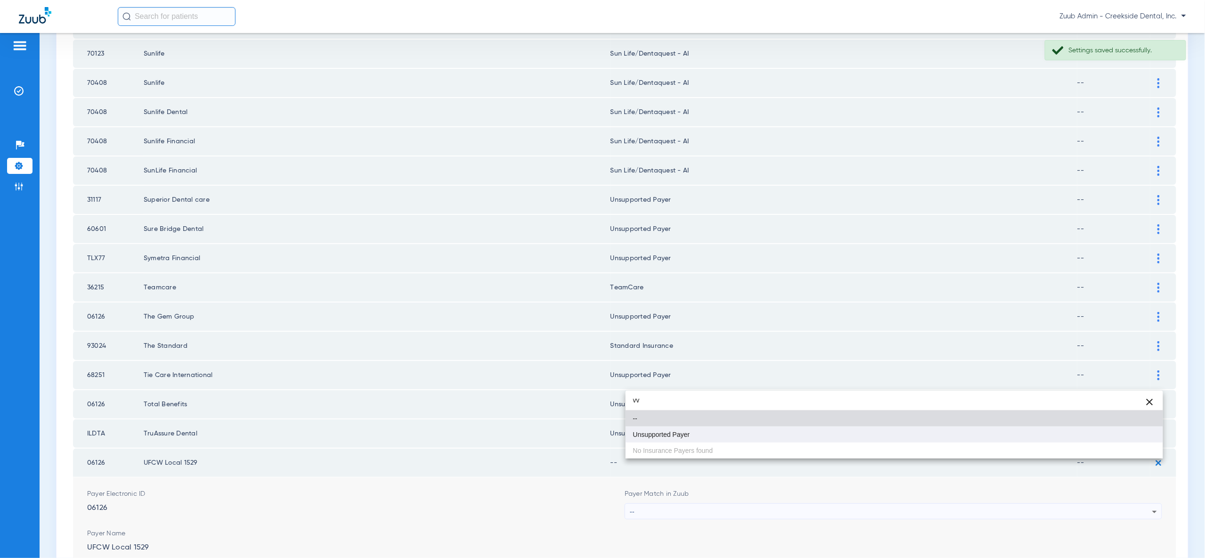
type input "vv"
click at [1134, 431] on mat-option "Unsupported Payer" at bounding box center [894, 434] width 537 height 16
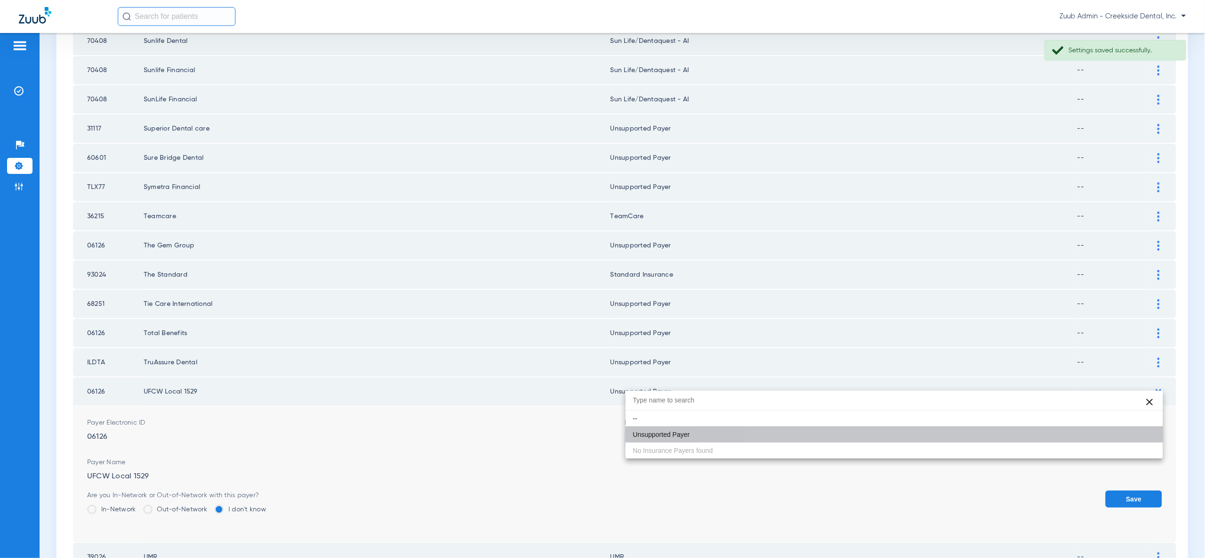
scroll to position [1233, 0]
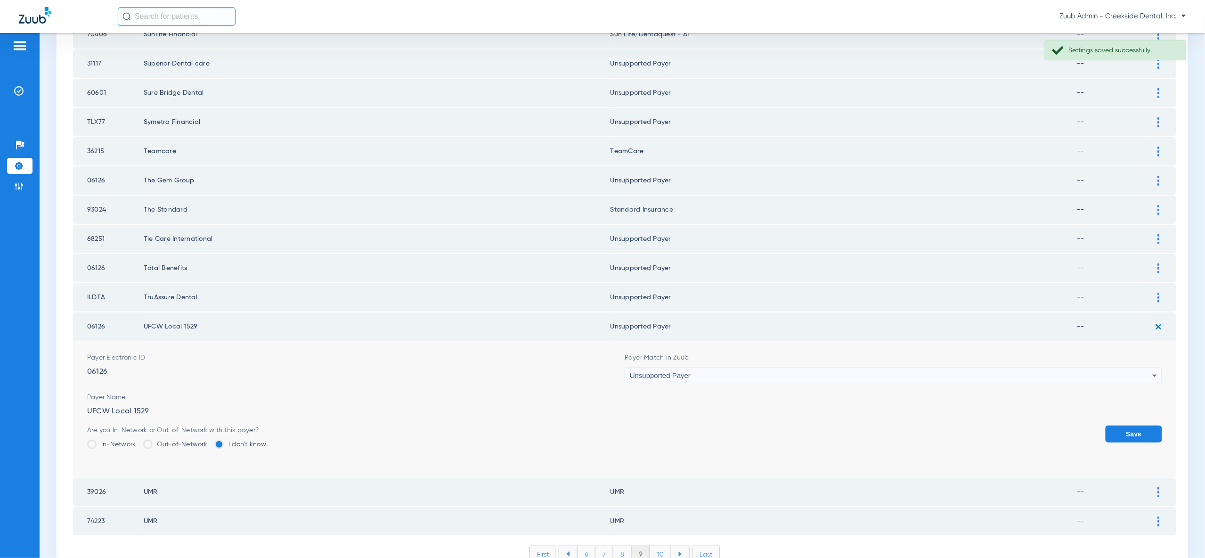
click at [1130, 425] on button "Save" at bounding box center [1134, 433] width 57 height 17
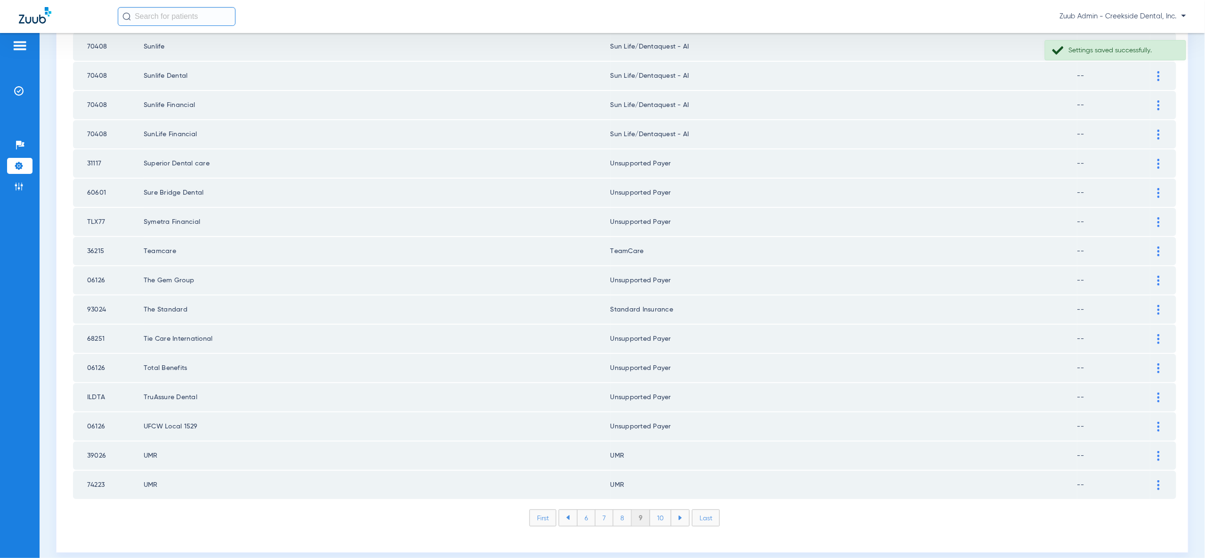
scroll to position [1097, 0]
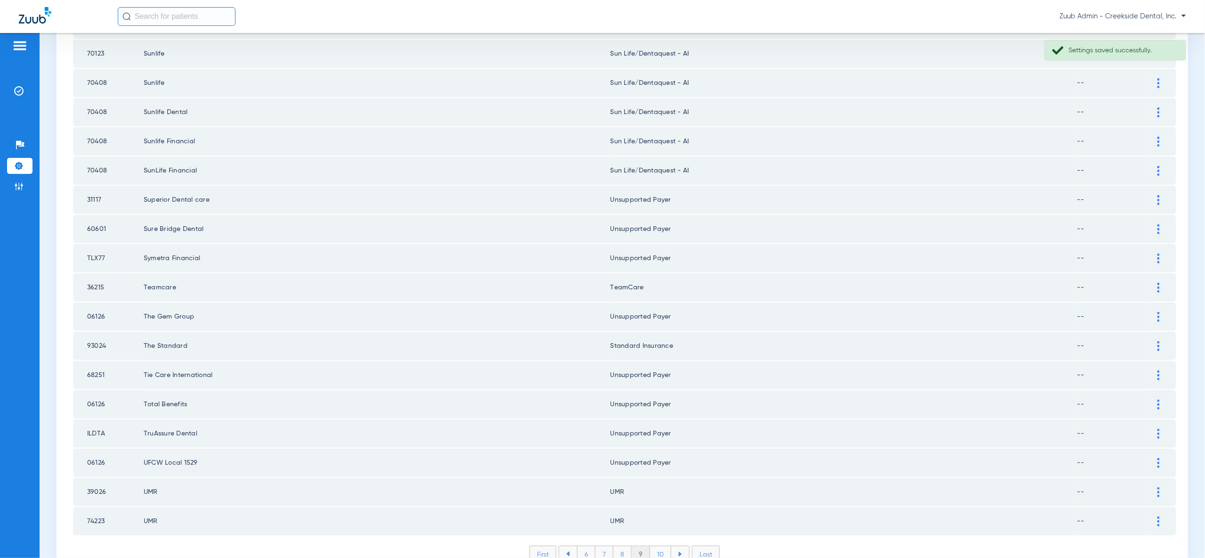
click at [660, 546] on li "10" at bounding box center [660, 554] width 21 height 16
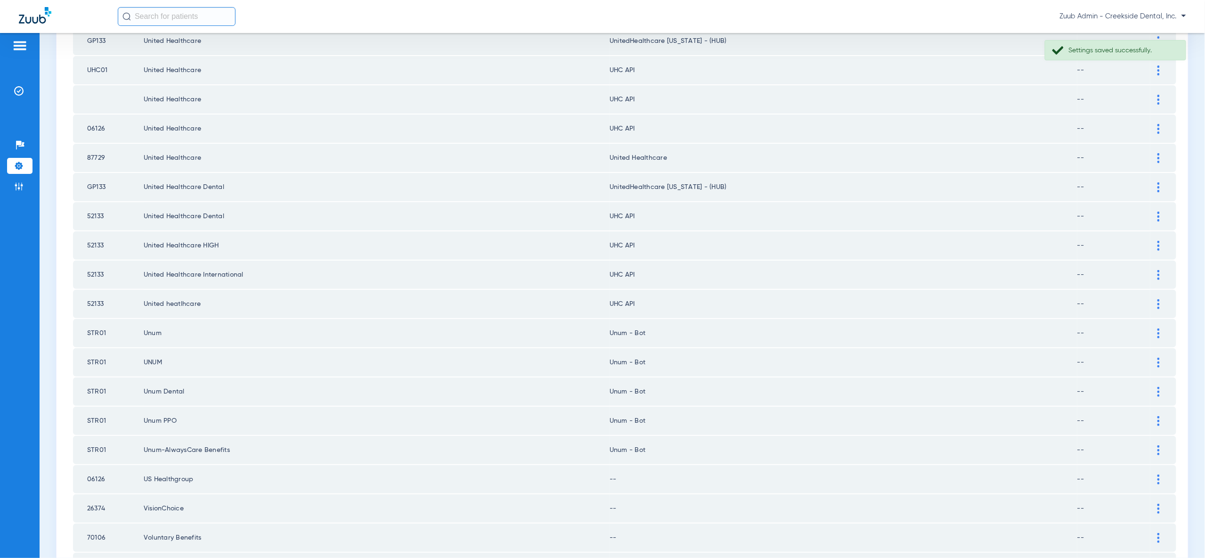
scroll to position [0, 0]
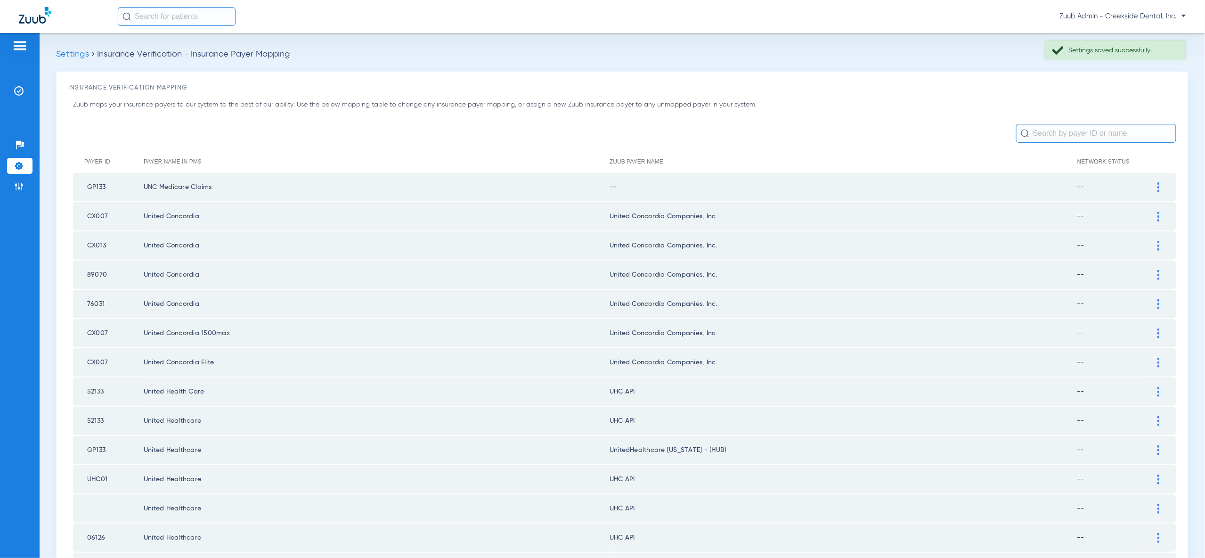
drag, startPoint x: 1152, startPoint y: 185, endPoint x: 1149, endPoint y: 194, distance: 9.4
click at [1152, 185] on div at bounding box center [1158, 187] width 16 height 10
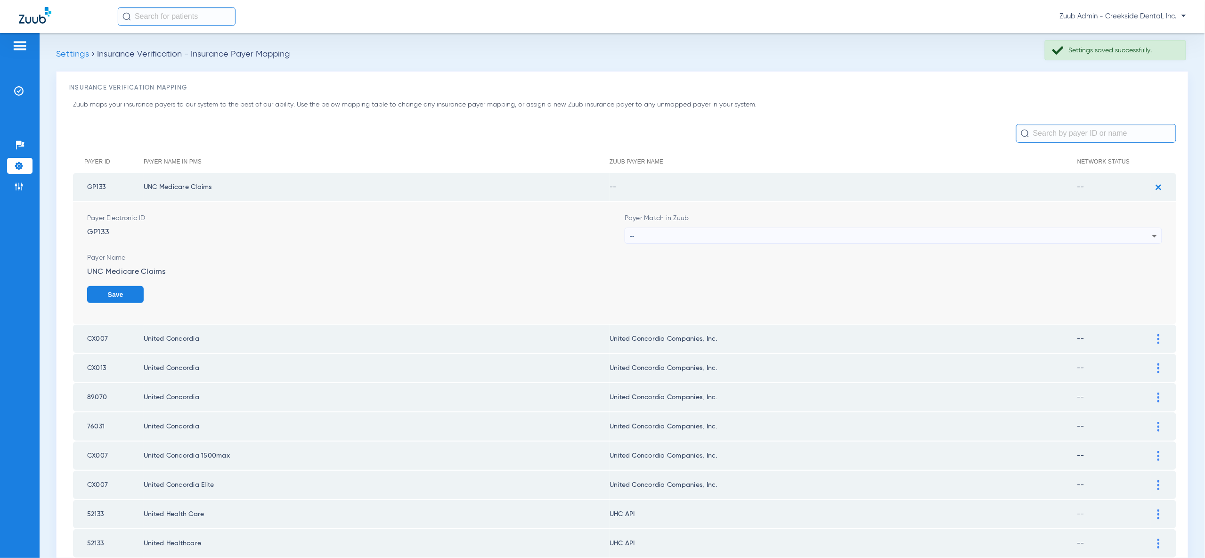
click at [1141, 230] on div "--" at bounding box center [891, 236] width 522 height 16
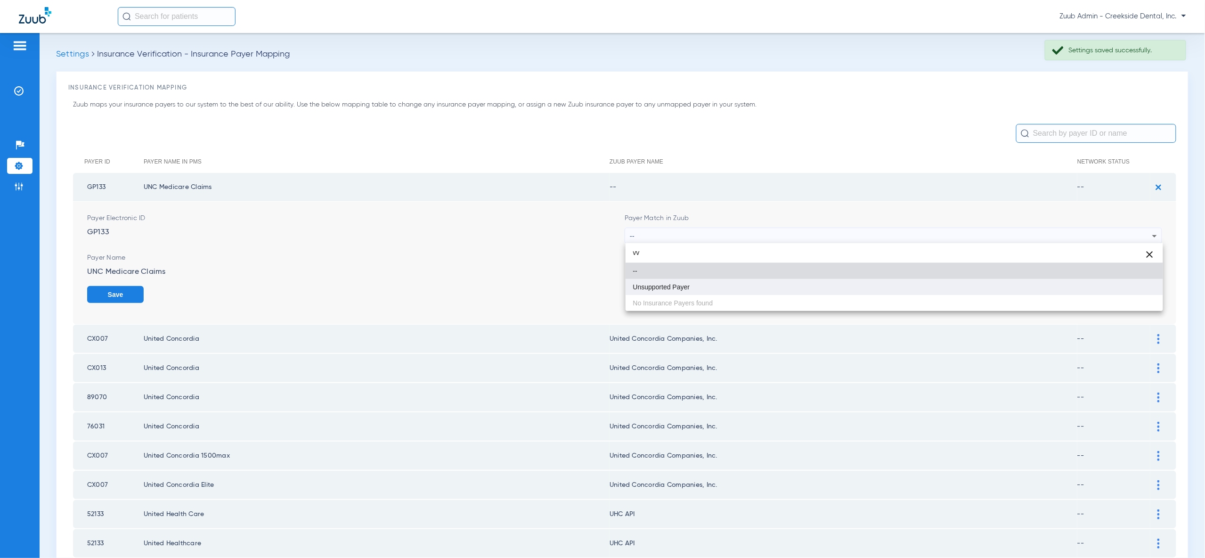
type input "vv"
click at [1145, 294] on mat-option "Unsupported Payer" at bounding box center [894, 287] width 537 height 16
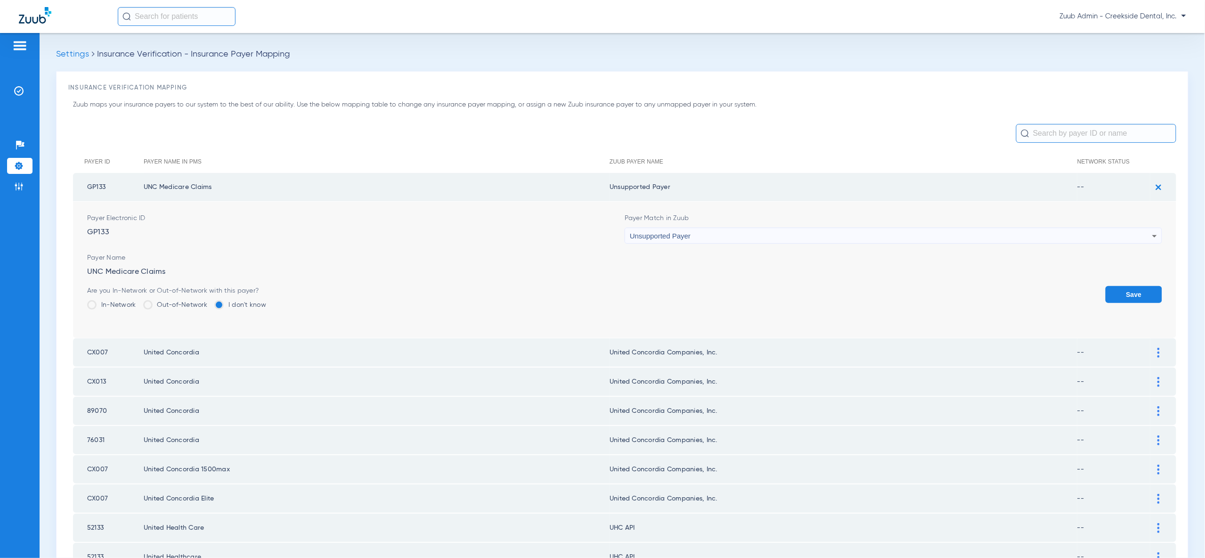
click at [1145, 294] on button "Save" at bounding box center [1134, 294] width 57 height 17
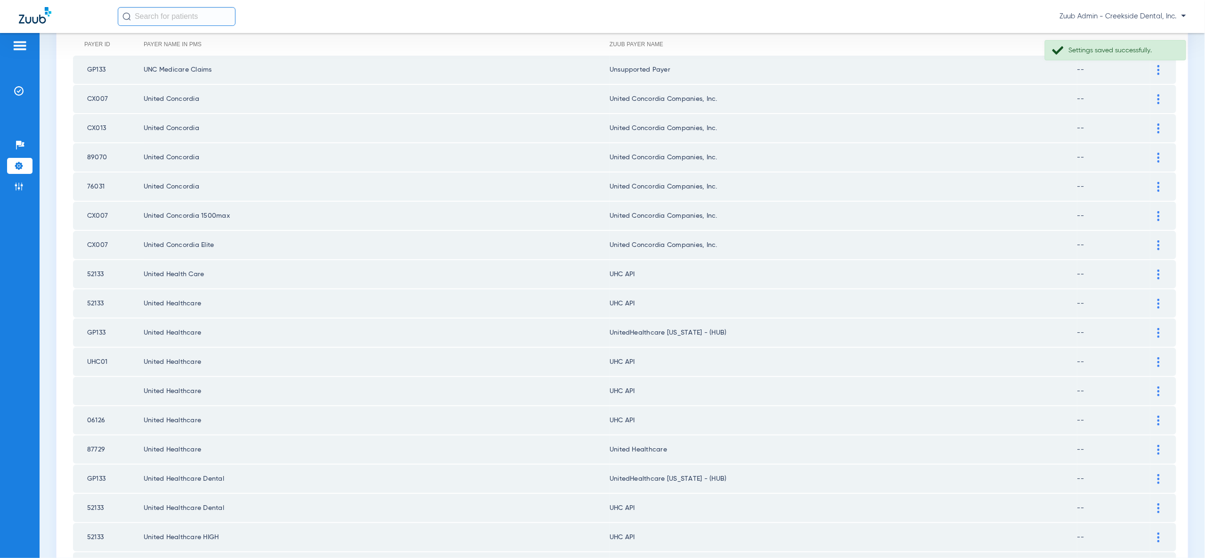
scroll to position [121, 0]
click at [1162, 266] on div at bounding box center [1158, 271] width 16 height 10
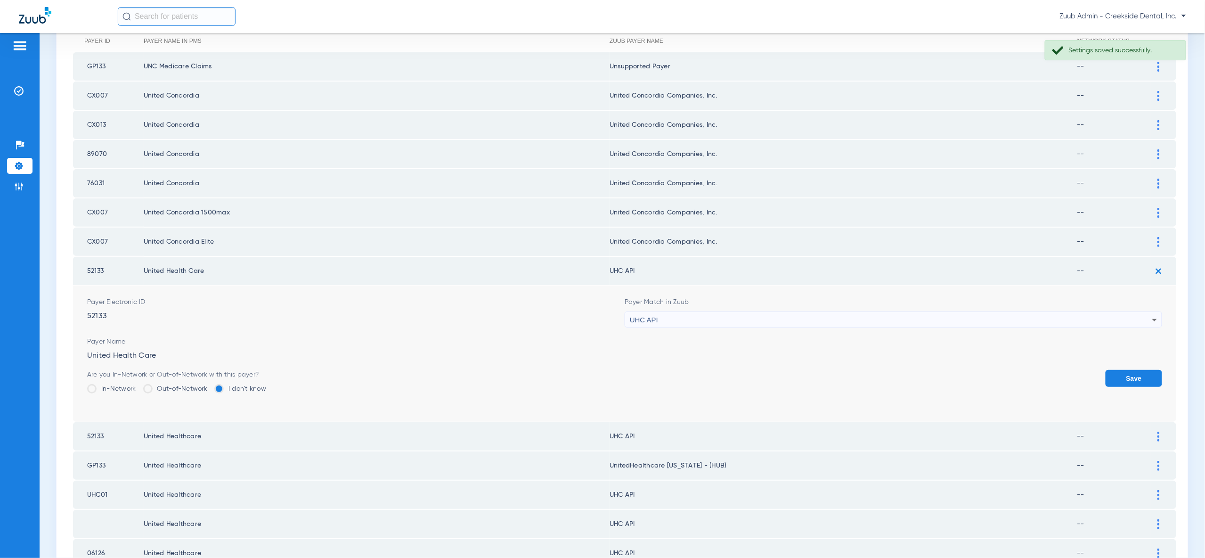
click at [1142, 312] on div "UHC API" at bounding box center [891, 320] width 522 height 16
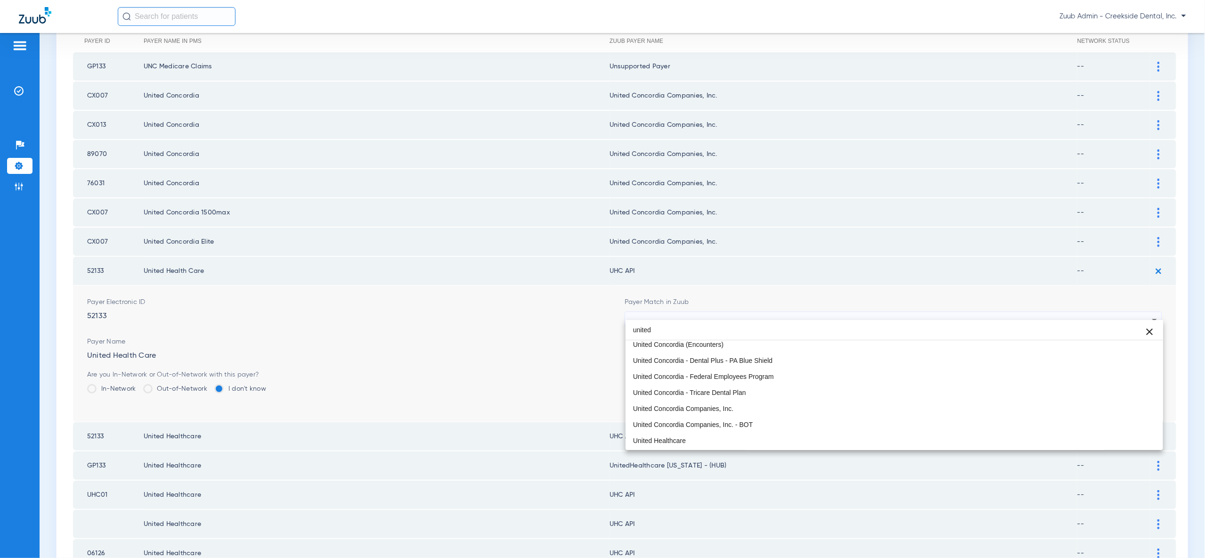
scroll to position [1, 0]
drag, startPoint x: 651, startPoint y: 330, endPoint x: 592, endPoint y: 331, distance: 59.4
click at [592, 331] on div "united close -- United Concordia (Encounters) United Concordia - Dental Plus - …" at bounding box center [602, 279] width 1205 height 558
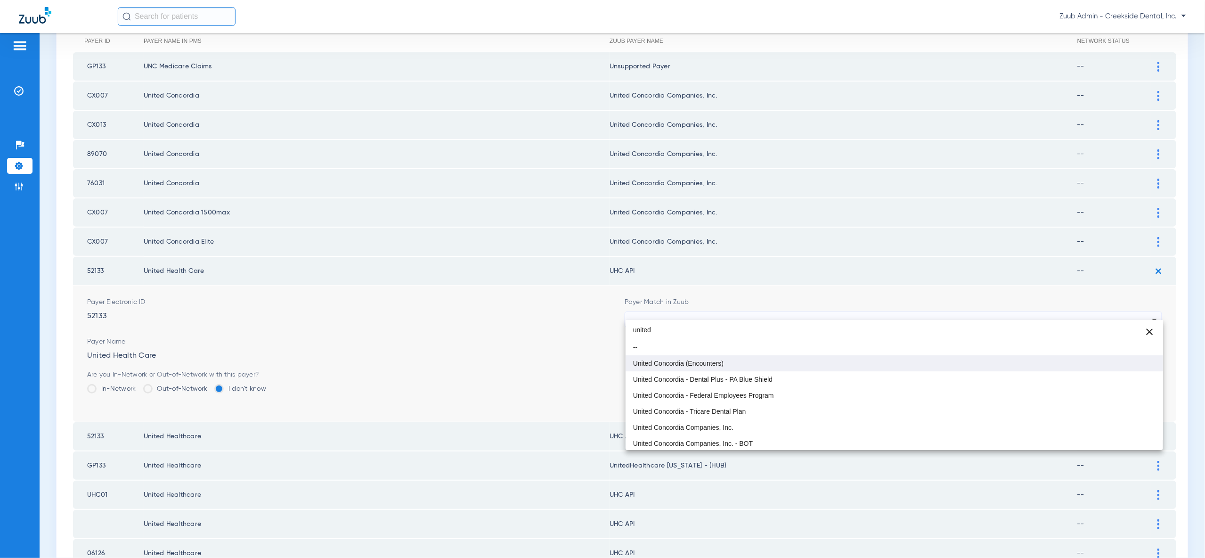
scroll to position [30, 0]
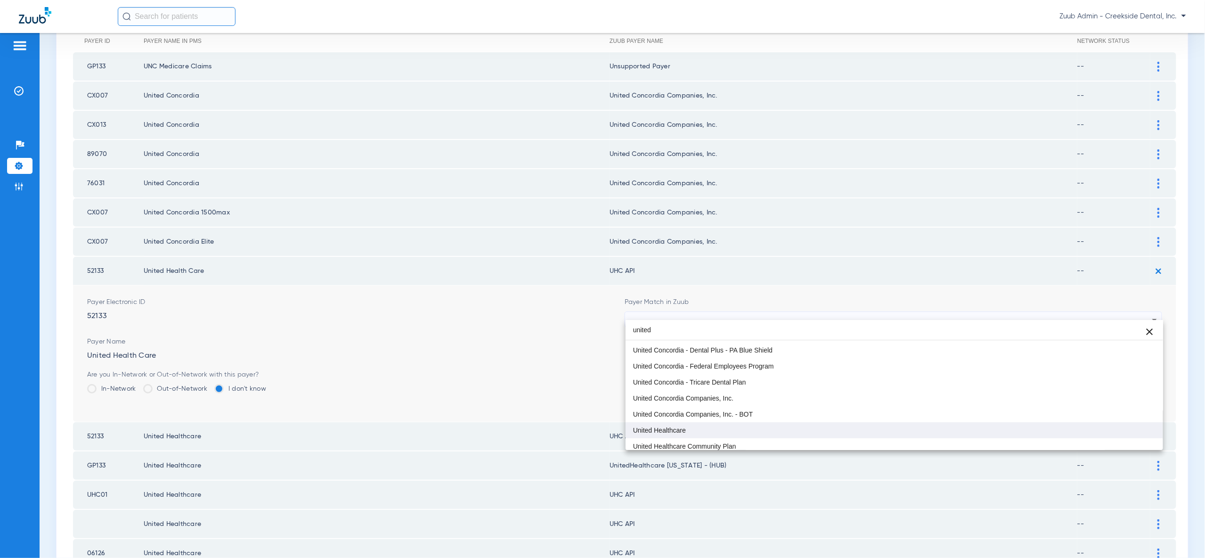
type input "united"
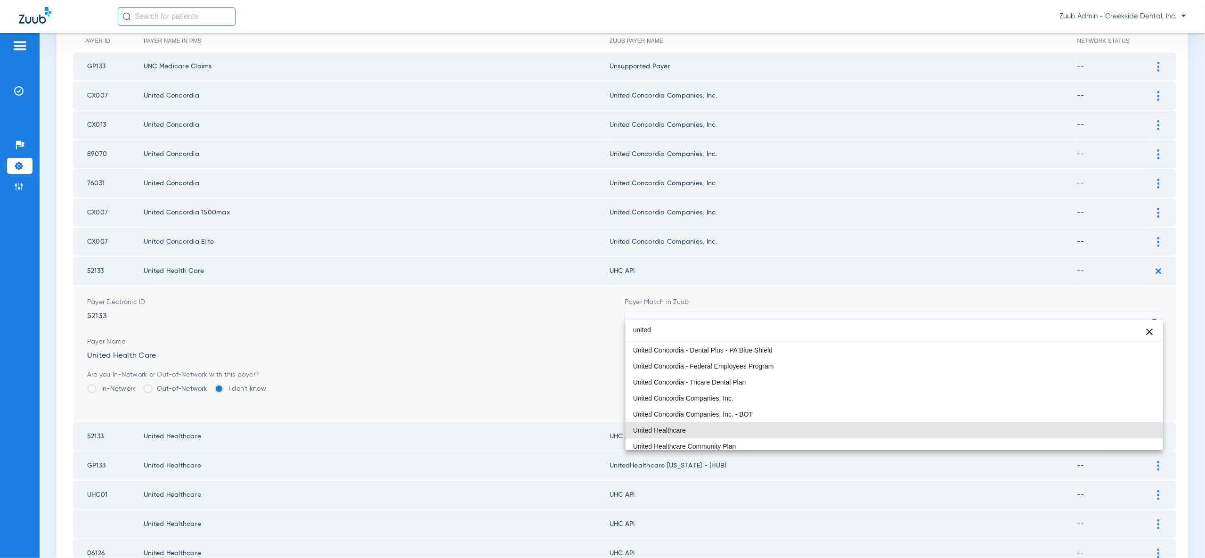
click at [888, 428] on mat-option "United Healthcare" at bounding box center [894, 430] width 537 height 16
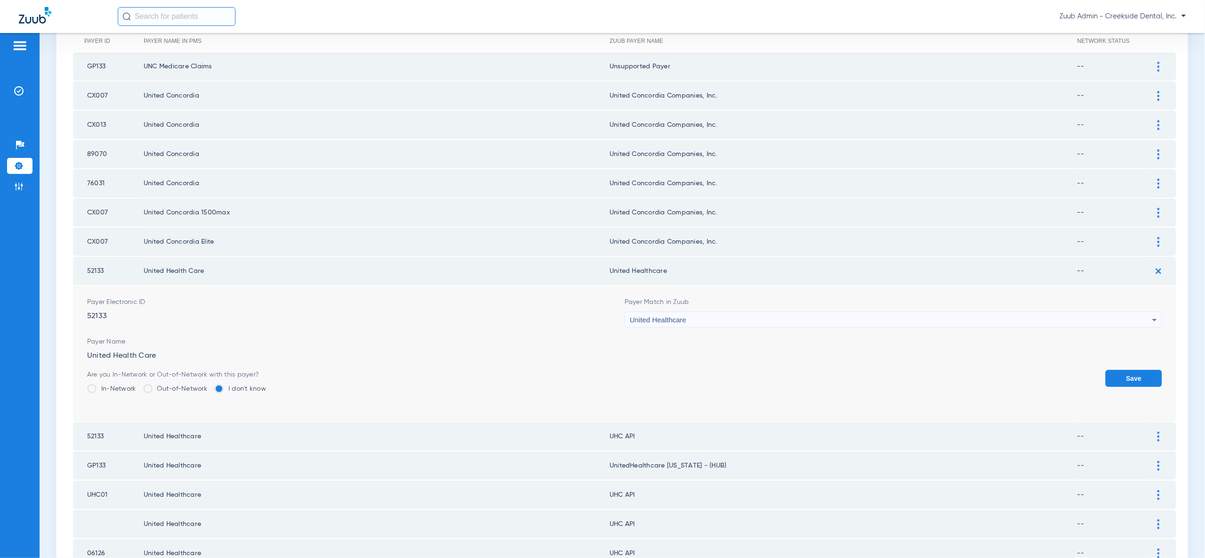
click at [1148, 376] on button "Save" at bounding box center [1134, 378] width 57 height 17
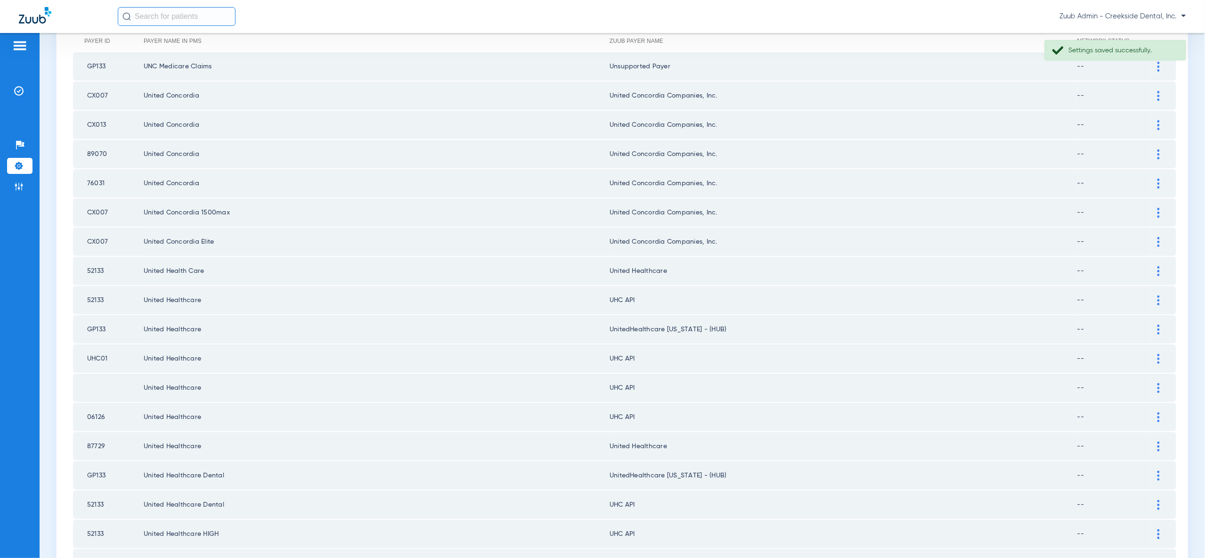
drag, startPoint x: 1161, startPoint y: 289, endPoint x: 1161, endPoint y: 303, distance: 13.7
click at [1161, 295] on div at bounding box center [1158, 300] width 16 height 10
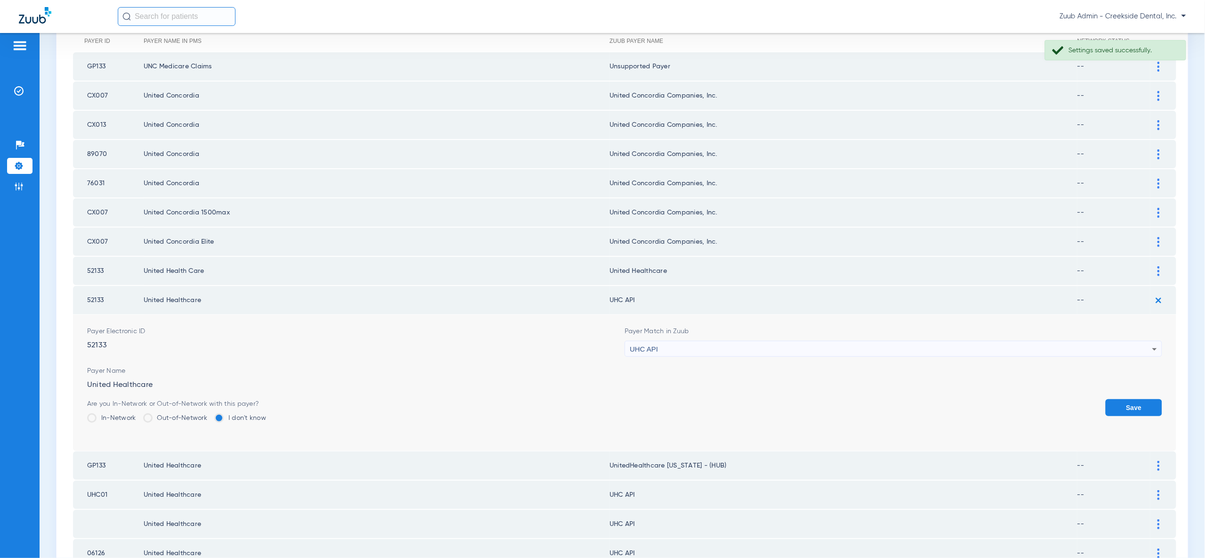
click at [1152, 343] on icon at bounding box center [1154, 348] width 11 height 11
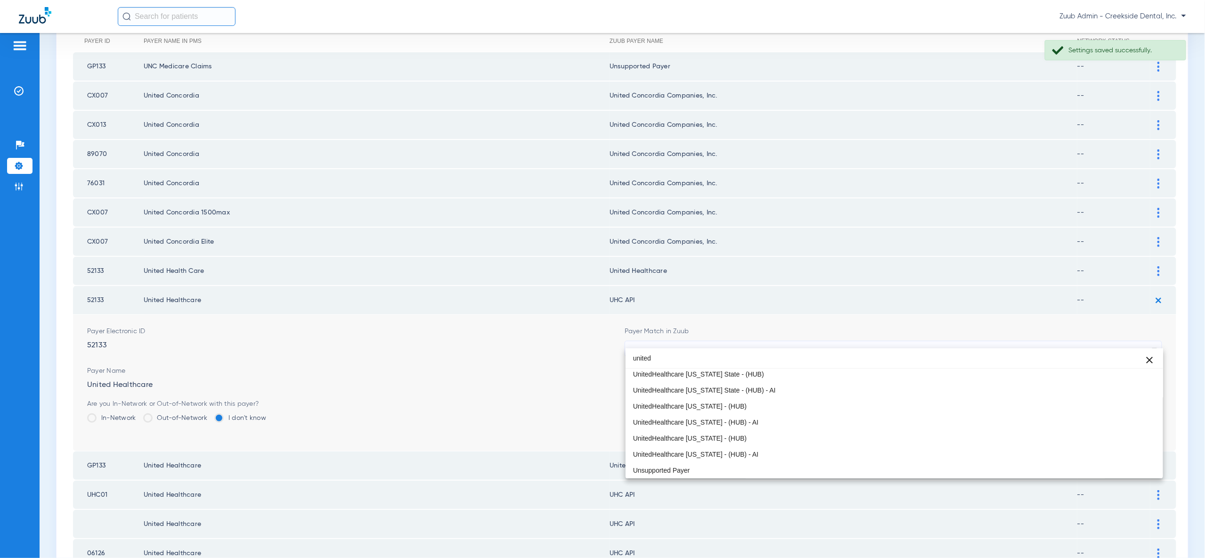
scroll to position [20, 0]
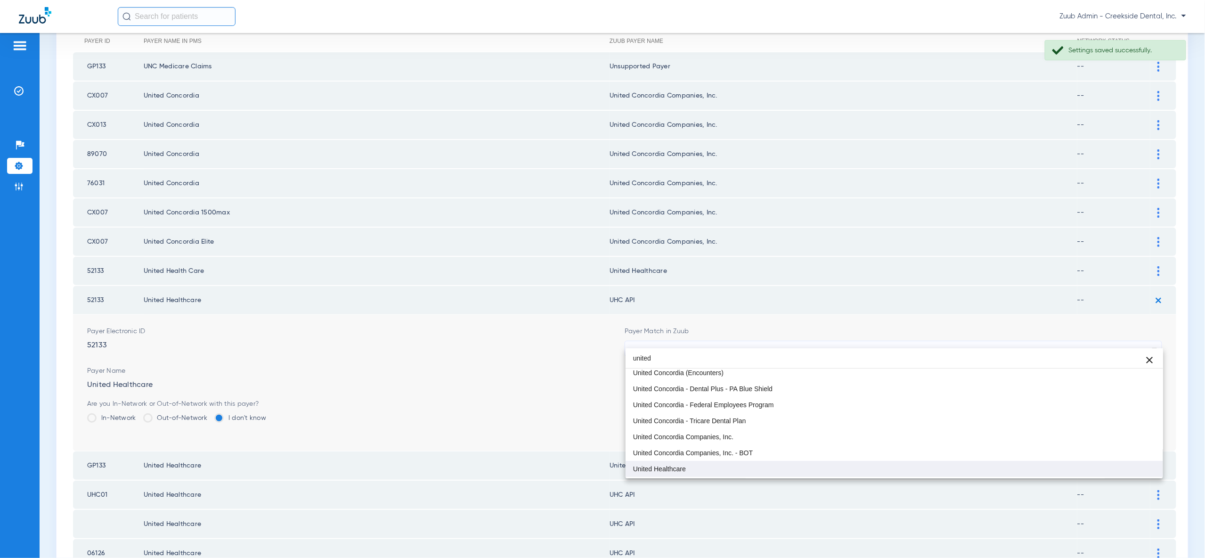
type input "united"
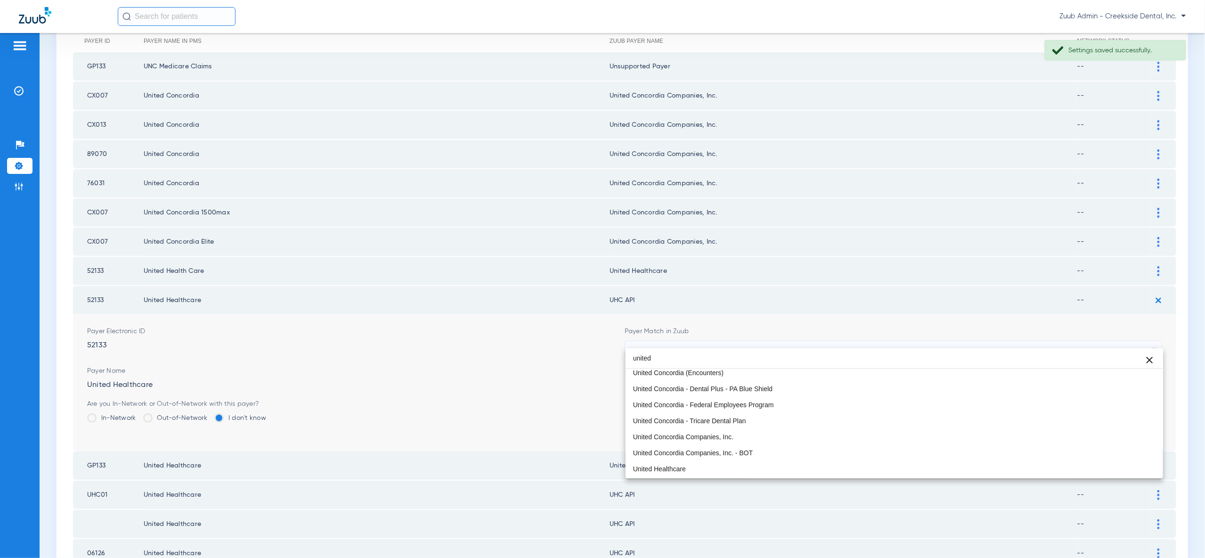
drag, startPoint x: 1140, startPoint y: 469, endPoint x: 1142, endPoint y: 459, distance: 10.2
click at [1140, 469] on mat-option "United Healthcare" at bounding box center [894, 469] width 537 height 16
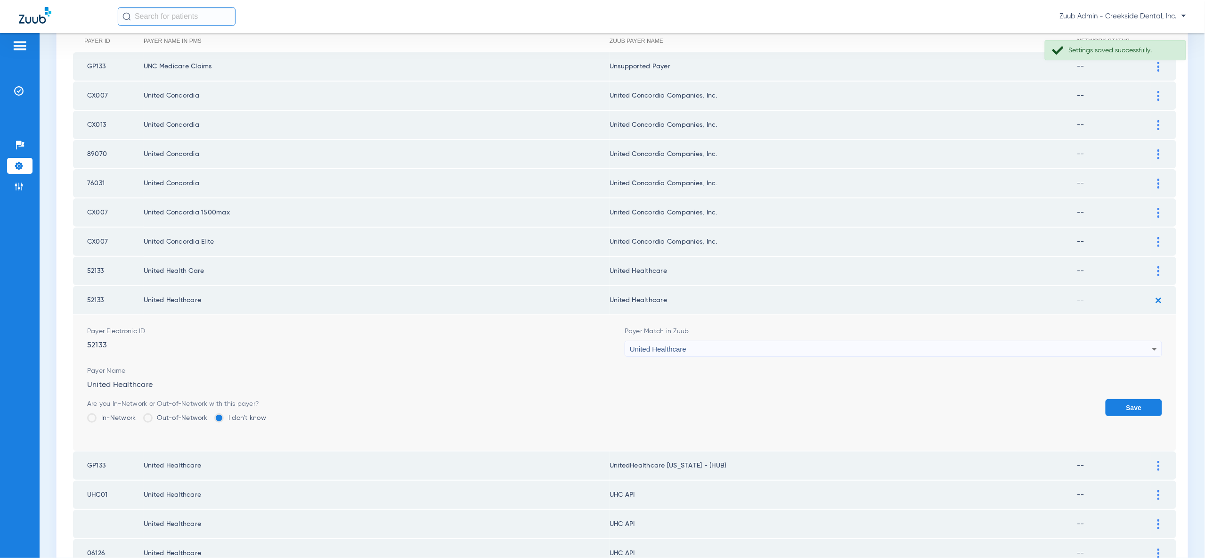
click at [1133, 399] on button "Save" at bounding box center [1134, 407] width 57 height 17
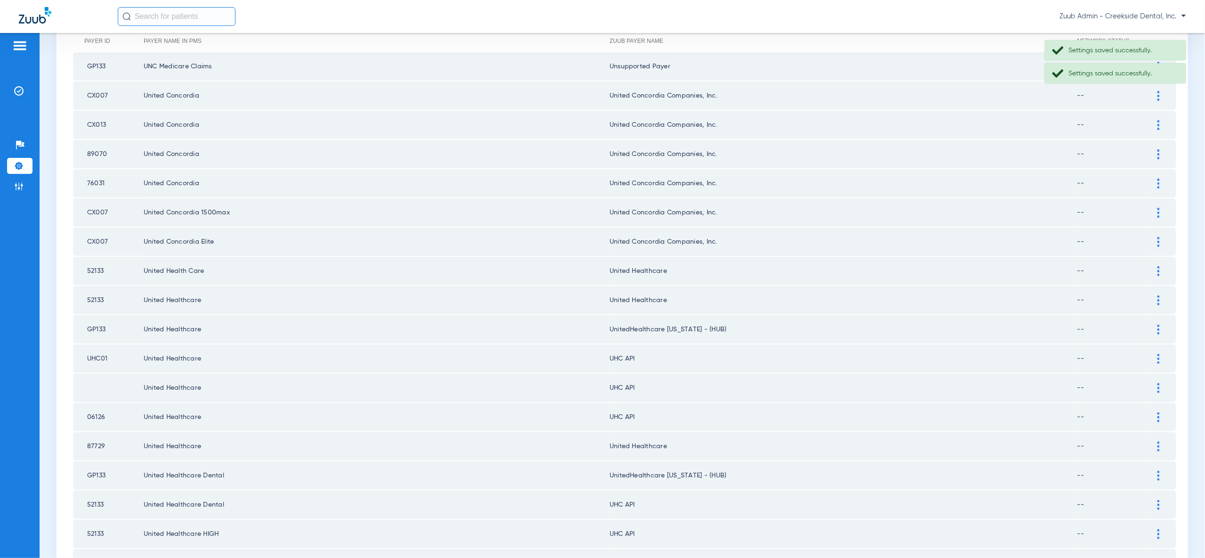
click at [1153, 354] on div at bounding box center [1158, 359] width 16 height 10
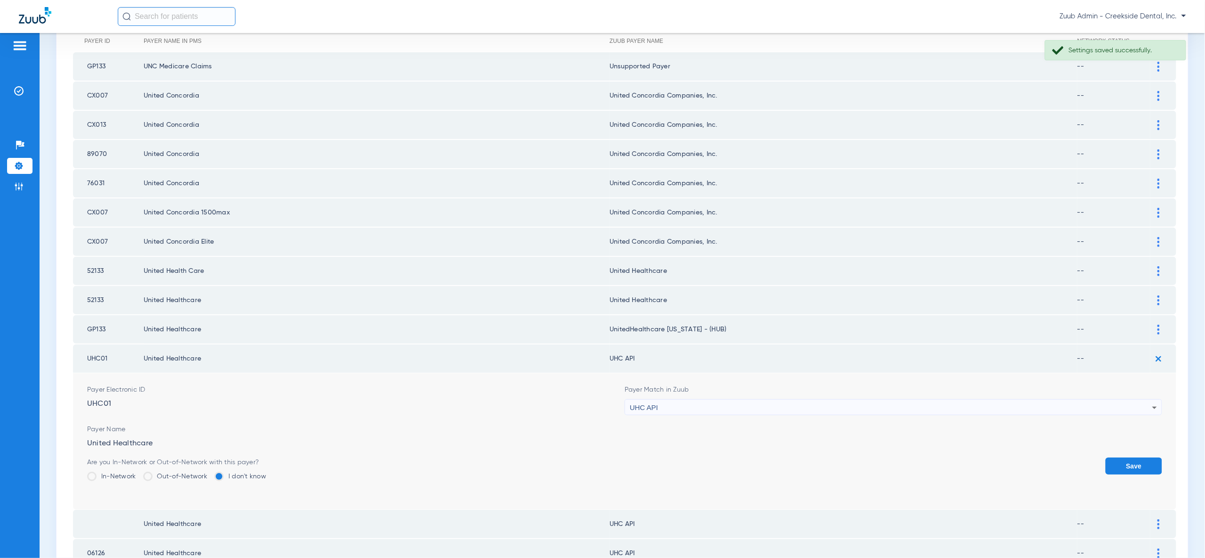
click at [1136, 401] on div "UHC API" at bounding box center [891, 407] width 522 height 16
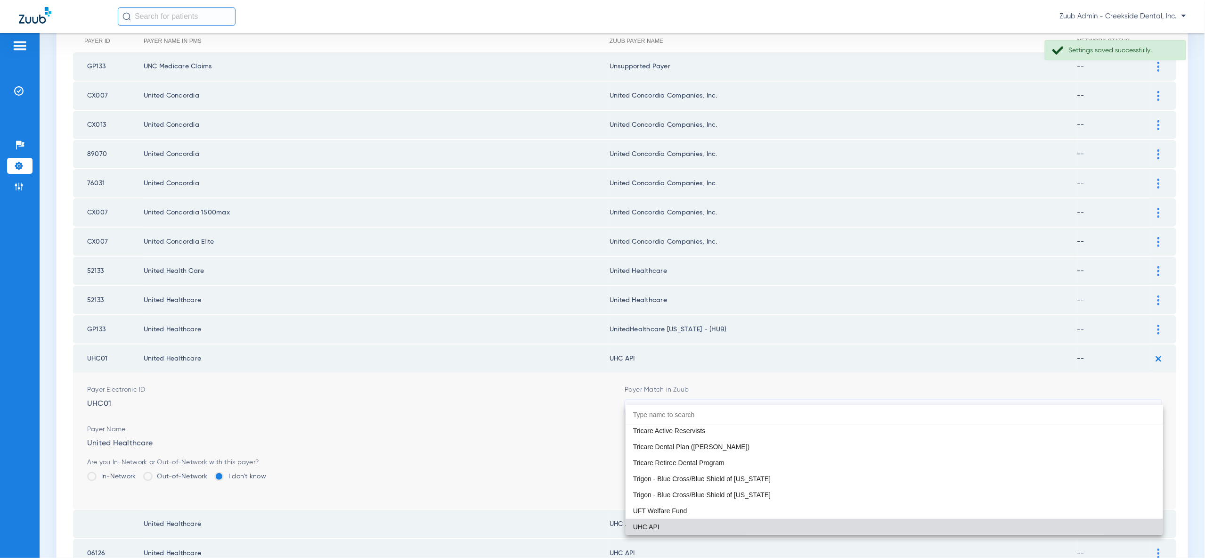
paste input "united"
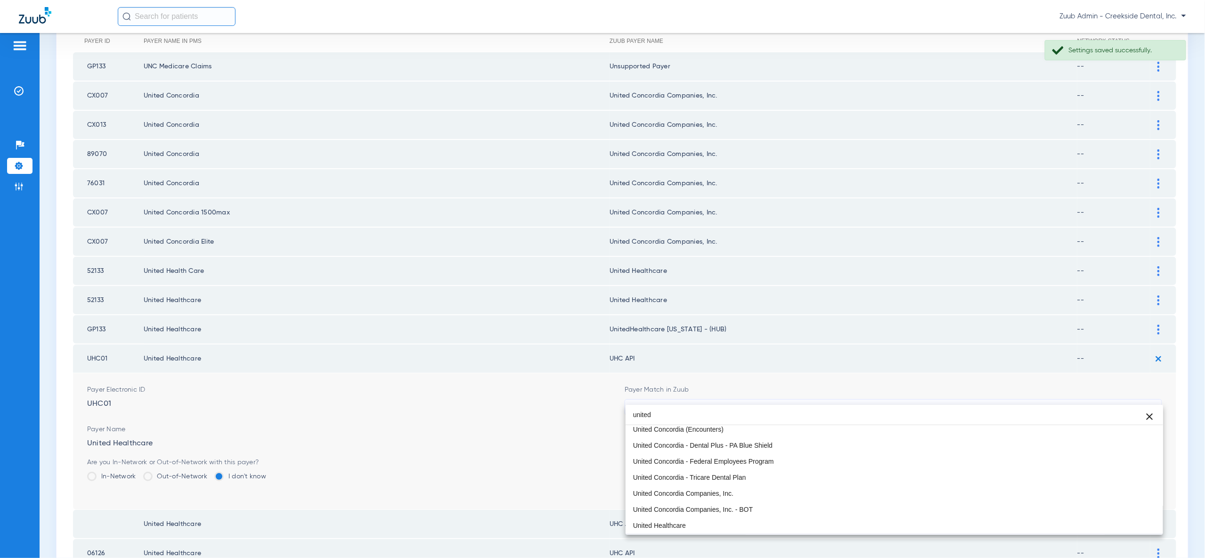
scroll to position [33, 0]
type input "united"
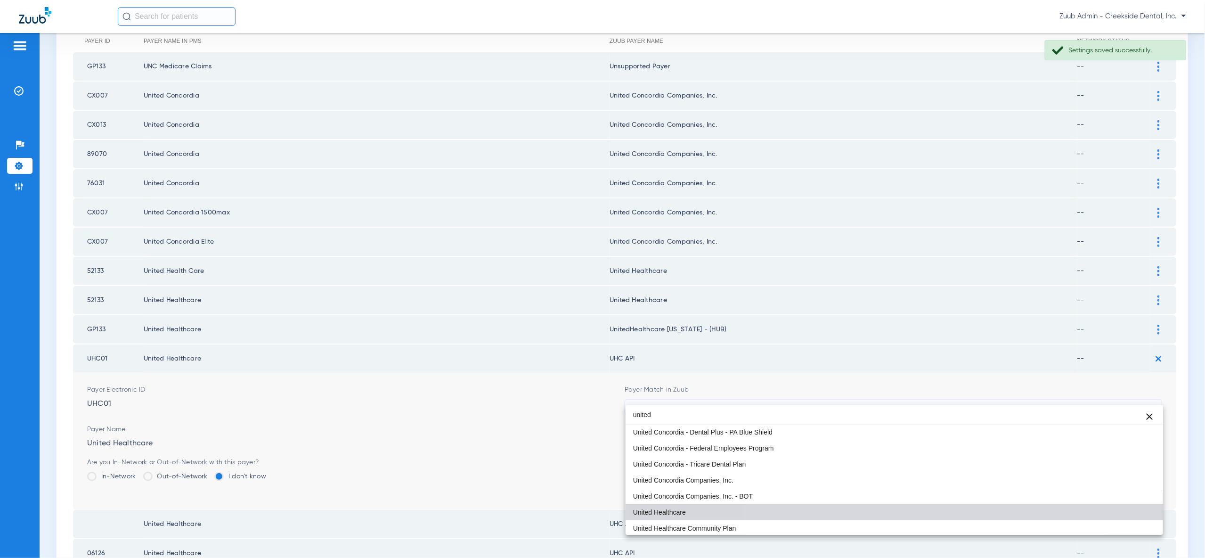
click at [1095, 518] on mat-option "United Healthcare" at bounding box center [894, 512] width 537 height 16
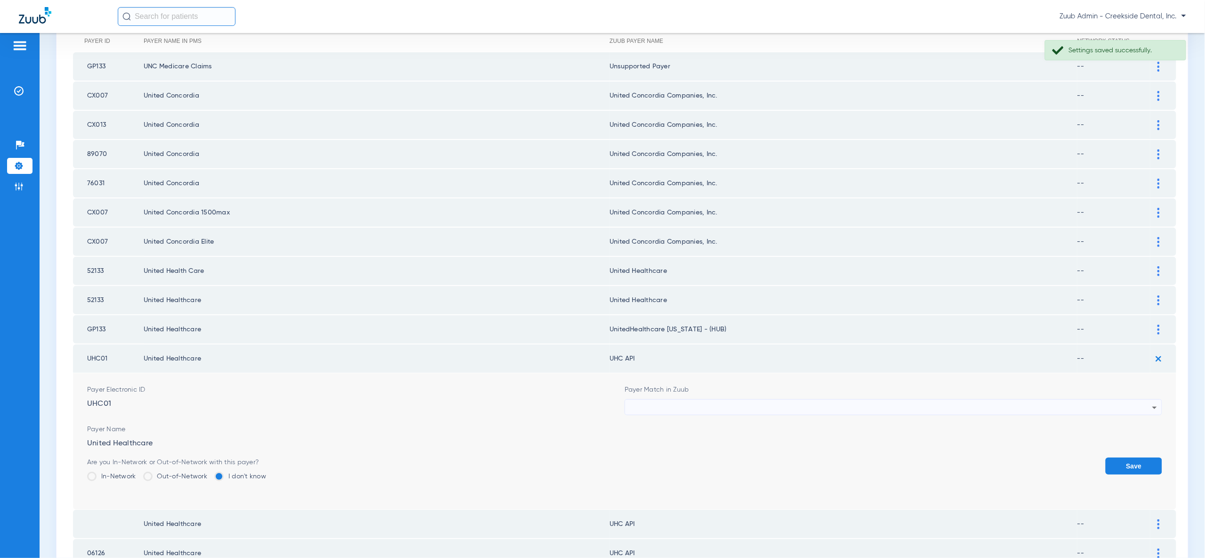
scroll to position [0, 0]
click at [1126, 461] on button "Save" at bounding box center [1134, 465] width 57 height 17
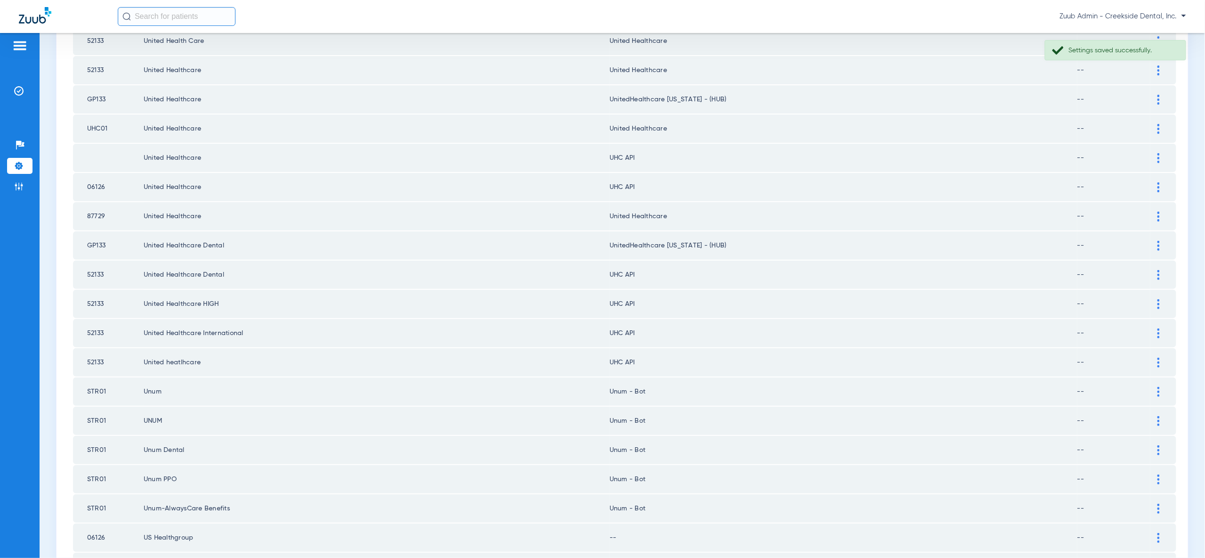
scroll to position [353, 0]
drag, startPoint x: 1158, startPoint y: 148, endPoint x: 1158, endPoint y: 154, distance: 5.7
click at [1158, 151] on img at bounding box center [1158, 156] width 2 height 10
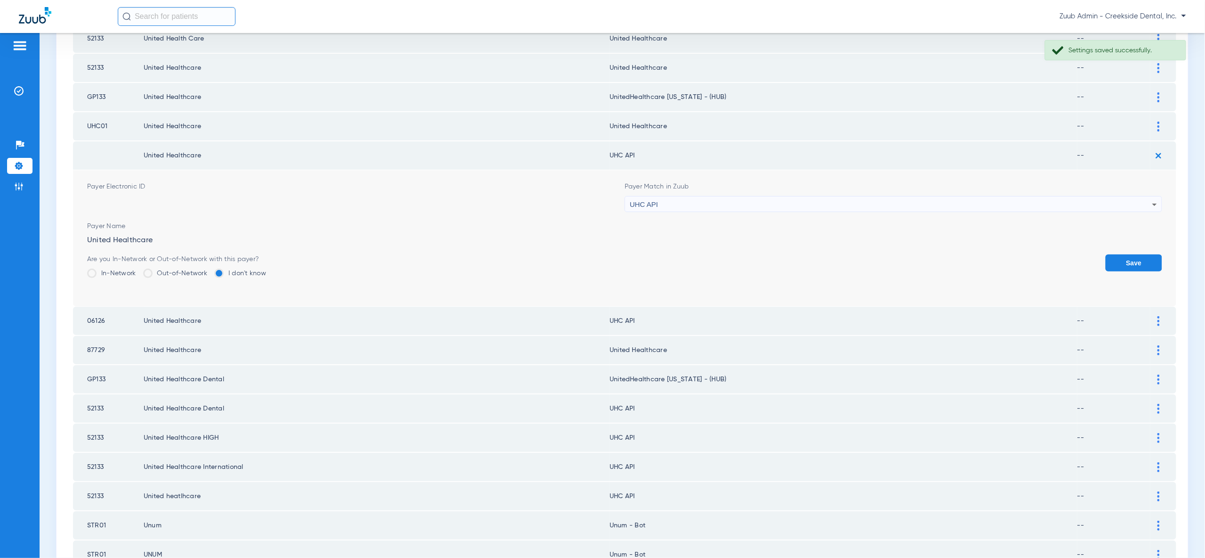
click at [1146, 196] on div "UHC API" at bounding box center [891, 204] width 522 height 16
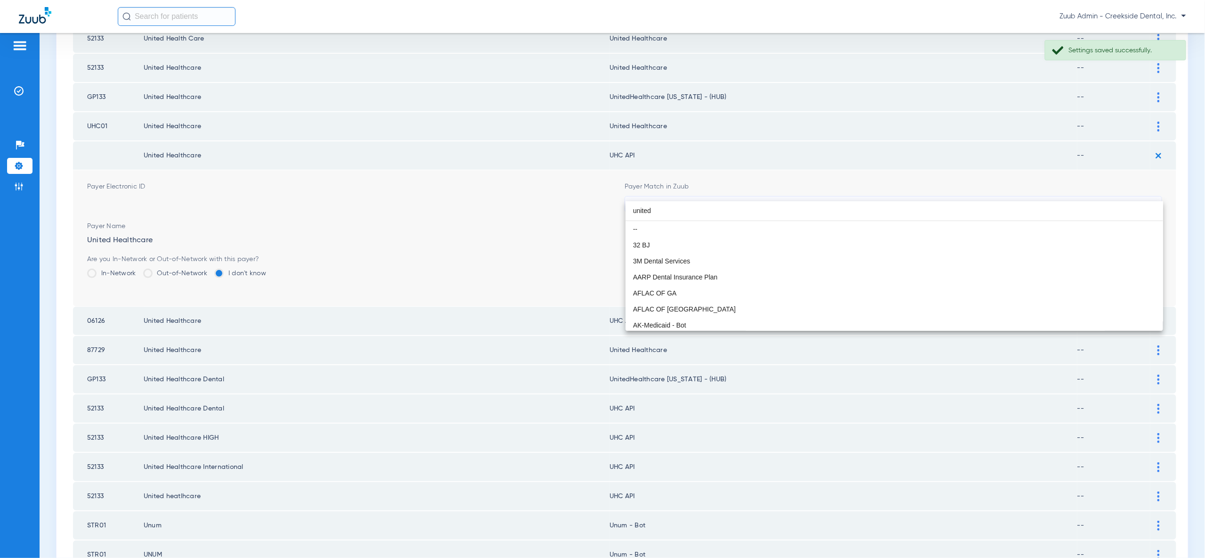
scroll to position [20, 0]
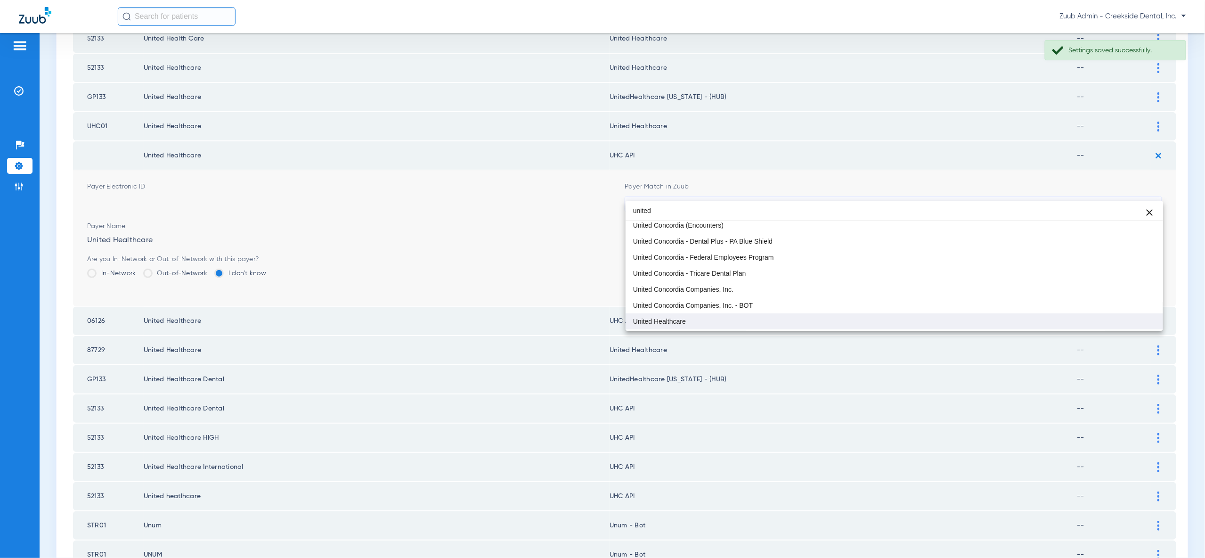
type input "united"
click at [1119, 325] on mat-option "United Healthcare" at bounding box center [894, 321] width 537 height 16
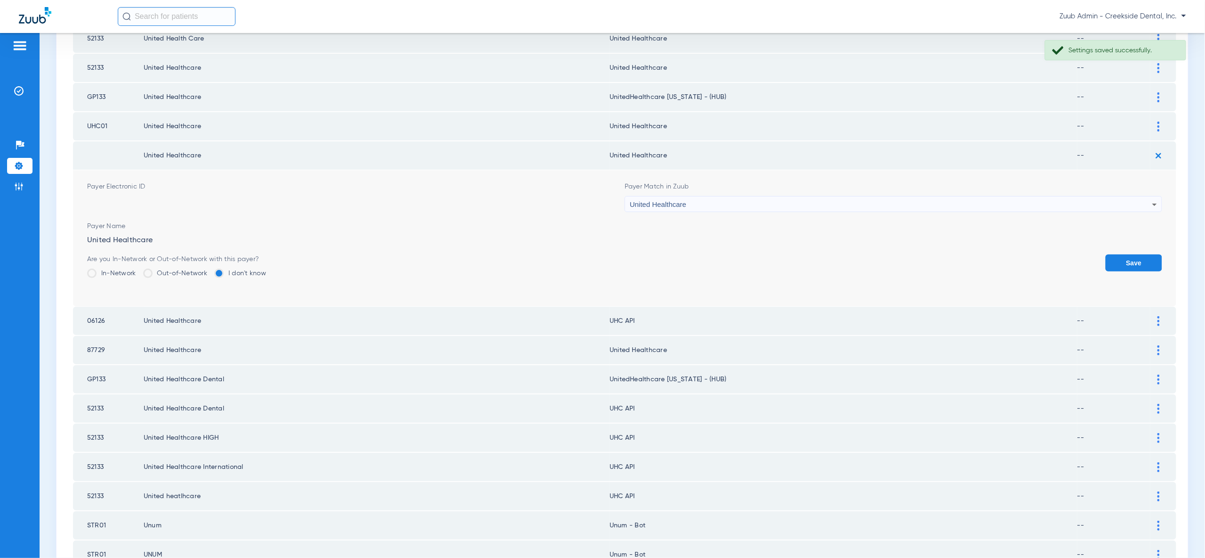
click at [1139, 257] on button "Save" at bounding box center [1134, 262] width 57 height 17
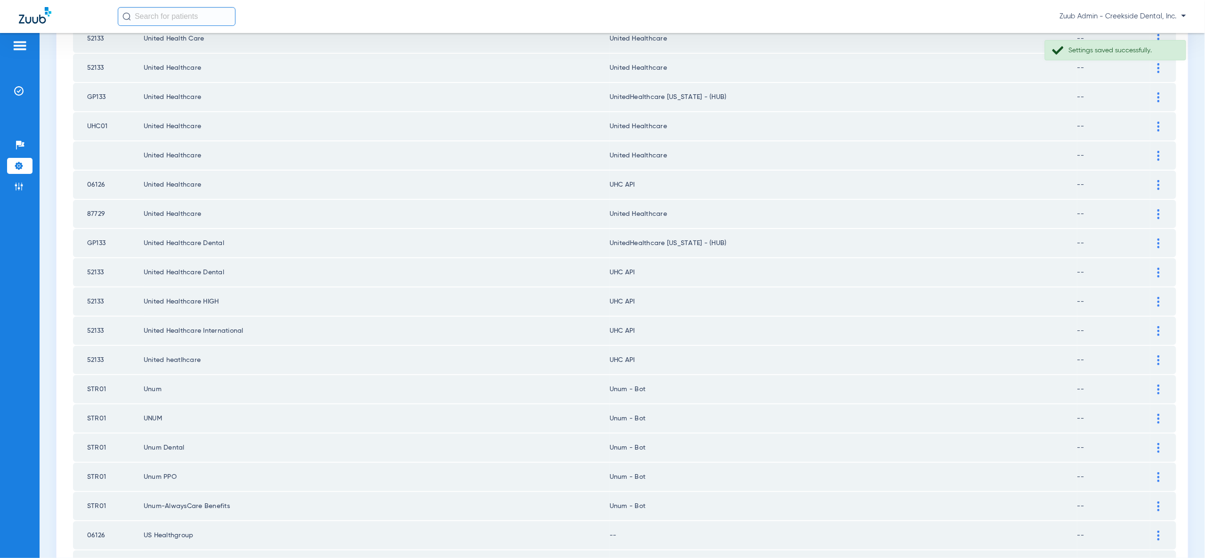
click at [1156, 268] on div at bounding box center [1158, 273] width 16 height 10
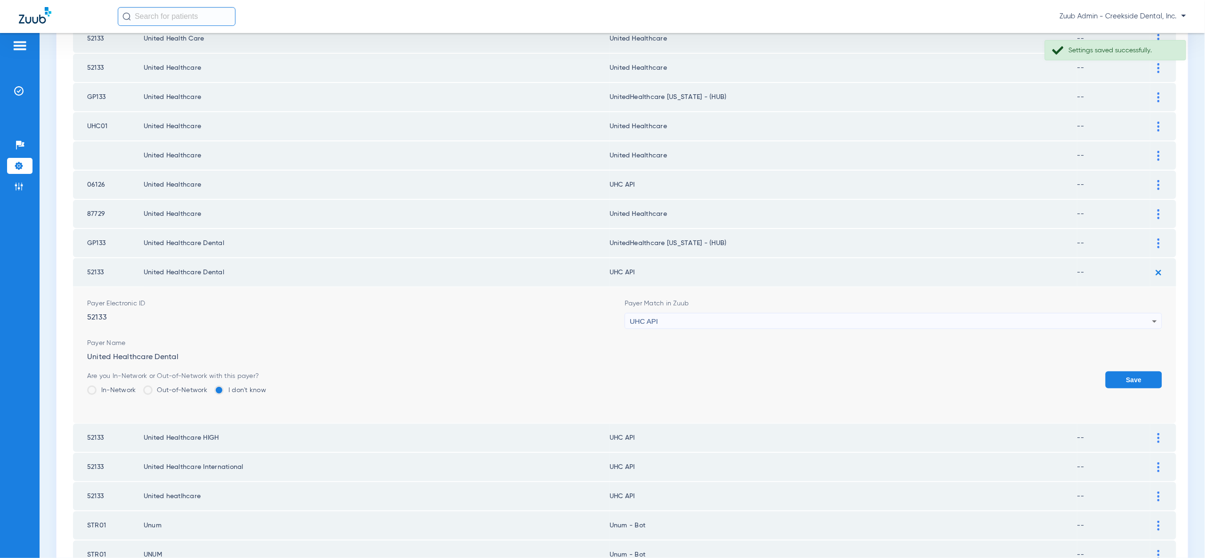
click at [1152, 316] on icon at bounding box center [1154, 321] width 11 height 11
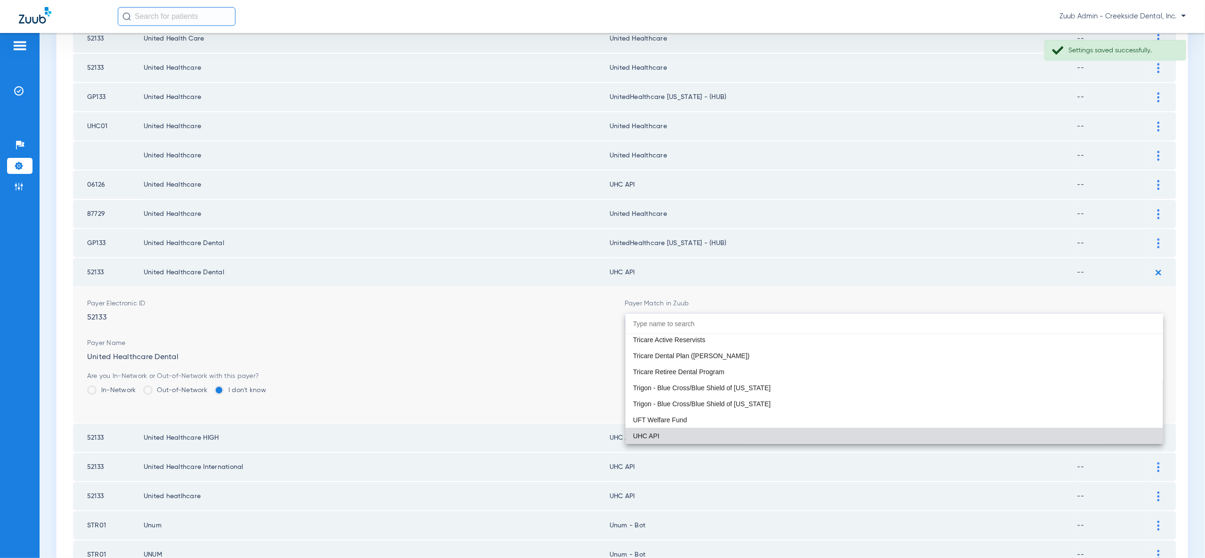
paste input "united"
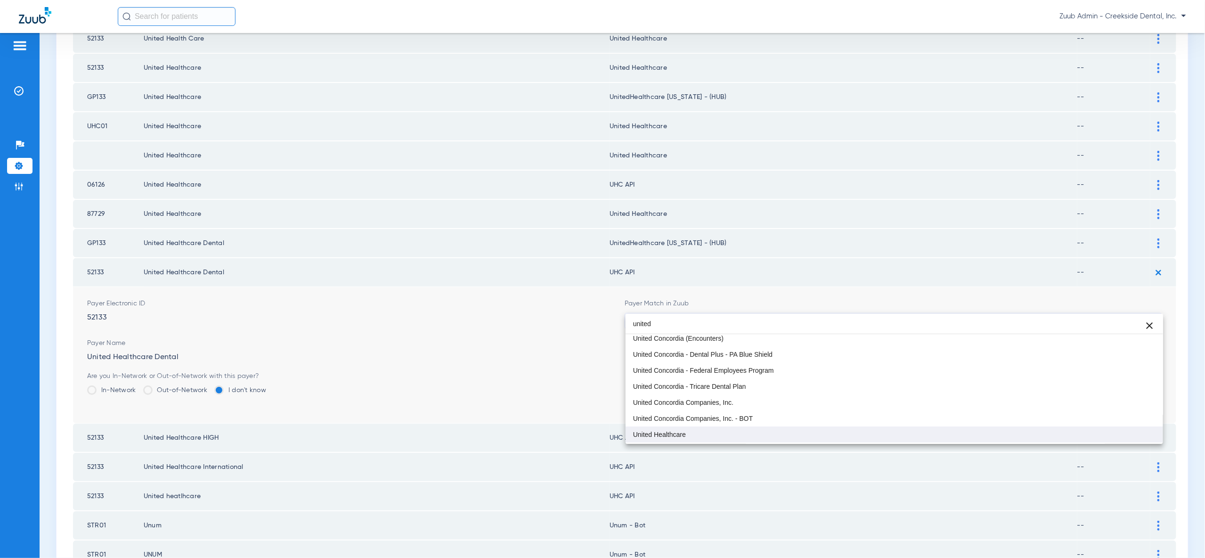
type input "united"
click at [1138, 428] on mat-option "United Healthcare" at bounding box center [894, 434] width 537 height 16
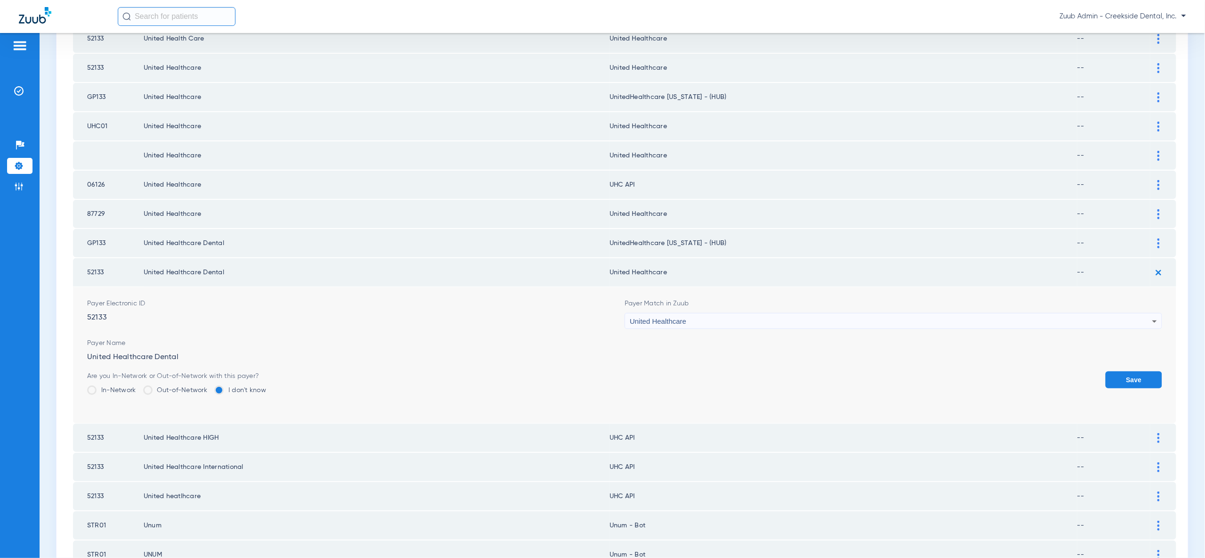
click at [1149, 371] on button "Save" at bounding box center [1134, 379] width 57 height 17
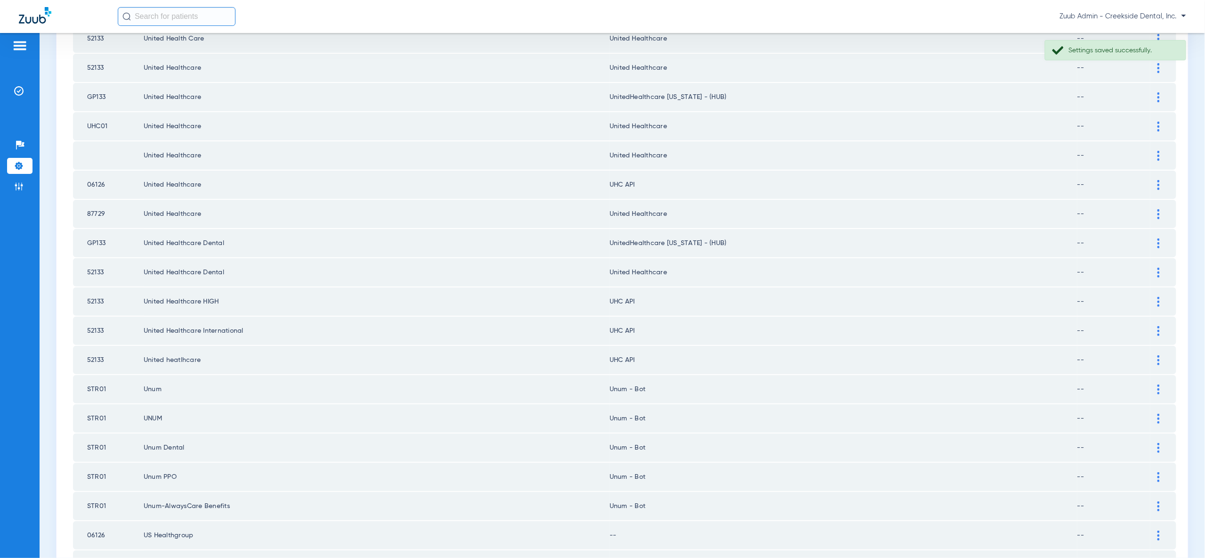
click at [1160, 297] on div at bounding box center [1158, 302] width 16 height 10
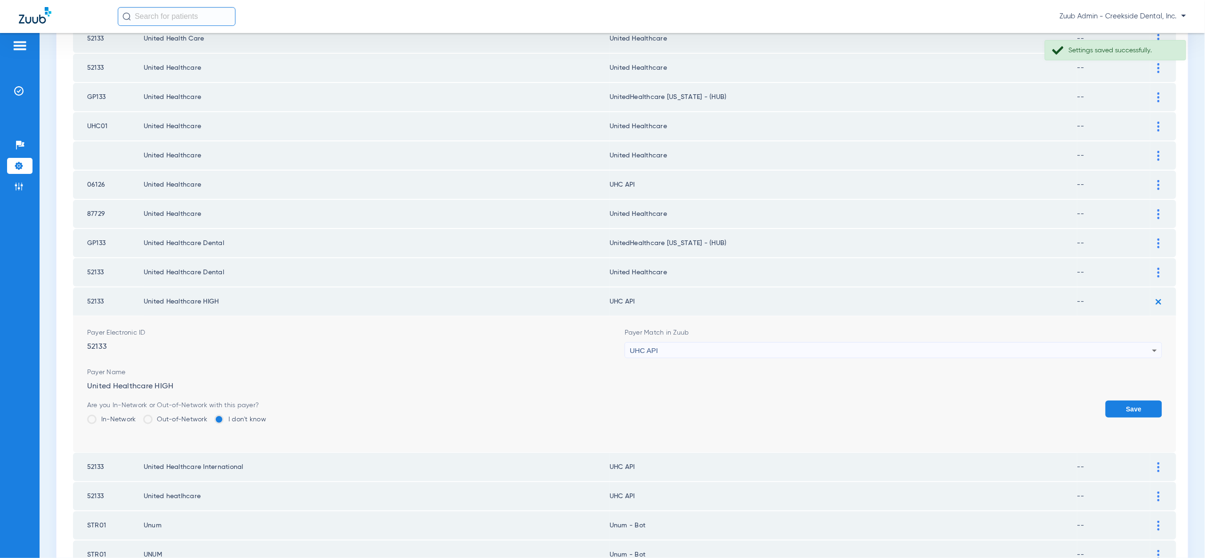
click at [1150, 342] on div "UHC API" at bounding box center [891, 350] width 522 height 16
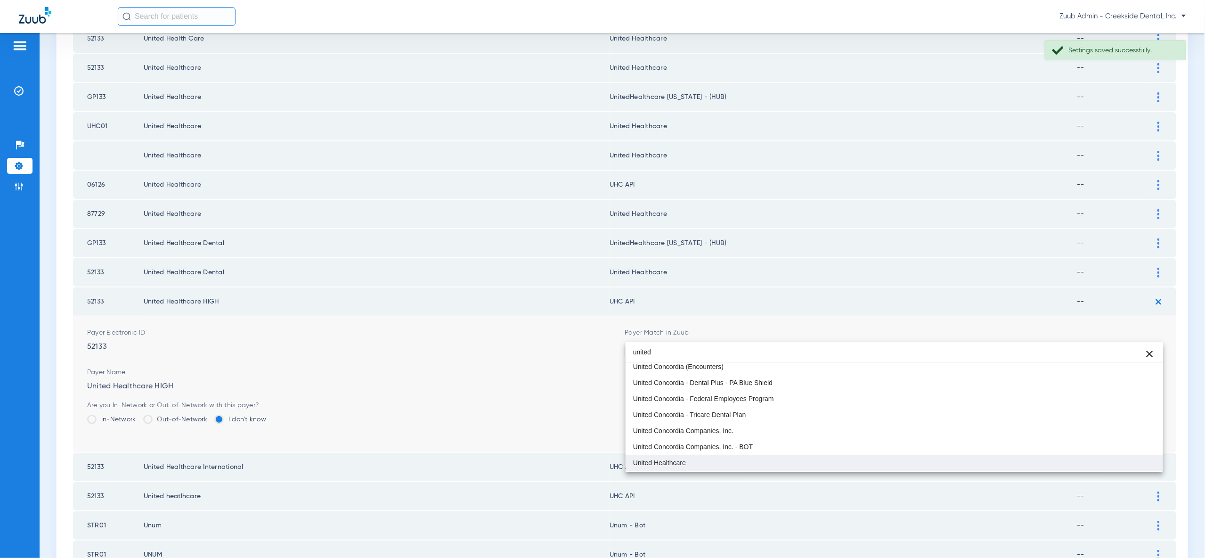
type input "united"
click at [1141, 464] on mat-option "United Healthcare" at bounding box center [894, 463] width 537 height 16
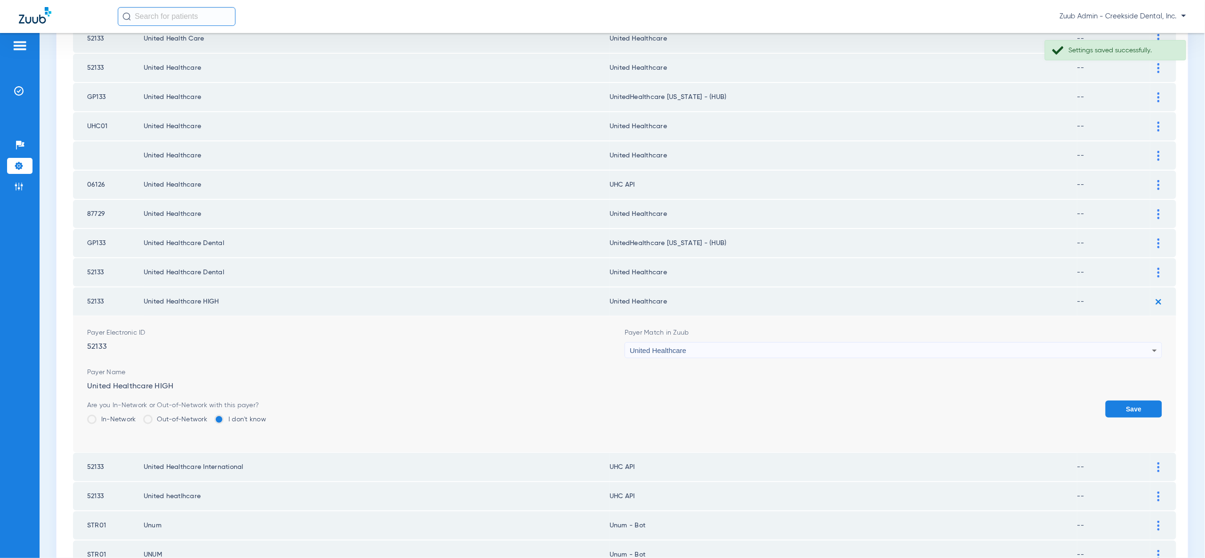
drag, startPoint x: 1142, startPoint y: 392, endPoint x: 1145, endPoint y: 386, distance: 6.7
click at [1143, 400] on button "Save" at bounding box center [1134, 408] width 57 height 17
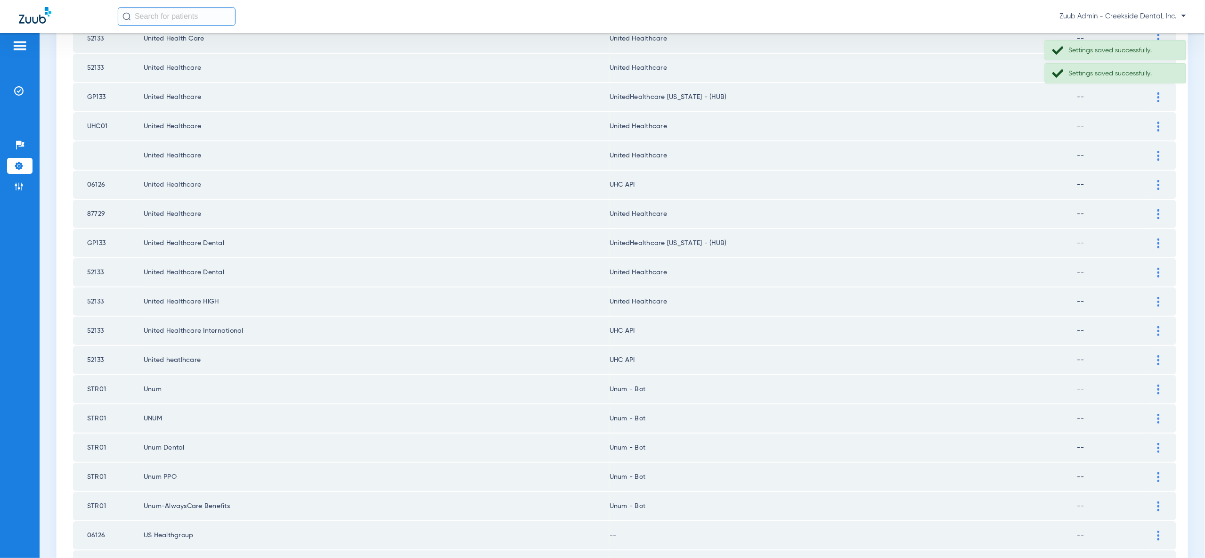
click at [1157, 326] on img at bounding box center [1158, 331] width 2 height 10
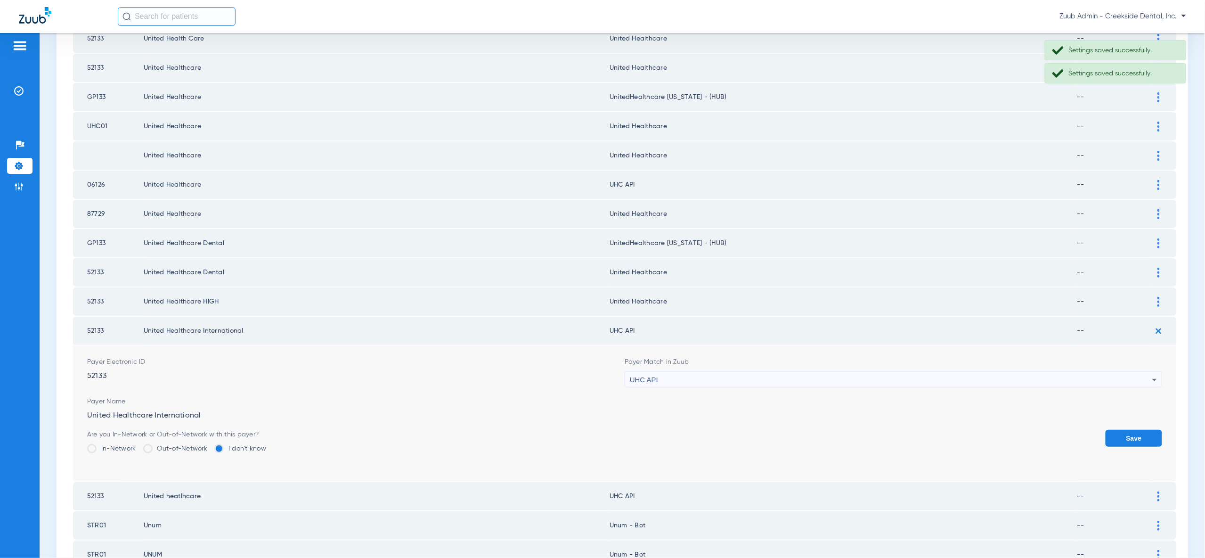
drag, startPoint x: 1150, startPoint y: 371, endPoint x: 1149, endPoint y: 366, distance: 4.7
click at [1150, 371] on form "Payer Electronic ID 52133 Payer Match in Zuub UHC API Payer Name United Healthc…" at bounding box center [624, 413] width 1075 height 136
click at [1149, 374] on icon at bounding box center [1154, 379] width 11 height 11
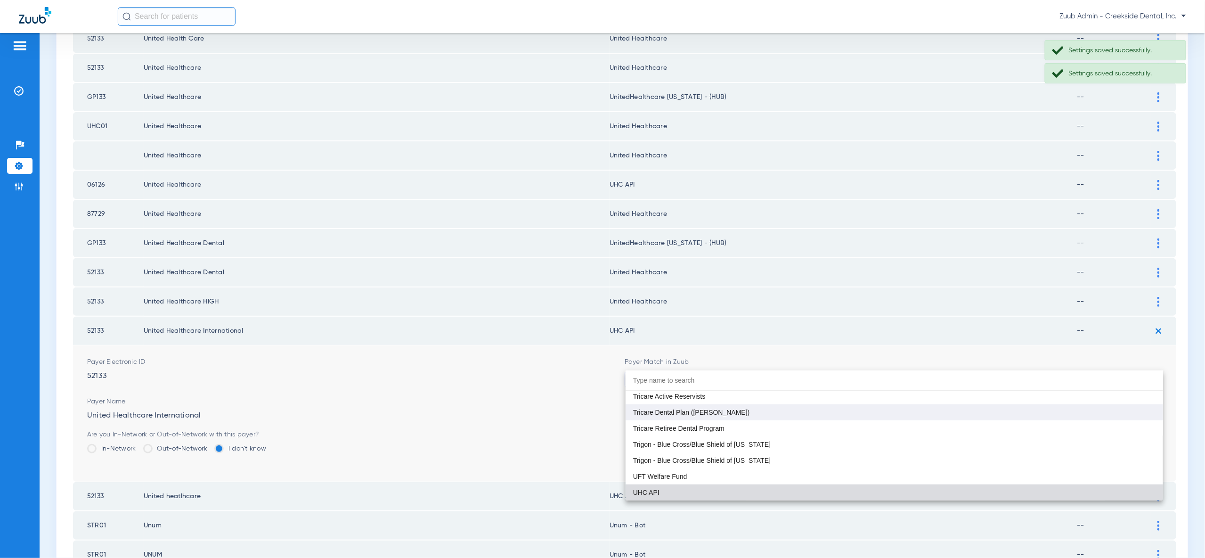
paste input "united"
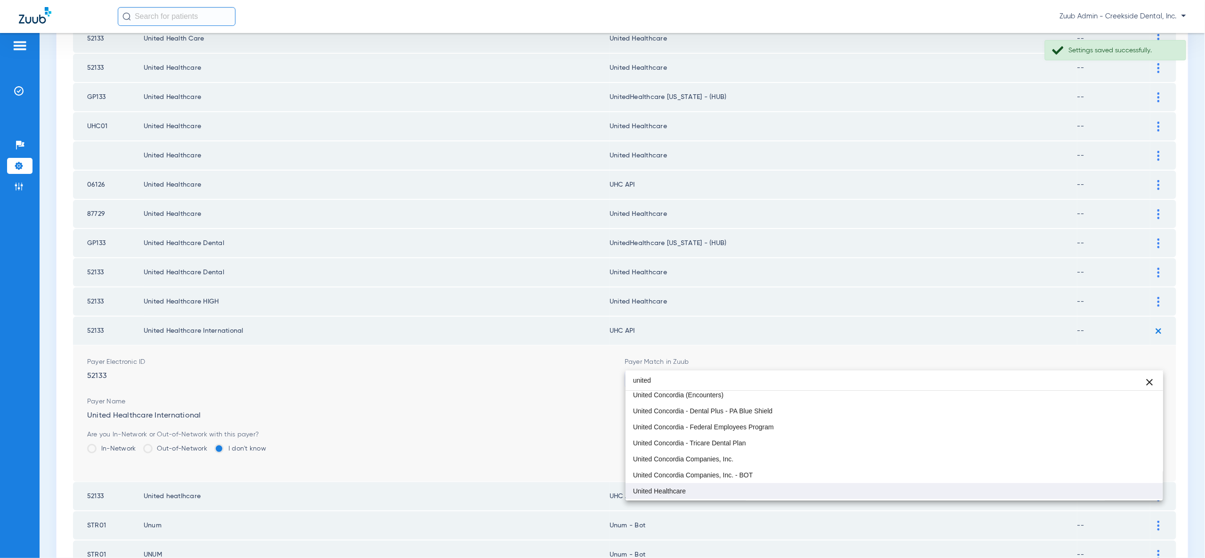
type input "united"
drag, startPoint x: 1137, startPoint y: 496, endPoint x: 1148, endPoint y: 430, distance: 66.8
click at [1137, 496] on mat-option "United Healthcare" at bounding box center [894, 491] width 537 height 16
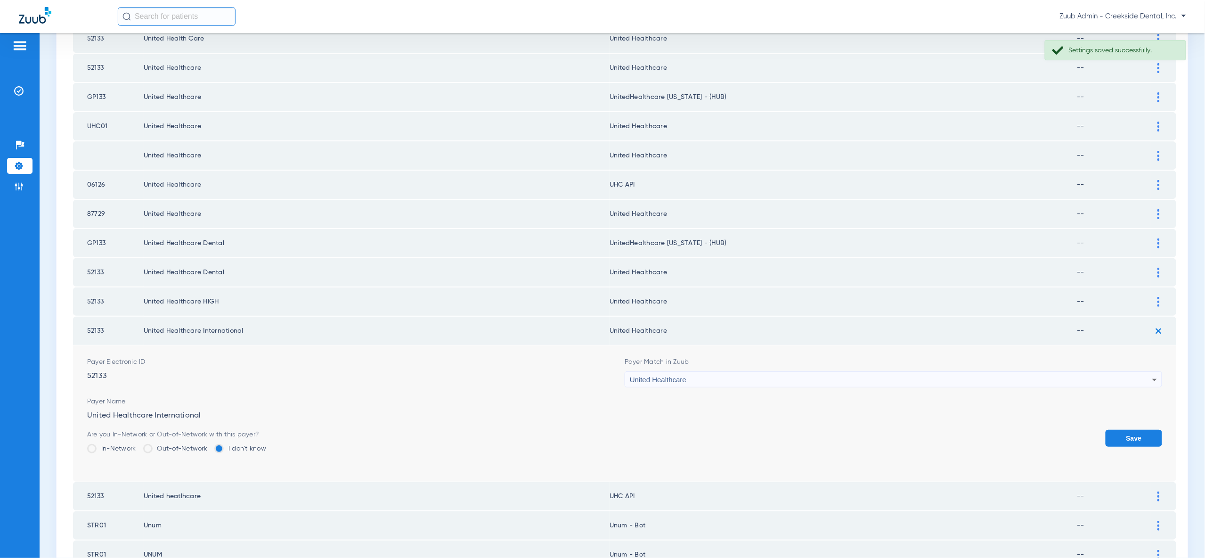
click at [1147, 430] on button "Save" at bounding box center [1134, 438] width 57 height 17
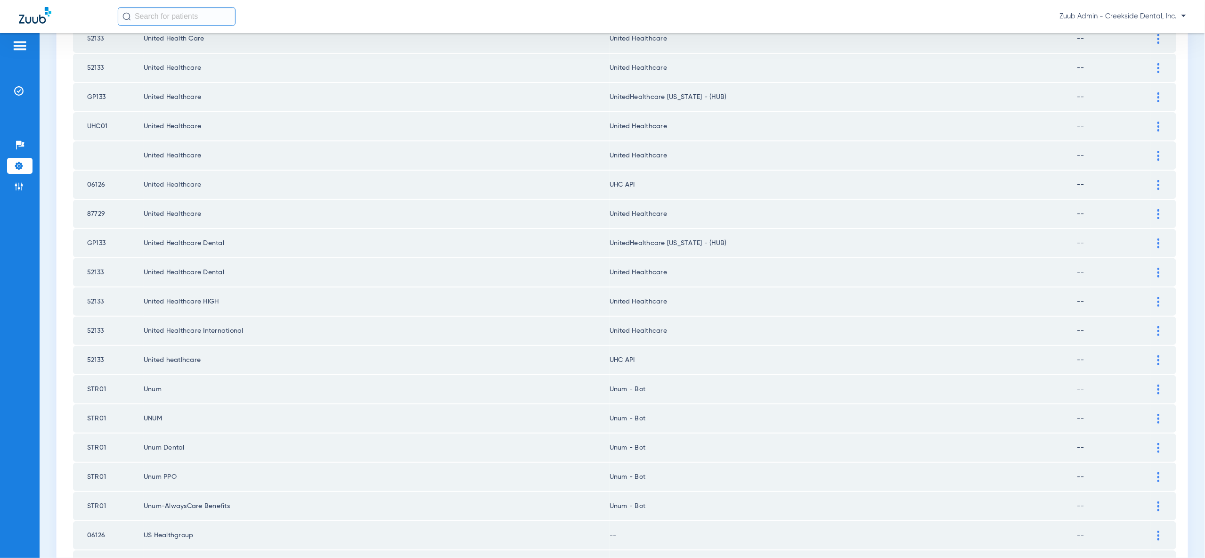
drag, startPoint x: 1160, startPoint y: 175, endPoint x: 1150, endPoint y: 187, distance: 15.3
click at [1160, 180] on div at bounding box center [1158, 185] width 16 height 10
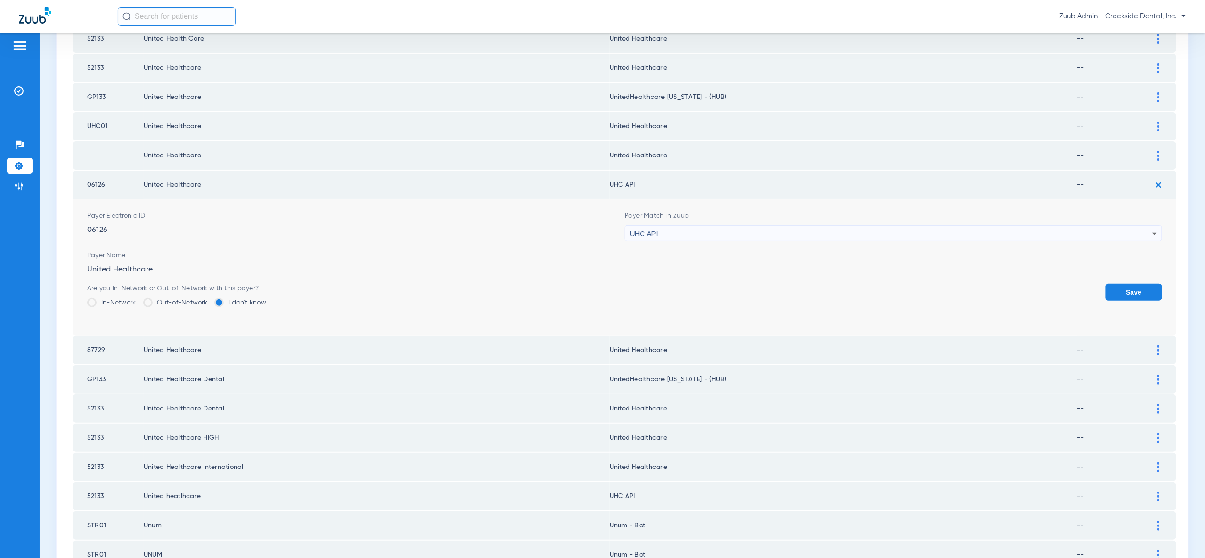
click at [1075, 226] on div "UHC API" at bounding box center [891, 234] width 522 height 16
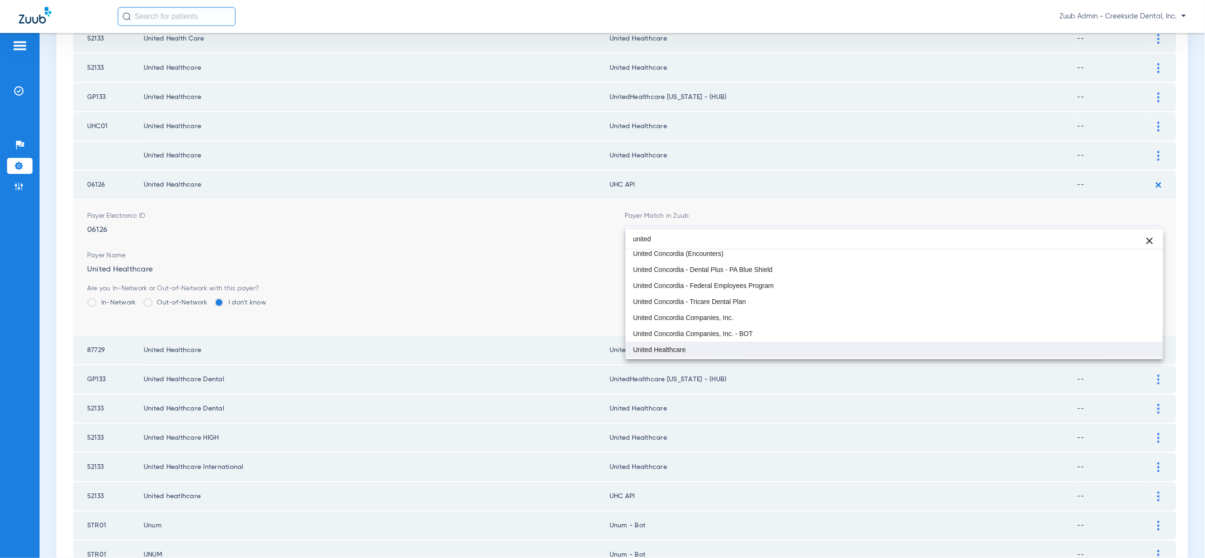
type input "united"
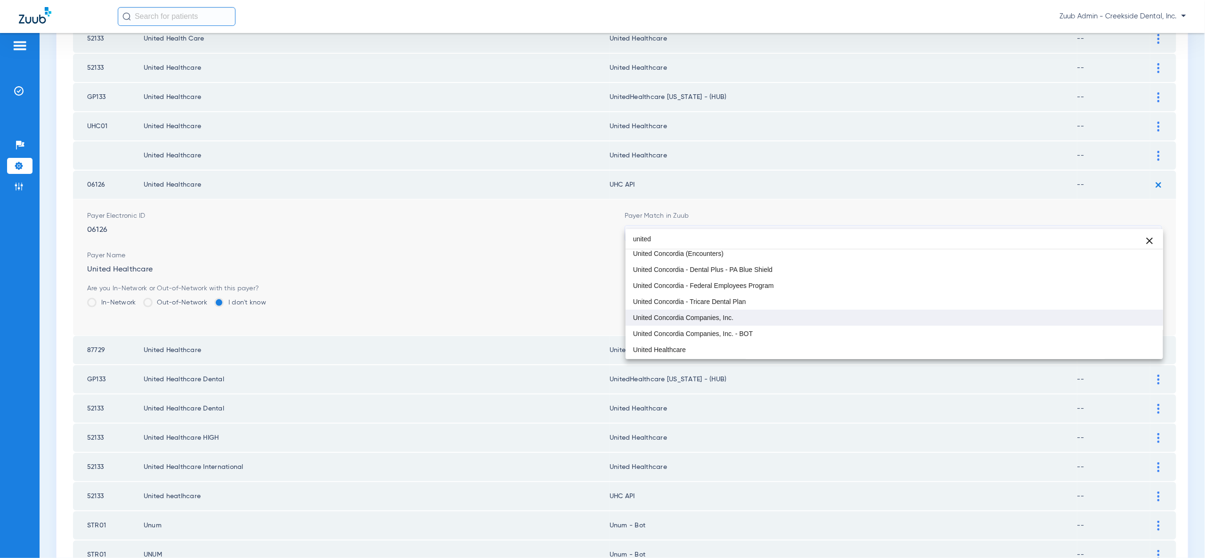
drag, startPoint x: 1081, startPoint y: 341, endPoint x: 1114, endPoint y: 323, distance: 37.5
click at [1081, 340] on div "united close -- United Concordia (Encounters) United Concordia - Dental Plus - …" at bounding box center [894, 294] width 537 height 130
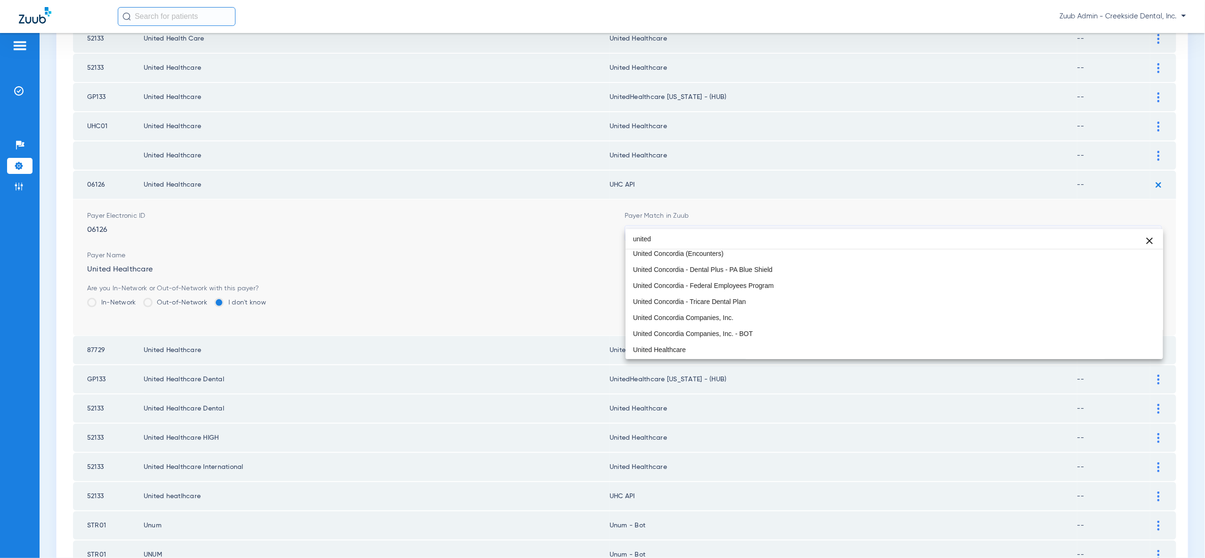
click at [1132, 347] on mat-option "United Healthcare" at bounding box center [894, 350] width 537 height 16
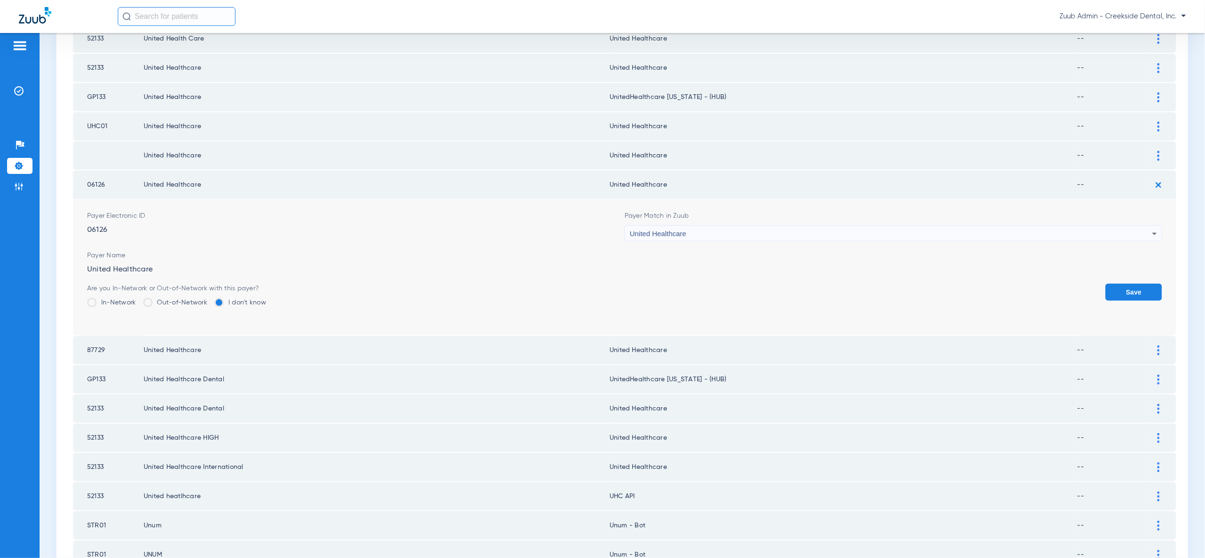
click at [1129, 284] on button "Save" at bounding box center [1134, 292] width 57 height 17
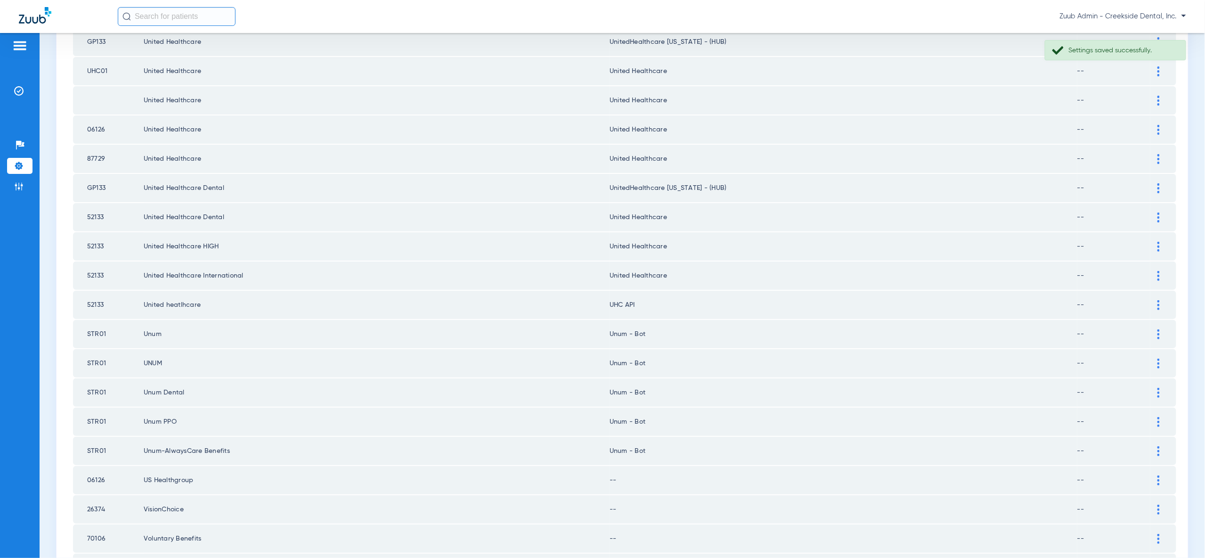
scroll to position [411, 0]
click at [1159, 297] on img at bounding box center [1158, 302] width 2 height 10
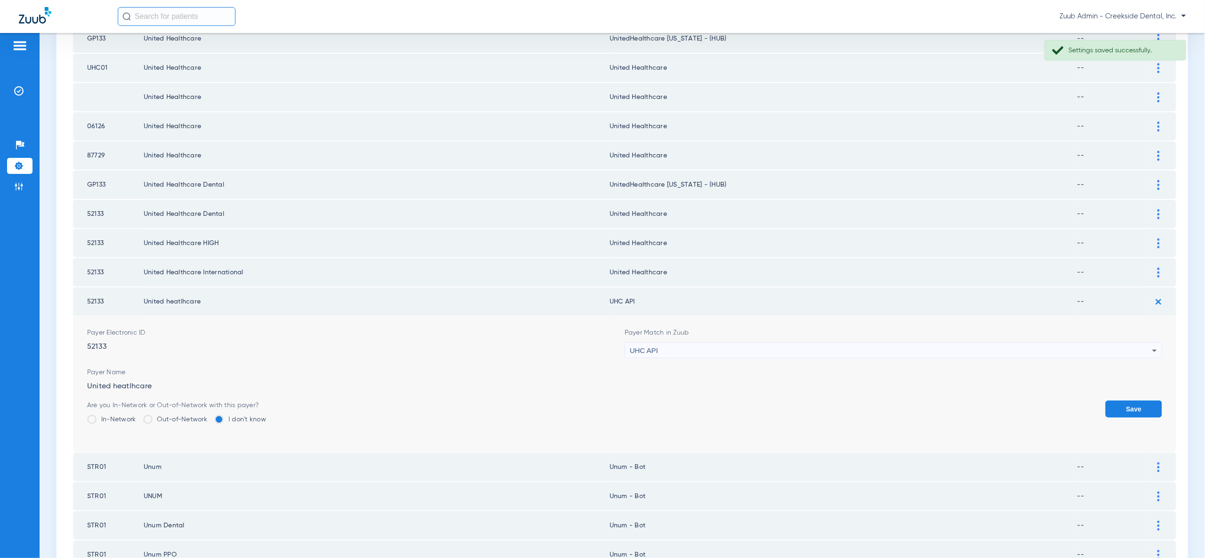
click at [1153, 342] on div "UHC API" at bounding box center [893, 350] width 537 height 16
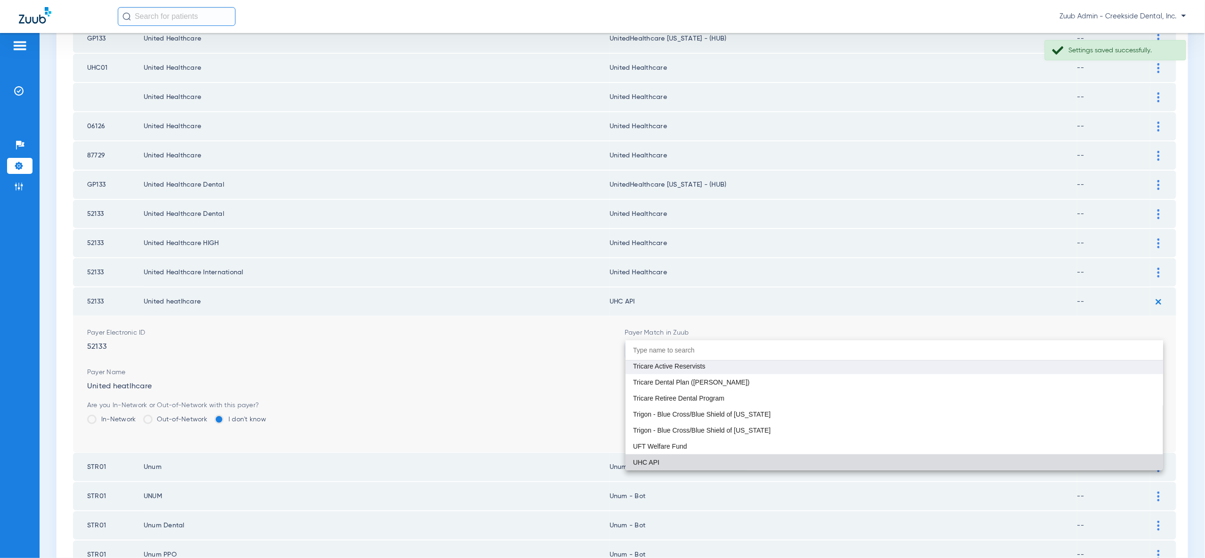
paste input "united"
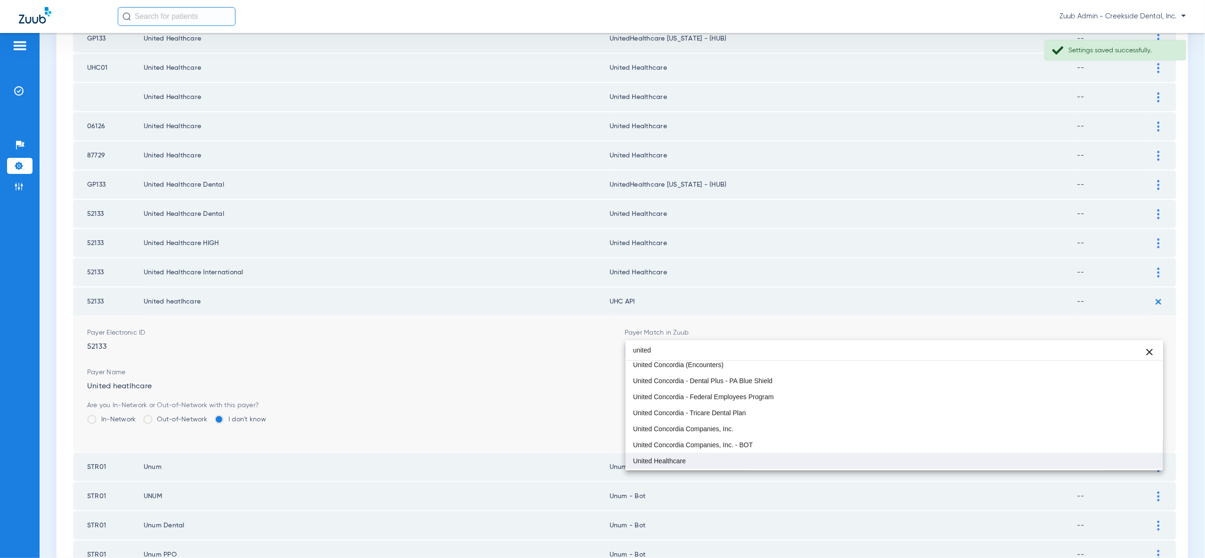
type input "united"
drag, startPoint x: 1123, startPoint y: 460, endPoint x: 1108, endPoint y: 417, distance: 45.9
click at [1123, 460] on mat-option "United Healthcare" at bounding box center [894, 461] width 537 height 16
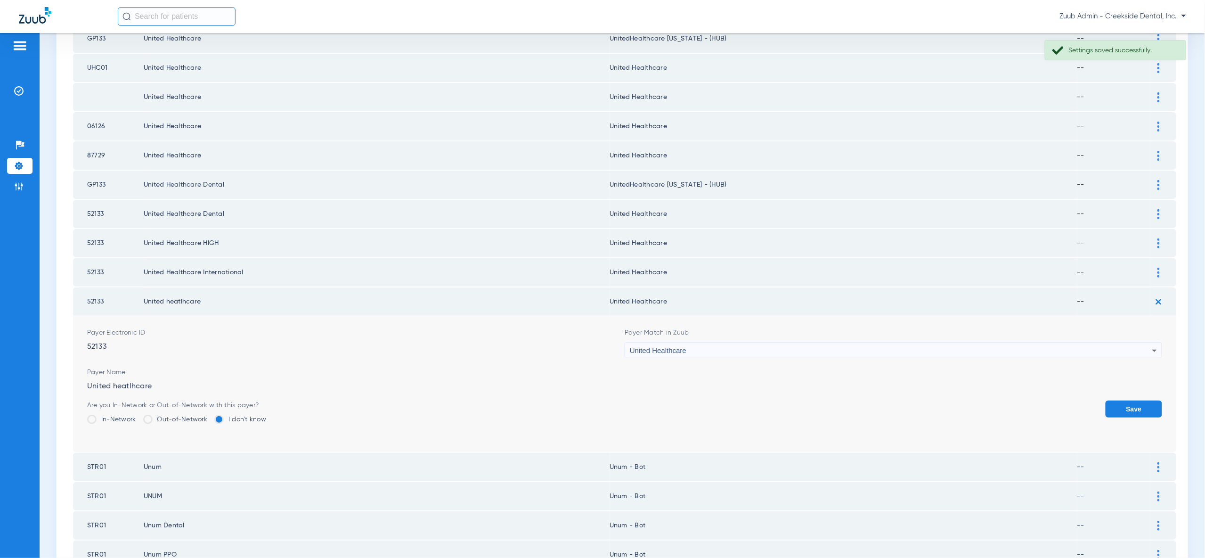
click at [1112, 400] on button "Save" at bounding box center [1134, 408] width 57 height 17
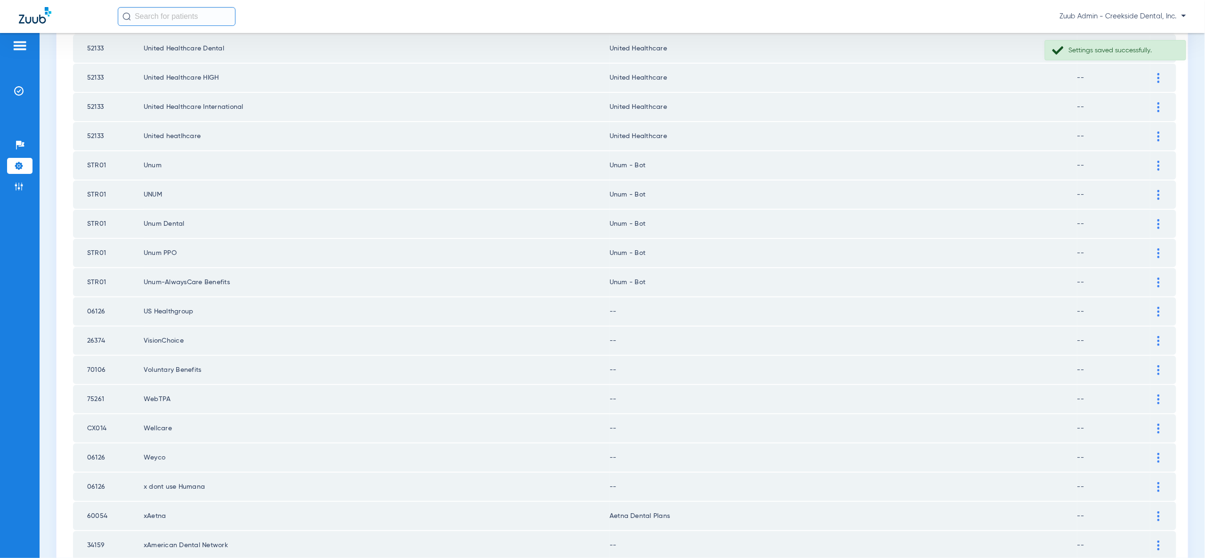
scroll to position [534, 0]
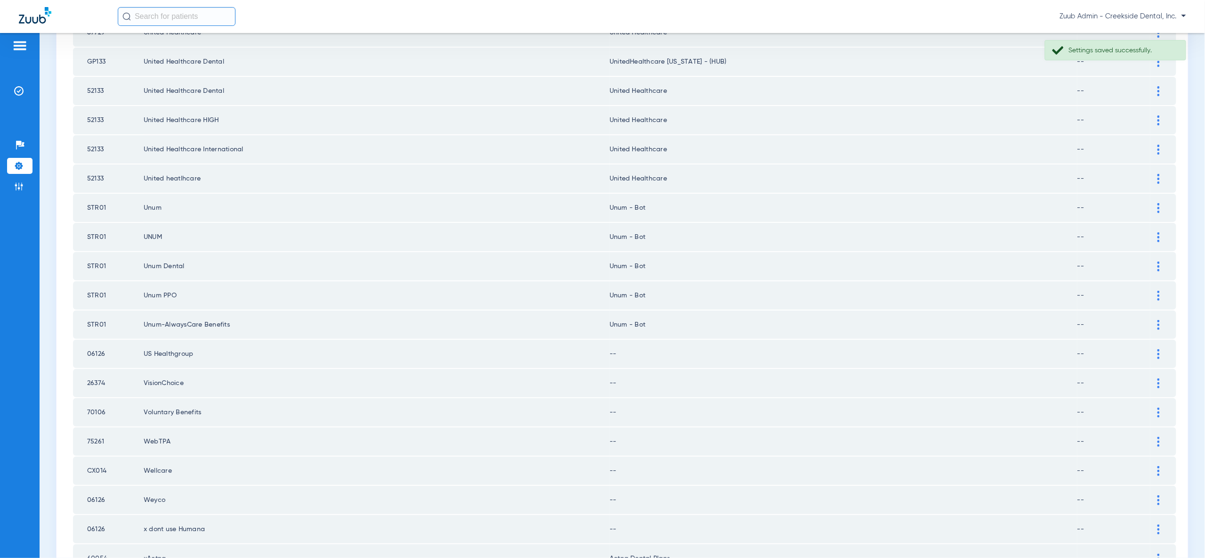
click at [1157, 203] on img at bounding box center [1158, 208] width 2 height 10
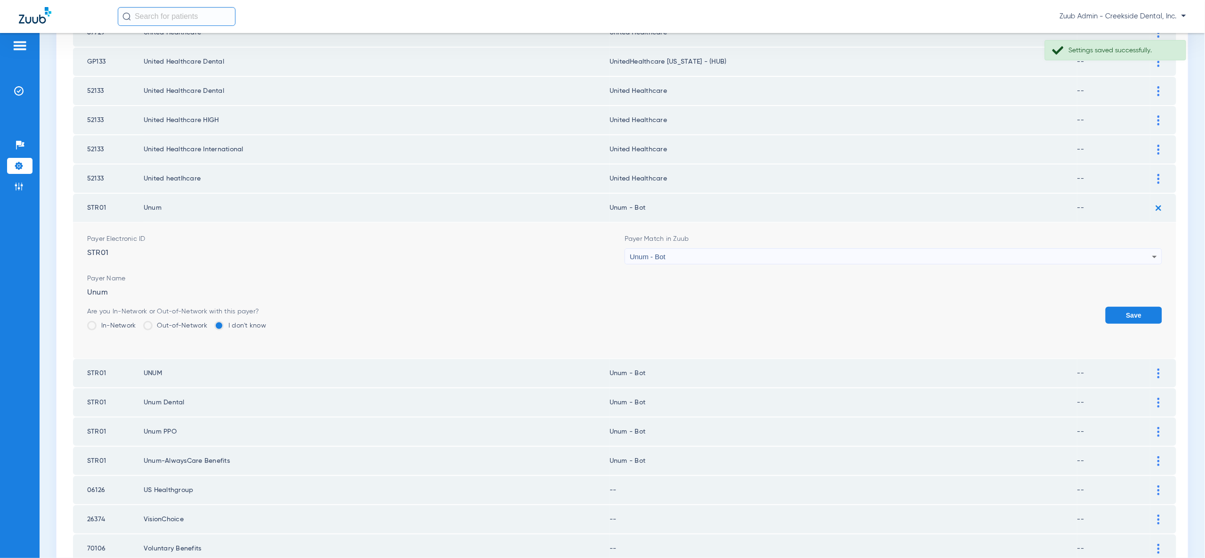
drag, startPoint x: 1148, startPoint y: 224, endPoint x: 1139, endPoint y: 244, distance: 22.3
click at [1139, 249] on div "Unum - Bot" at bounding box center [891, 257] width 522 height 16
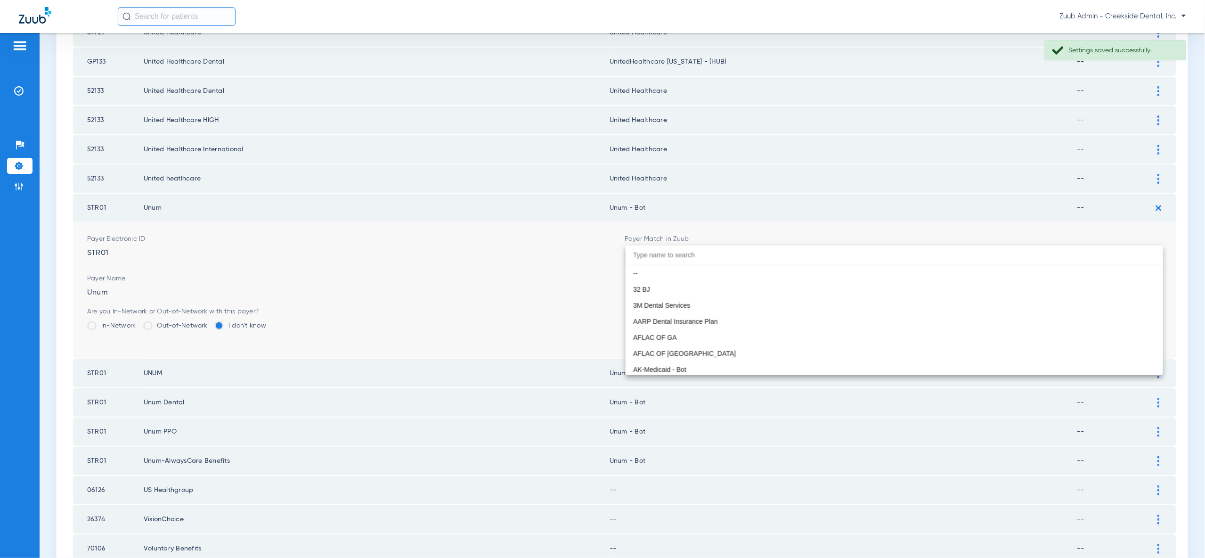
scroll to position [7594, 0]
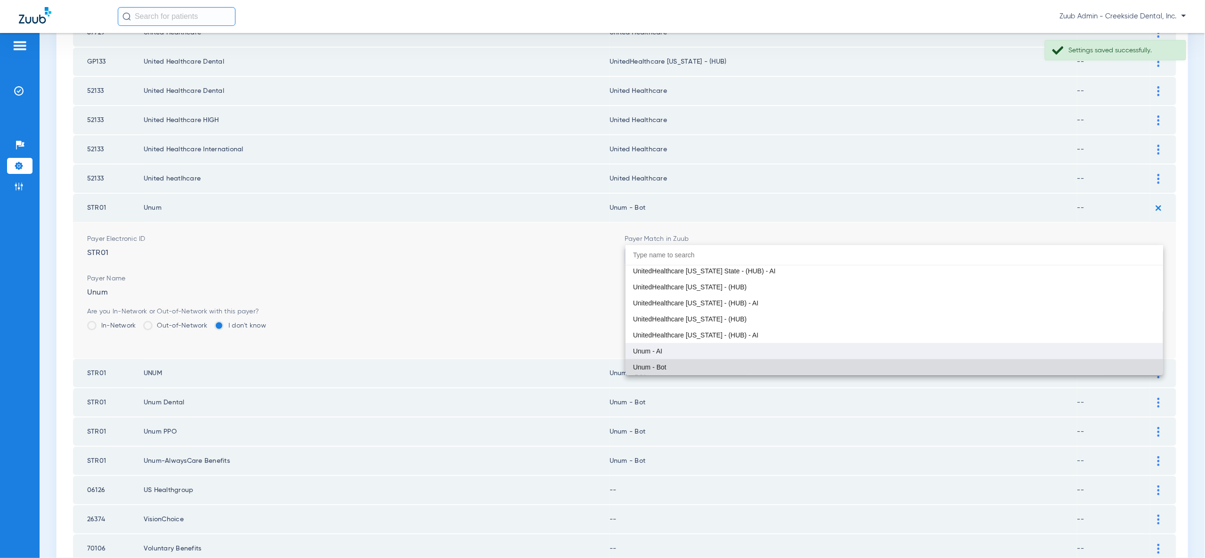
click at [1119, 345] on mat-option "Unum - AI" at bounding box center [894, 351] width 537 height 16
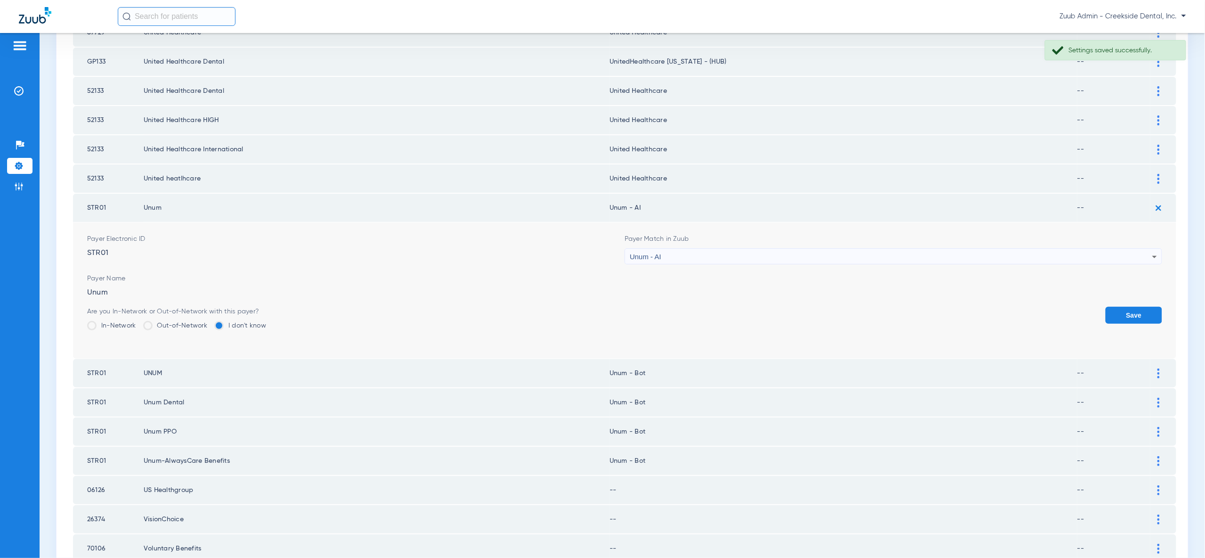
drag, startPoint x: 1127, startPoint y: 297, endPoint x: 1148, endPoint y: 266, distance: 37.8
click at [1127, 307] on button "Save" at bounding box center [1134, 315] width 57 height 17
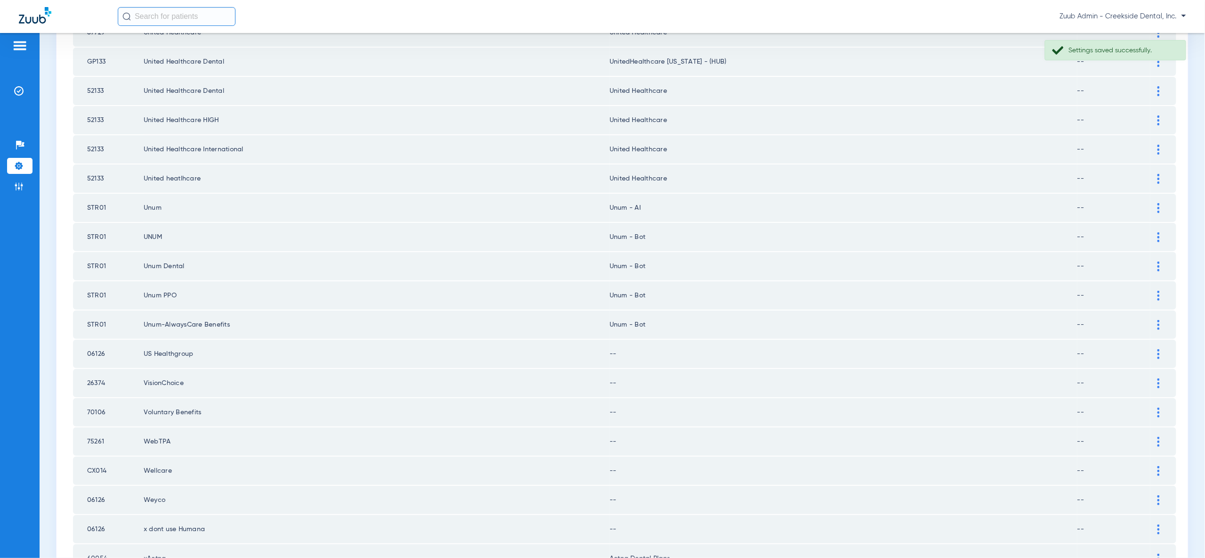
click at [1158, 225] on td at bounding box center [1163, 237] width 26 height 28
click at [1156, 232] on div at bounding box center [1158, 237] width 16 height 10
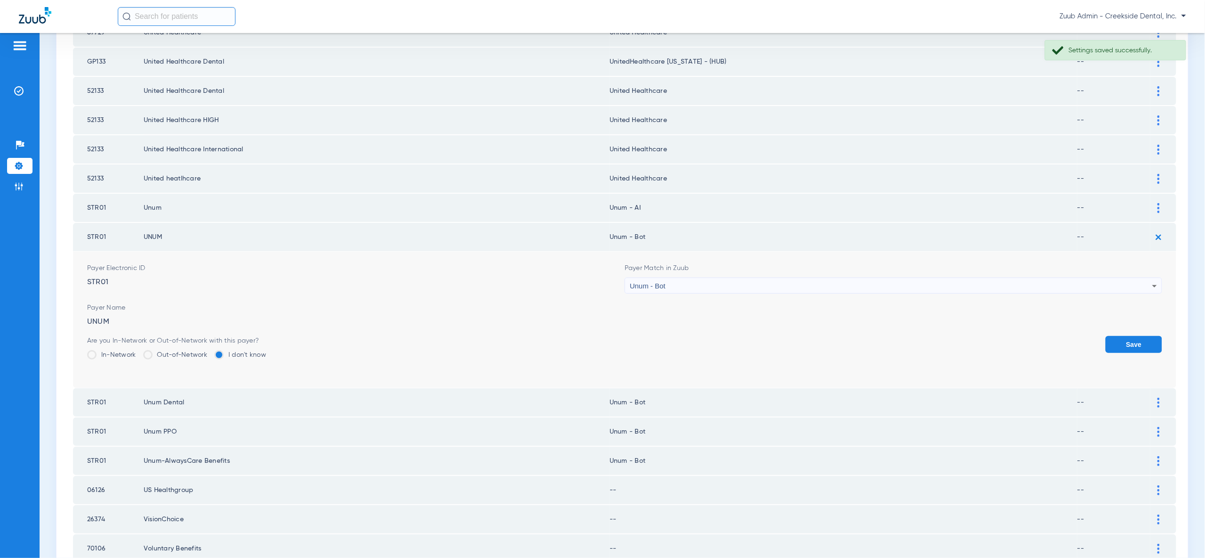
click at [1124, 278] on div "Unum - Bot" at bounding box center [891, 286] width 522 height 16
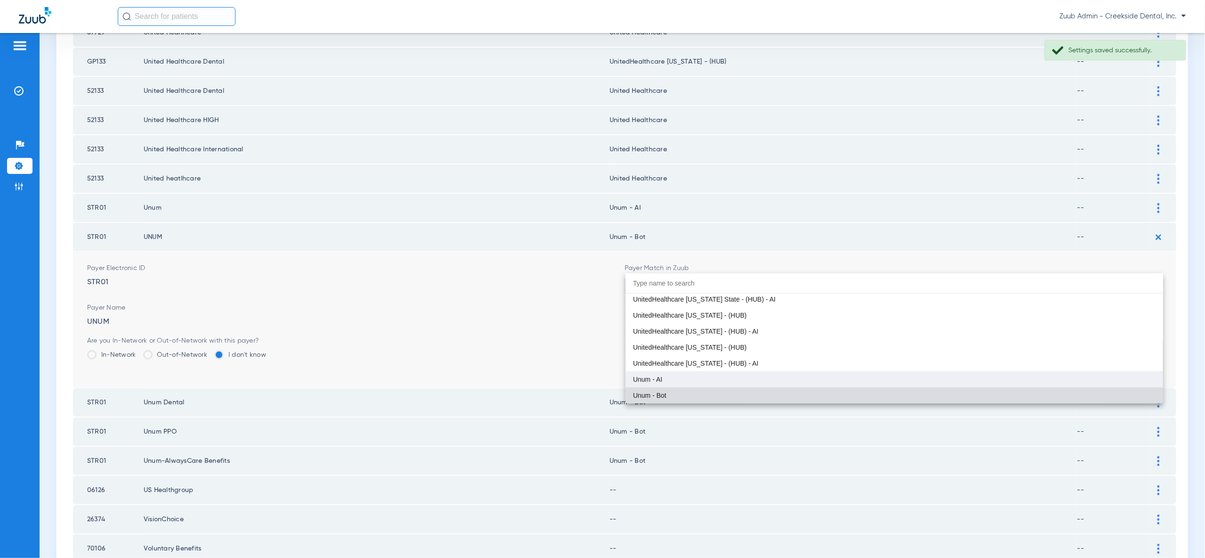
click at [1080, 373] on mat-option "Unum - AI" at bounding box center [894, 379] width 537 height 16
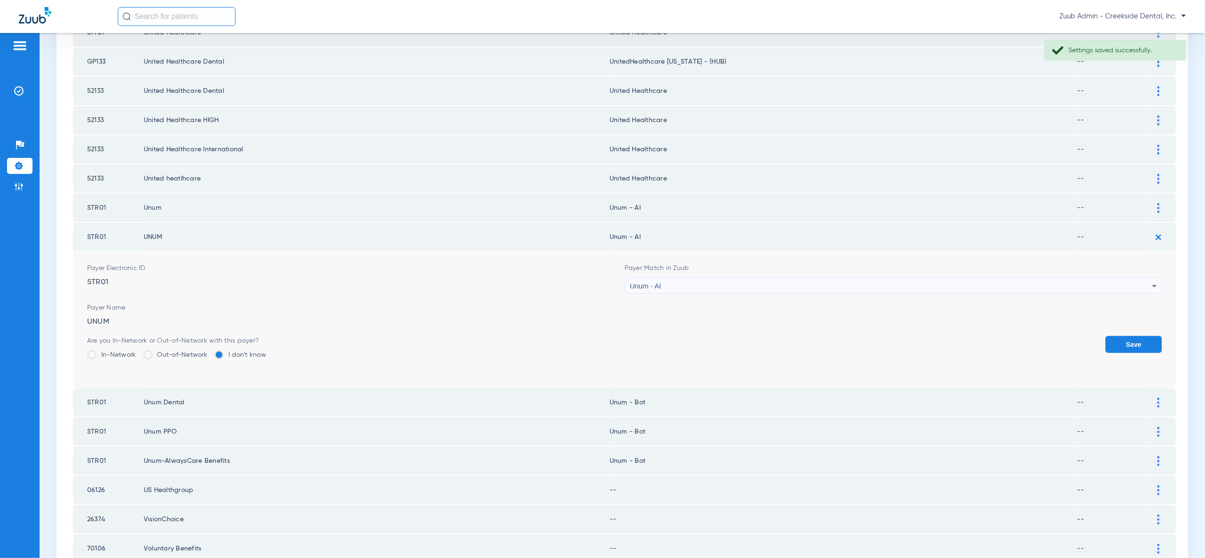
drag, startPoint x: 1133, startPoint y: 319, endPoint x: 1136, endPoint y: 309, distance: 10.3
click at [1133, 336] on button "Save" at bounding box center [1134, 344] width 57 height 17
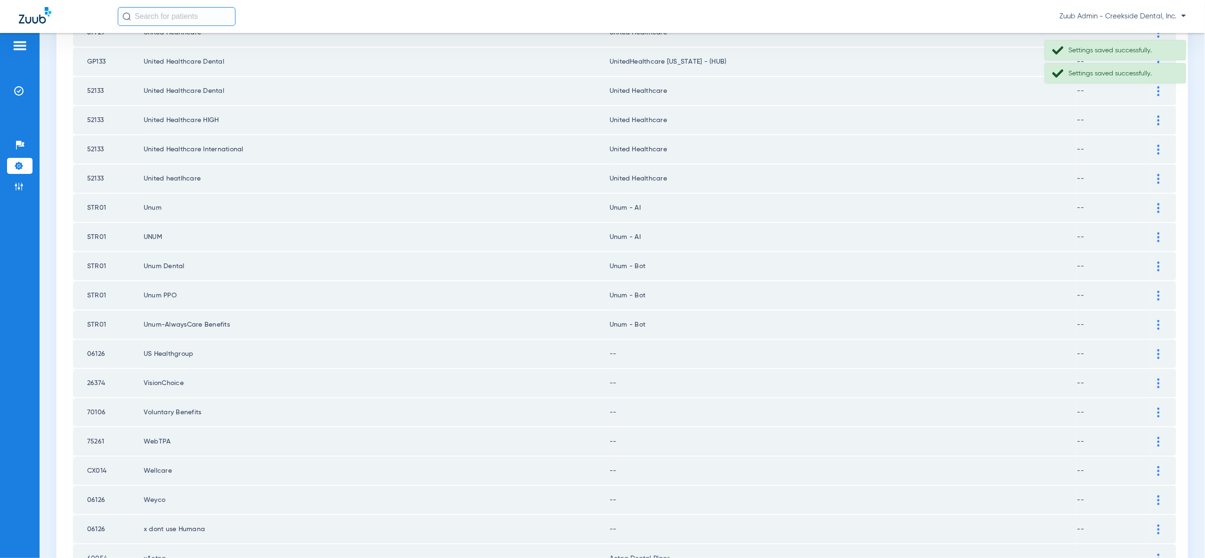
click at [1159, 261] on img at bounding box center [1158, 266] width 2 height 10
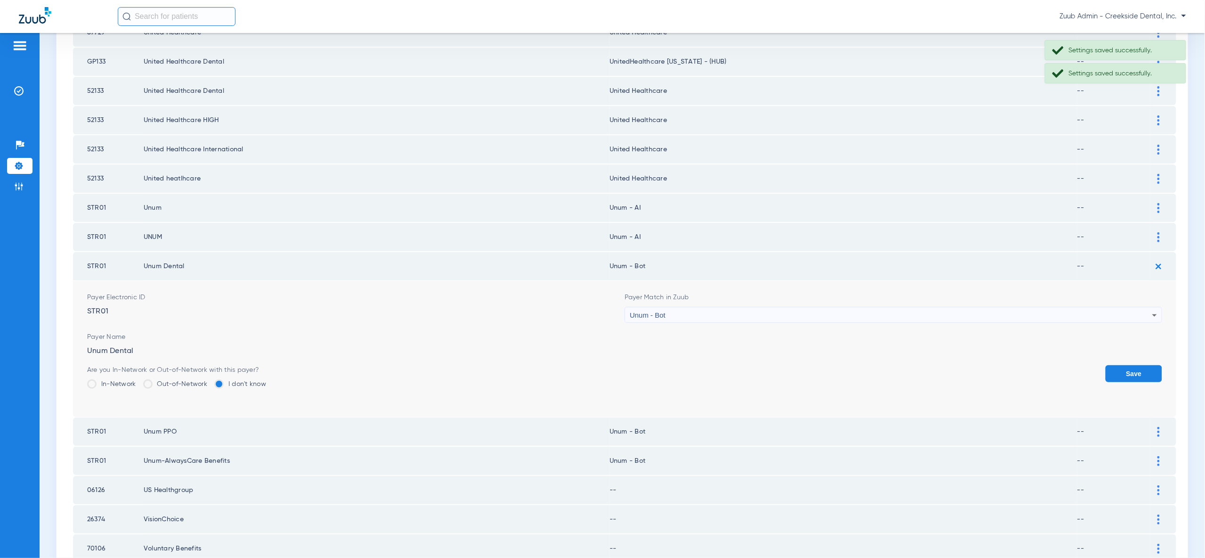
click at [1109, 307] on div "Unum - Bot" at bounding box center [891, 315] width 522 height 16
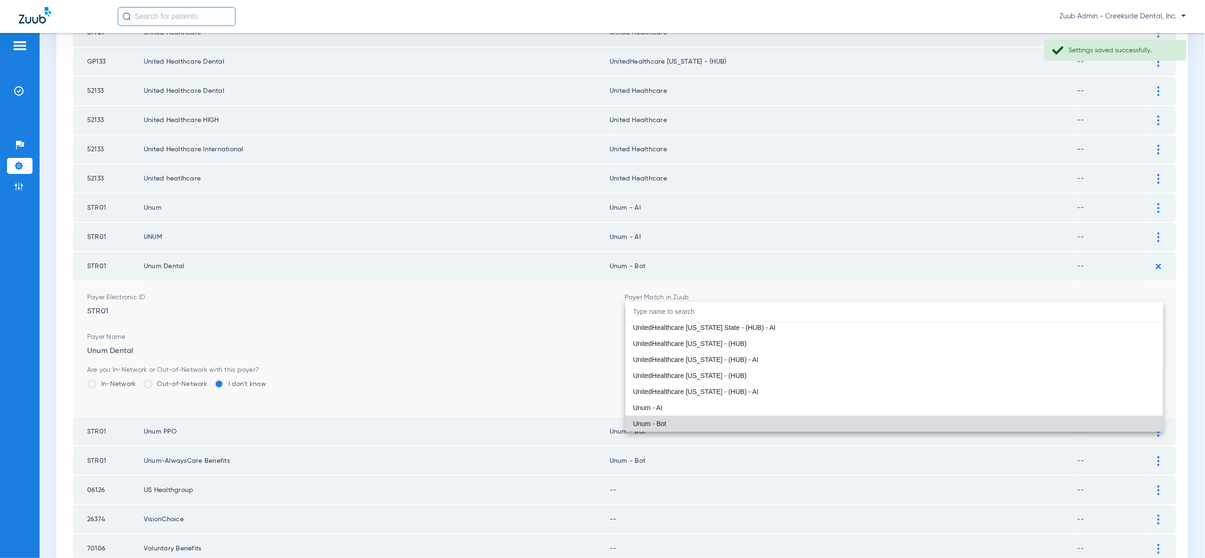
click at [1036, 399] on mat-option "Unum - AI" at bounding box center [894, 407] width 537 height 16
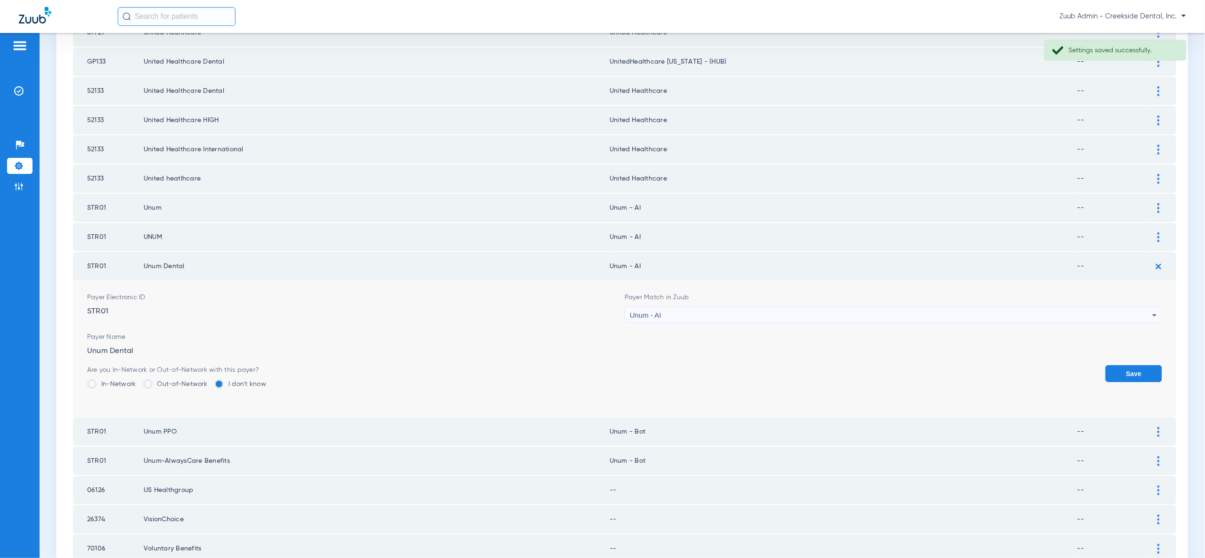
drag, startPoint x: 1113, startPoint y: 349, endPoint x: 1162, endPoint y: 296, distance: 72.0
click at [1115, 365] on button "Save" at bounding box center [1134, 373] width 57 height 17
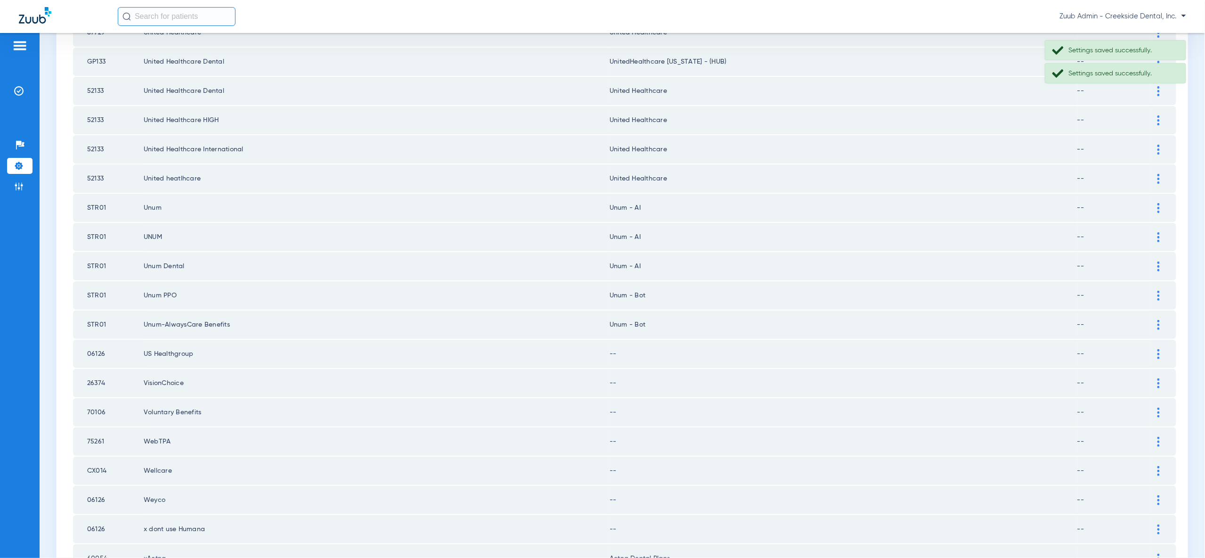
click at [1161, 291] on div at bounding box center [1158, 296] width 16 height 10
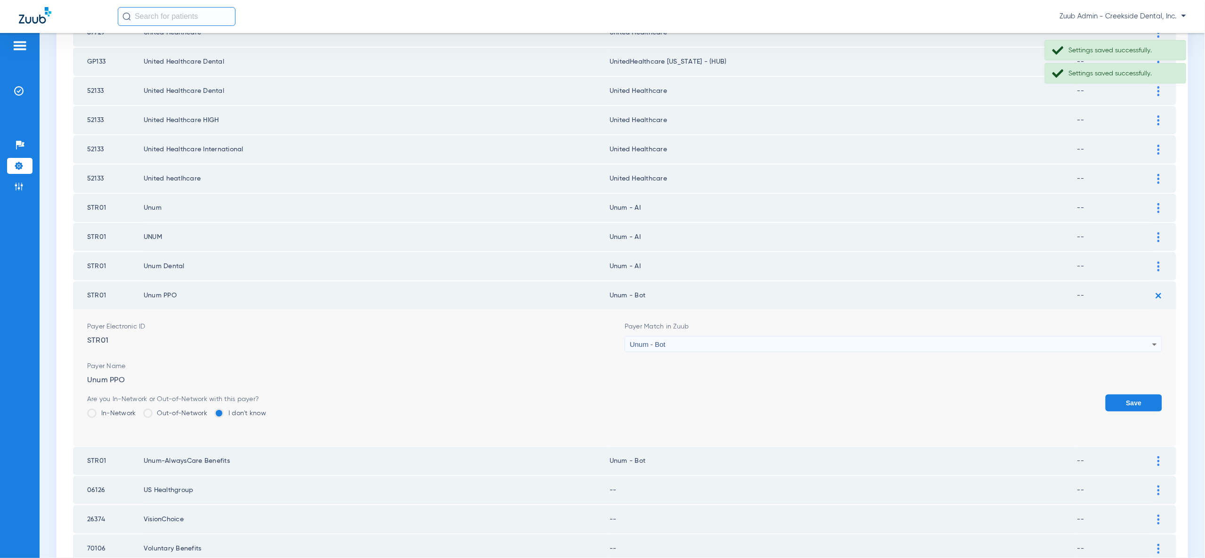
click at [1109, 336] on div "Unum - Bot" at bounding box center [891, 344] width 522 height 16
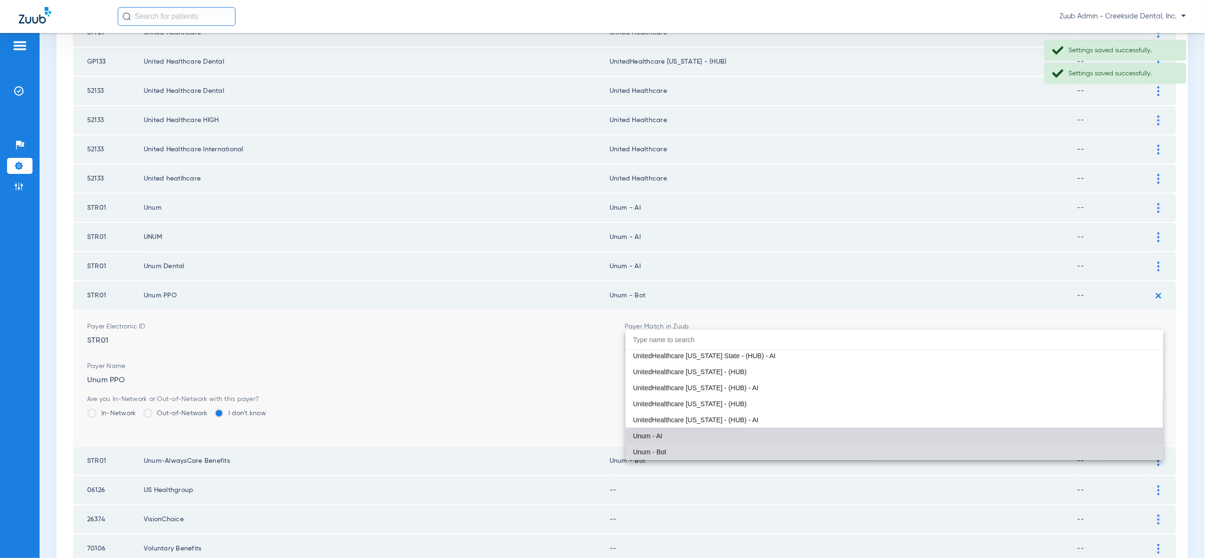
click at [1107, 433] on mat-option "Unum - AI" at bounding box center [894, 436] width 537 height 16
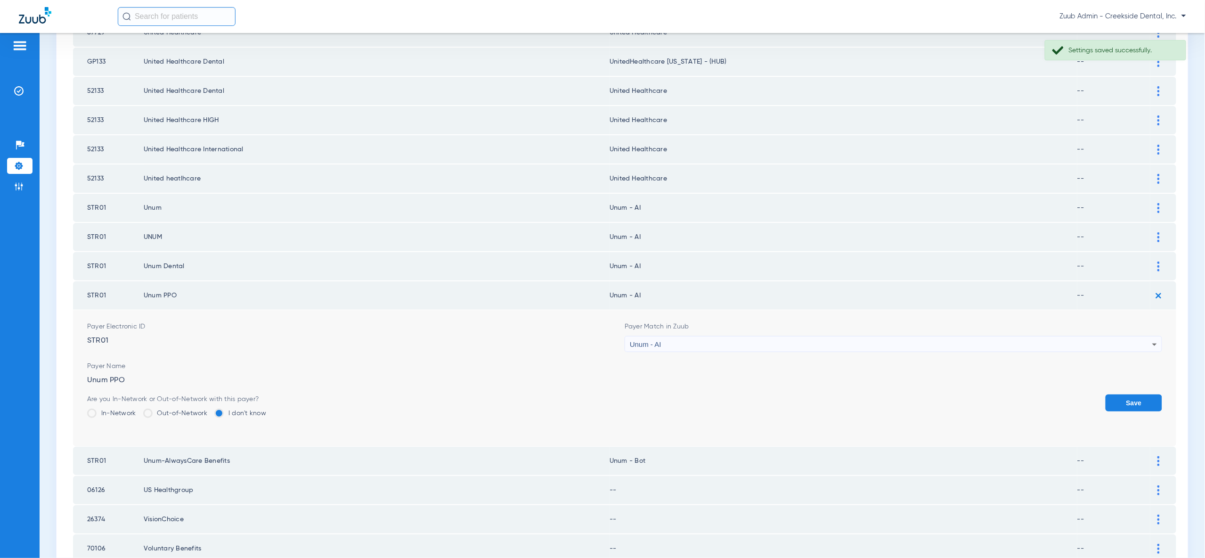
click at [1124, 394] on button "Save" at bounding box center [1134, 402] width 57 height 17
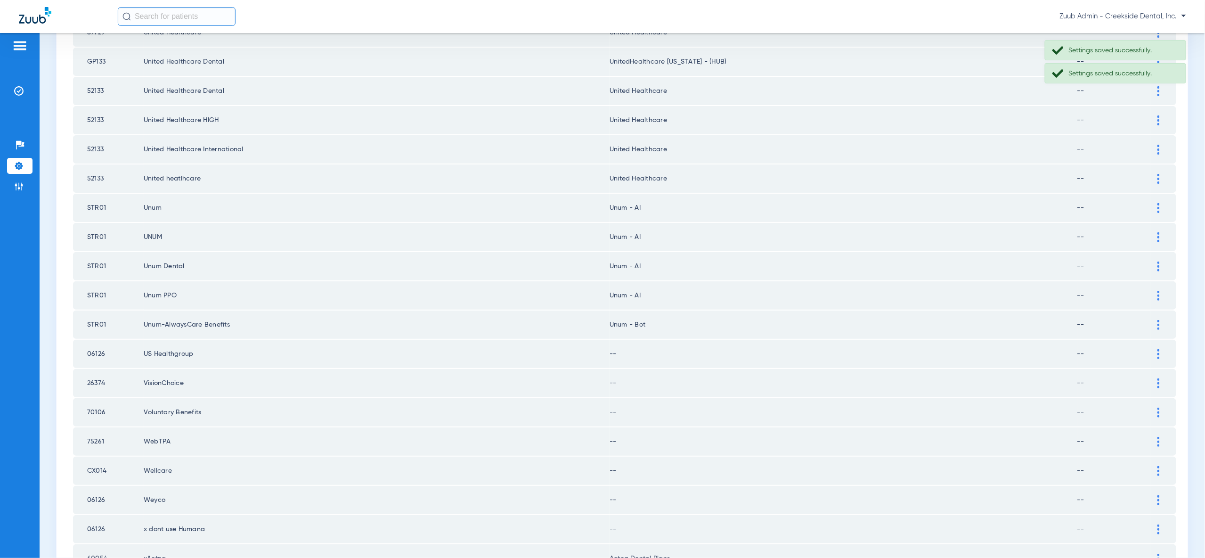
click at [1157, 320] on img at bounding box center [1158, 325] width 2 height 10
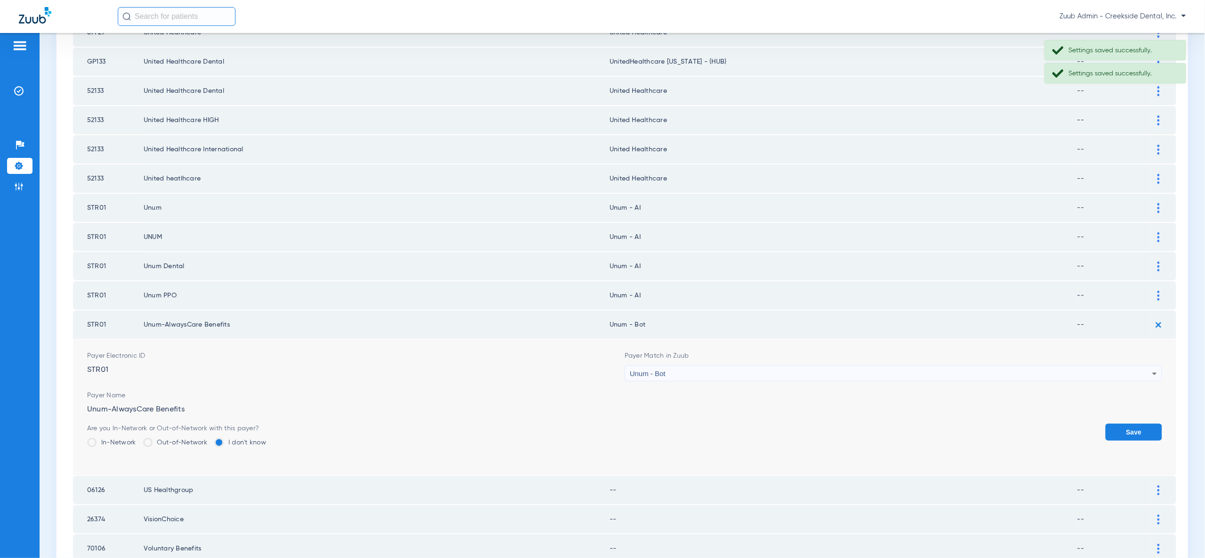
click at [1125, 366] on div "Unum - Bot" at bounding box center [891, 374] width 522 height 16
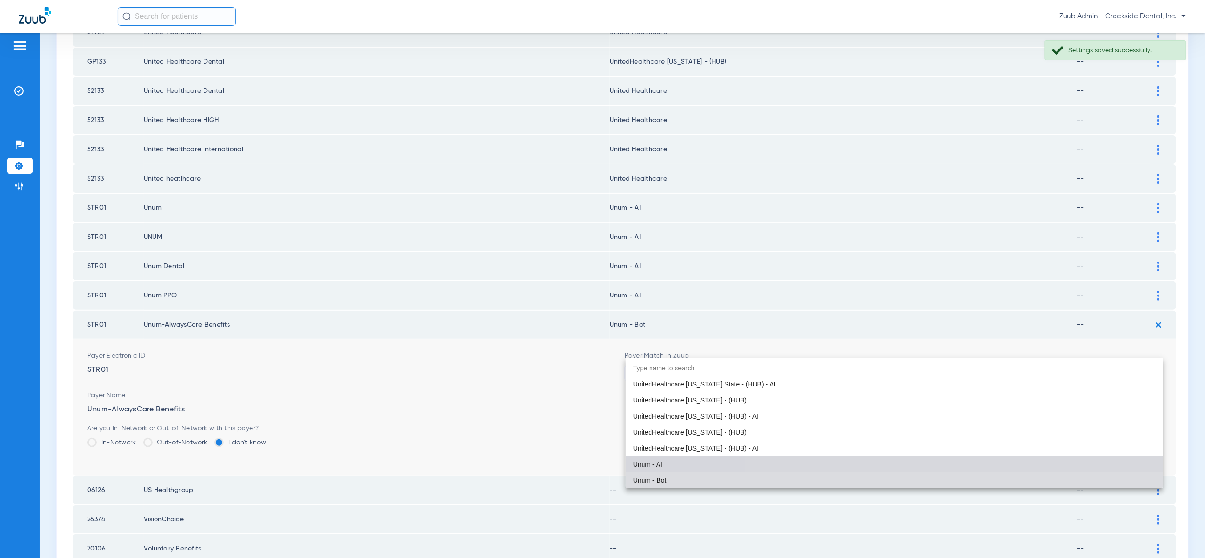
click at [1086, 465] on mat-option "Unum - AI" at bounding box center [894, 464] width 537 height 16
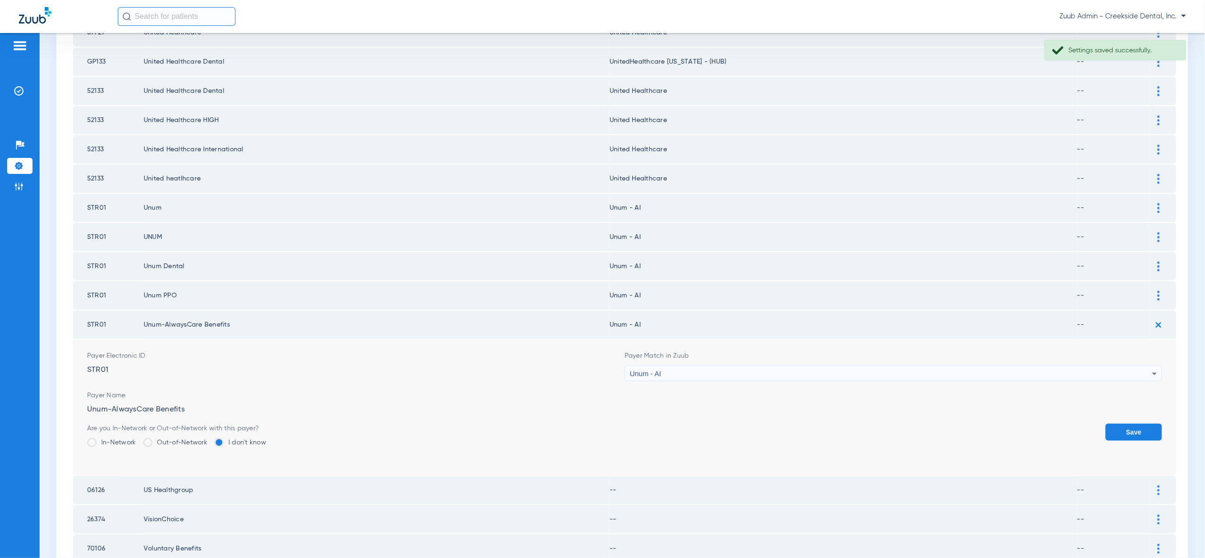
drag, startPoint x: 1118, startPoint y: 404, endPoint x: 1168, endPoint y: 390, distance: 51.8
click at [1118, 423] on button "Save" at bounding box center [1134, 431] width 57 height 17
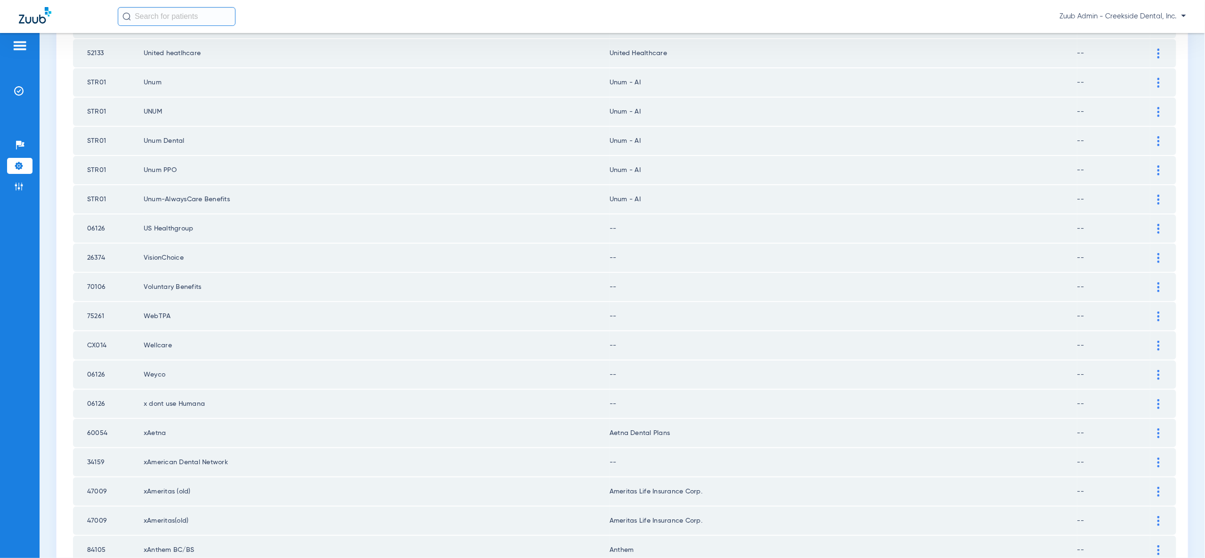
scroll to position [660, 0]
click at [1159, 223] on img at bounding box center [1158, 228] width 2 height 10
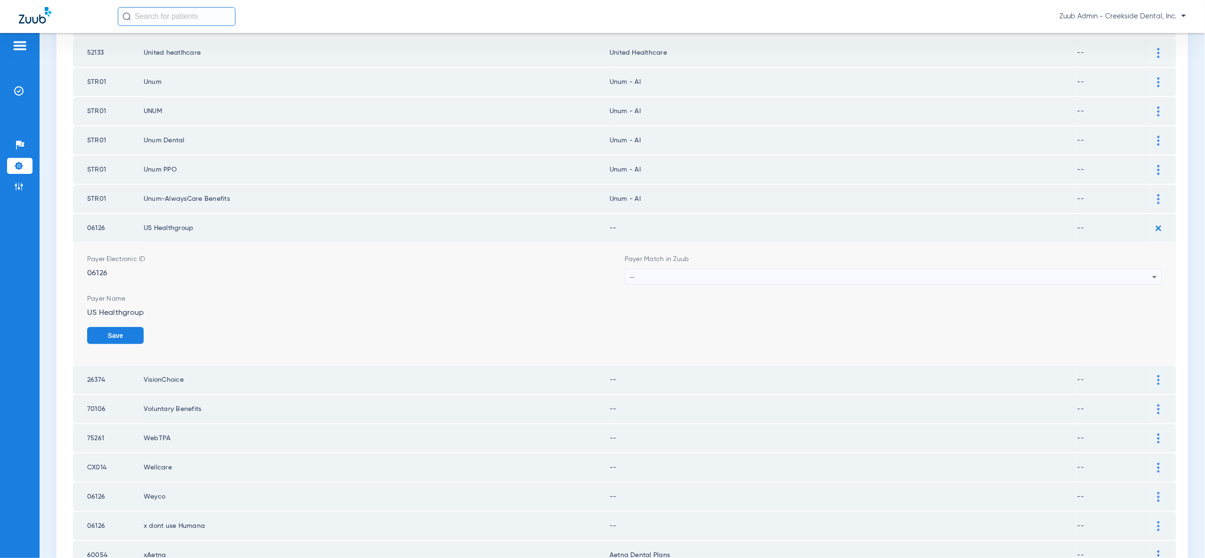
click at [1138, 269] on div "--" at bounding box center [891, 277] width 522 height 16
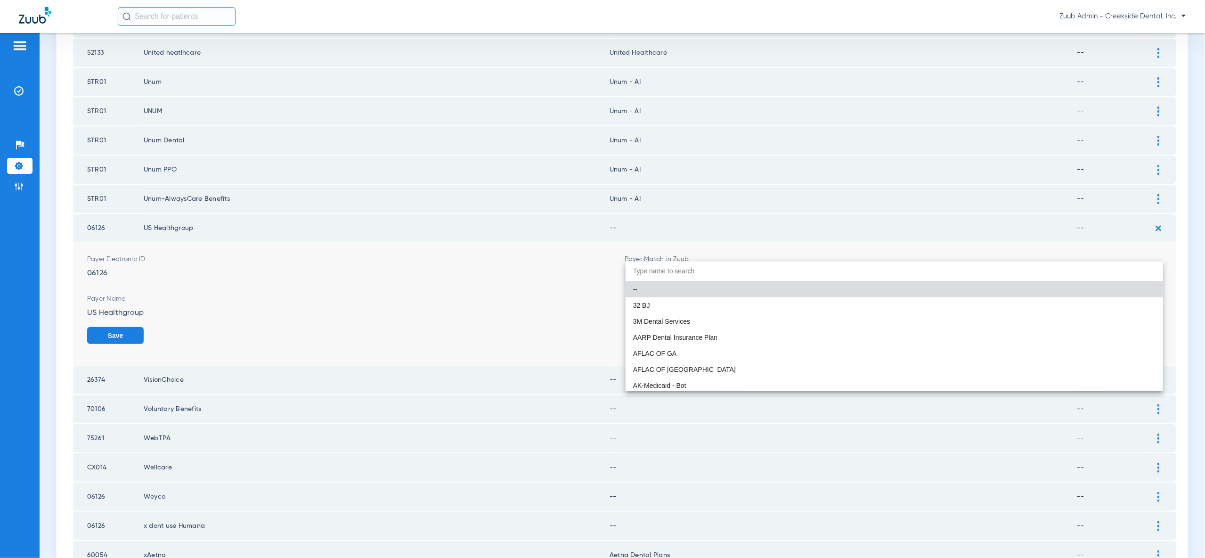
type input "v"
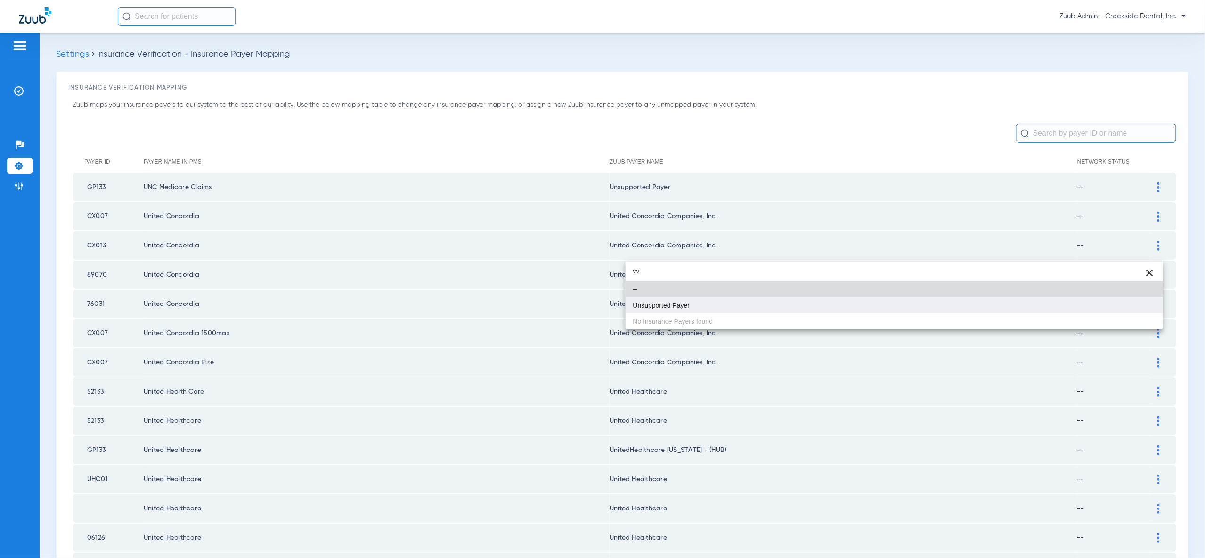
scroll to position [660, 0]
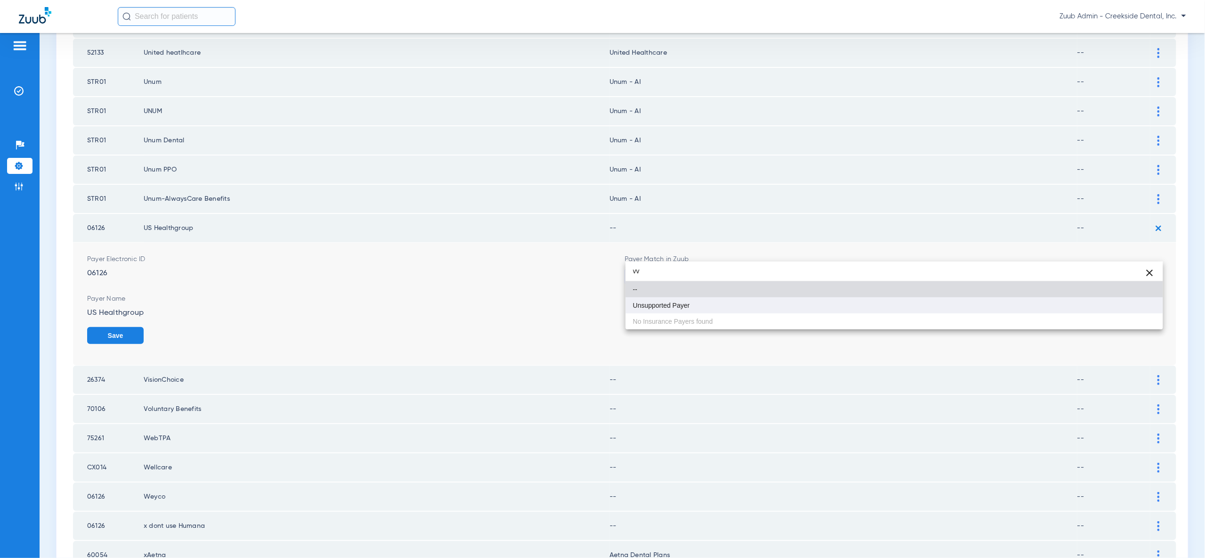
type input "vv"
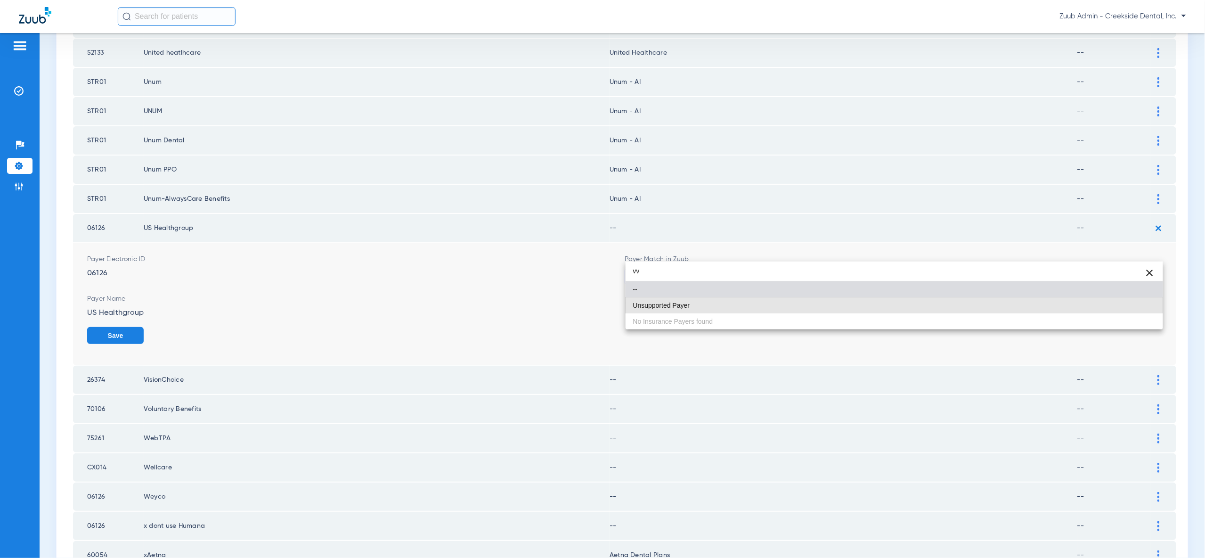
click at [1134, 303] on mat-option "Unsupported Payer" at bounding box center [894, 305] width 537 height 16
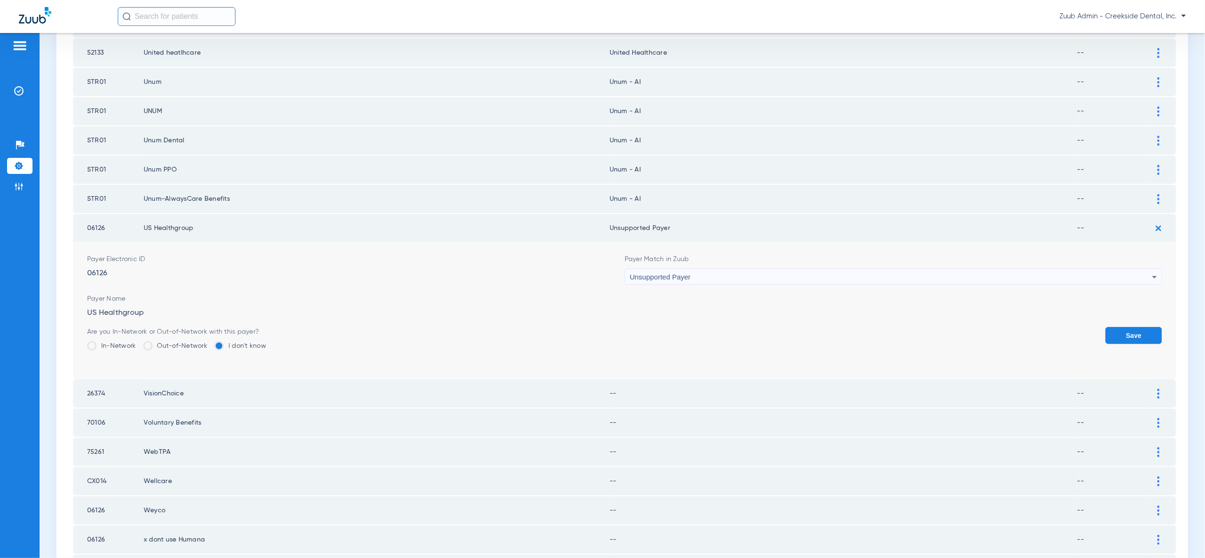
click at [1135, 327] on button "Save" at bounding box center [1134, 335] width 57 height 17
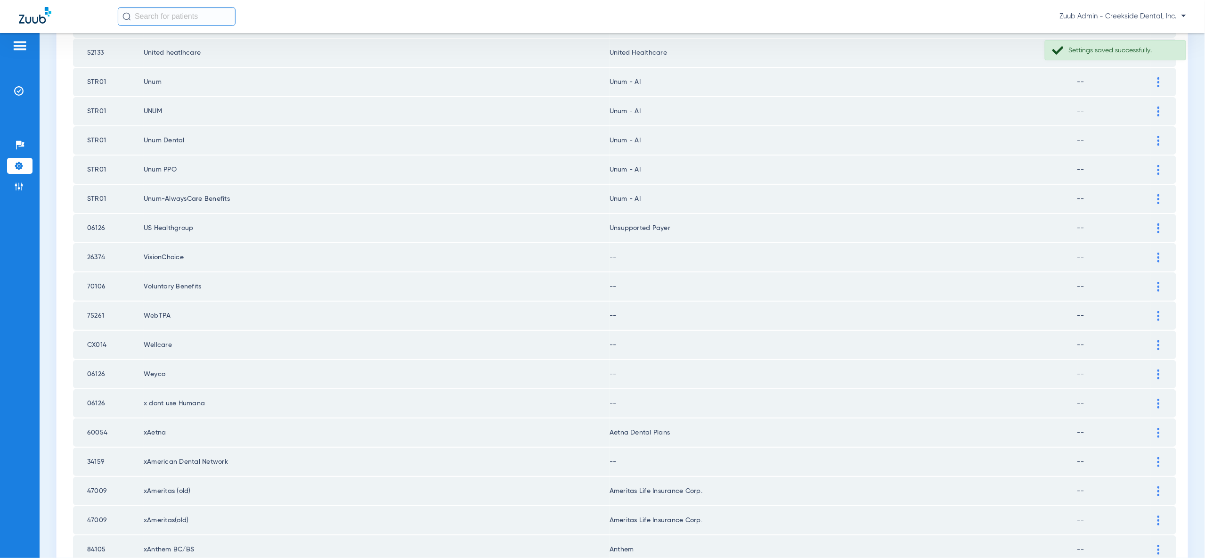
drag, startPoint x: 1159, startPoint y: 233, endPoint x: 1159, endPoint y: 243, distance: 10.4
click at [1159, 252] on img at bounding box center [1158, 257] width 2 height 10
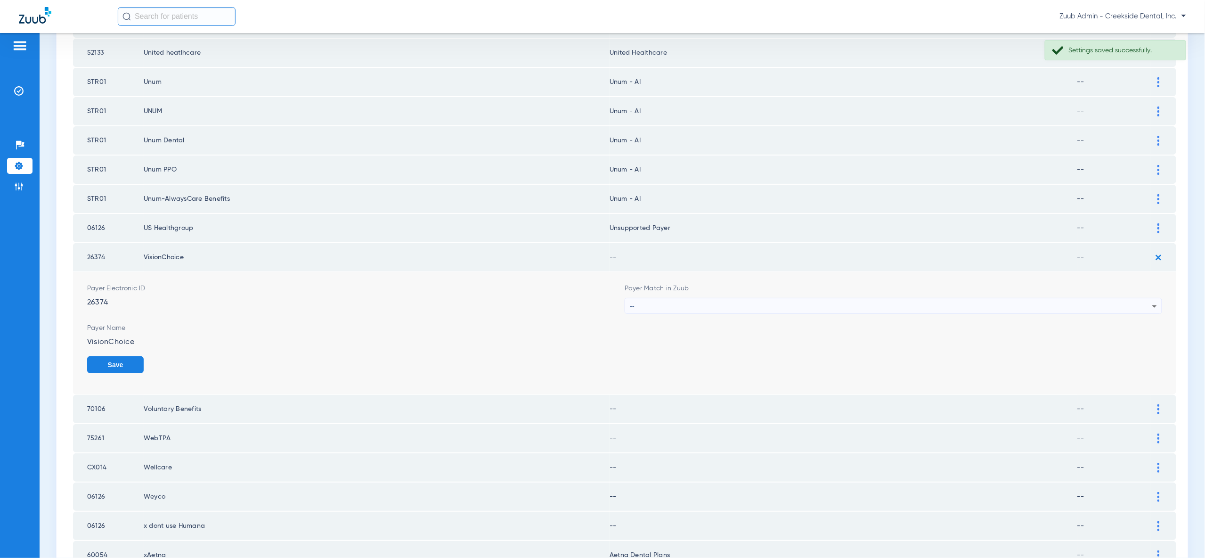
click at [1147, 298] on div "--" at bounding box center [891, 306] width 522 height 16
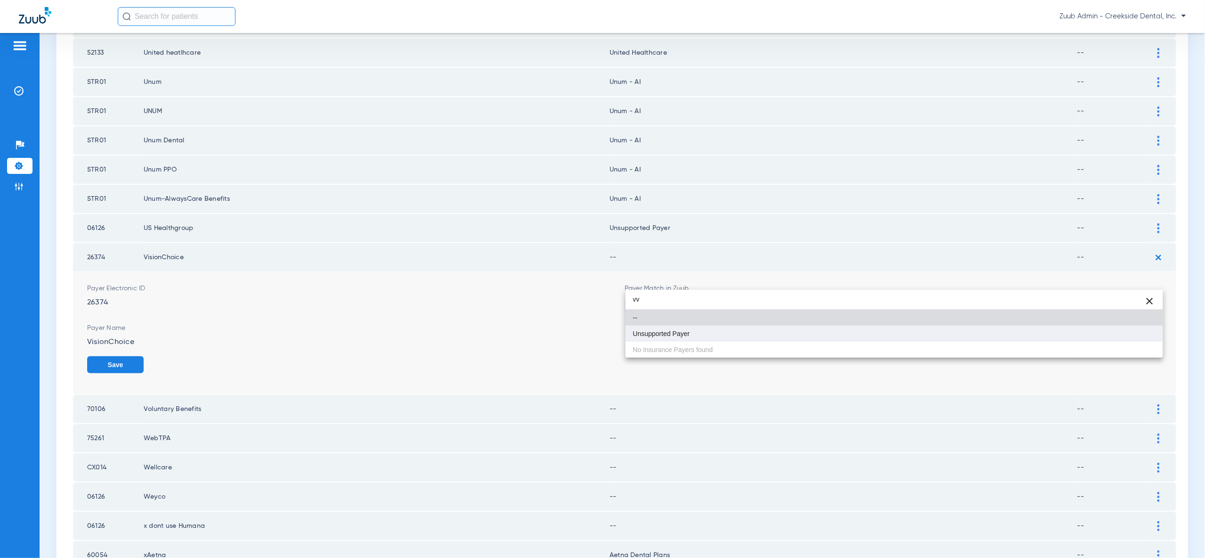
type input "vv"
click at [1113, 334] on mat-option "Unsupported Payer" at bounding box center [894, 334] width 537 height 16
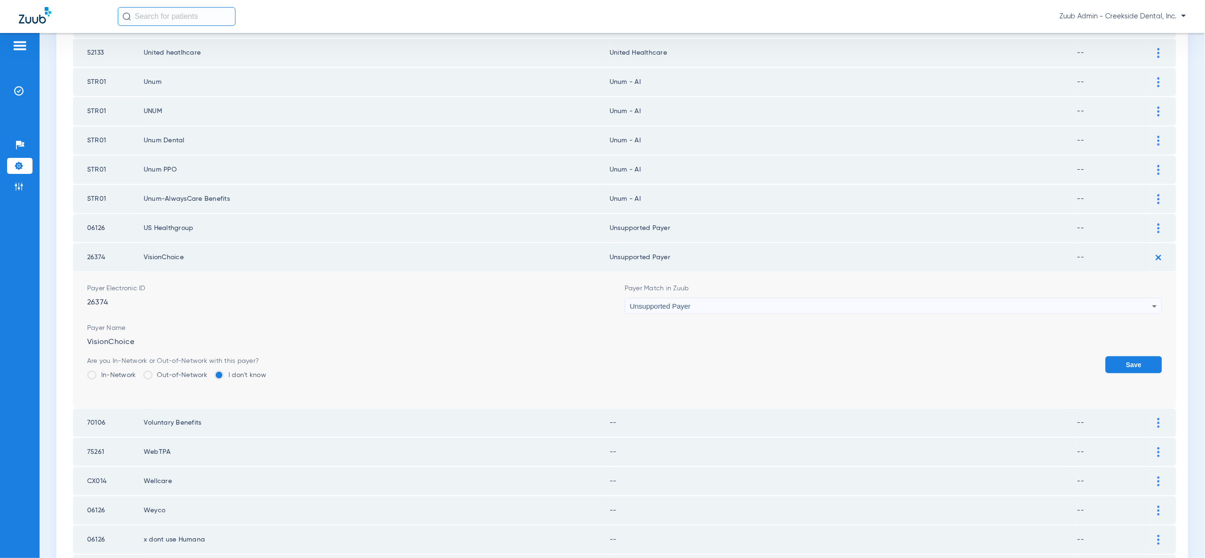
click at [1134, 356] on button "Save" at bounding box center [1134, 364] width 57 height 17
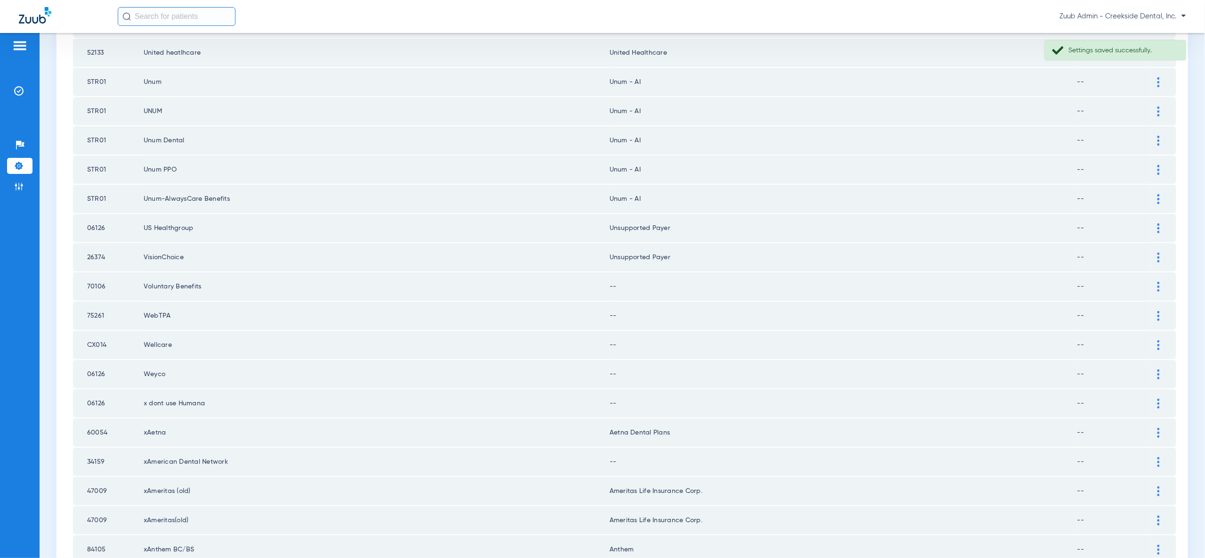
click at [1156, 282] on div at bounding box center [1158, 287] width 16 height 10
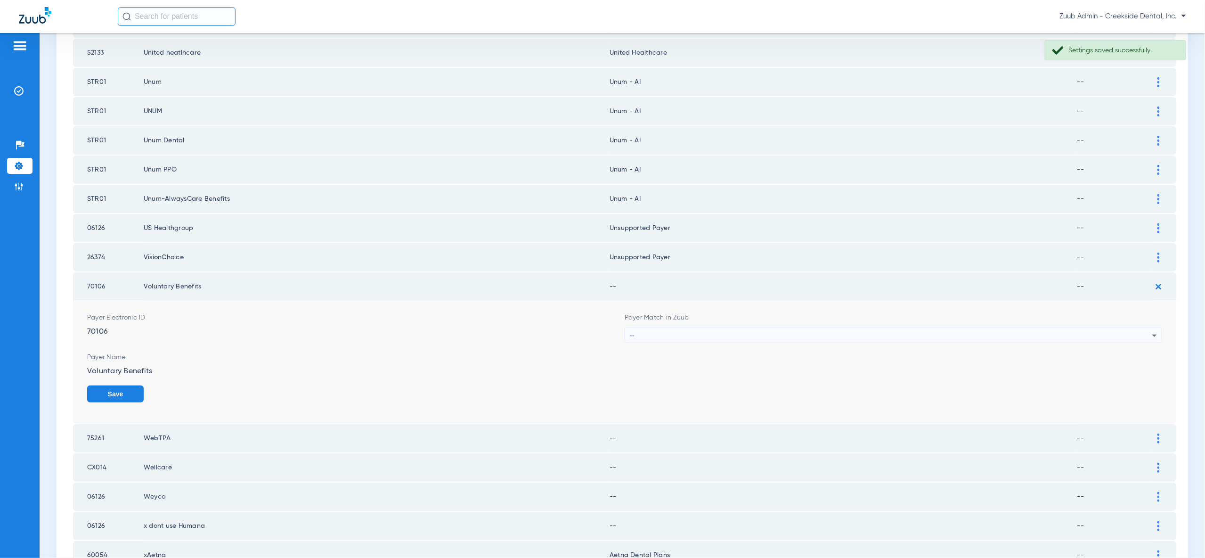
click at [1150, 330] on icon at bounding box center [1154, 335] width 11 height 11
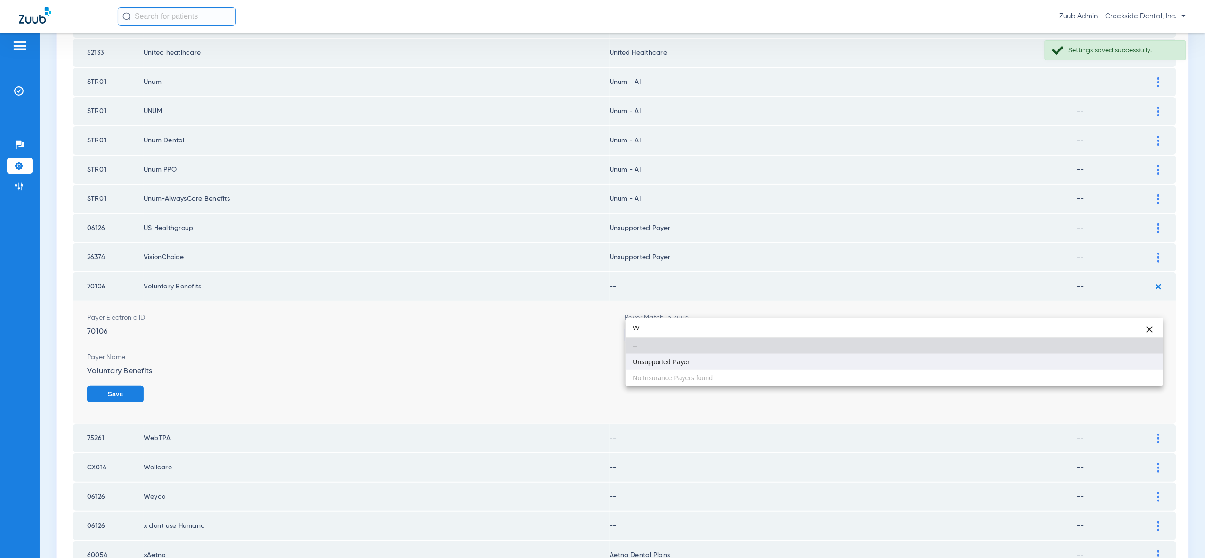
type input "vv"
click at [1144, 358] on mat-option "Unsupported Payer" at bounding box center [894, 362] width 537 height 16
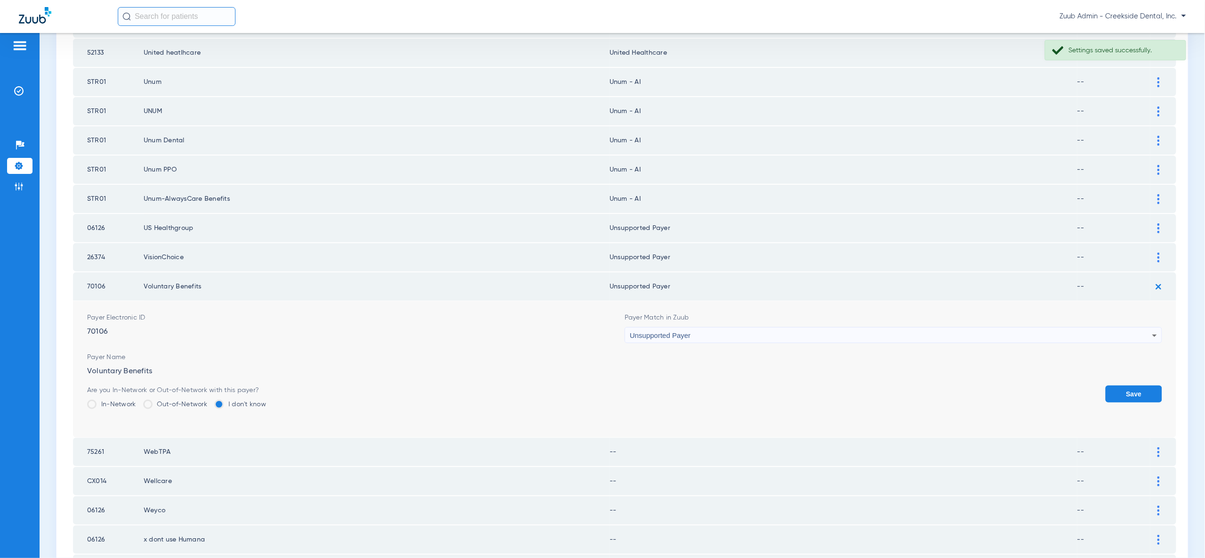
drag, startPoint x: 1142, startPoint y: 367, endPoint x: 1151, endPoint y: 321, distance: 47.0
click at [1142, 385] on button "Save" at bounding box center [1134, 393] width 57 height 17
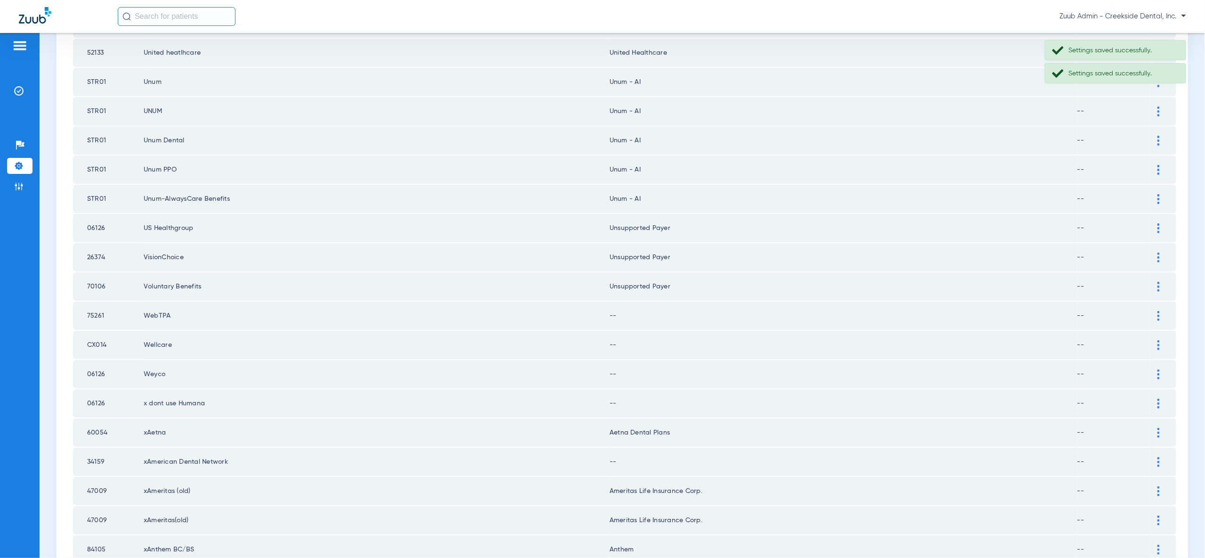
drag, startPoint x: 1155, startPoint y: 286, endPoint x: 1147, endPoint y: 321, distance: 35.9
click at [1155, 311] on div at bounding box center [1158, 316] width 16 height 10
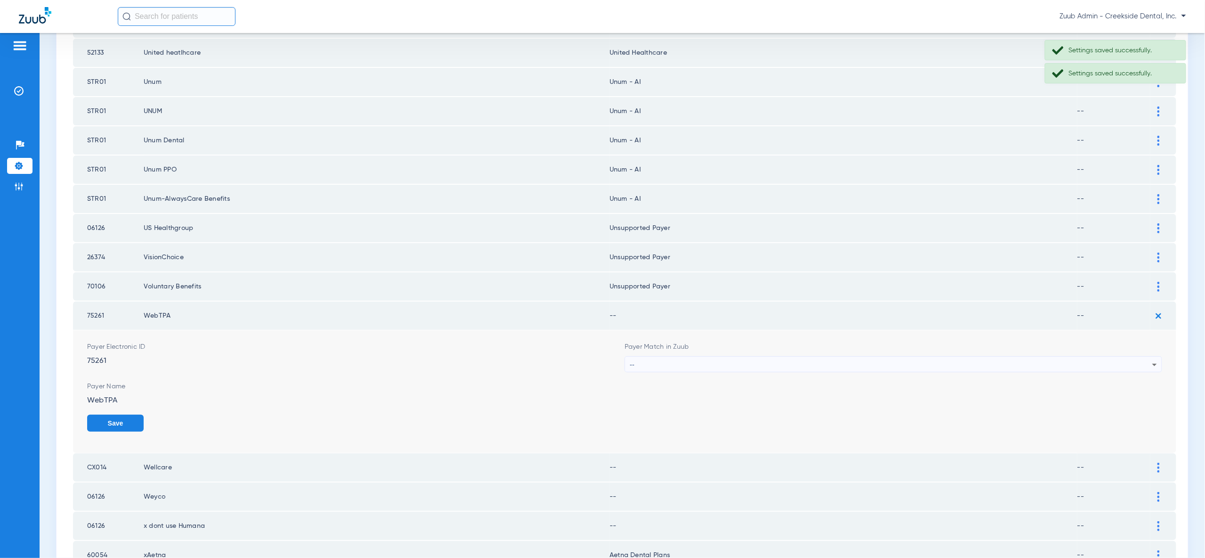
click at [1145, 357] on div "--" at bounding box center [891, 365] width 522 height 16
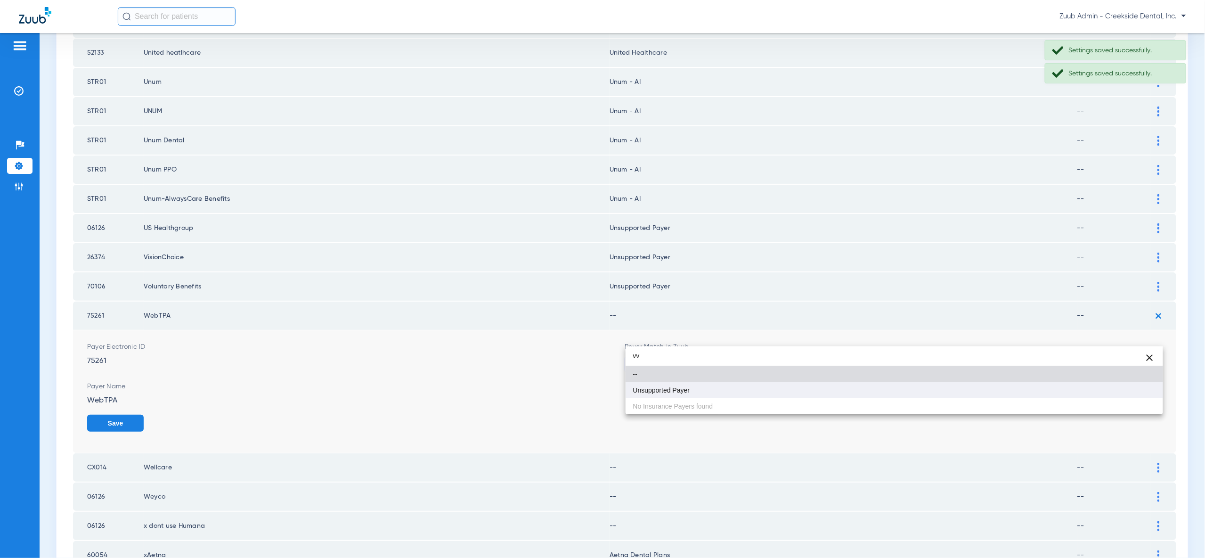
type input "vv"
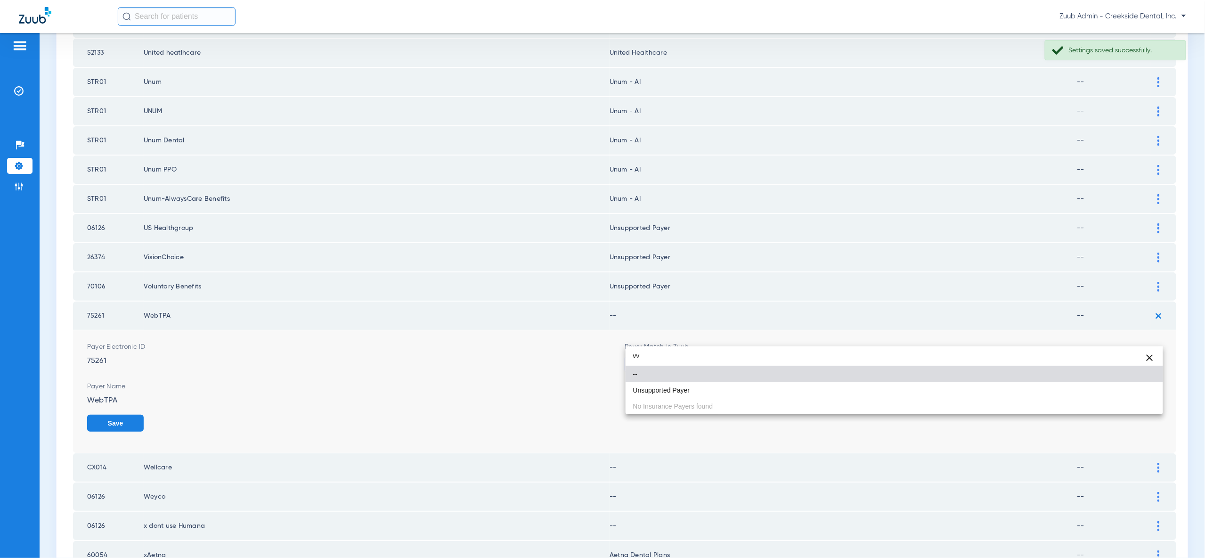
click at [1145, 397] on mat-option "Unsupported Payer" at bounding box center [894, 390] width 537 height 16
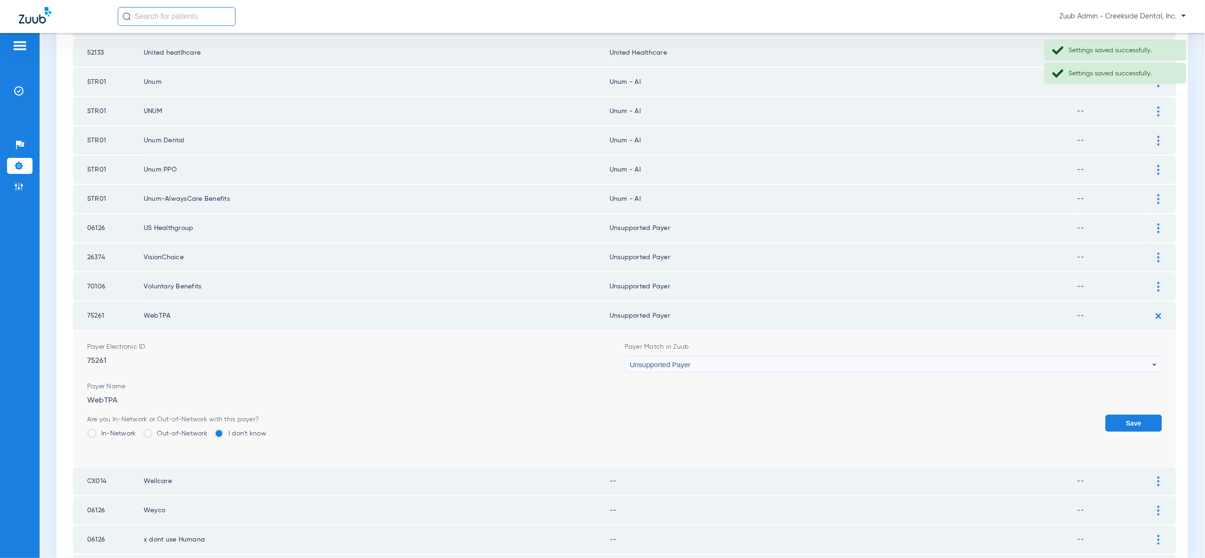
click at [1145, 415] on button "Save" at bounding box center [1134, 423] width 57 height 17
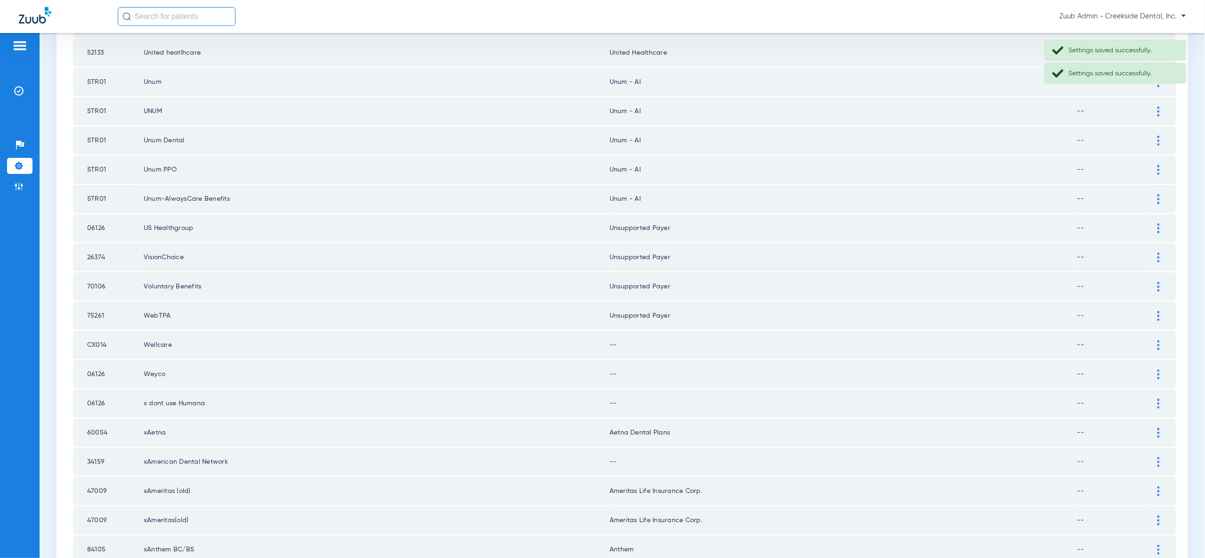
click at [1156, 340] on div at bounding box center [1158, 345] width 16 height 10
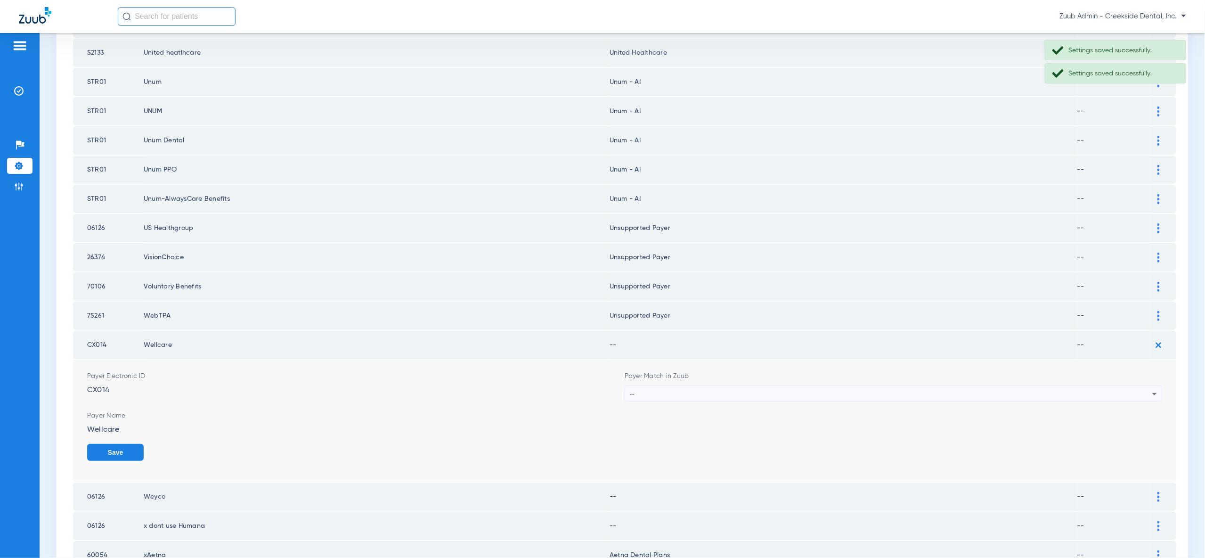
click at [1142, 386] on div "--" at bounding box center [891, 394] width 522 height 16
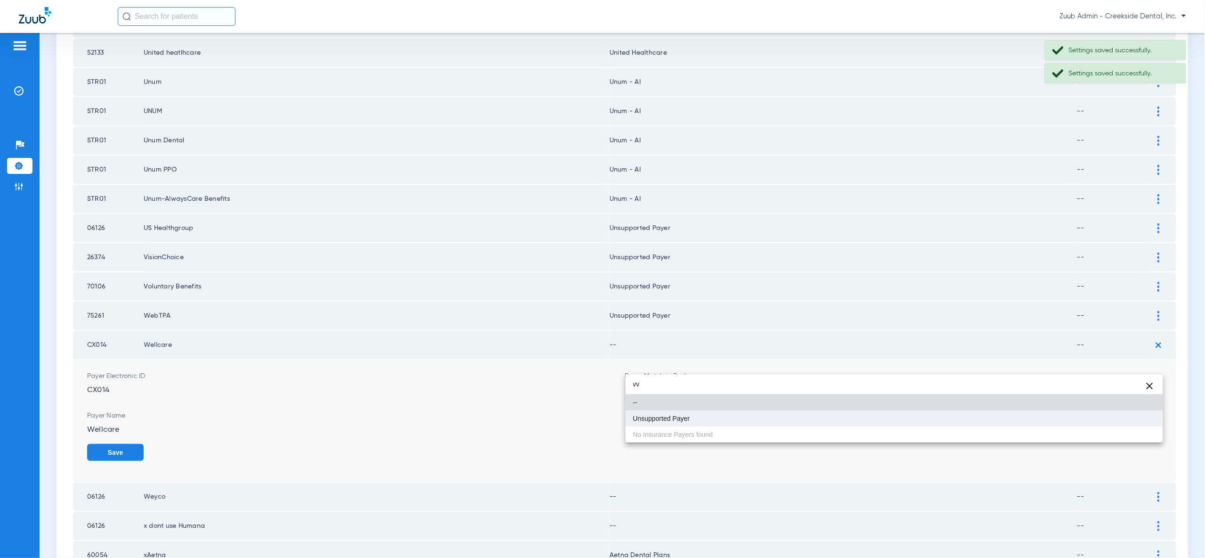
type input "vv"
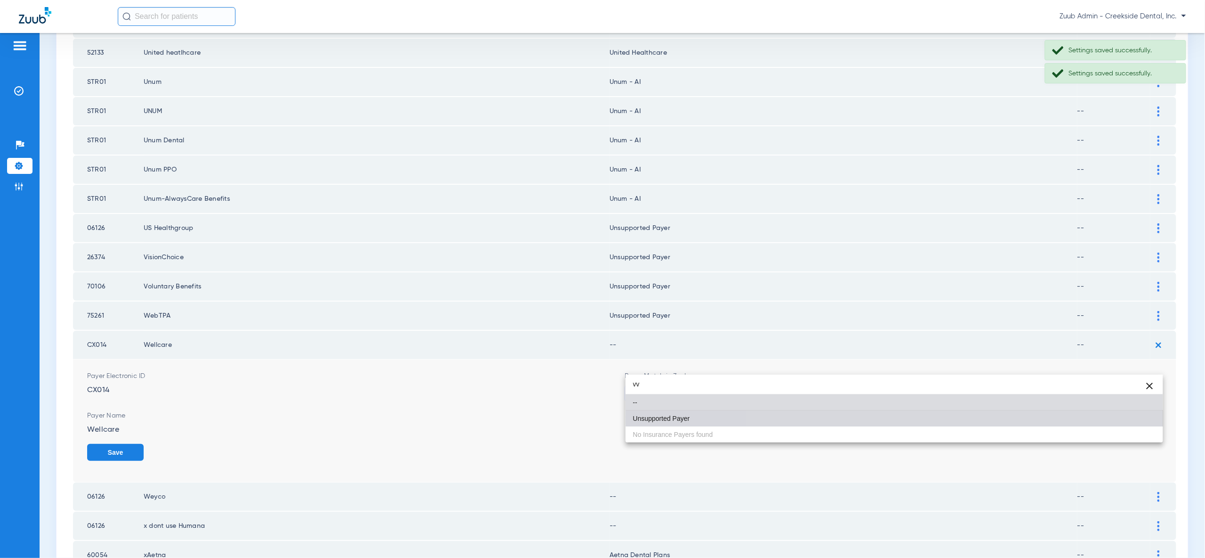
click at [1128, 417] on mat-option "Unsupported Payer" at bounding box center [894, 418] width 537 height 16
click at [144, 444] on button "Save" at bounding box center [115, 452] width 57 height 17
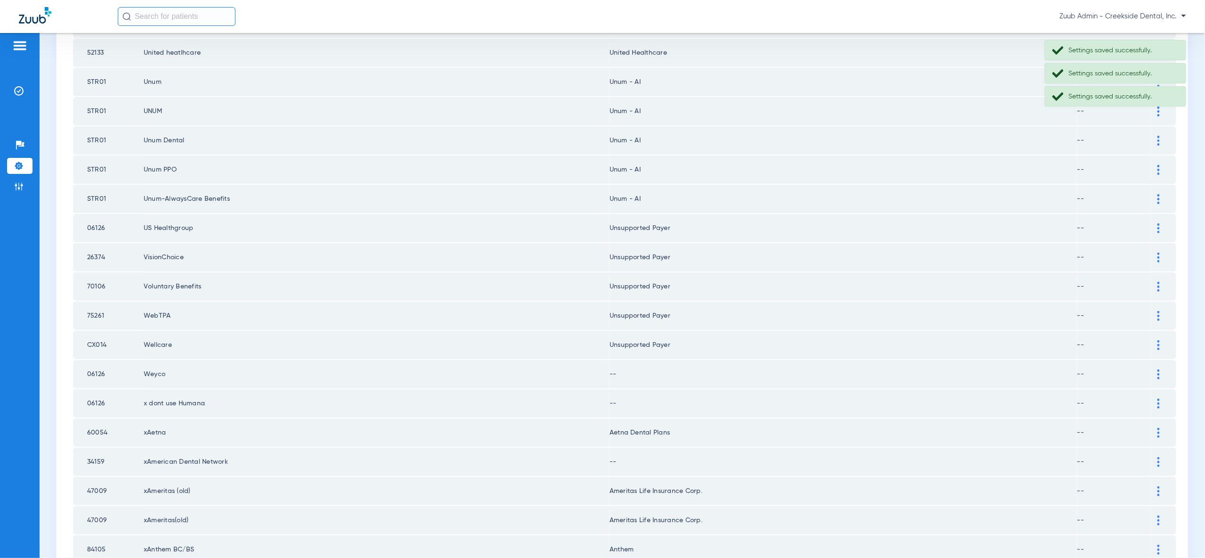
drag, startPoint x: 1159, startPoint y: 351, endPoint x: 1153, endPoint y: 370, distance: 19.5
click at [1159, 360] on td at bounding box center [1163, 374] width 26 height 28
click at [1159, 369] on img at bounding box center [1158, 374] width 2 height 10
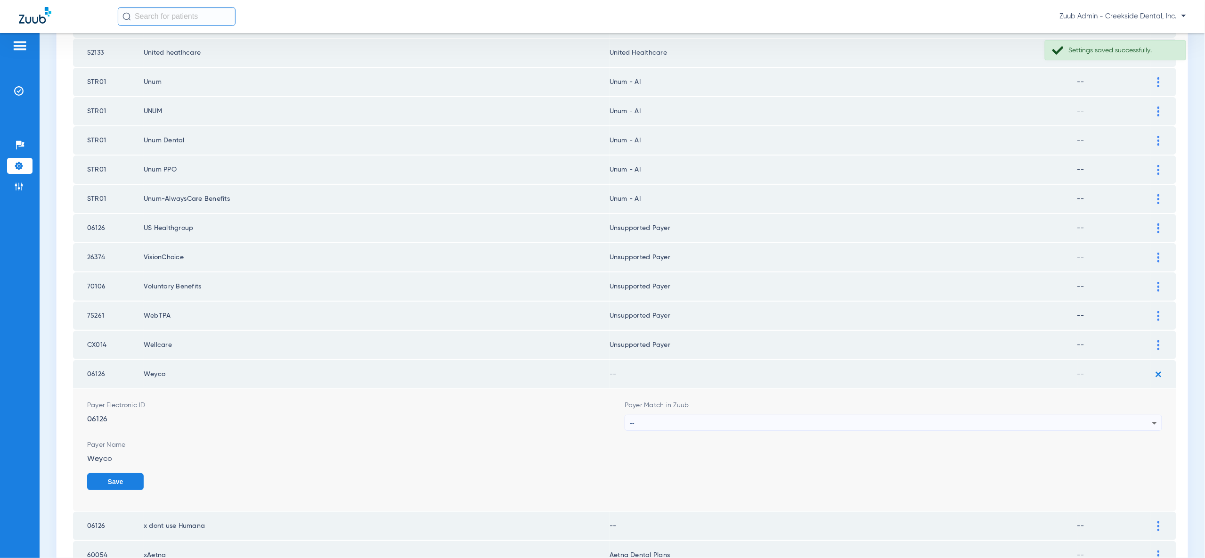
click at [1149, 415] on div "--" at bounding box center [891, 423] width 522 height 16
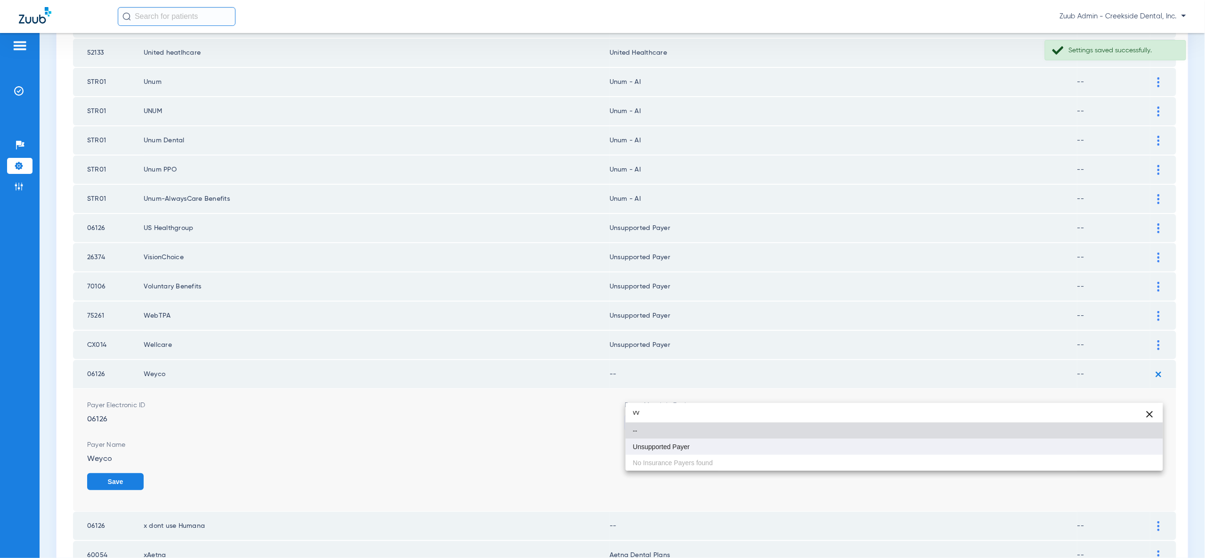
type input "vv"
click at [1154, 447] on mat-option "Unsupported Payer" at bounding box center [894, 447] width 537 height 16
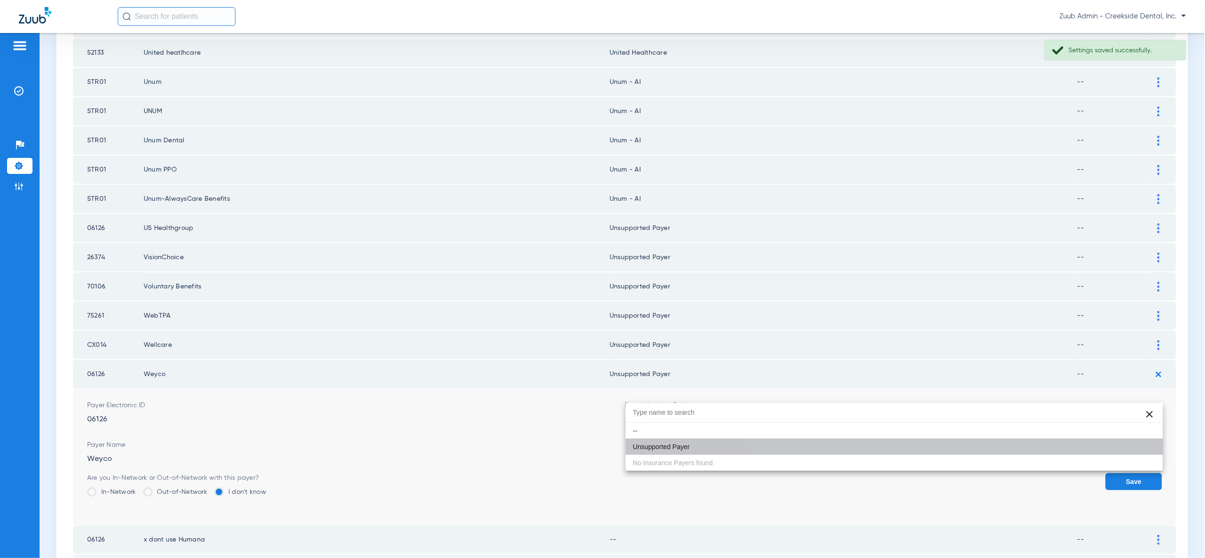
click at [1150, 473] on button "Save" at bounding box center [1134, 481] width 57 height 17
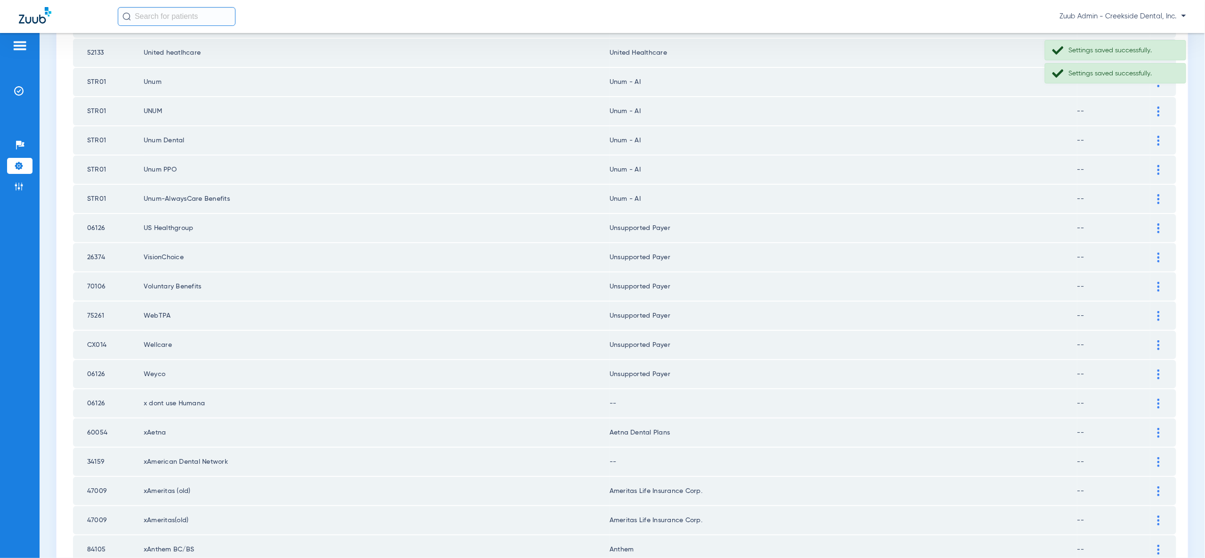
click at [1156, 399] on div at bounding box center [1158, 404] width 16 height 10
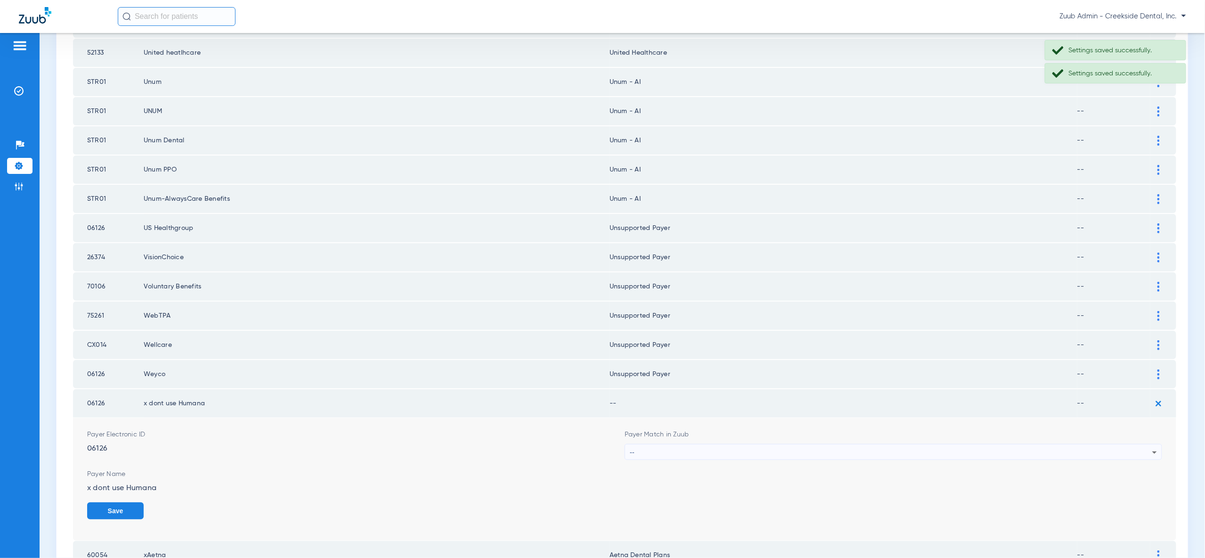
click at [1145, 444] on div "--" at bounding box center [891, 452] width 522 height 16
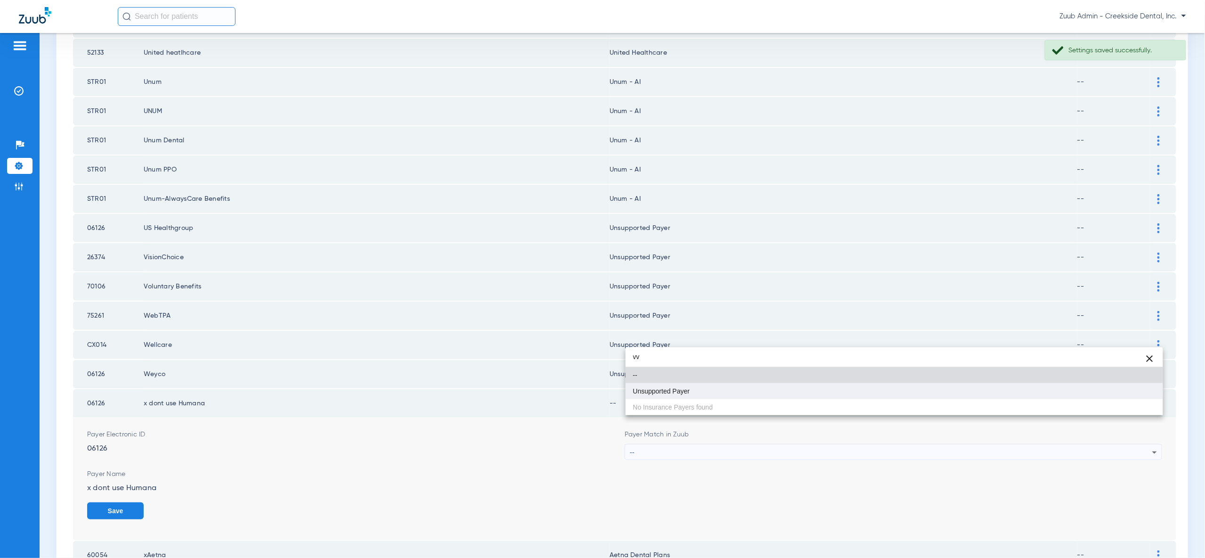
type input "vv"
drag, startPoint x: 1139, startPoint y: 392, endPoint x: 1145, endPoint y: 464, distance: 72.3
click at [1140, 393] on mat-option "Unsupported Payer" at bounding box center [894, 391] width 537 height 16
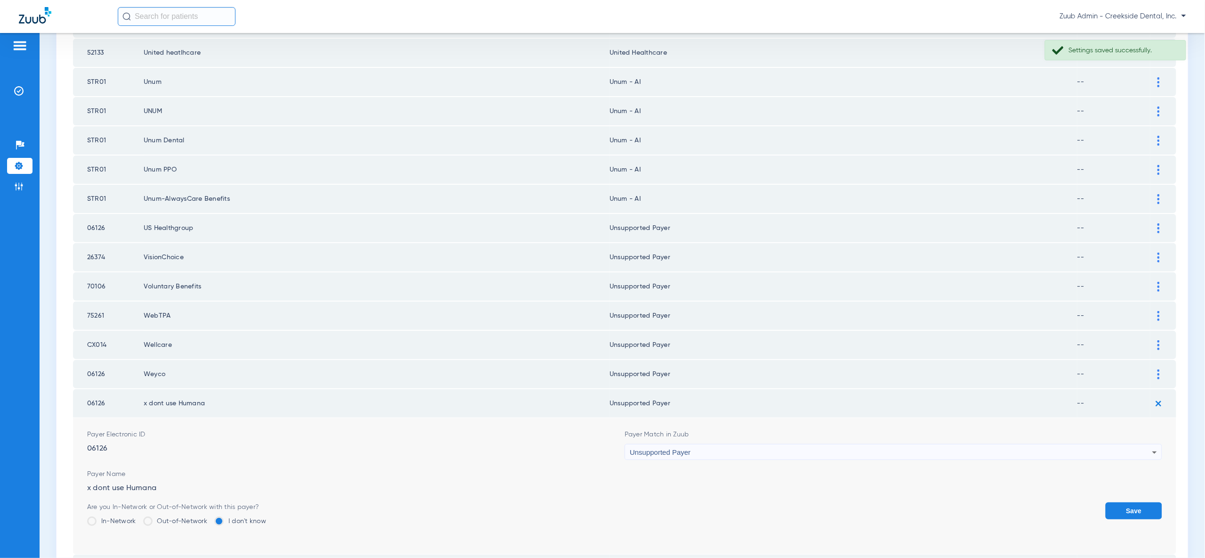
drag, startPoint x: 1135, startPoint y: 479, endPoint x: 1128, endPoint y: 446, distance: 33.4
click at [1135, 502] on button "Save" at bounding box center [1134, 510] width 57 height 17
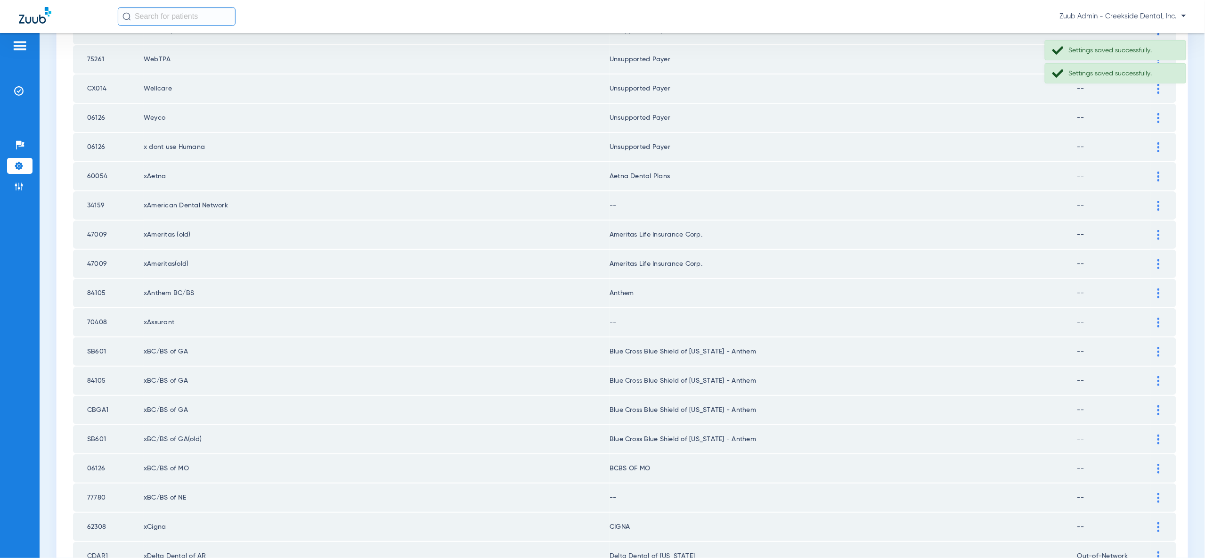
scroll to position [918, 0]
click at [1156, 199] on div at bounding box center [1158, 204] width 16 height 10
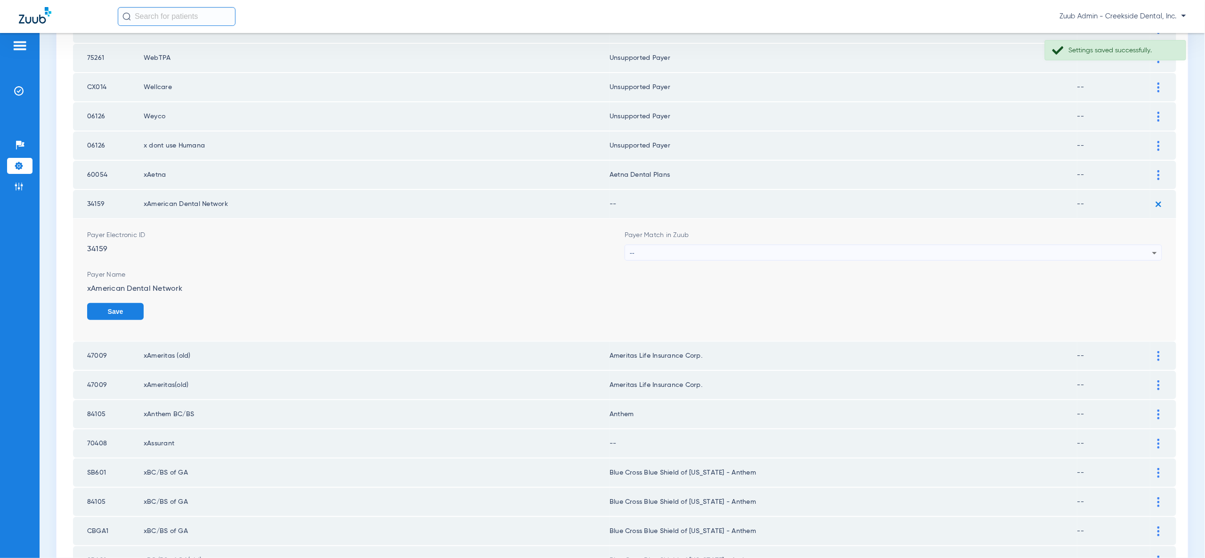
click at [1149, 247] on icon at bounding box center [1154, 252] width 11 height 11
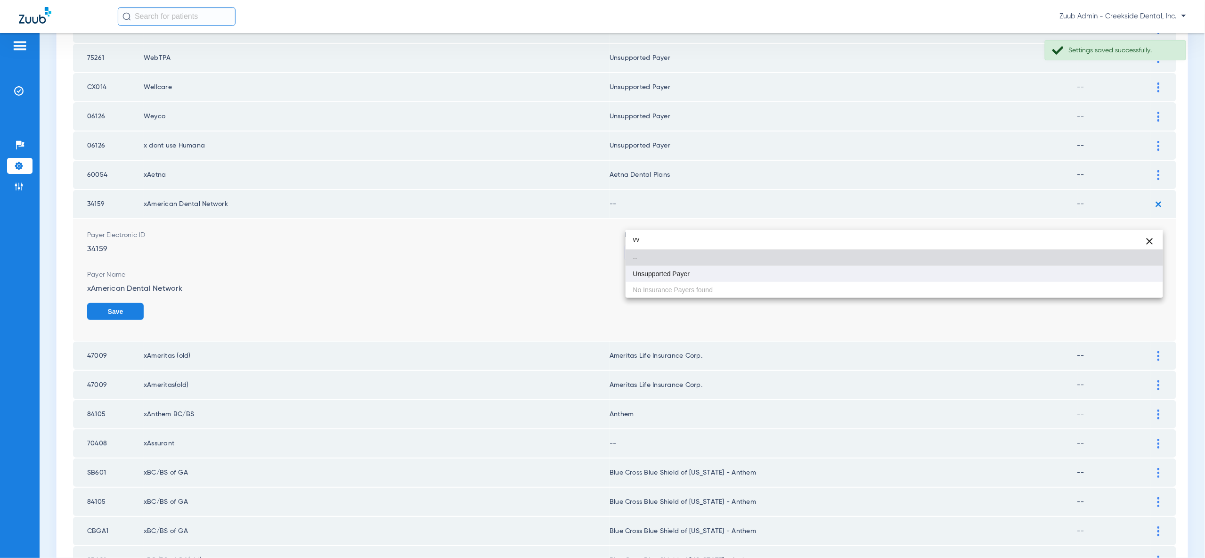
type input "vv"
click at [1132, 276] on mat-option "Unsupported Payer" at bounding box center [894, 274] width 537 height 16
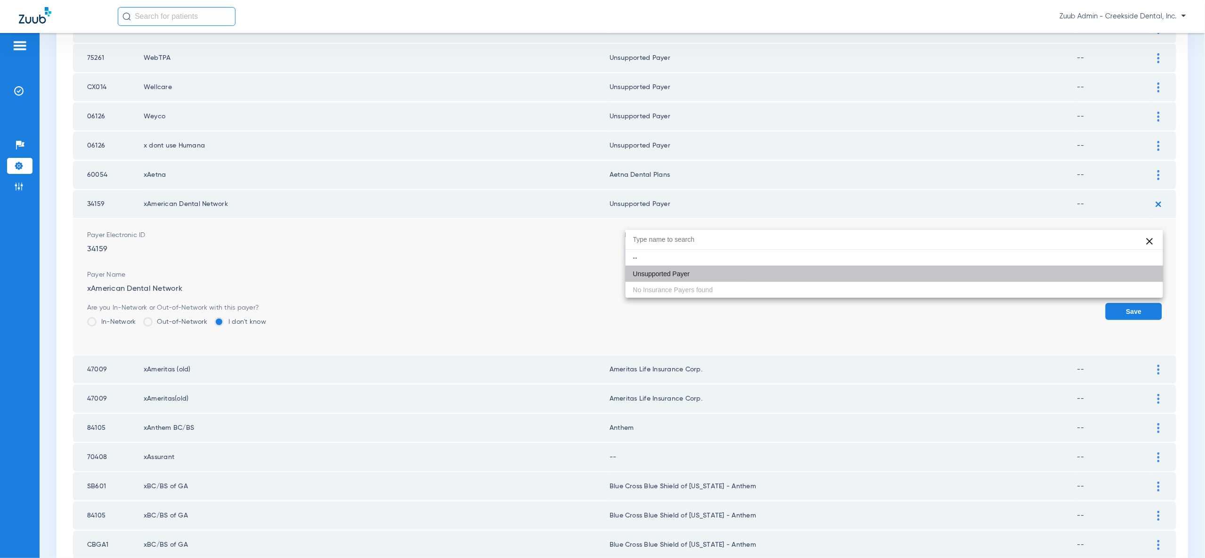
click at [1133, 303] on button "Save" at bounding box center [1134, 311] width 57 height 17
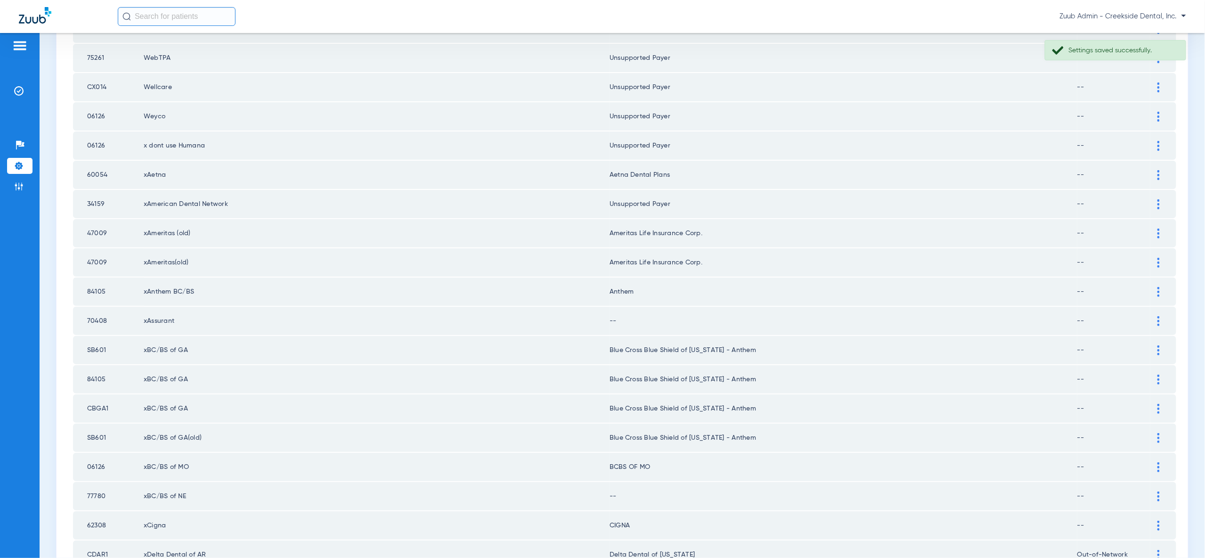
click at [1158, 316] on img at bounding box center [1158, 321] width 2 height 10
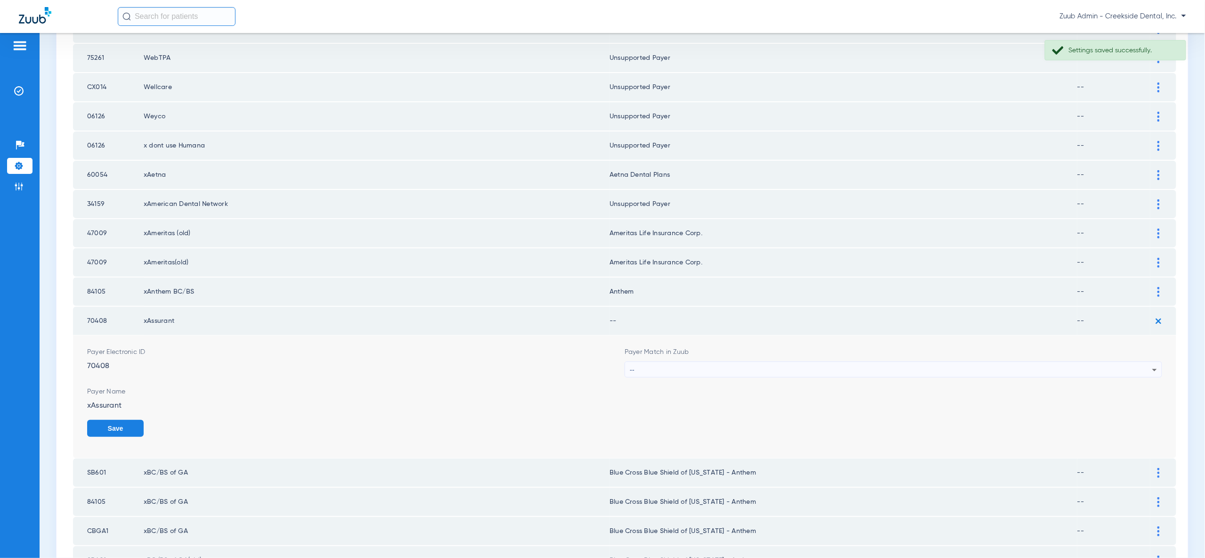
click at [1145, 362] on div "--" at bounding box center [891, 370] width 522 height 16
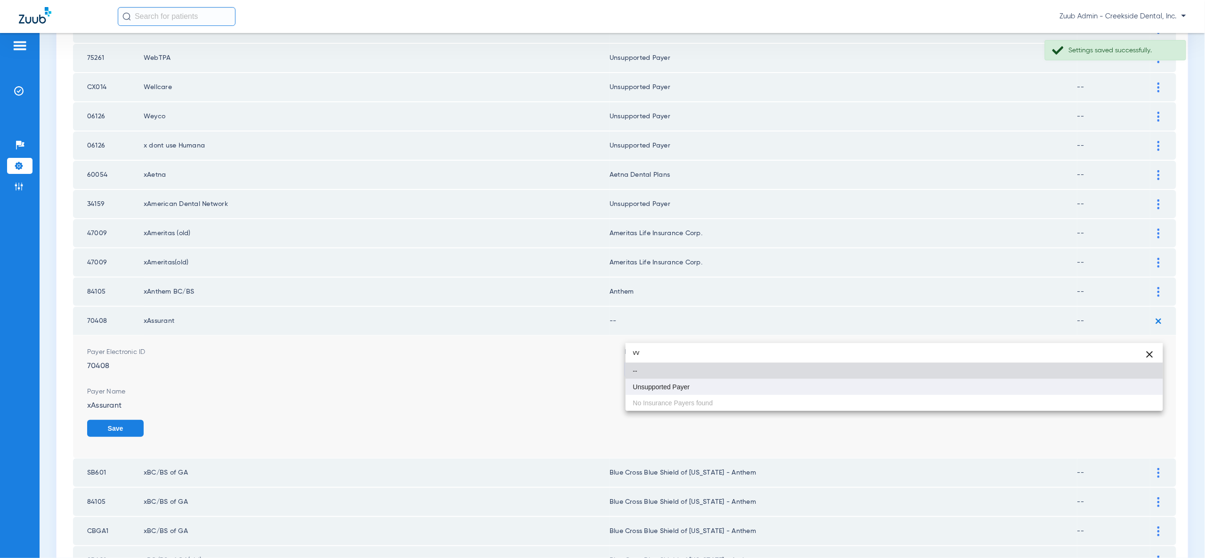
type input "vv"
click at [1146, 387] on mat-option "Unsupported Payer" at bounding box center [894, 387] width 537 height 16
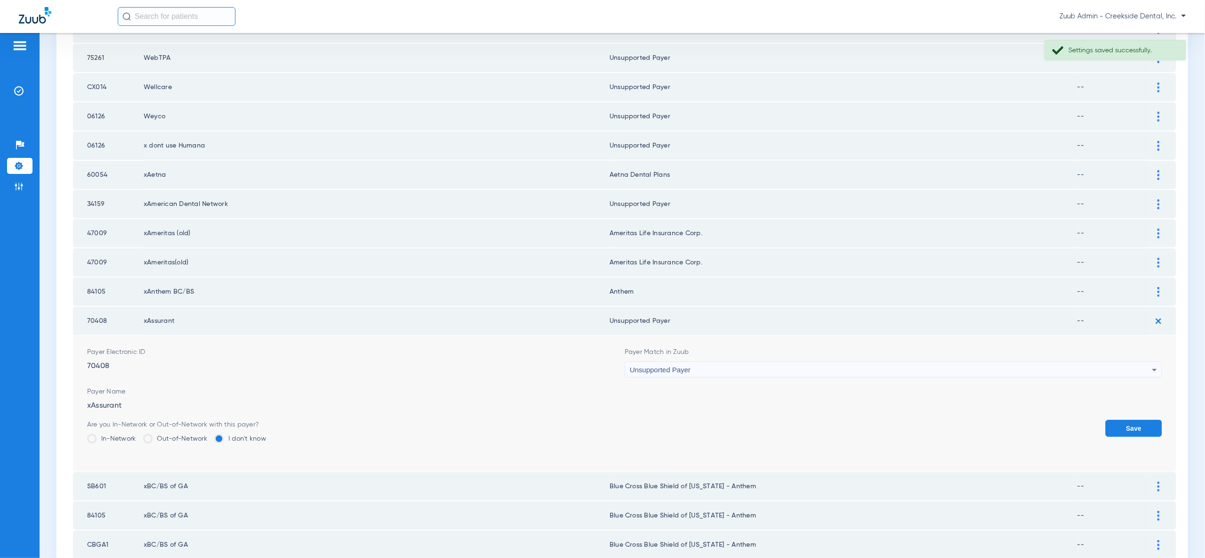
click at [1147, 420] on button "Save" at bounding box center [1134, 428] width 57 height 17
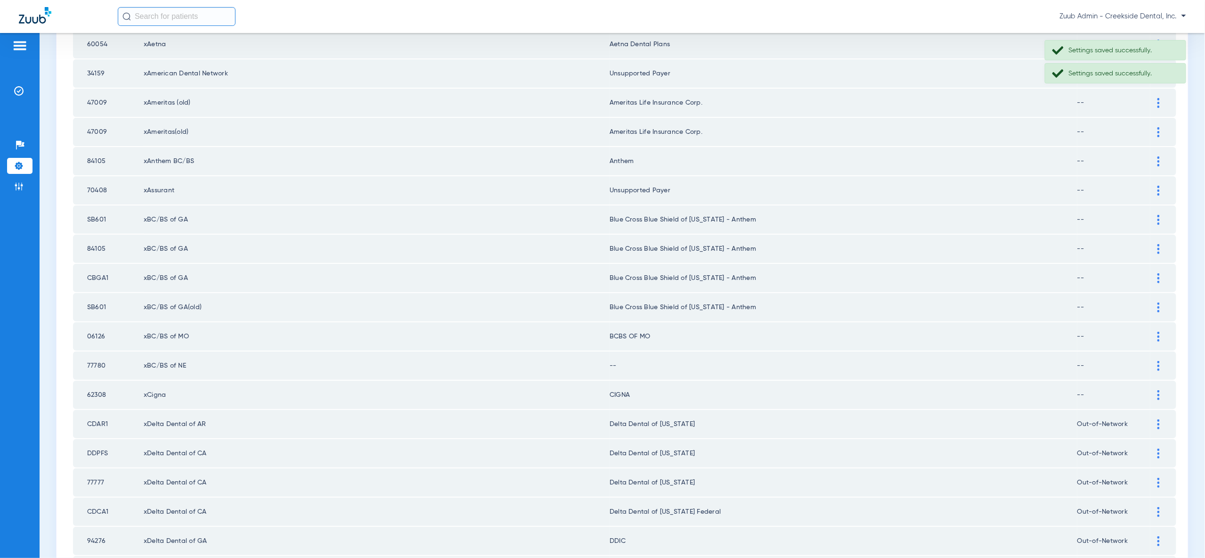
scroll to position [1097, 0]
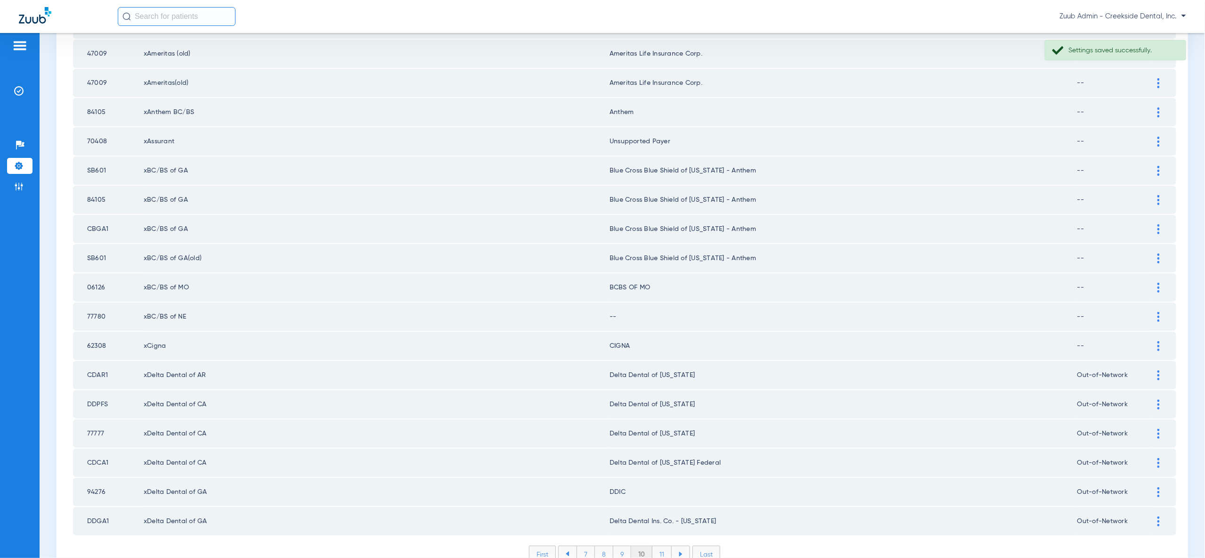
click at [1156, 312] on div at bounding box center [1158, 317] width 16 height 10
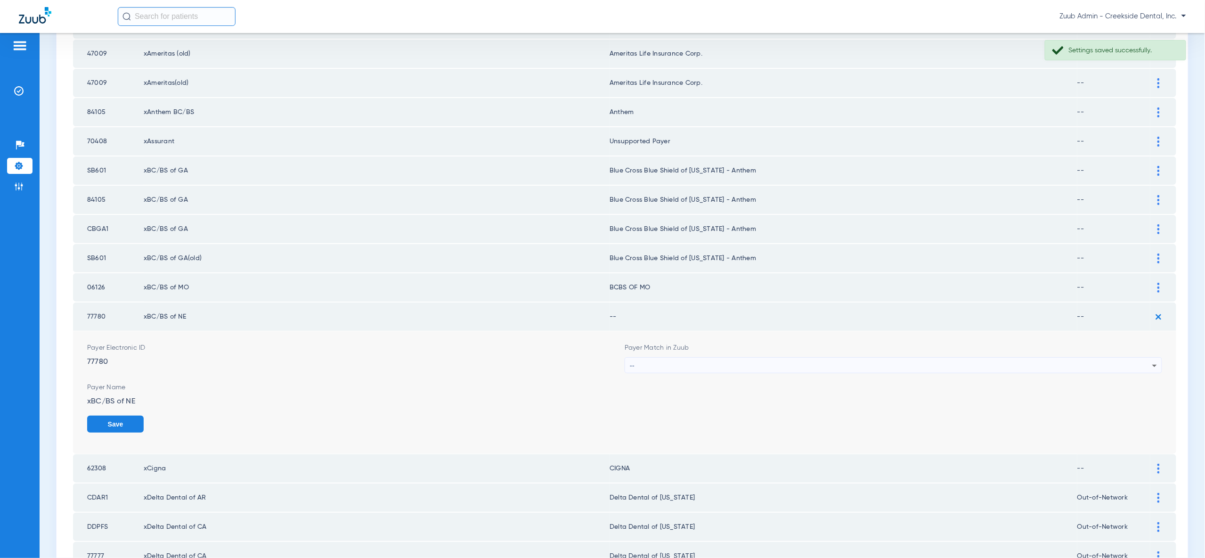
click at [1140, 358] on div "--" at bounding box center [891, 366] width 522 height 16
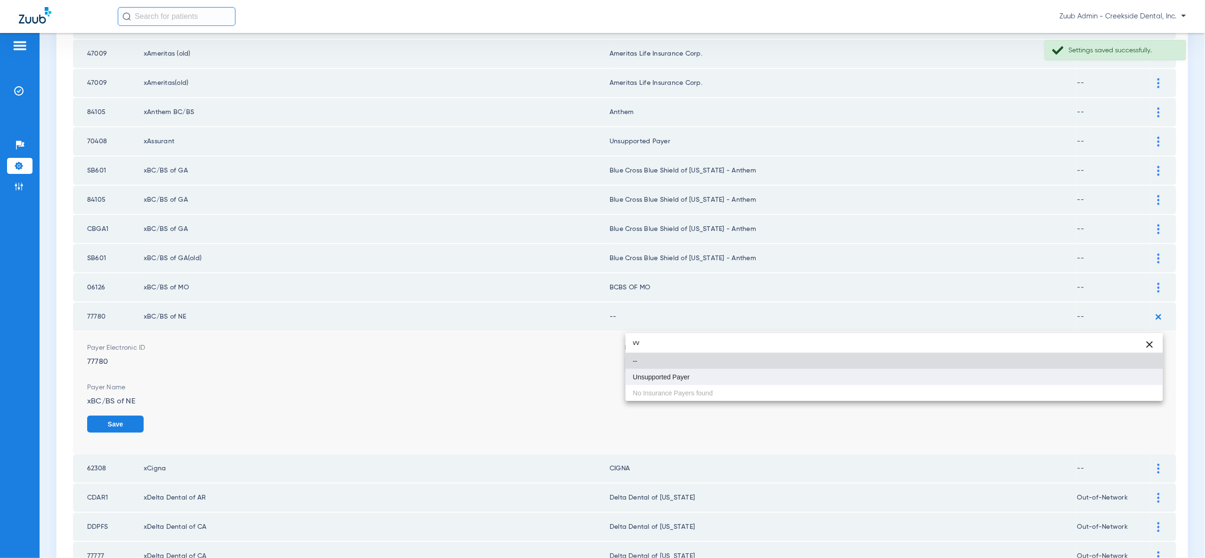
type input "vv"
click at [1140, 374] on mat-option "Unsupported Payer" at bounding box center [894, 377] width 537 height 16
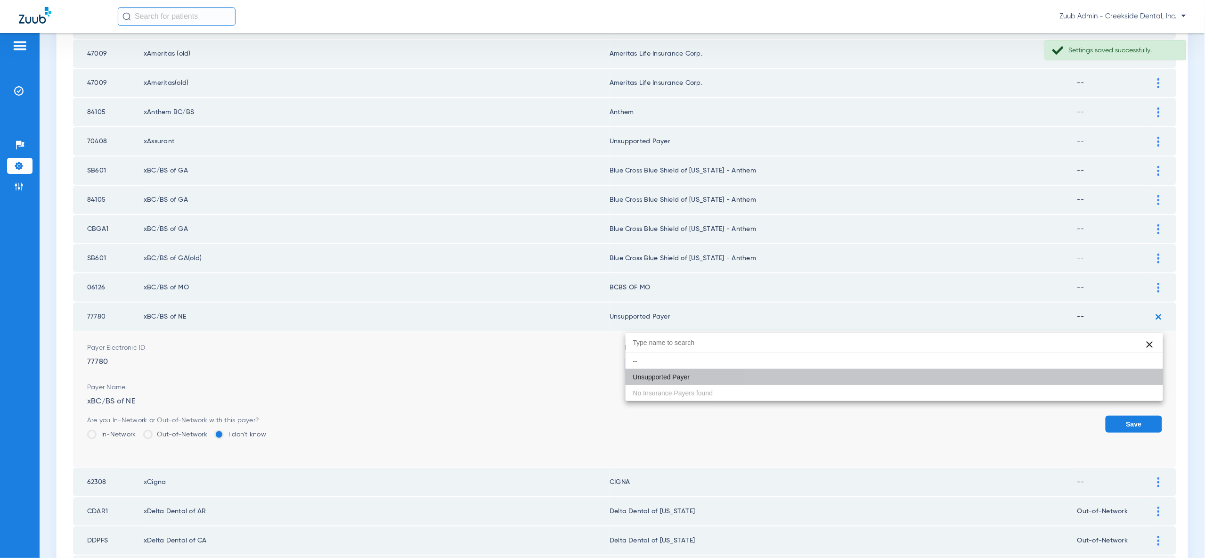
click at [1141, 415] on button "Save" at bounding box center [1134, 423] width 57 height 17
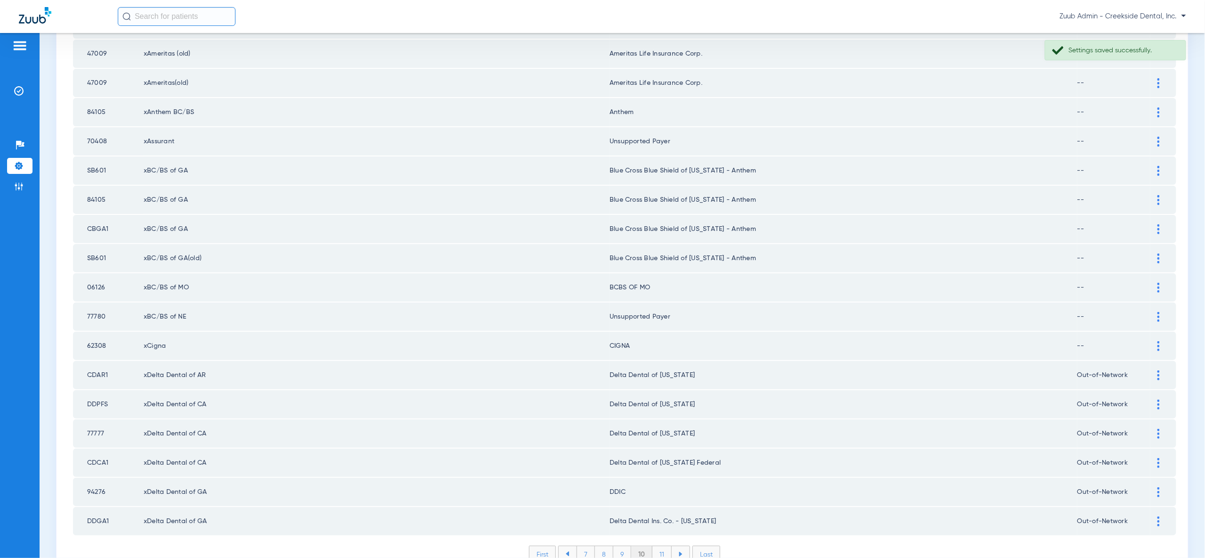
click at [661, 546] on li "11" at bounding box center [661, 554] width 19 height 16
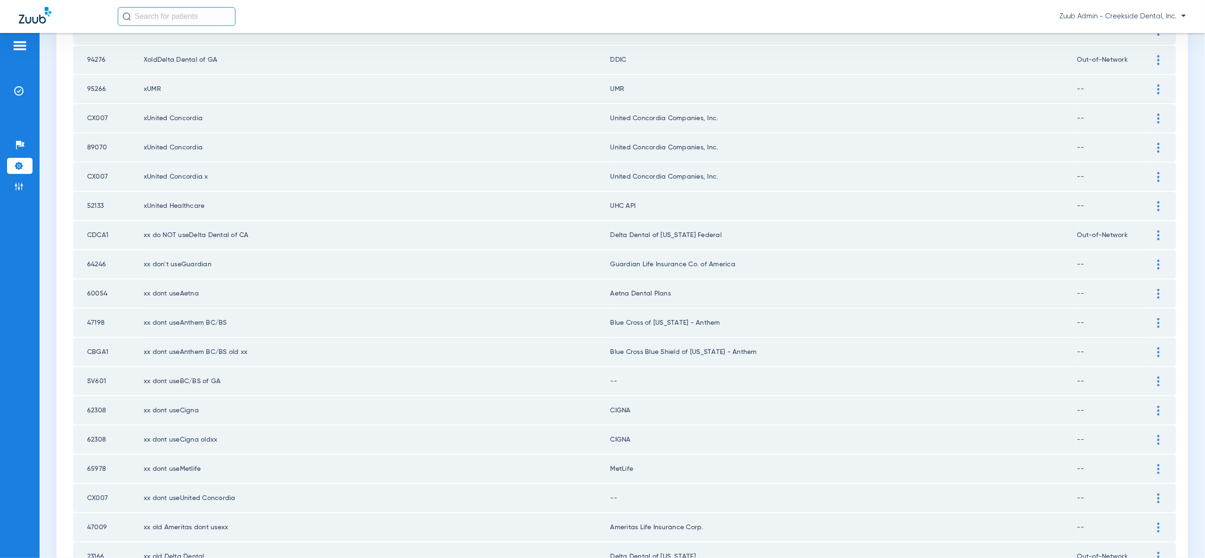
scroll to position [975, 0]
click at [1155, 376] on div at bounding box center [1158, 381] width 16 height 10
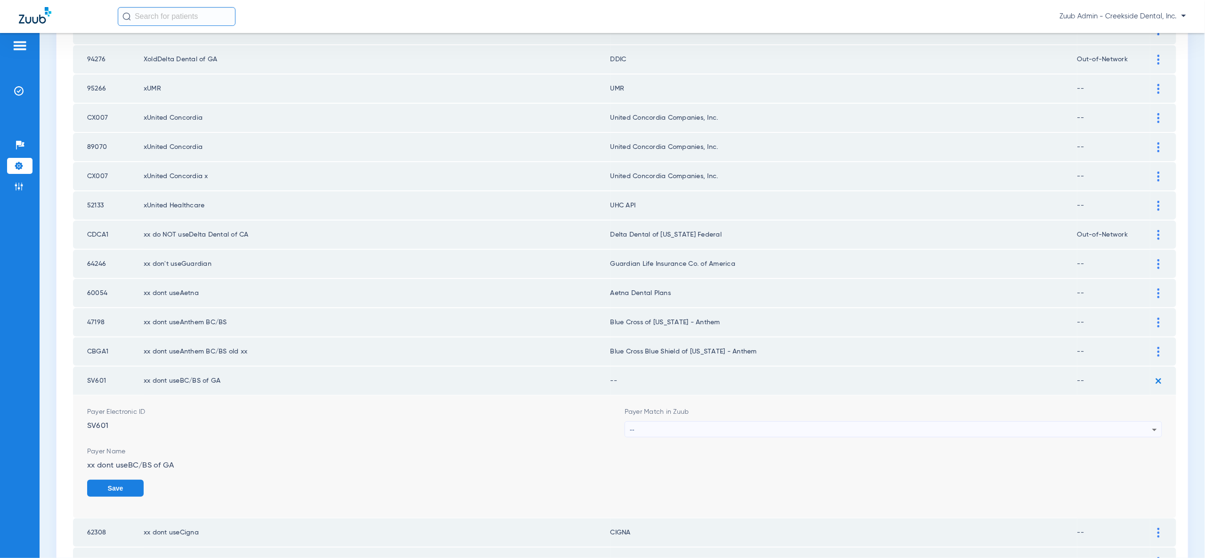
click at [960, 422] on div "--" at bounding box center [891, 430] width 522 height 16
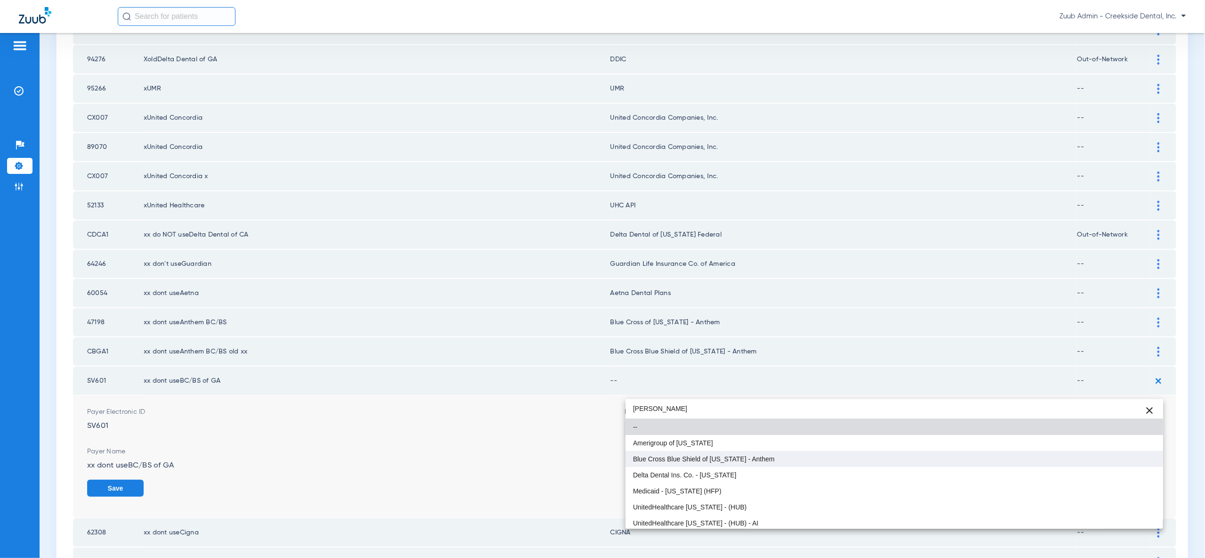
type input "georg"
click at [903, 458] on mat-option "Blue Cross Blue Shield of [US_STATE] - Anthem" at bounding box center [894, 459] width 537 height 16
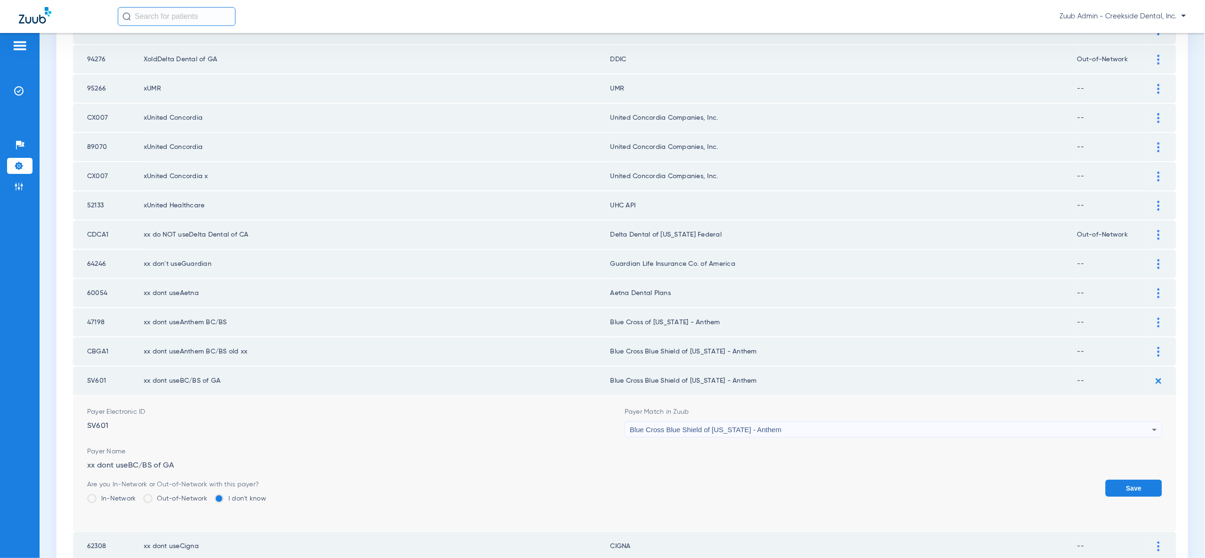
click at [1124, 480] on button "Save" at bounding box center [1134, 488] width 57 height 17
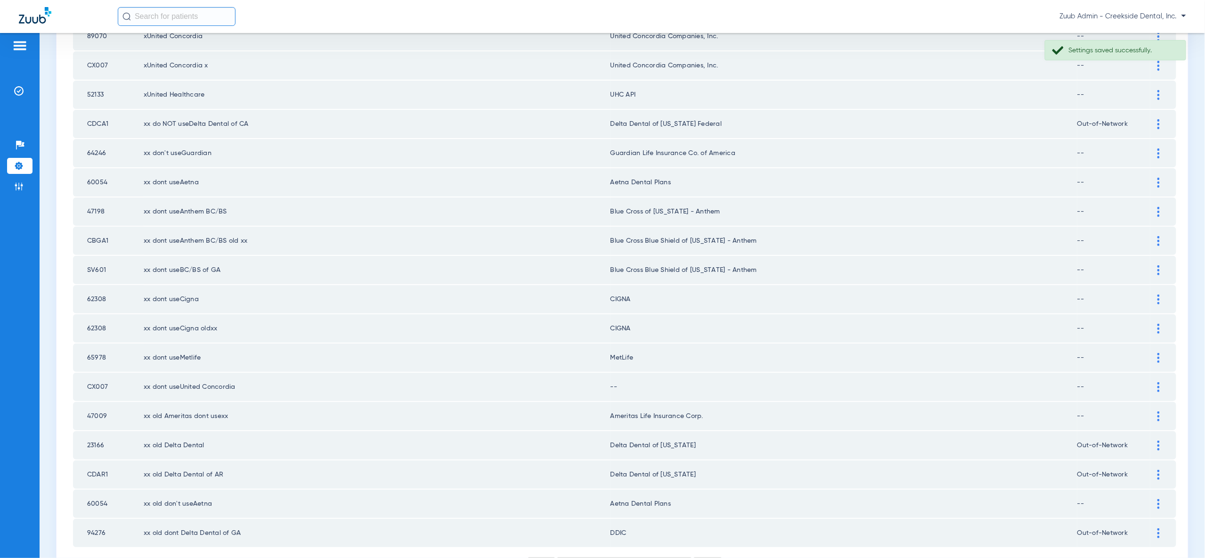
scroll to position [1097, 0]
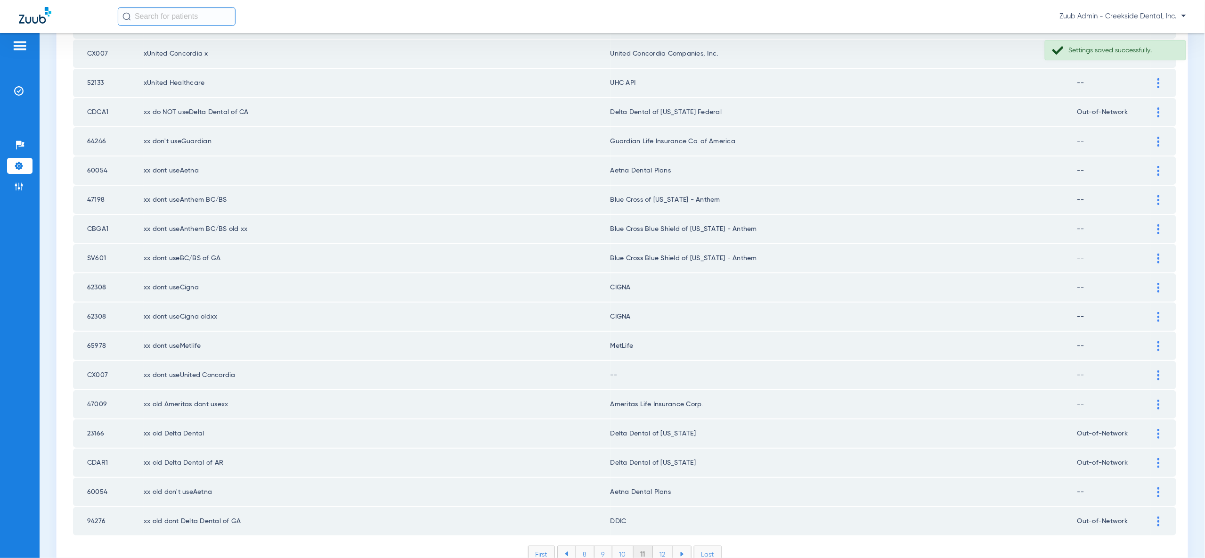
drag, startPoint x: 1160, startPoint y: 333, endPoint x: 1139, endPoint y: 366, distance: 39.6
click at [1161, 370] on div at bounding box center [1158, 375] width 16 height 10
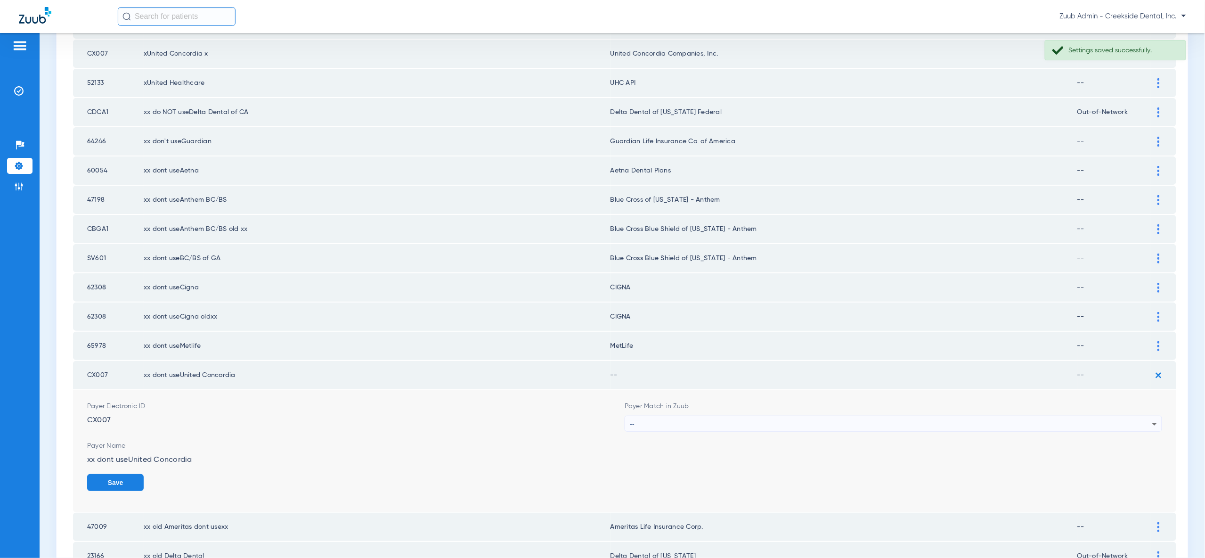
click at [1065, 416] on div "--" at bounding box center [891, 424] width 522 height 16
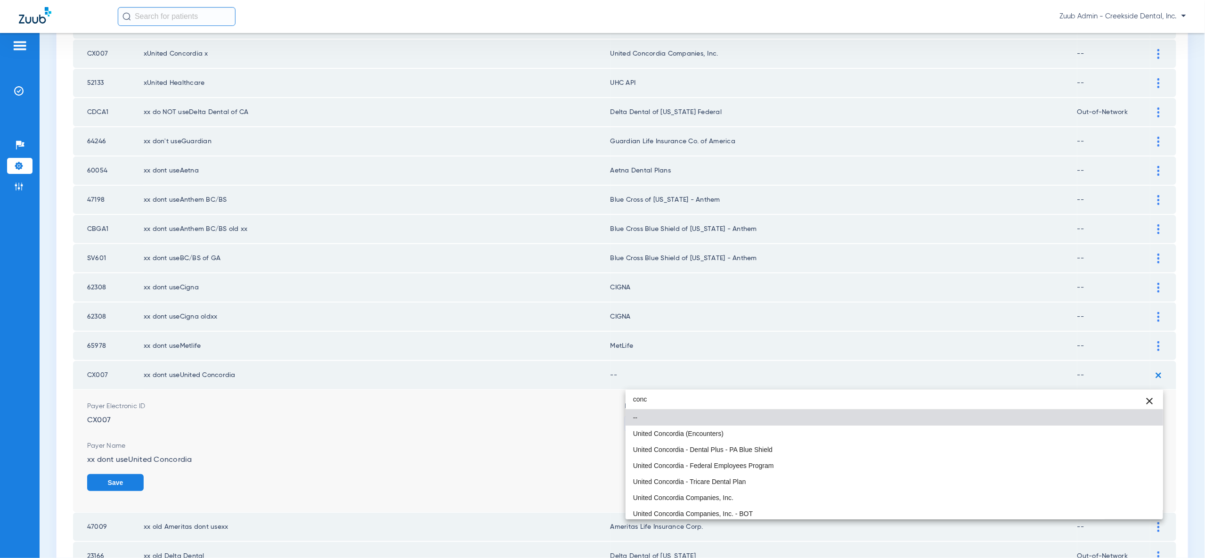
type input "conc"
click at [948, 493] on mat-option "United Concordia Companies, Inc." at bounding box center [894, 497] width 537 height 16
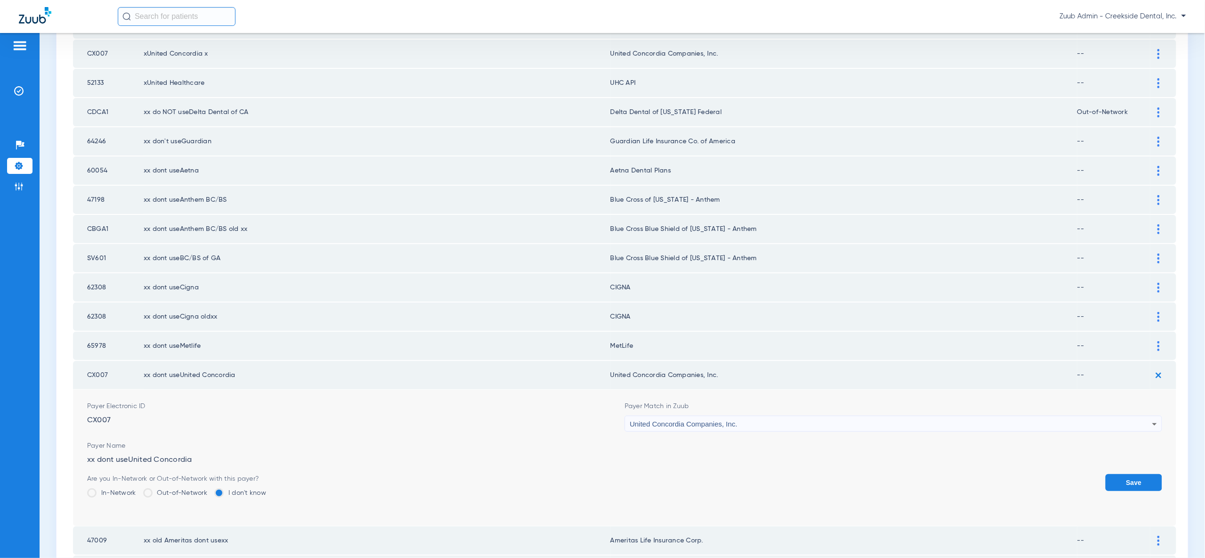
click at [1148, 474] on button "Save" at bounding box center [1134, 482] width 57 height 17
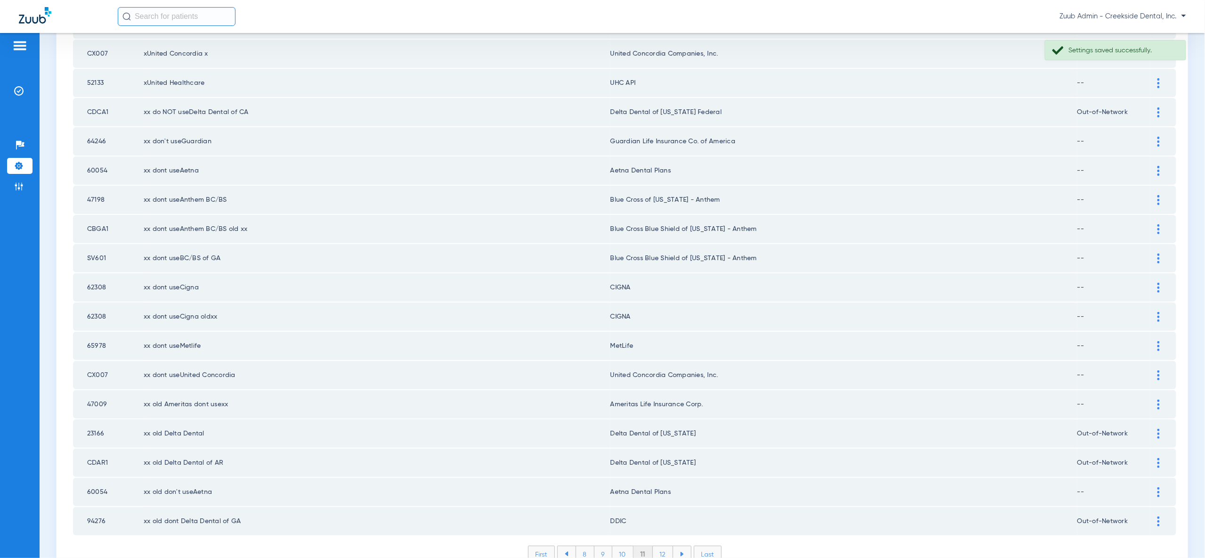
drag, startPoint x: 1157, startPoint y: 476, endPoint x: 1144, endPoint y: 493, distance: 21.6
click at [1157, 516] on img at bounding box center [1158, 521] width 2 height 10
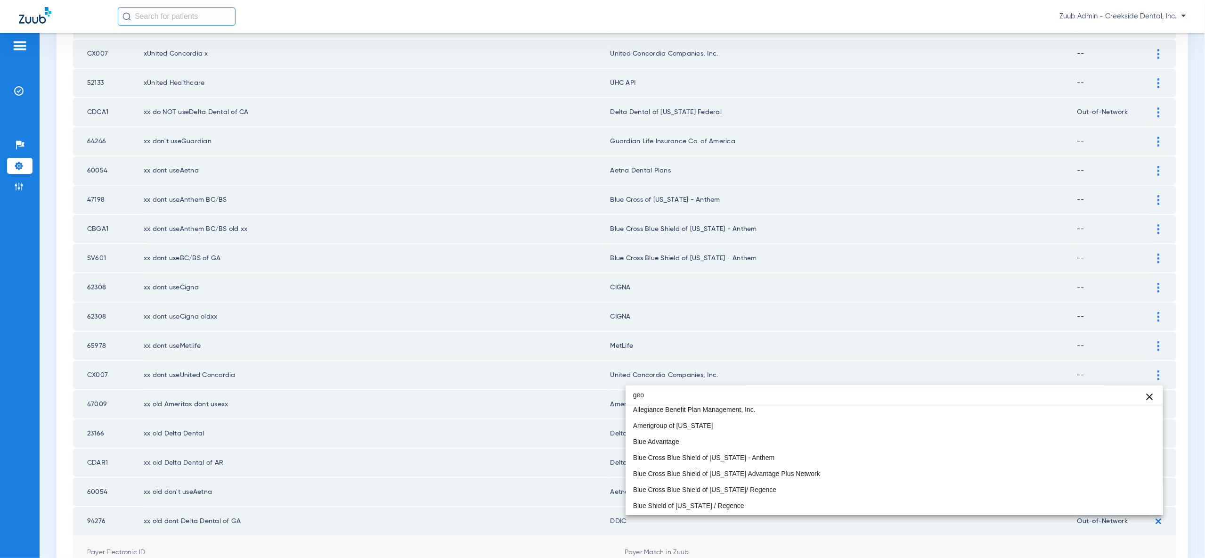
scroll to position [19, 0]
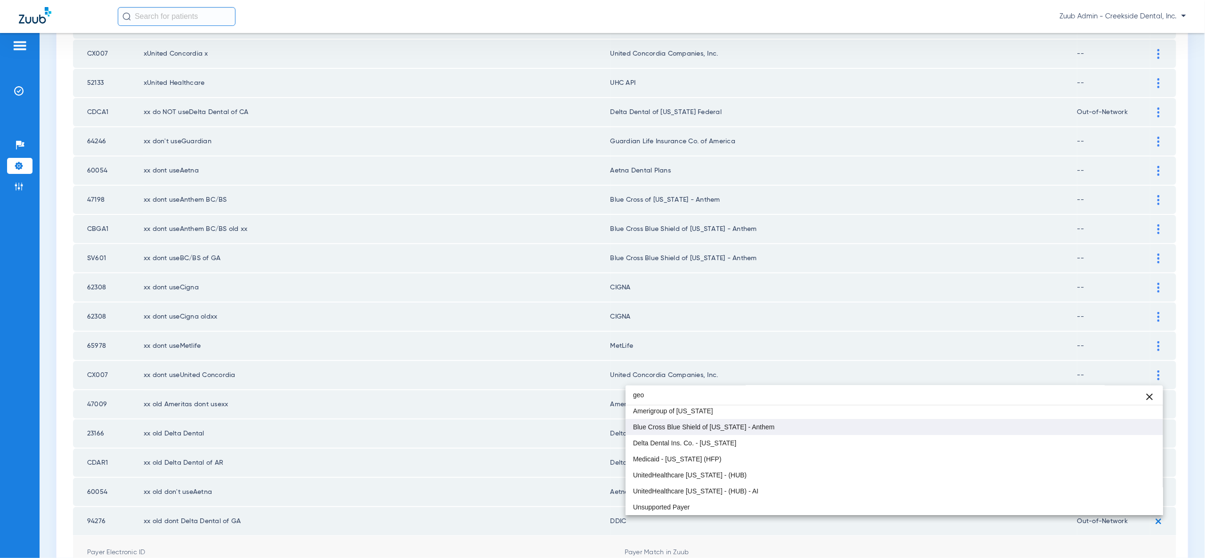
type input "geo"
click at [963, 419] on mat-option "Blue Cross Blue Shield of [US_STATE] - Anthem" at bounding box center [894, 427] width 537 height 16
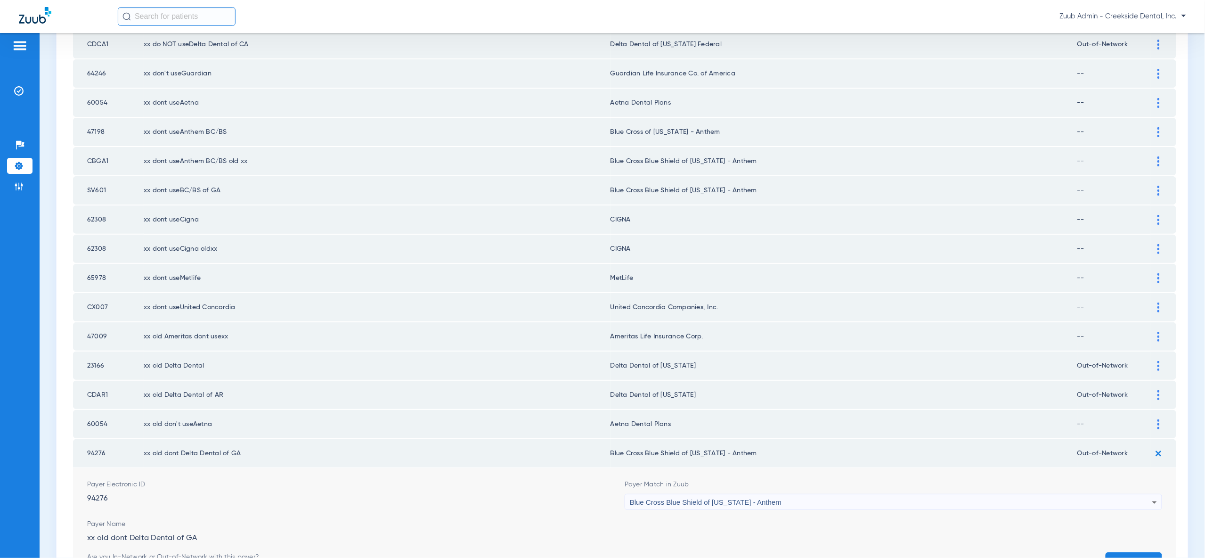
scroll to position [1165, 0]
click at [681, 494] on div "Blue Cross Blue Shield of [US_STATE] - Anthem" at bounding box center [891, 502] width 522 height 16
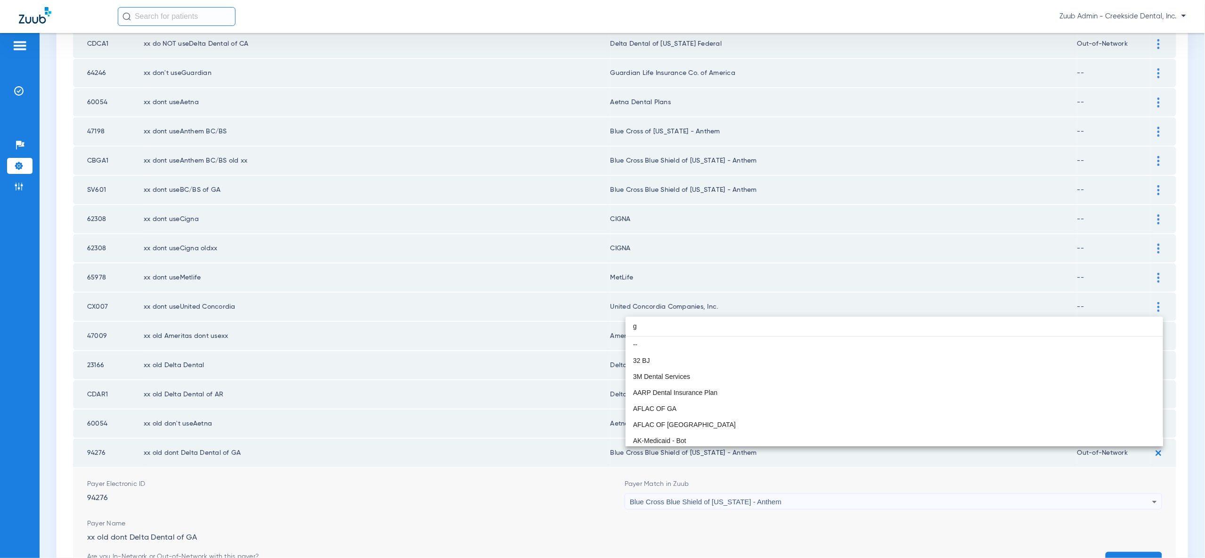
scroll to position [0, 0]
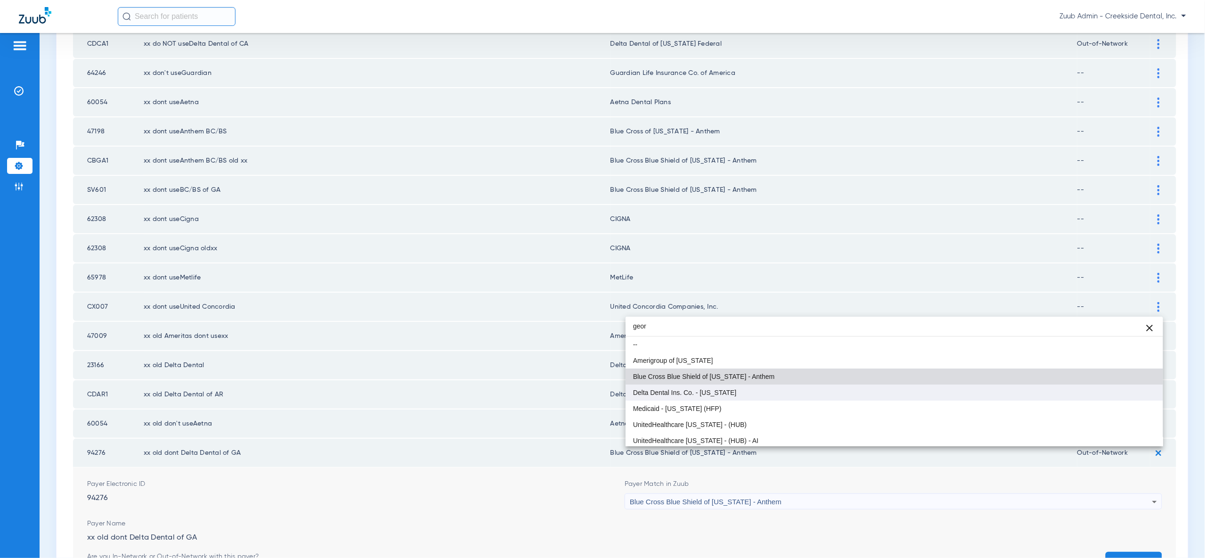
type input "geor"
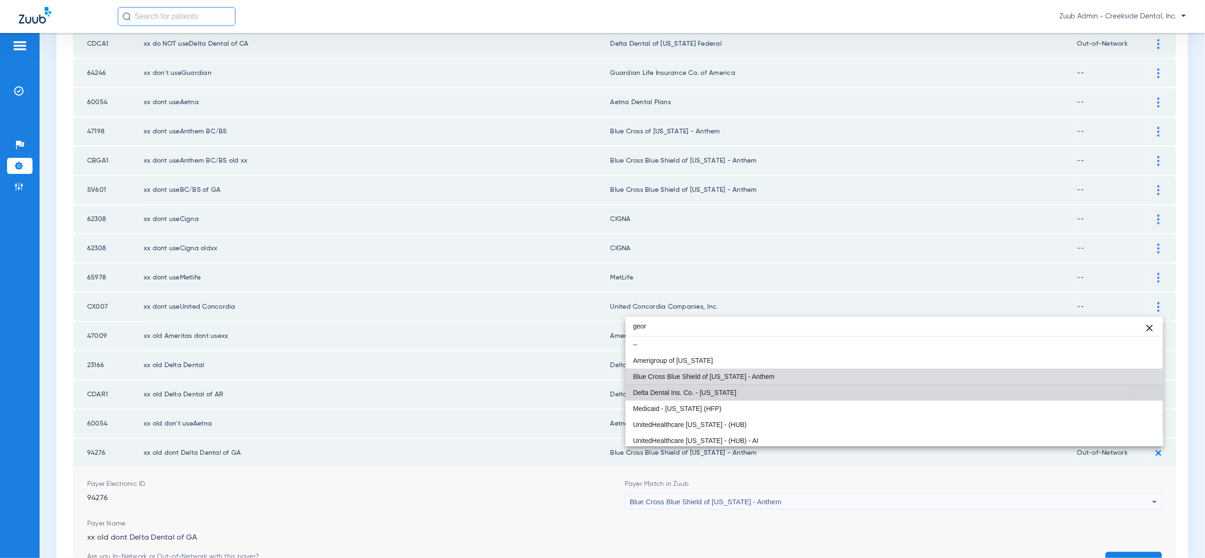
click at [727, 393] on mat-option "Delta Dental Ins. Co. - [US_STATE]" at bounding box center [894, 392] width 537 height 16
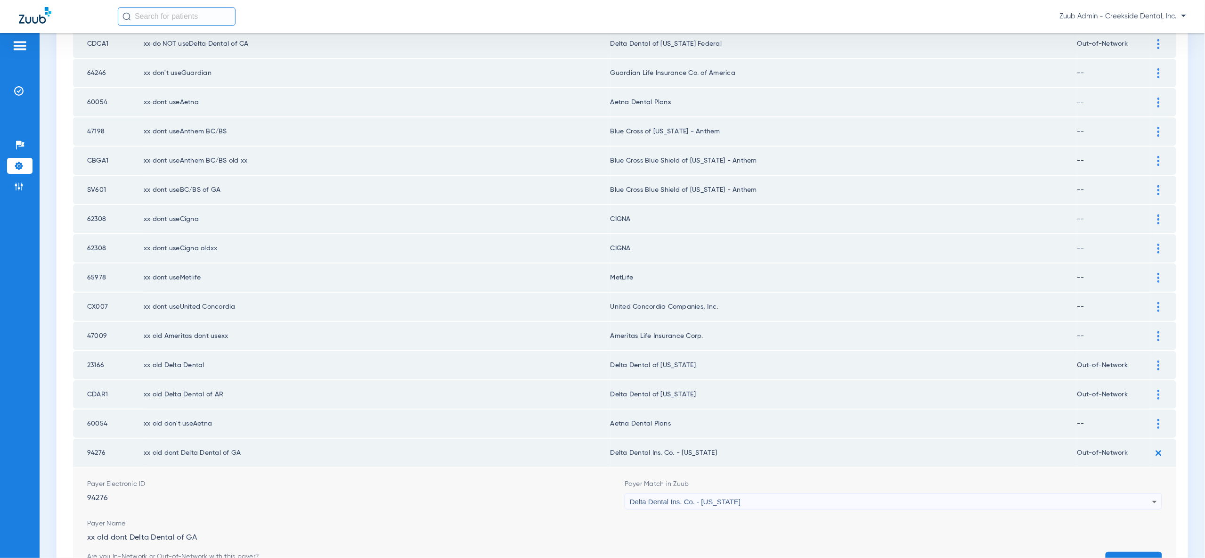
click at [1134, 503] on form "Payer Electronic ID 94276 Payer Match in Zuub Delta Dental Ins. Co. - Georgia P…" at bounding box center [624, 535] width 1075 height 136
click at [1134, 552] on button "Save" at bounding box center [1134, 560] width 57 height 17
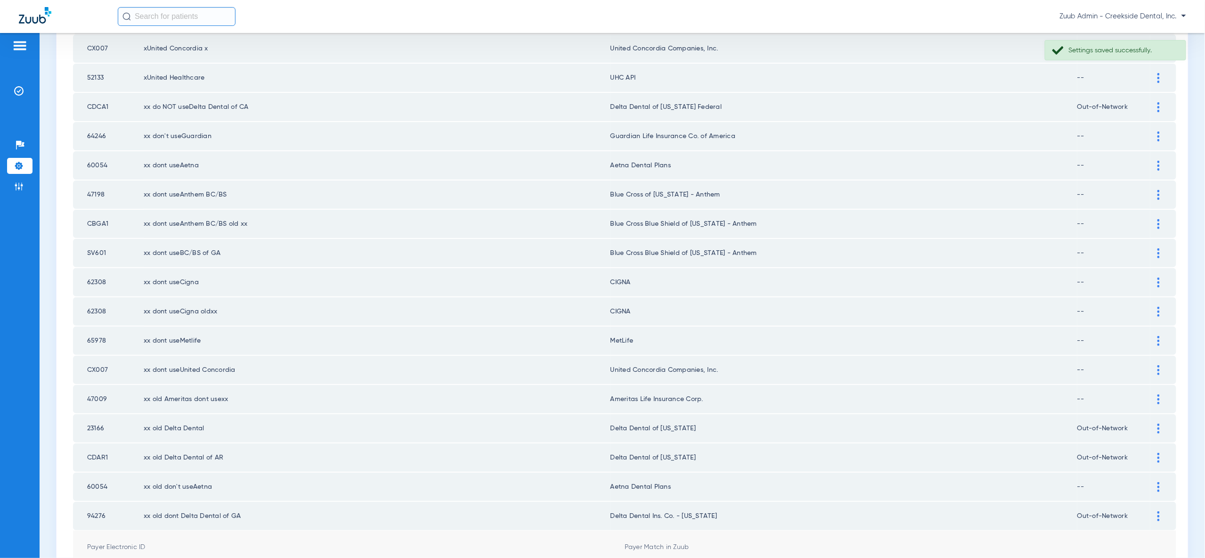
scroll to position [1097, 0]
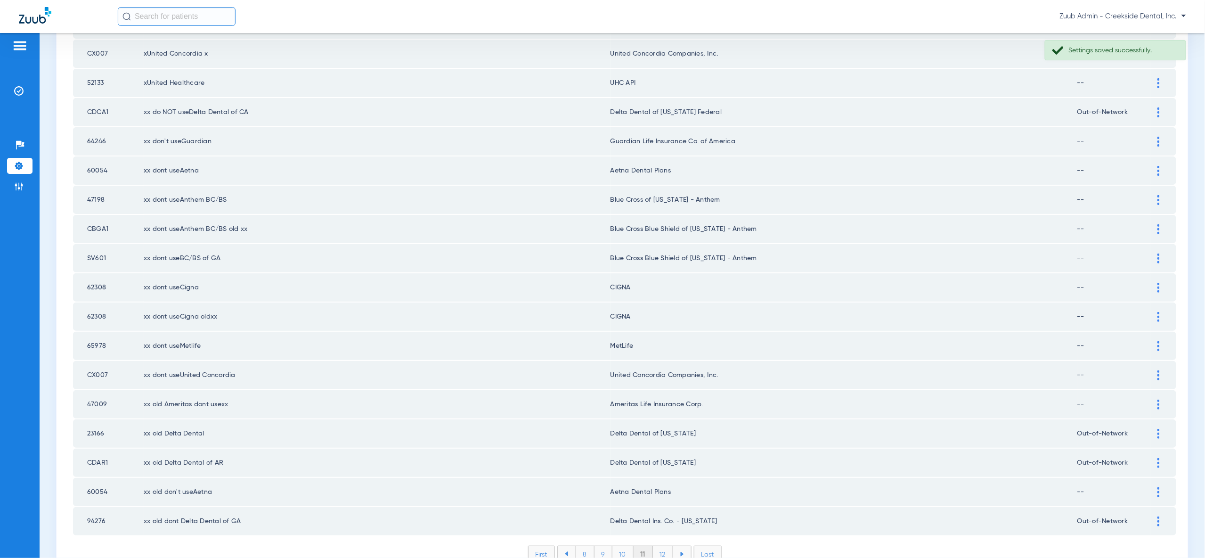
click at [664, 546] on li "12" at bounding box center [663, 554] width 20 height 16
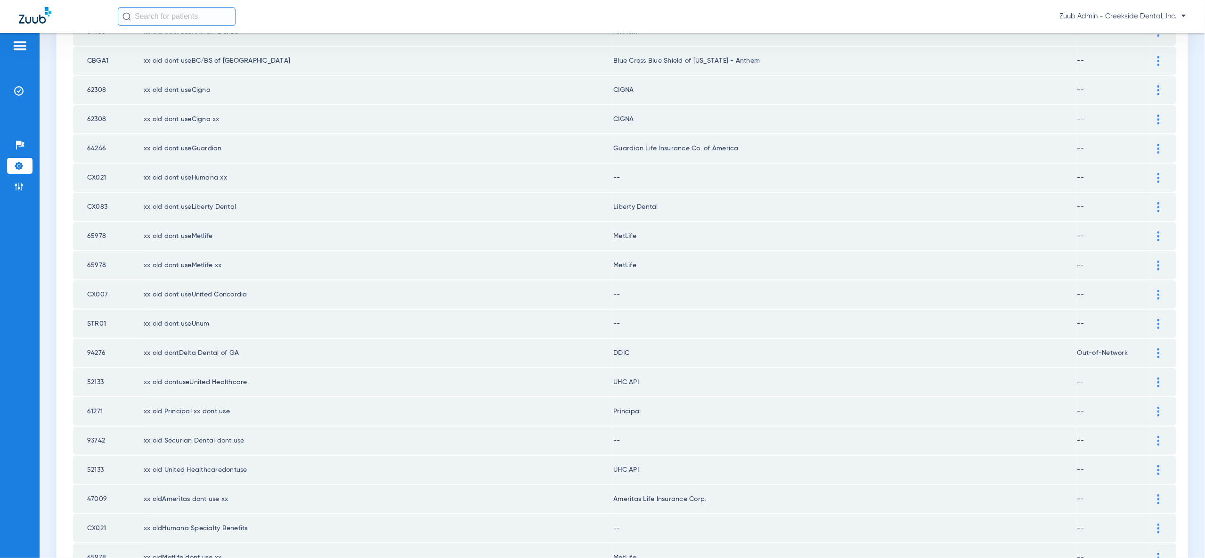
scroll to position [269, 0]
click at [1157, 176] on img at bounding box center [1158, 181] width 2 height 10
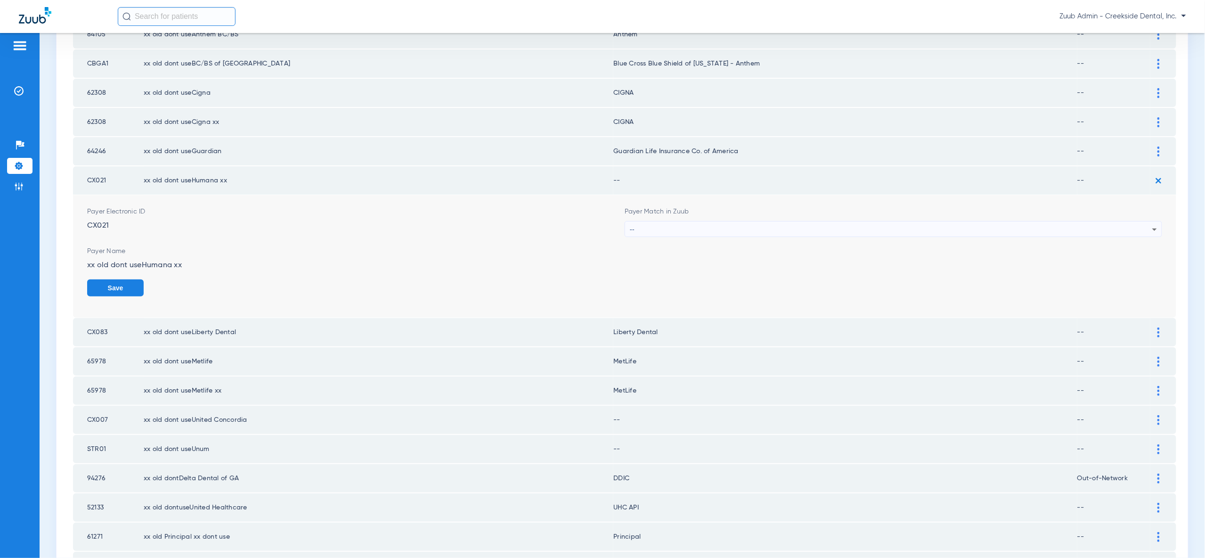
click at [1147, 227] on div "--" at bounding box center [891, 229] width 522 height 16
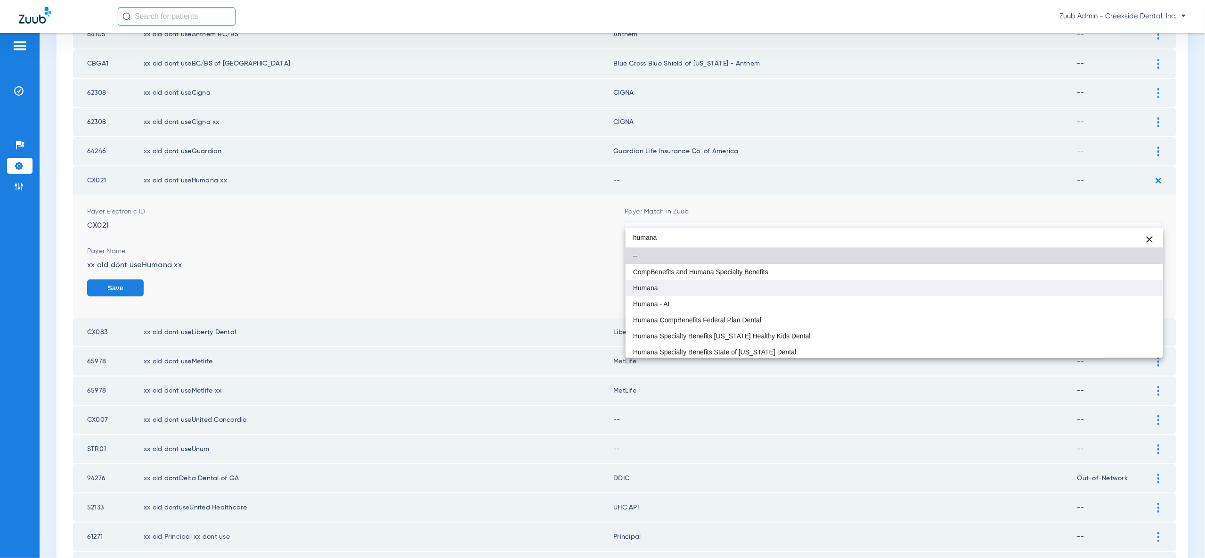
type input "humana"
click at [1148, 295] on mat-option "Humana" at bounding box center [894, 288] width 537 height 16
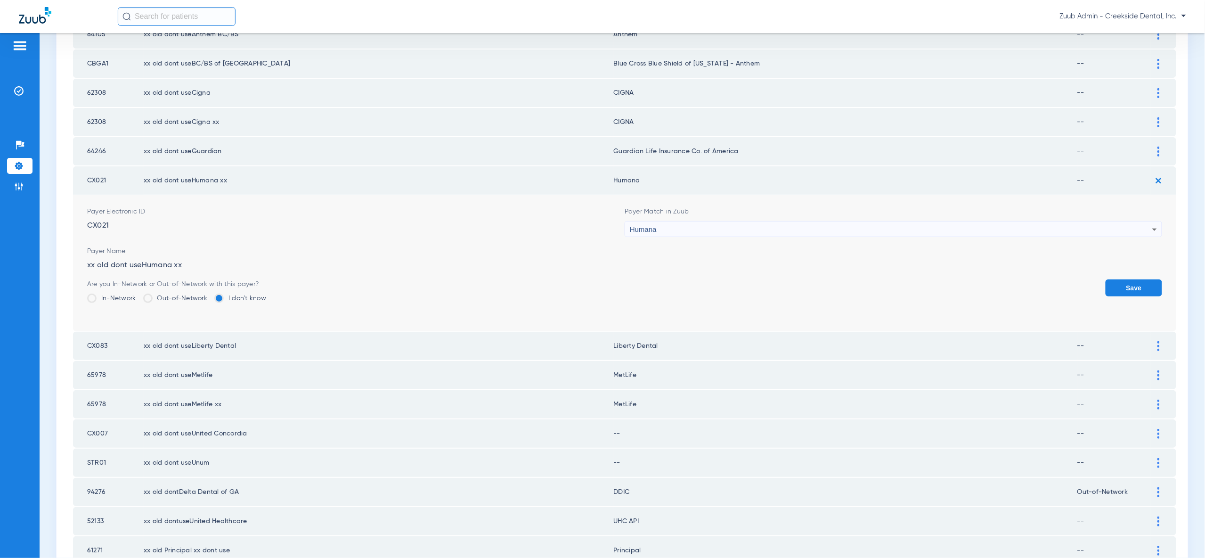
click at [1143, 279] on button "Save" at bounding box center [1134, 287] width 57 height 17
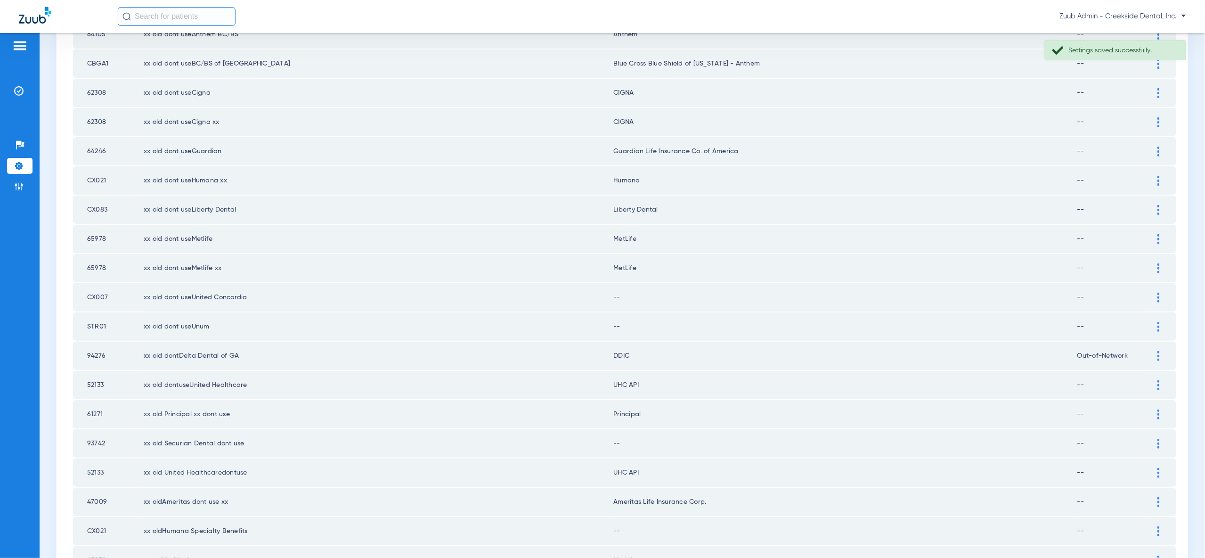
click at [1158, 293] on img at bounding box center [1158, 298] width 2 height 10
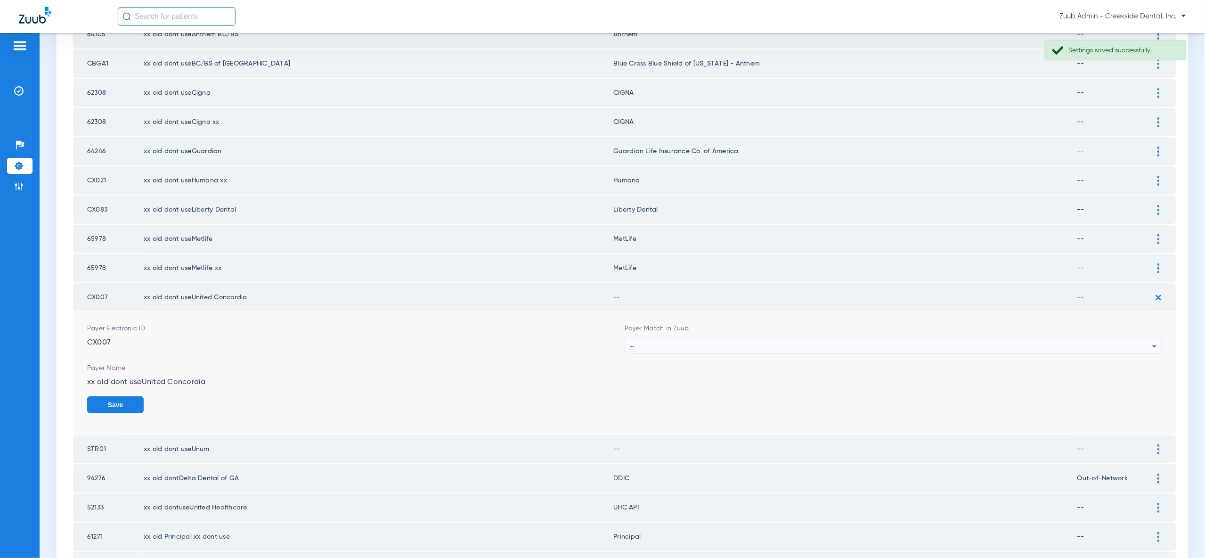
click at [1120, 338] on div "--" at bounding box center [891, 346] width 522 height 16
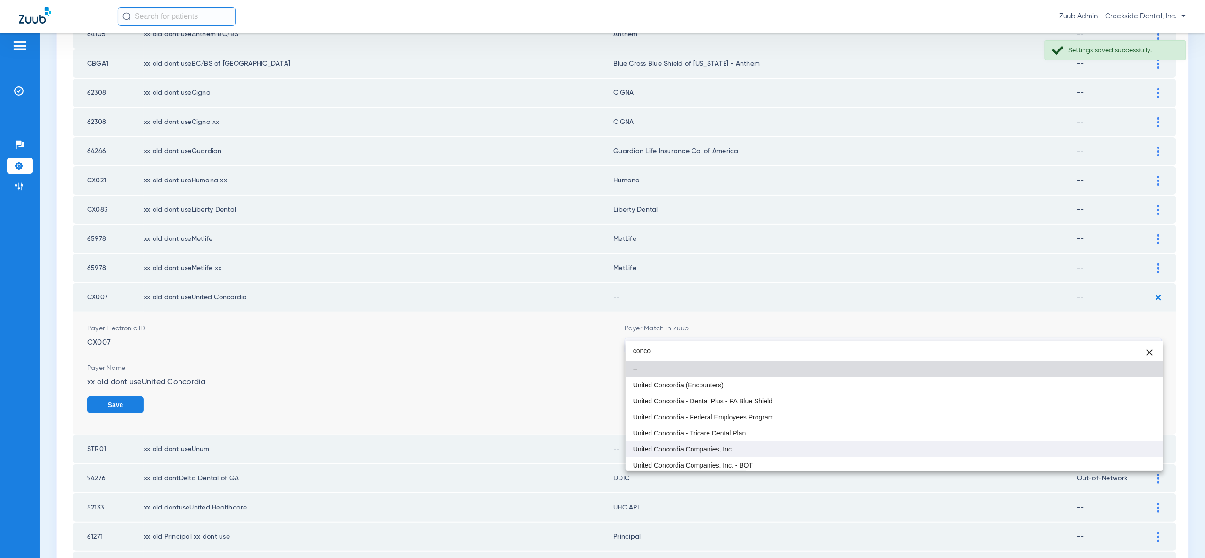
type input "conco"
click at [1106, 445] on mat-option "United Concordia Companies, Inc." at bounding box center [894, 449] width 537 height 16
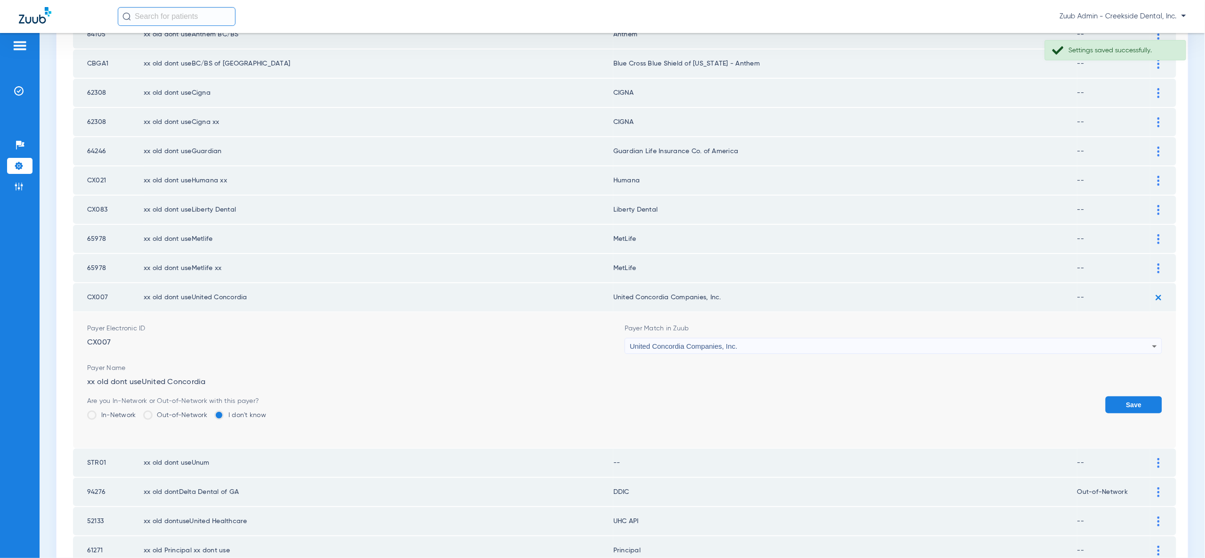
drag, startPoint x: 1125, startPoint y: 385, endPoint x: 1161, endPoint y: 379, distance: 36.3
click at [1126, 396] on button "Save" at bounding box center [1134, 404] width 57 height 17
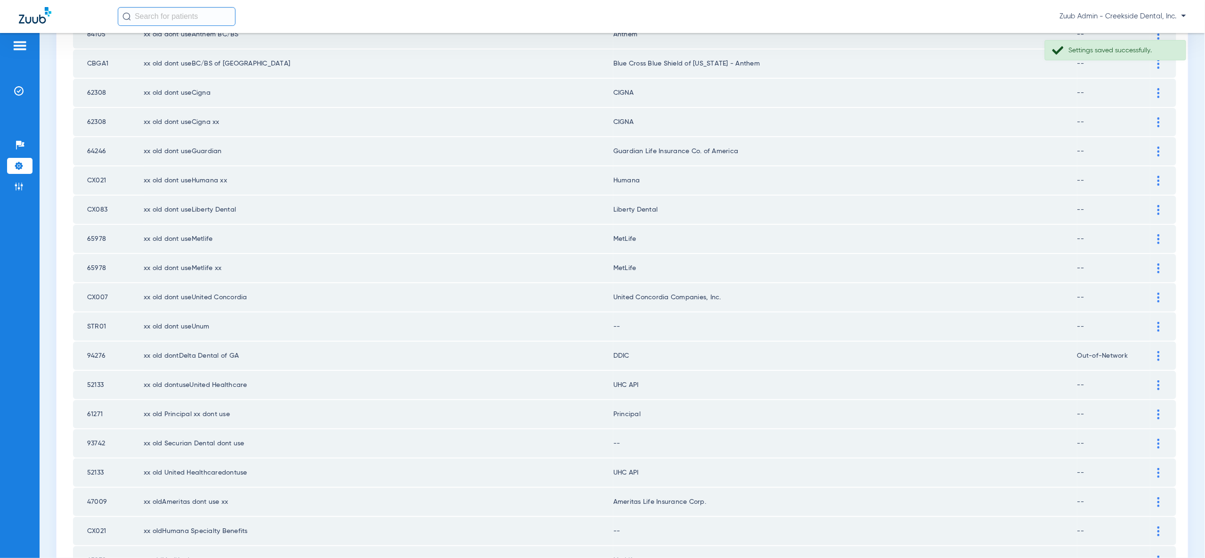
click at [1156, 322] on div at bounding box center [1158, 327] width 16 height 10
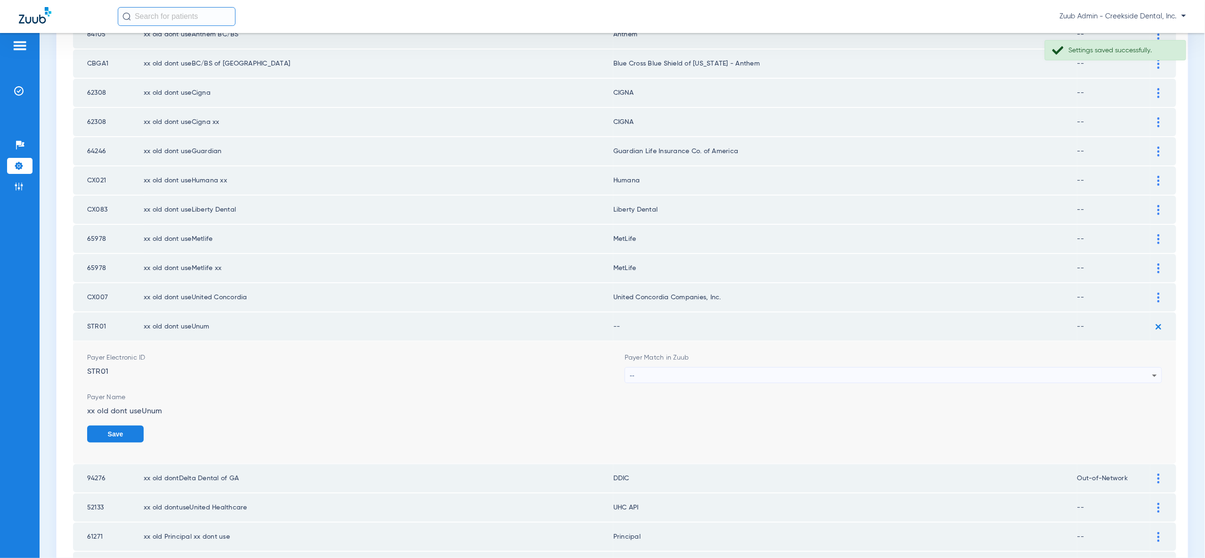
click at [1136, 367] on div "--" at bounding box center [891, 375] width 522 height 16
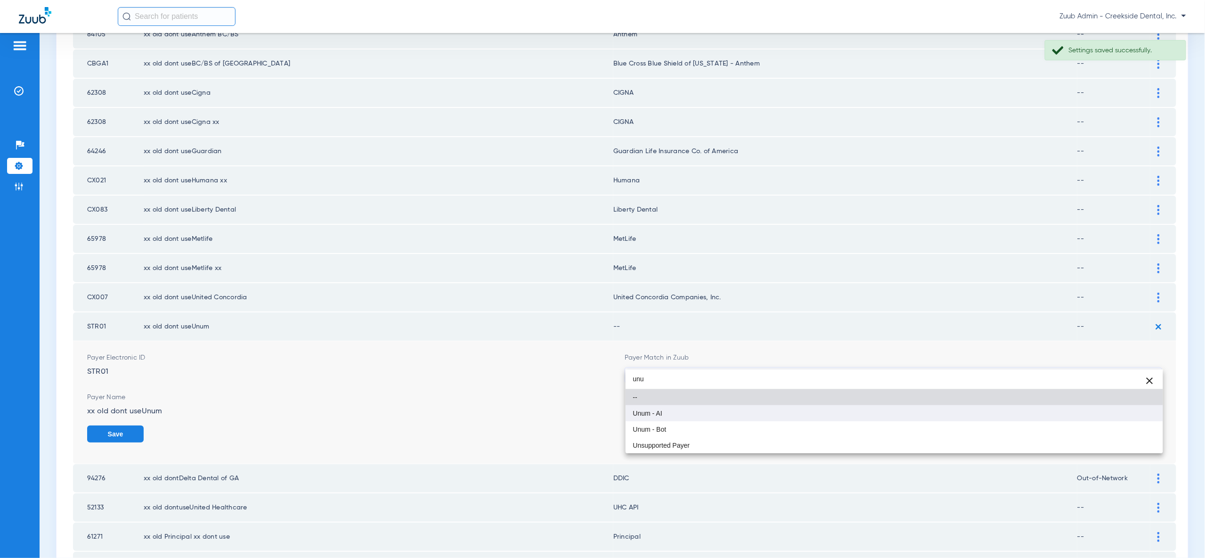
type input "unu"
click at [1111, 406] on mat-option "Unum - AI" at bounding box center [894, 413] width 537 height 16
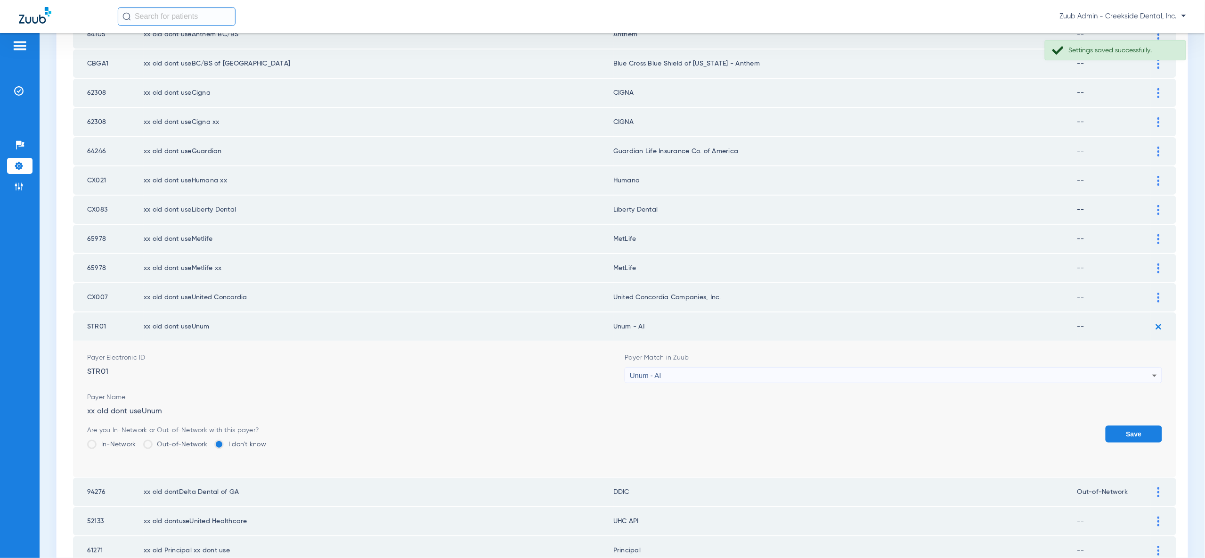
click at [1139, 425] on button "Save" at bounding box center [1134, 433] width 57 height 17
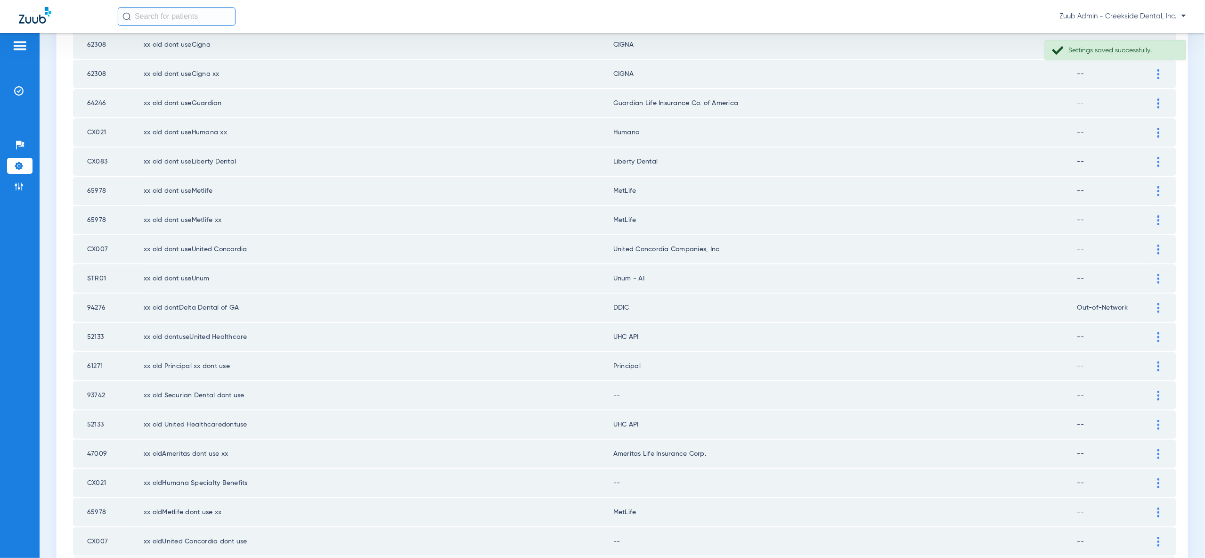
scroll to position [340, 0]
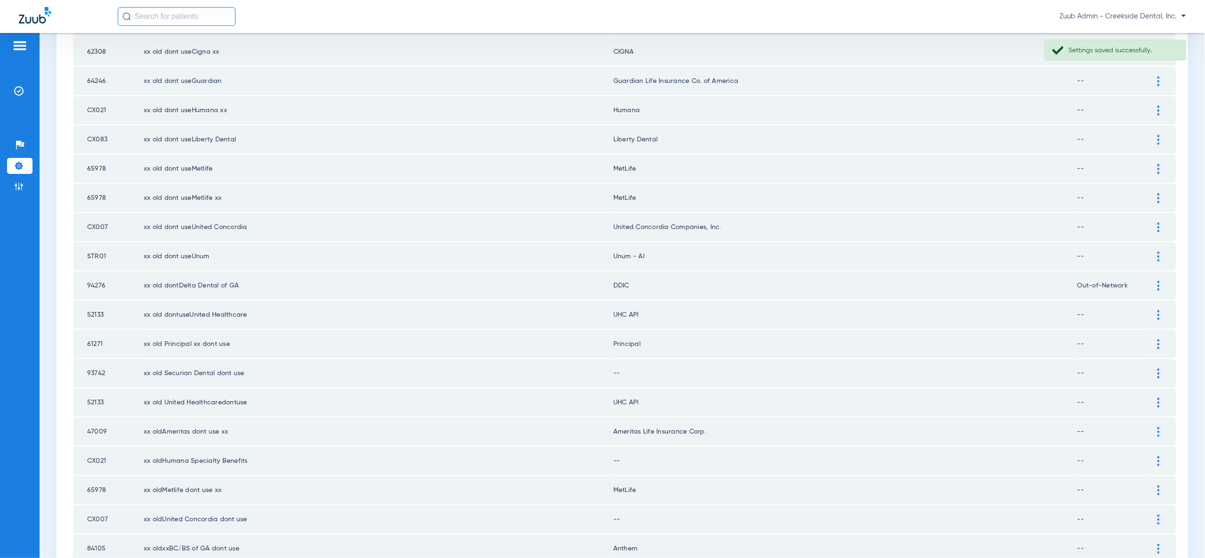
click at [1154, 310] on div at bounding box center [1158, 315] width 16 height 10
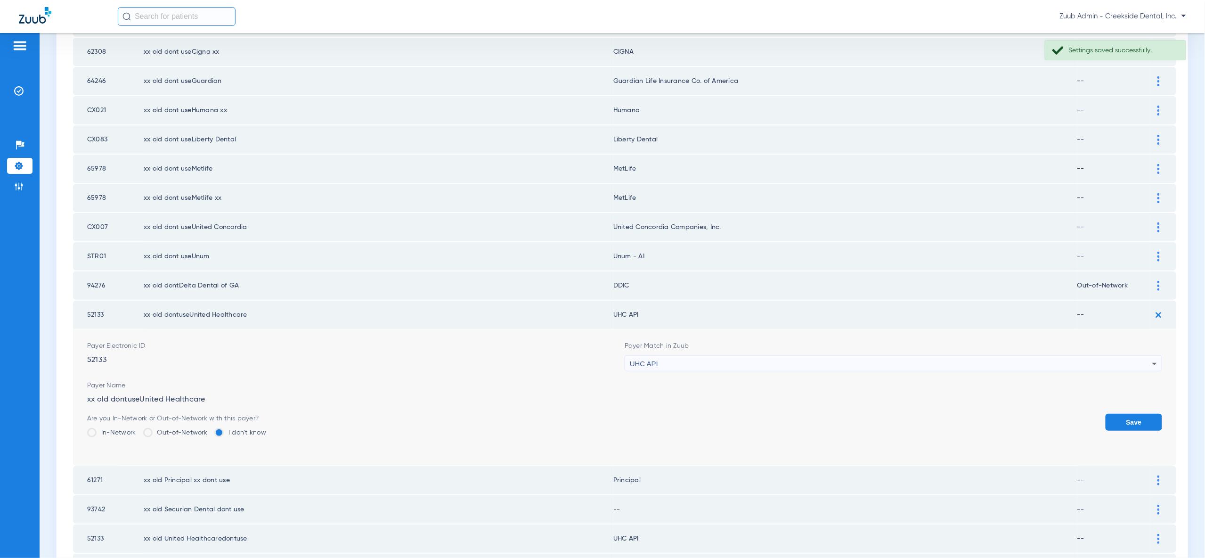
click at [1133, 356] on div "UHC API" at bounding box center [891, 364] width 522 height 16
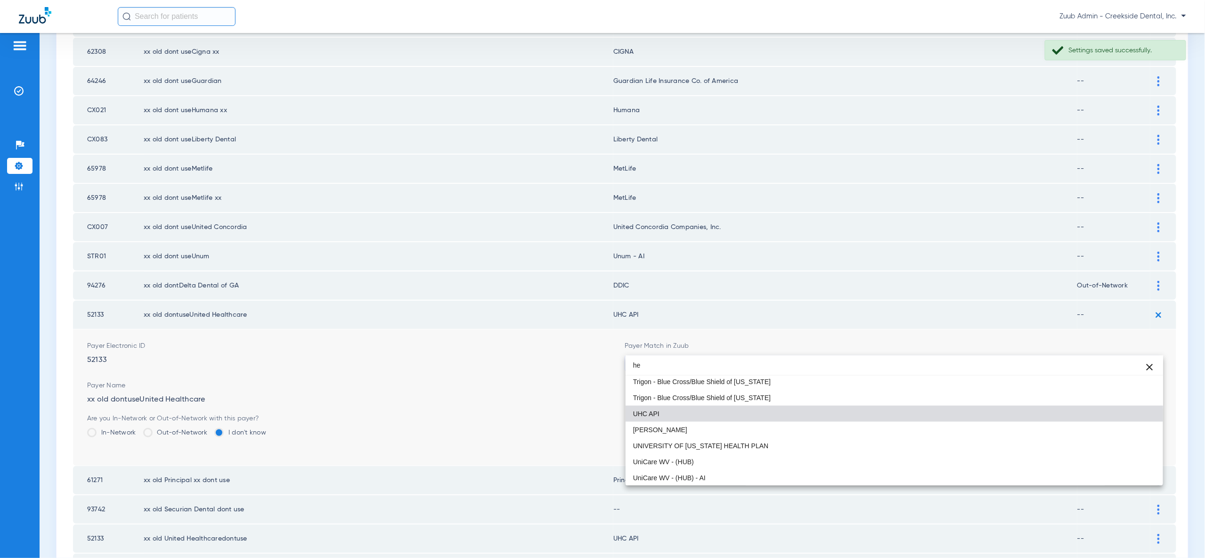
scroll to position [20, 0]
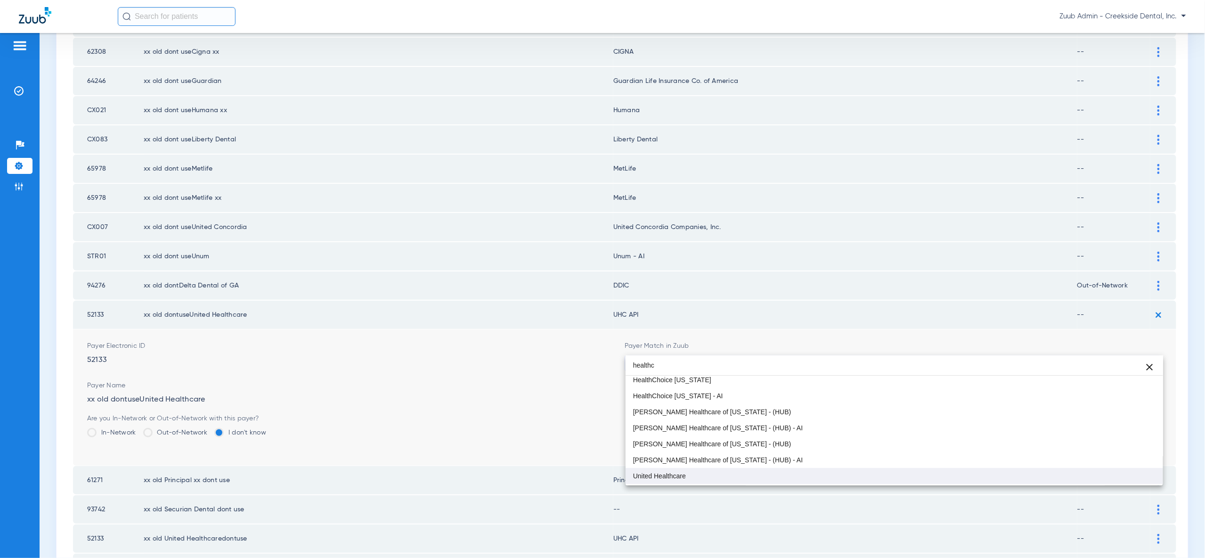
type input "healthc"
click at [1136, 481] on mat-option "United Healthcare" at bounding box center [894, 476] width 537 height 16
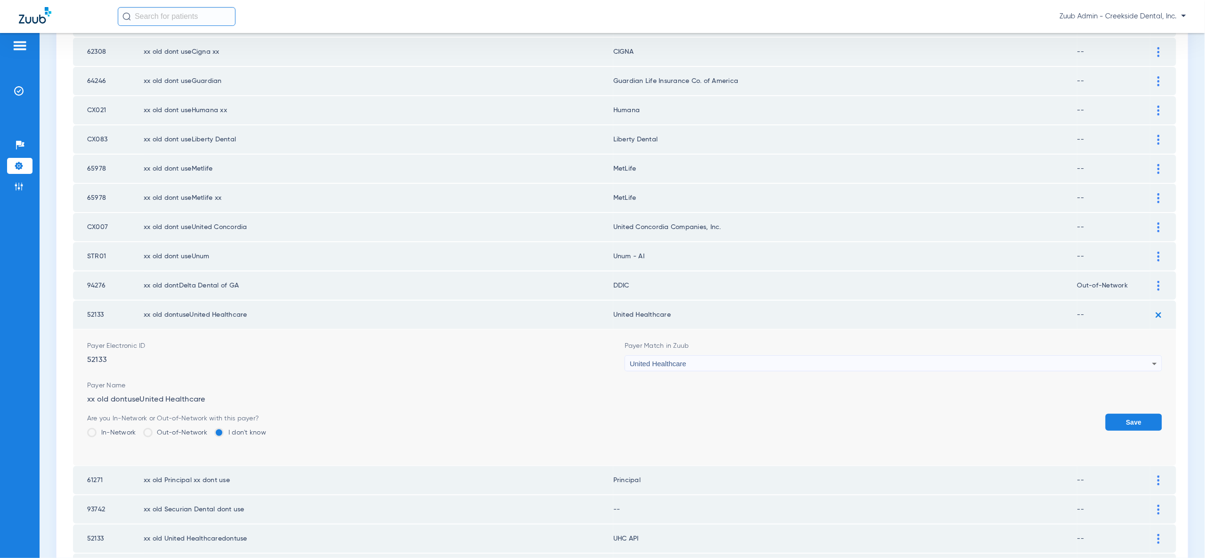
click at [1141, 414] on button "Save" at bounding box center [1134, 422] width 57 height 17
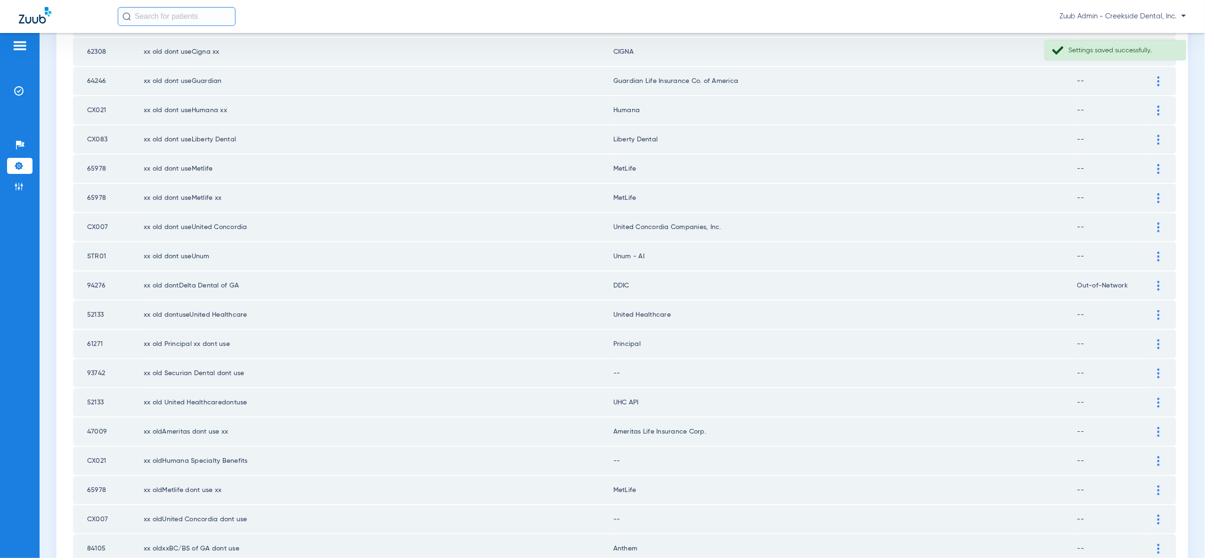
click at [1160, 368] on div at bounding box center [1158, 373] width 16 height 10
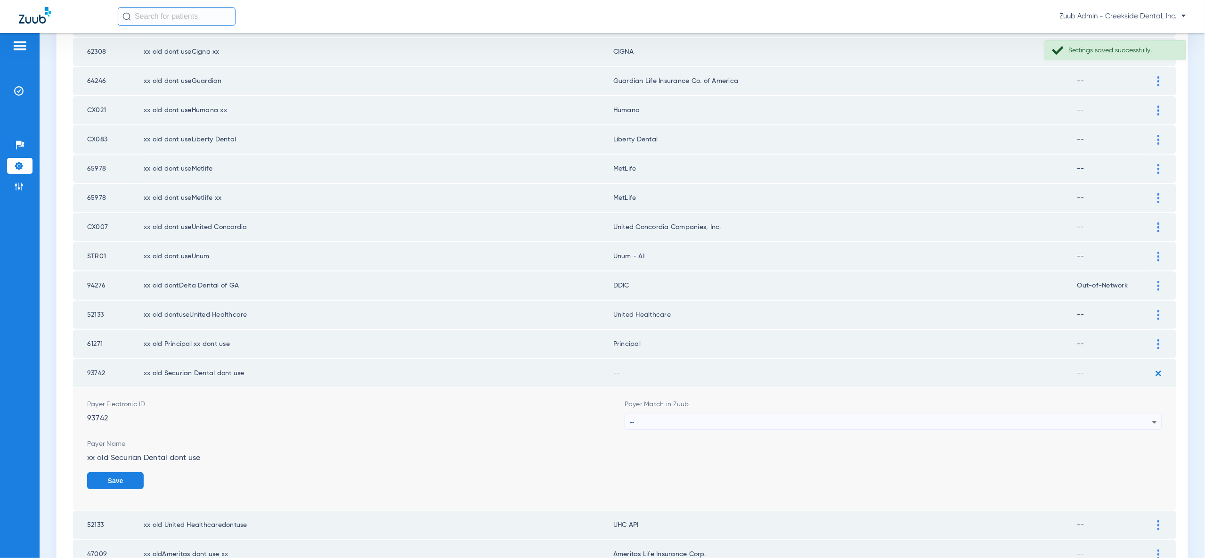
click at [1128, 414] on div "--" at bounding box center [891, 422] width 522 height 16
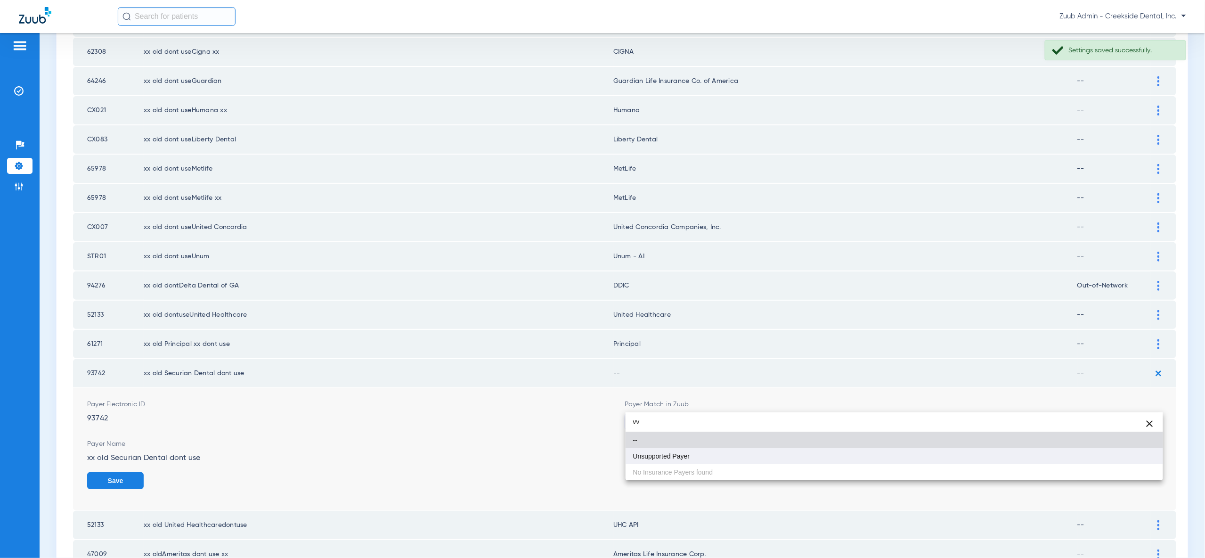
type input "vv"
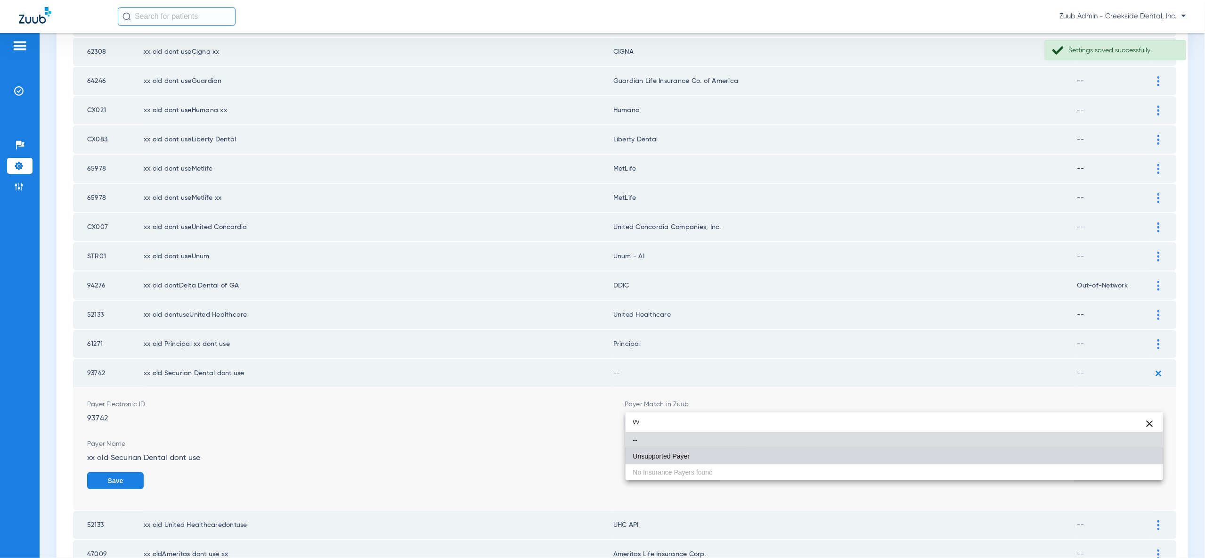
click at [1124, 449] on mat-option "Unsupported Payer" at bounding box center [894, 456] width 537 height 16
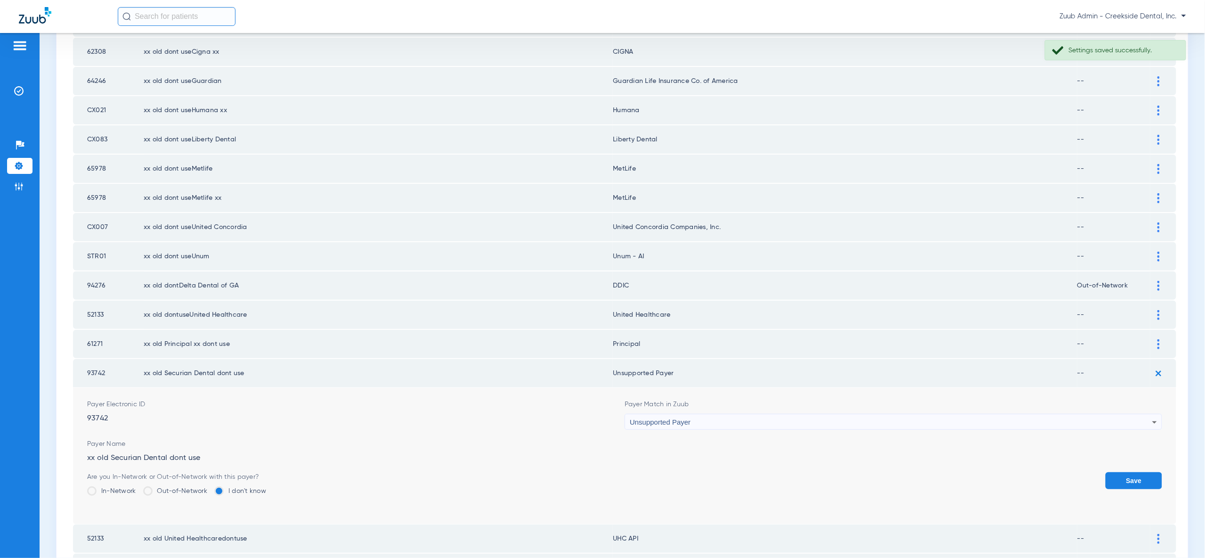
click at [1136, 472] on button "Save" at bounding box center [1134, 480] width 57 height 17
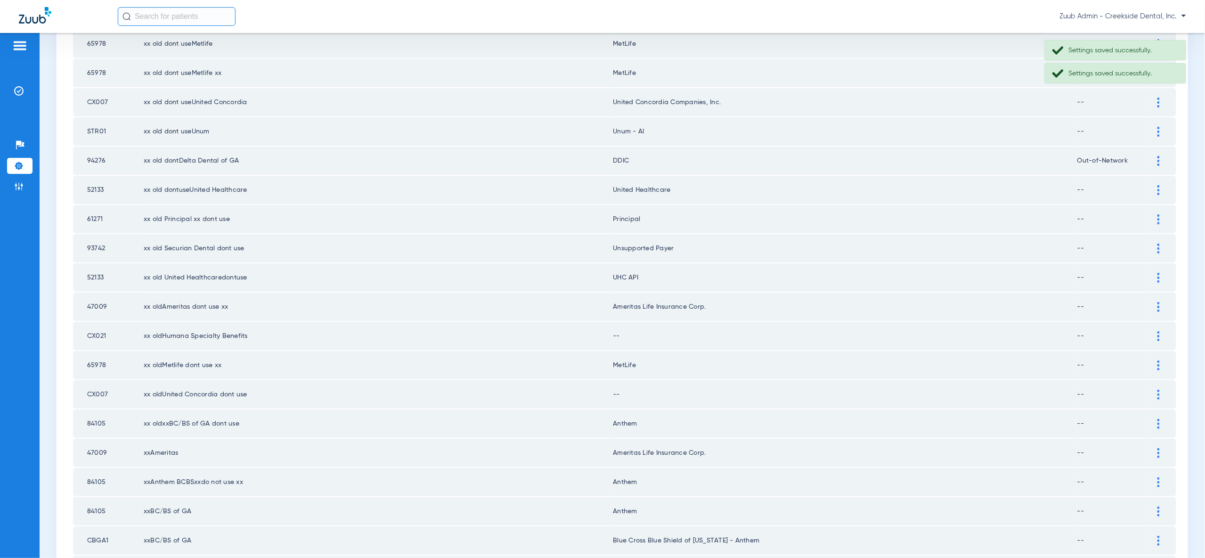
scroll to position [460, 0]
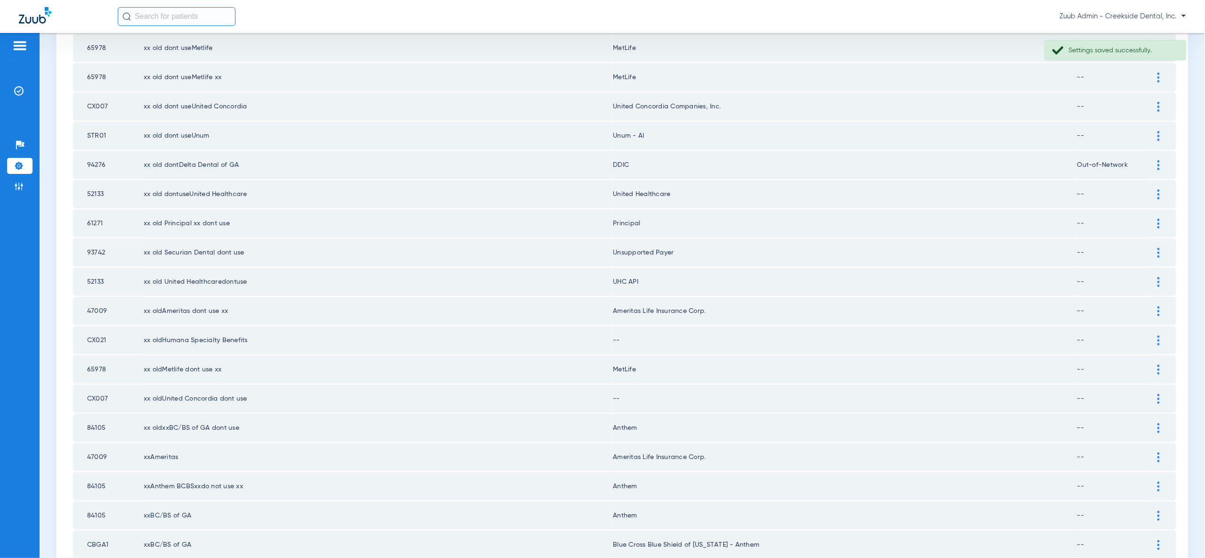
click at [1155, 277] on div at bounding box center [1158, 282] width 16 height 10
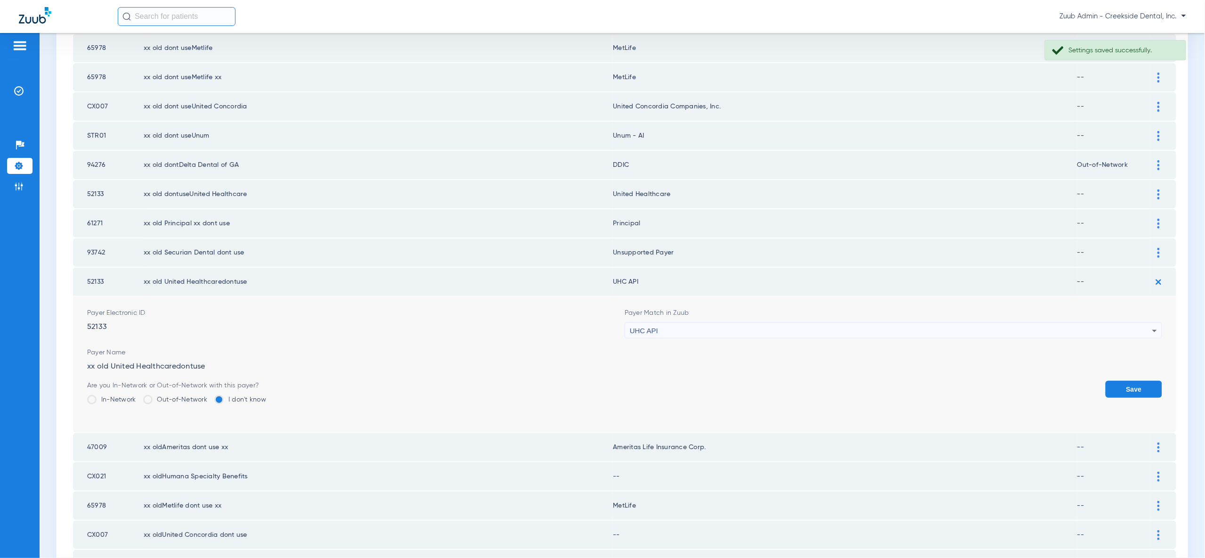
click at [1132, 323] on div "UHC API" at bounding box center [891, 331] width 522 height 16
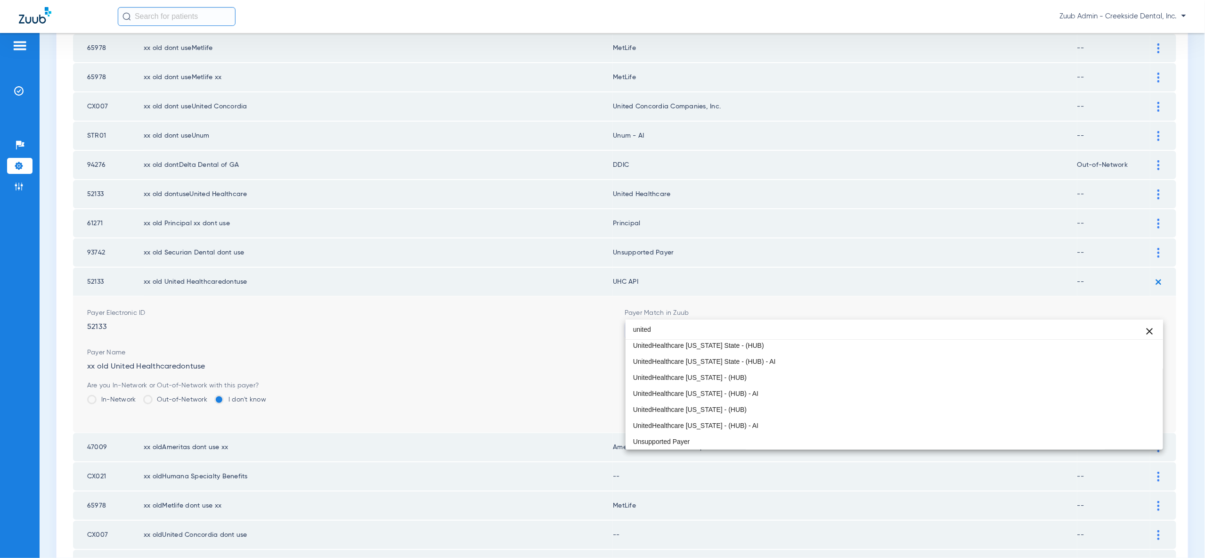
scroll to position [20, 0]
type input "united"
drag, startPoint x: 834, startPoint y: 438, endPoint x: 921, endPoint y: 420, distance: 89.0
click at [834, 438] on mat-option "United Healthcare" at bounding box center [894, 440] width 537 height 16
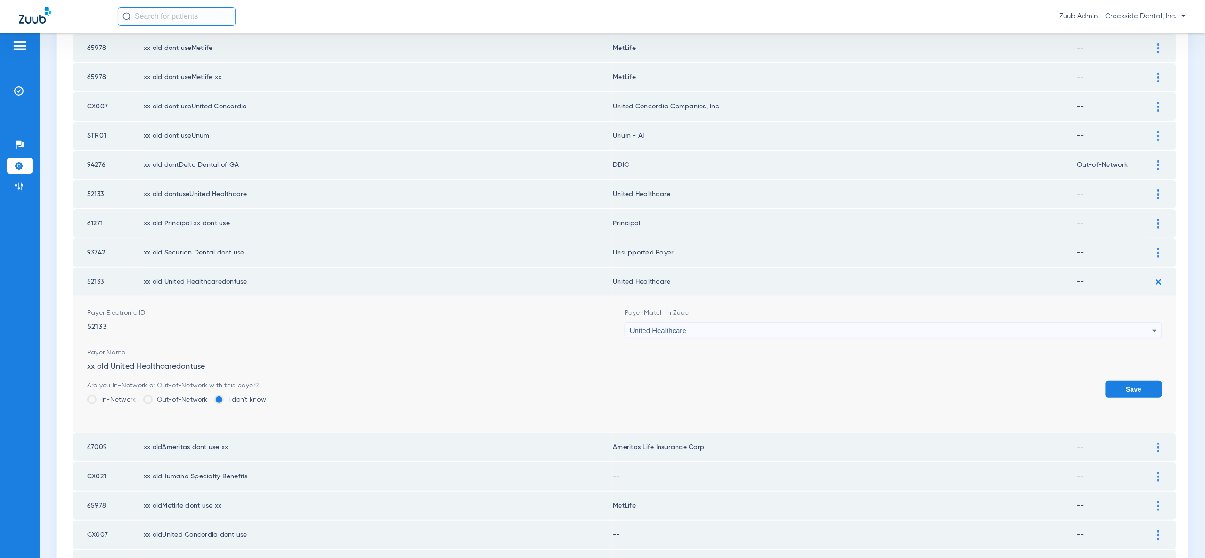
click at [1141, 381] on button "Save" at bounding box center [1134, 389] width 57 height 17
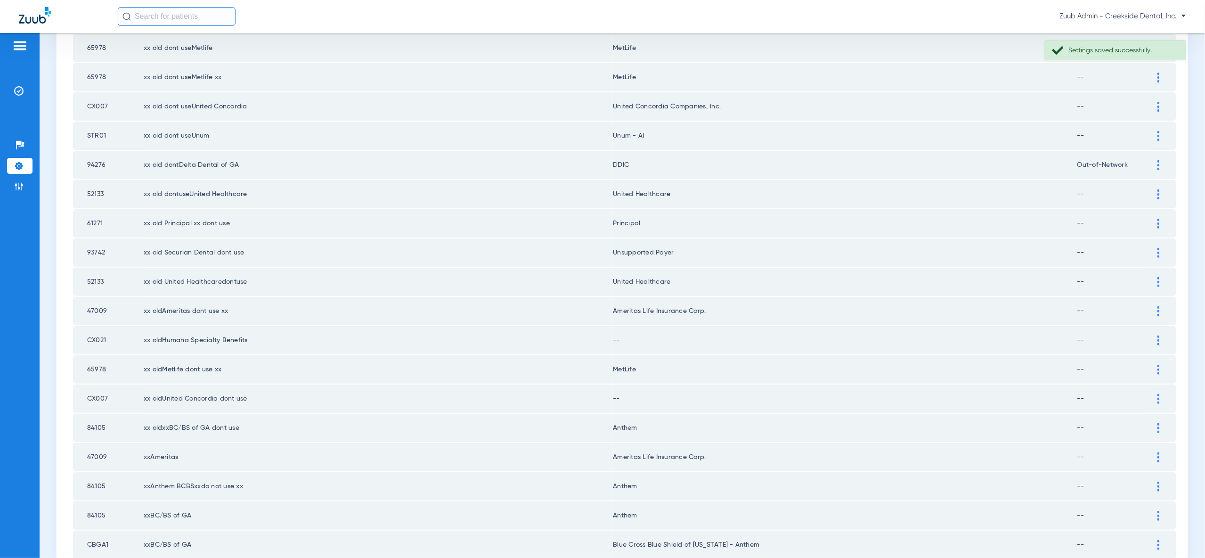
drag, startPoint x: 1157, startPoint y: 322, endPoint x: 1144, endPoint y: 330, distance: 15.4
click at [1157, 335] on img at bounding box center [1158, 340] width 2 height 10
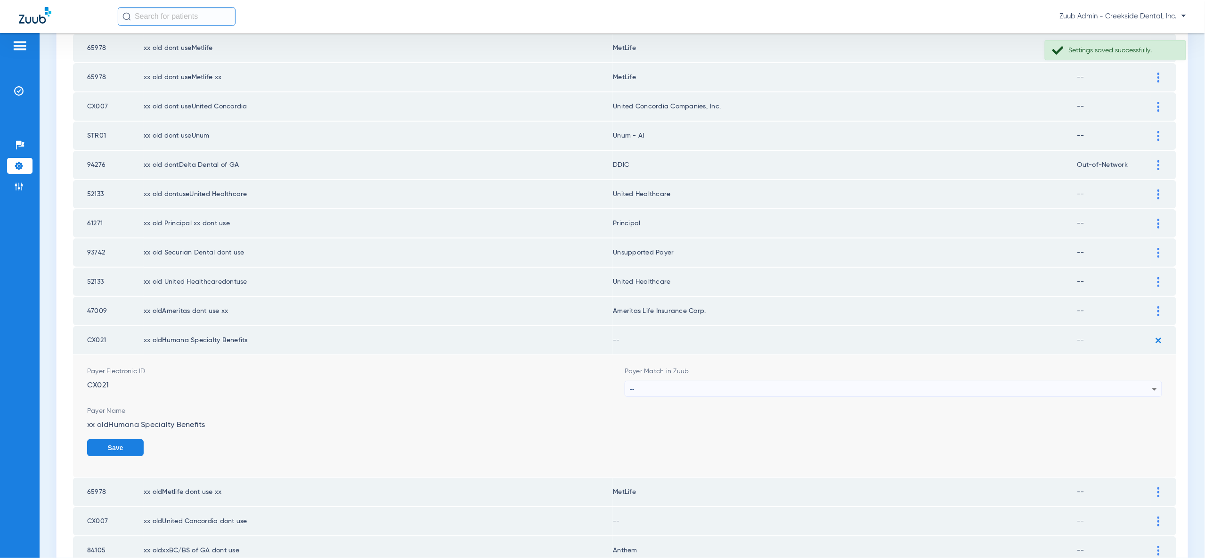
click at [1094, 381] on div "--" at bounding box center [891, 389] width 522 height 16
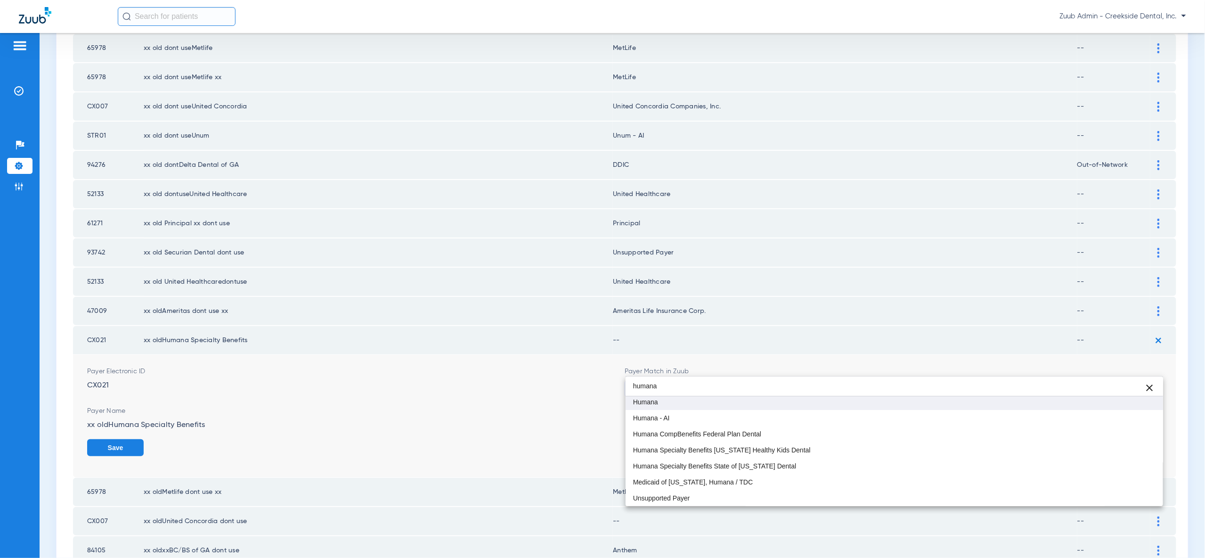
scroll to position [0, 0]
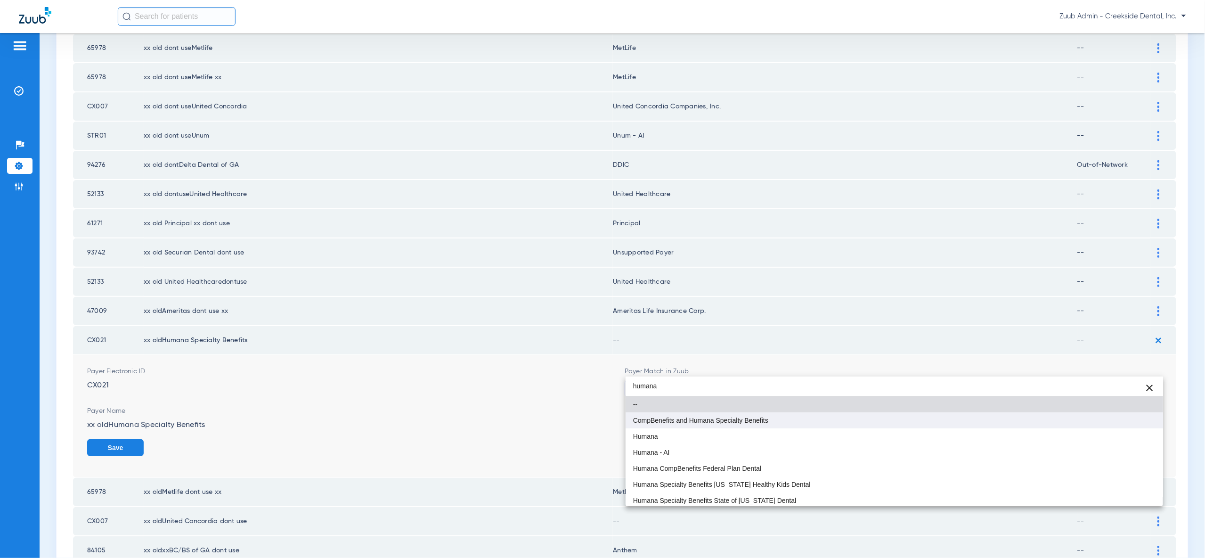
type input "humana"
drag, startPoint x: 1036, startPoint y: 423, endPoint x: 1050, endPoint y: 423, distance: 14.6
click at [1036, 423] on mat-option "CompBenefits and Humana Specialty Benefits" at bounding box center [894, 420] width 537 height 16
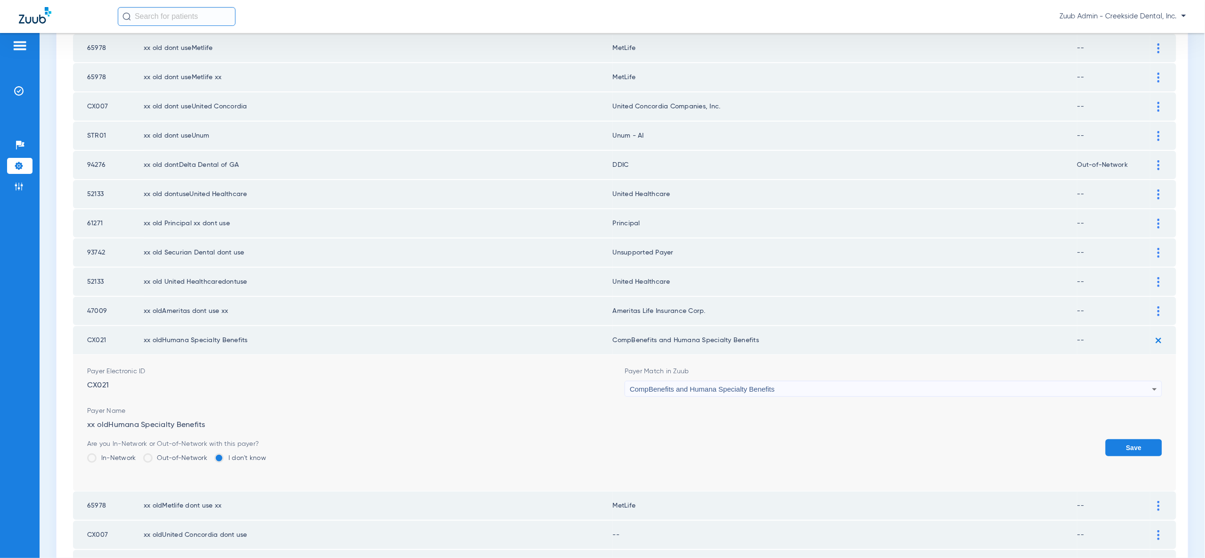
drag, startPoint x: 1142, startPoint y: 422, endPoint x: 1144, endPoint y: 408, distance: 14.3
click at [1142, 439] on button "Save" at bounding box center [1134, 447] width 57 height 17
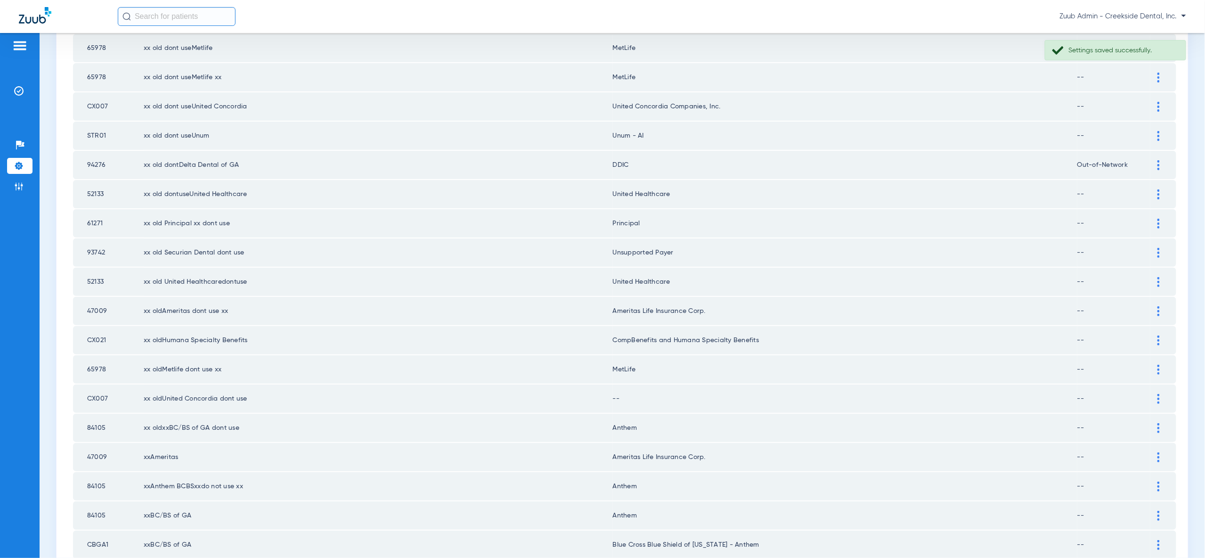
drag, startPoint x: 1156, startPoint y: 377, endPoint x: 1156, endPoint y: 384, distance: 6.7
click at [1157, 394] on div at bounding box center [1158, 399] width 16 height 10
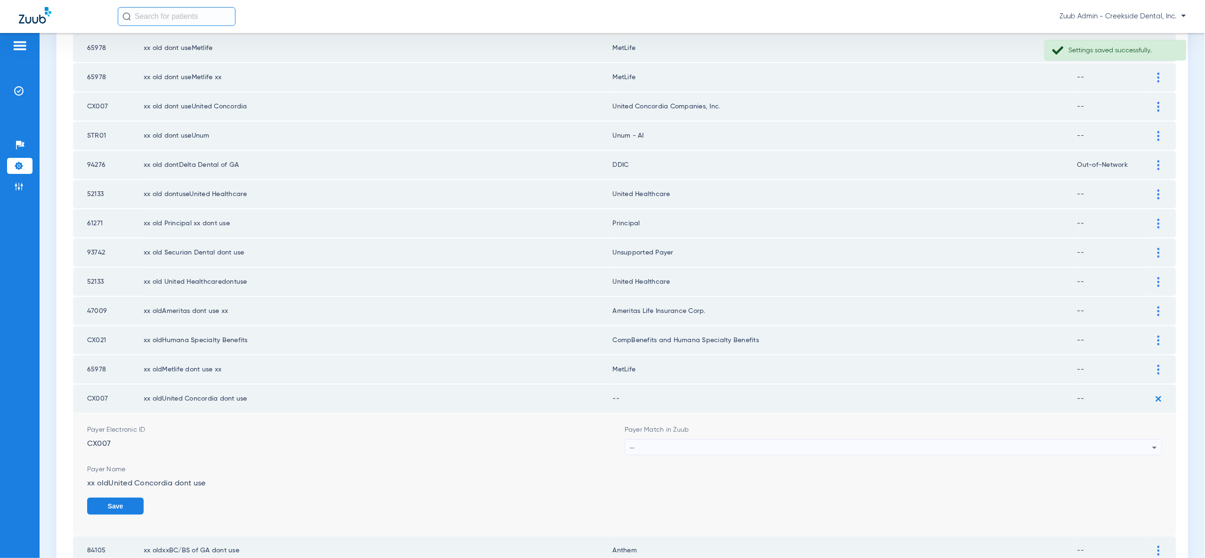
click at [1140, 440] on div "--" at bounding box center [891, 448] width 522 height 16
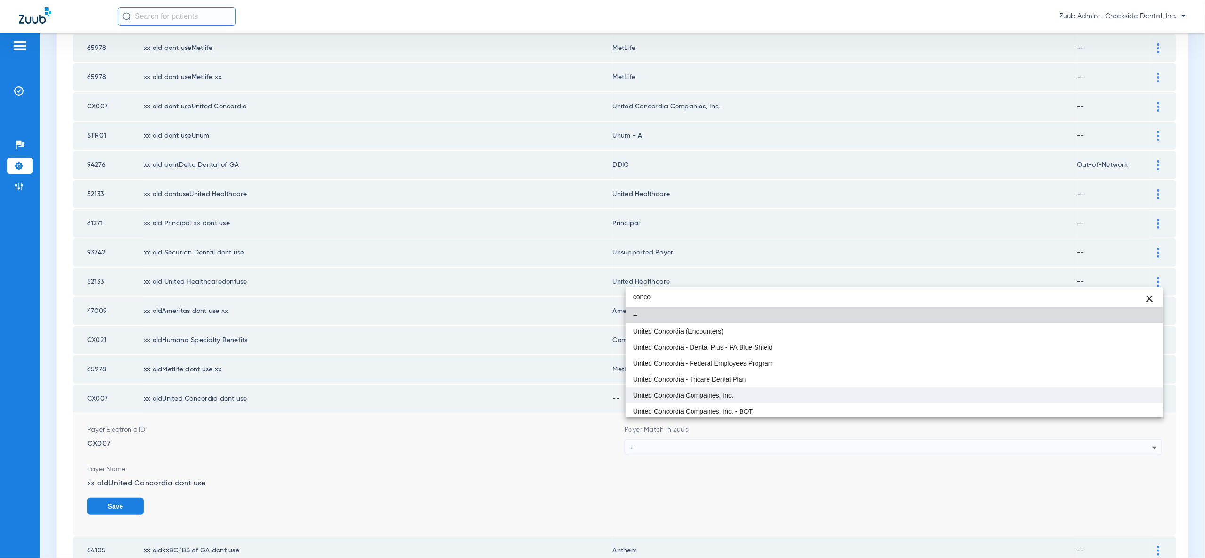
type input "conco"
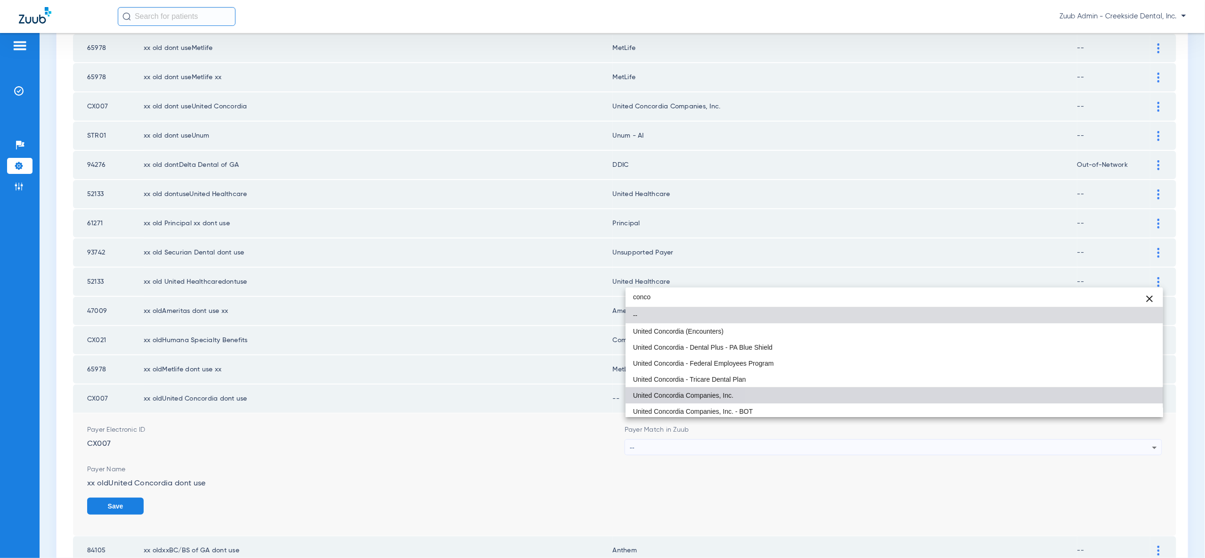
click at [1121, 398] on mat-option "United Concordia Companies, Inc." at bounding box center [894, 395] width 537 height 16
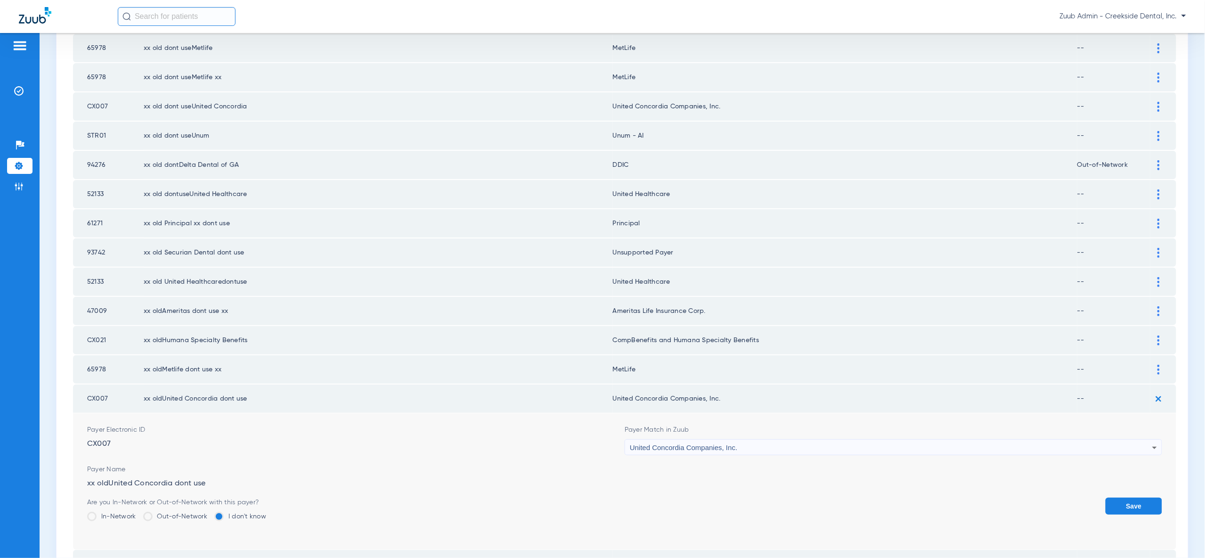
drag, startPoint x: 1123, startPoint y: 486, endPoint x: 1122, endPoint y: 480, distance: 6.6
click at [1123, 497] on button "Save" at bounding box center [1134, 505] width 57 height 17
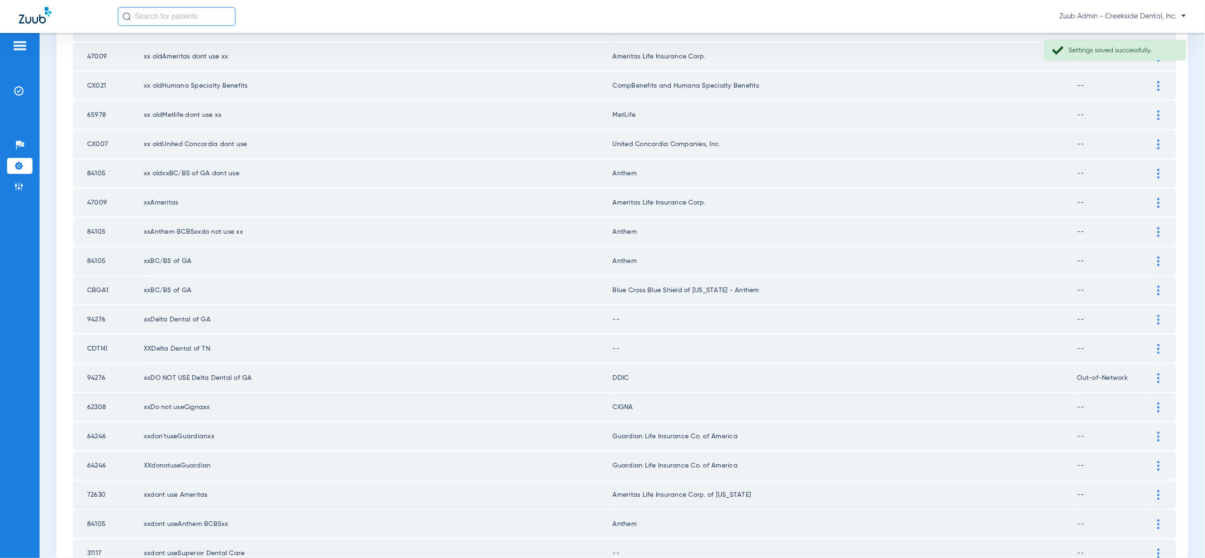
scroll to position [722, 0]
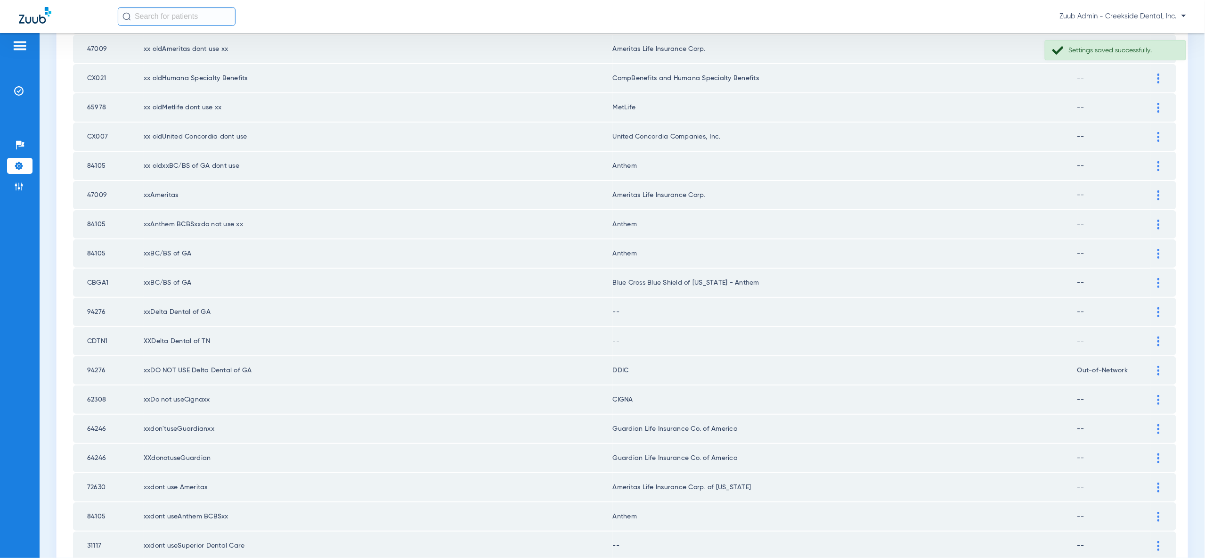
click at [1158, 298] on td at bounding box center [1163, 312] width 26 height 28
click at [1155, 307] on div at bounding box center [1158, 312] width 16 height 10
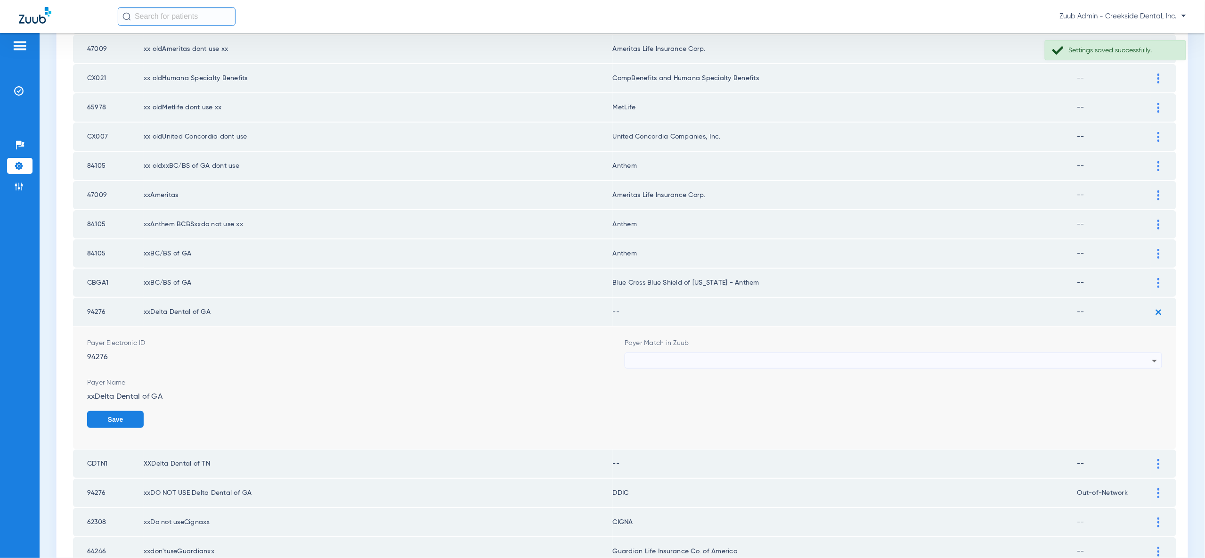
click at [1145, 353] on div at bounding box center [891, 361] width 522 height 16
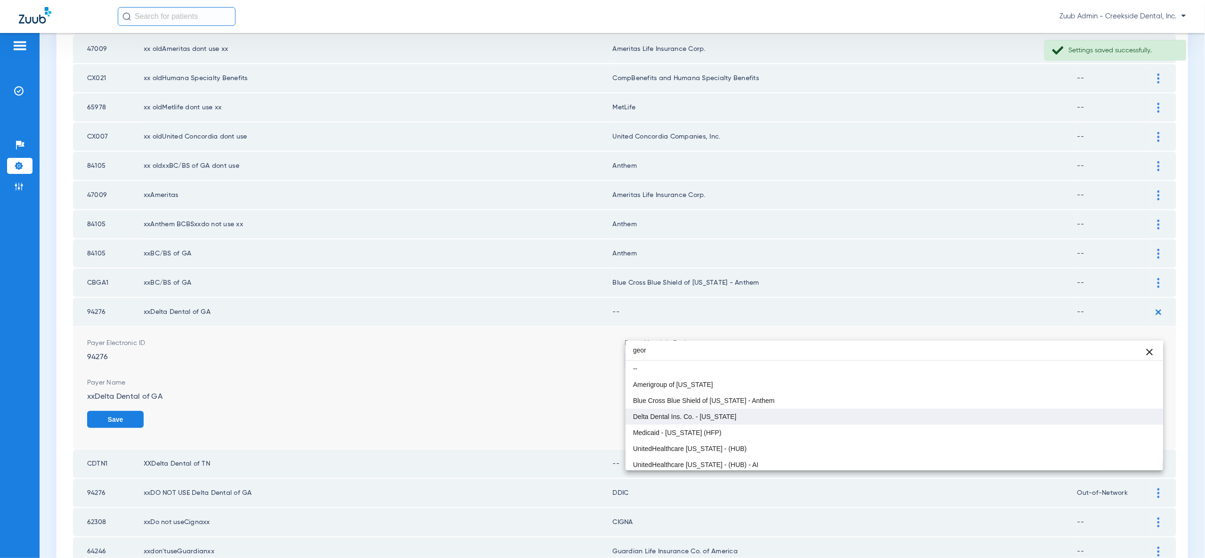
type input "geor"
click at [1059, 409] on mat-option "Delta Dental Ins. Co. - [US_STATE]" at bounding box center [894, 416] width 537 height 16
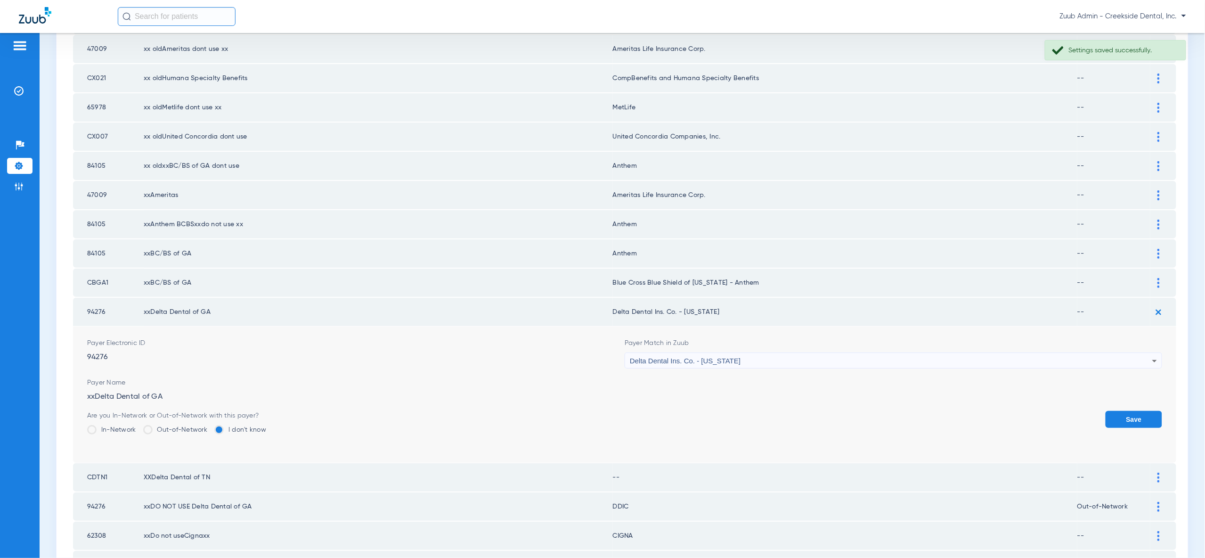
click at [1144, 411] on button "Save" at bounding box center [1134, 419] width 57 height 17
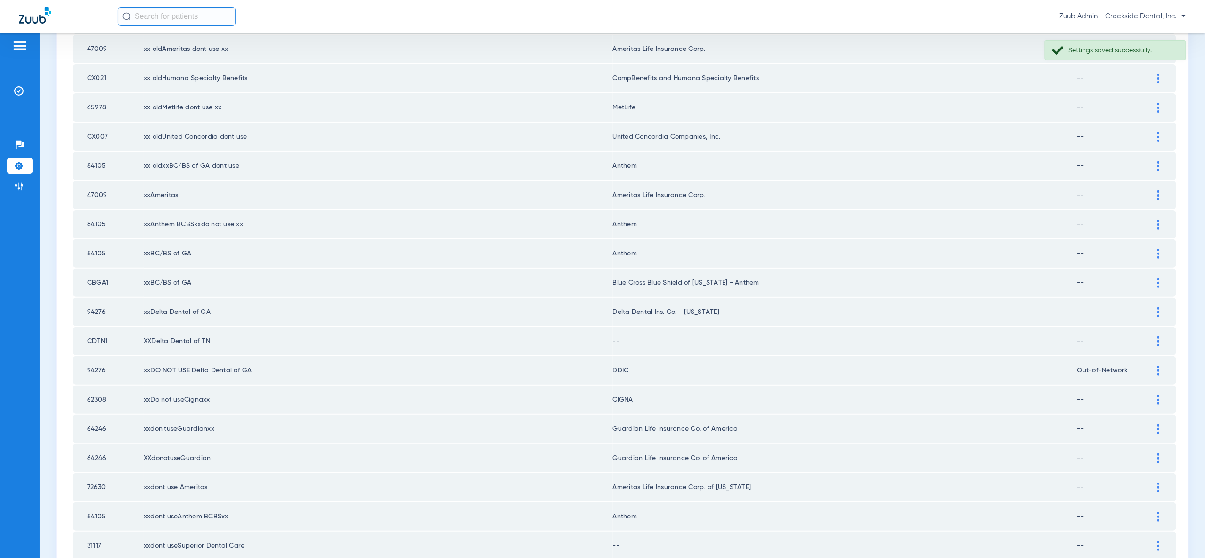
drag, startPoint x: 1162, startPoint y: 314, endPoint x: 1153, endPoint y: 350, distance: 37.5
click at [1162, 336] on div at bounding box center [1158, 341] width 16 height 10
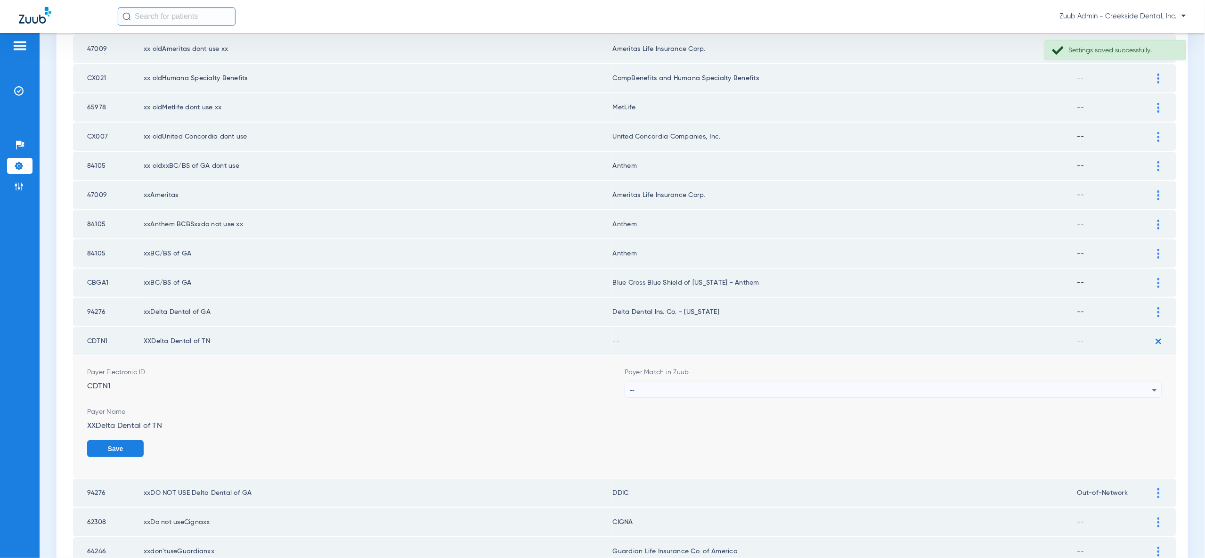
click at [1137, 382] on div "--" at bounding box center [891, 390] width 522 height 16
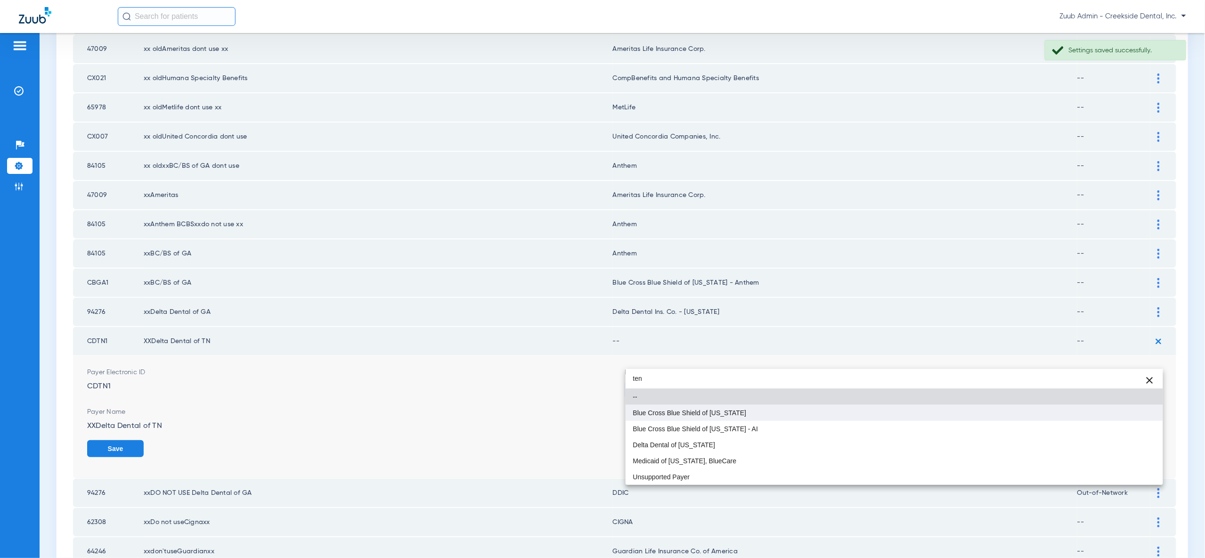
type input "ten"
click at [1130, 412] on mat-option "Blue Cross Blue Shield of [US_STATE]" at bounding box center [894, 413] width 537 height 16
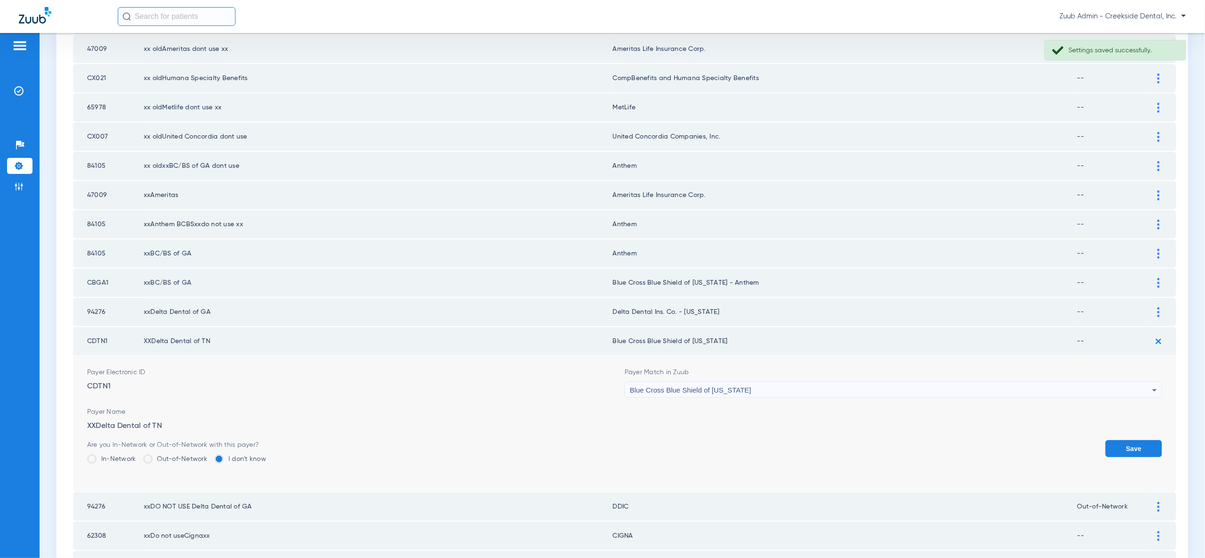
click at [1131, 440] on button "Save" at bounding box center [1134, 448] width 57 height 17
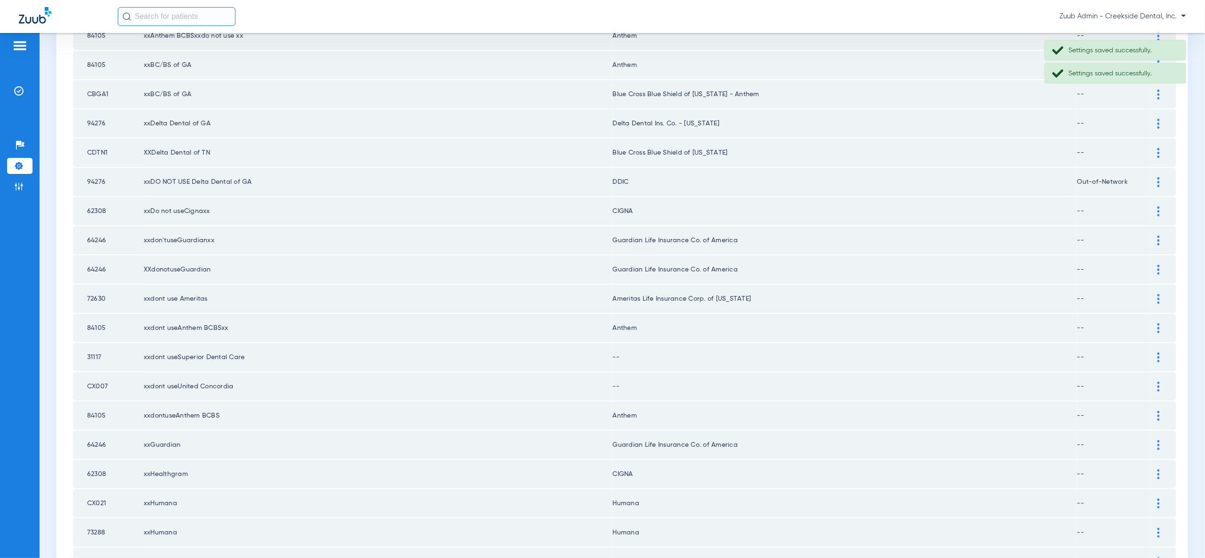
scroll to position [917, 0]
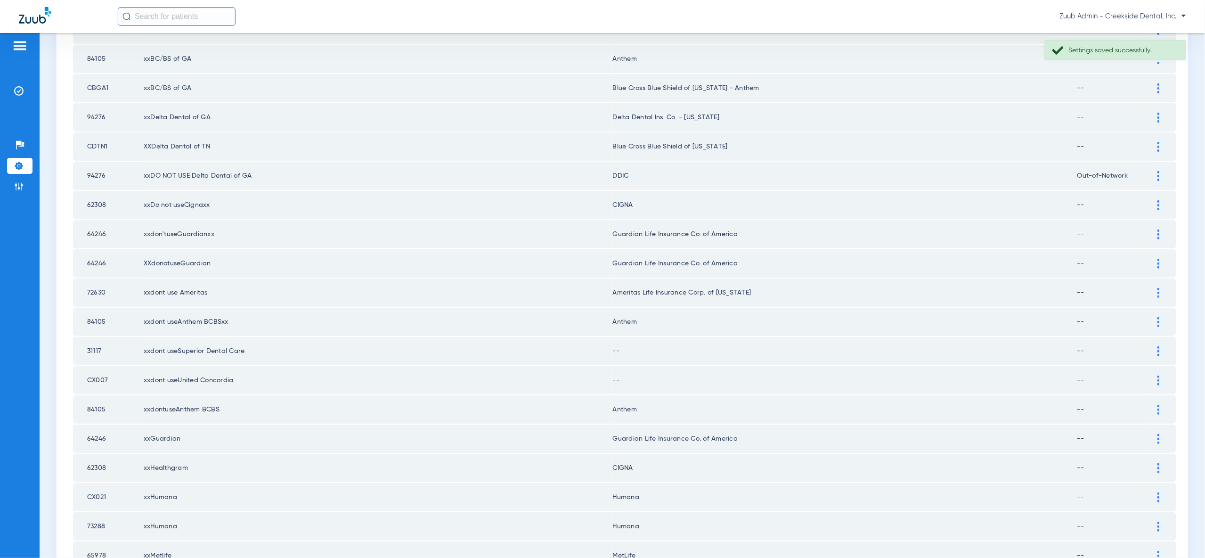
drag, startPoint x: 1161, startPoint y: 315, endPoint x: 1141, endPoint y: 351, distance: 40.7
click at [1161, 346] on div at bounding box center [1158, 351] width 16 height 10
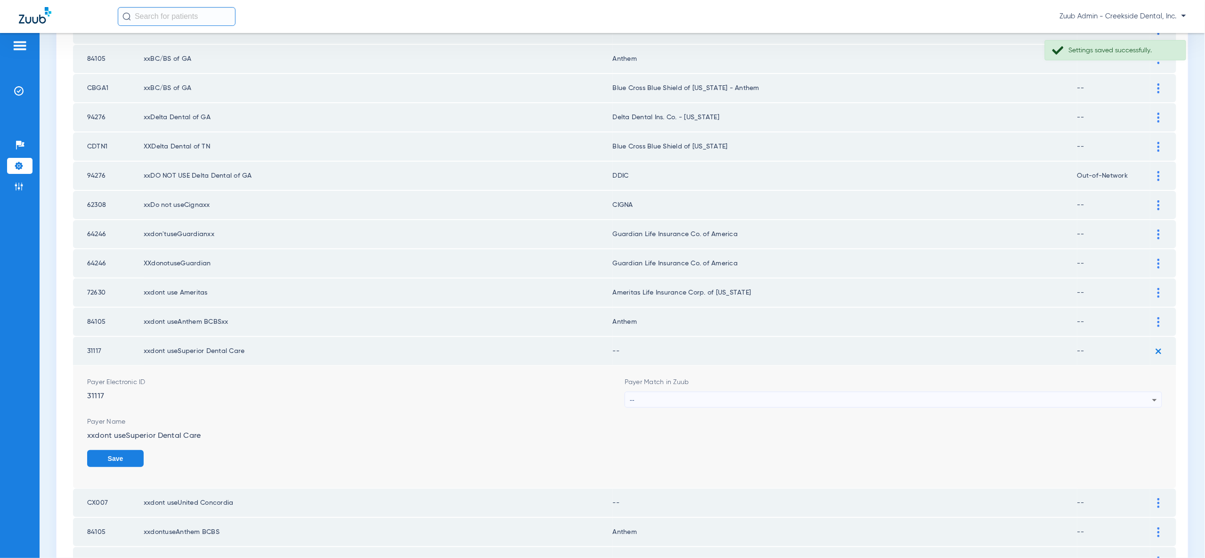
click at [1129, 392] on div "--" at bounding box center [891, 400] width 522 height 16
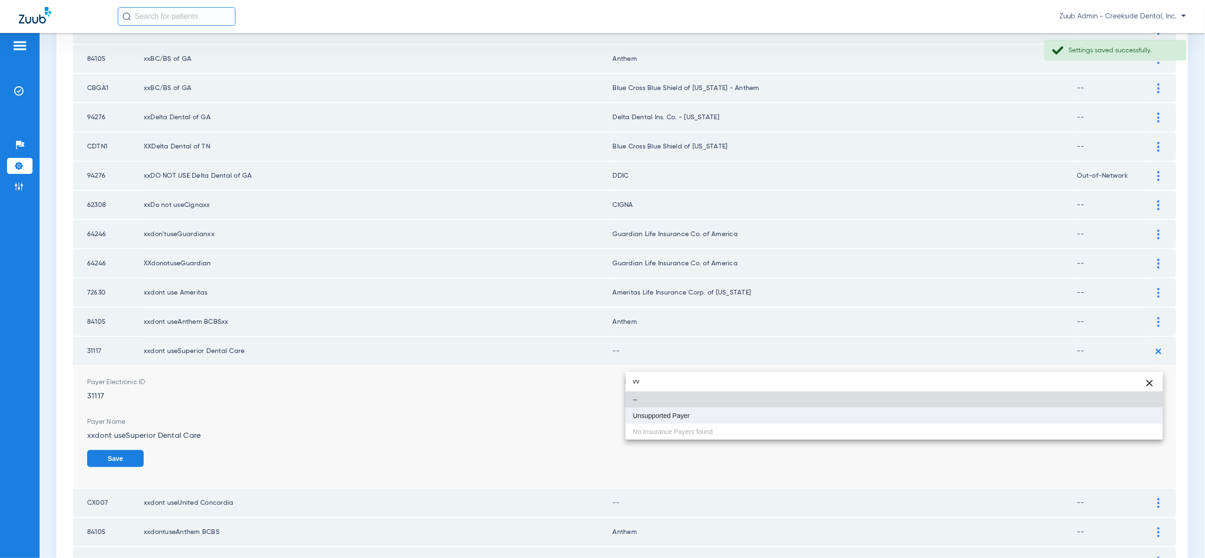
type input "vv"
click at [1118, 411] on mat-option "Unsupported Payer" at bounding box center [894, 415] width 537 height 16
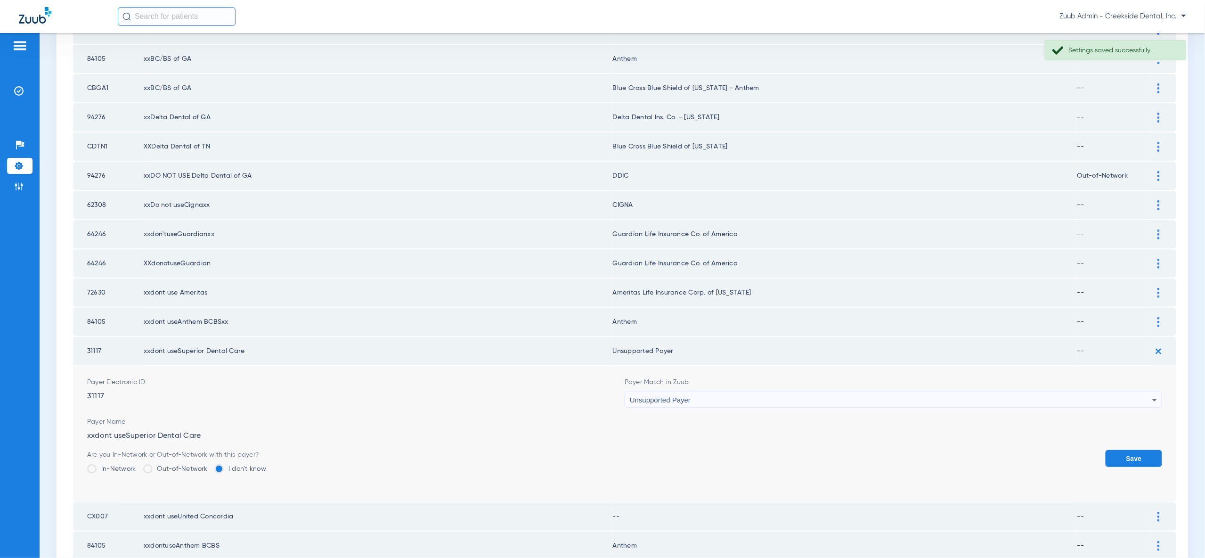
drag, startPoint x: 1124, startPoint y: 417, endPoint x: 1132, endPoint y: 373, distance: 44.5
click at [1124, 450] on button "Save" at bounding box center [1134, 458] width 57 height 17
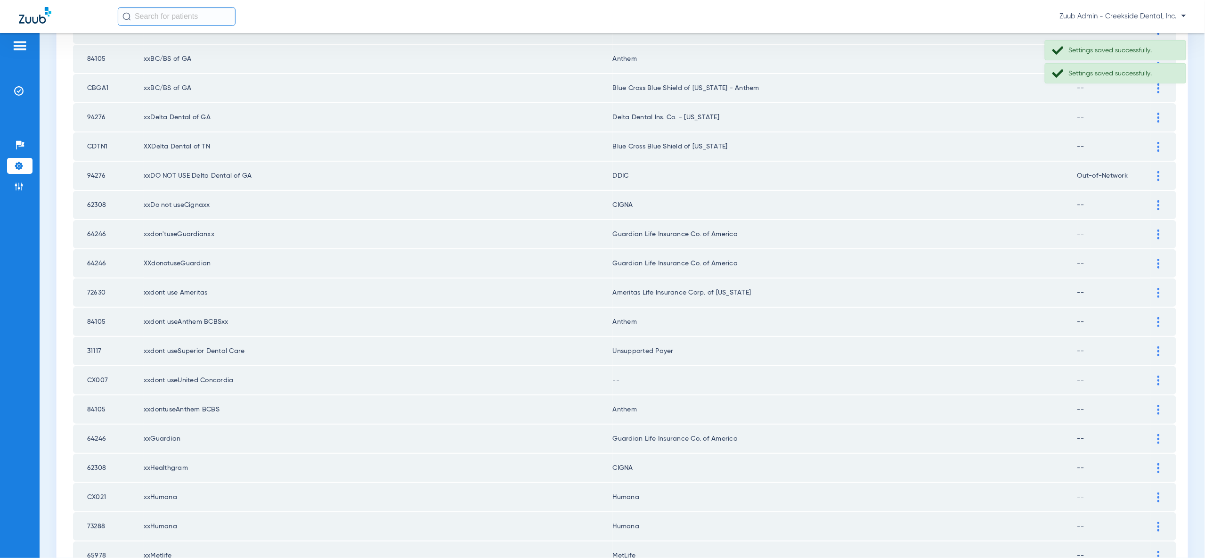
drag, startPoint x: 1155, startPoint y: 345, endPoint x: 1148, endPoint y: 369, distance: 24.9
click at [1156, 375] on div at bounding box center [1158, 380] width 16 height 10
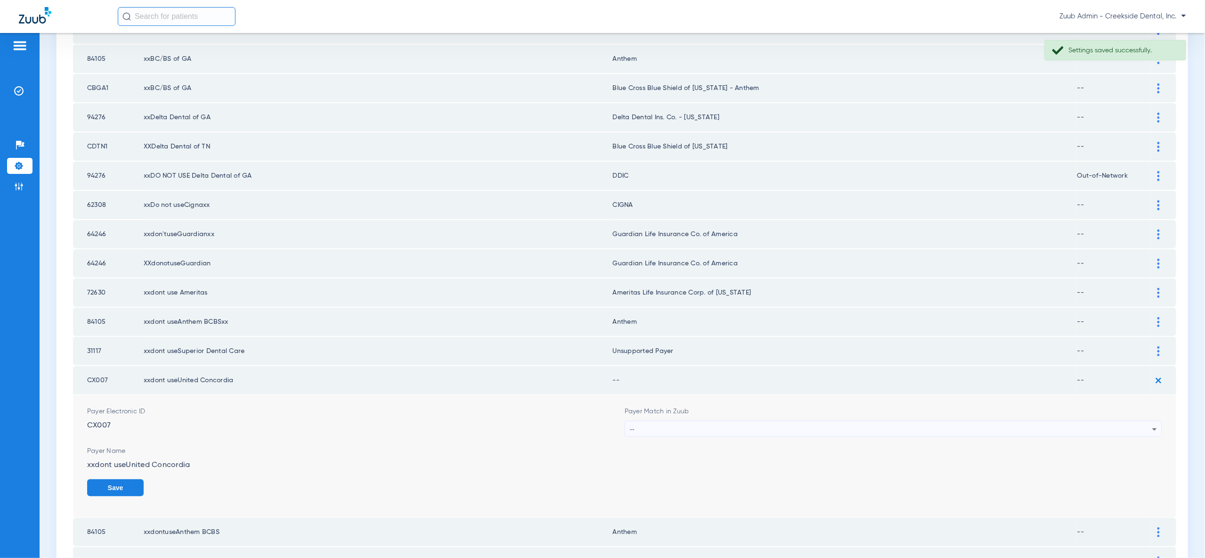
click at [1134, 421] on div "--" at bounding box center [891, 429] width 522 height 16
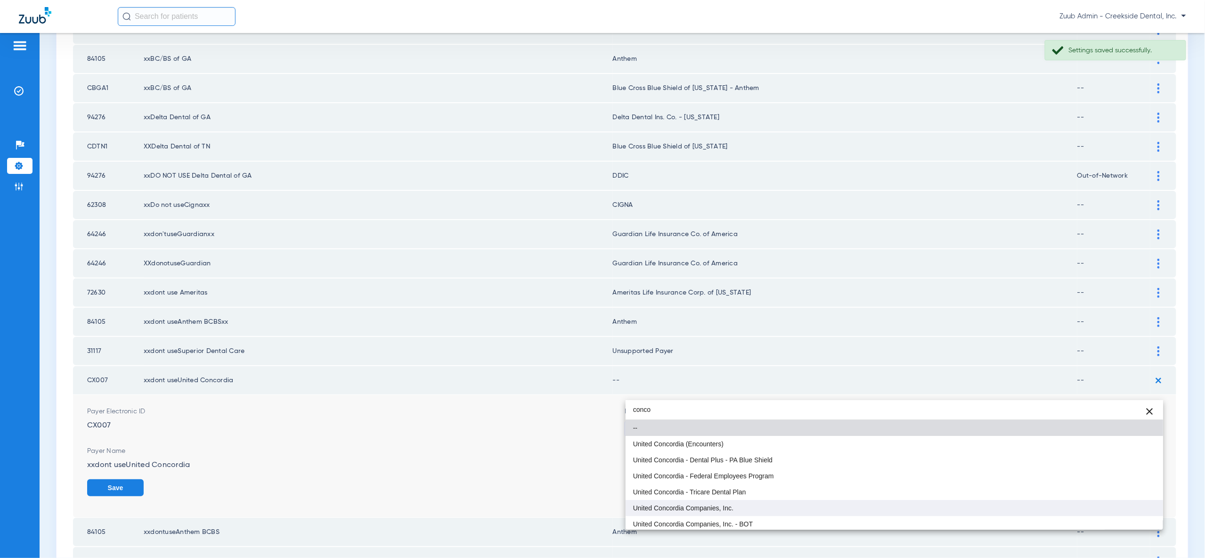
type input "conco"
click at [1125, 500] on mat-option "United Concordia Companies, Inc." at bounding box center [894, 508] width 537 height 16
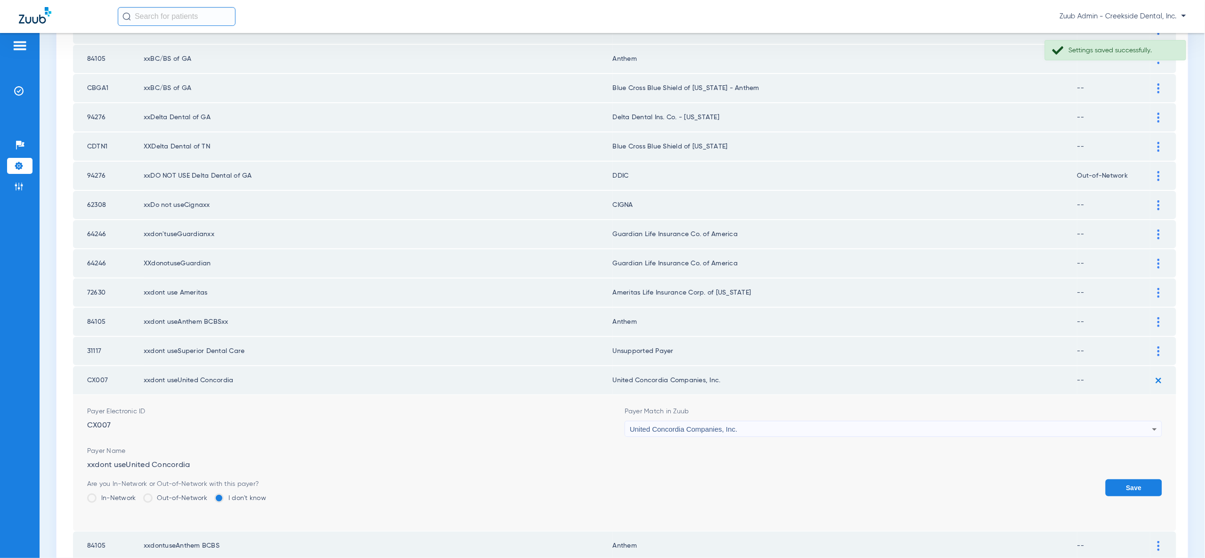
click at [1130, 479] on button "Save" at bounding box center [1134, 487] width 57 height 17
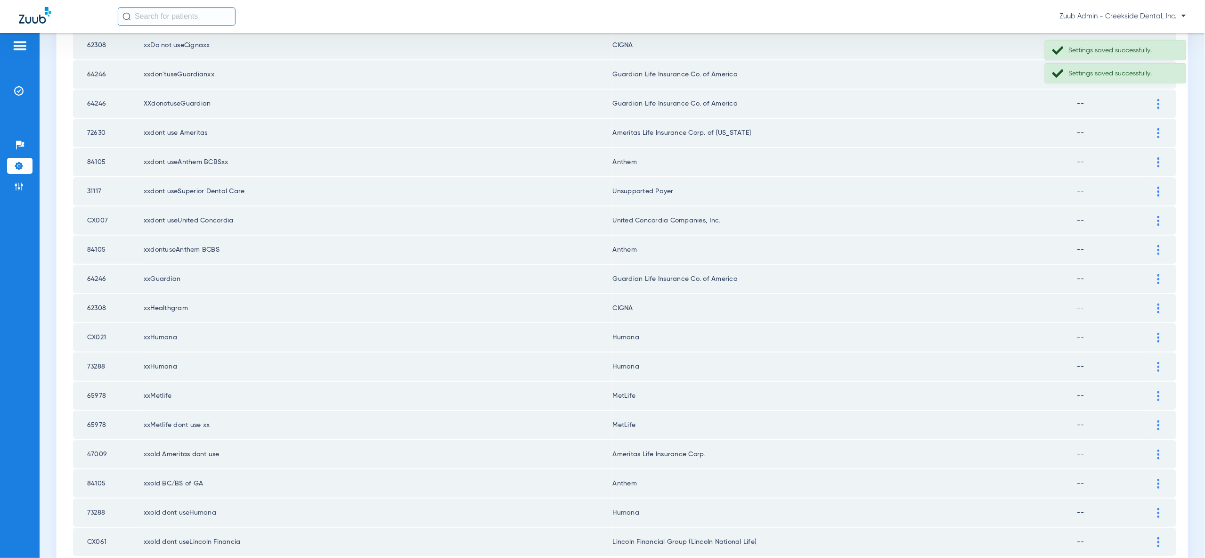
scroll to position [1097, 0]
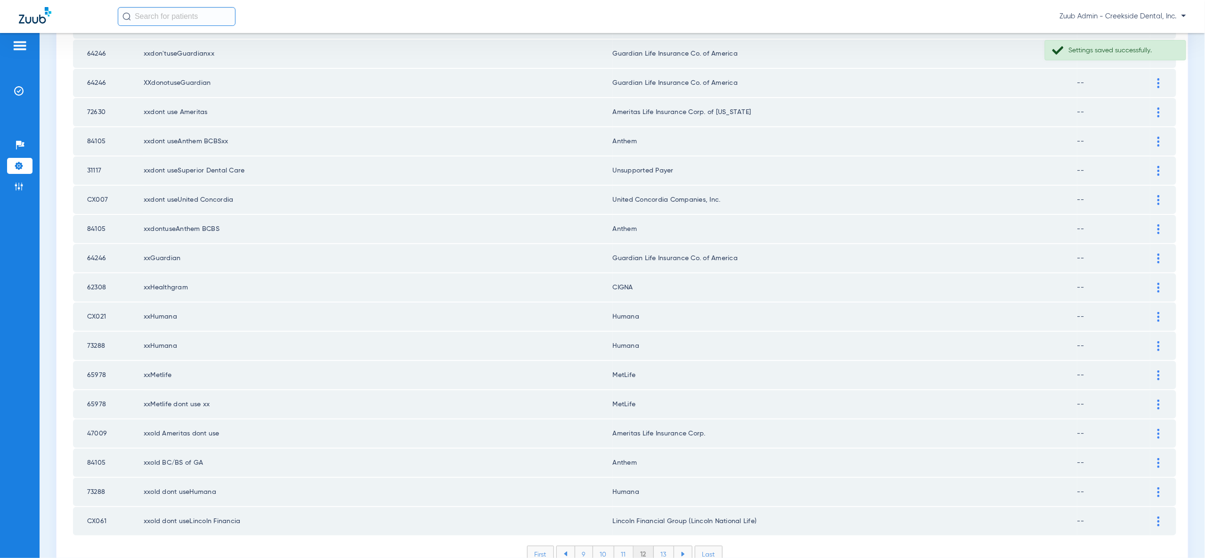
click at [660, 546] on li "13" at bounding box center [664, 554] width 20 height 16
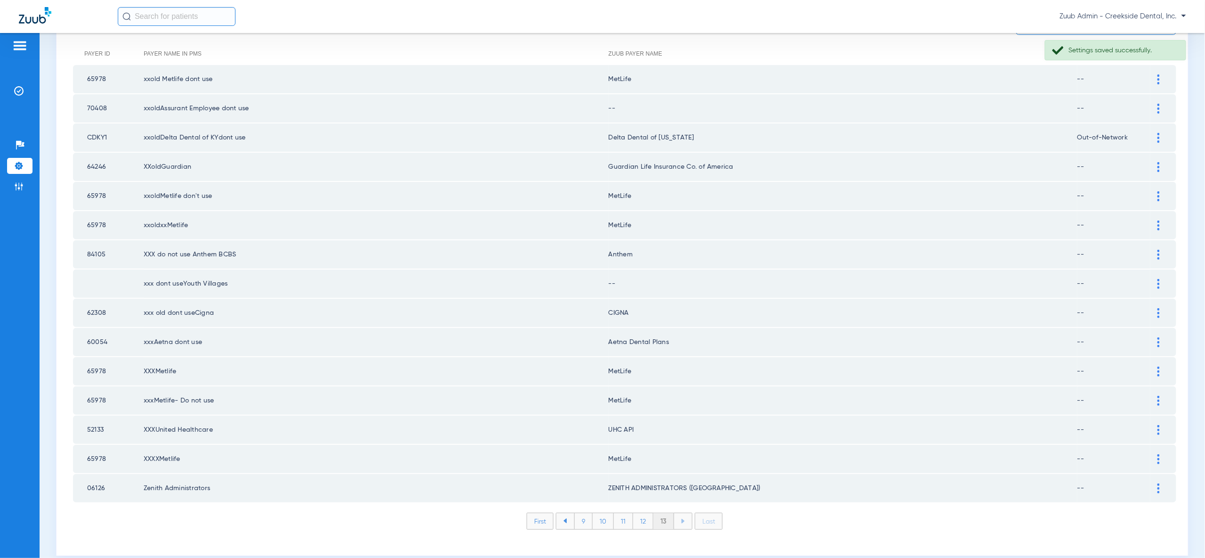
scroll to position [0, 0]
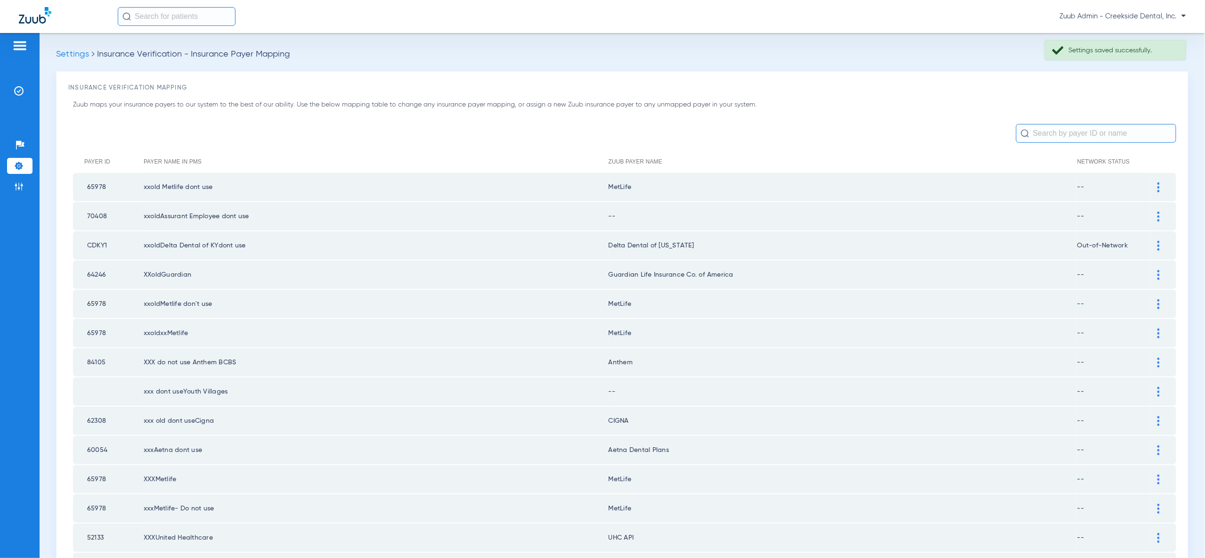
drag, startPoint x: 1154, startPoint y: 214, endPoint x: 1153, endPoint y: 224, distance: 9.5
click at [1154, 217] on div at bounding box center [1158, 217] width 16 height 10
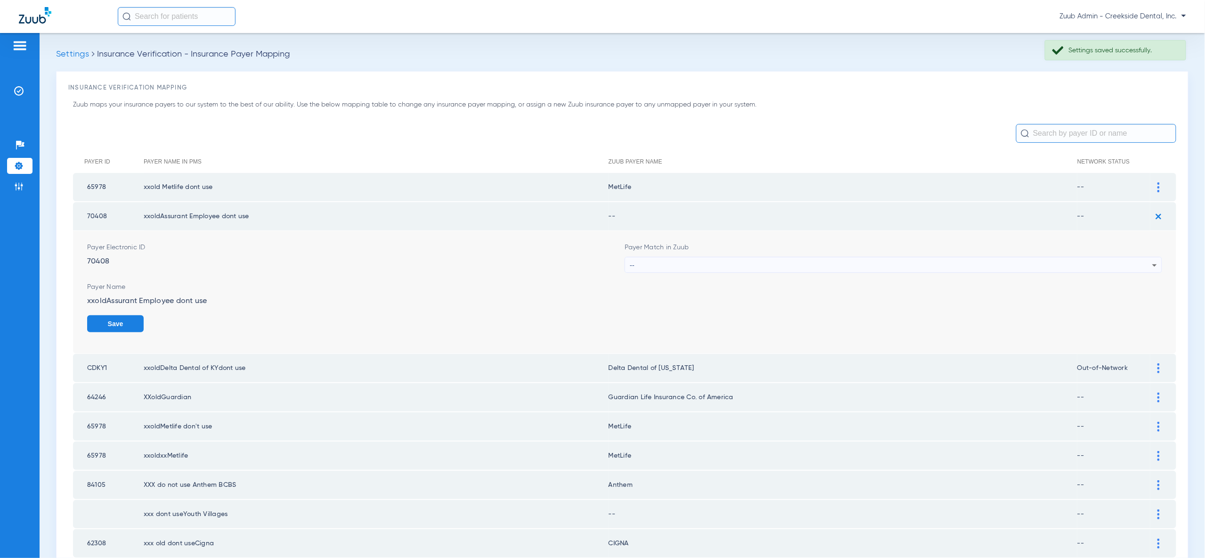
click at [1139, 258] on div "--" at bounding box center [891, 265] width 522 height 16
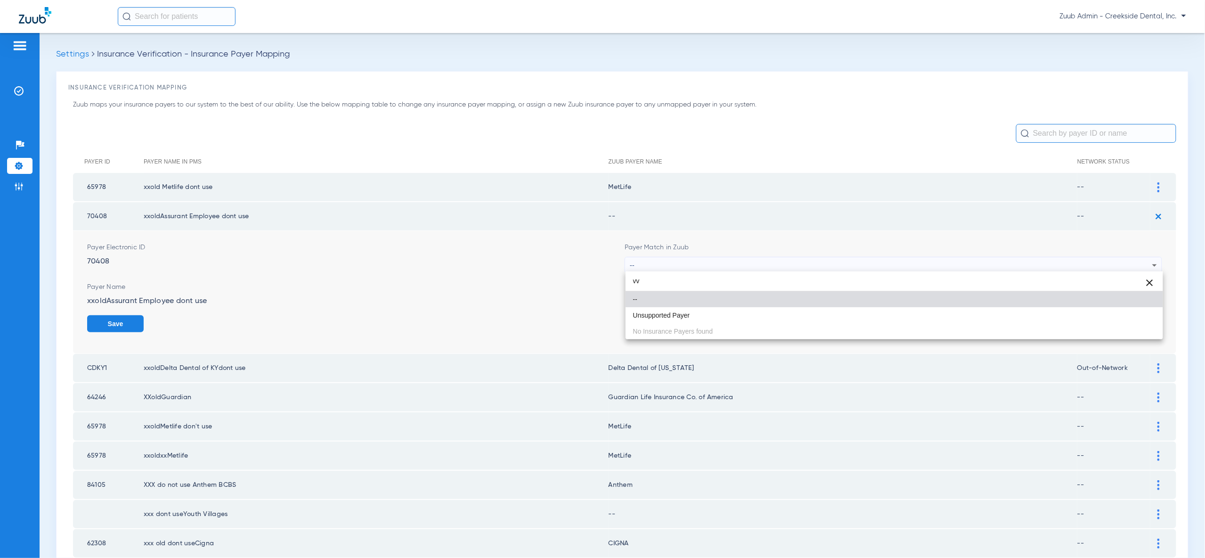
type input "vv"
click at [1115, 324] on div "vv close -- Unsupported Payer No Insurance Payers found" at bounding box center [894, 305] width 537 height 68
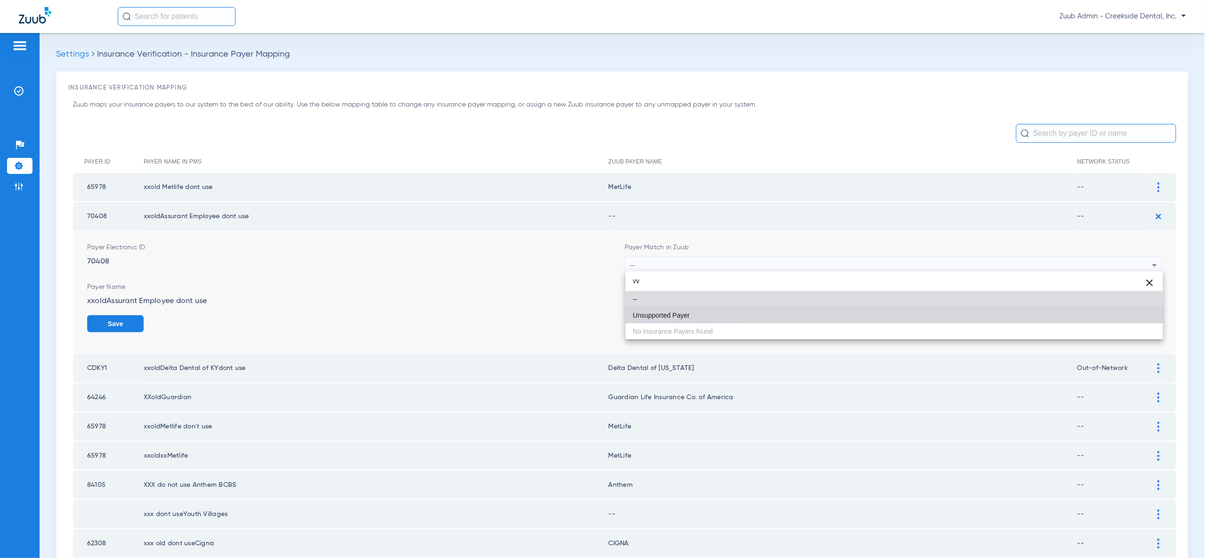
click at [1116, 319] on mat-option "Unsupported Payer" at bounding box center [894, 315] width 537 height 16
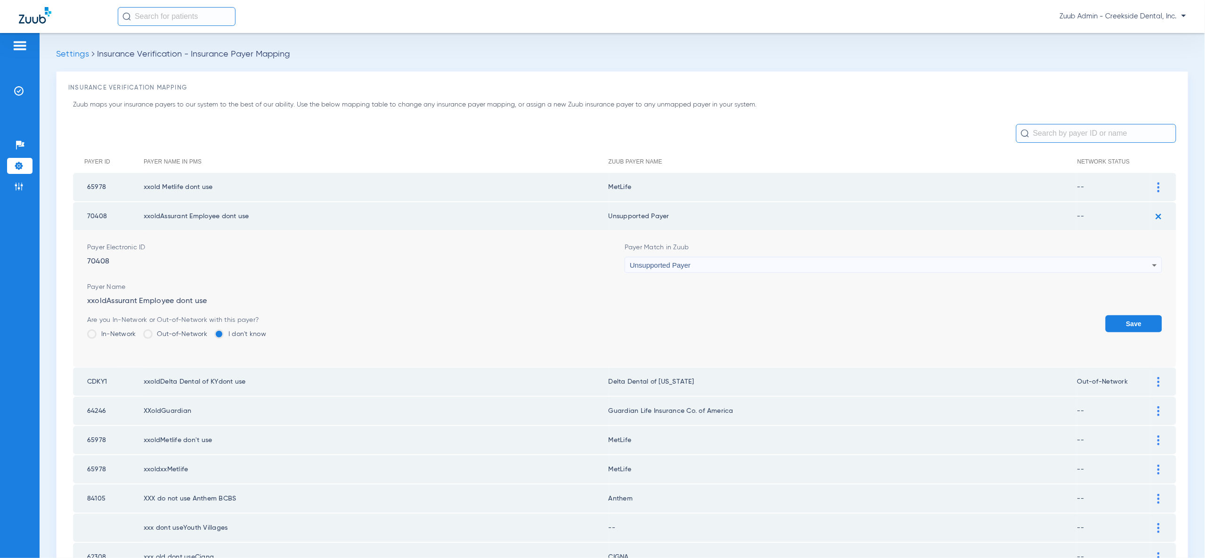
click at [1116, 319] on button "Save" at bounding box center [1134, 323] width 57 height 17
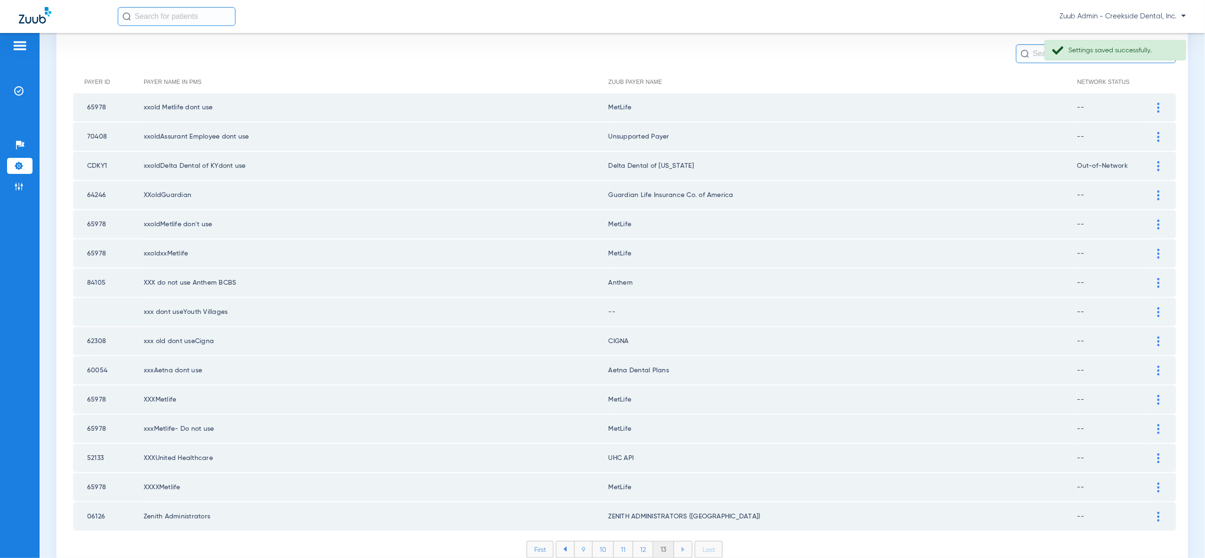
scroll to position [81, 0]
click at [1160, 307] on div at bounding box center [1158, 311] width 16 height 10
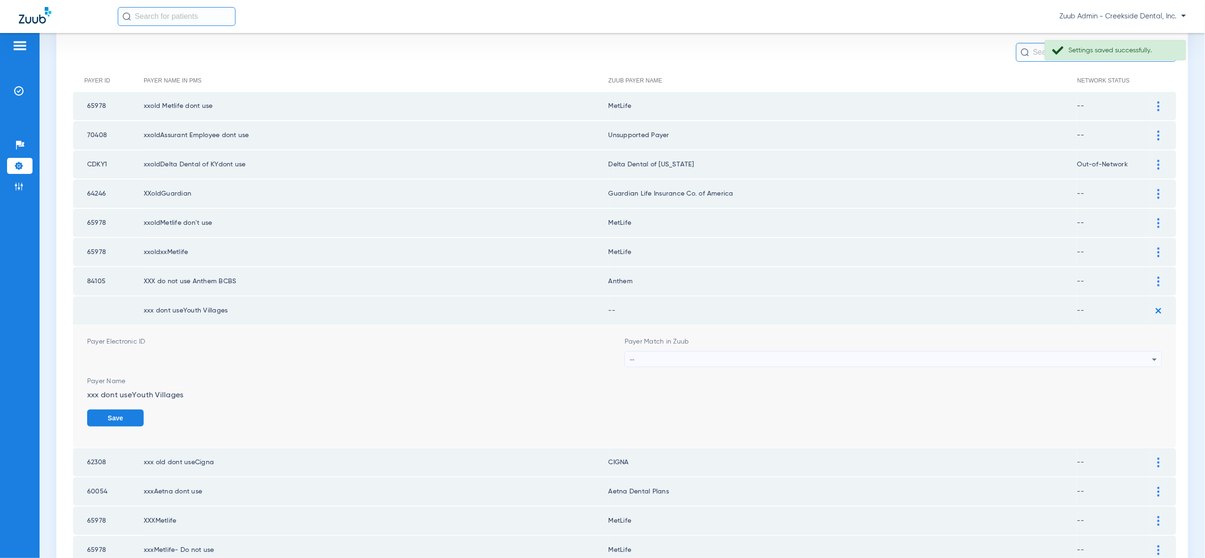
click at [1150, 354] on icon at bounding box center [1154, 359] width 11 height 11
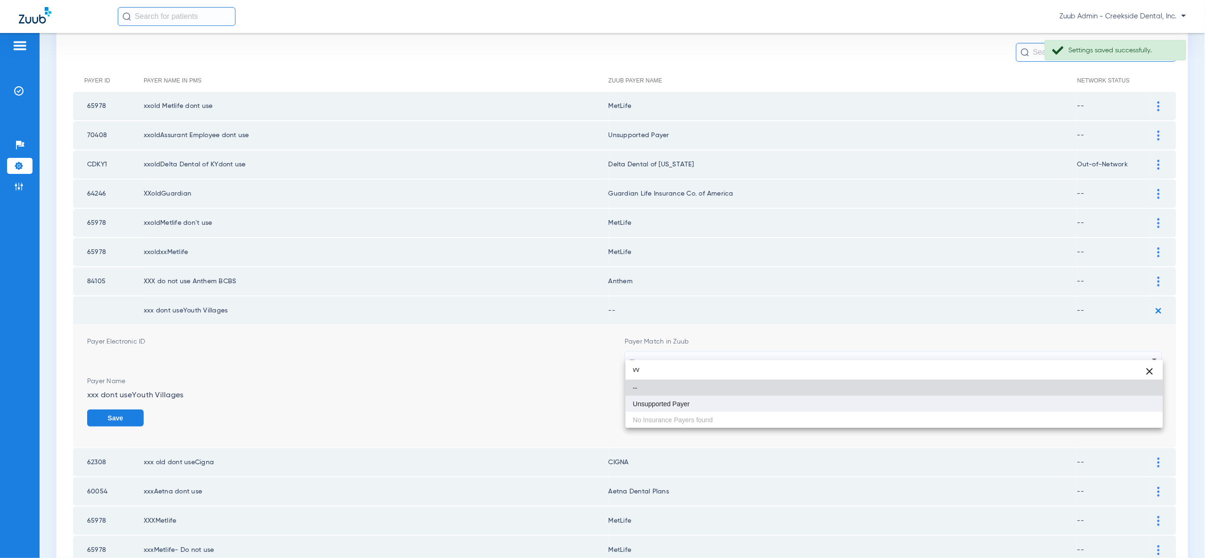
type input "vv"
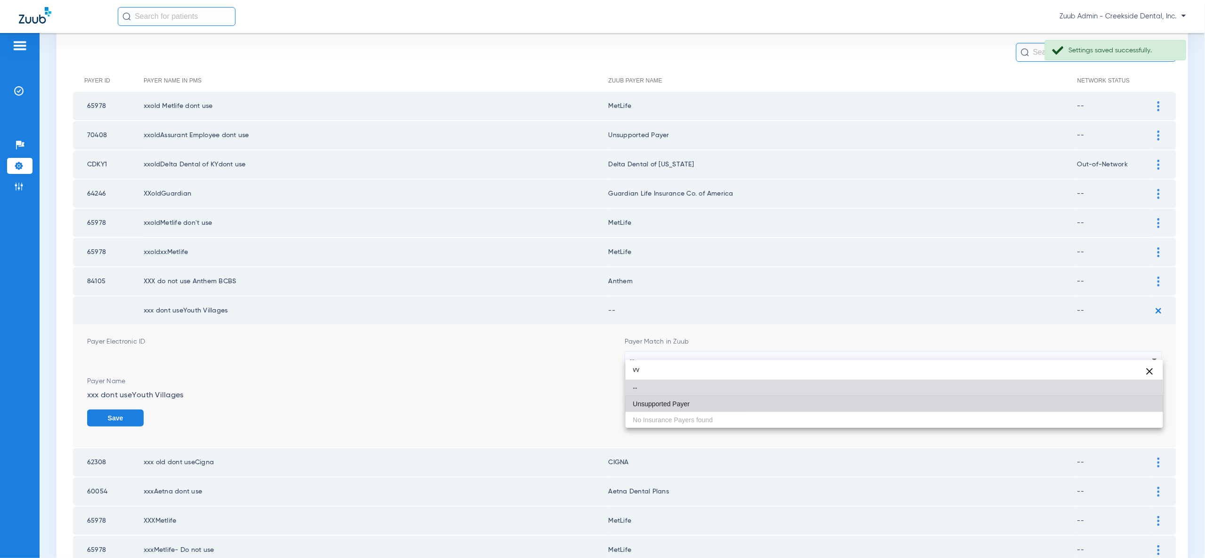
click at [1138, 407] on mat-option "Unsupported Payer" at bounding box center [894, 404] width 537 height 16
click at [144, 409] on button "Save" at bounding box center [115, 417] width 57 height 17
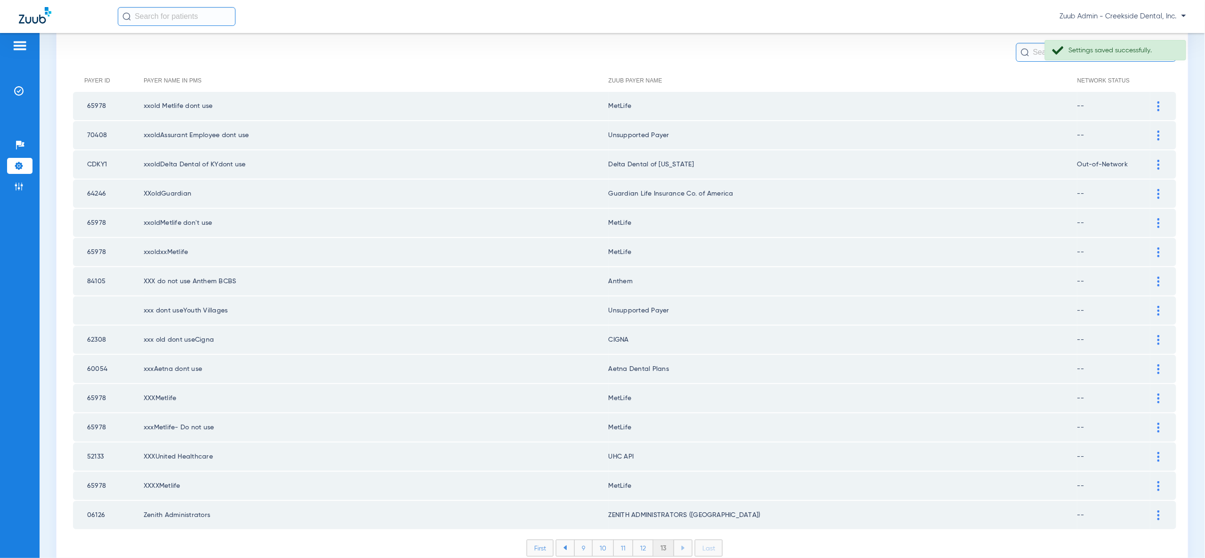
click at [1159, 452] on img at bounding box center [1158, 457] width 2 height 10
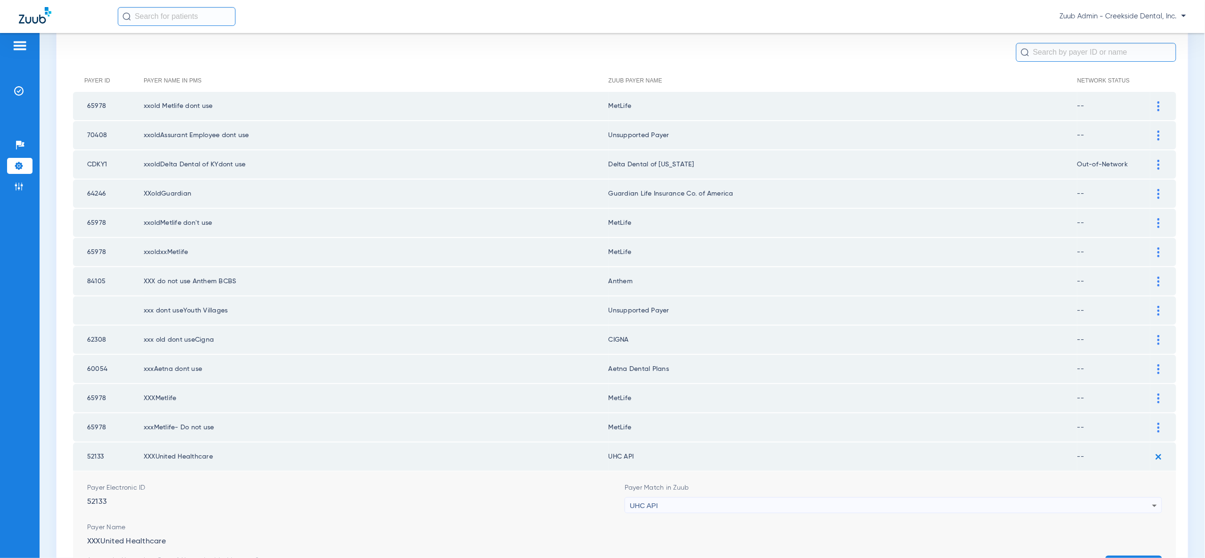
click at [1110, 497] on div "UHC API" at bounding box center [891, 505] width 522 height 16
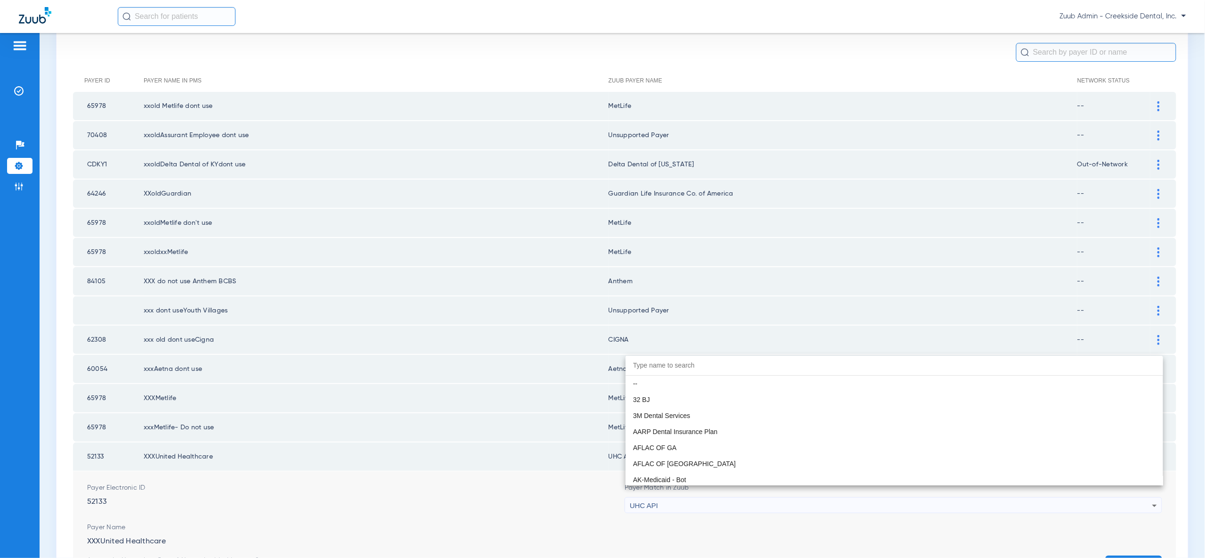
scroll to position [5800, 0]
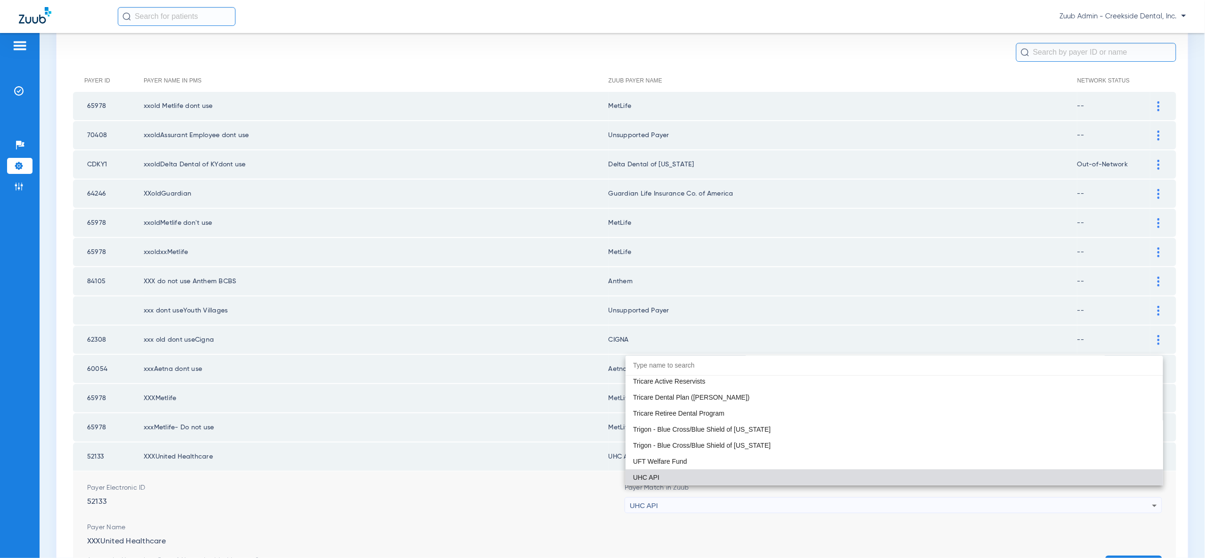
paste input "united"
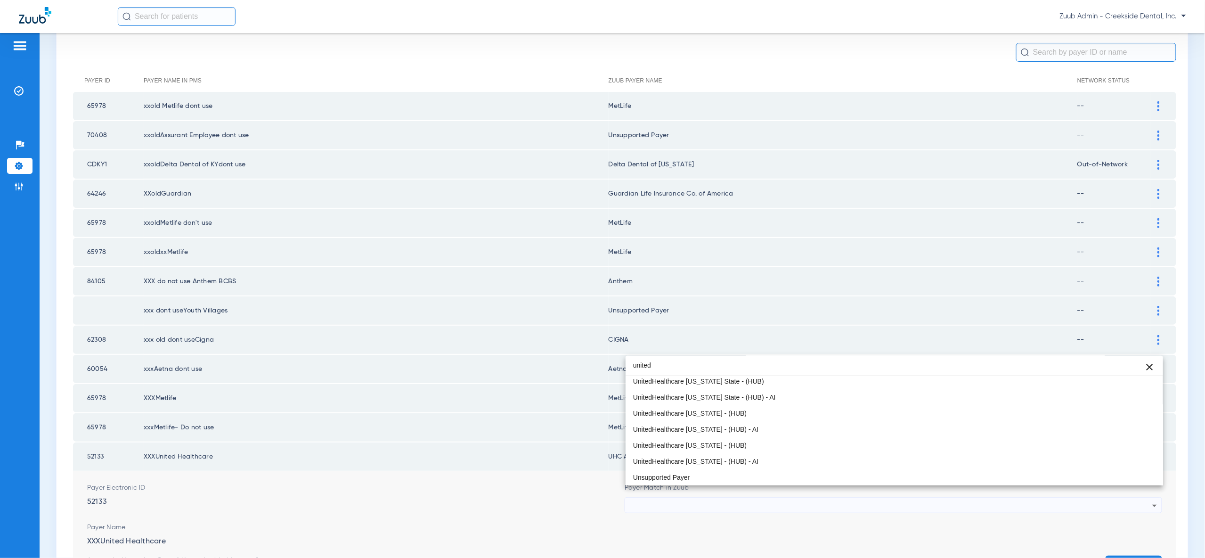
scroll to position [20, 0]
type input "united"
click at [1058, 469] on mat-option "United Healthcare" at bounding box center [894, 476] width 537 height 16
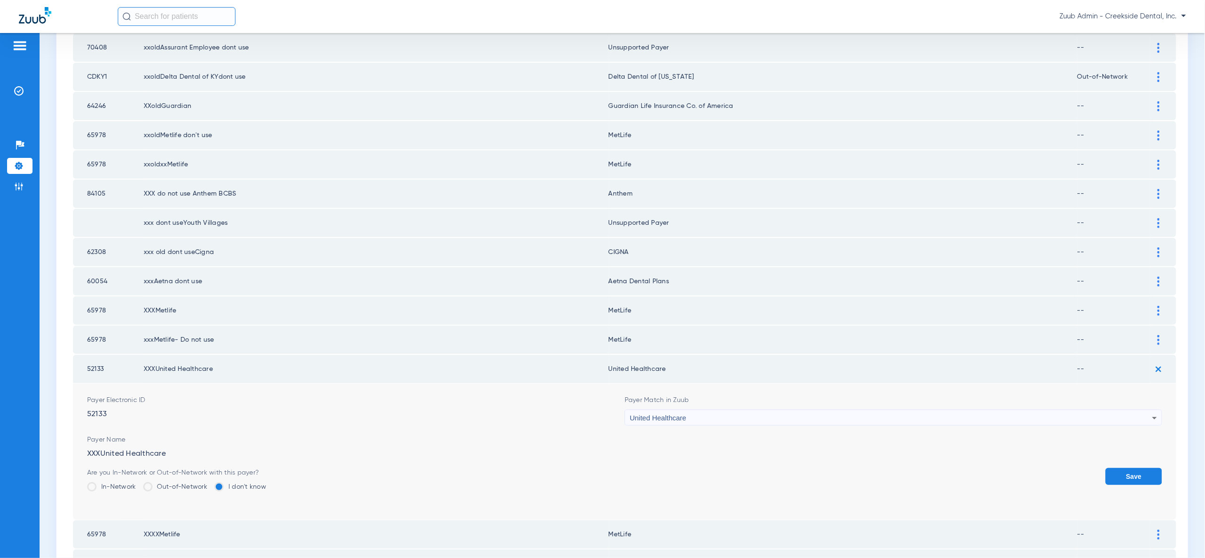
click at [1130, 468] on button "Save" at bounding box center [1134, 476] width 57 height 17
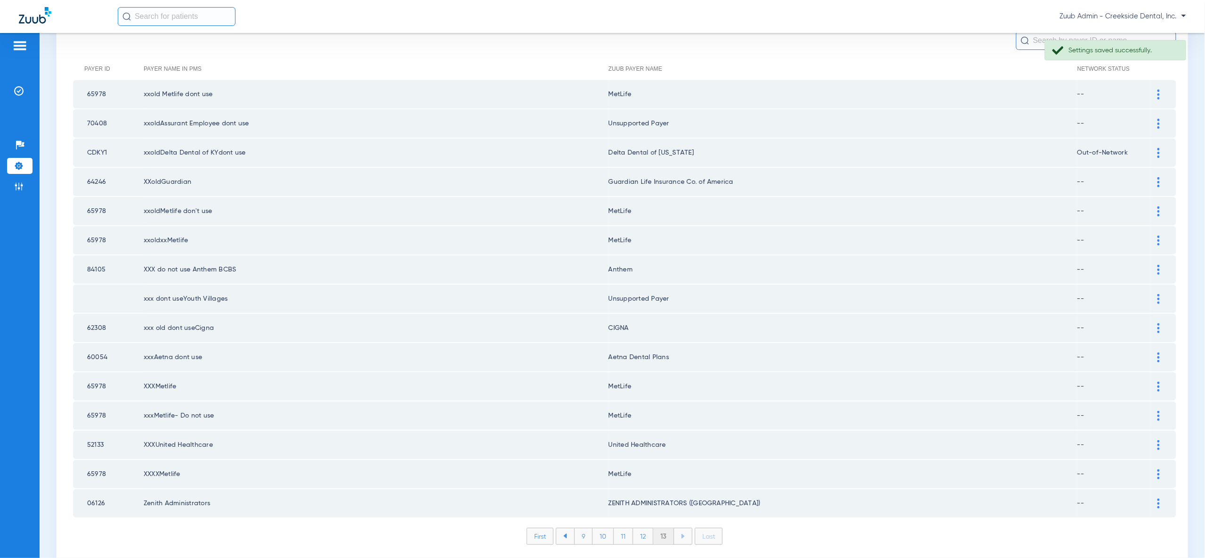
scroll to position [92, 0]
